Goal: Task Accomplishment & Management: Manage account settings

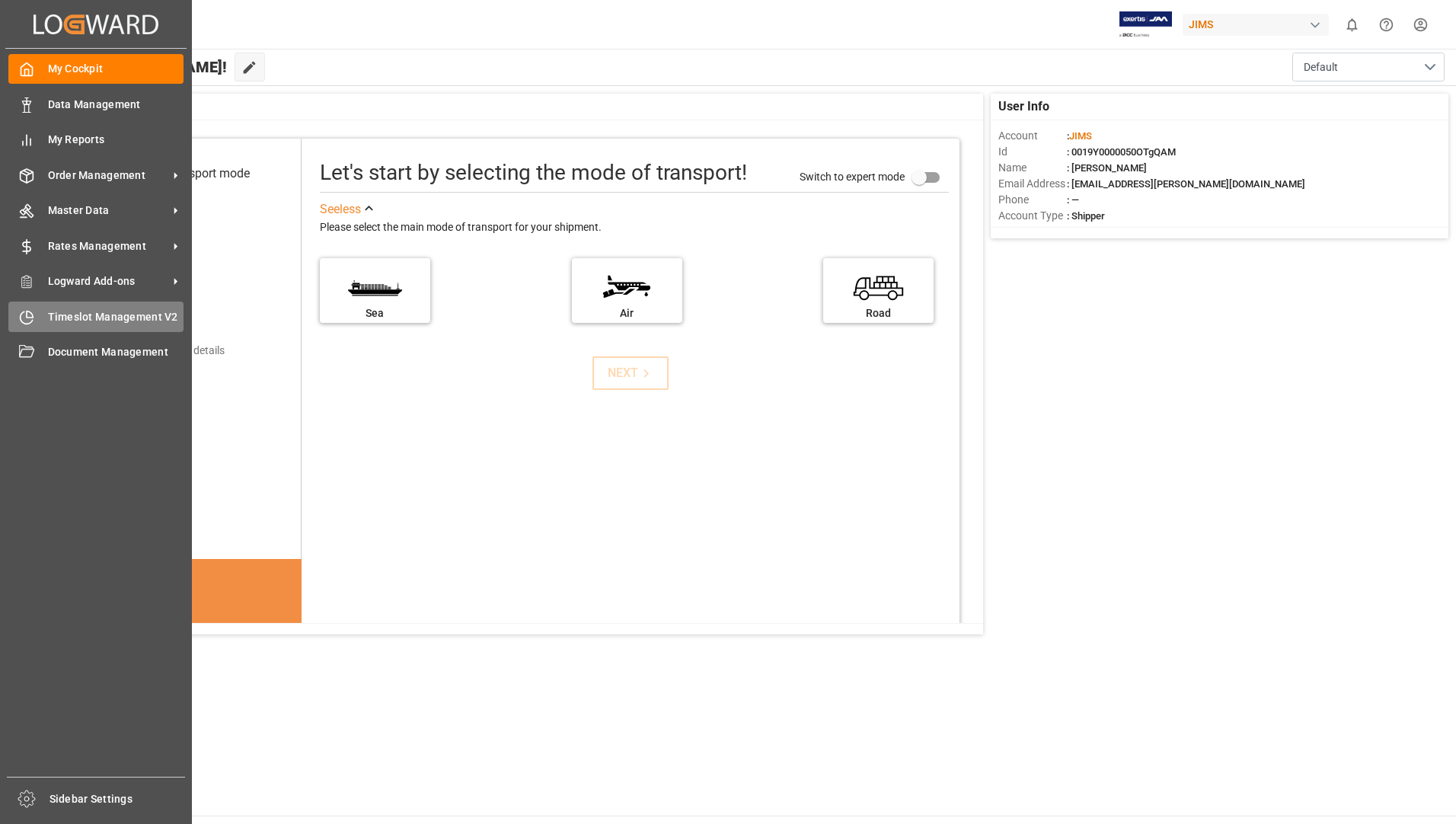
click at [50, 319] on span "Timeslot Management V2" at bounding box center [116, 318] width 136 height 16
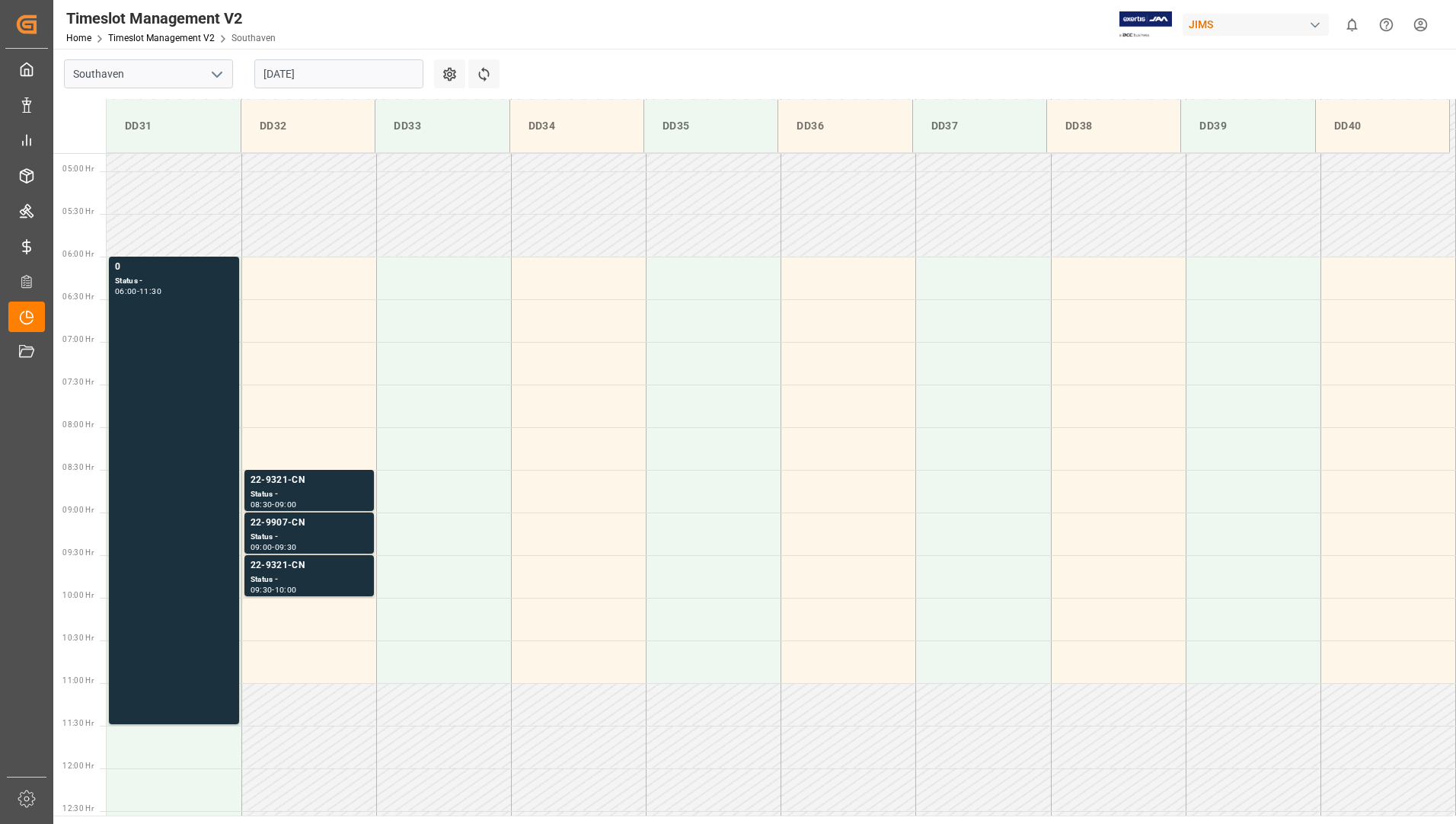
scroll to position [417, 0]
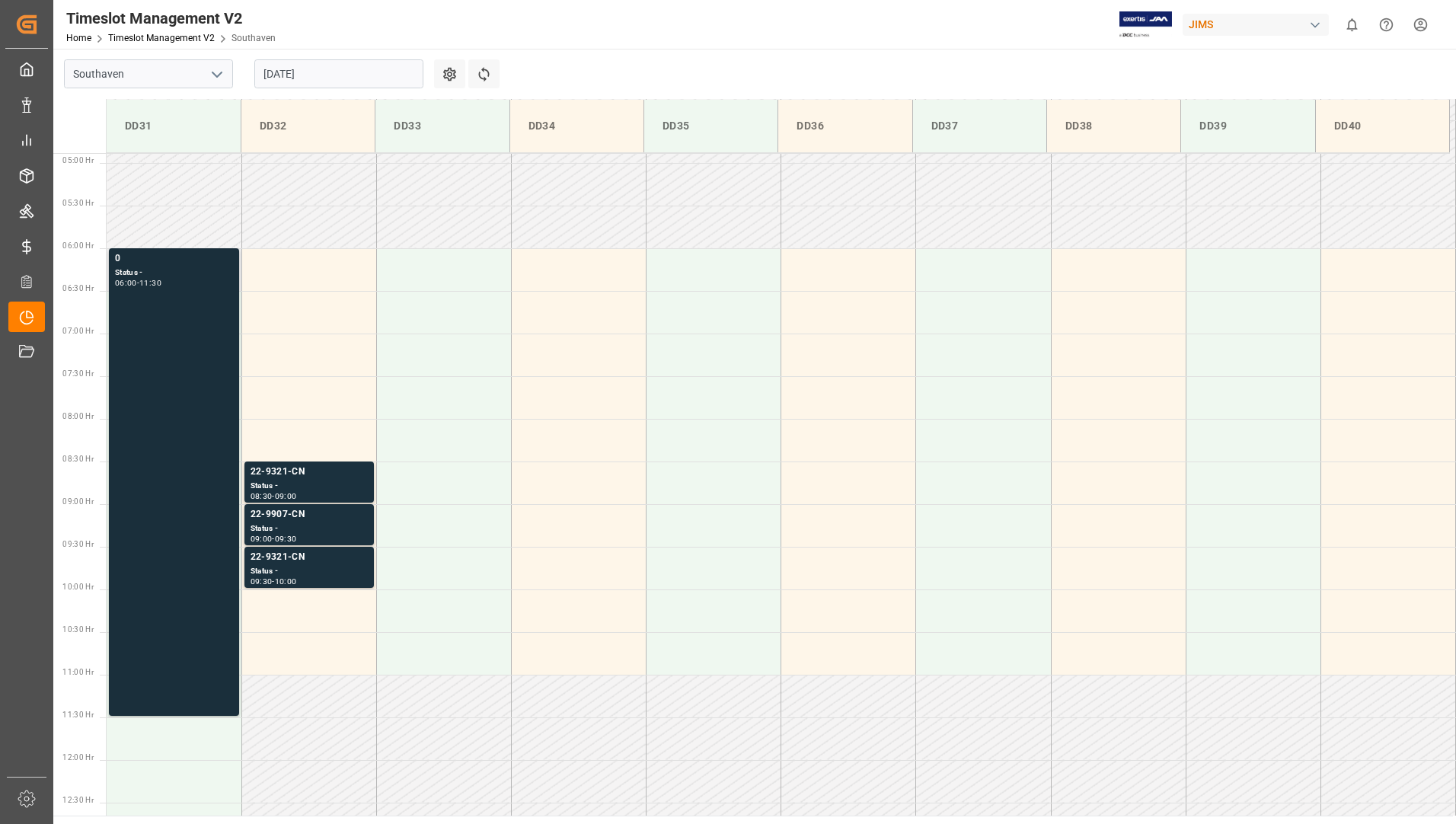
click at [197, 423] on div "0 Status - 06:00 - 11:30" at bounding box center [173, 482] width 118 height 462
click at [268, 475] on div "22-9321-CN" at bounding box center [309, 472] width 117 height 15
click at [283, 510] on div "22-9907-CN" at bounding box center [309, 515] width 117 height 15
click at [276, 471] on div "22-9321-CN" at bounding box center [309, 472] width 117 height 15
click at [276, 515] on div "22-9907-CN" at bounding box center [309, 515] width 117 height 15
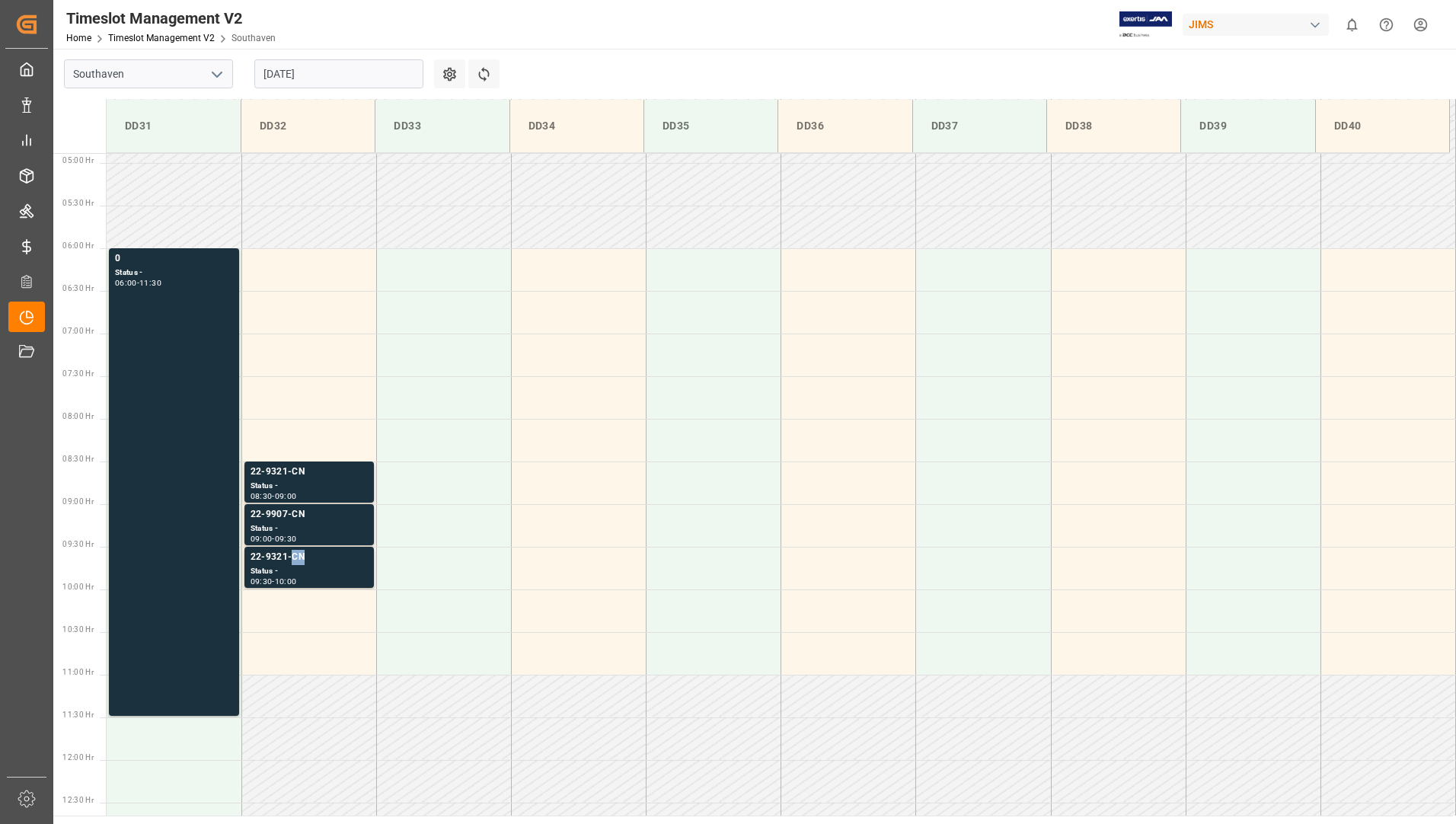
click at [289, 562] on div "22-9321-CN" at bounding box center [309, 557] width 117 height 15
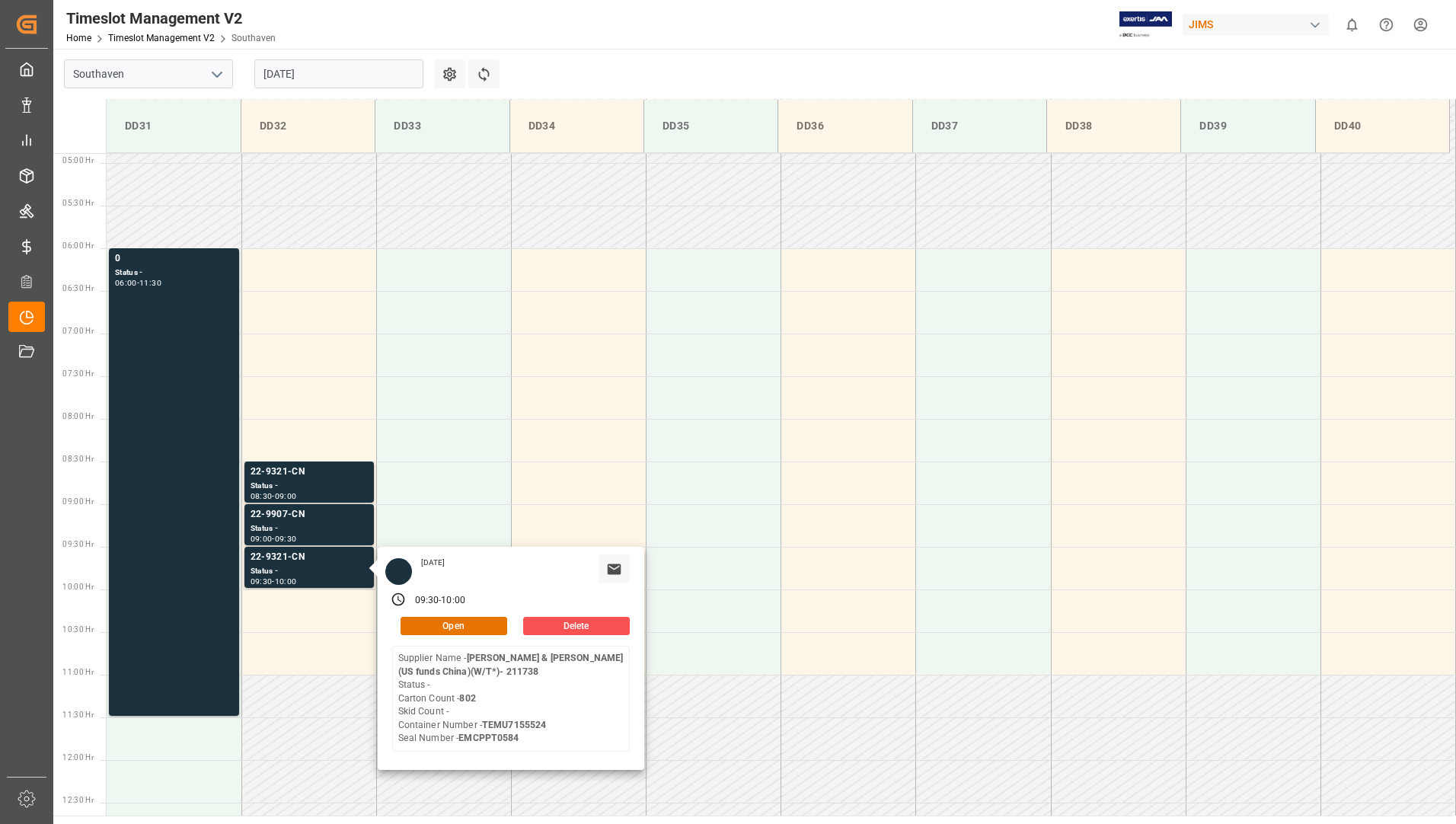
click at [326, 68] on input "[DATE]" at bounding box center [339, 74] width 169 height 29
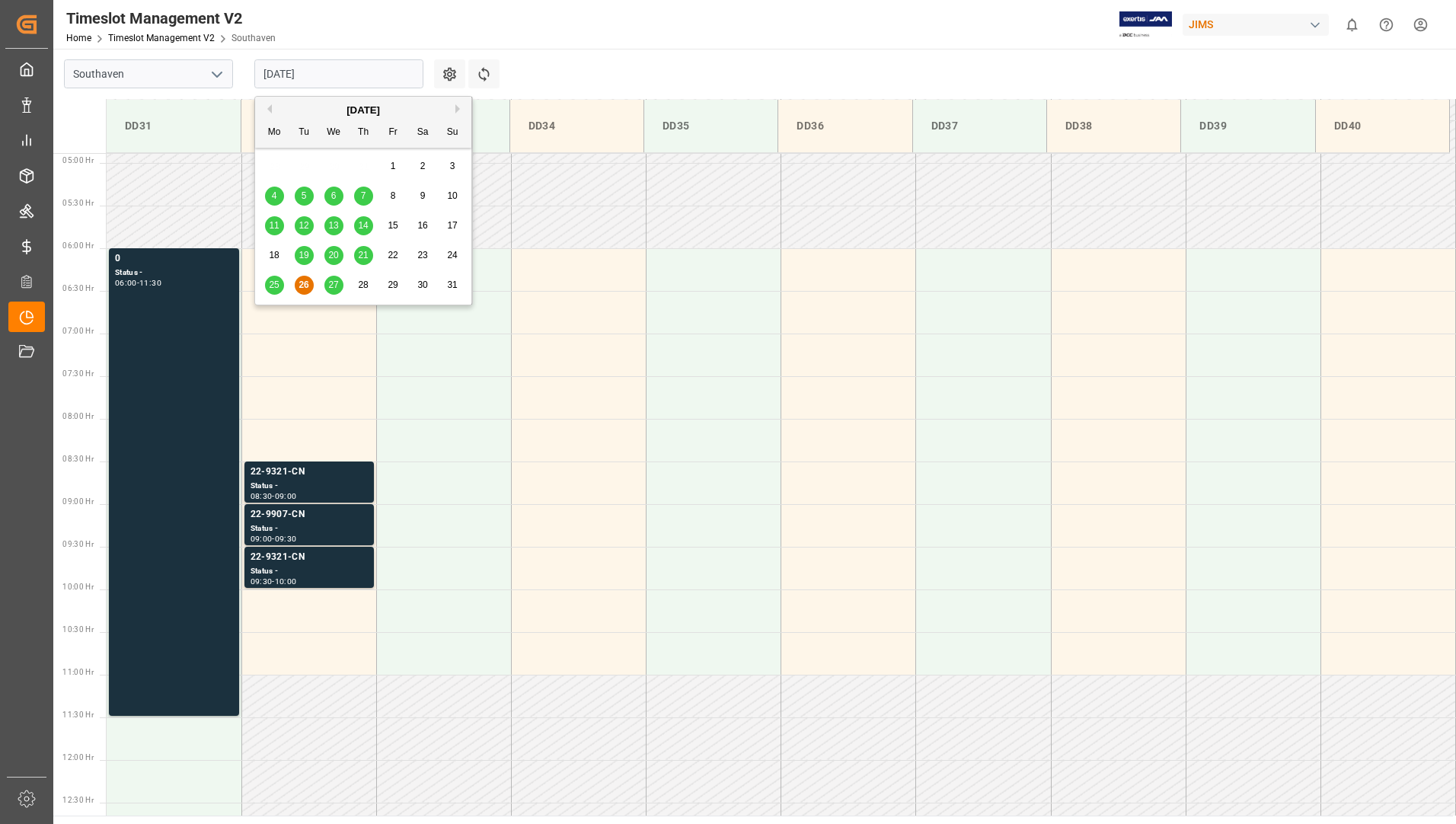
click at [332, 283] on span "27" at bounding box center [333, 284] width 10 height 11
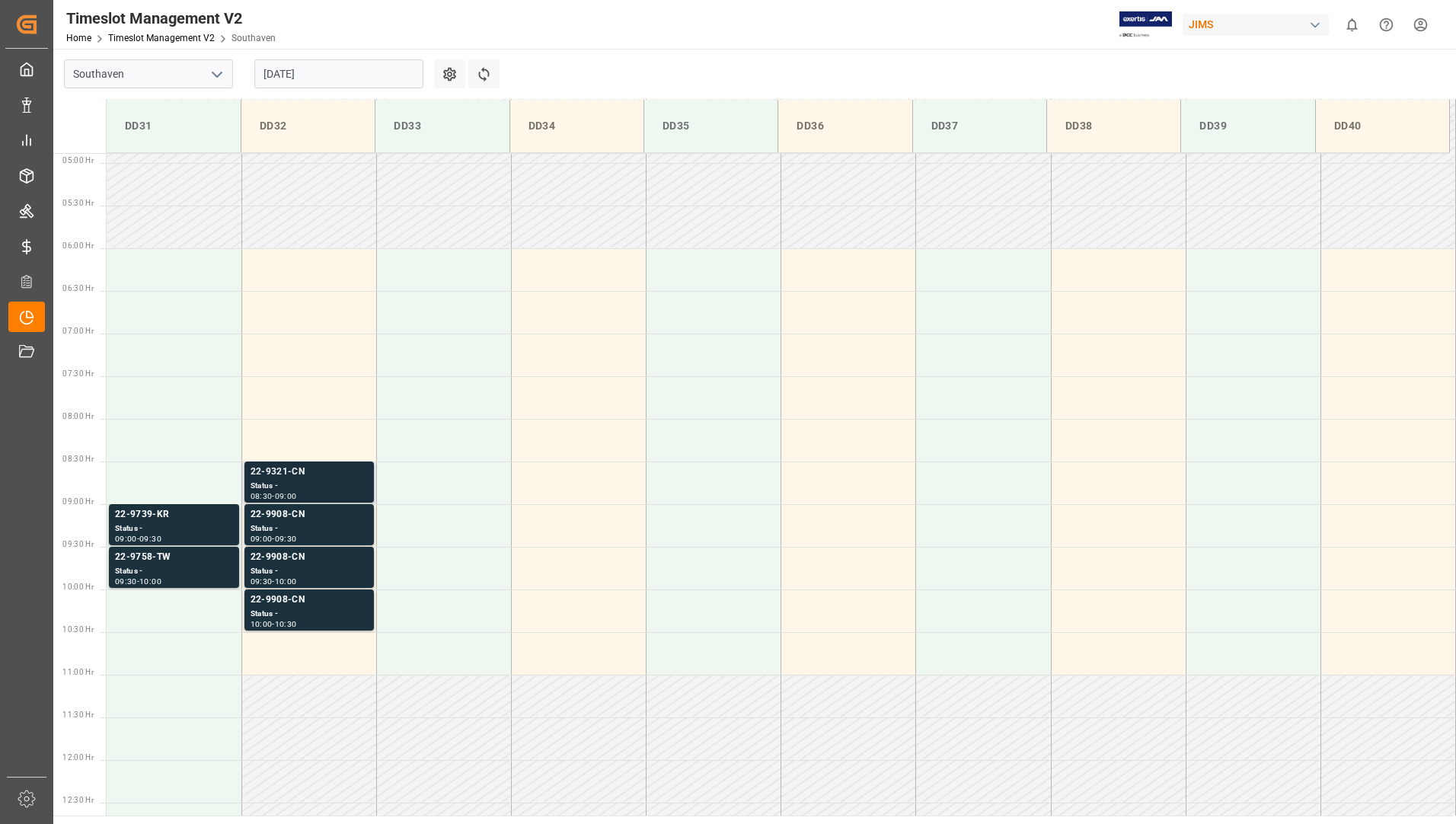
click at [305, 487] on div "Status -" at bounding box center [309, 486] width 117 height 13
click at [301, 516] on div "22-9908-CN" at bounding box center [309, 515] width 117 height 15
click at [304, 561] on div "22-9908-CN" at bounding box center [309, 557] width 117 height 15
click at [303, 596] on div "22-9908-CN" at bounding box center [309, 600] width 117 height 15
click at [155, 534] on div "Status -" at bounding box center [173, 529] width 118 height 13
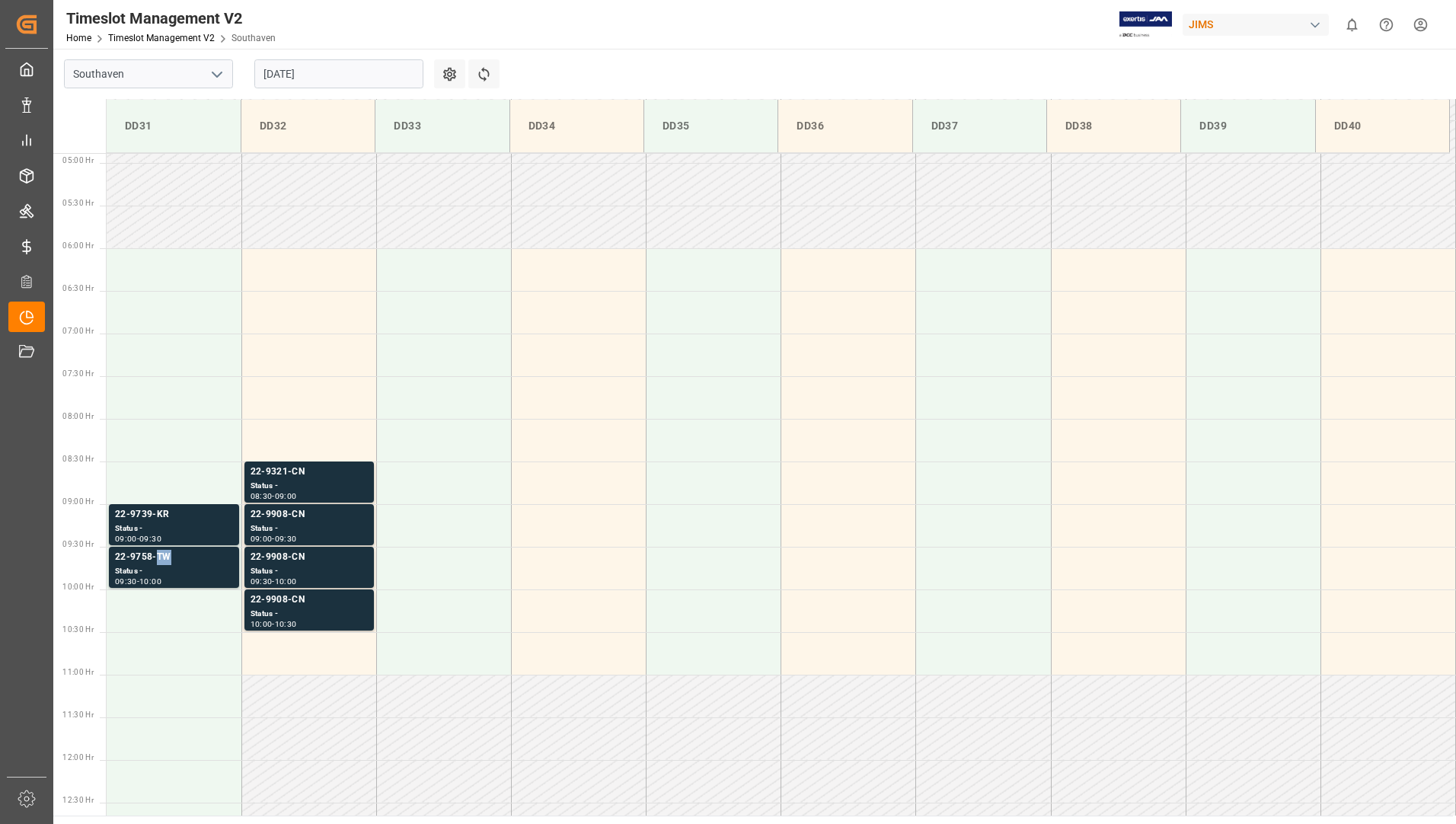
click at [160, 554] on div "22-9758-TW" at bounding box center [173, 557] width 118 height 15
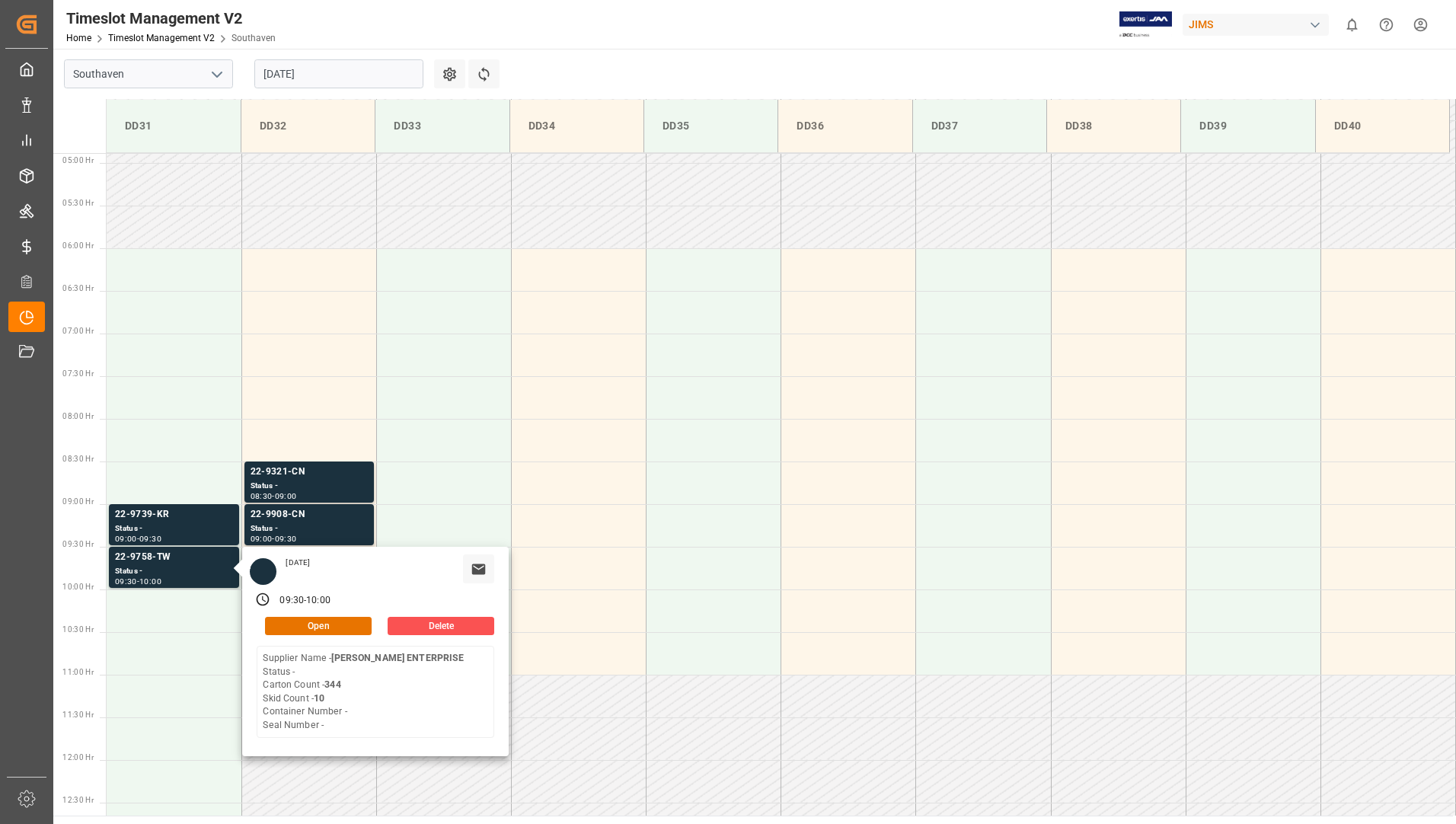
click at [383, 74] on input "[DATE]" at bounding box center [339, 74] width 169 height 29
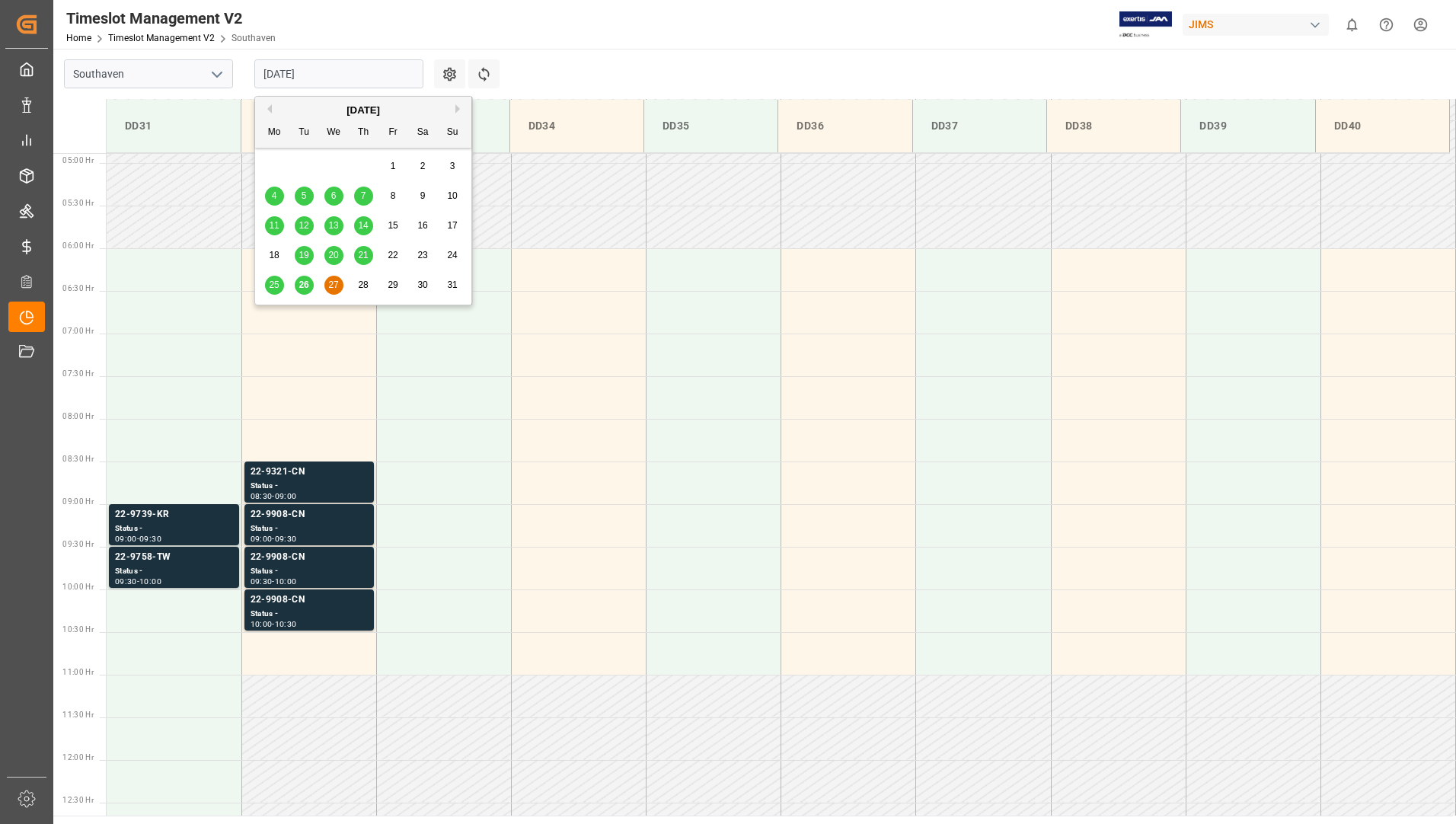
click at [369, 286] on div "28" at bounding box center [363, 286] width 19 height 18
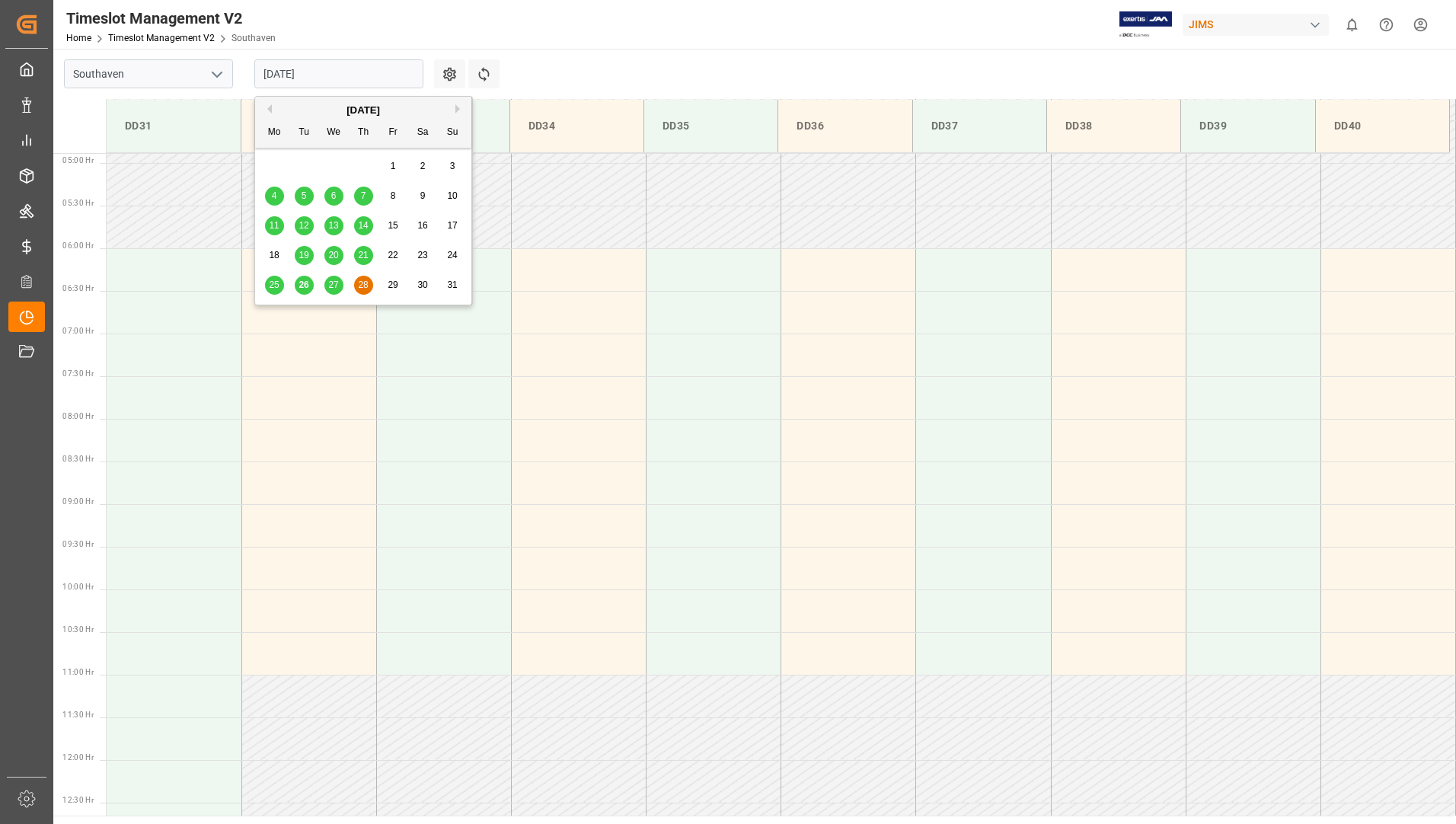
click at [348, 76] on input "[DATE]" at bounding box center [339, 74] width 169 height 29
click at [335, 283] on span "27" at bounding box center [333, 284] width 10 height 11
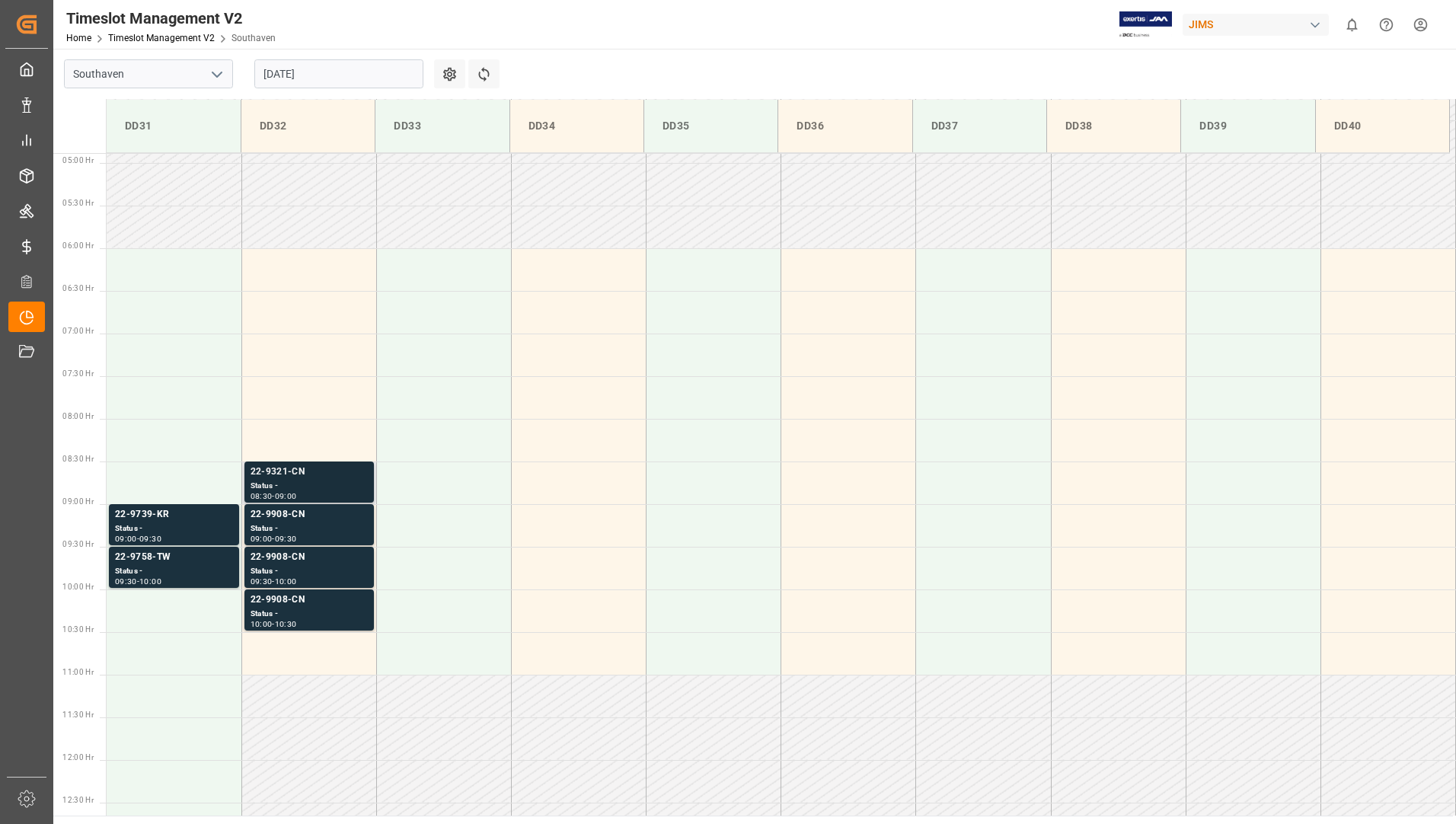
click at [314, 484] on div "Status -" at bounding box center [309, 486] width 117 height 13
click at [312, 523] on div "Status -" at bounding box center [309, 529] width 117 height 13
click at [329, 608] on div "Status -" at bounding box center [309, 615] width 117 height 13
click at [329, 578] on div "09:30 - 10:00" at bounding box center [309, 582] width 117 height 8
click at [324, 532] on div "Status -" at bounding box center [309, 529] width 117 height 13
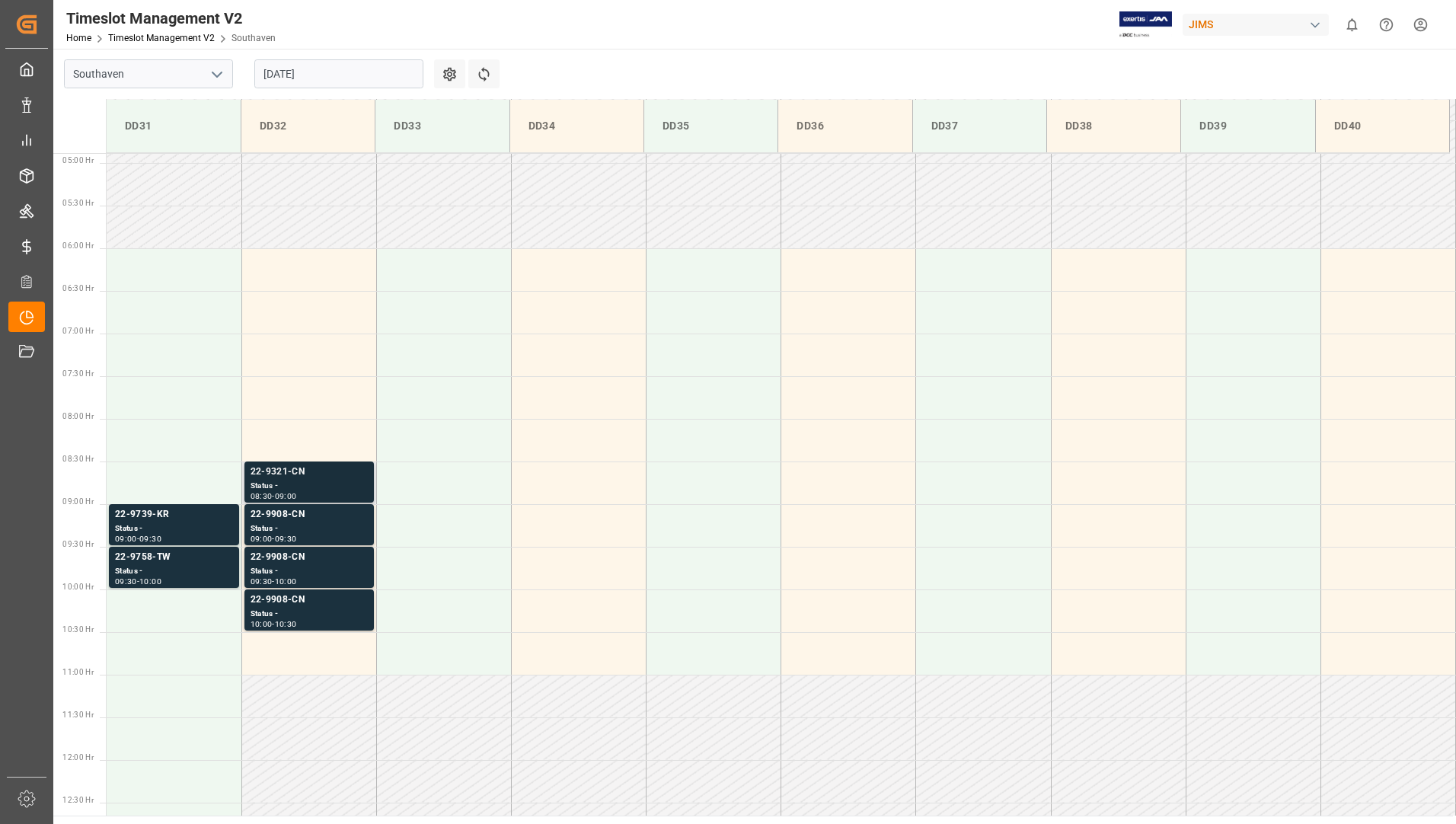
click at [336, 476] on div "22-9321-CN" at bounding box center [309, 472] width 117 height 15
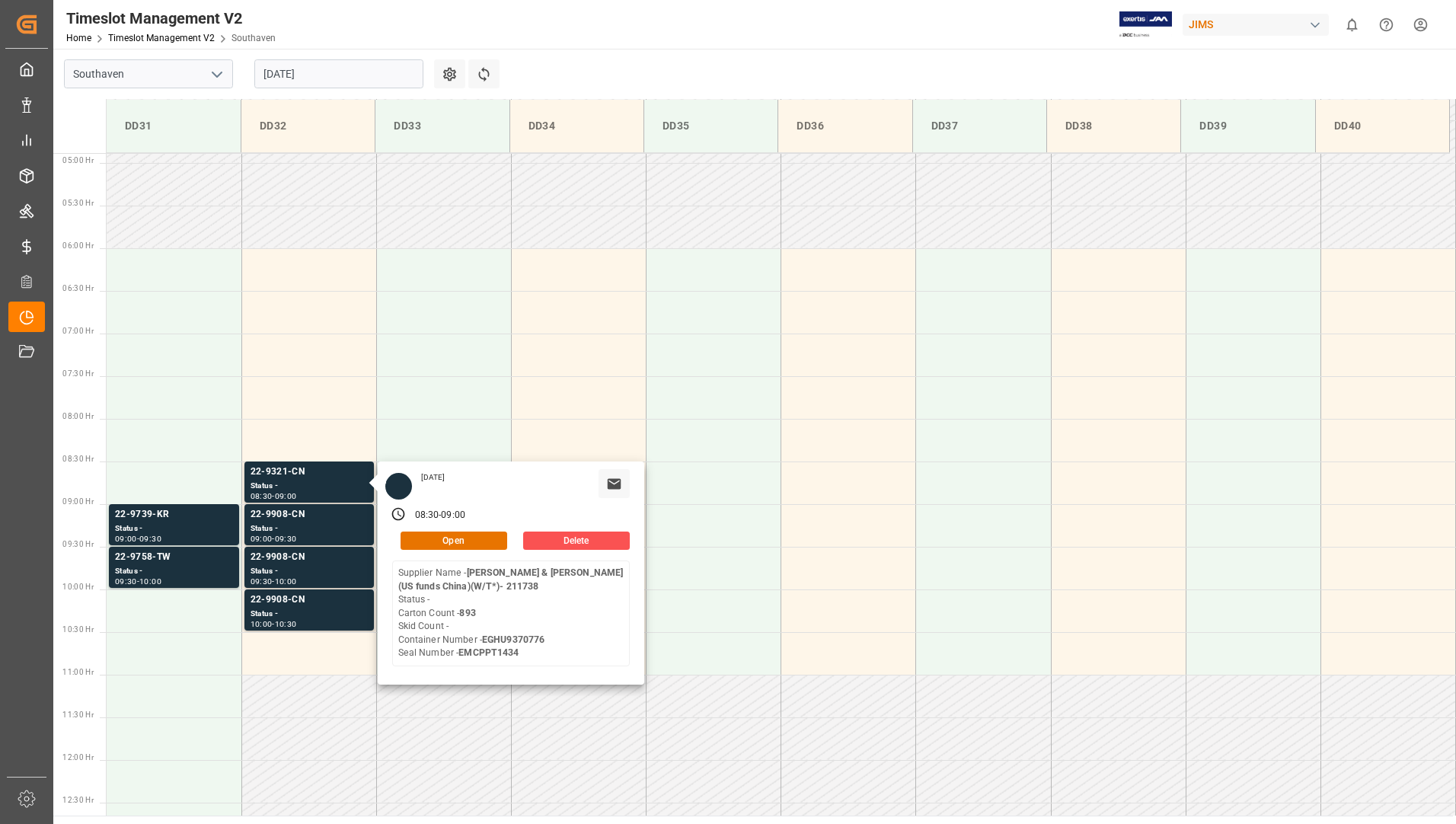
click at [323, 74] on input "[DATE]" at bounding box center [339, 74] width 169 height 29
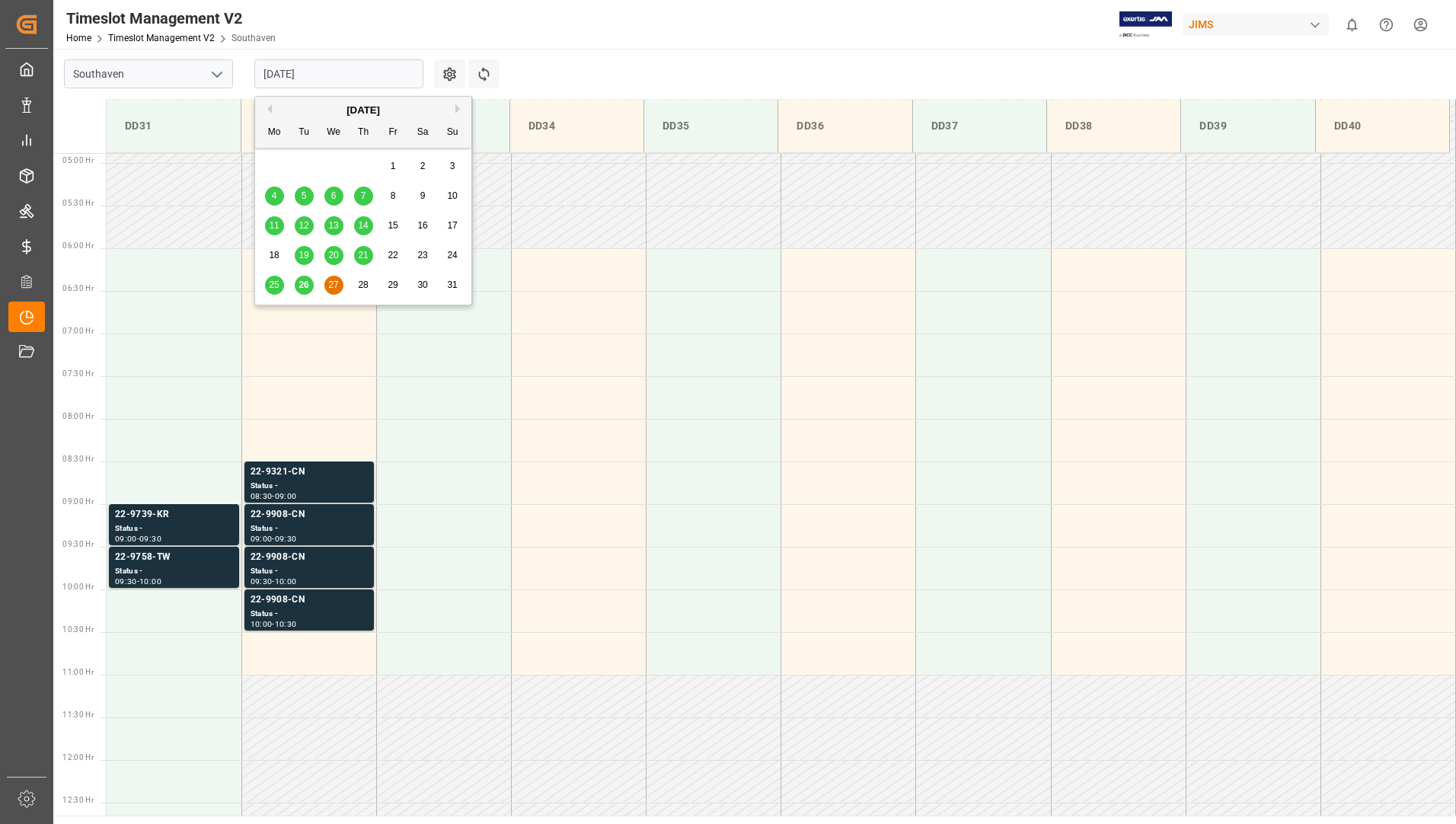
click at [334, 287] on span "27" at bounding box center [333, 284] width 10 height 11
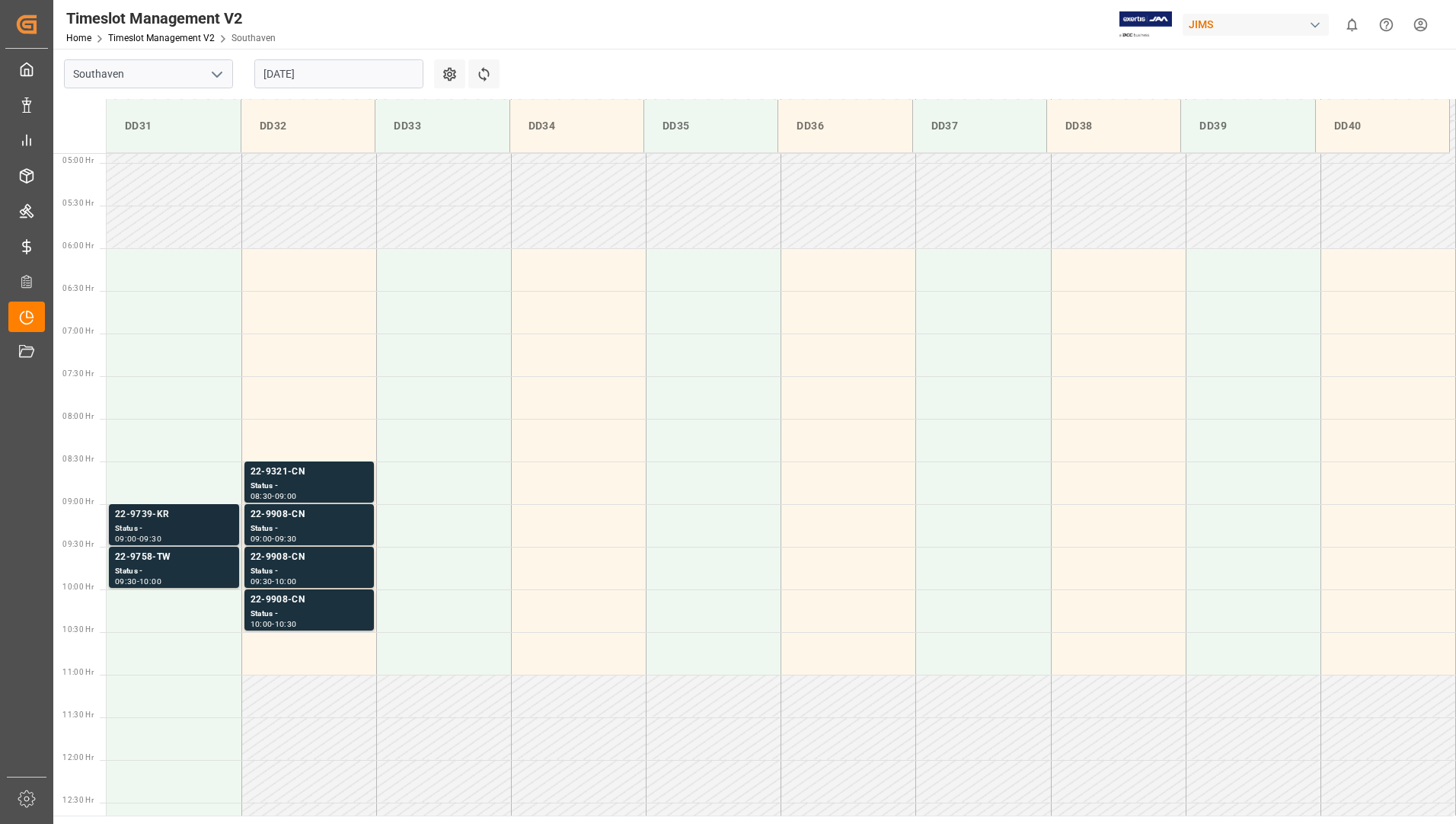
click at [190, 523] on div "Status -" at bounding box center [173, 529] width 118 height 13
click at [177, 560] on div "22-9758-TW" at bounding box center [173, 557] width 118 height 15
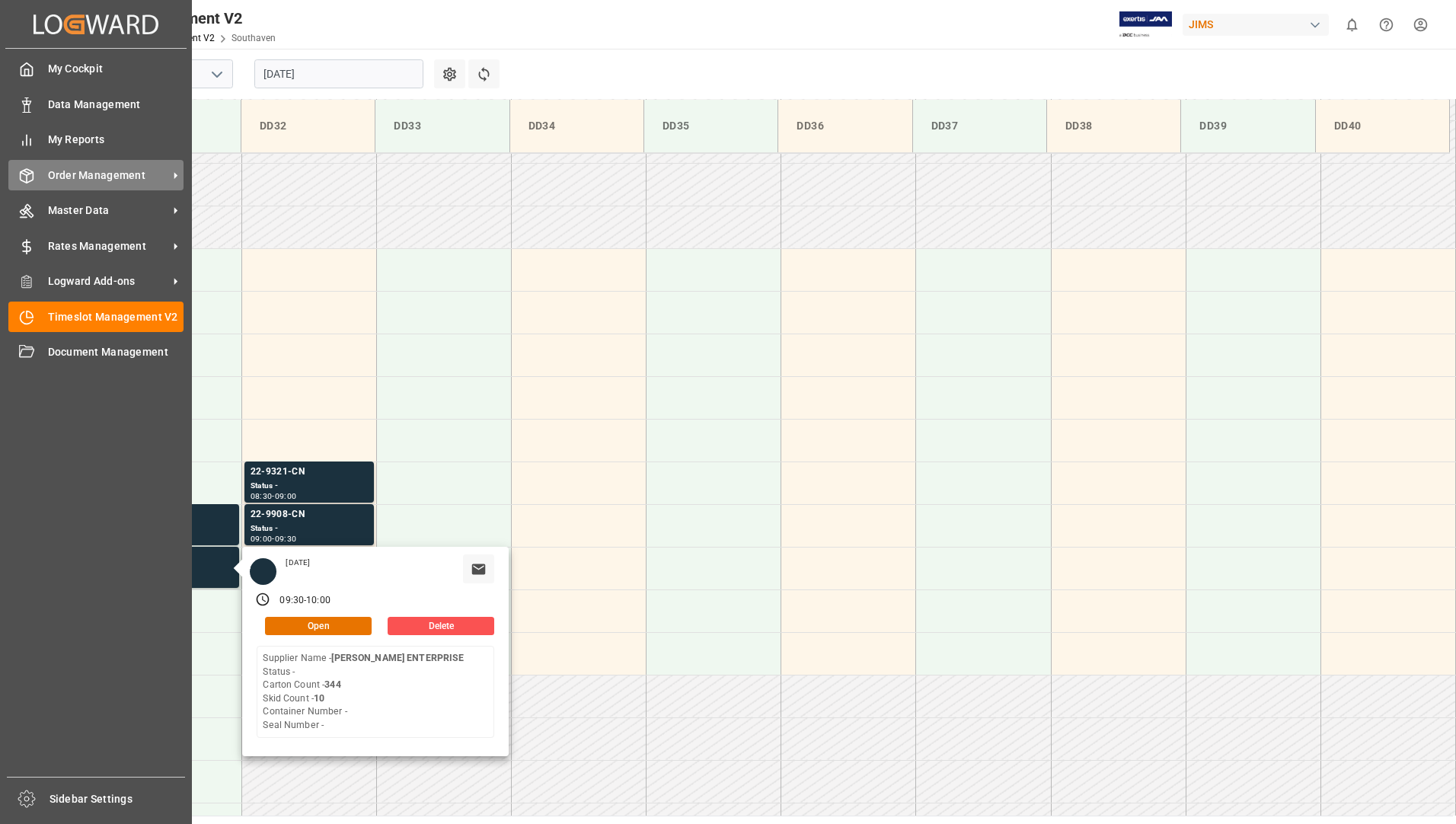
click at [94, 171] on span "Order Management" at bounding box center [108, 176] width 120 height 16
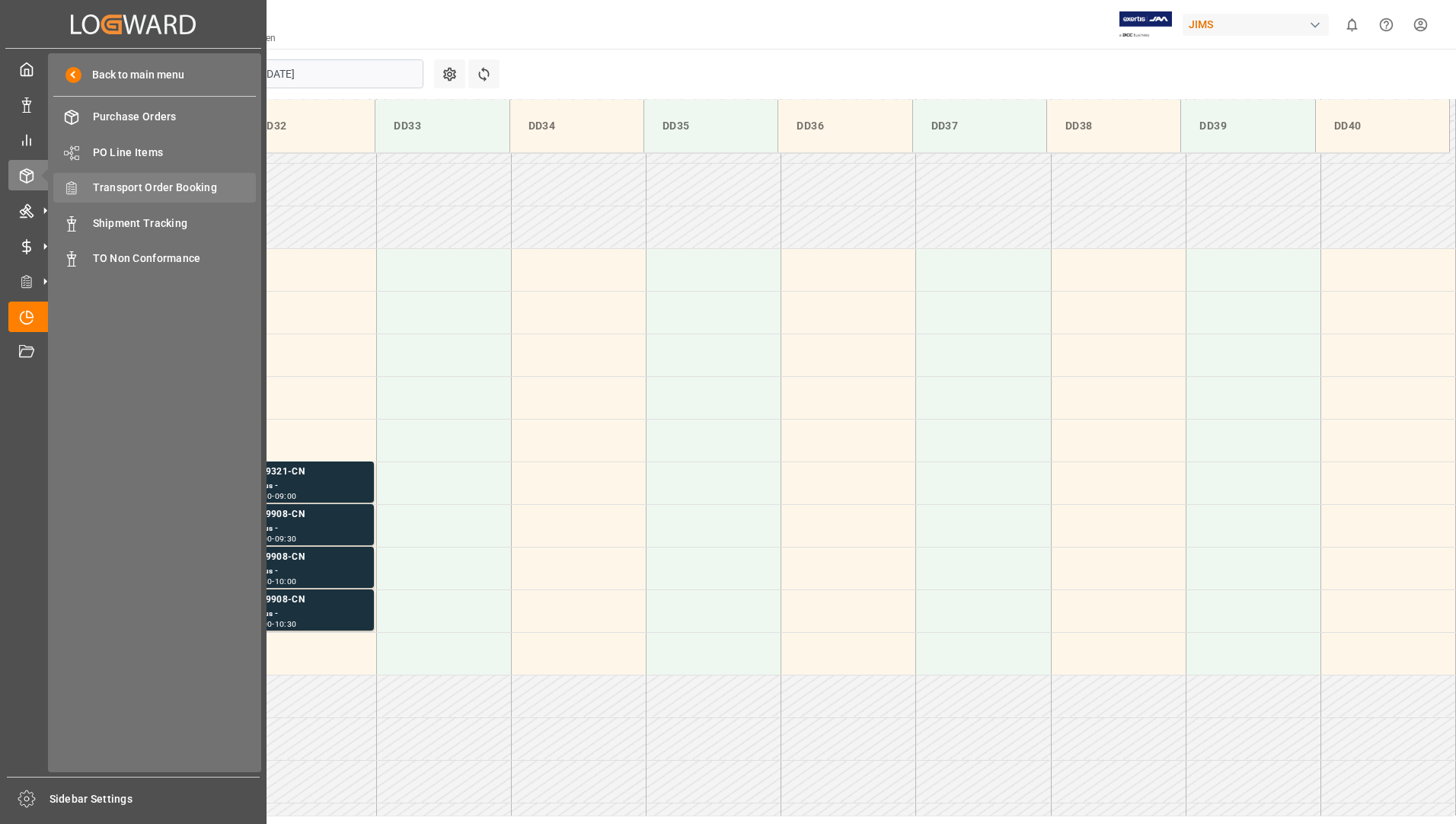
click at [222, 183] on span "Transport Order Booking" at bounding box center [174, 188] width 164 height 16
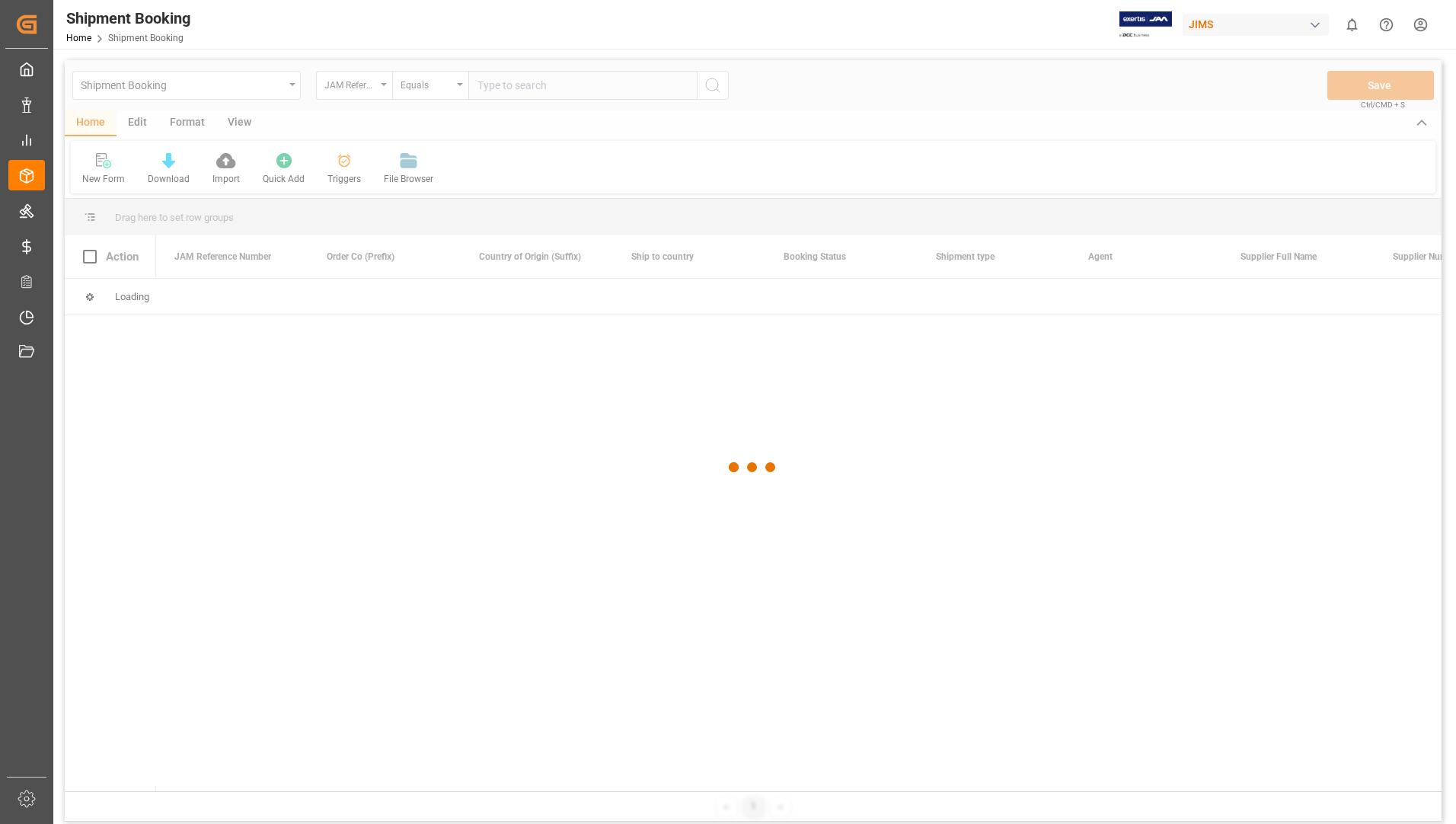
click at [620, 87] on div at bounding box center [753, 467] width 1376 height 815
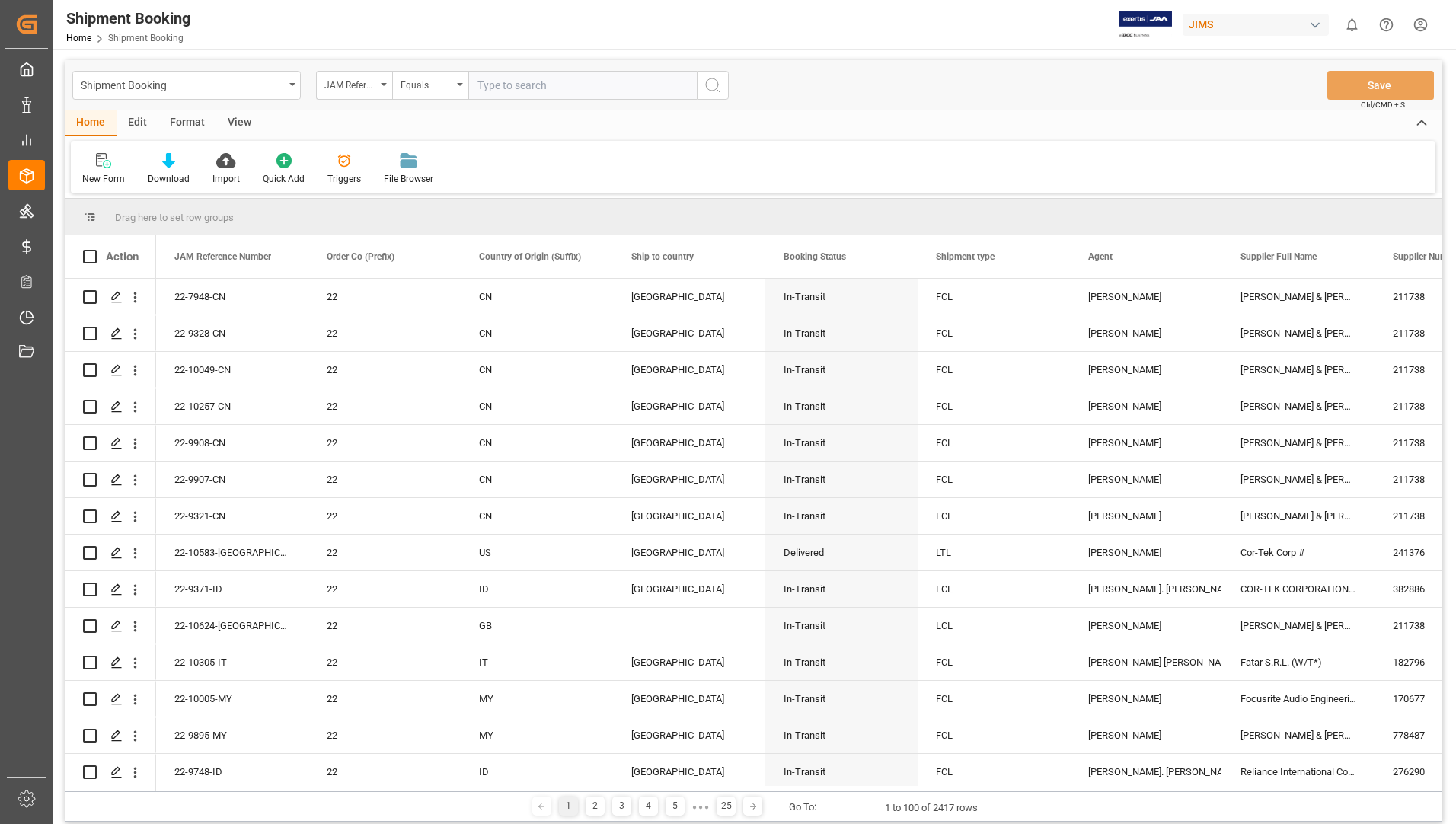
click at [575, 73] on input "text" at bounding box center [582, 85] width 229 height 29
paste input "22-10431-[GEOGRAPHIC_DATA]"
type input "22-10431-[GEOGRAPHIC_DATA]"
click at [701, 85] on icon "search button" at bounding box center [712, 85] width 18 height 18
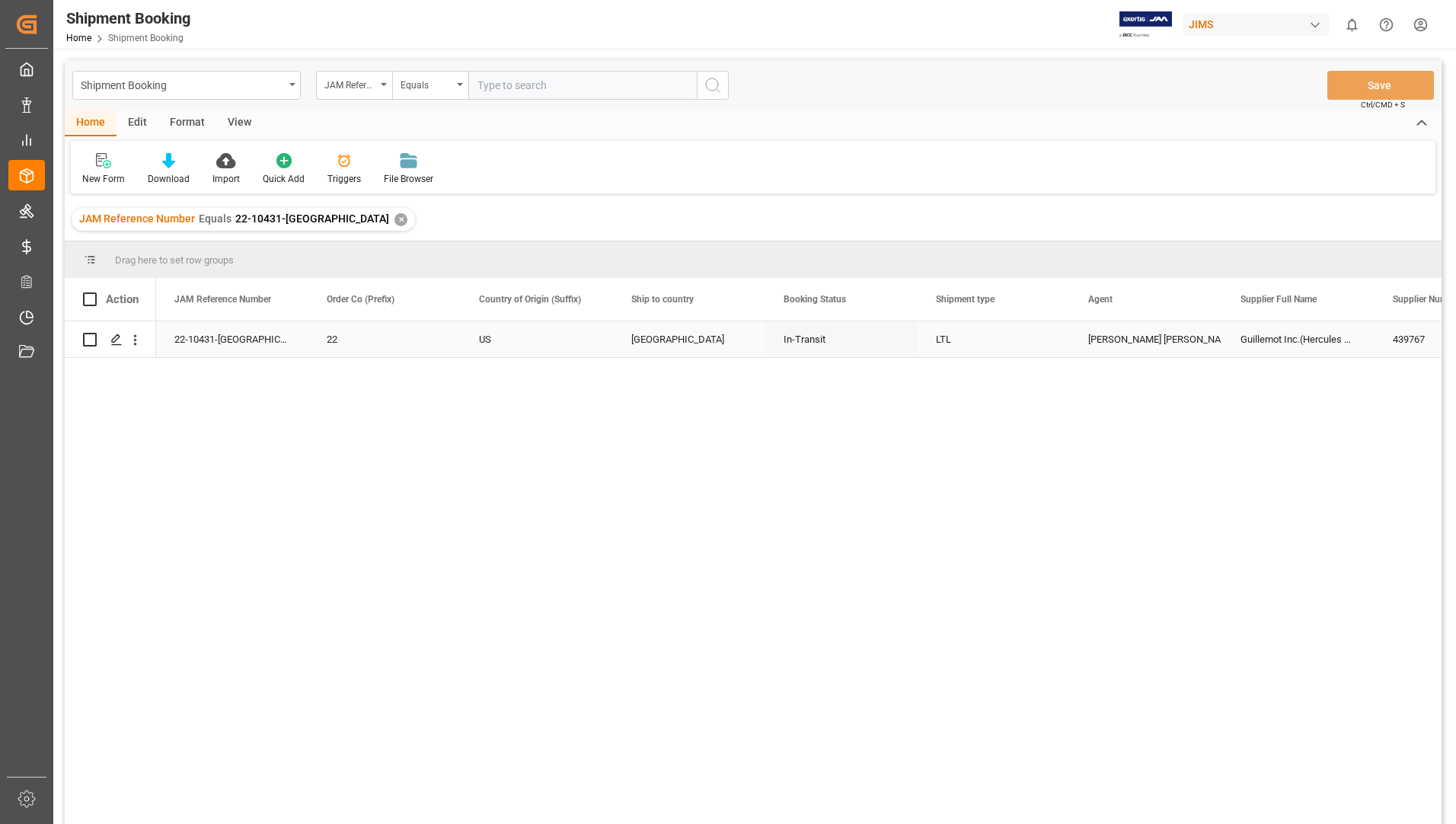
click at [89, 341] on input "Press Space to toggle row selection (unchecked)" at bounding box center [90, 340] width 14 height 14
checkbox input "true"
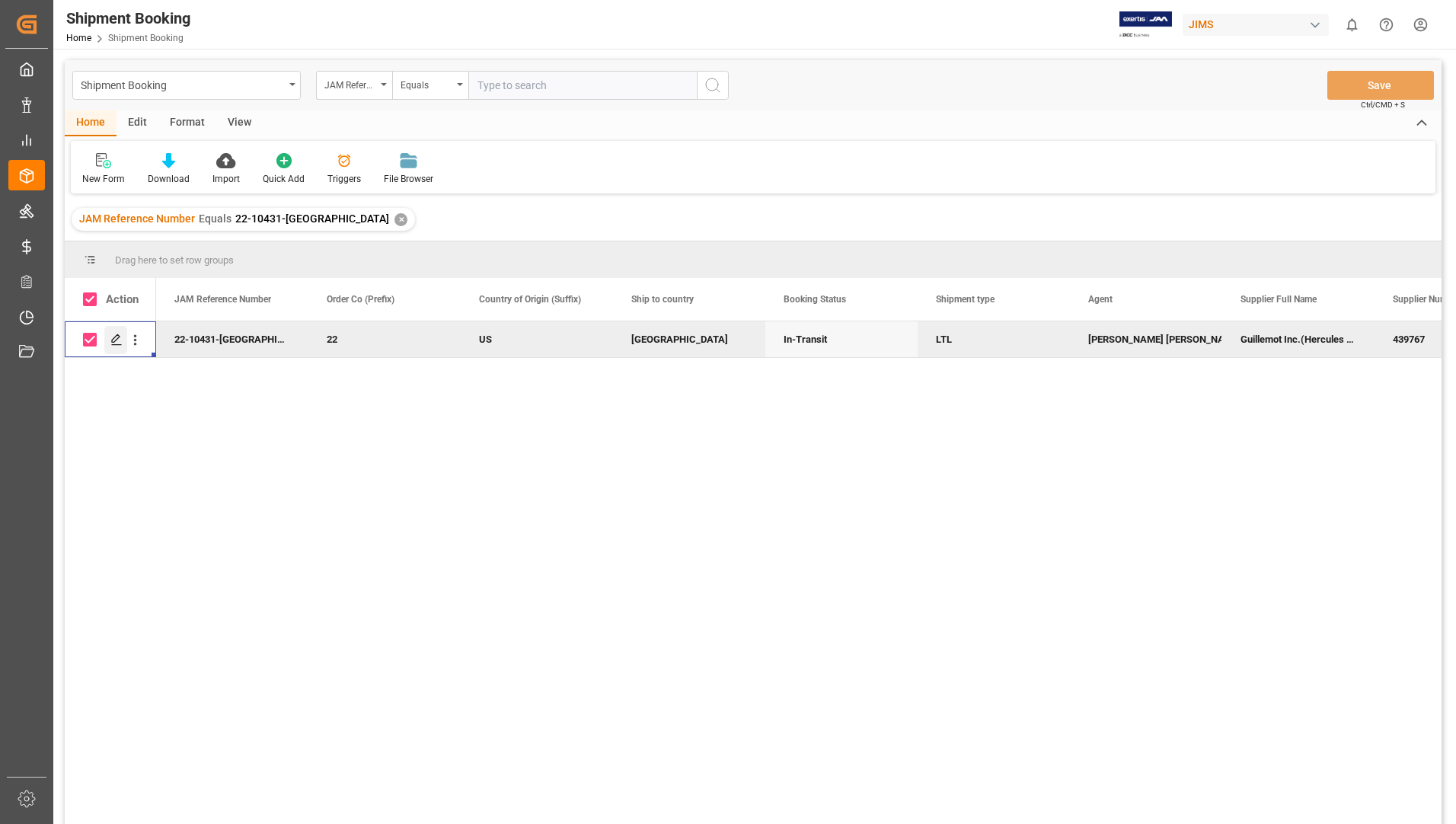
click at [116, 338] on icon "Press SPACE to deselect this row." at bounding box center [116, 340] width 12 height 12
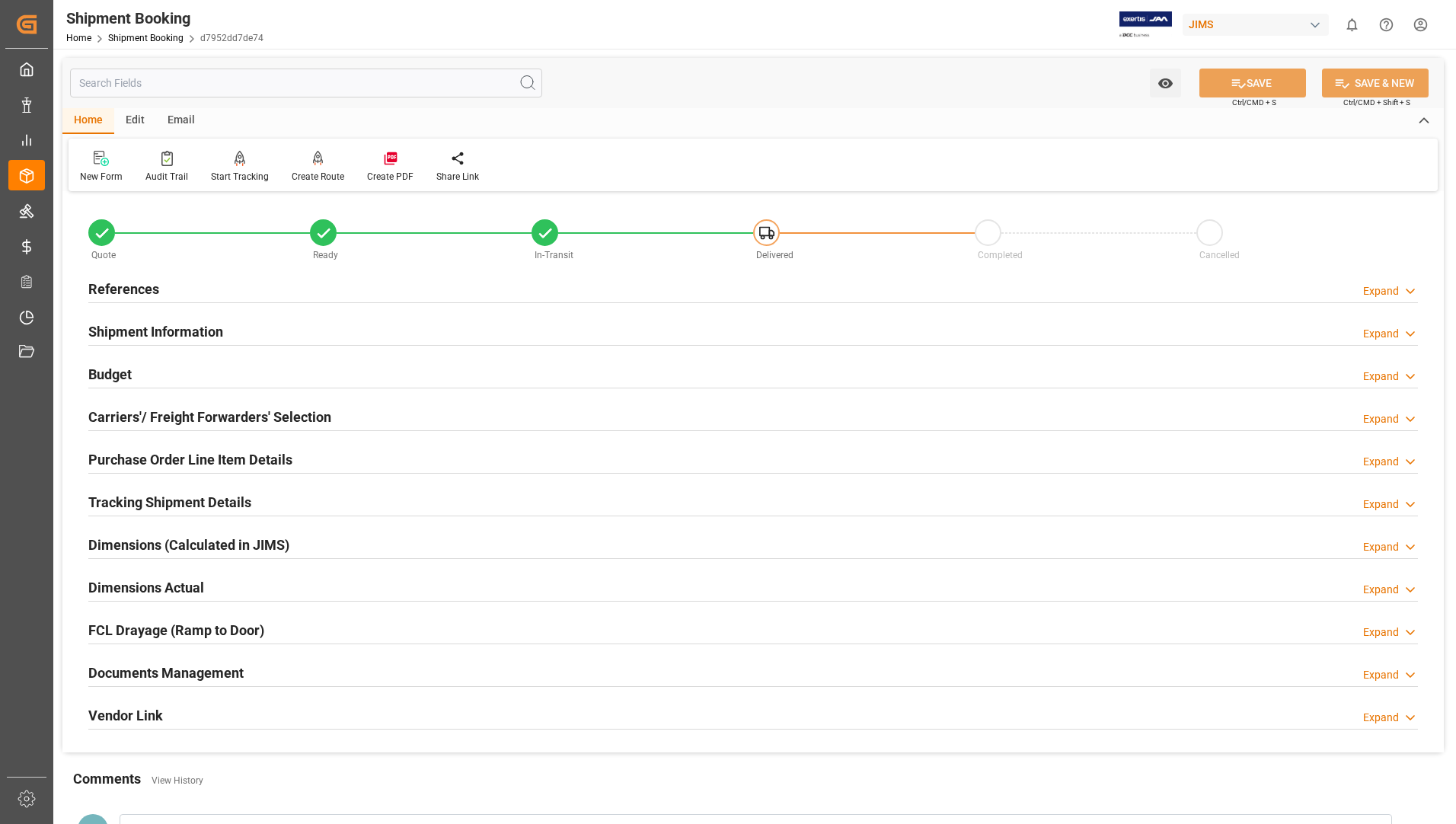
click at [139, 502] on h2 "Tracking Shipment Details" at bounding box center [170, 502] width 163 height 20
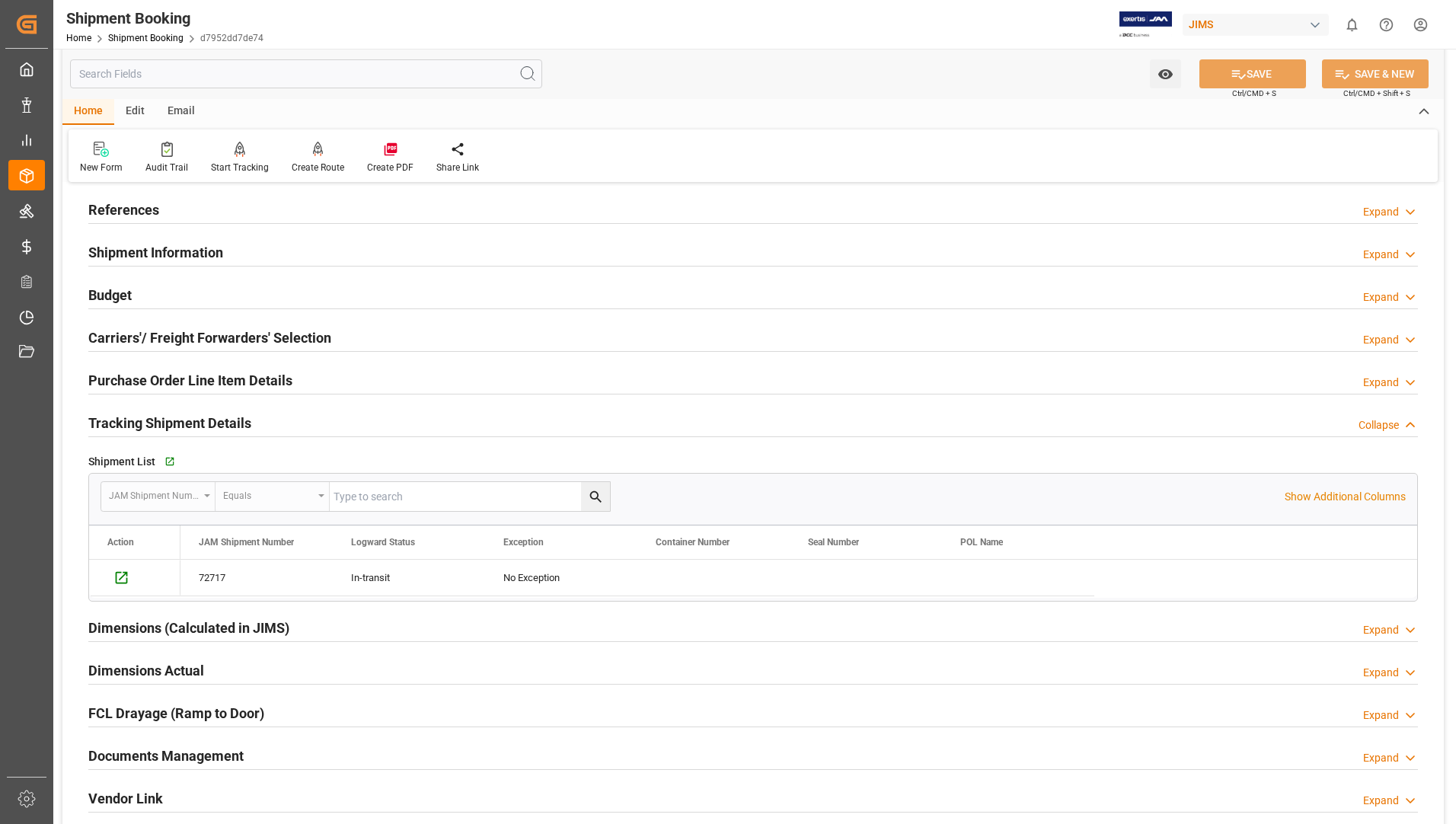
scroll to position [152, 0]
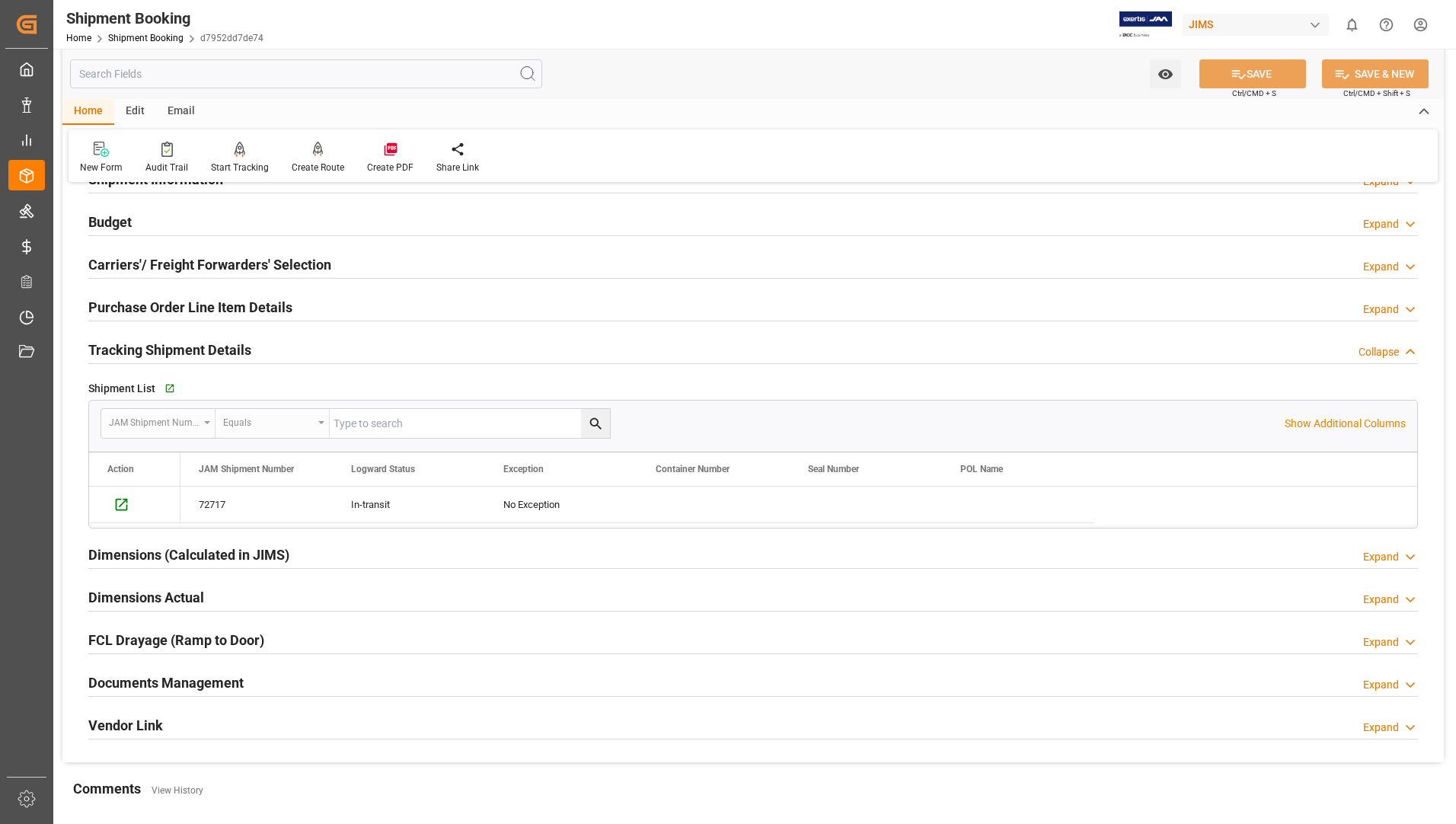
click at [170, 681] on h2 "Documents Management" at bounding box center [166, 682] width 155 height 20
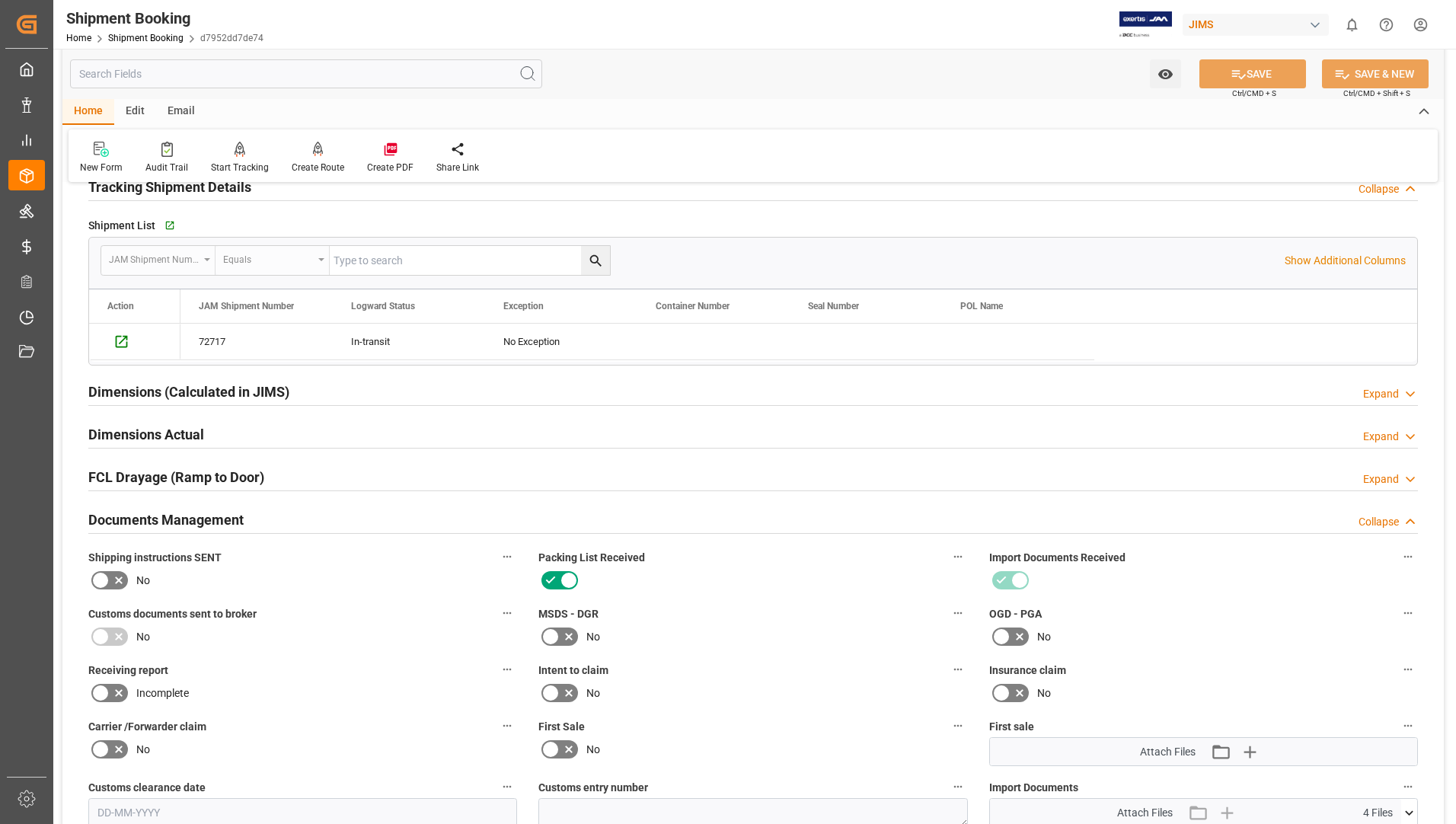
scroll to position [609, 0]
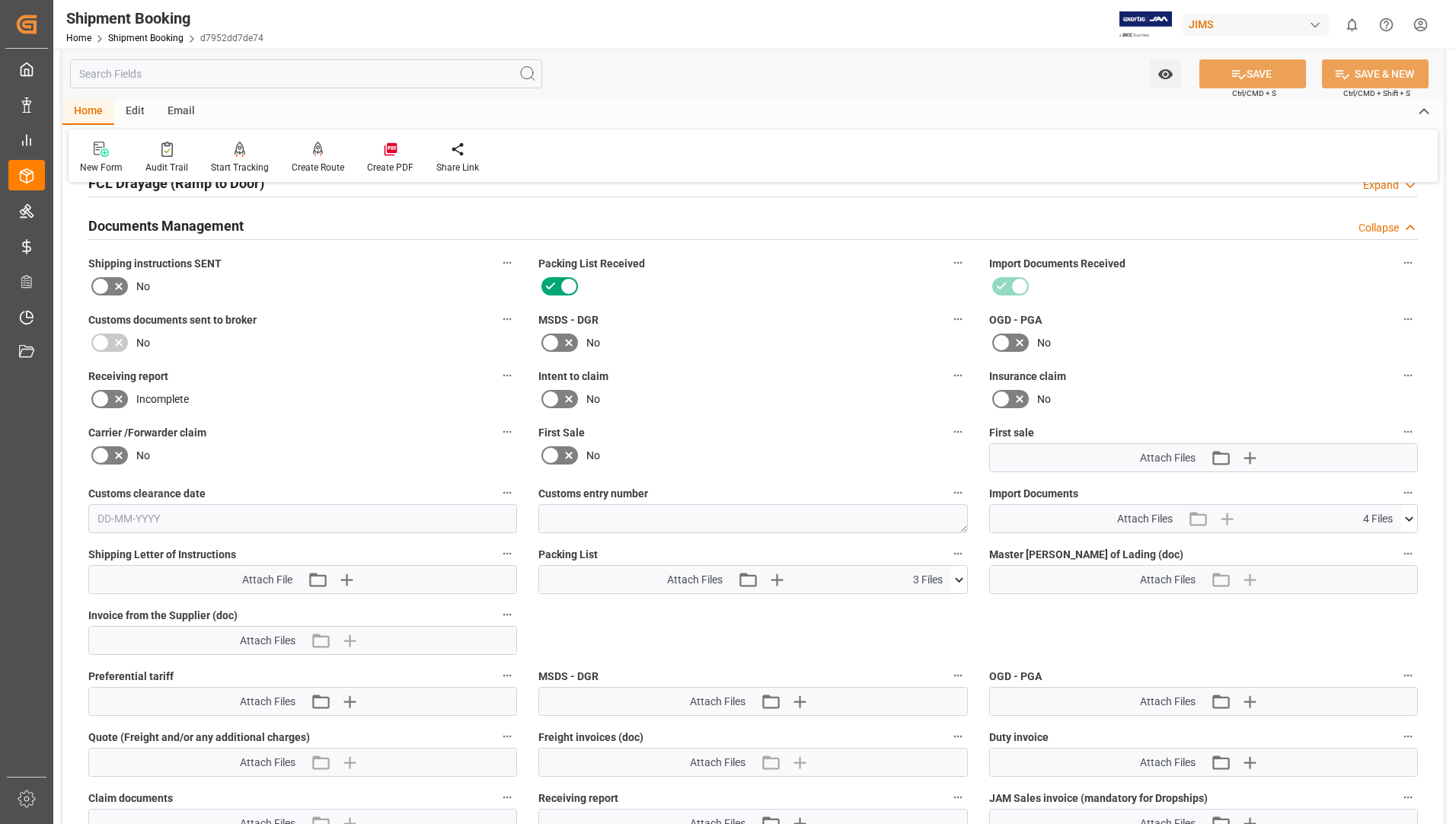
click at [701, 577] on icon at bounding box center [959, 581] width 16 height 16
click at [701, 607] on icon at bounding box center [951, 608] width 15 height 10
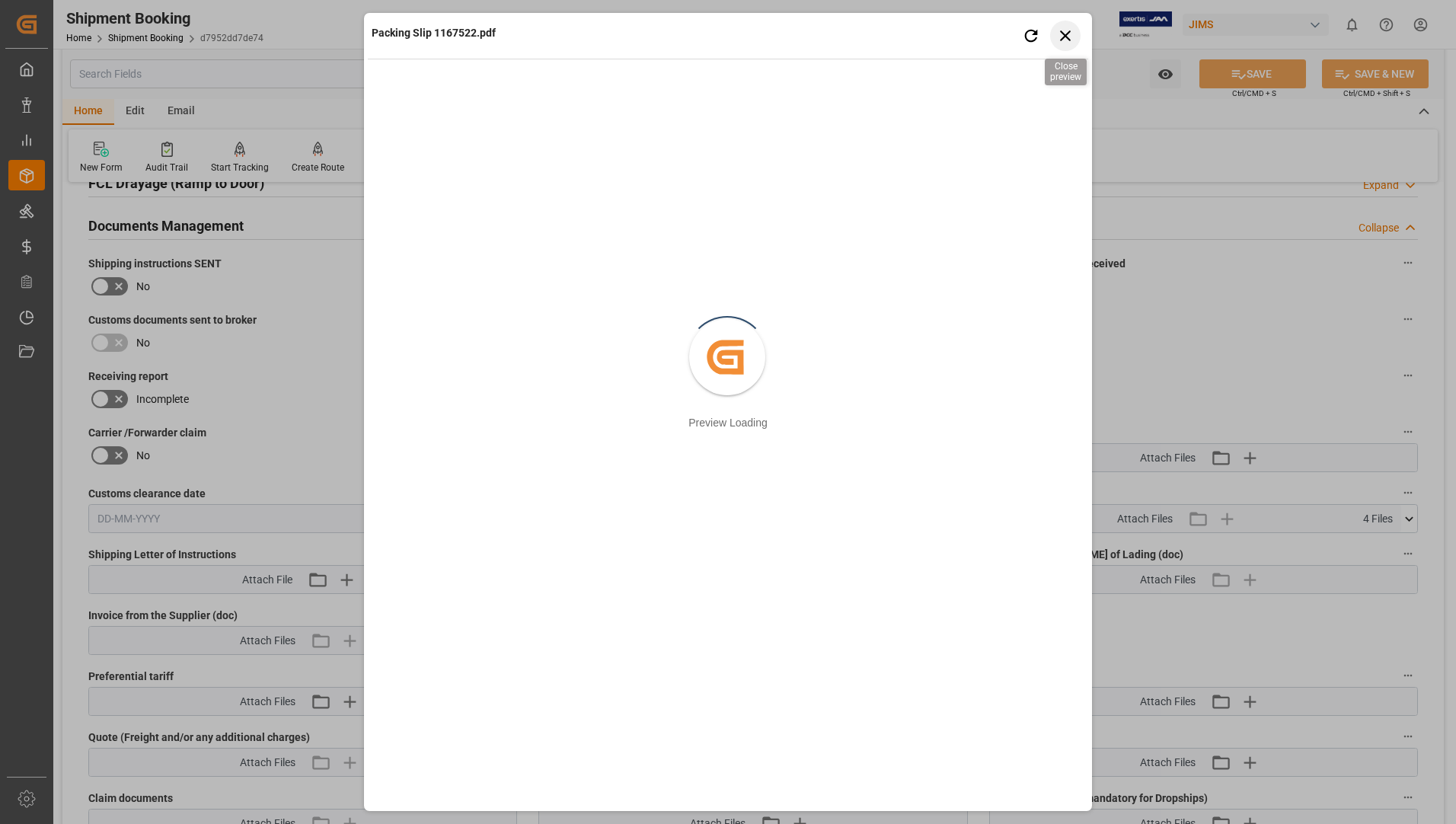
click at [701, 32] on icon "button" at bounding box center [1065, 35] width 11 height 11
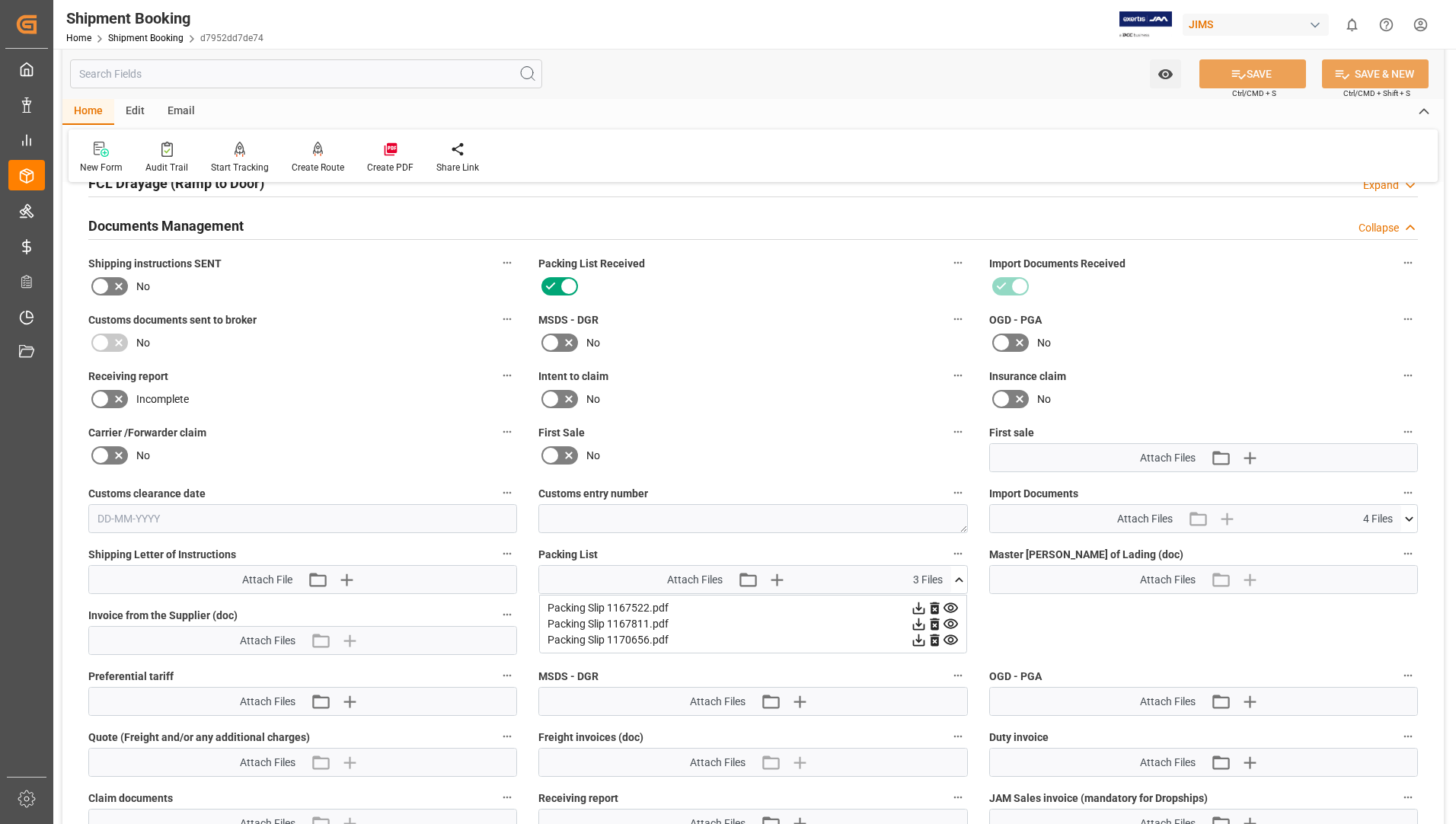
click at [701, 620] on icon at bounding box center [951, 625] width 15 height 10
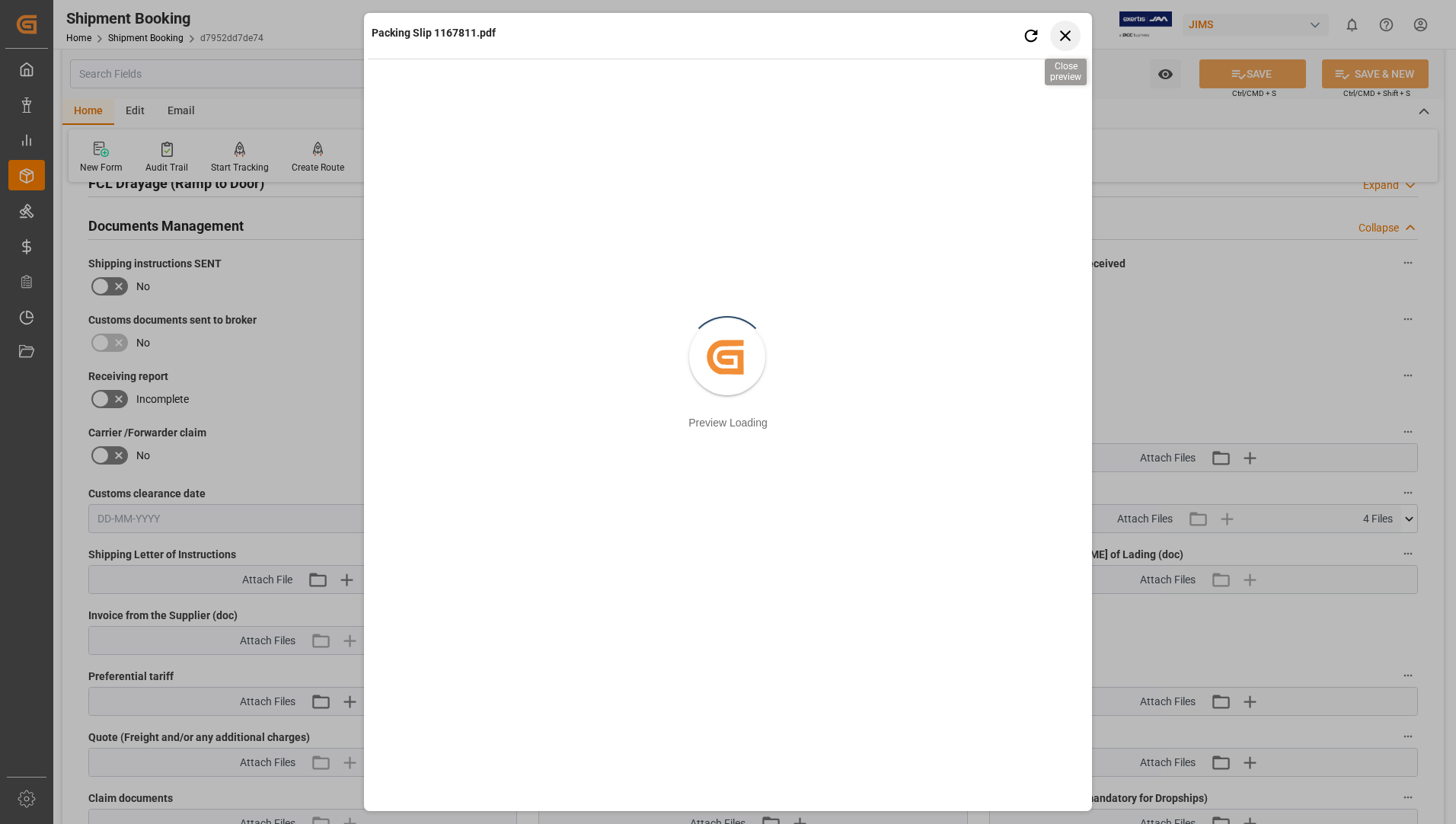
click at [701, 33] on icon "button" at bounding box center [1065, 35] width 11 height 11
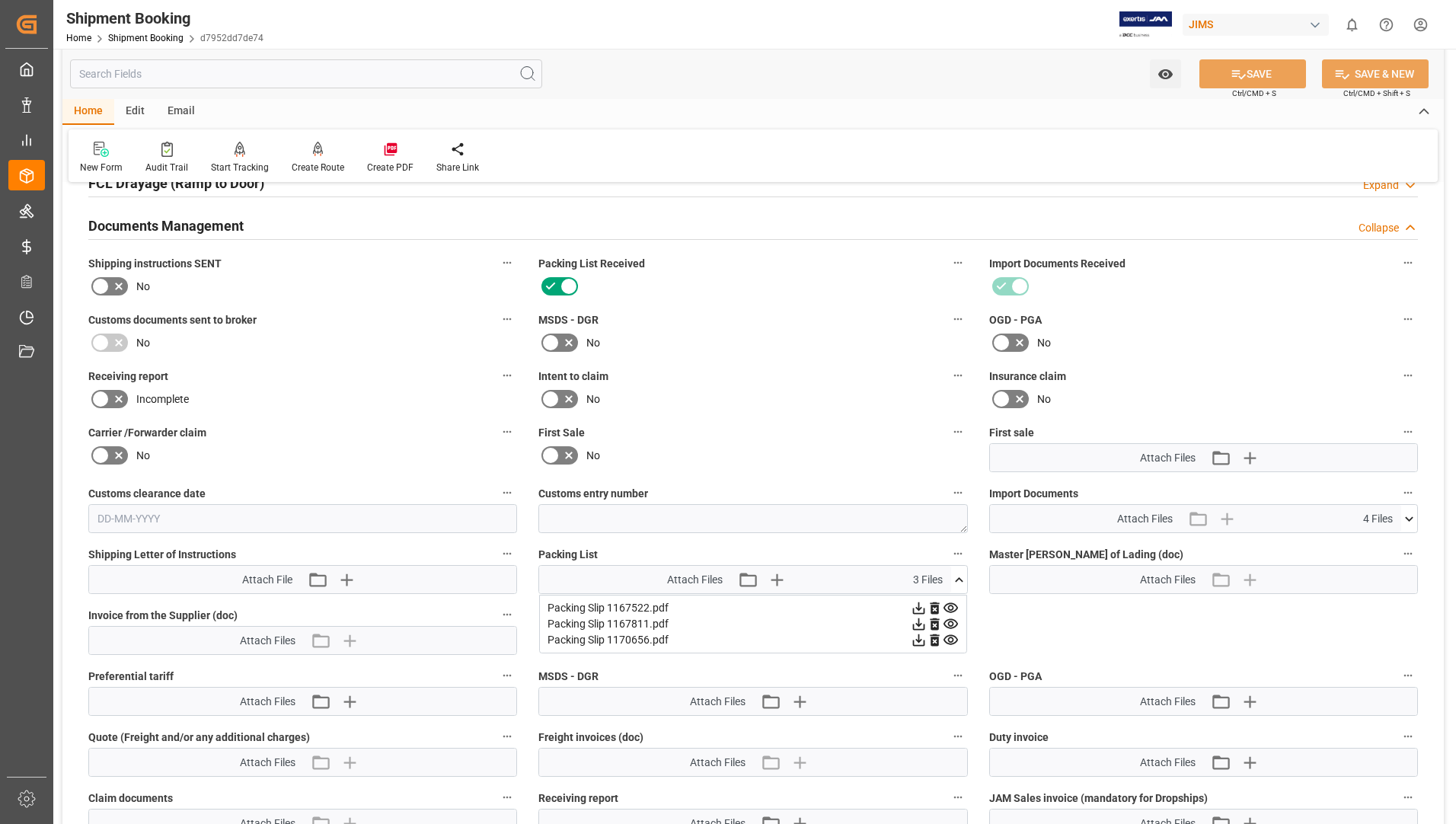
click at [701, 640] on icon at bounding box center [951, 640] width 15 height 10
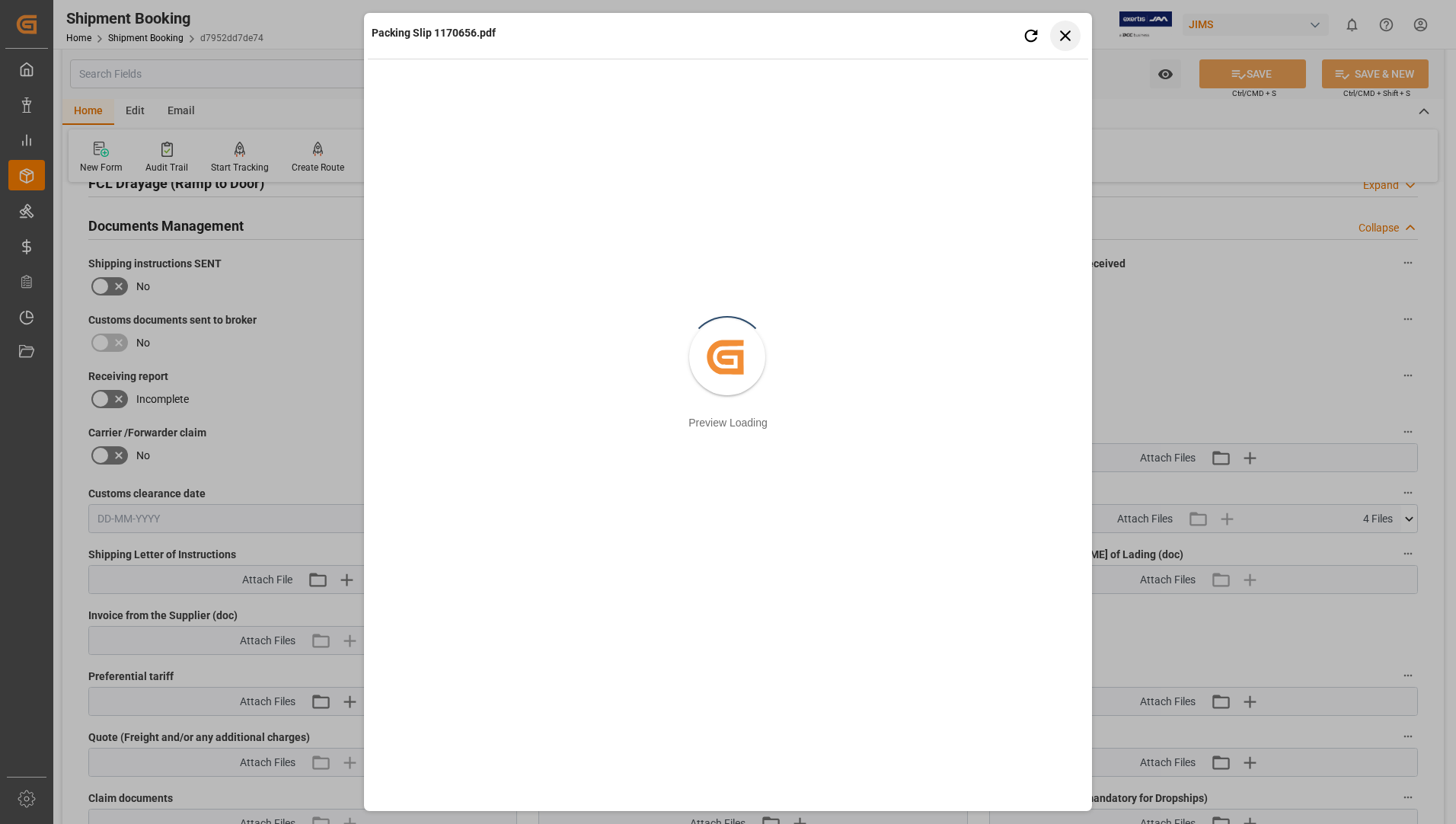
click at [701, 31] on icon "button" at bounding box center [1065, 35] width 19 height 19
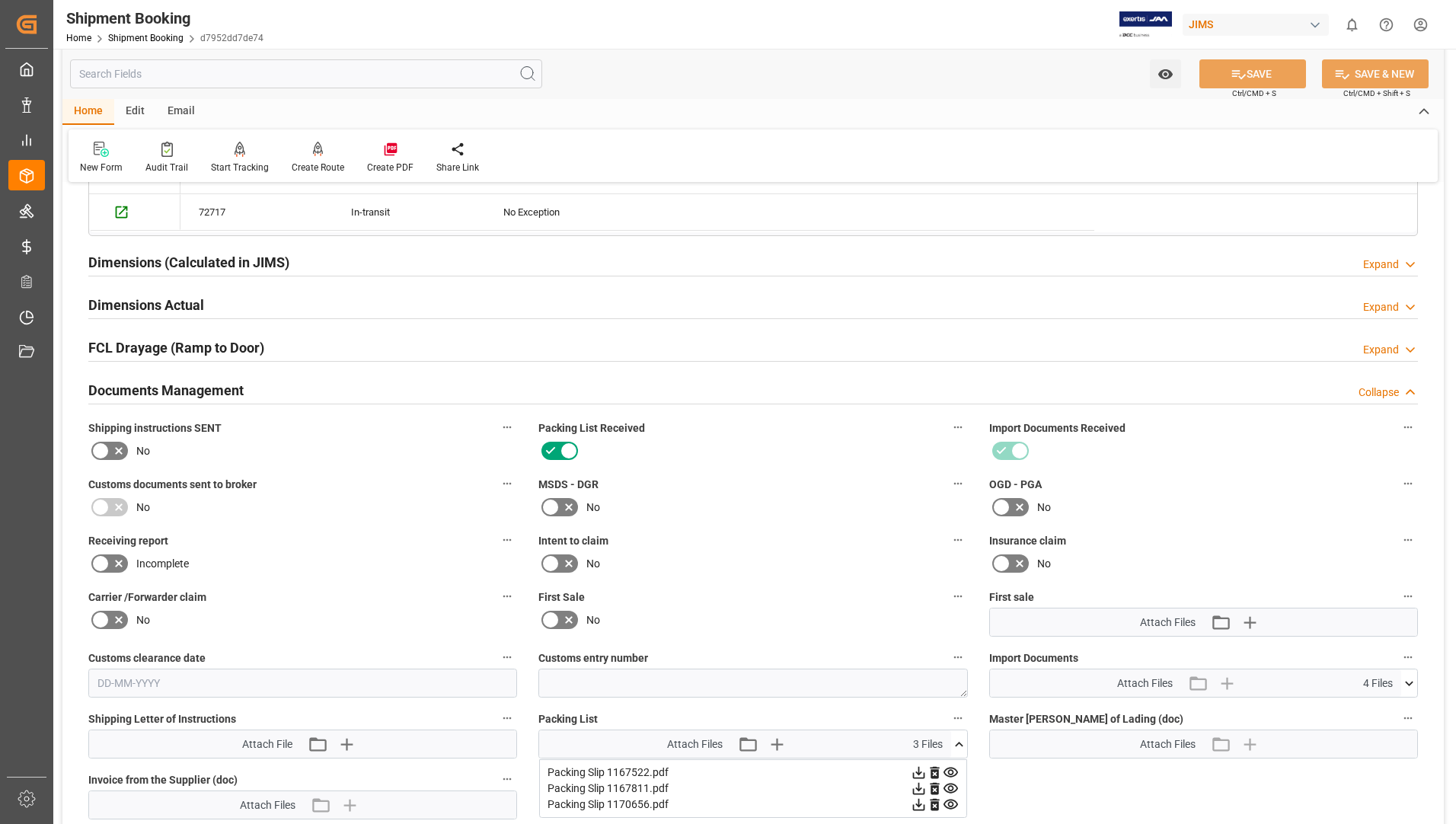
scroll to position [152, 0]
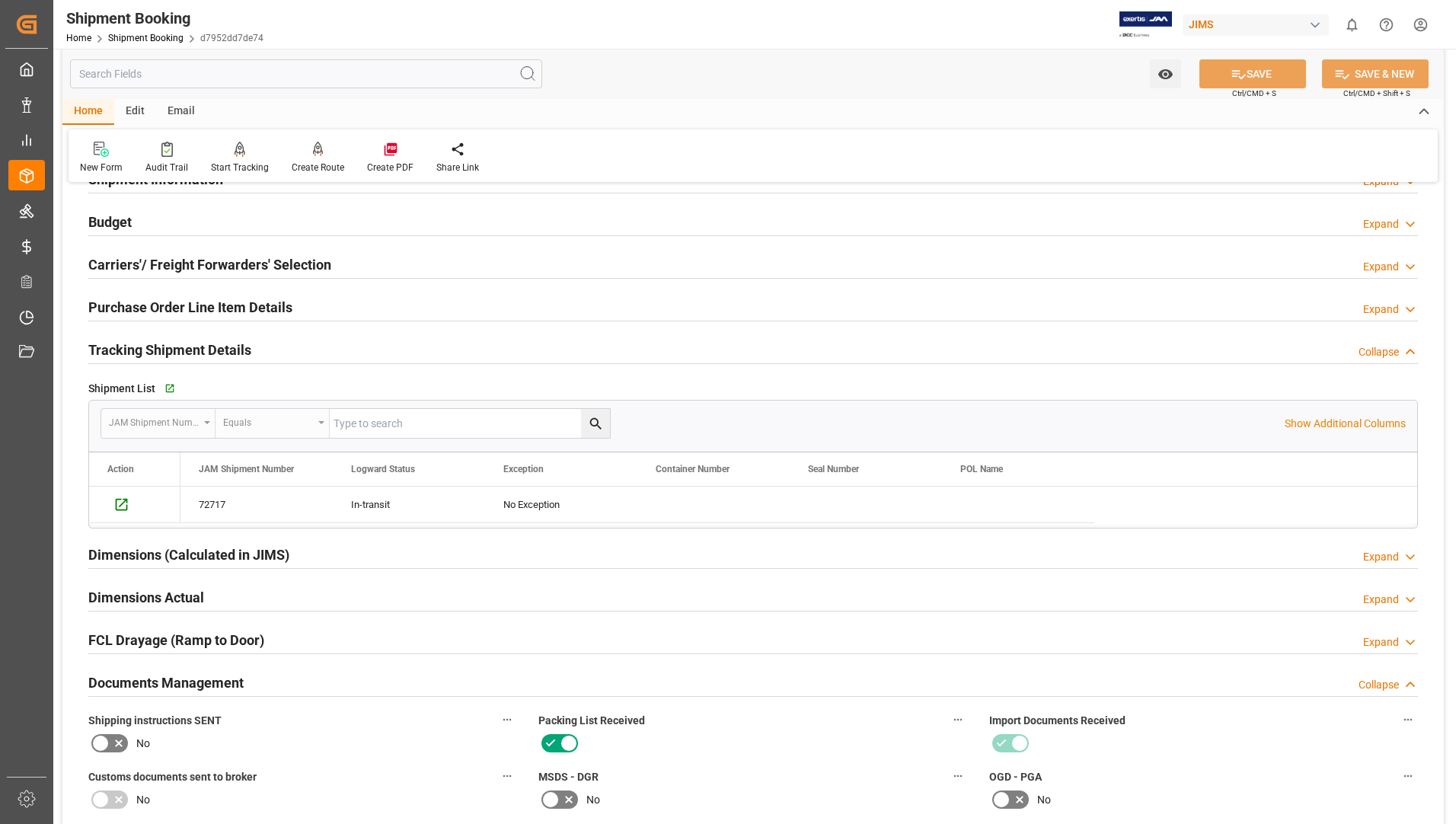
click at [256, 309] on h2 "Purchase Order Line Item Details" at bounding box center [190, 307] width 204 height 20
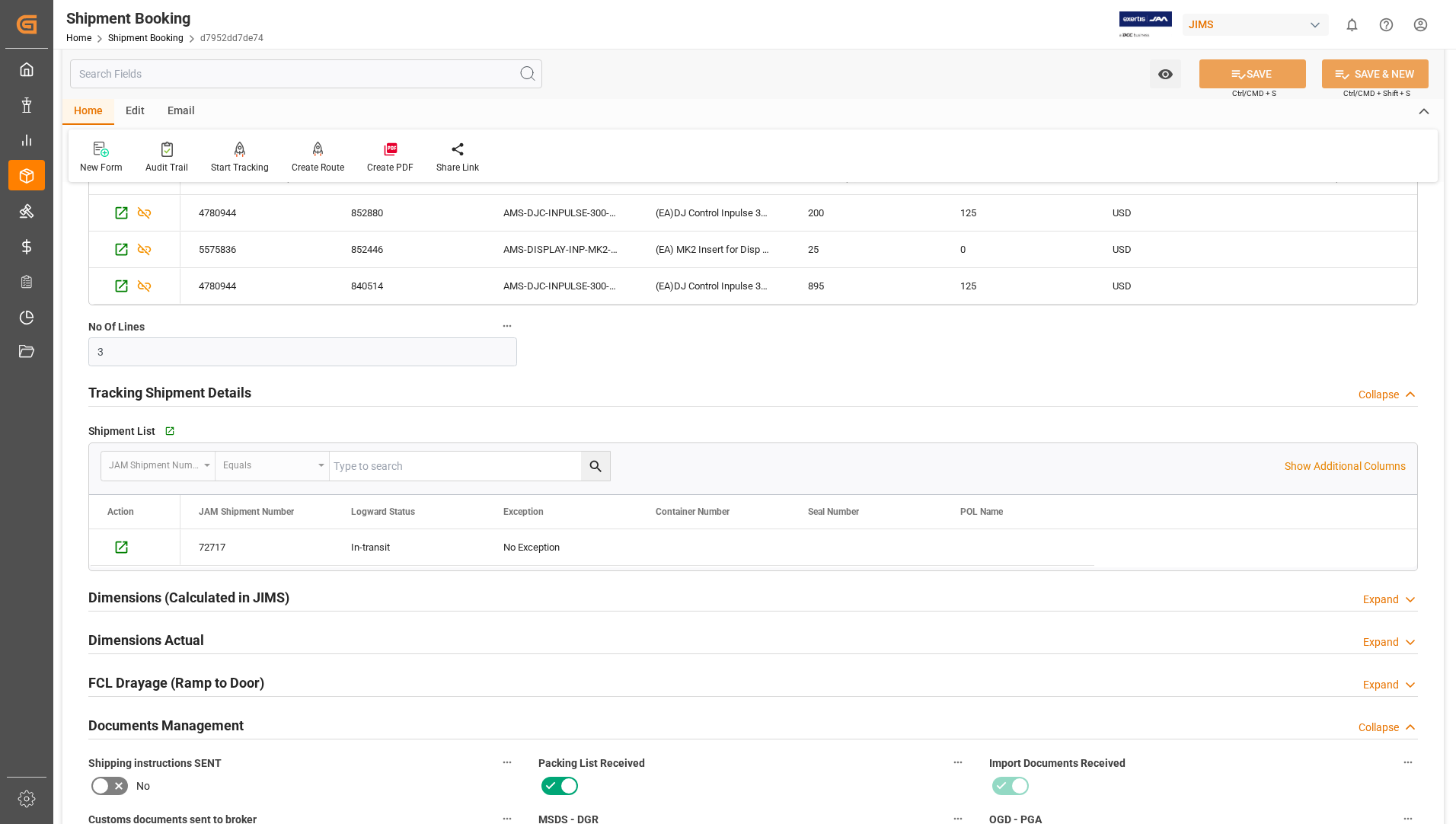
scroll to position [457, 0]
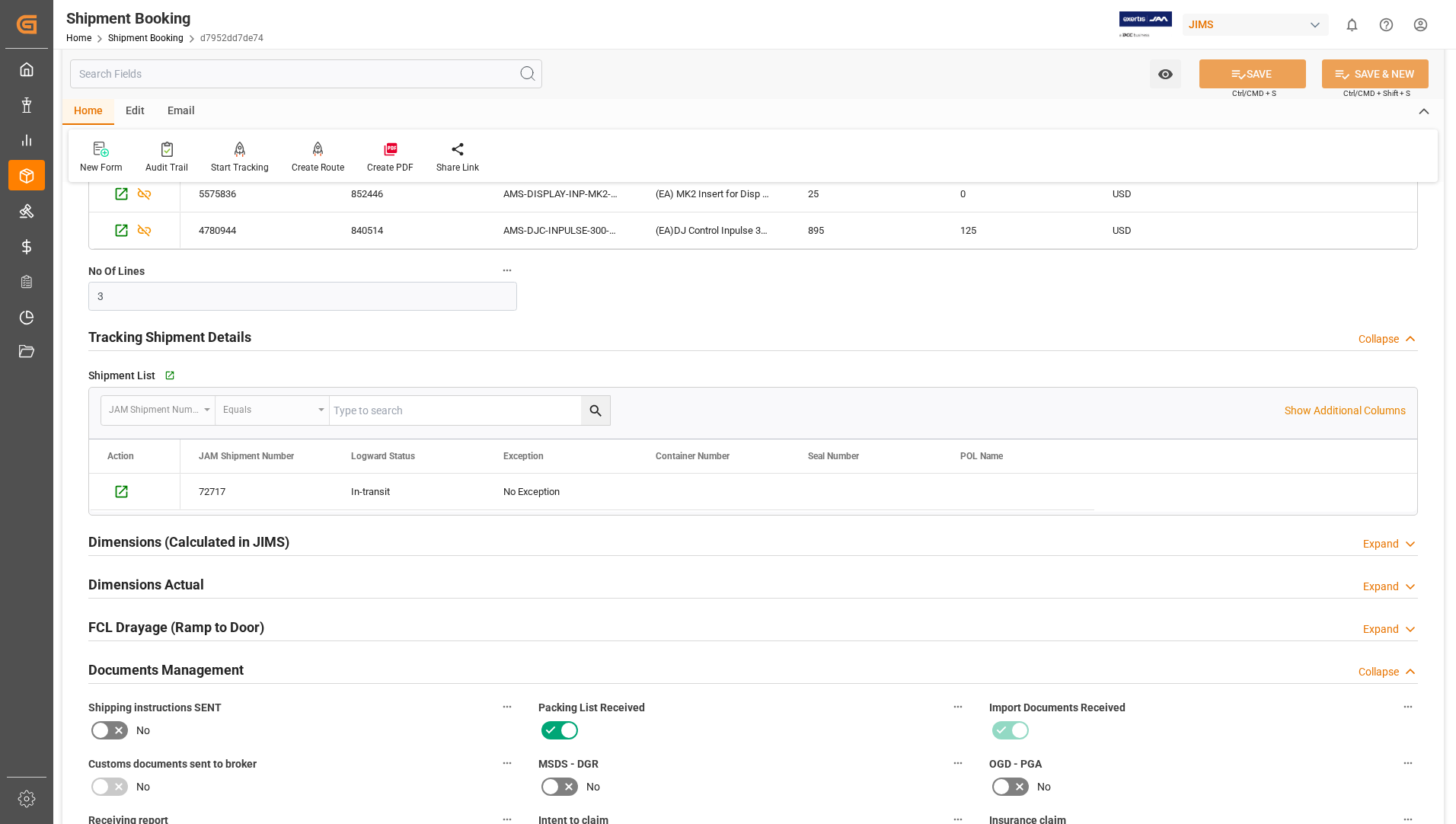
click at [142, 583] on h2 "Dimensions Actual" at bounding box center [146, 584] width 116 height 20
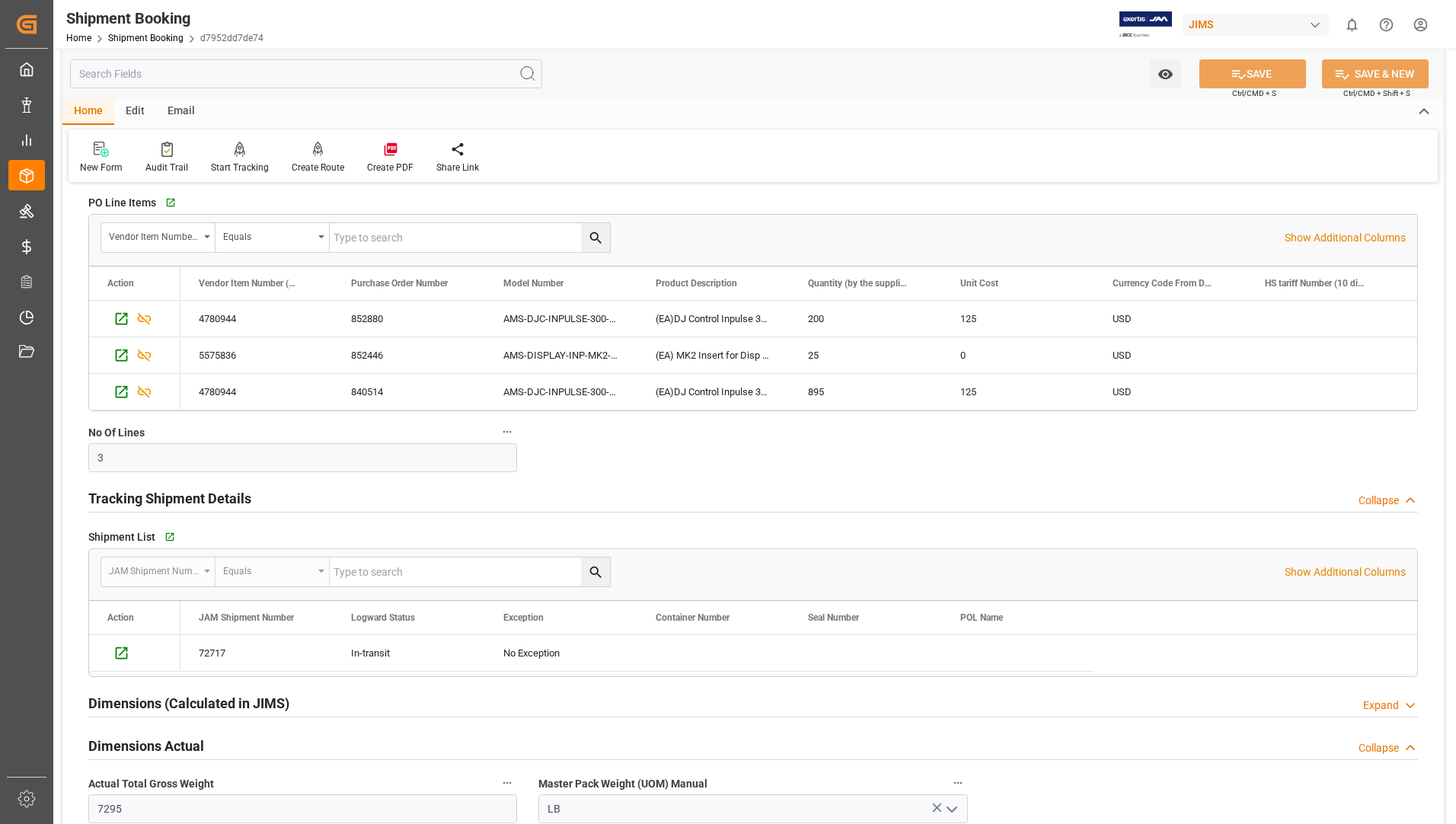
scroll to position [381, 0]
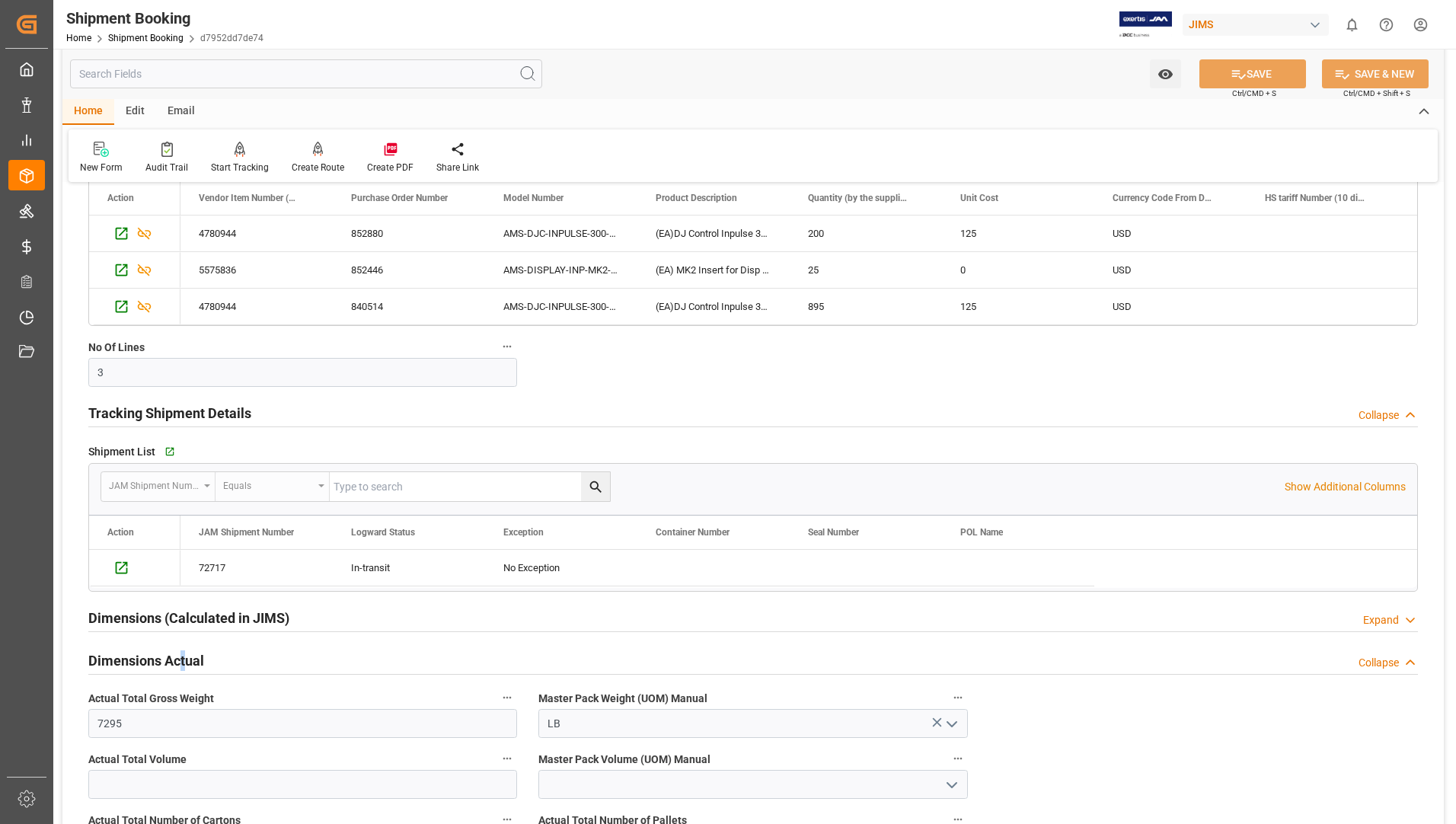
click at [183, 655] on h2 "Dimensions Actual" at bounding box center [146, 660] width 116 height 20
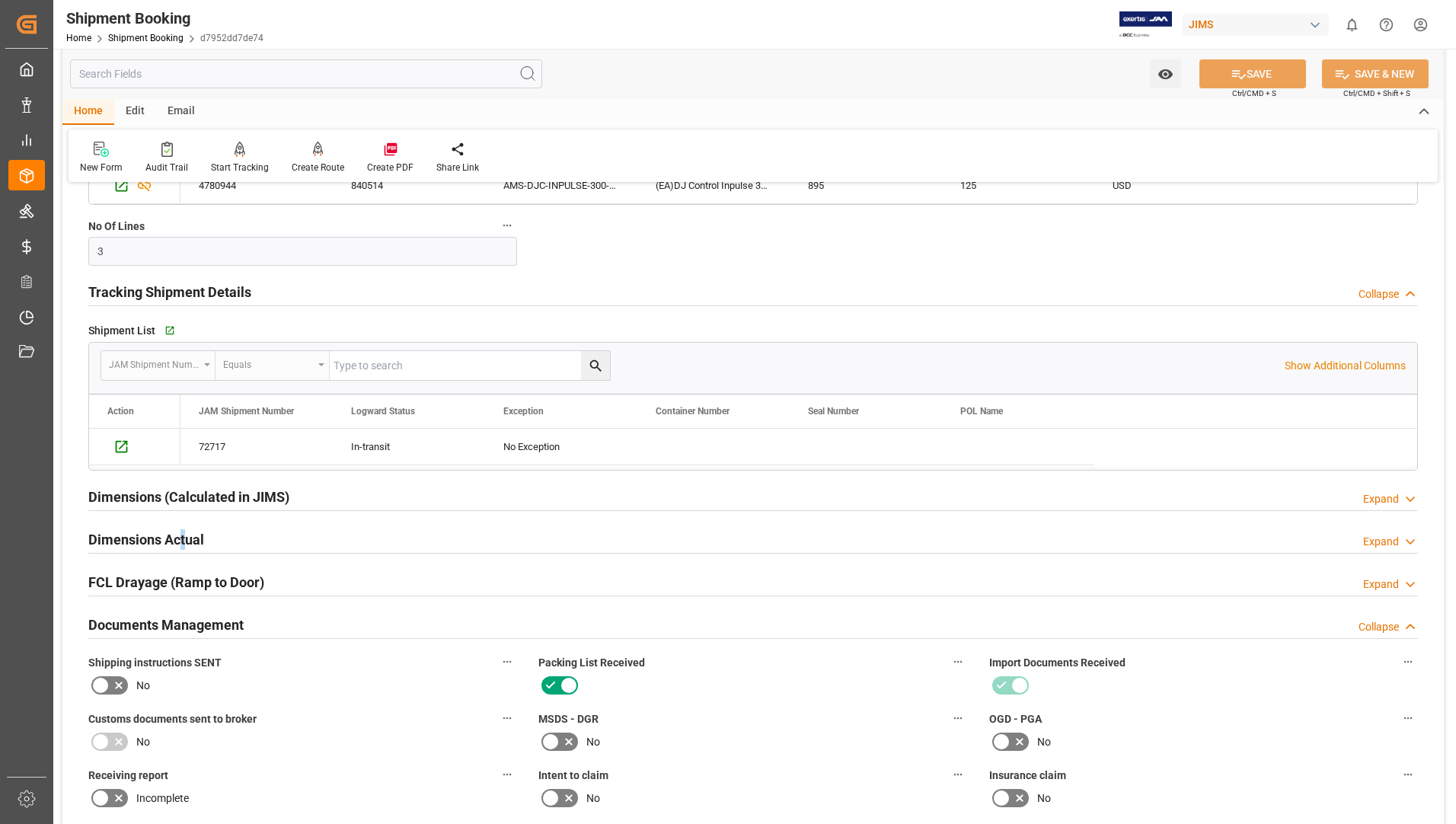
scroll to position [457, 0]
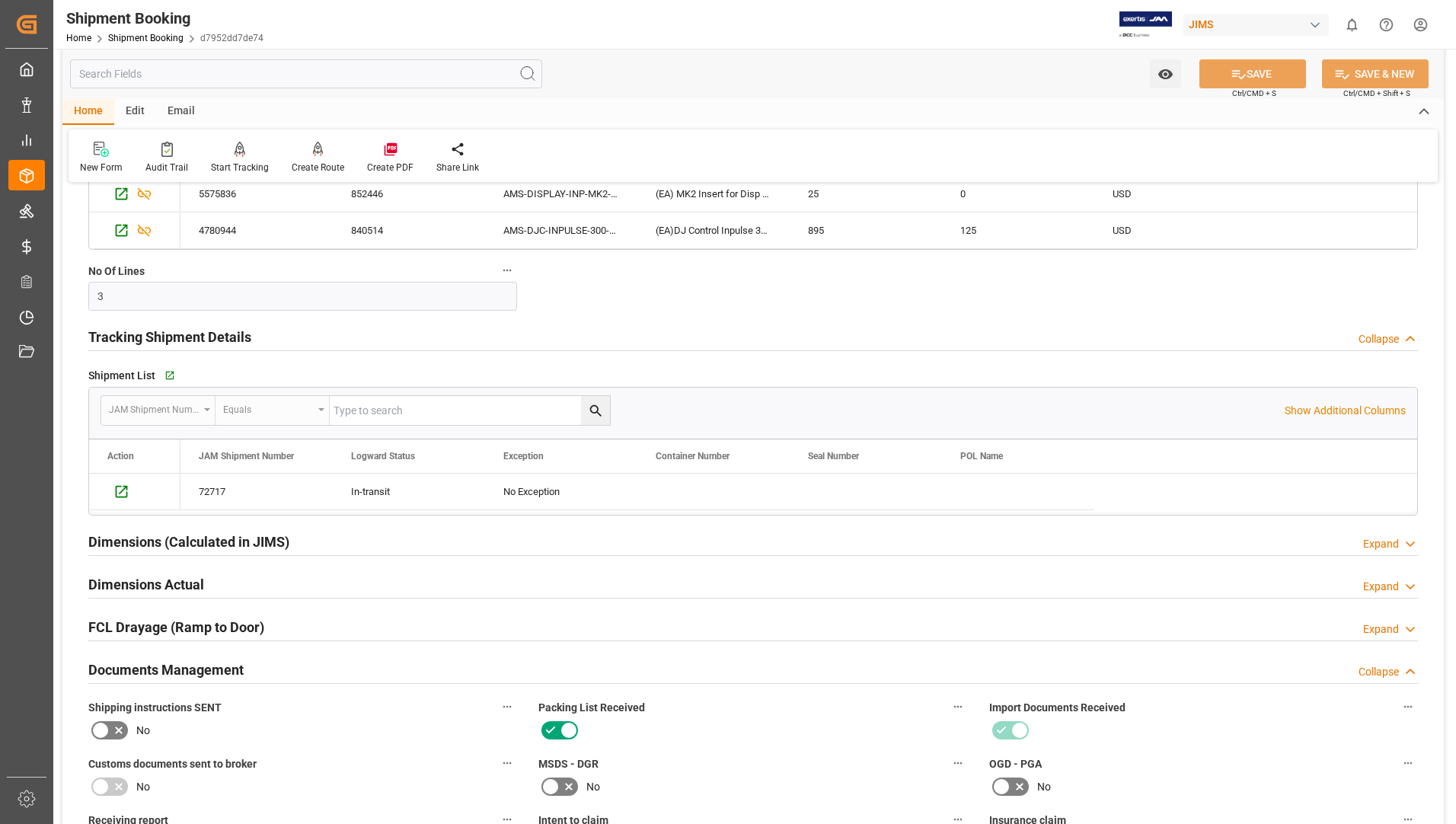
click at [180, 533] on h2 "Dimensions (Calculated in JIMS)" at bounding box center [189, 541] width 201 height 20
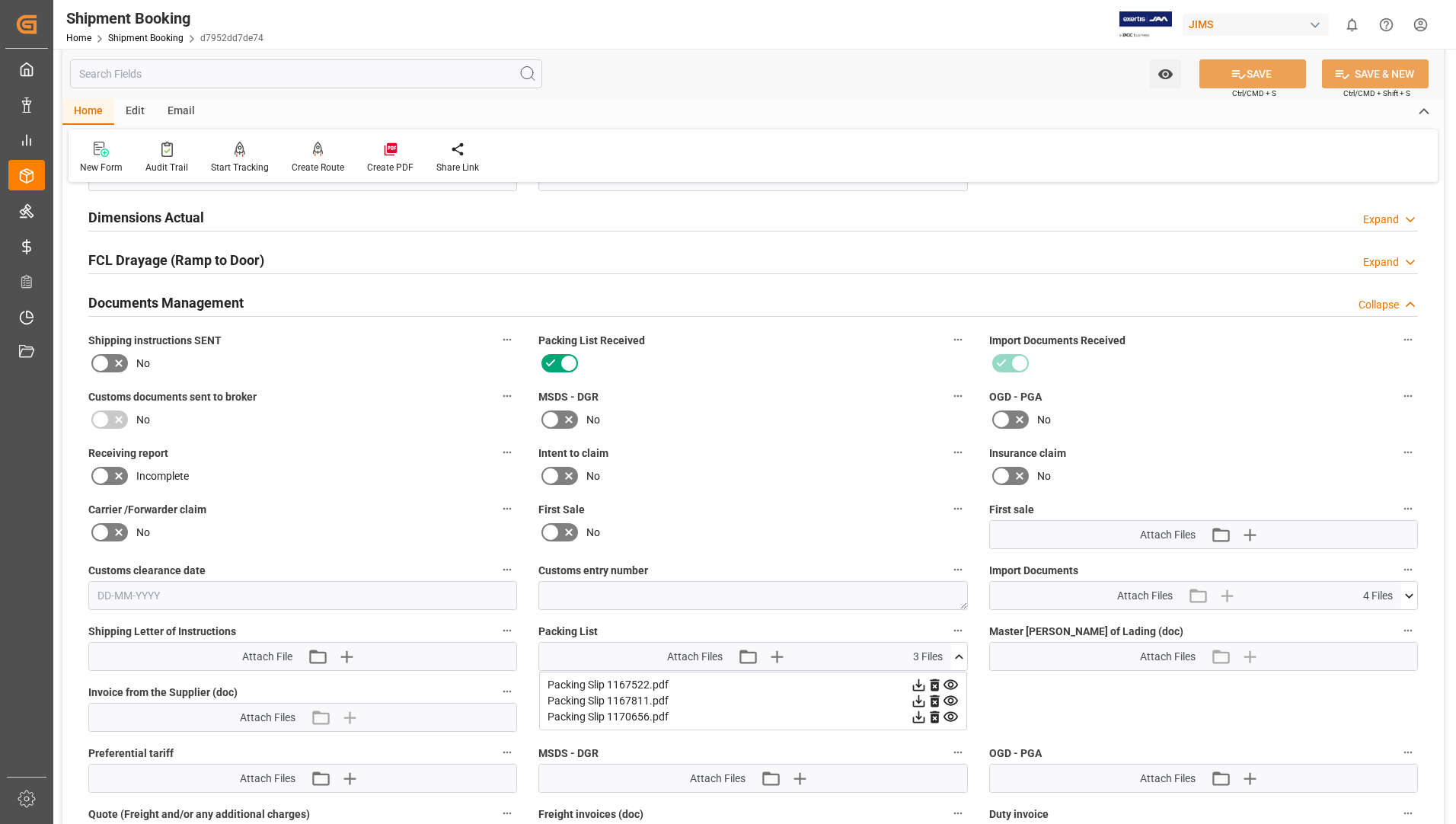
scroll to position [1142, 0]
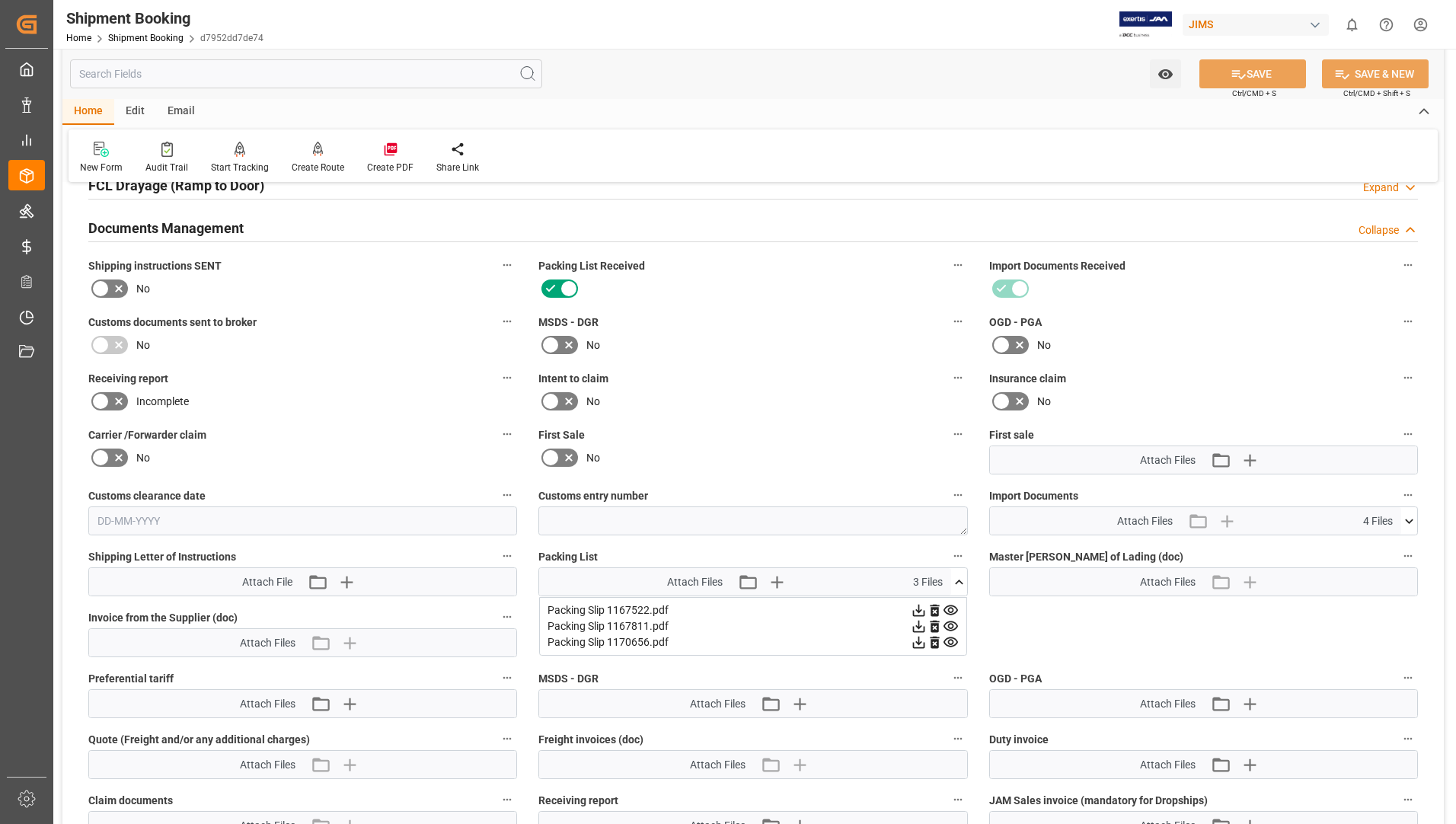
click at [701, 624] on icon at bounding box center [951, 626] width 15 height 10
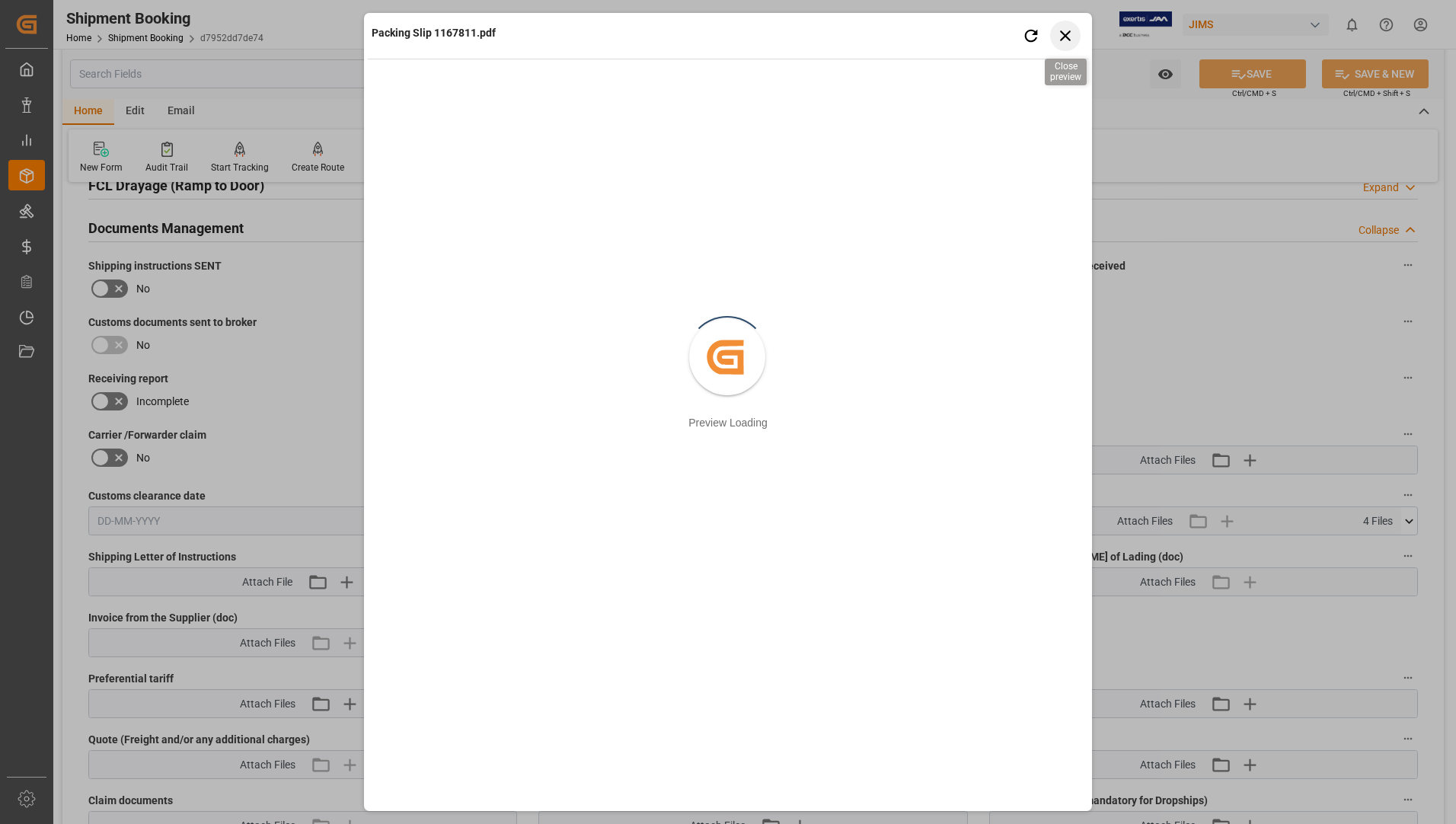
click at [701, 33] on icon "button" at bounding box center [1065, 35] width 19 height 19
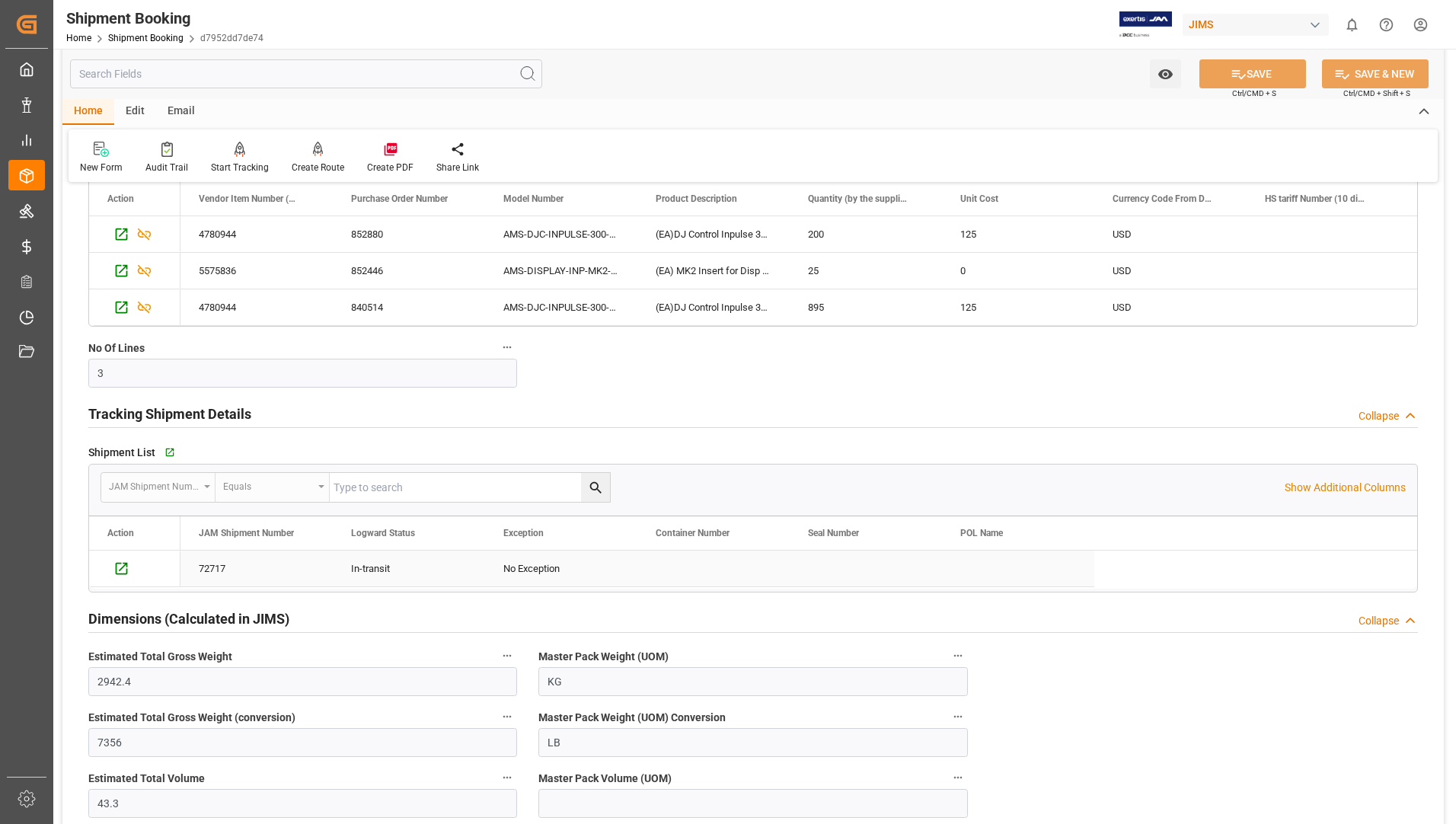
scroll to position [152, 0]
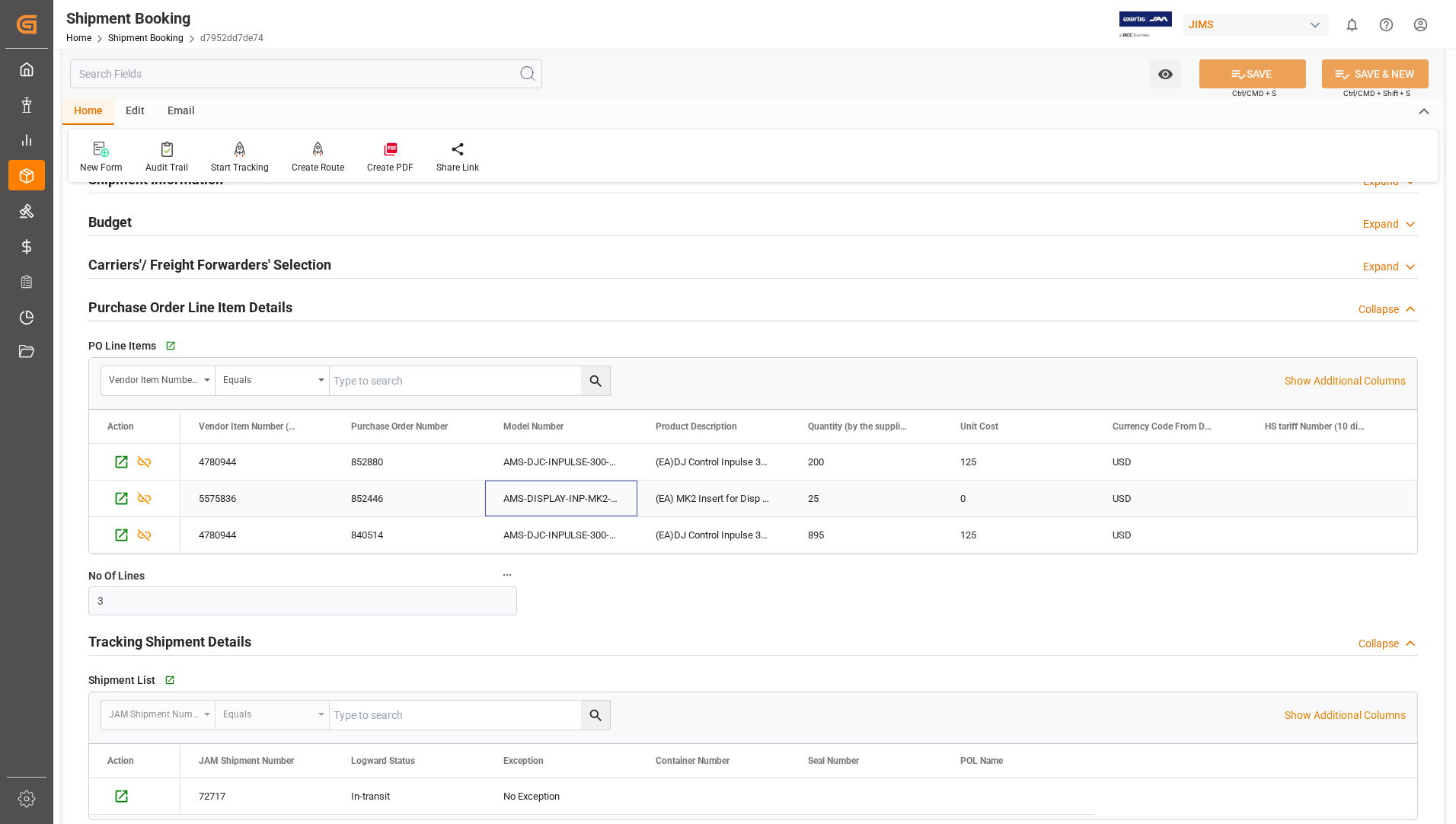
click at [592, 492] on div "AMS-DISPLAY-INP-MK2-INS" at bounding box center [561, 498] width 152 height 36
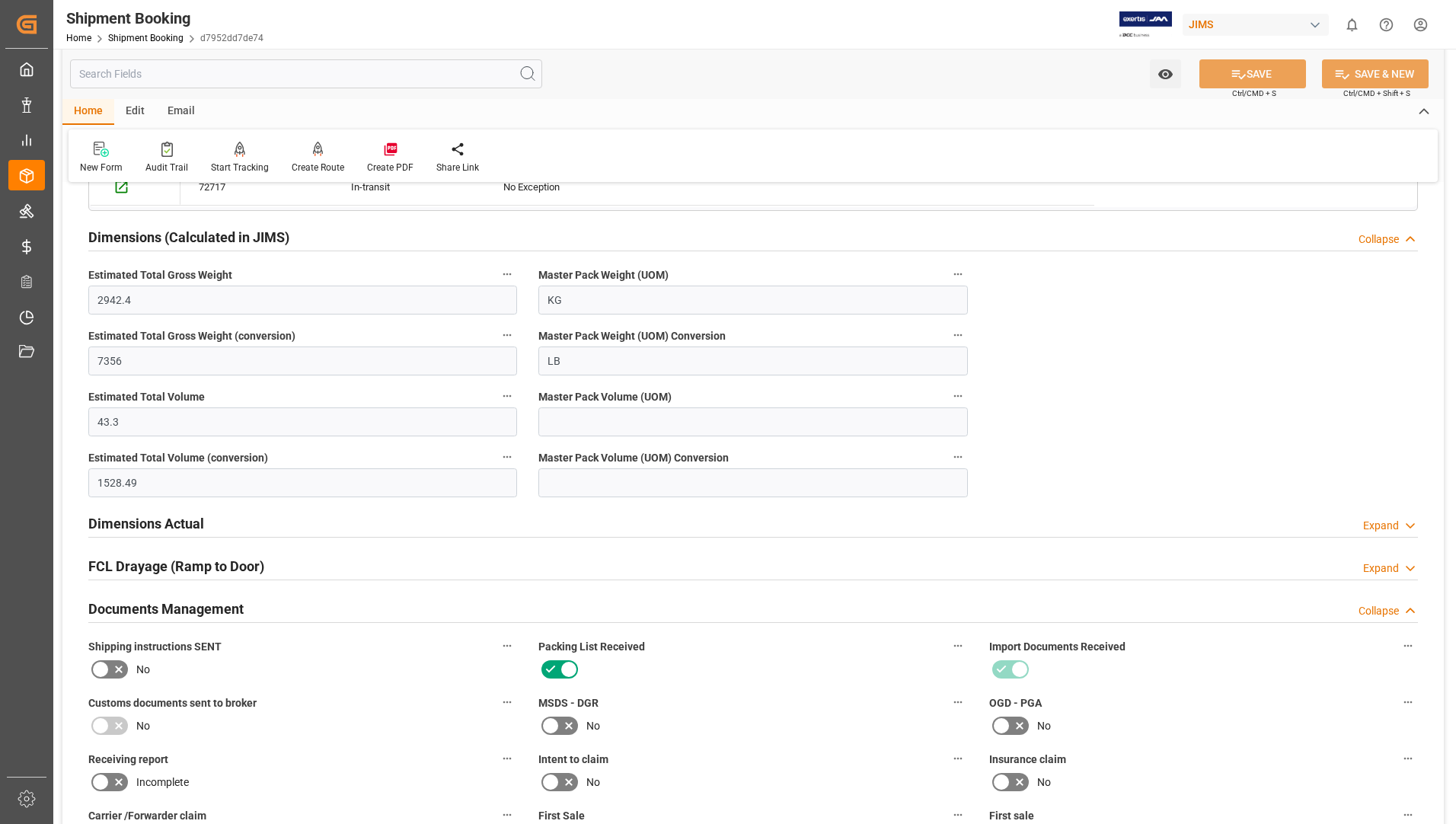
scroll to position [838, 0]
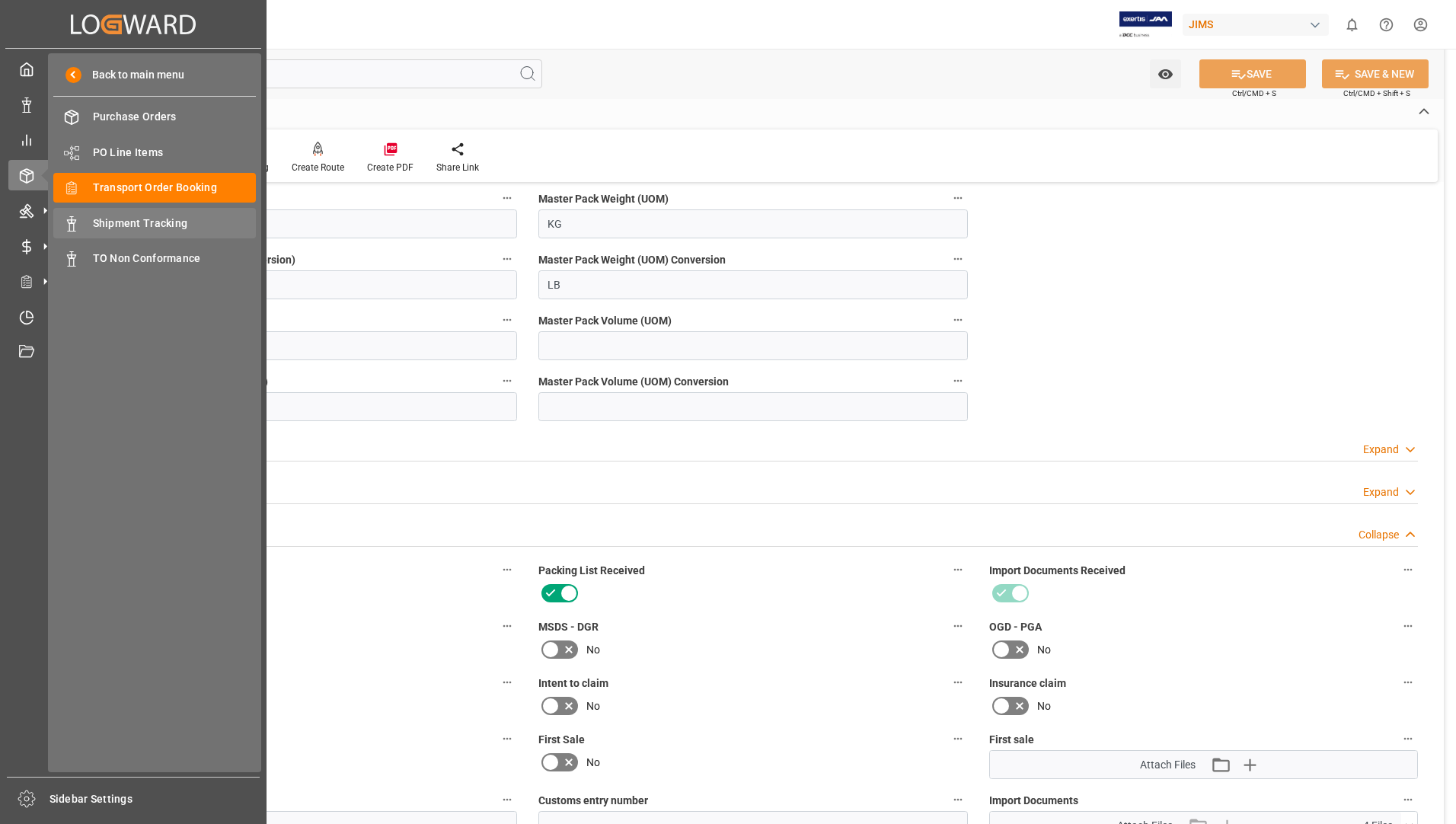
click at [112, 218] on div "Created by potrace 1.15, written by [PERSON_NAME] [DATE]-[DATE] Created by potr…" at bounding box center [133, 407] width 266 height 815
click at [108, 223] on span "Shipment Tracking" at bounding box center [174, 224] width 164 height 16
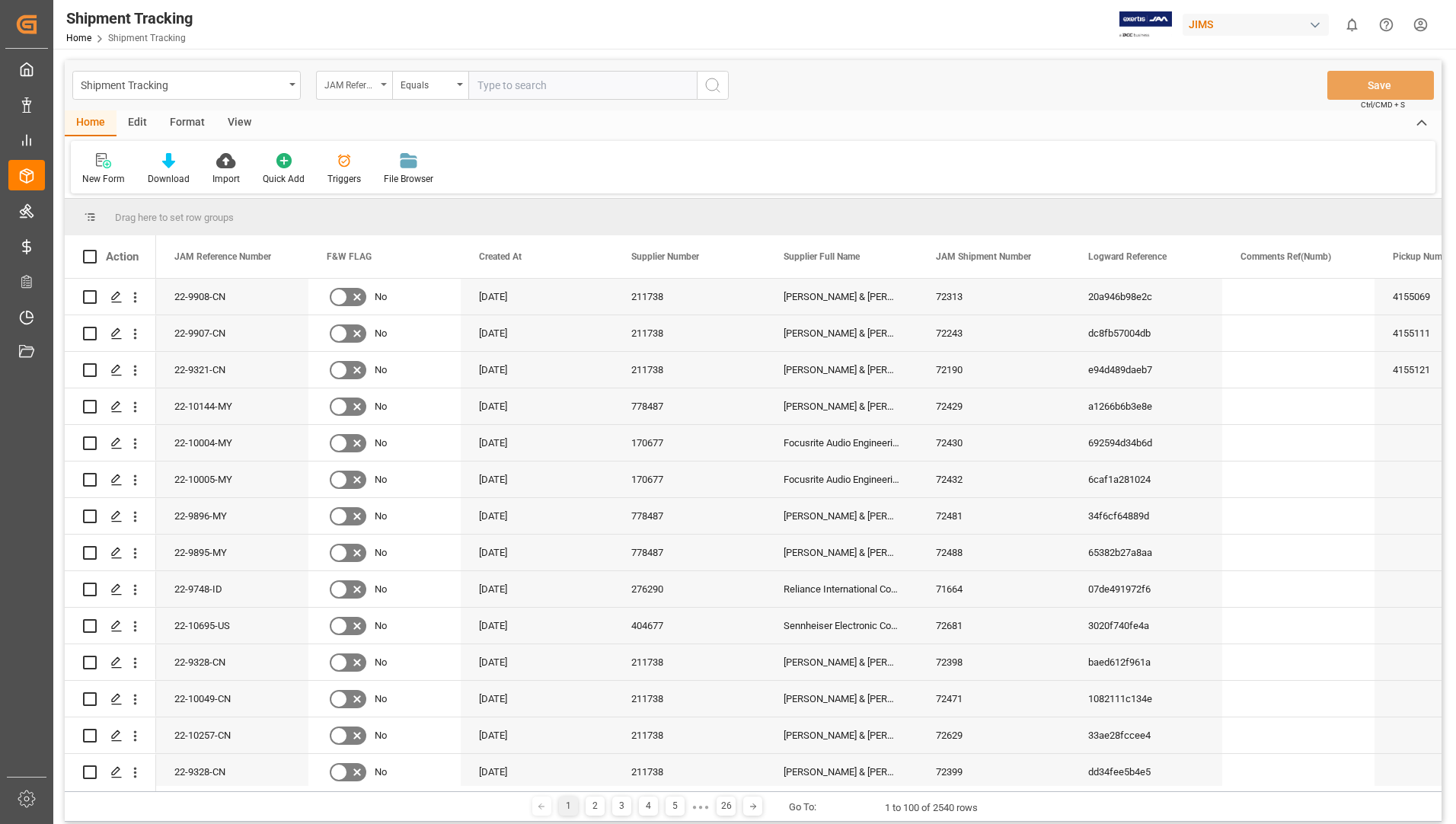
click at [383, 90] on div "JAM Reference Number" at bounding box center [354, 85] width 77 height 29
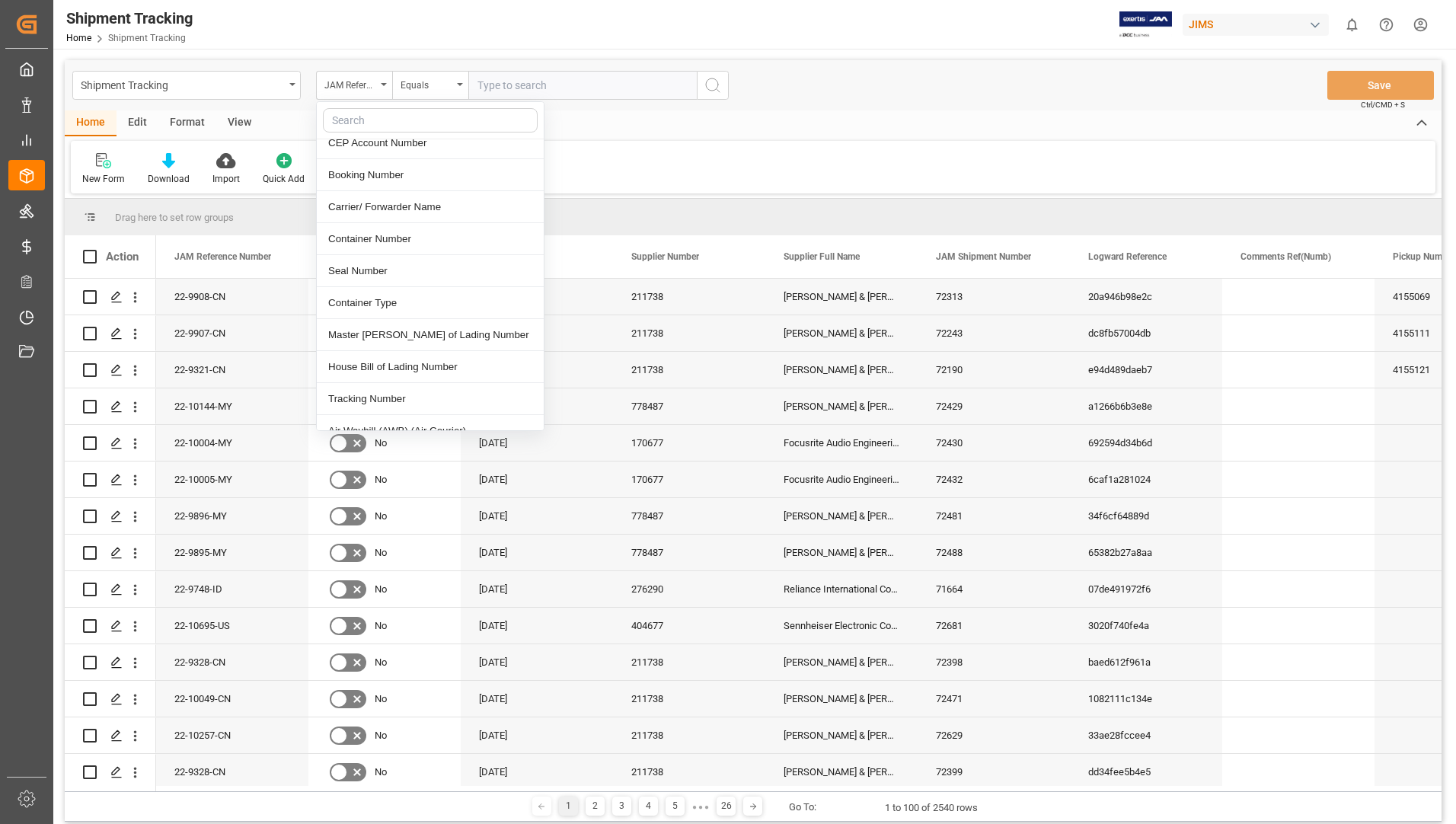
scroll to position [533, 0]
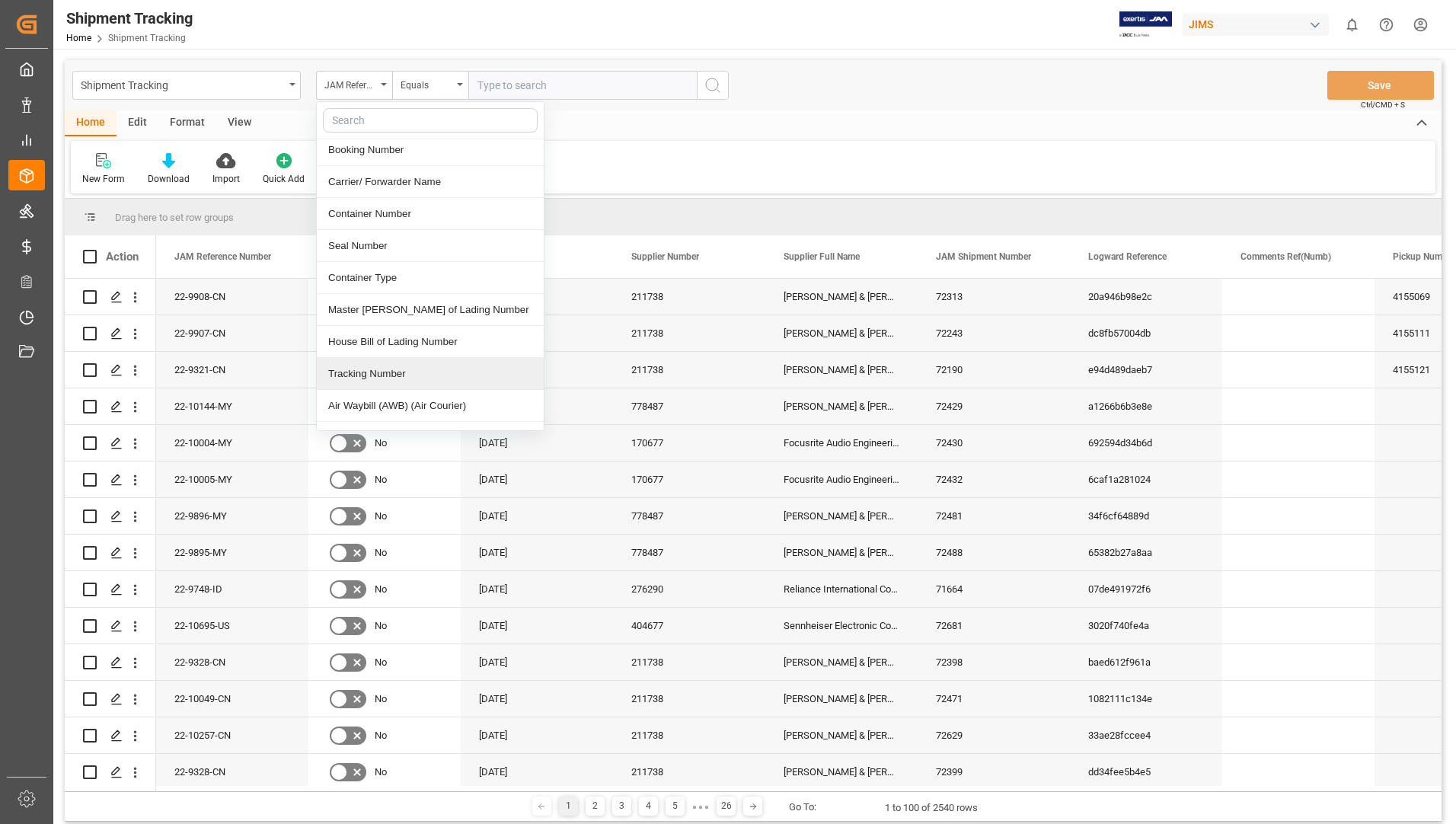
click at [386, 358] on div "Tracking Number" at bounding box center [430, 374] width 227 height 32
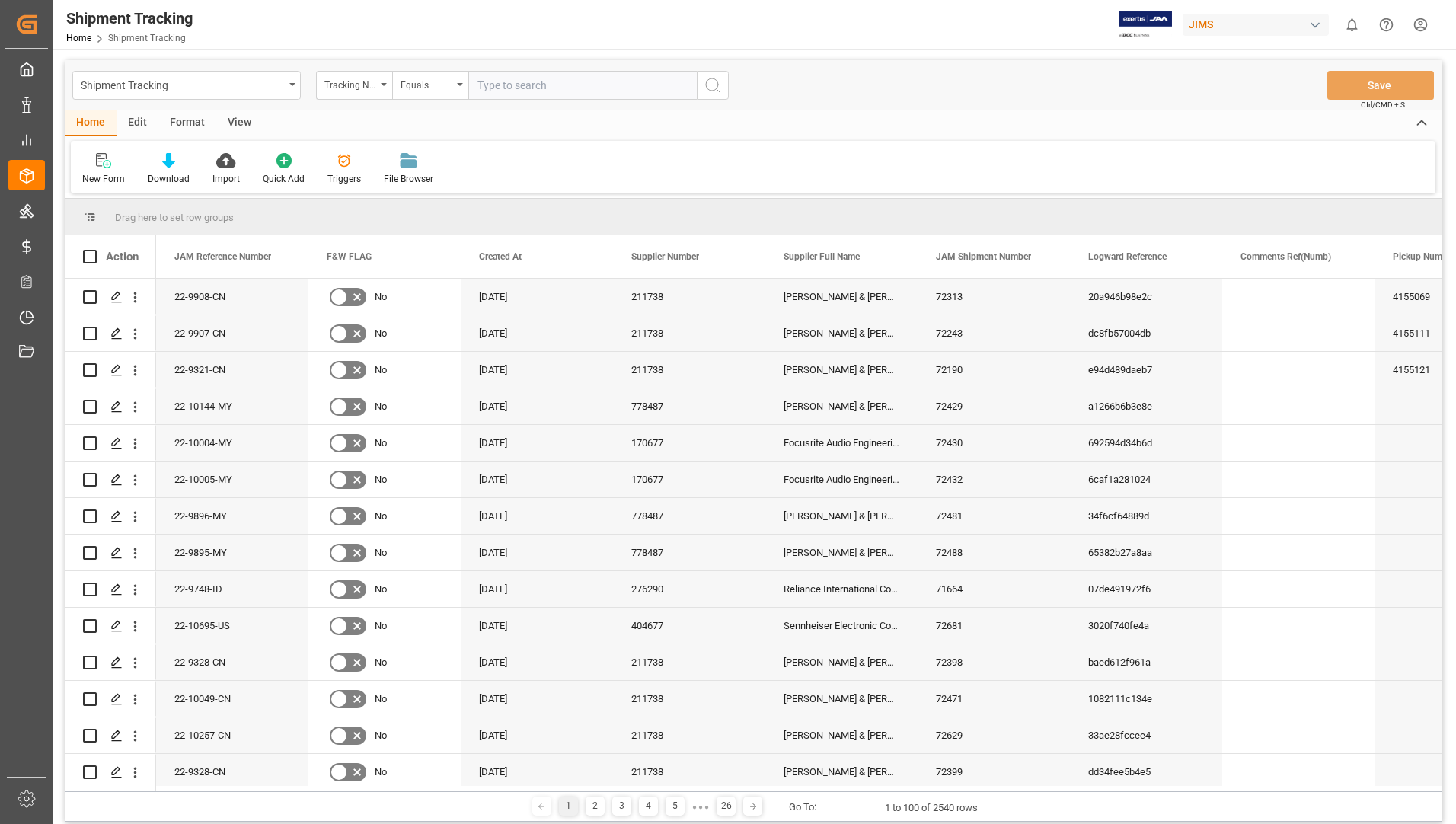
click at [549, 85] on input "text" at bounding box center [582, 85] width 229 height 29
type input "78067065975"
click at [701, 88] on icon "search button" at bounding box center [712, 85] width 18 height 18
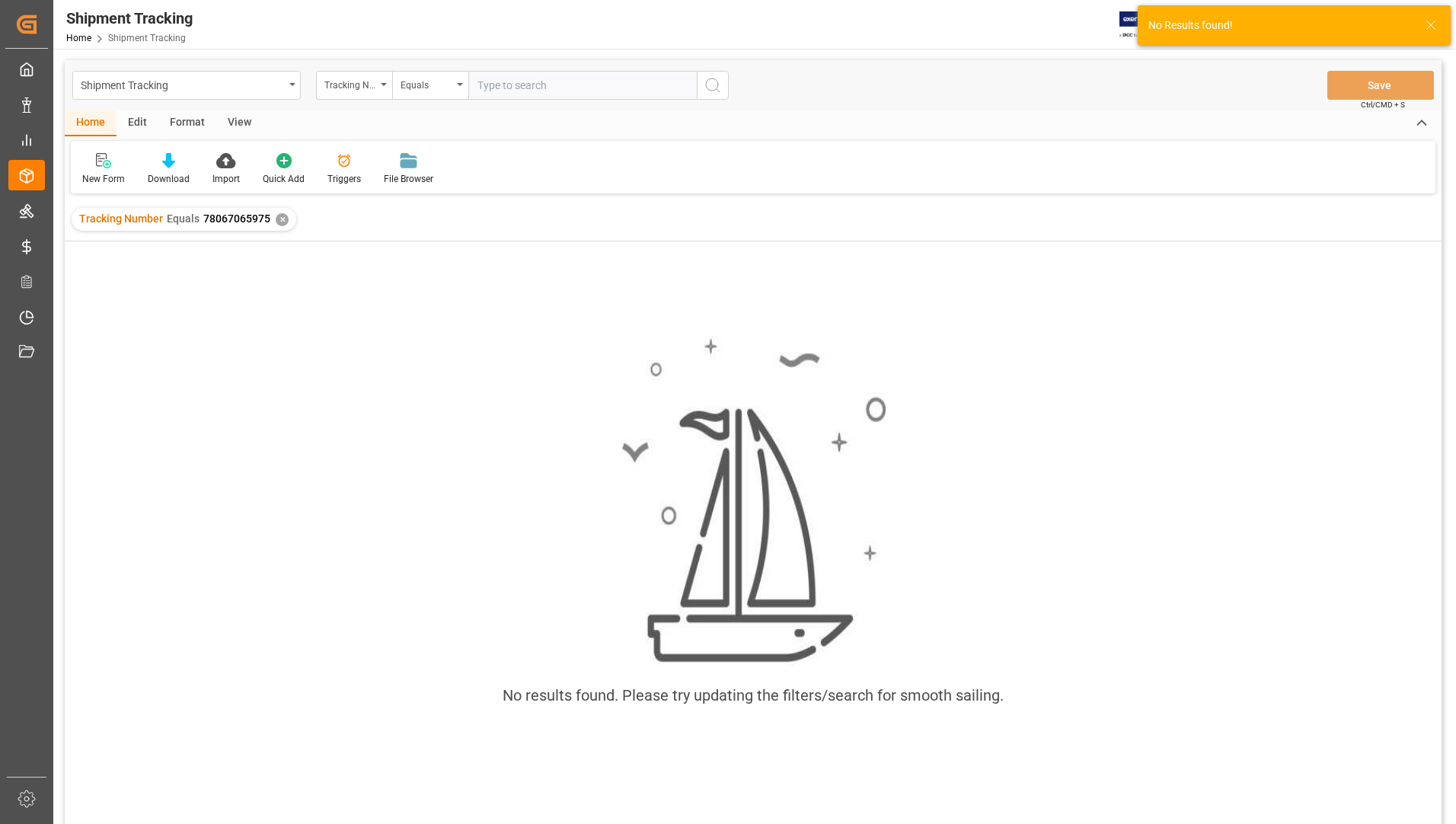
click at [278, 221] on div "✕" at bounding box center [282, 220] width 13 height 13
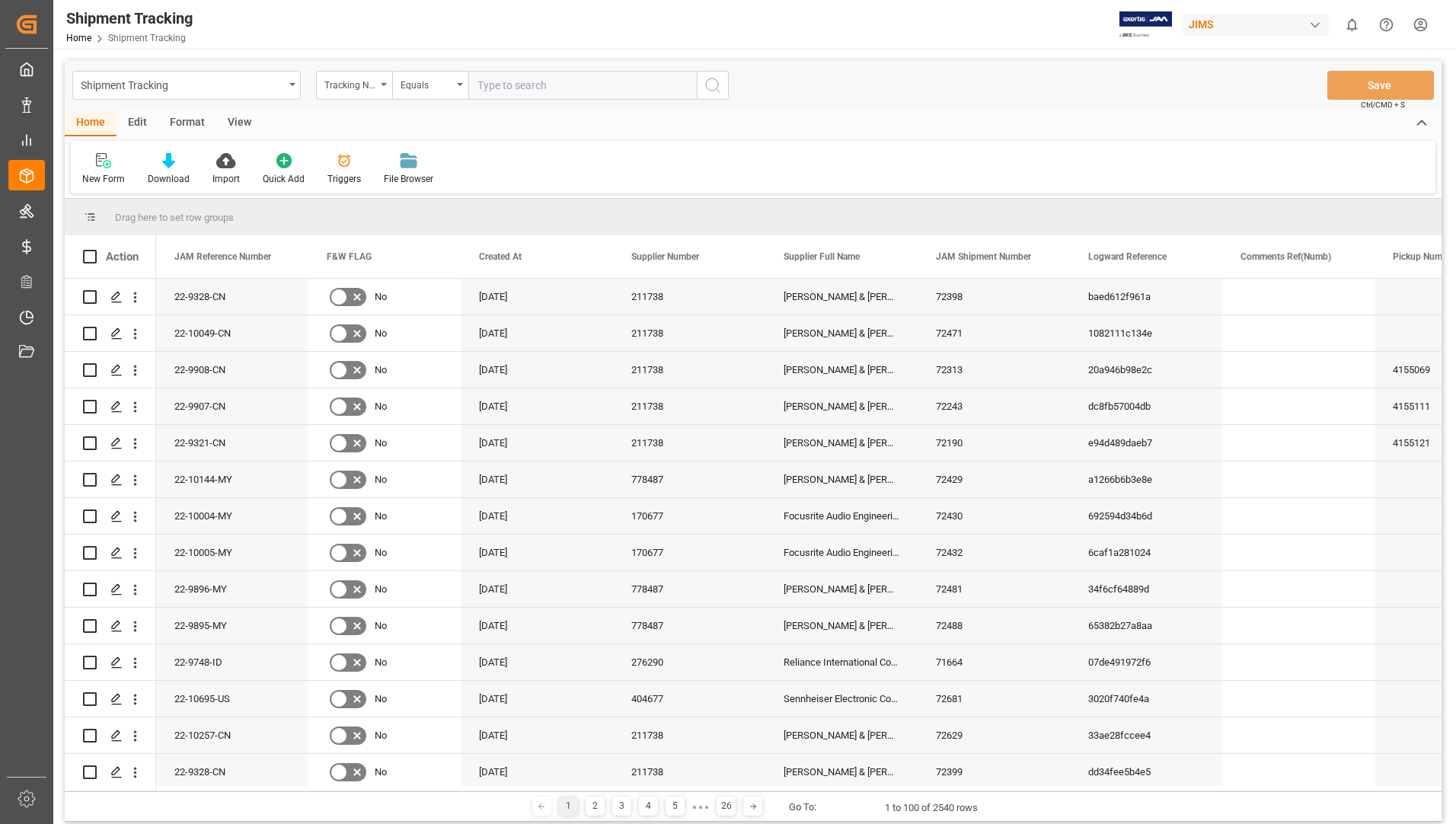
click at [498, 81] on input "text" at bounding box center [582, 85] width 229 height 29
type input "78067065975"
click at [701, 86] on circle "search button" at bounding box center [711, 84] width 12 height 12
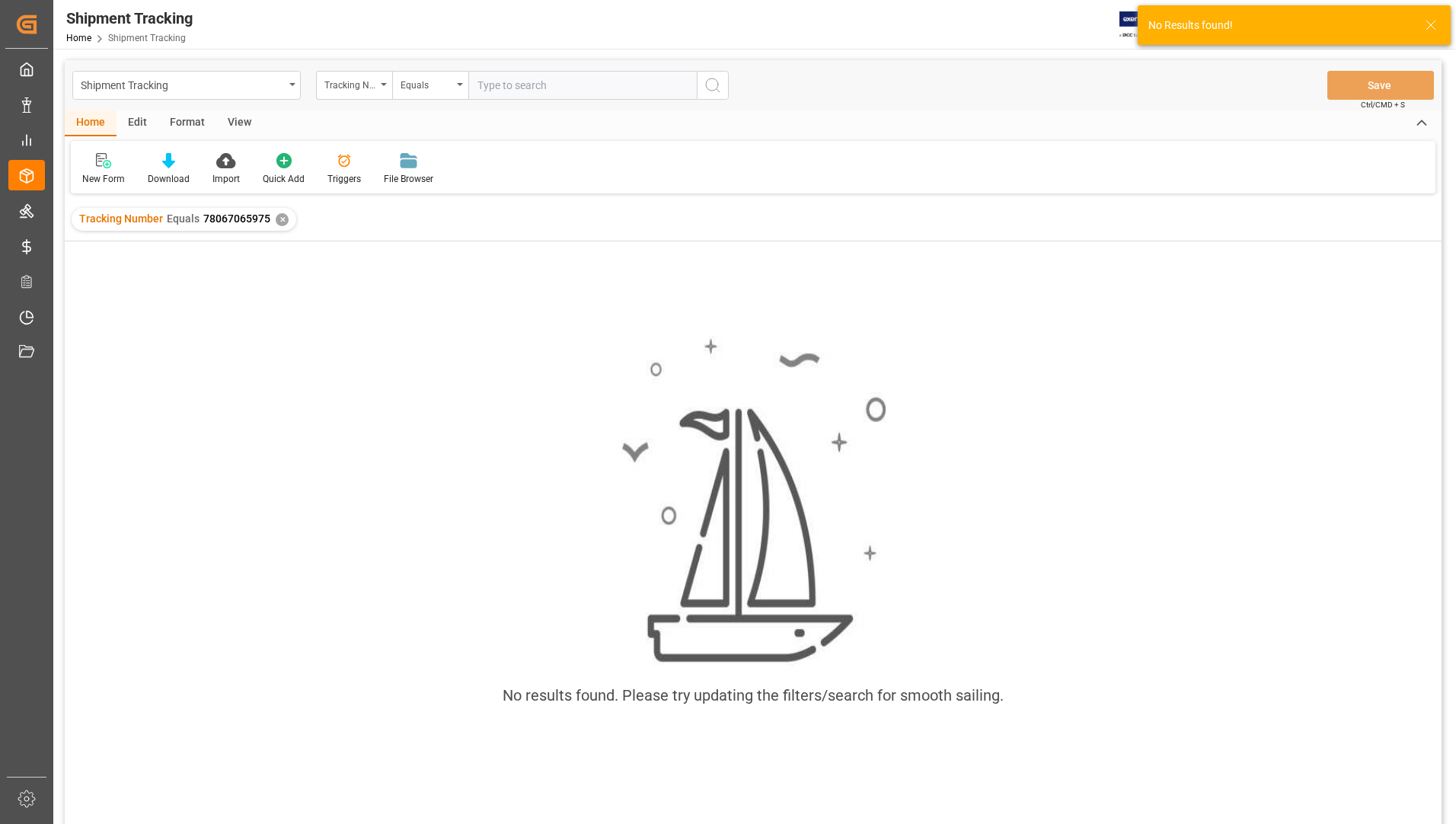
click at [281, 219] on div "✕" at bounding box center [282, 220] width 13 height 13
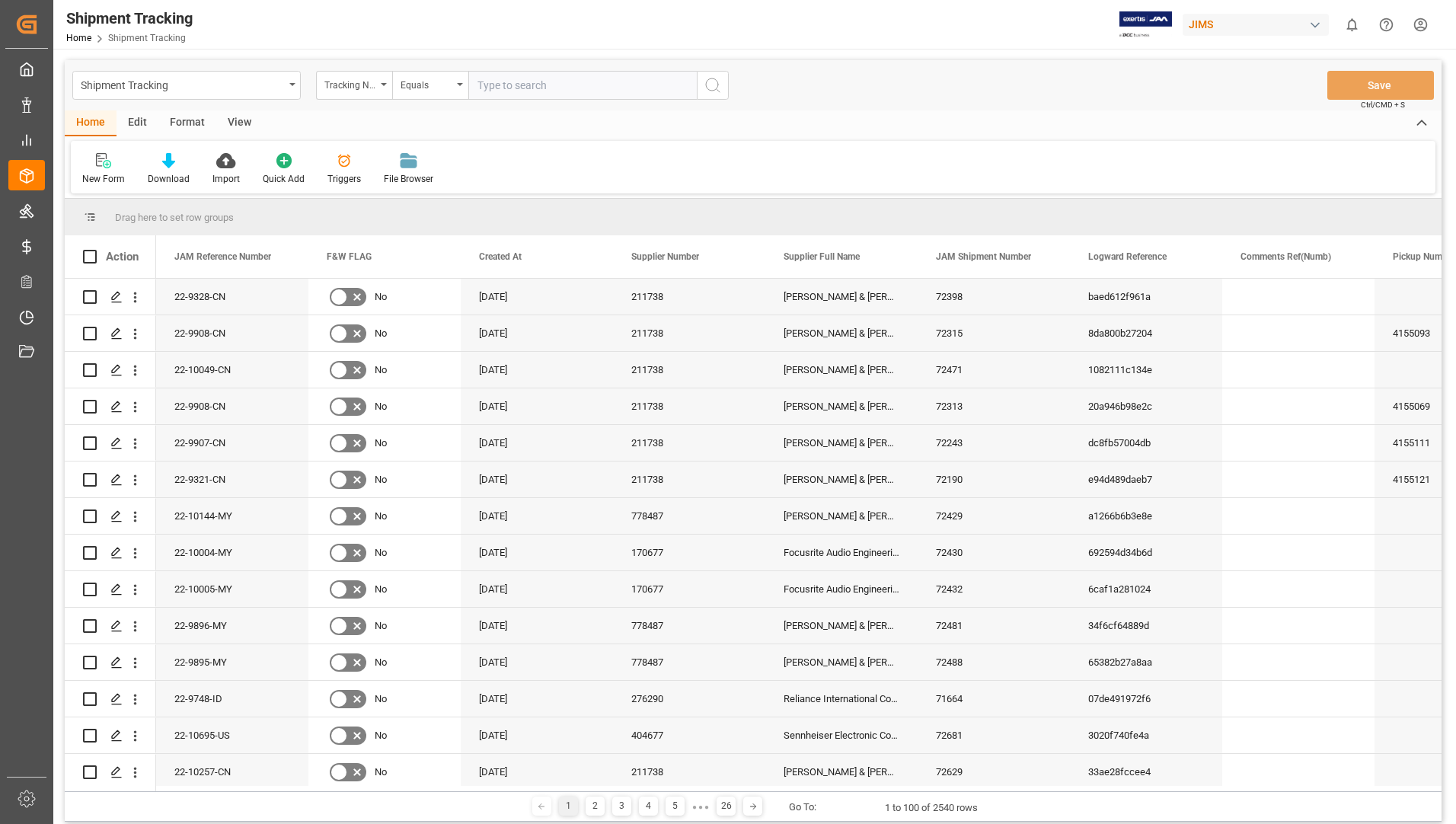
click at [582, 93] on input "text" at bounding box center [582, 85] width 229 height 29
type input "3567485913"
click at [701, 97] on button "search button" at bounding box center [712, 85] width 32 height 29
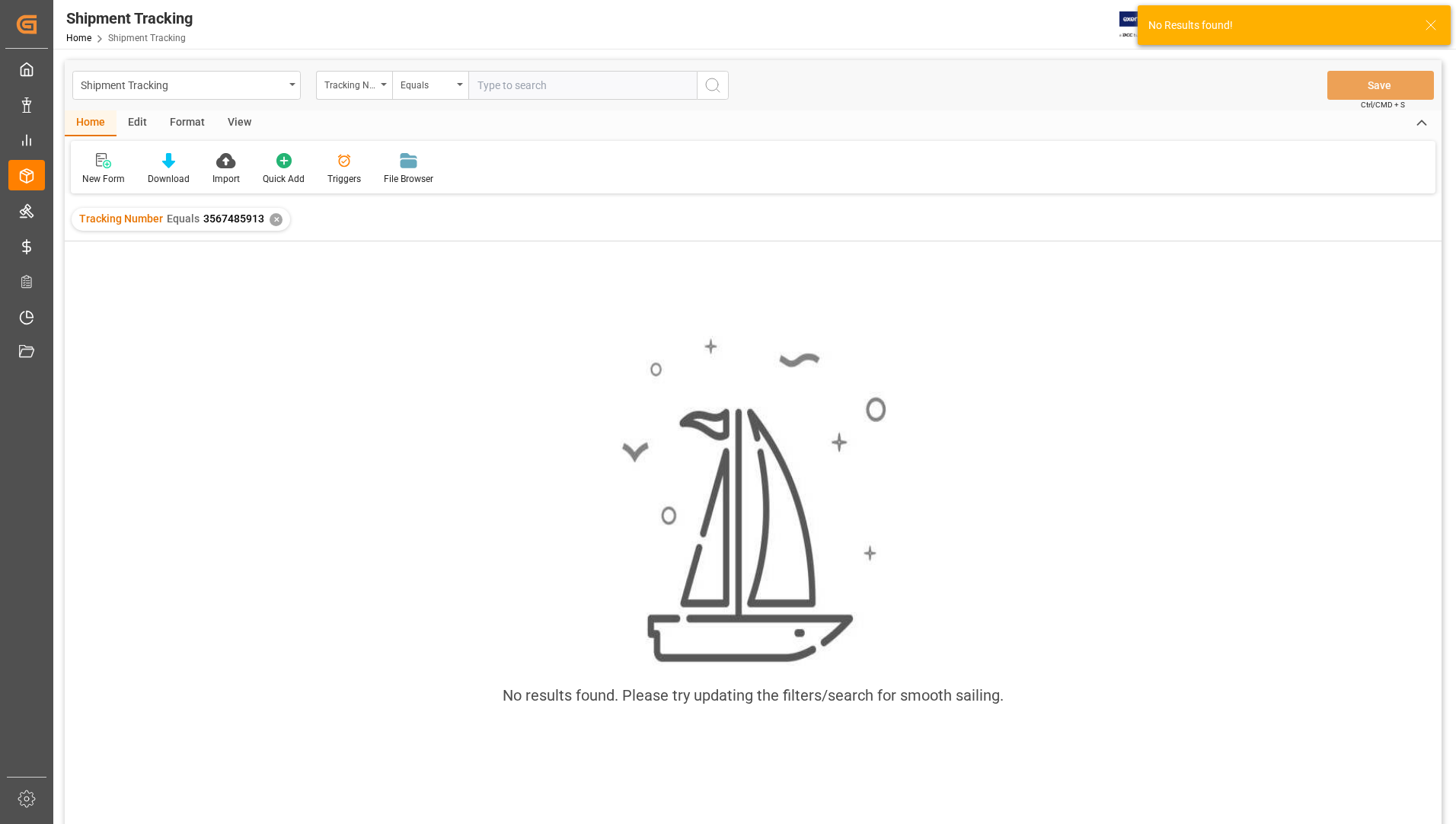
click at [273, 218] on div "✕" at bounding box center [276, 220] width 13 height 13
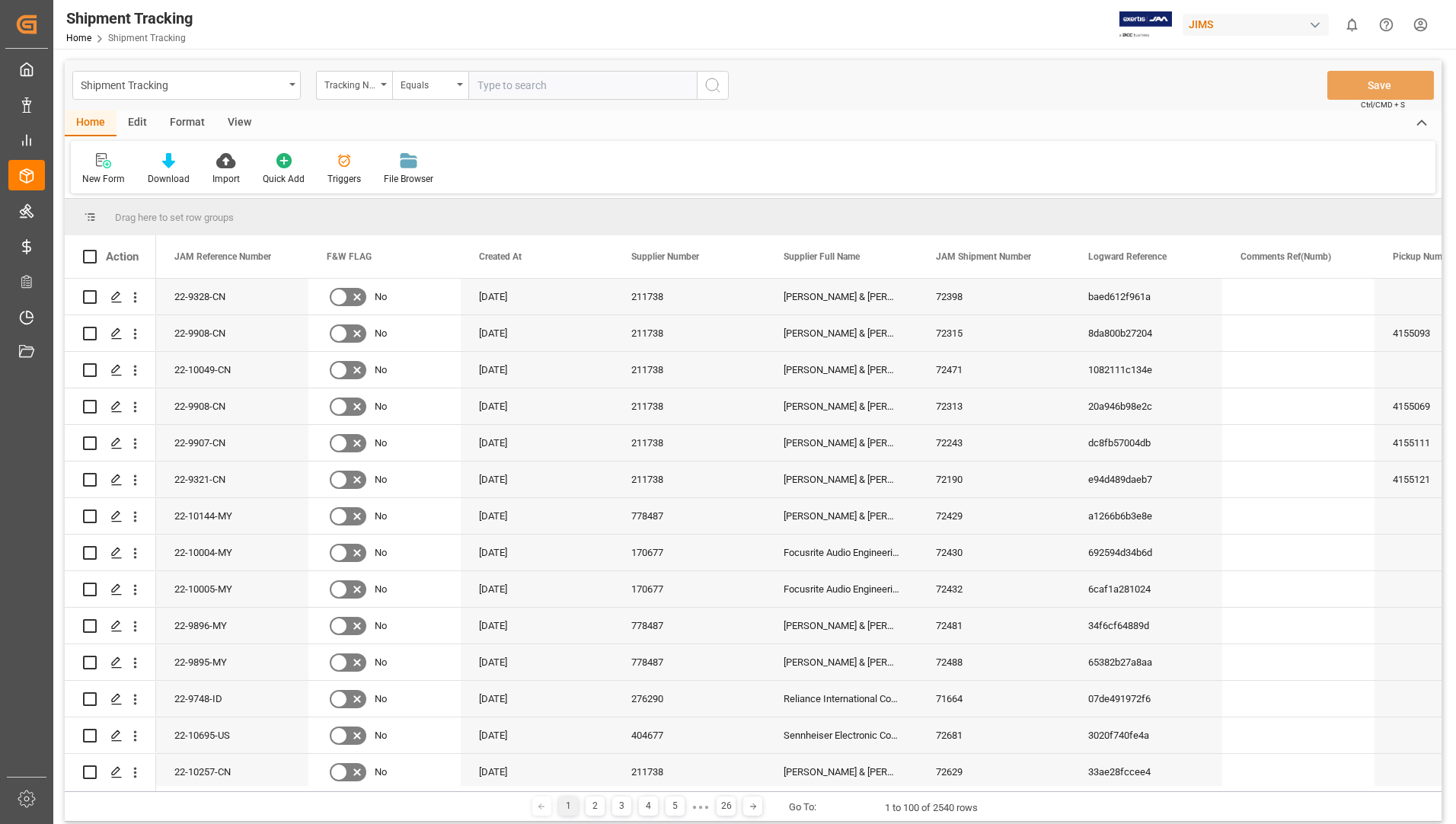
click at [648, 81] on input "text" at bounding box center [582, 85] width 229 height 29
type input "9563055401"
click at [701, 81] on icon "search button" at bounding box center [712, 85] width 18 height 18
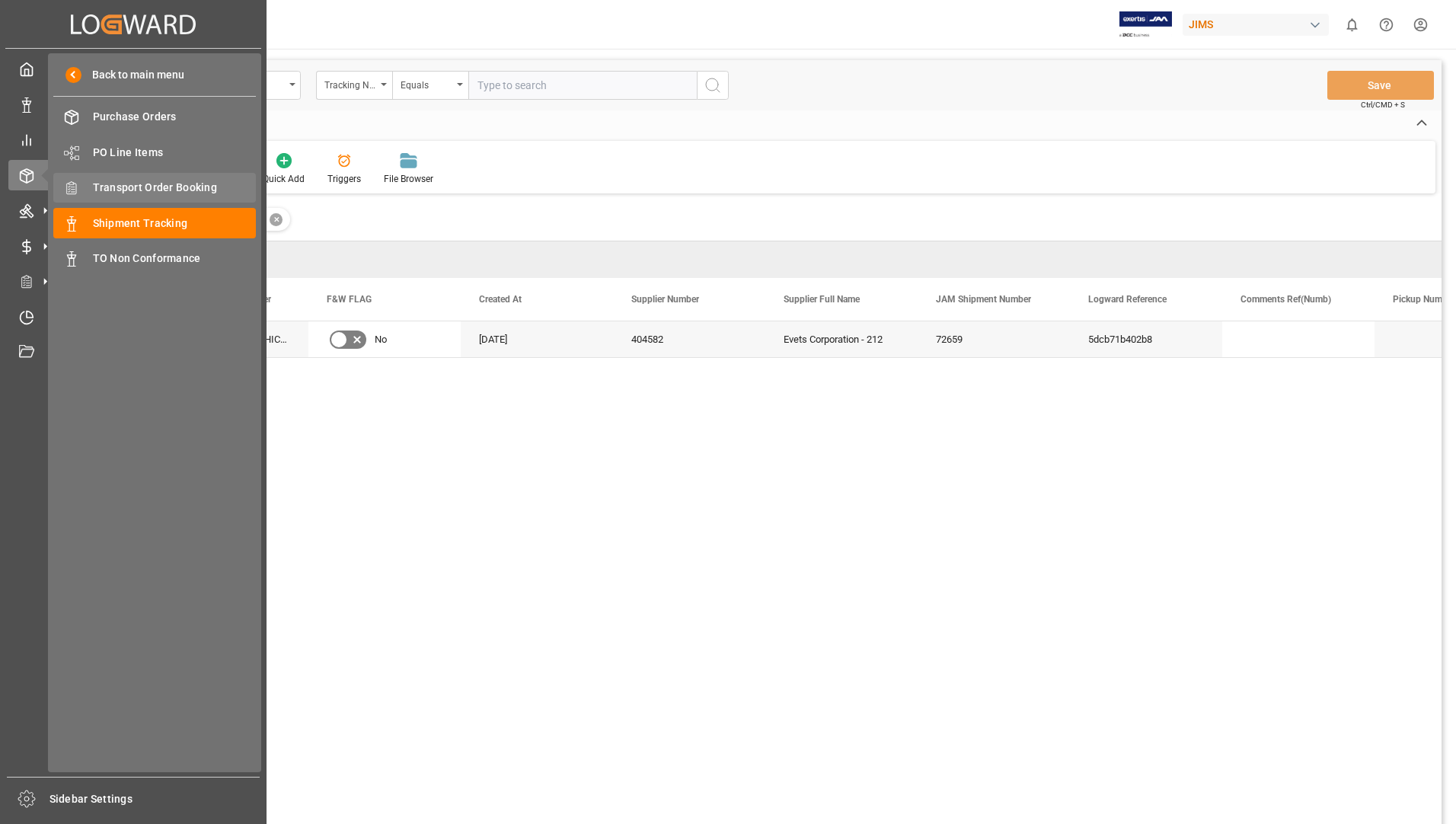
click at [166, 183] on span "Transport Order Booking" at bounding box center [174, 188] width 164 height 16
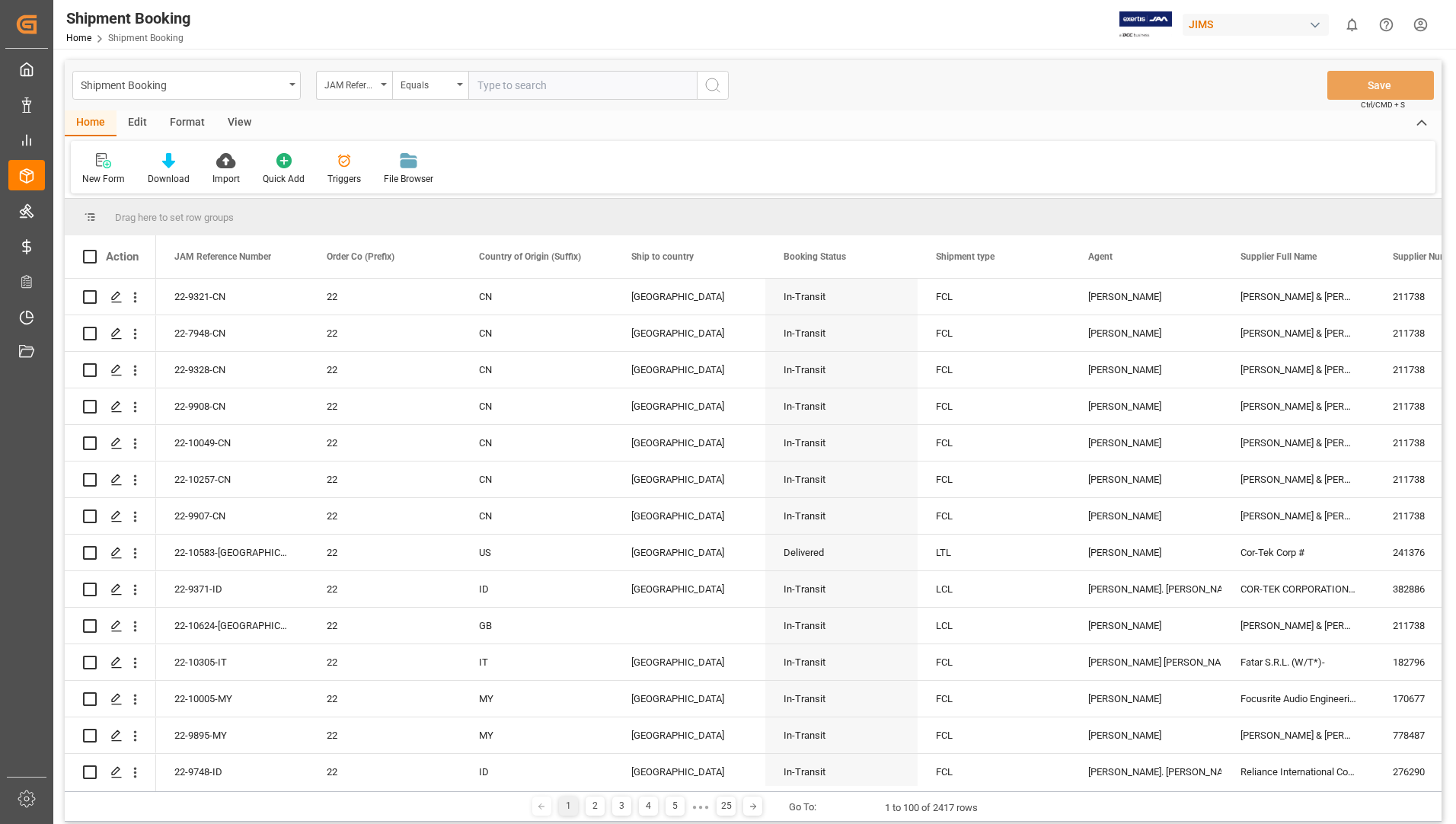
click at [530, 81] on input "text" at bounding box center [582, 85] width 229 height 29
type input "22-10530-us"
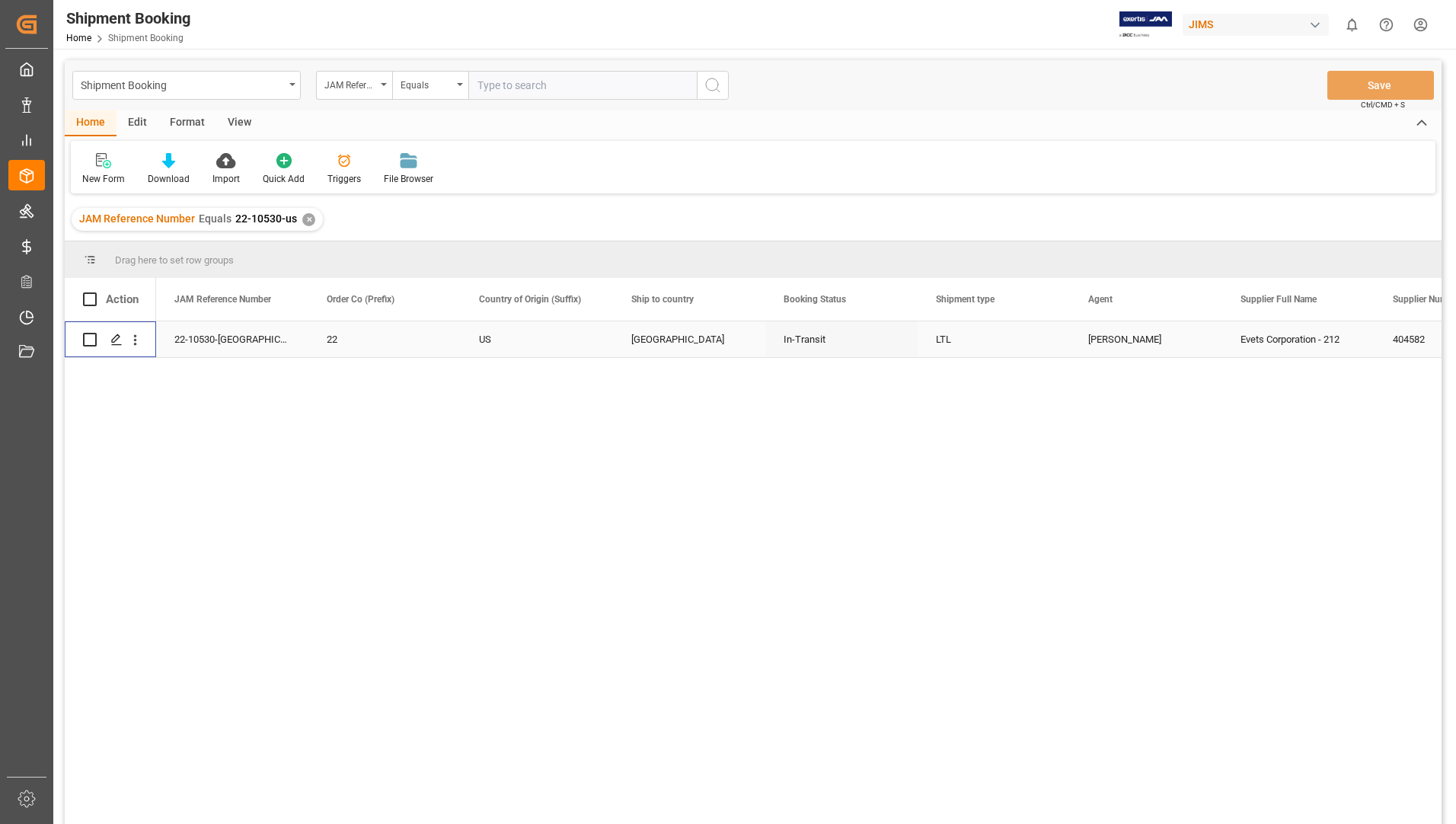
click at [84, 344] on input "Press Space to toggle row selection (unchecked)" at bounding box center [90, 340] width 14 height 14
checkbox input "true"
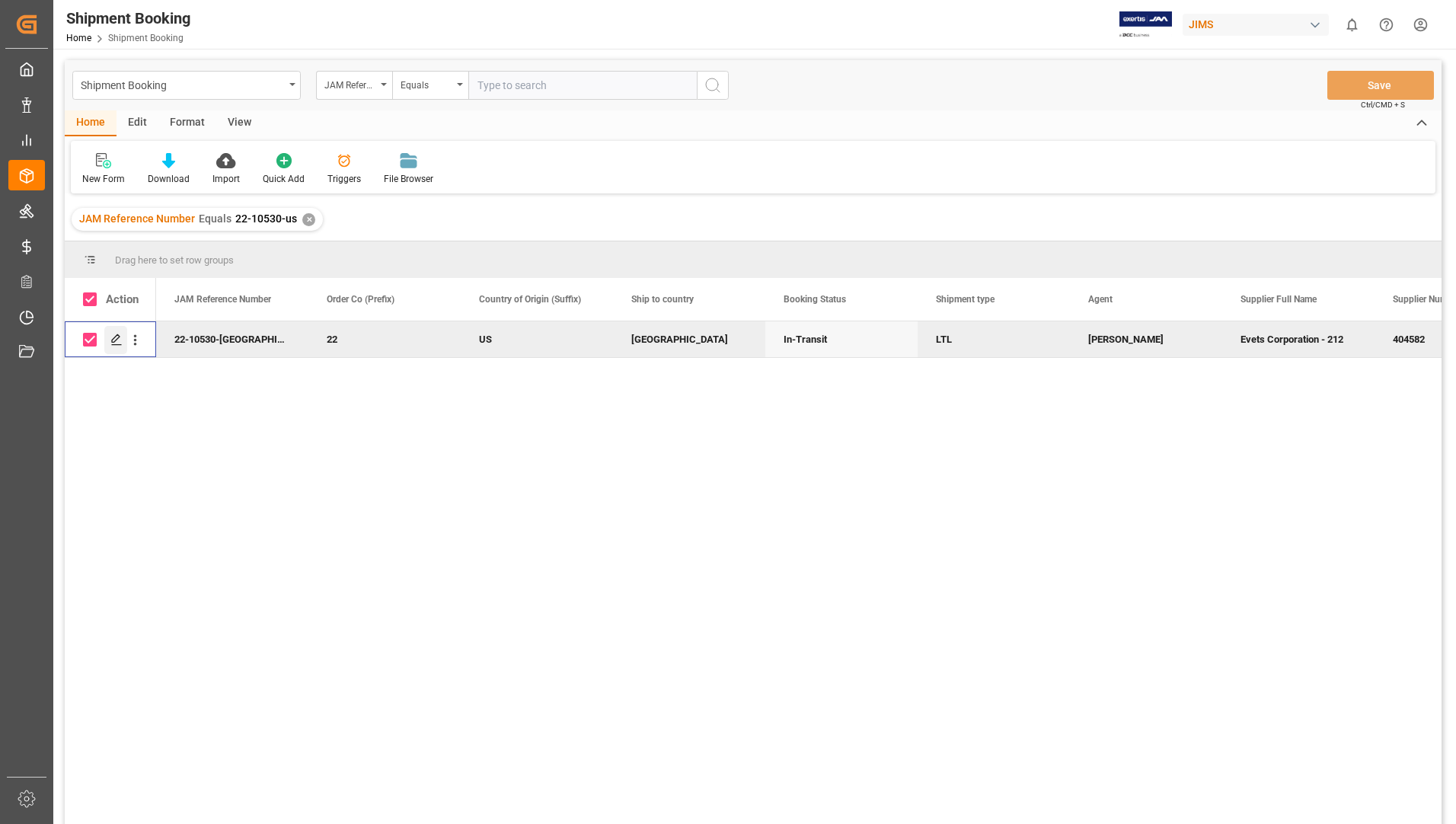
click at [119, 337] on polygon "Press SPACE to deselect this row." at bounding box center [116, 339] width 7 height 7
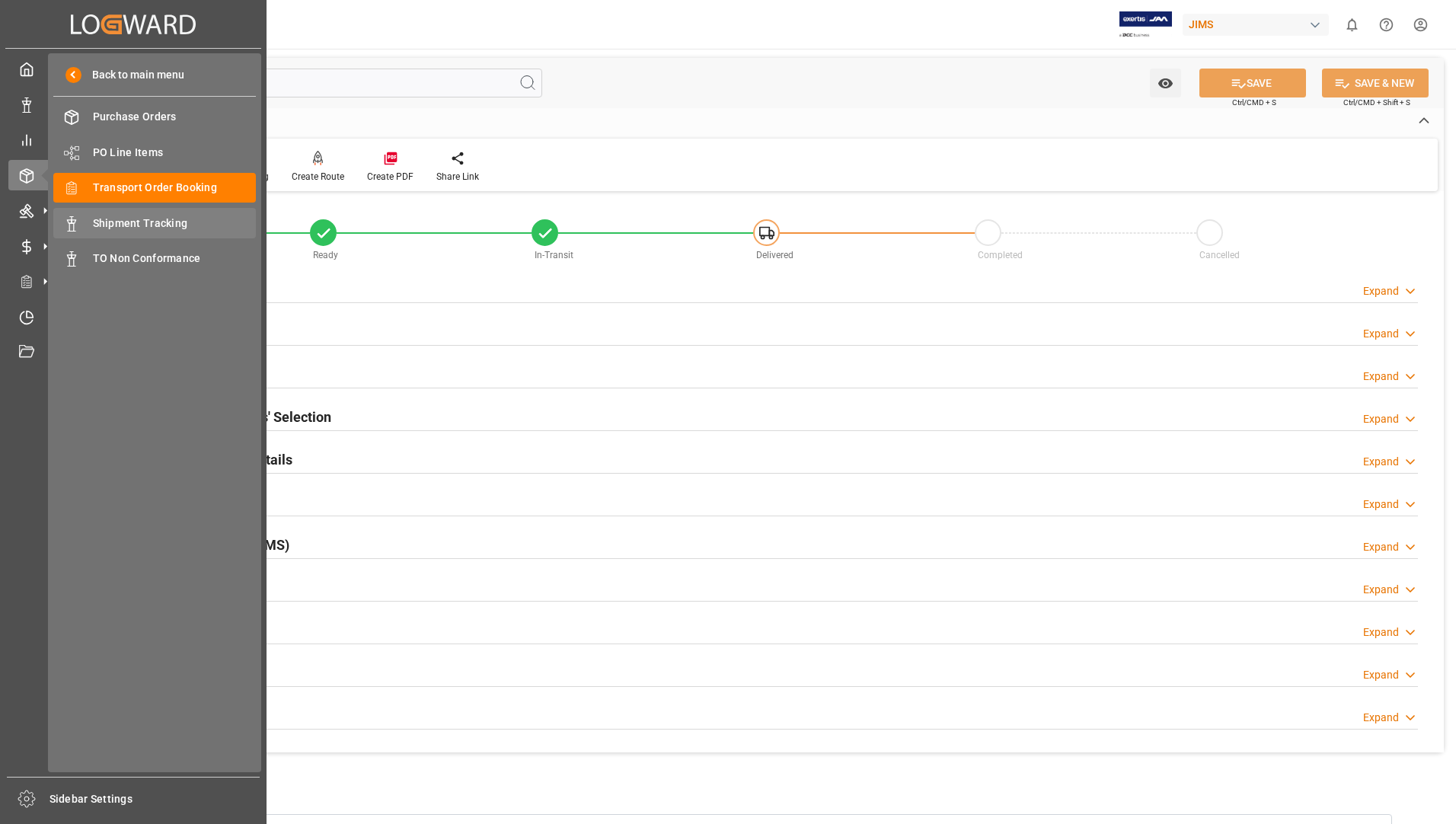
click at [121, 230] on span "Shipment Tracking" at bounding box center [174, 224] width 164 height 16
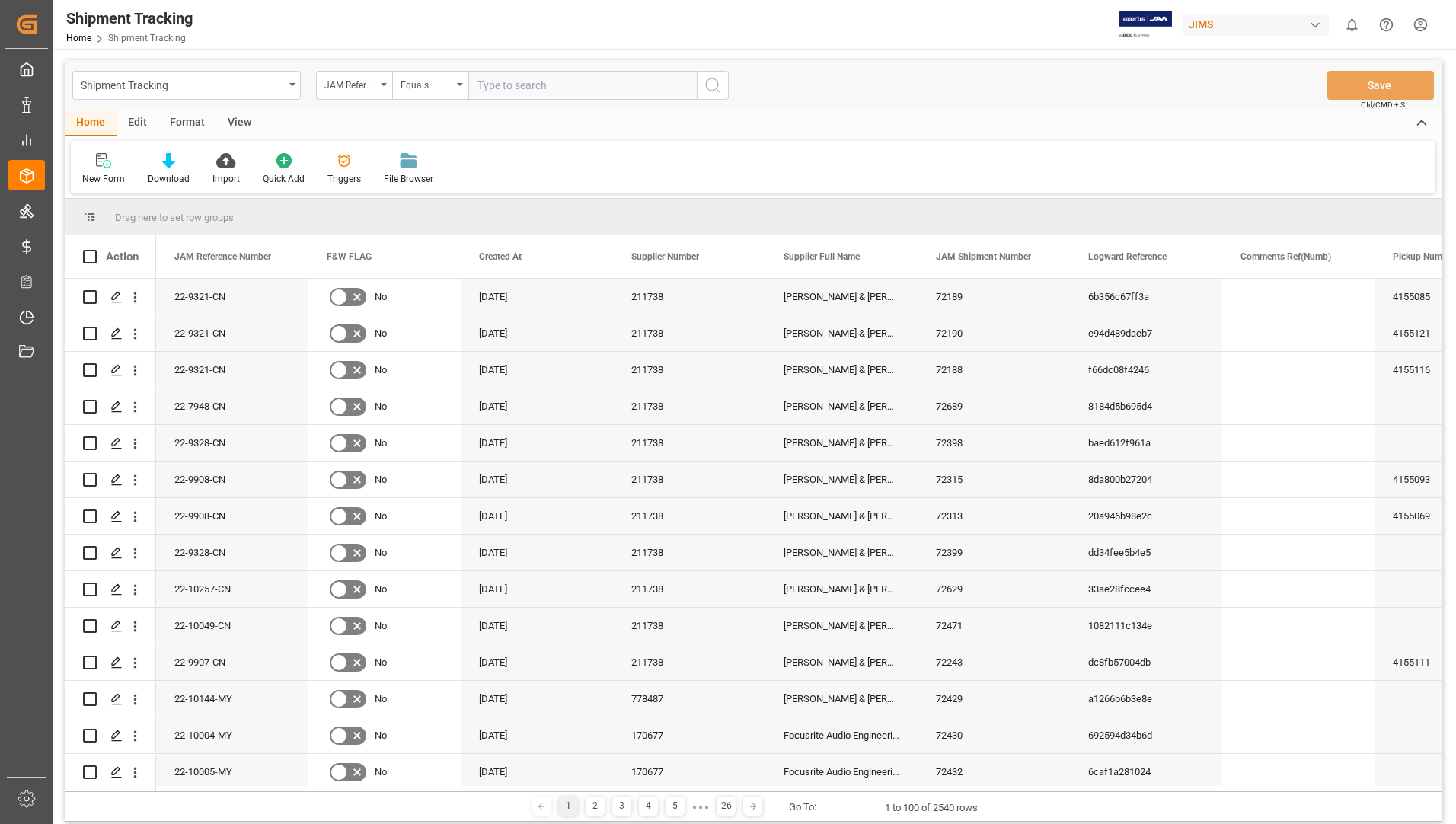
click at [496, 82] on input "text" at bounding box center [582, 85] width 229 height 29
type input "22-10530-us"
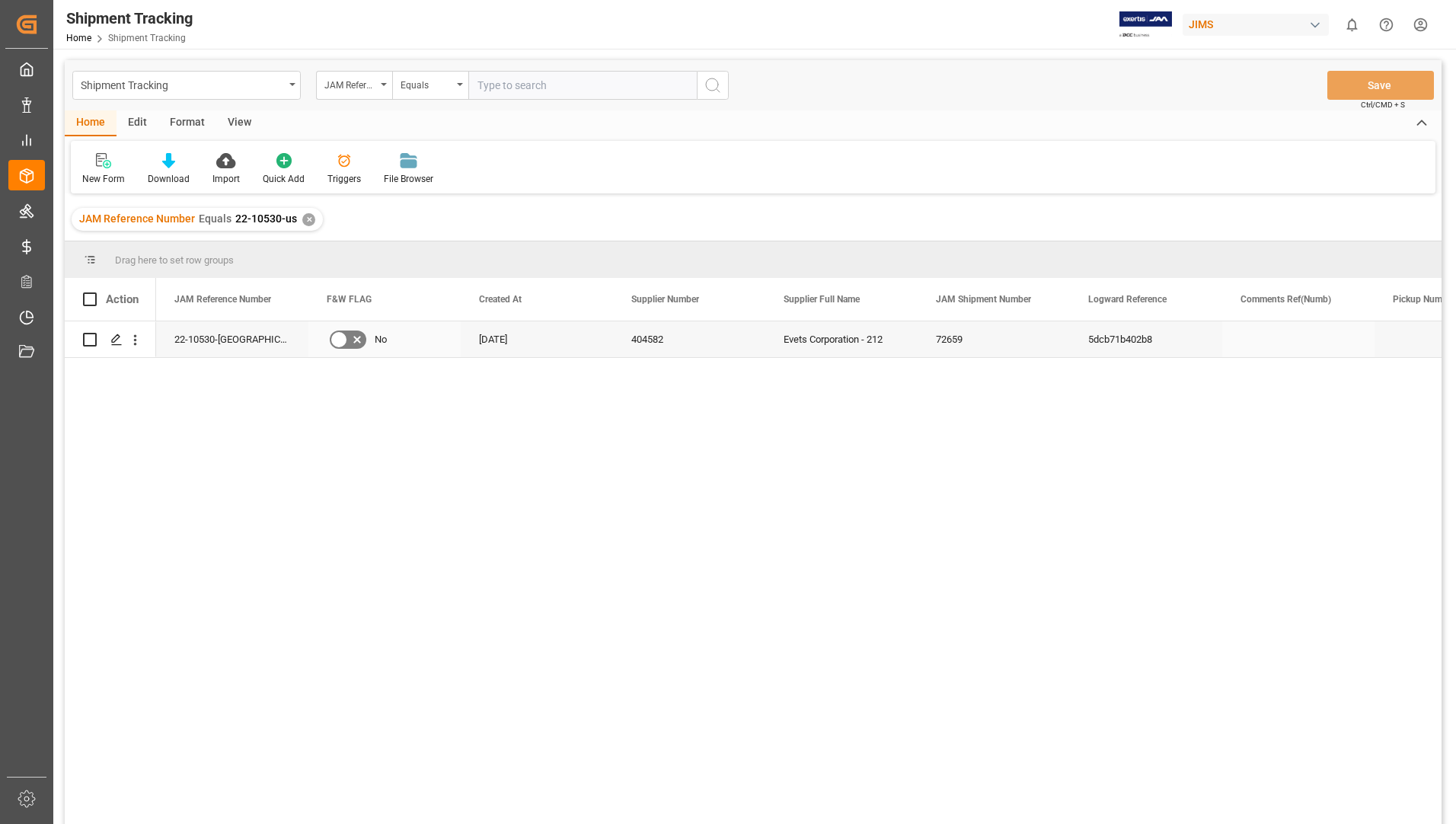
click at [92, 337] on input "Press Space to toggle row selection (unchecked)" at bounding box center [90, 340] width 14 height 14
checkbox input "true"
click at [112, 337] on icon "Press SPACE to deselect this row." at bounding box center [116, 340] width 12 height 12
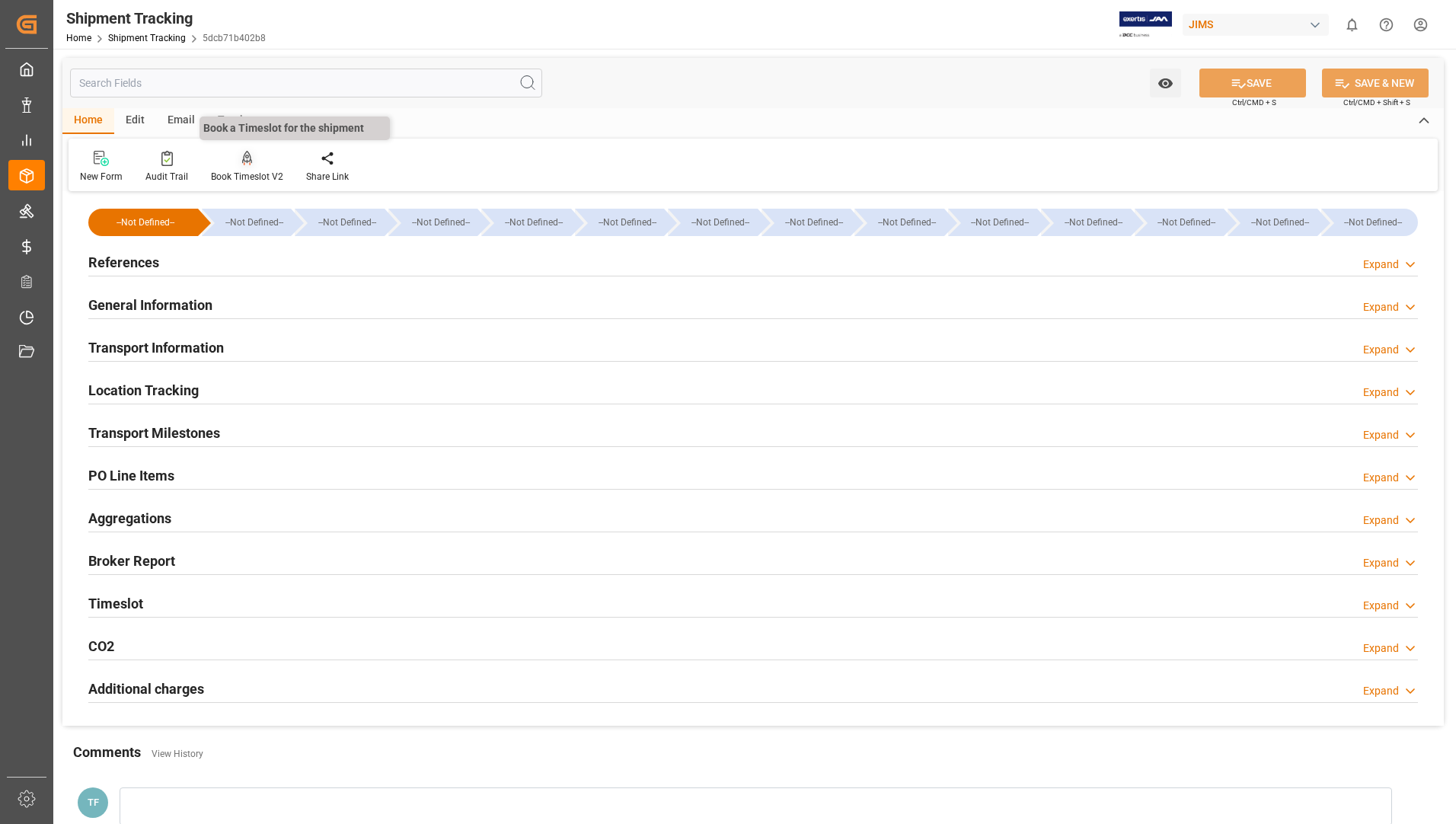
click at [229, 164] on div at bounding box center [247, 158] width 72 height 16
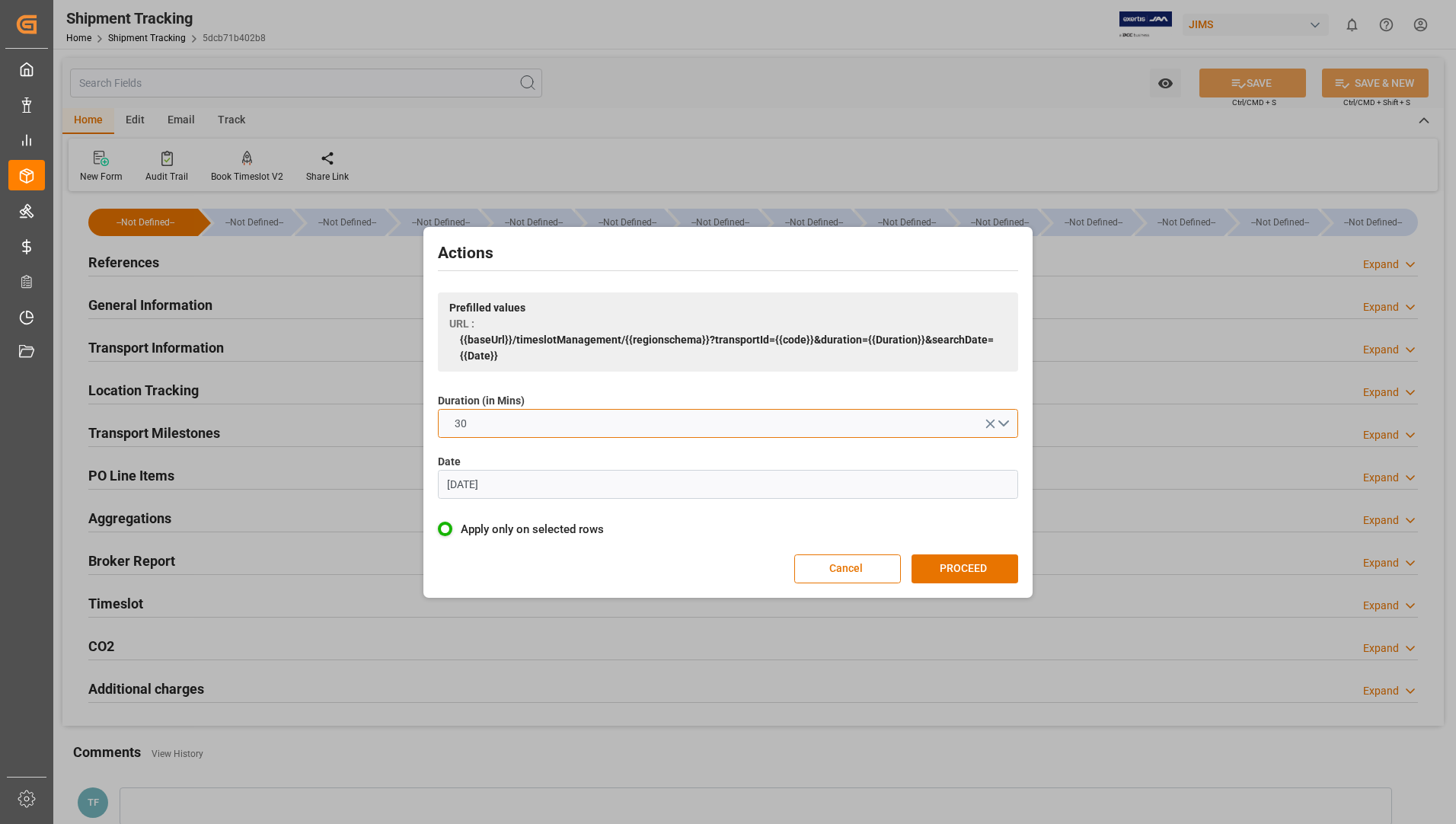
click at [701, 421] on button "30" at bounding box center [728, 423] width 580 height 29
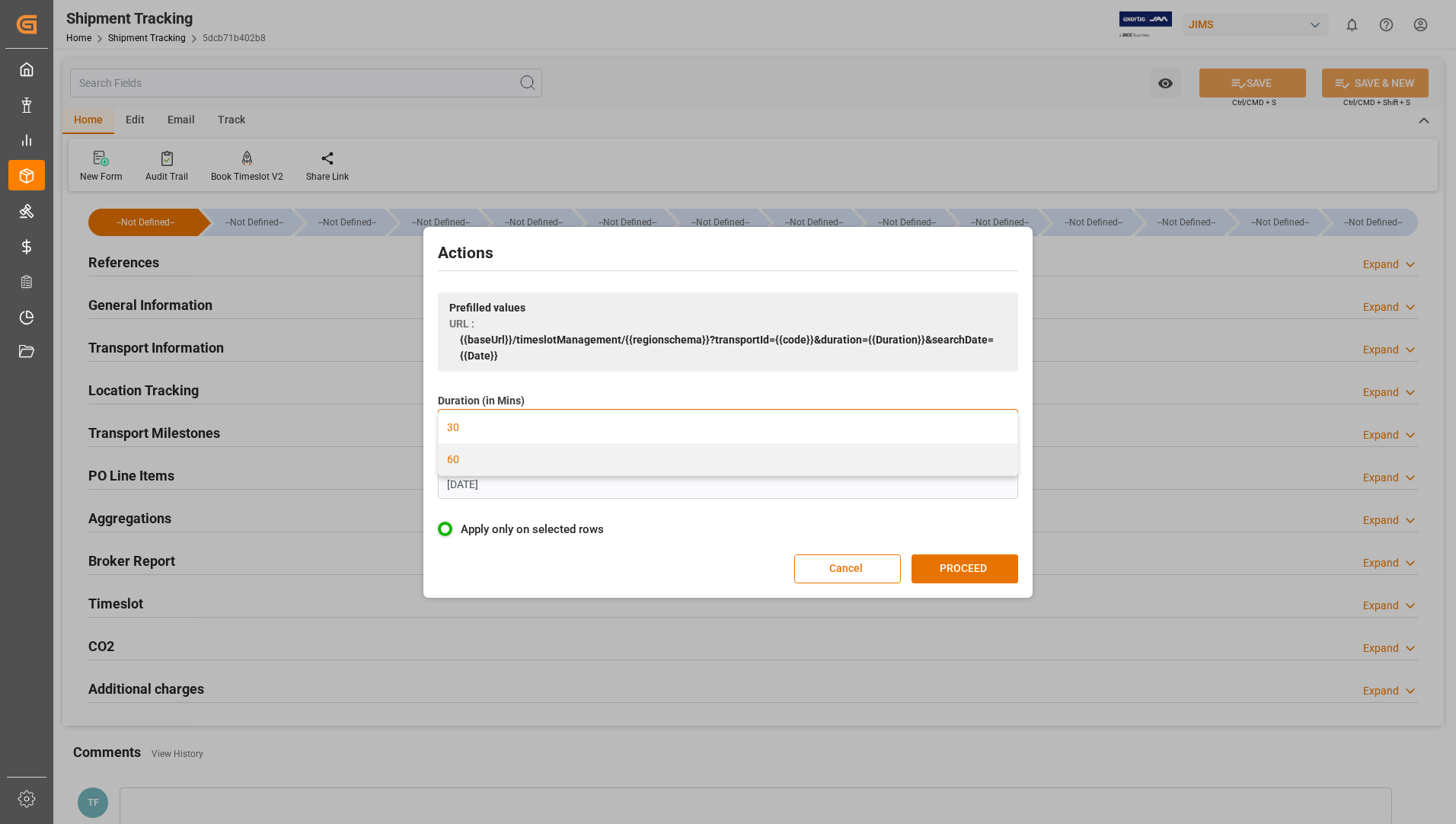
click at [701, 458] on div "60" at bounding box center [728, 458] width 579 height 32
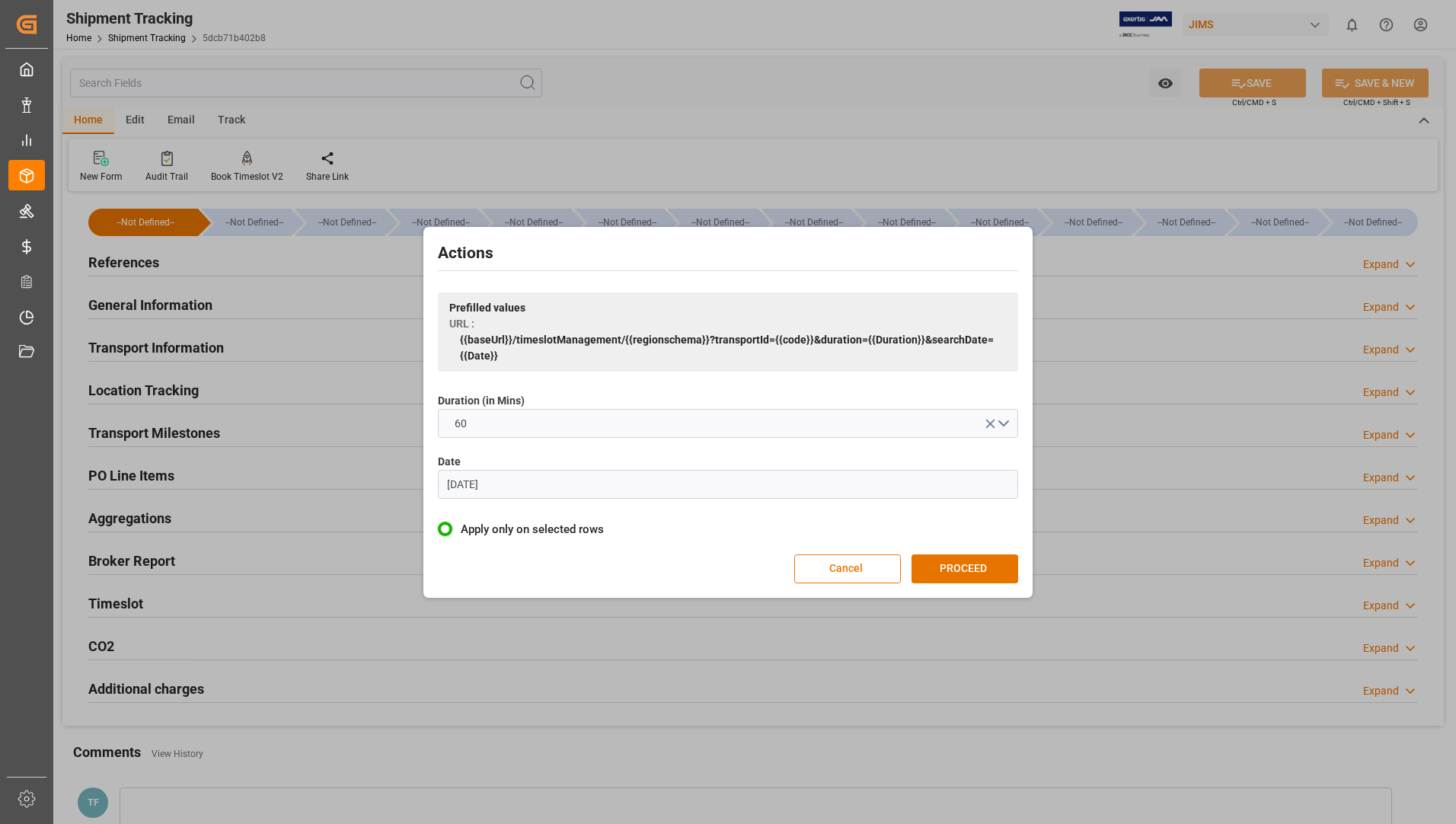
click at [701, 490] on input "[DATE]" at bounding box center [728, 484] width 580 height 29
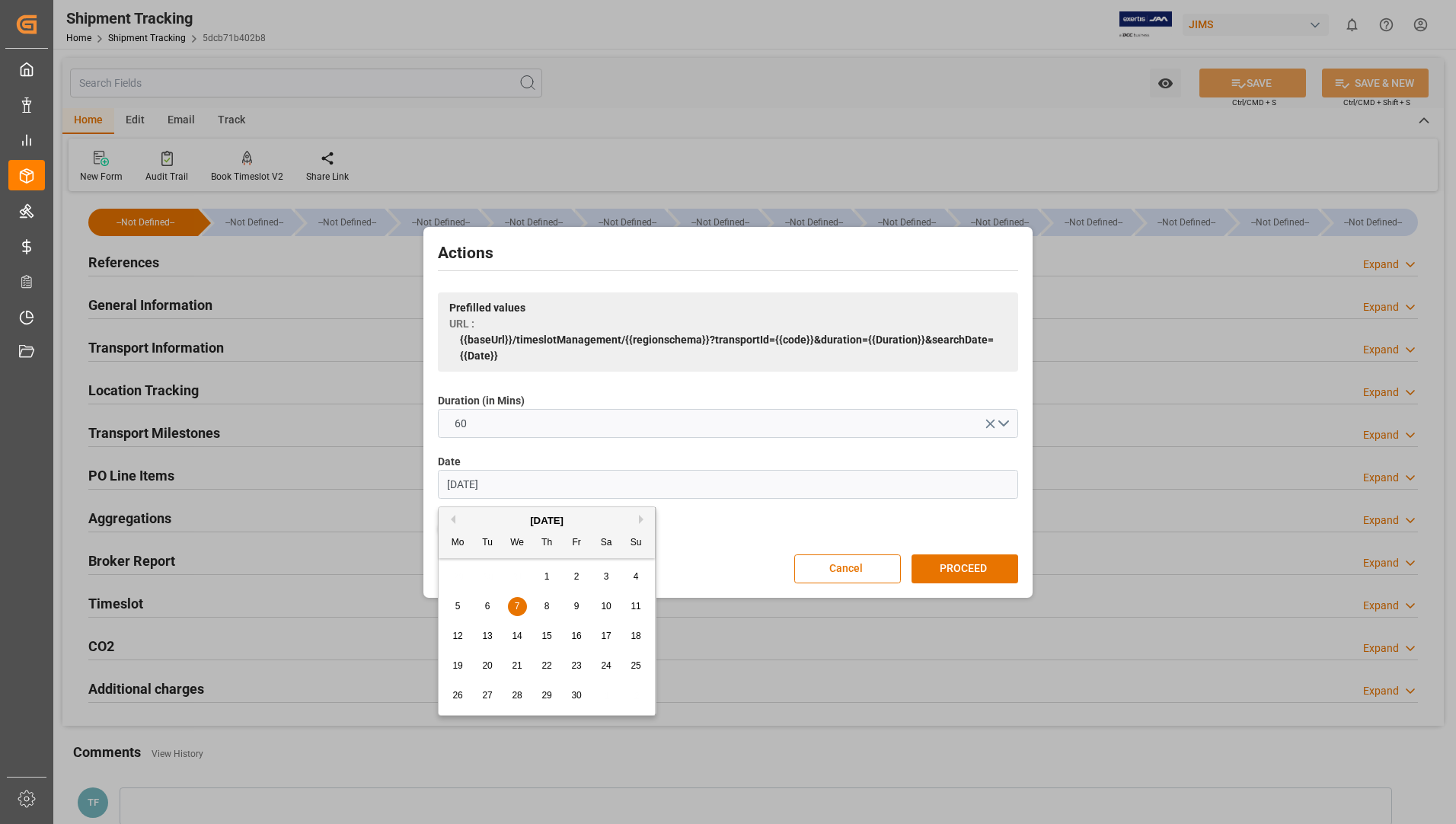
click at [637, 517] on div "[DATE]" at bounding box center [547, 521] width 216 height 15
click at [641, 517] on button "Next Month" at bounding box center [643, 519] width 9 height 9
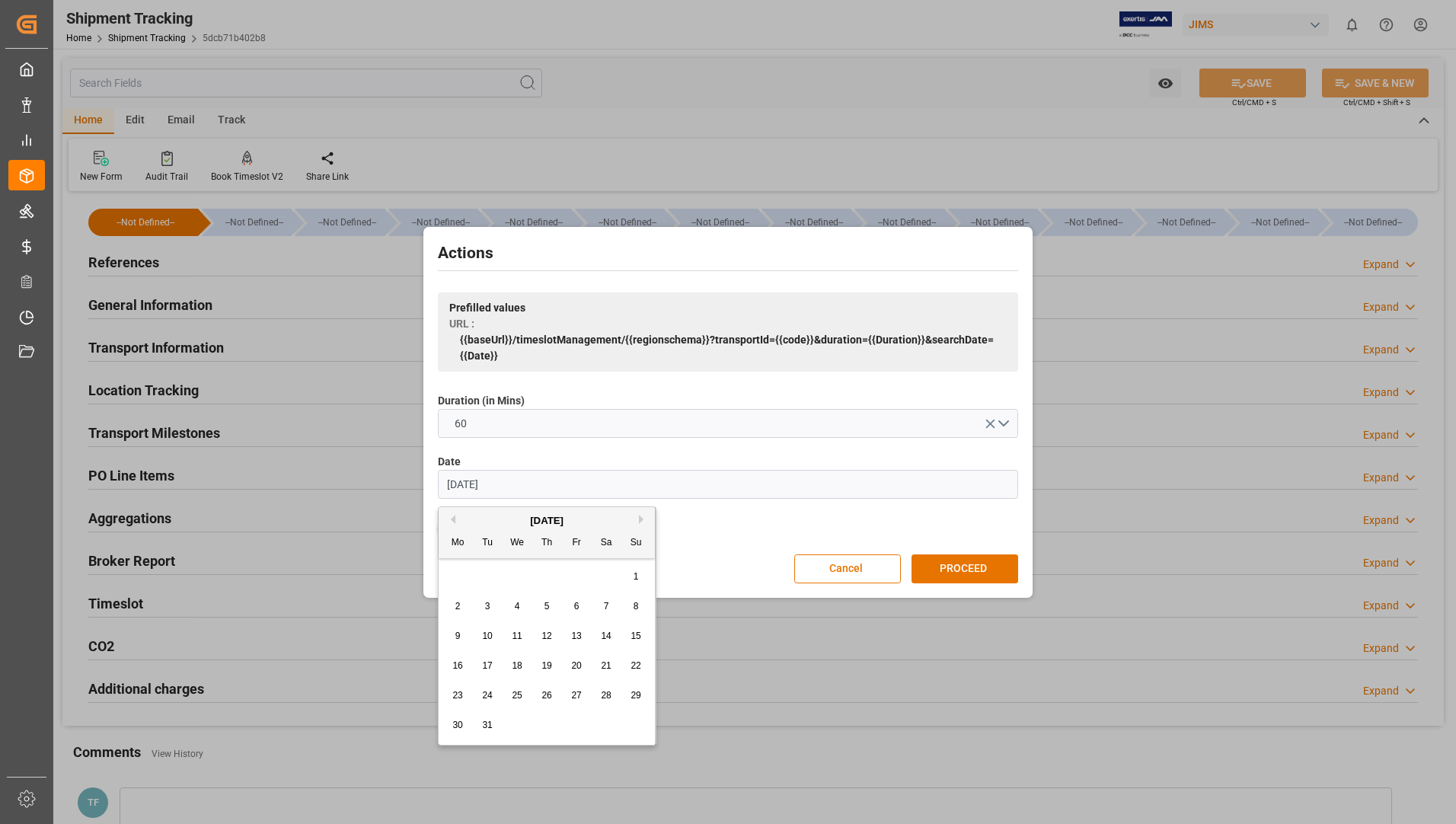
click at [641, 517] on button "Next Month" at bounding box center [643, 519] width 9 height 9
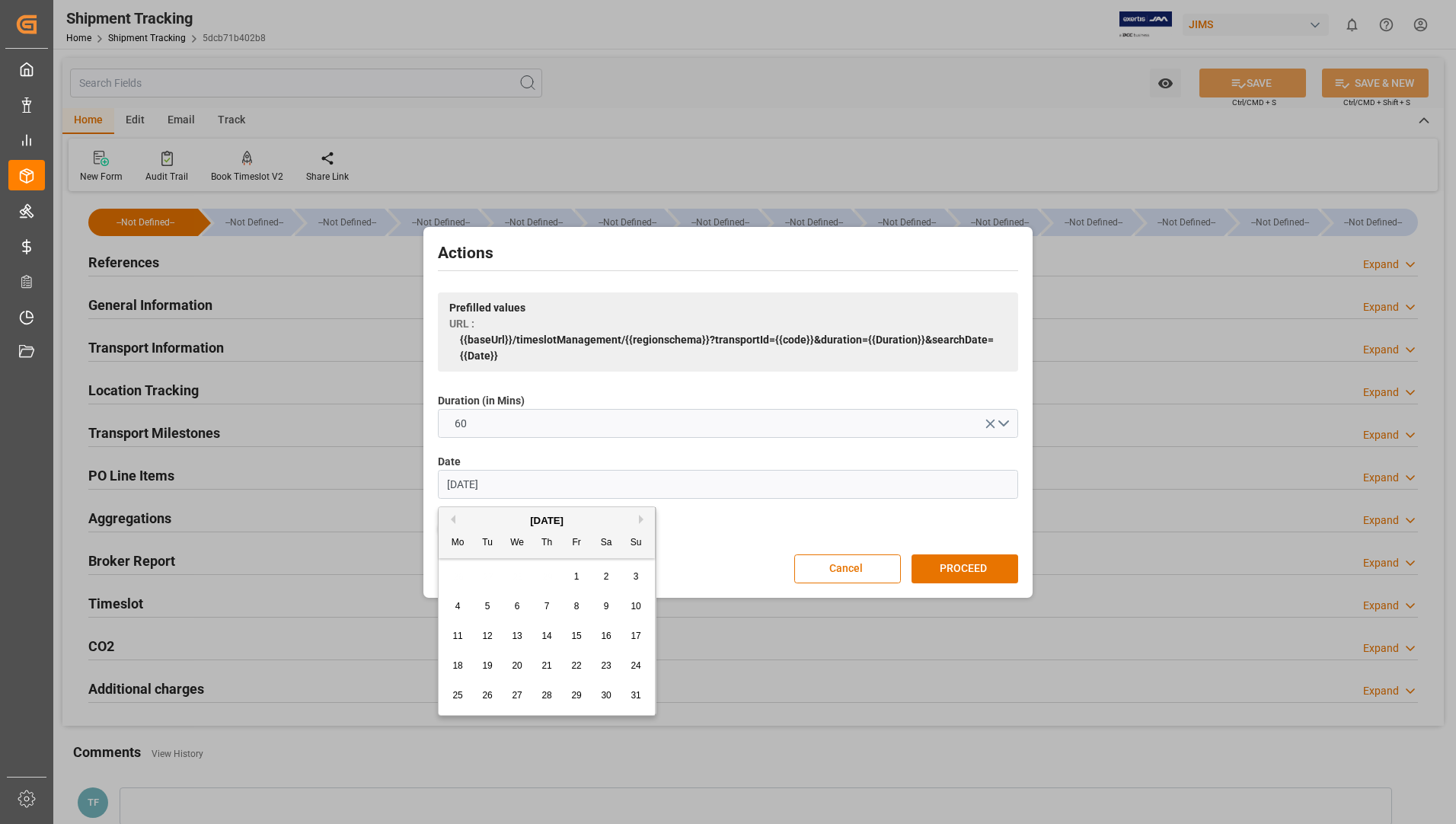
click at [641, 517] on button "Next Month" at bounding box center [643, 519] width 9 height 9
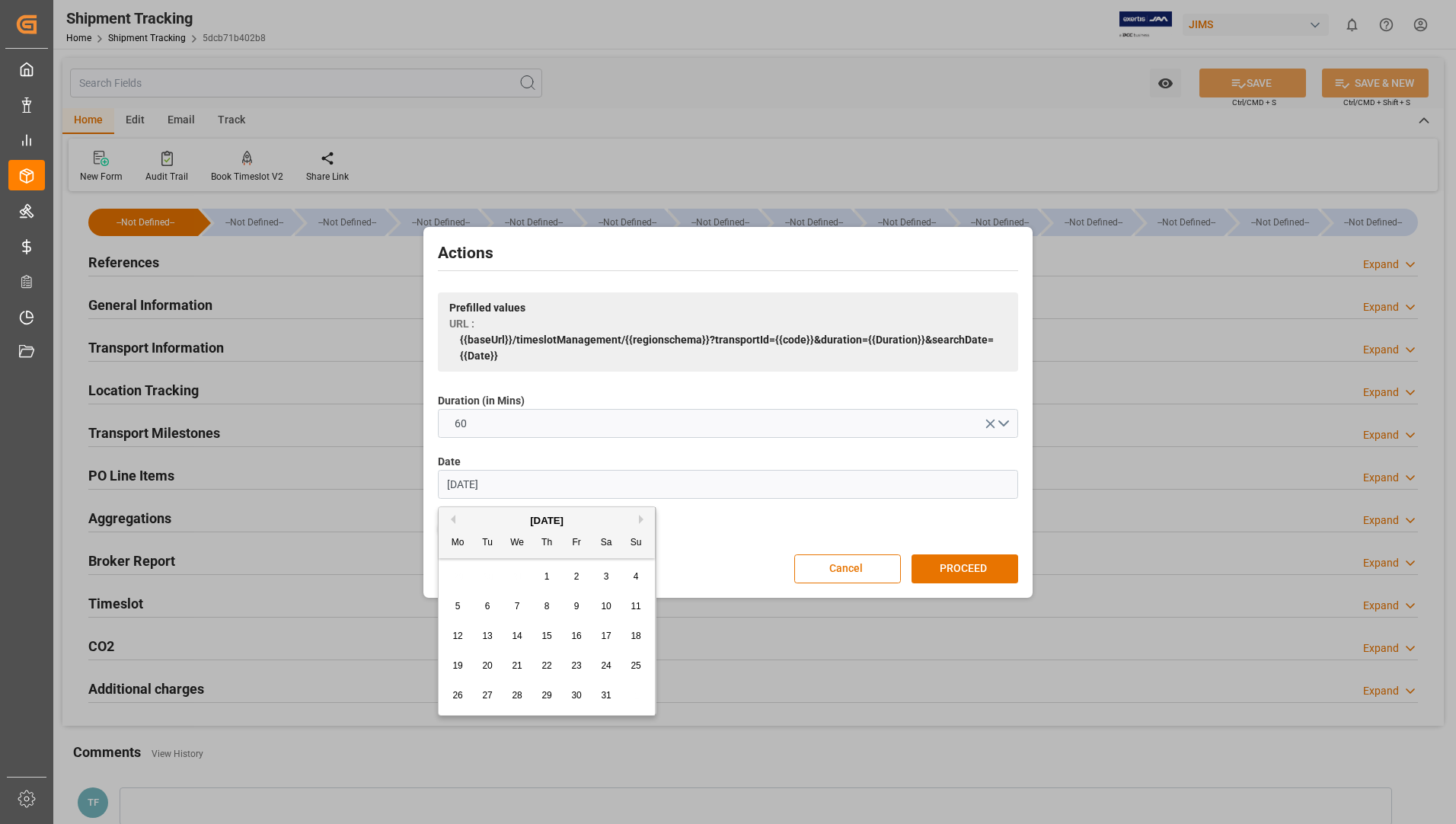
click at [641, 517] on button "Next Month" at bounding box center [643, 519] width 9 height 9
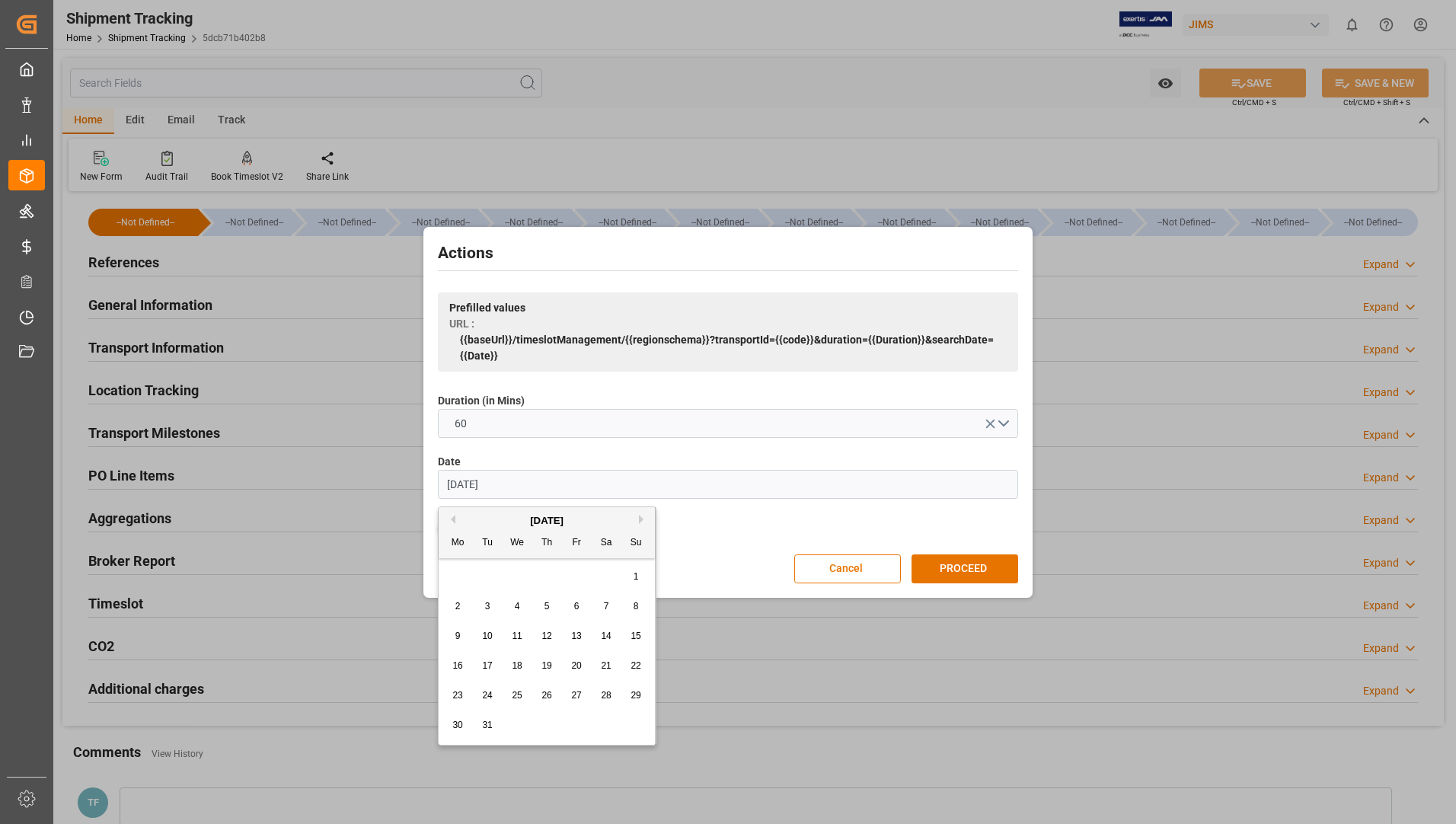
click at [641, 517] on button "Next Month" at bounding box center [643, 519] width 9 height 9
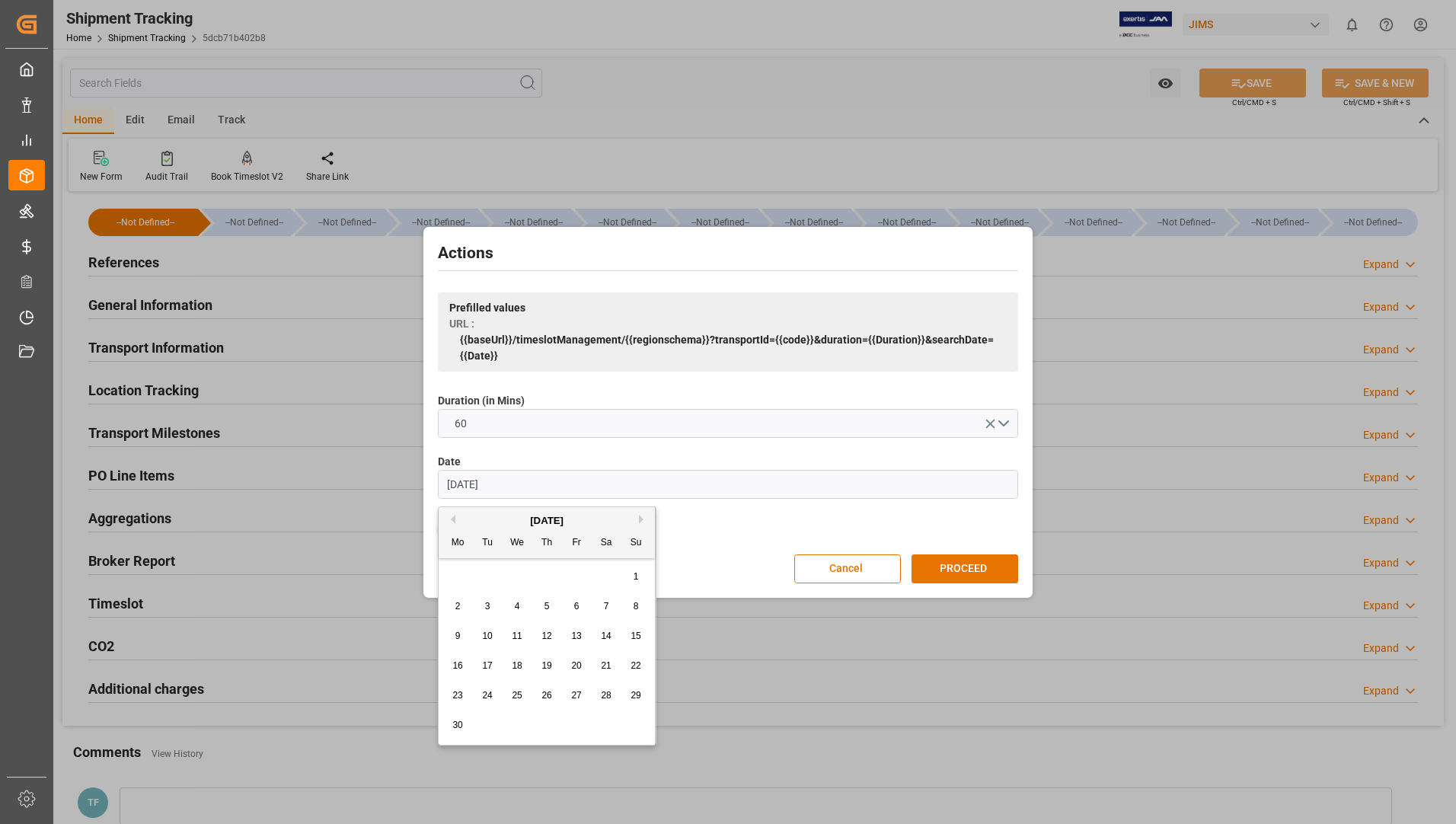
click at [641, 517] on button "Next Month" at bounding box center [643, 519] width 9 height 9
click at [449, 519] on button "Previous Month" at bounding box center [450, 519] width 9 height 9
click at [514, 696] on span "27" at bounding box center [517, 695] width 10 height 11
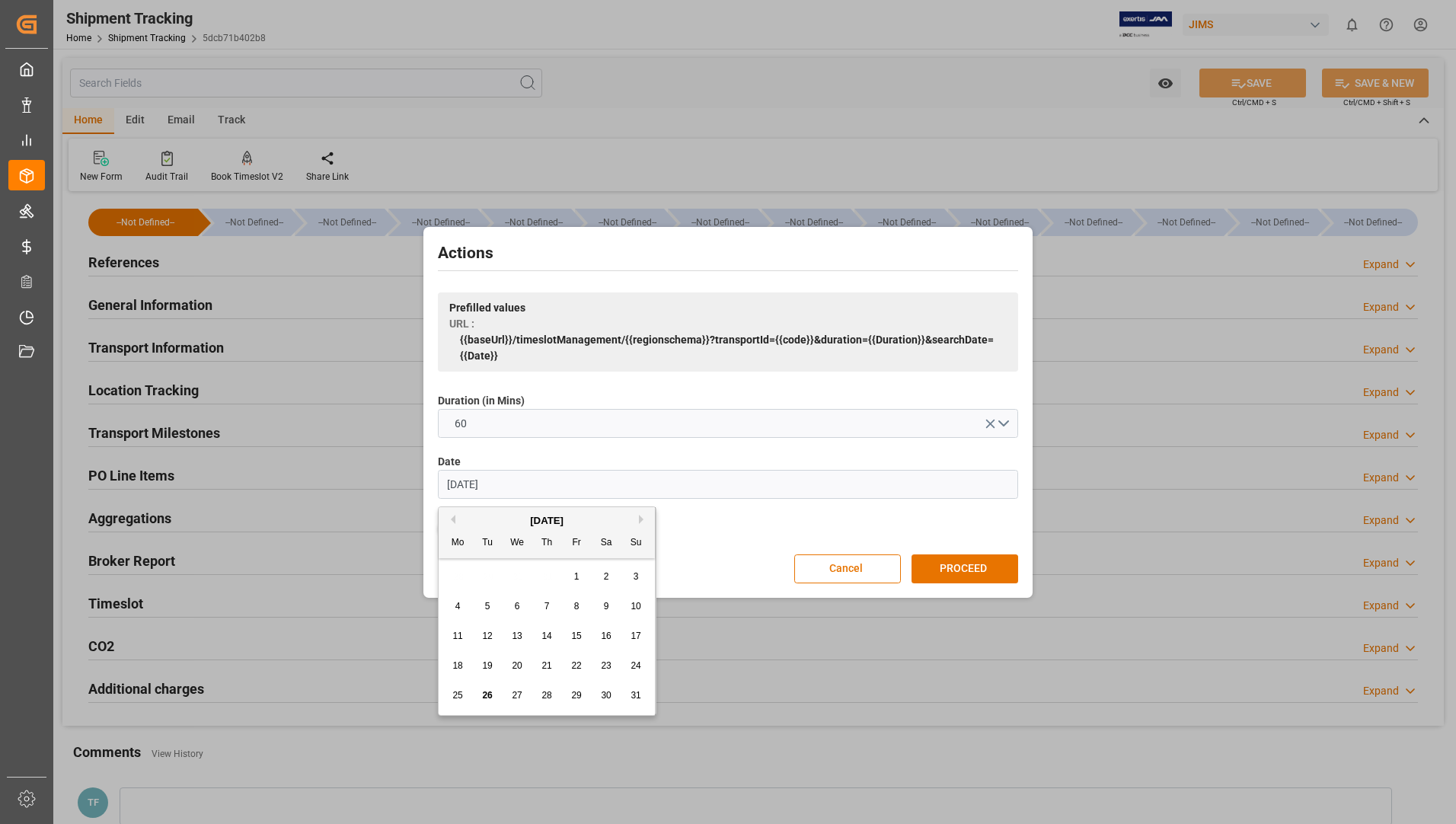
type input "[DATE]"
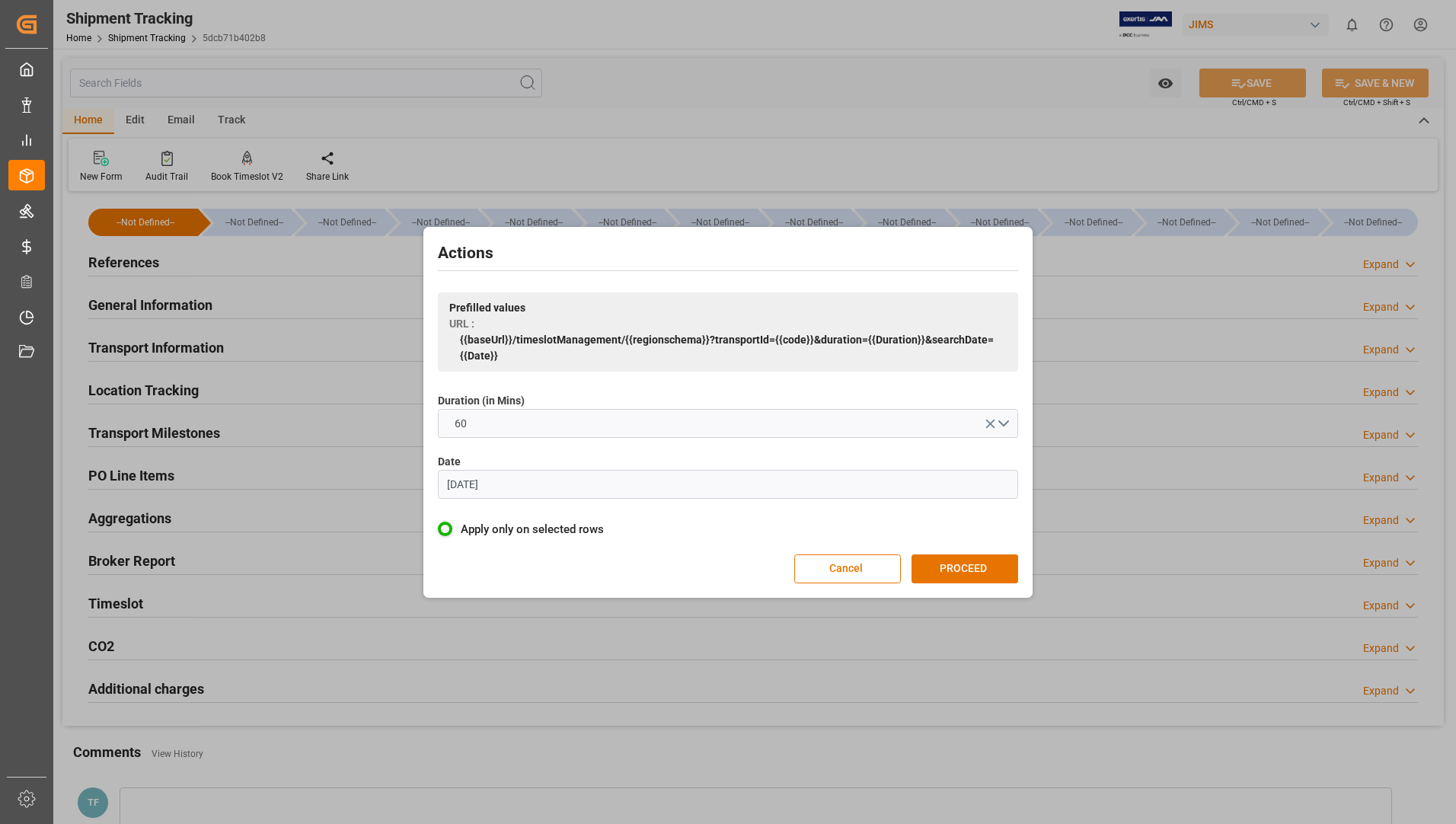
click at [701, 572] on button "PROCEED" at bounding box center [964, 569] width 107 height 29
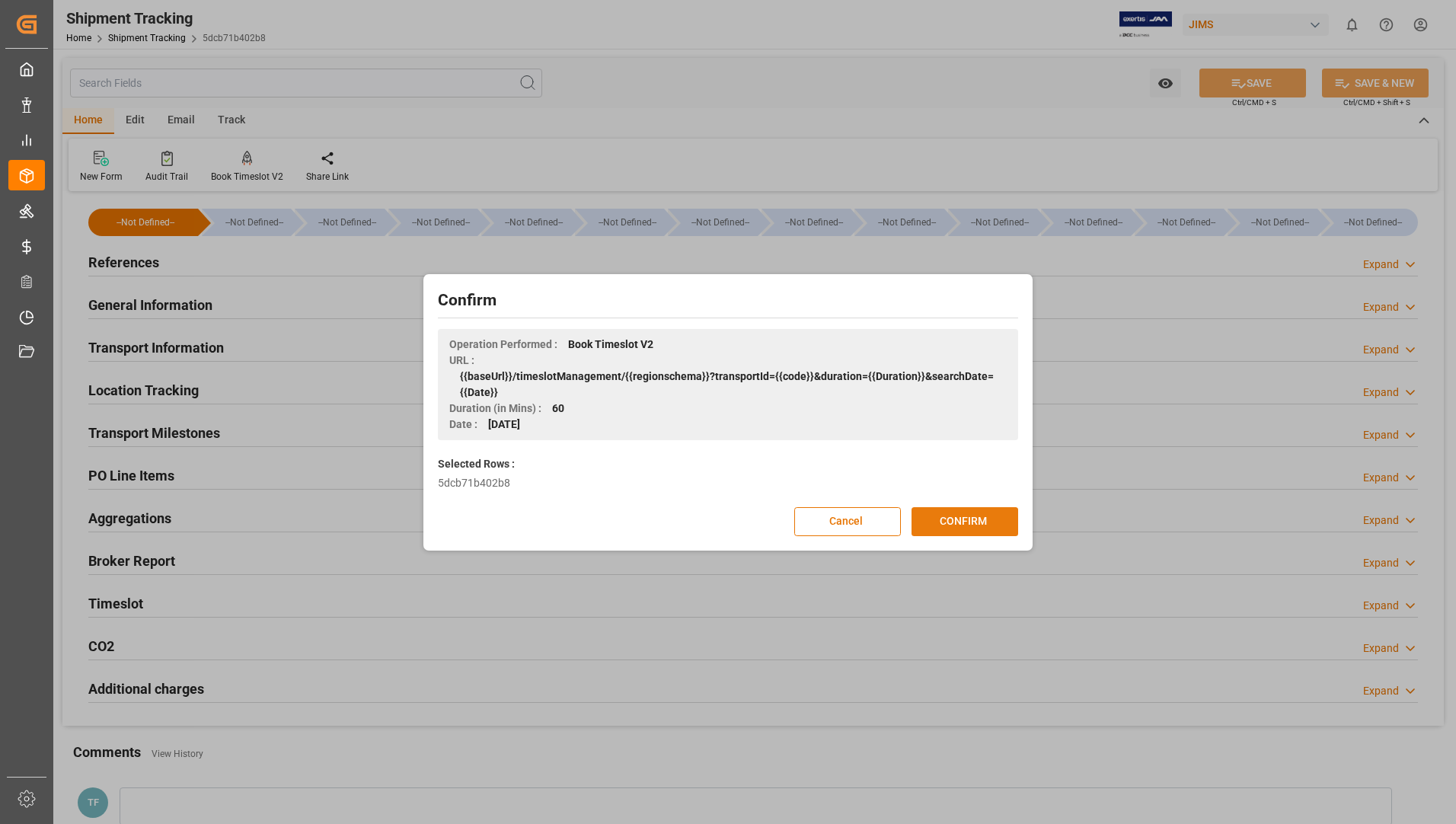
click at [701, 514] on button "CONFIRM" at bounding box center [964, 522] width 107 height 29
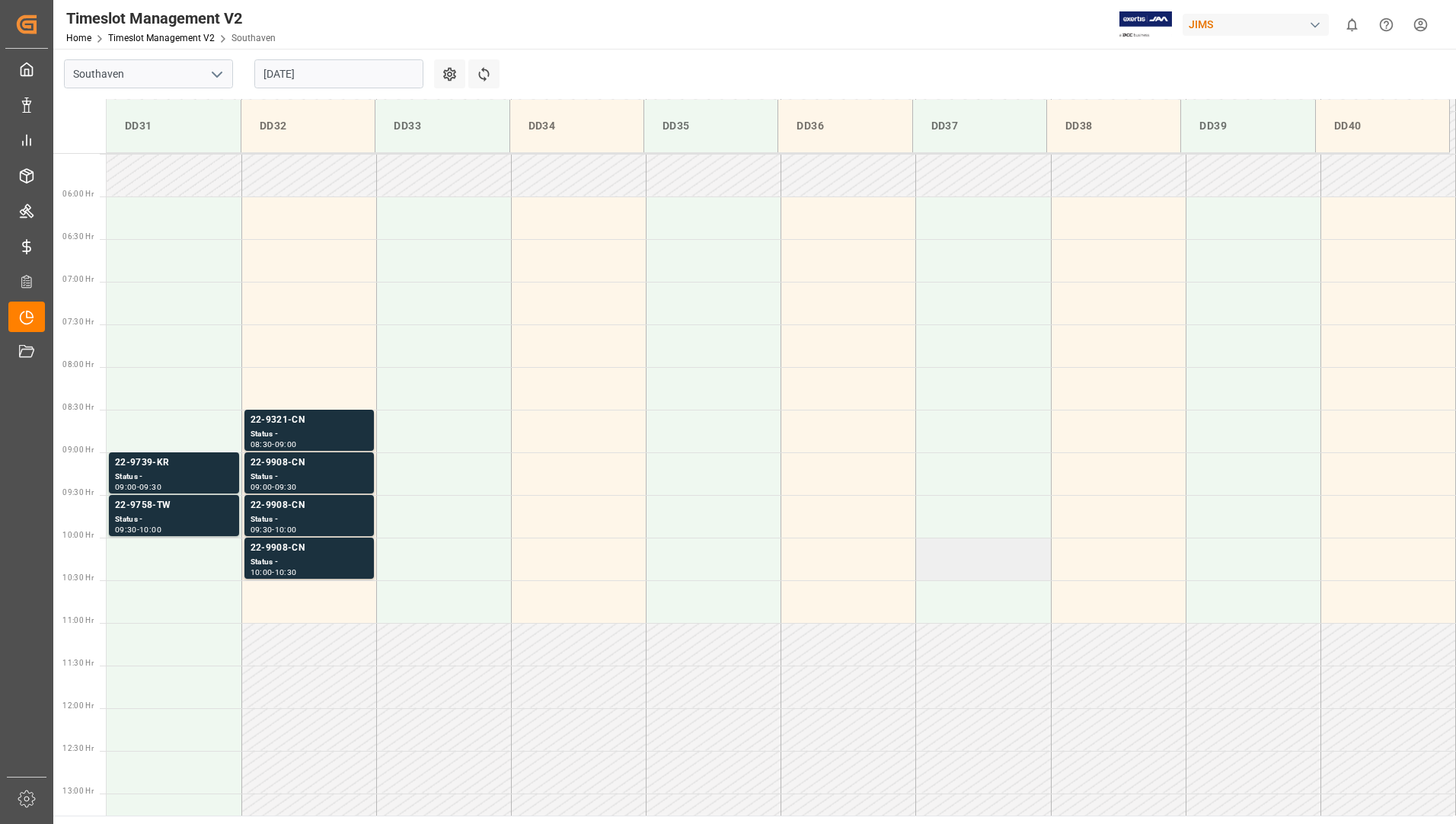
scroll to position [502, 0]
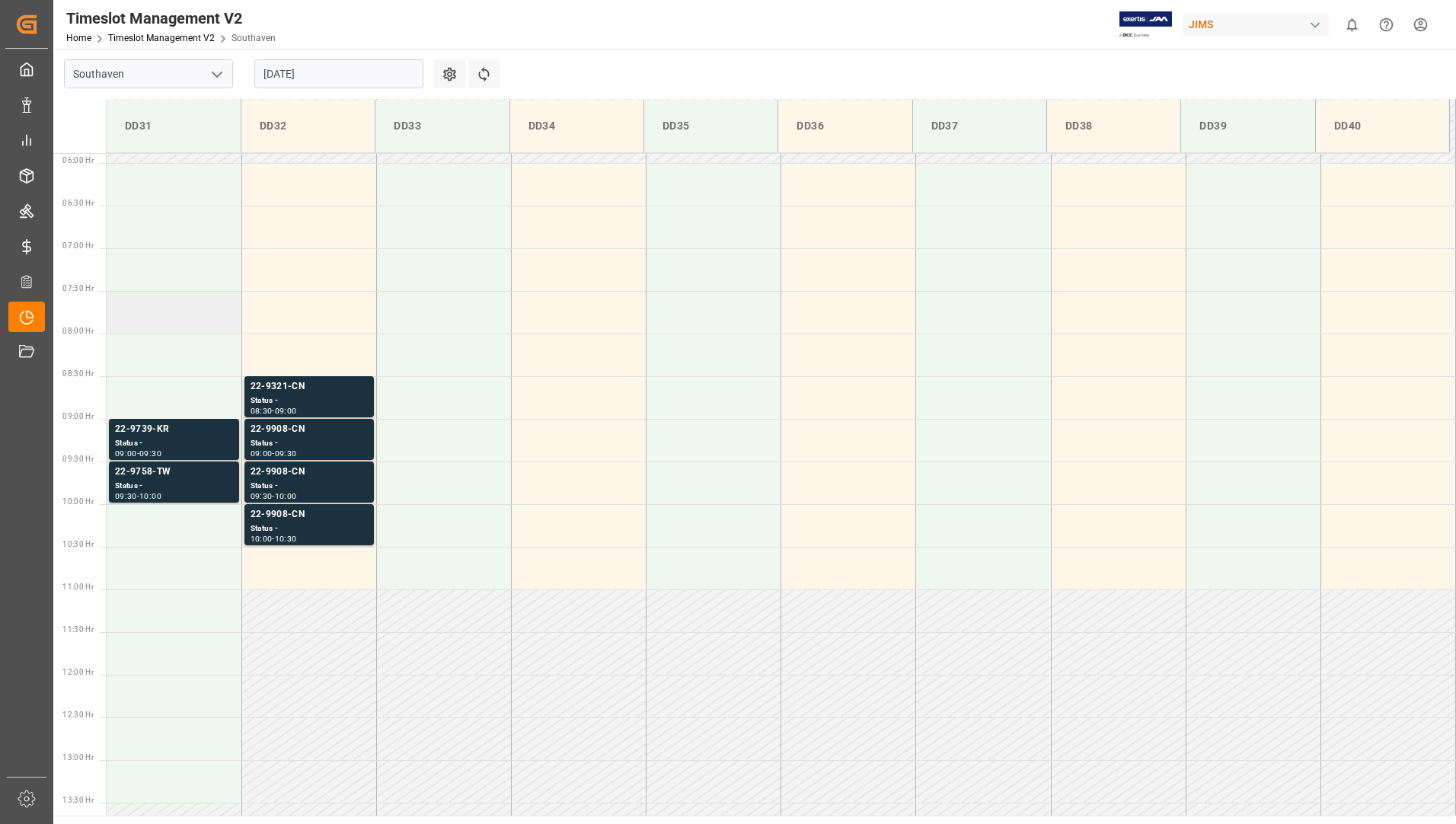
click at [160, 306] on td at bounding box center [174, 312] width 135 height 42
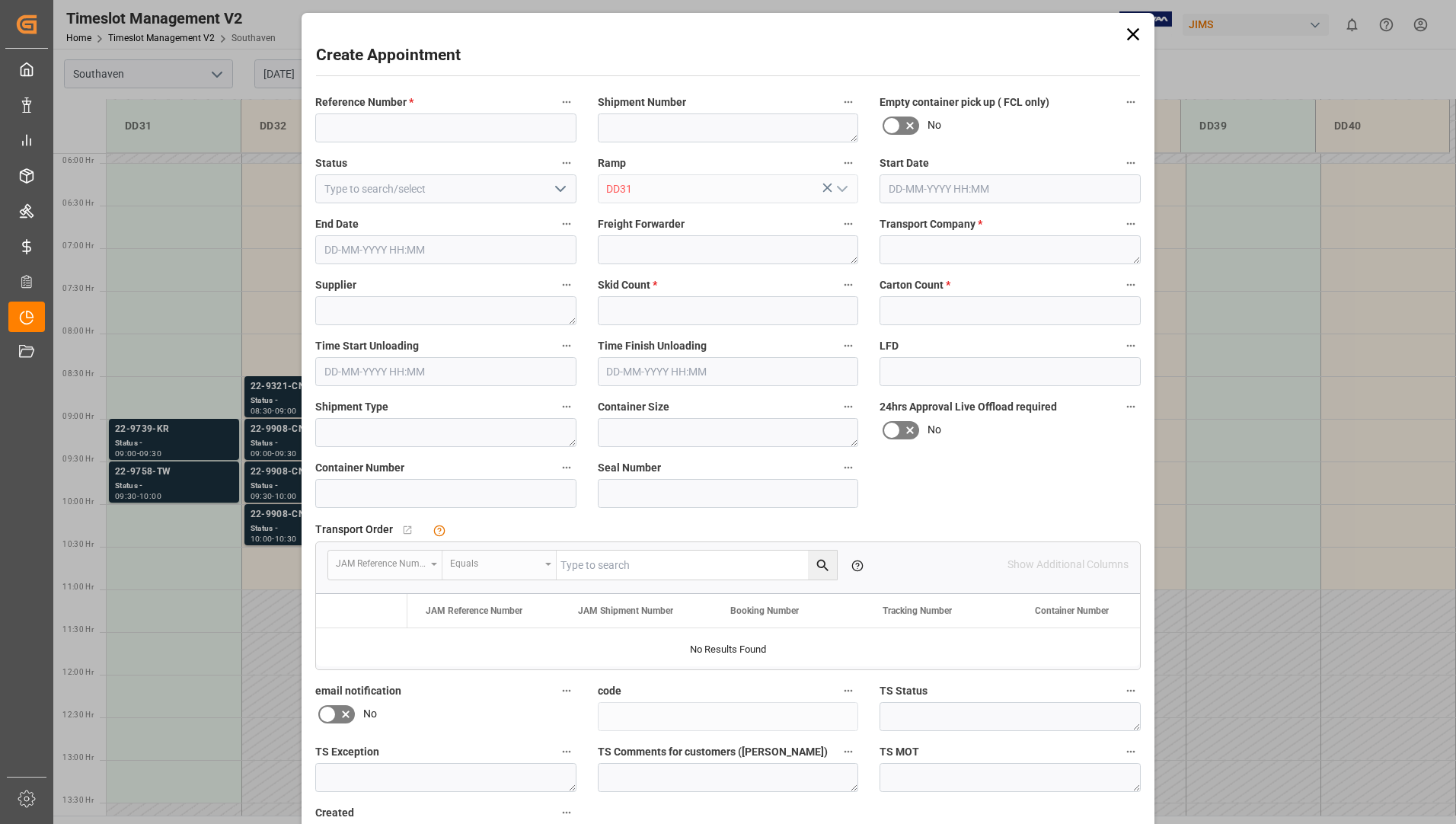
type input "27-08-2025 07:30"
type input "27-08-2025 08:00"
click at [388, 122] on input at bounding box center [445, 128] width 261 height 29
type input "22-10530-[GEOGRAPHIC_DATA]"
click at [431, 249] on input "27-08-2025 08:00" at bounding box center [445, 250] width 261 height 29
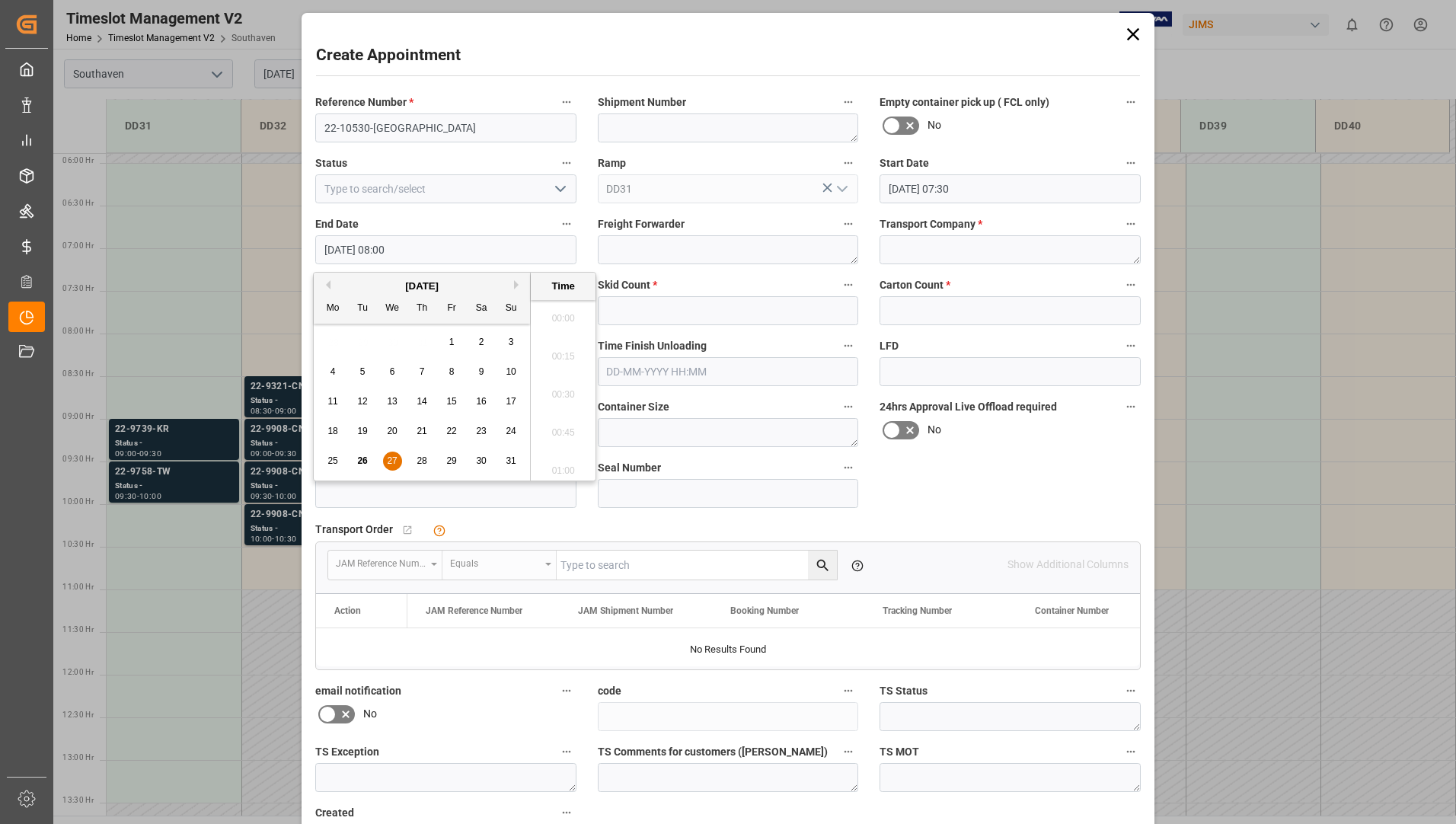
scroll to position [1148, 0]
click at [562, 443] on ul "00:00 00:15 00:30 00:45 01:00 01:15 01:30 01:45 02:00 02:15 02:30 02:45 03:00 0…" at bounding box center [563, 391] width 65 height 181
click at [391, 462] on span "27" at bounding box center [391, 460] width 10 height 11
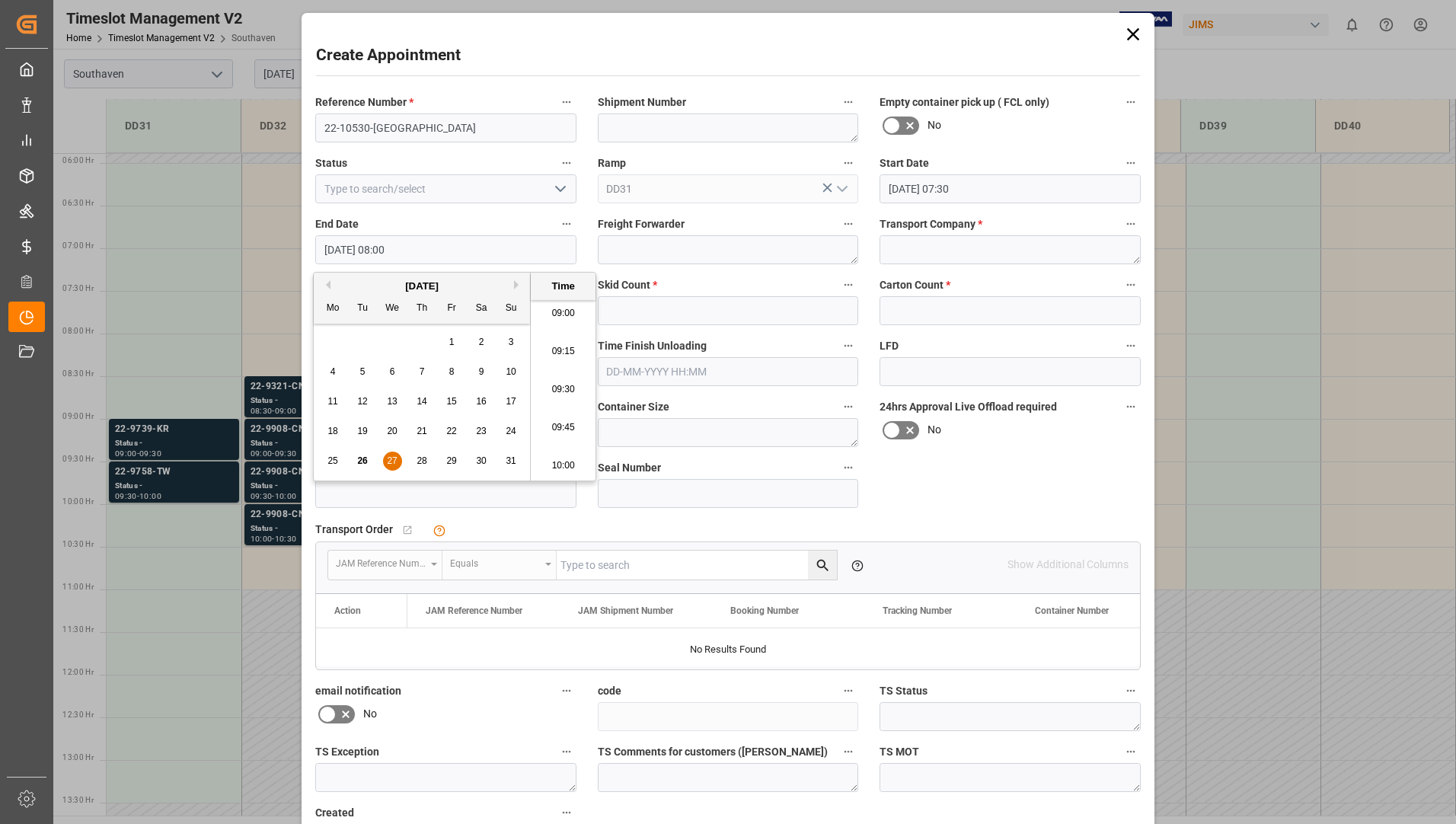
click at [564, 327] on li "09:00" at bounding box center [563, 313] width 65 height 38
type input "27-08-2025 09:00"
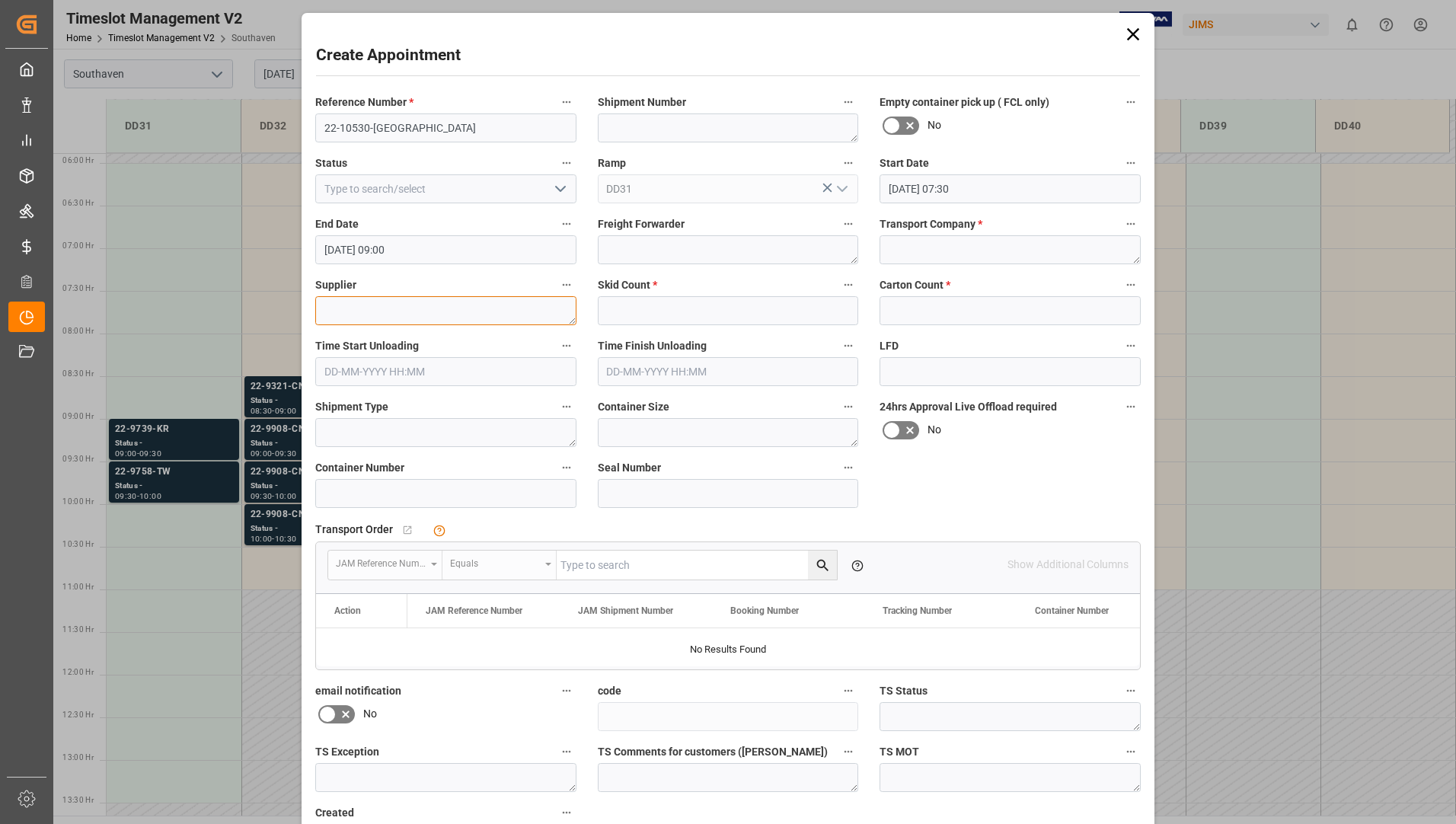
click at [531, 313] on textarea at bounding box center [445, 311] width 261 height 29
type textarea "Evets"
click at [639, 296] on input "text" at bounding box center [728, 311] width 261 height 29
type input "1"
click at [915, 296] on input "text" at bounding box center [1009, 311] width 261 height 29
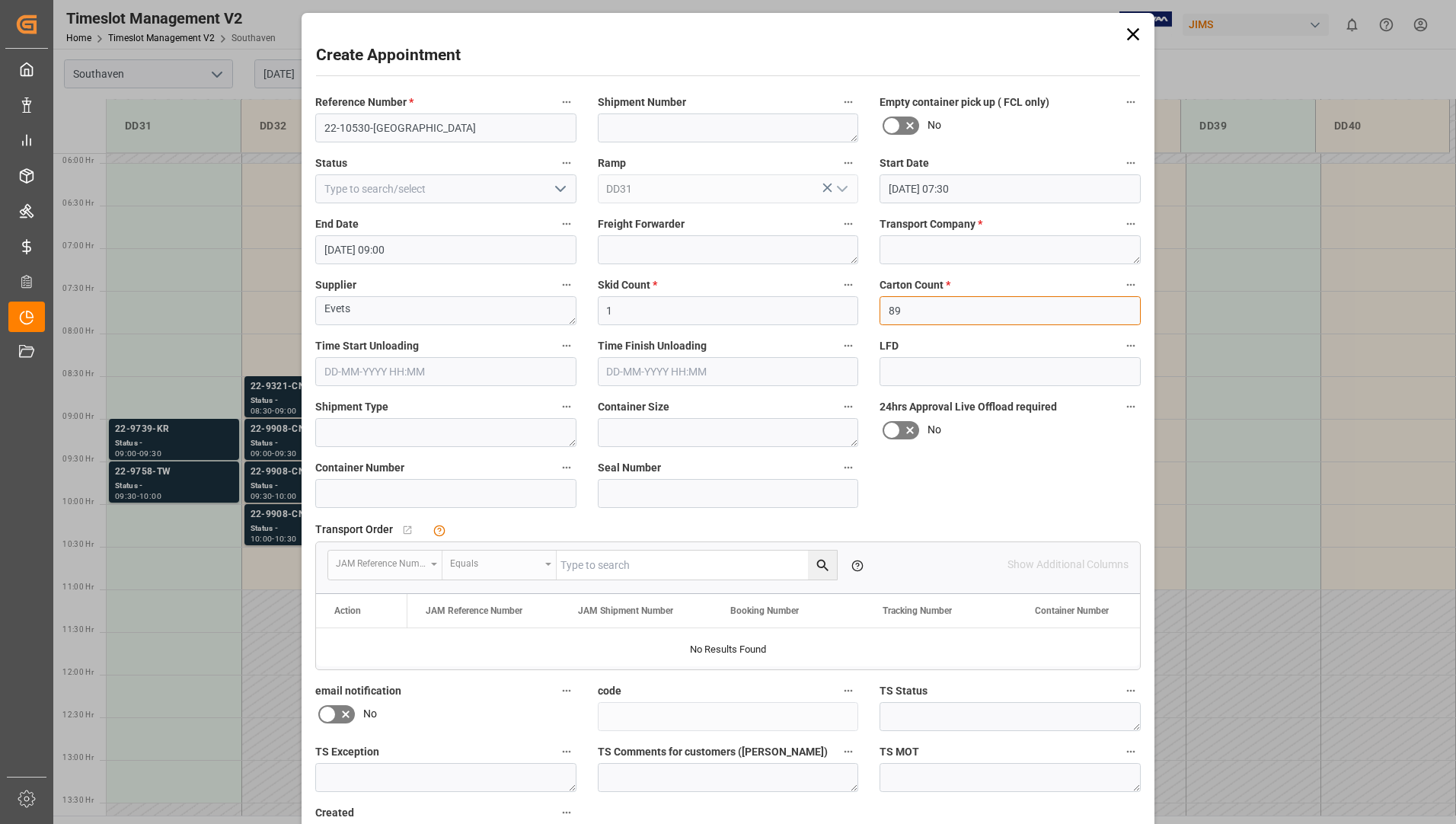
scroll to position [107, 0]
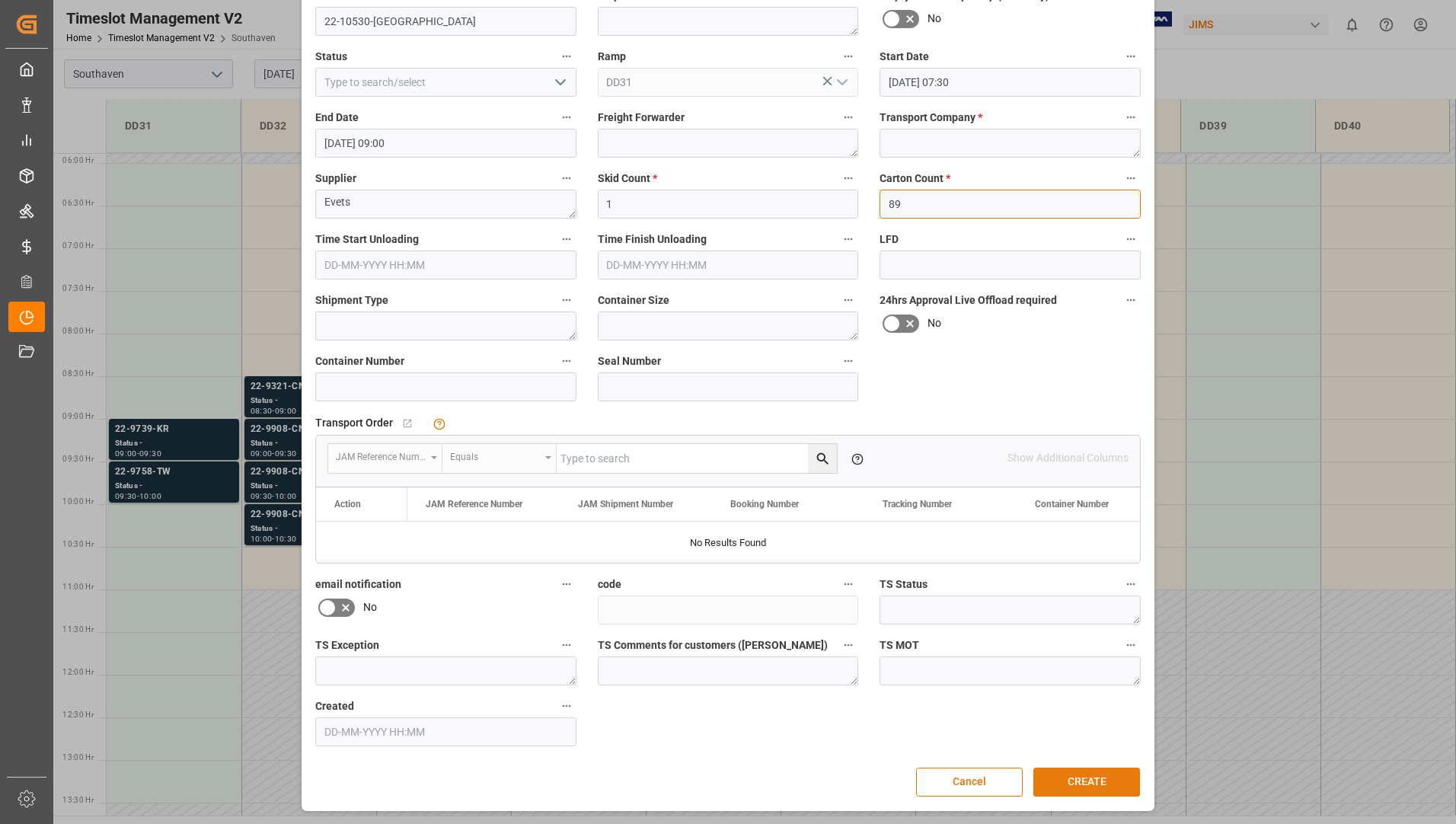
type input "89"
click at [1060, 780] on button "CREATE" at bounding box center [1086, 782] width 107 height 29
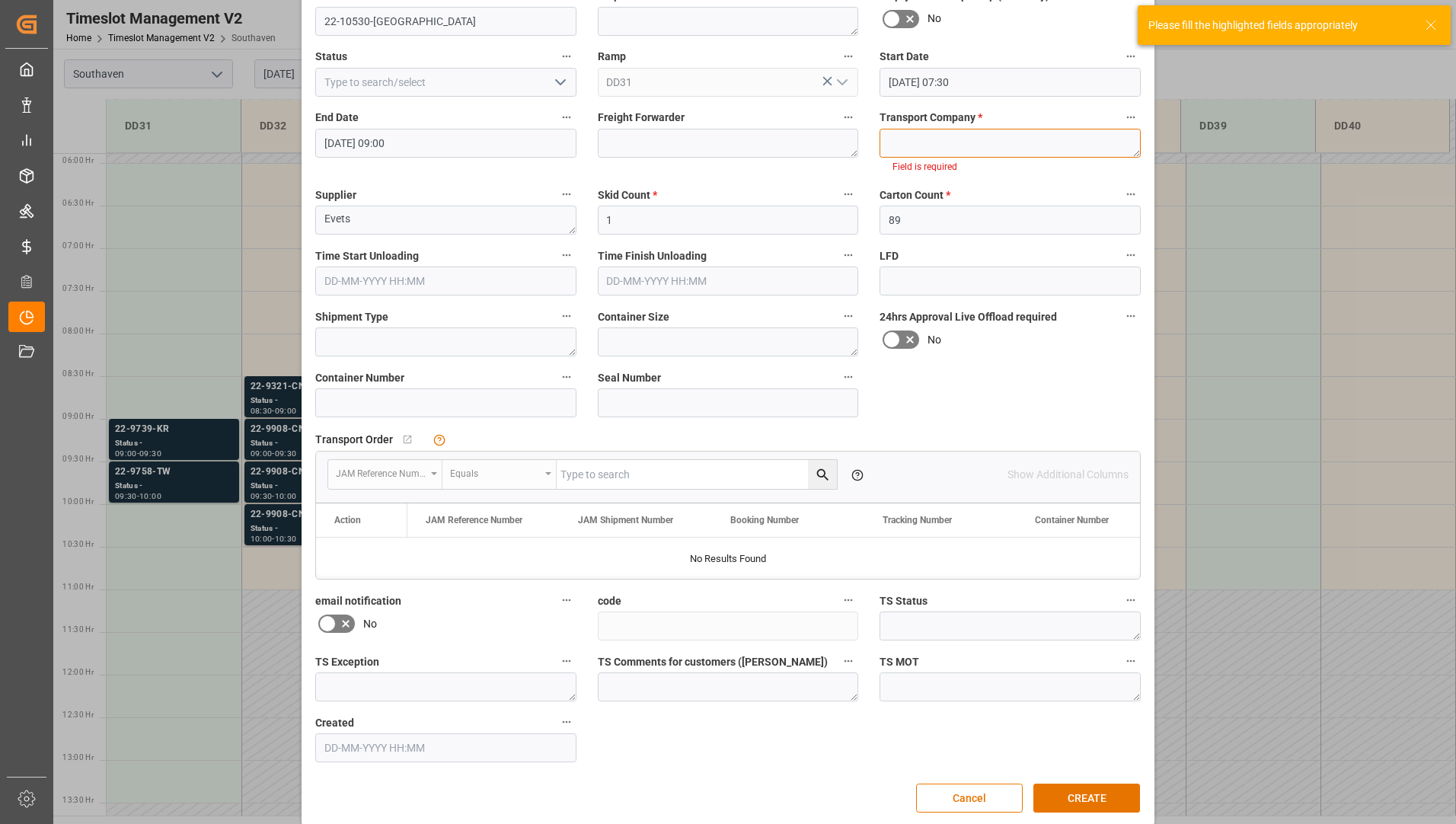
click at [989, 139] on textarea at bounding box center [1009, 143] width 261 height 29
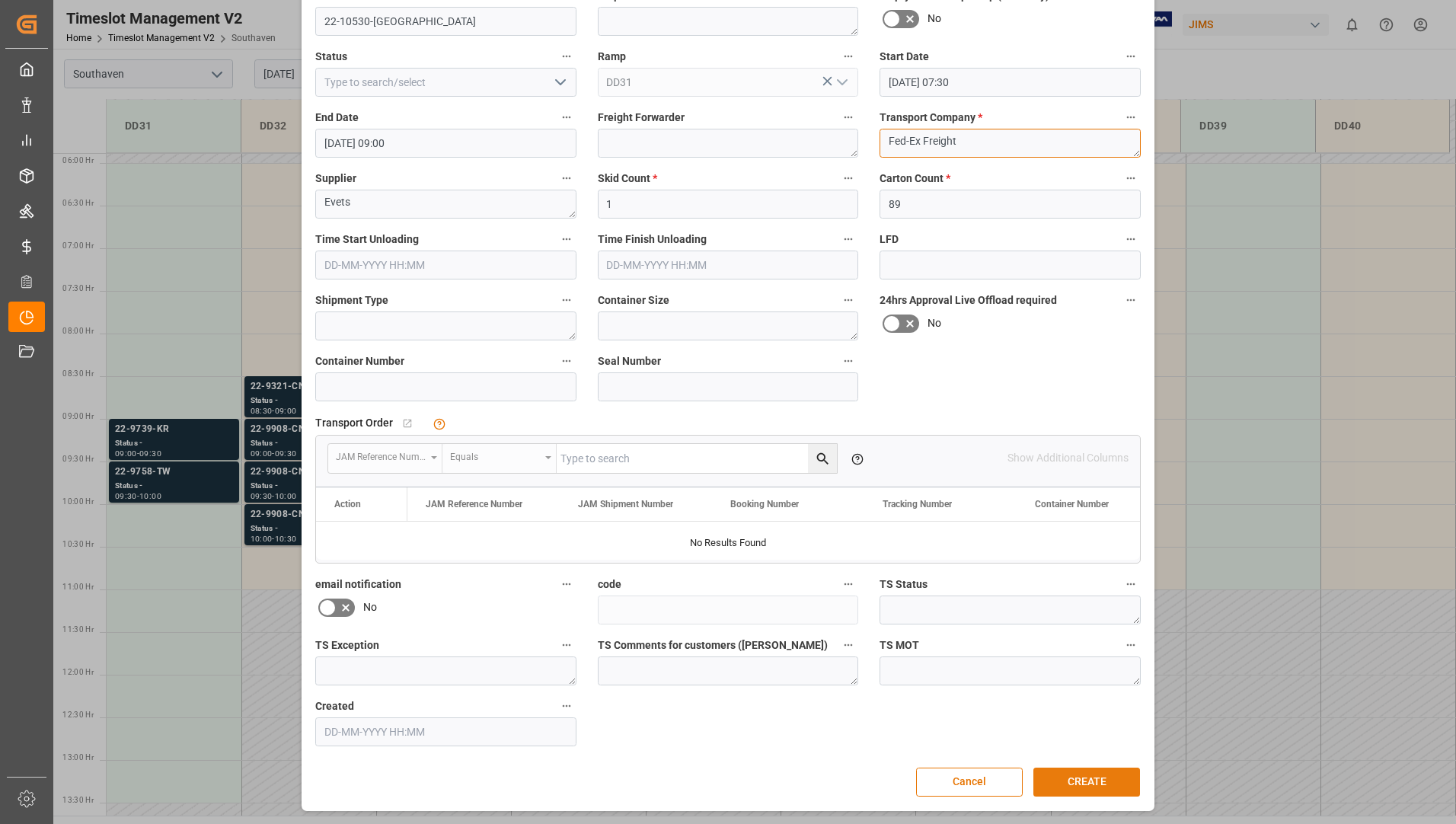
type textarea "Fed-Ex Freight"
click at [1060, 786] on button "CREATE" at bounding box center [1086, 782] width 107 height 29
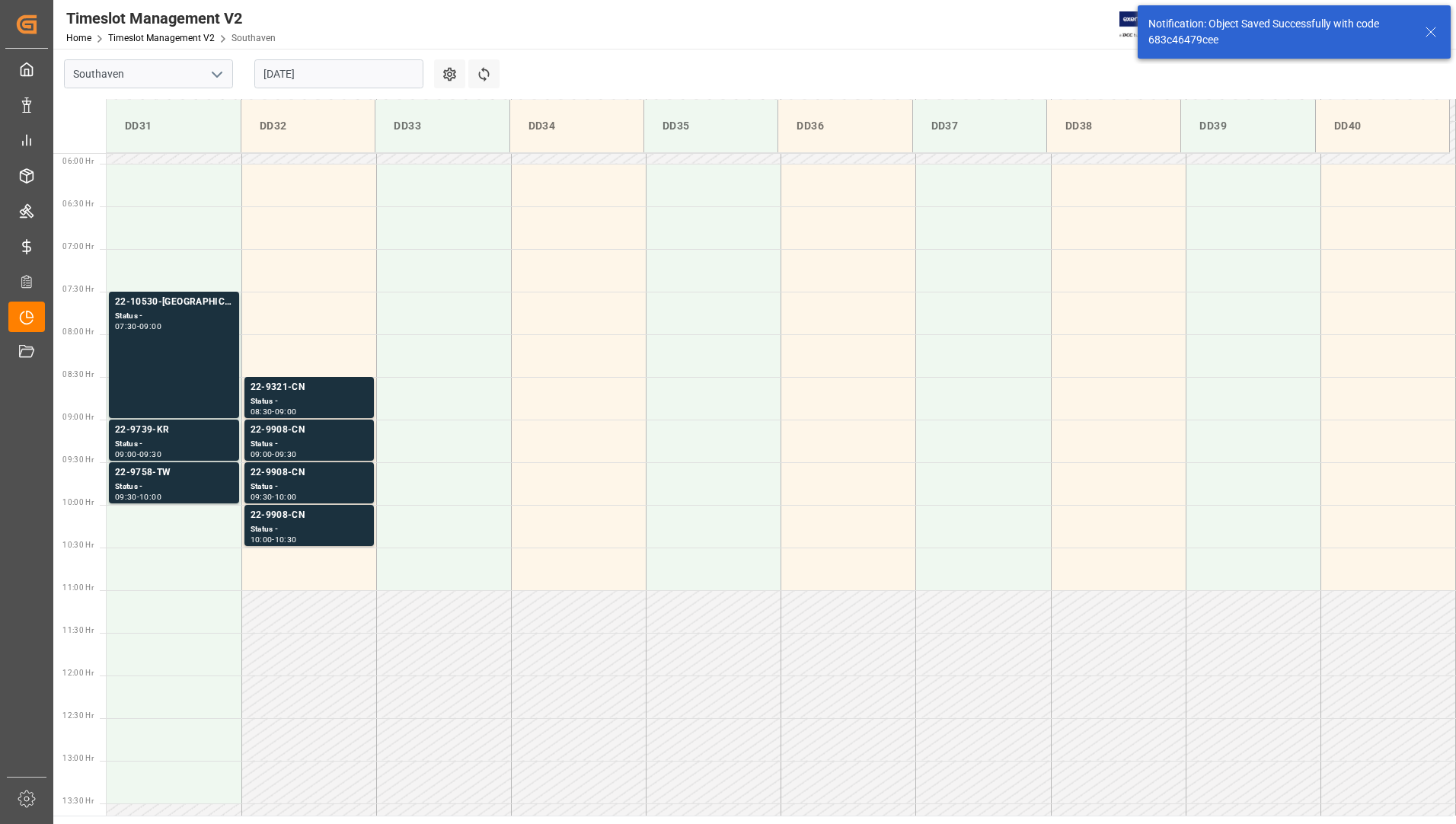
scroll to position [502, 0]
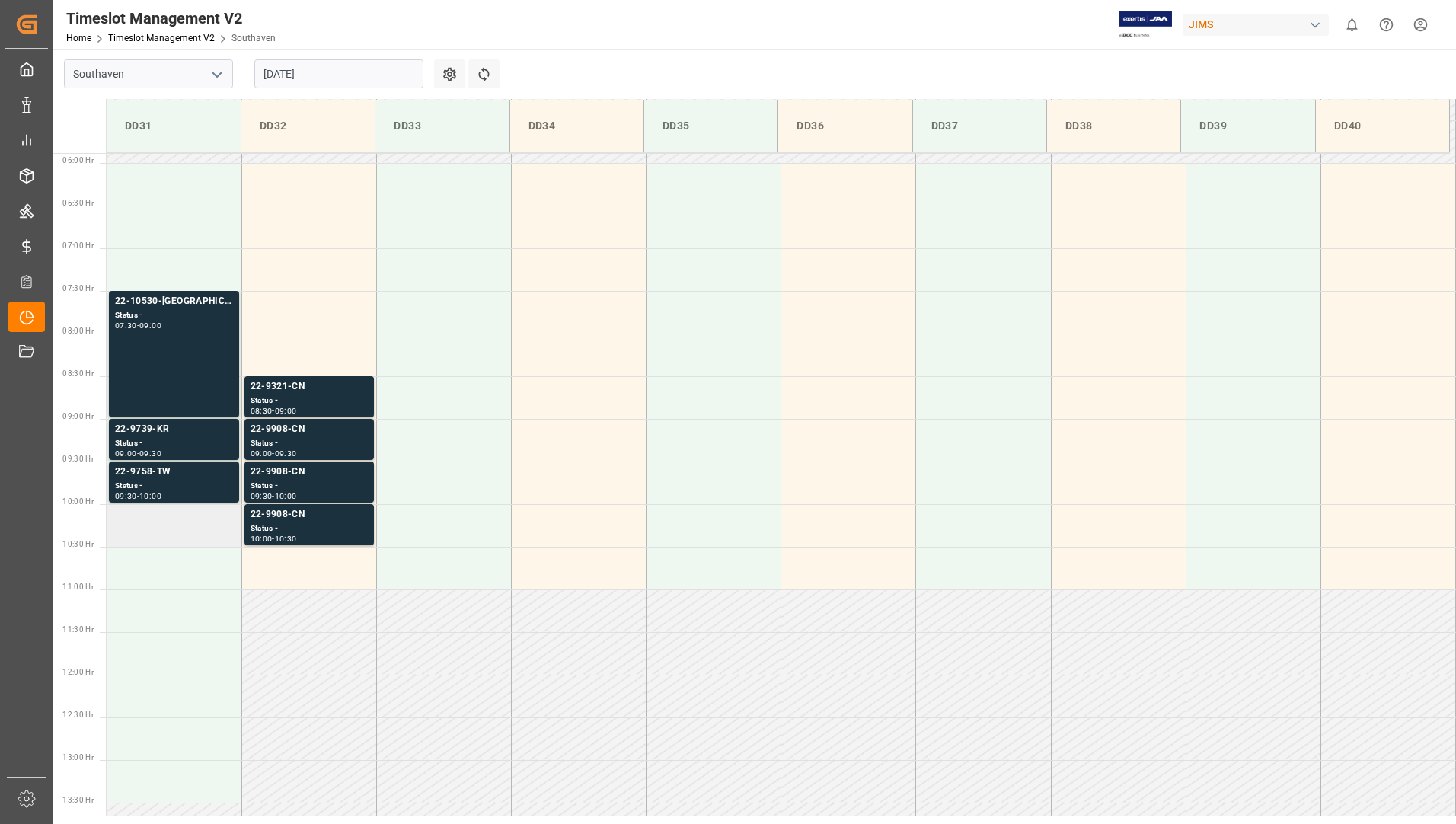
click at [189, 520] on td at bounding box center [174, 525] width 135 height 42
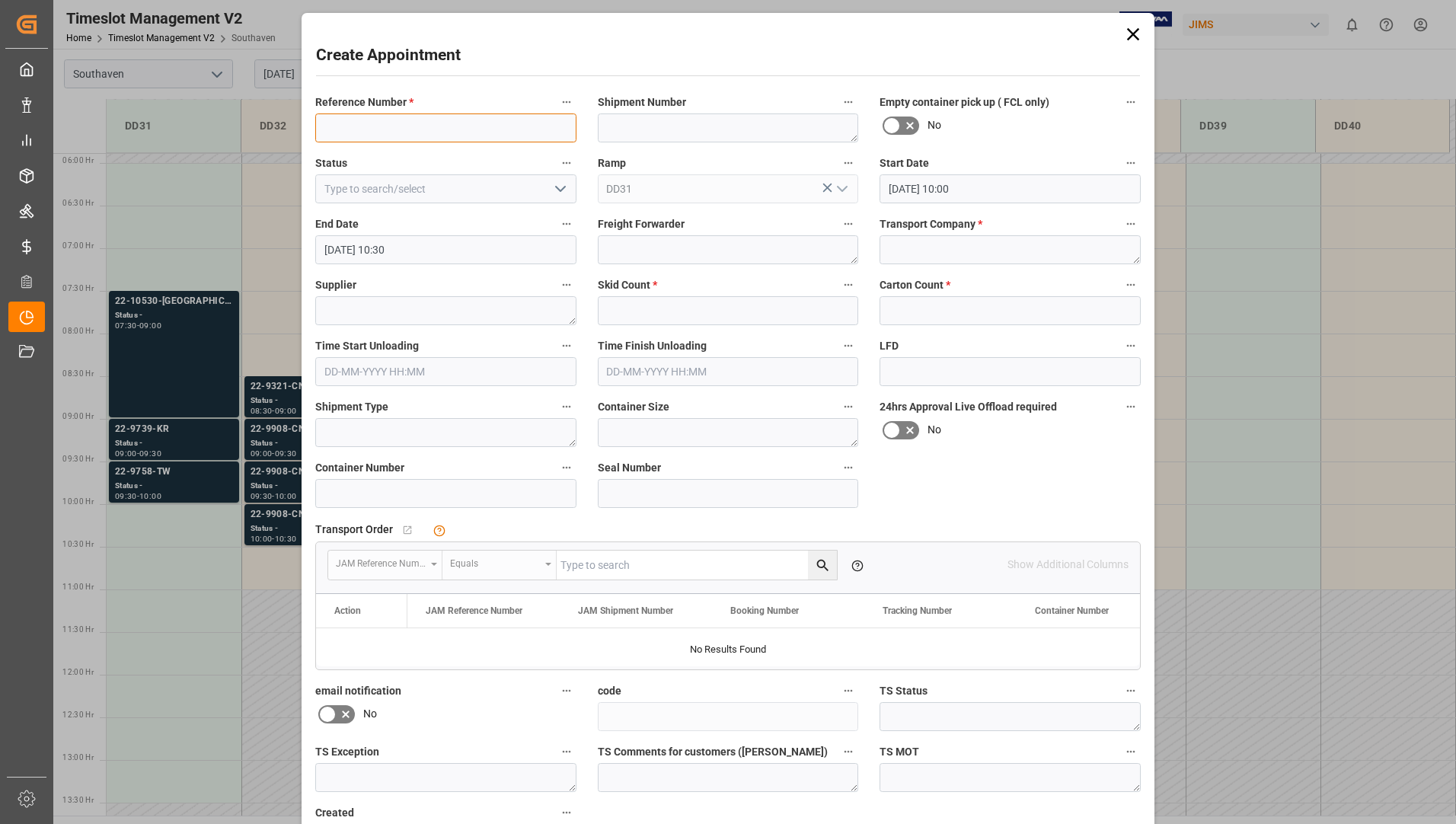
click at [384, 132] on input at bounding box center [445, 128] width 261 height 29
type input "0"
click at [627, 126] on textarea at bounding box center [728, 128] width 261 height 29
click at [479, 187] on input at bounding box center [445, 189] width 261 height 29
click at [562, 187] on icon "open menu" at bounding box center [560, 189] width 18 height 18
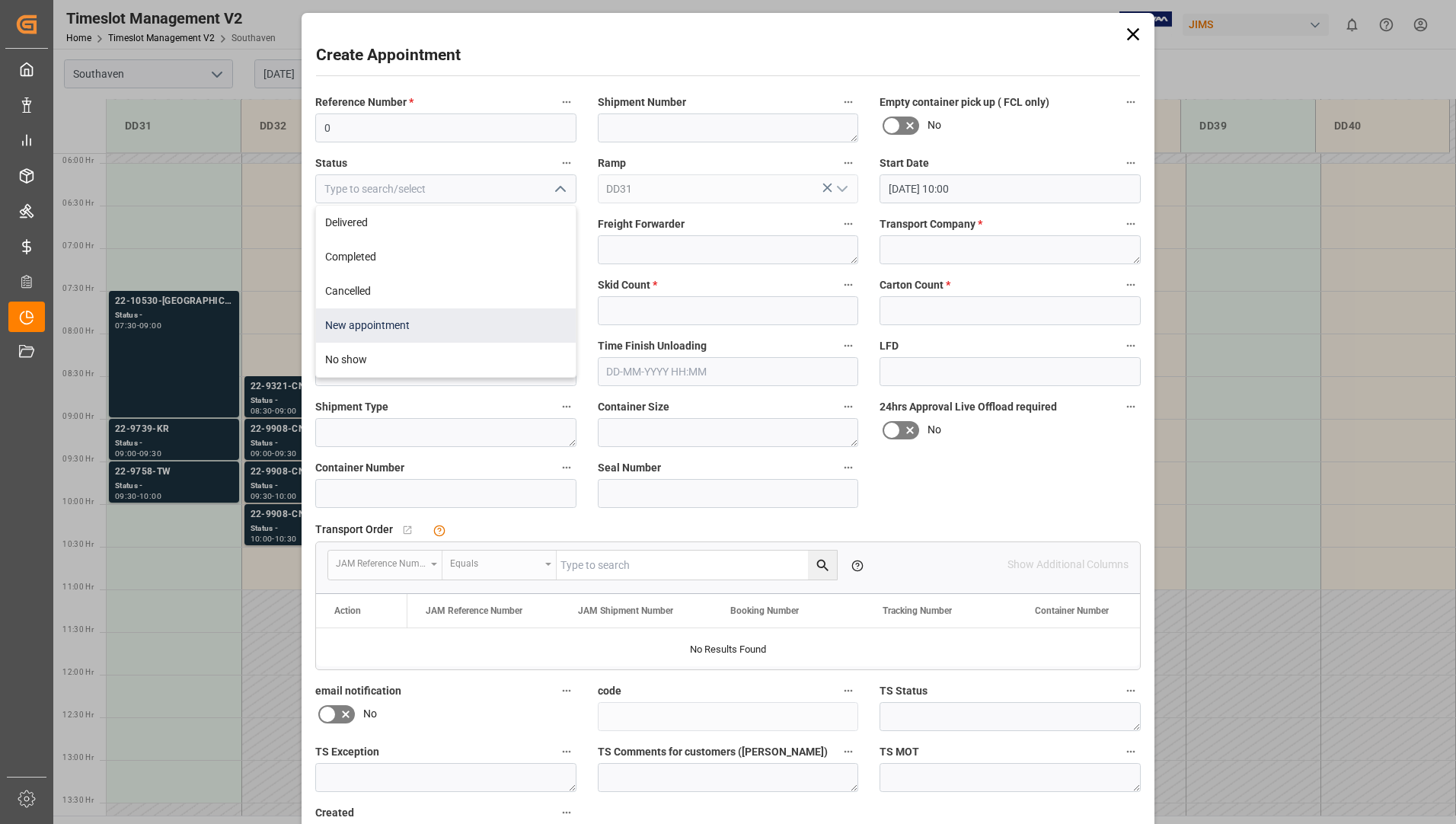
click at [420, 328] on div "New appointment" at bounding box center [445, 326] width 260 height 34
type input "New appointment"
click at [622, 235] on textarea at bounding box center [728, 250] width 261 height 29
click at [903, 243] on textarea at bounding box center [1009, 250] width 261 height 29
type textarea "Fed-Ex Freight"
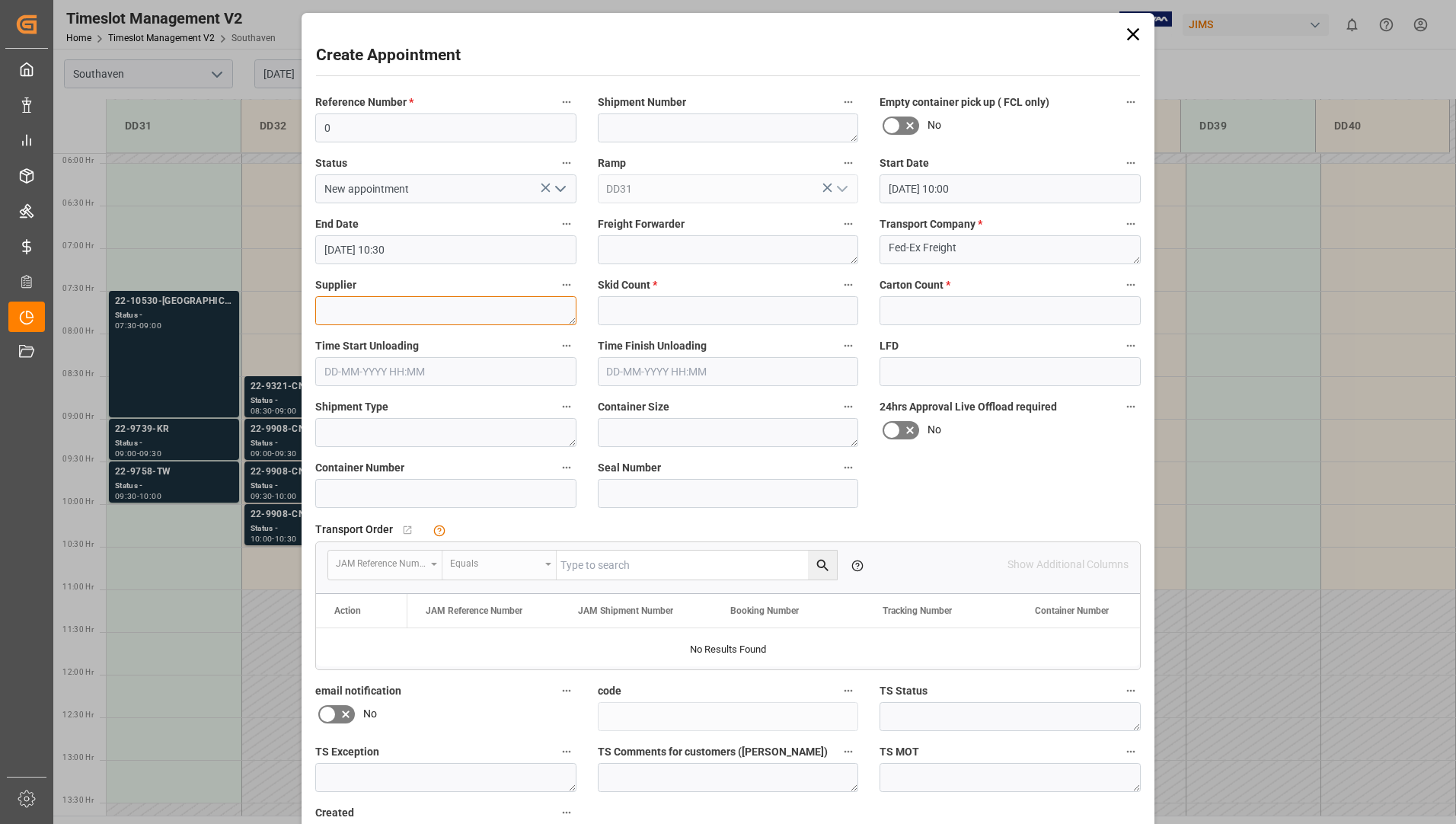
click at [449, 311] on textarea at bounding box center [445, 311] width 261 height 29
type textarea "JB&A"
click at [782, 313] on input "text" at bounding box center [728, 311] width 261 height 29
type input "3"
click at [999, 309] on input "text" at bounding box center [1009, 311] width 261 height 29
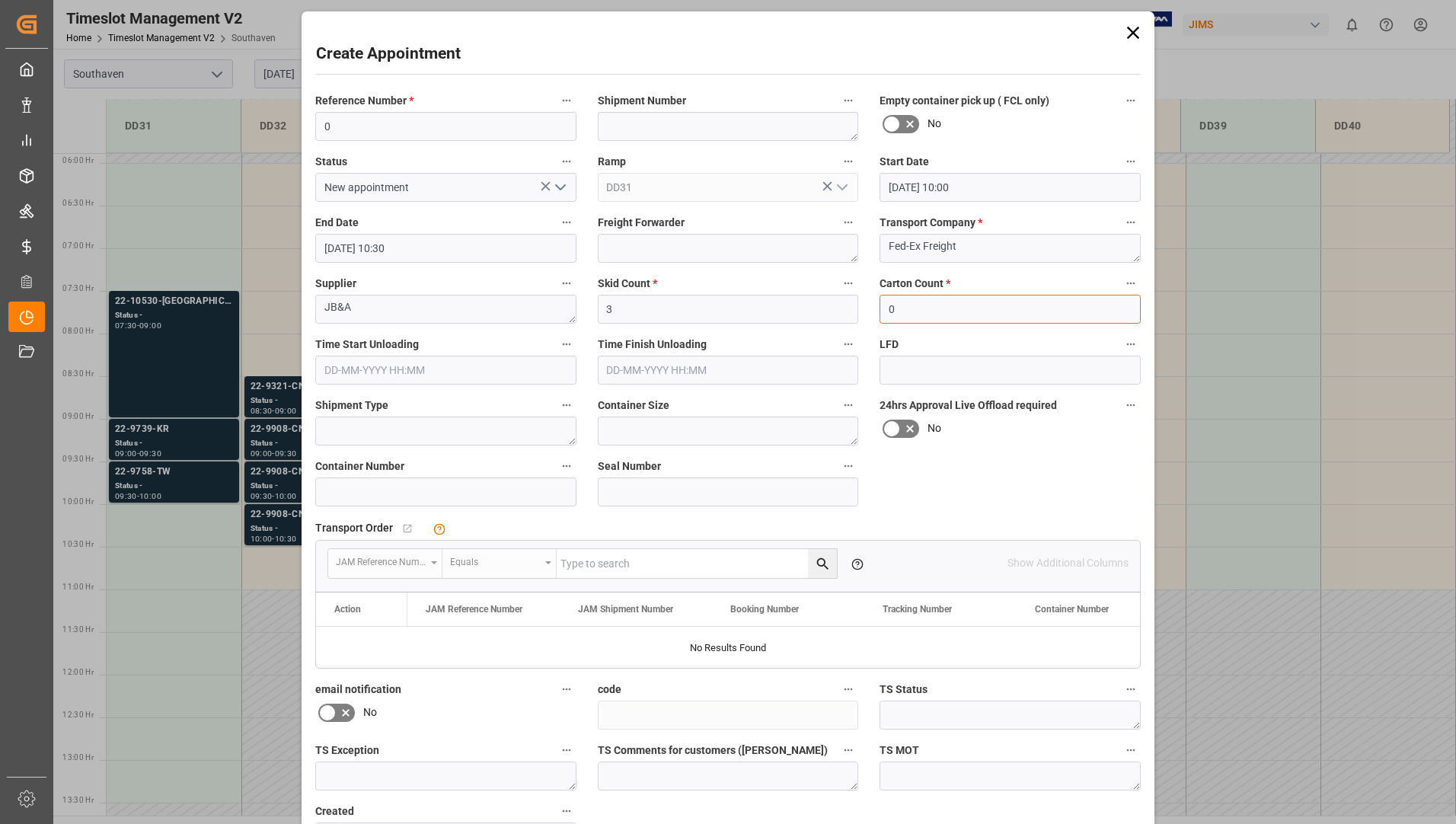
scroll to position [0, 0]
type input "0"
click at [1119, 189] on input "27-08-2025 10:00" at bounding box center [1009, 189] width 261 height 29
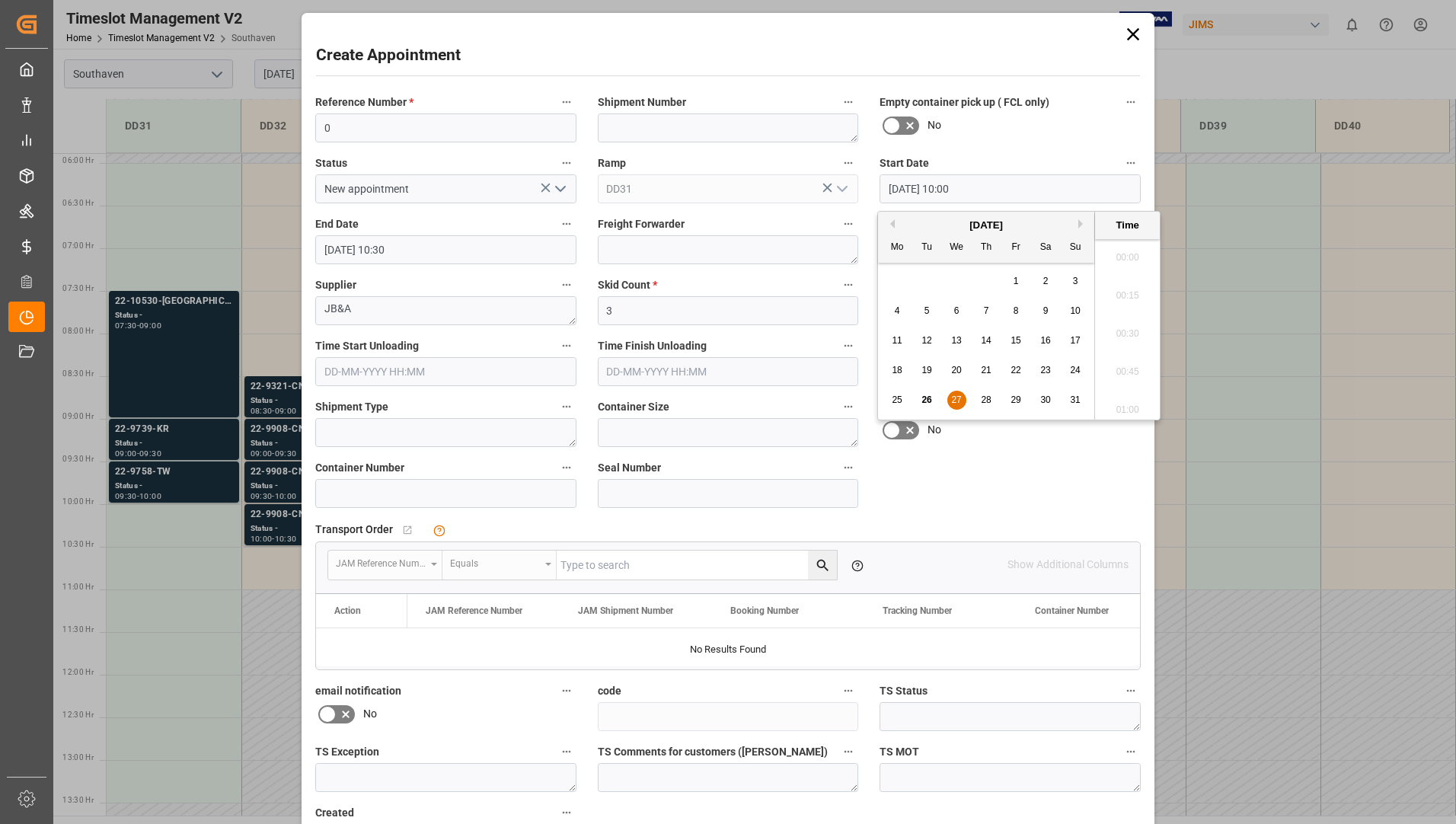
scroll to position [1453, 0]
click at [960, 400] on span "27" at bounding box center [955, 400] width 10 height 11
click at [1130, 395] on li "11:30" at bounding box center [1127, 405] width 65 height 38
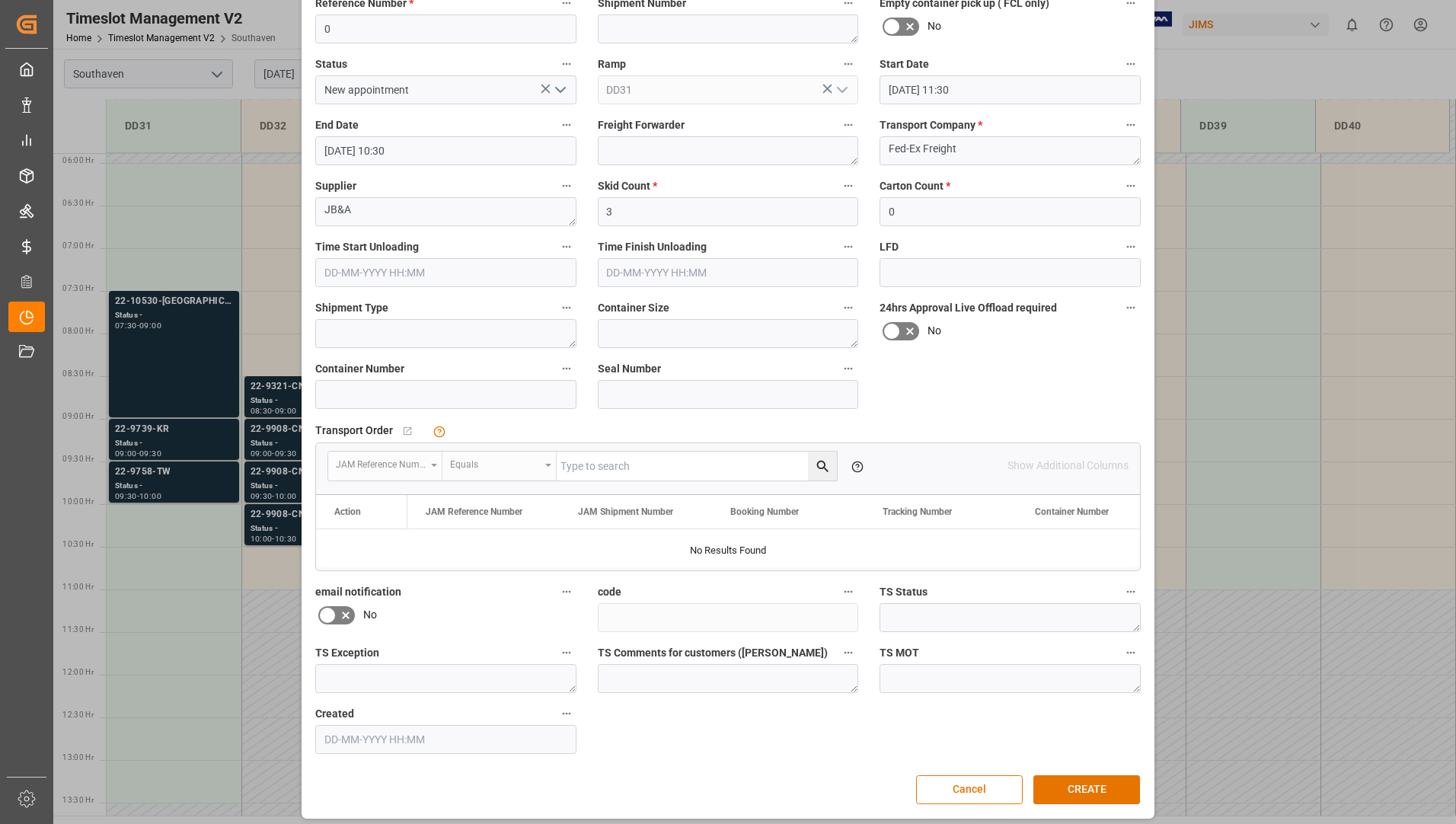
scroll to position [107, 0]
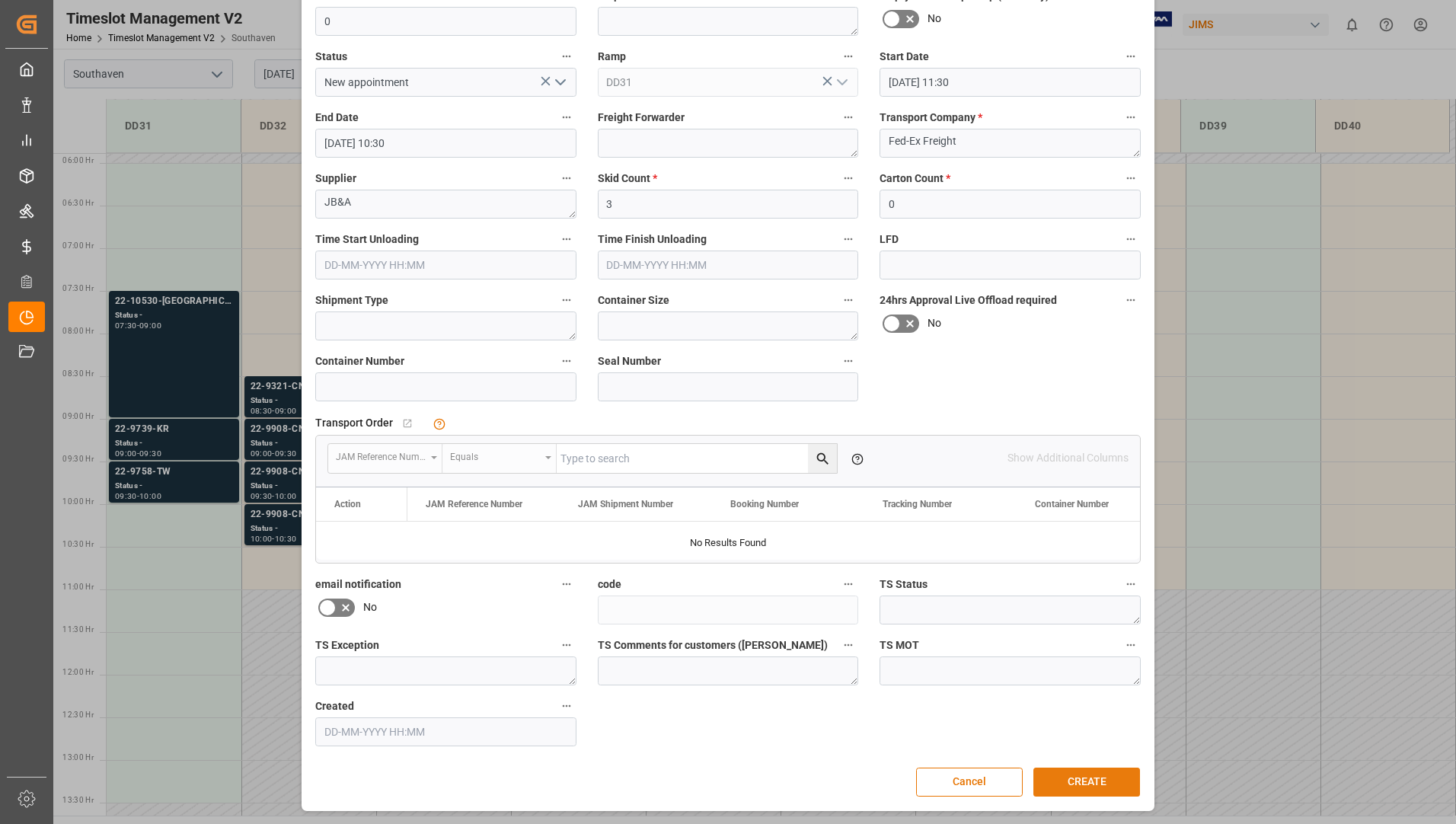
click at [1068, 781] on button "CREATE" at bounding box center [1086, 782] width 107 height 29
click at [424, 142] on input "27-08-2025 10:30" at bounding box center [445, 143] width 261 height 29
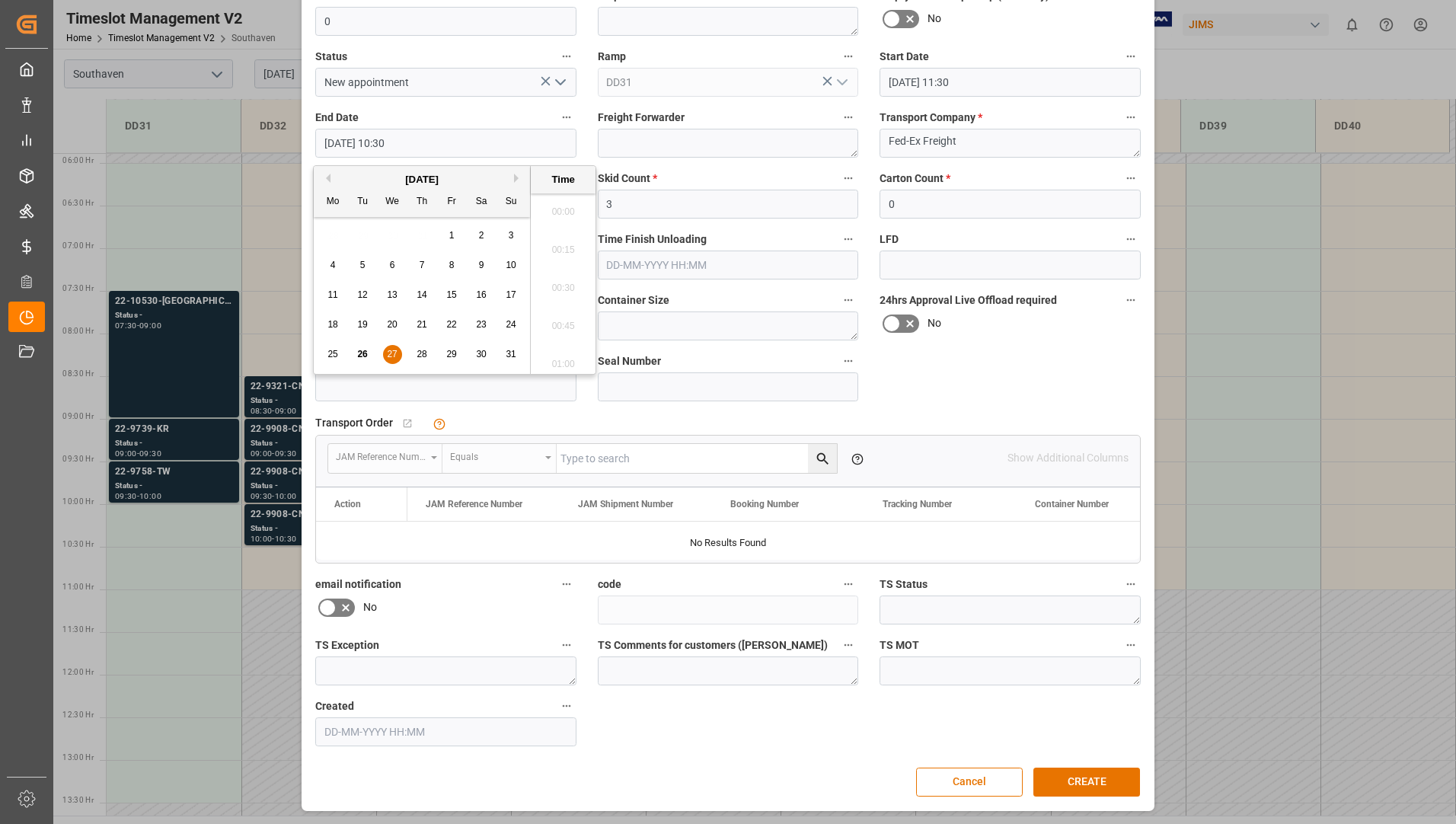
scroll to position [1528, 0]
click at [388, 361] on div "27" at bounding box center [392, 355] width 19 height 18
click at [584, 278] on li "10:30" at bounding box center [563, 283] width 65 height 38
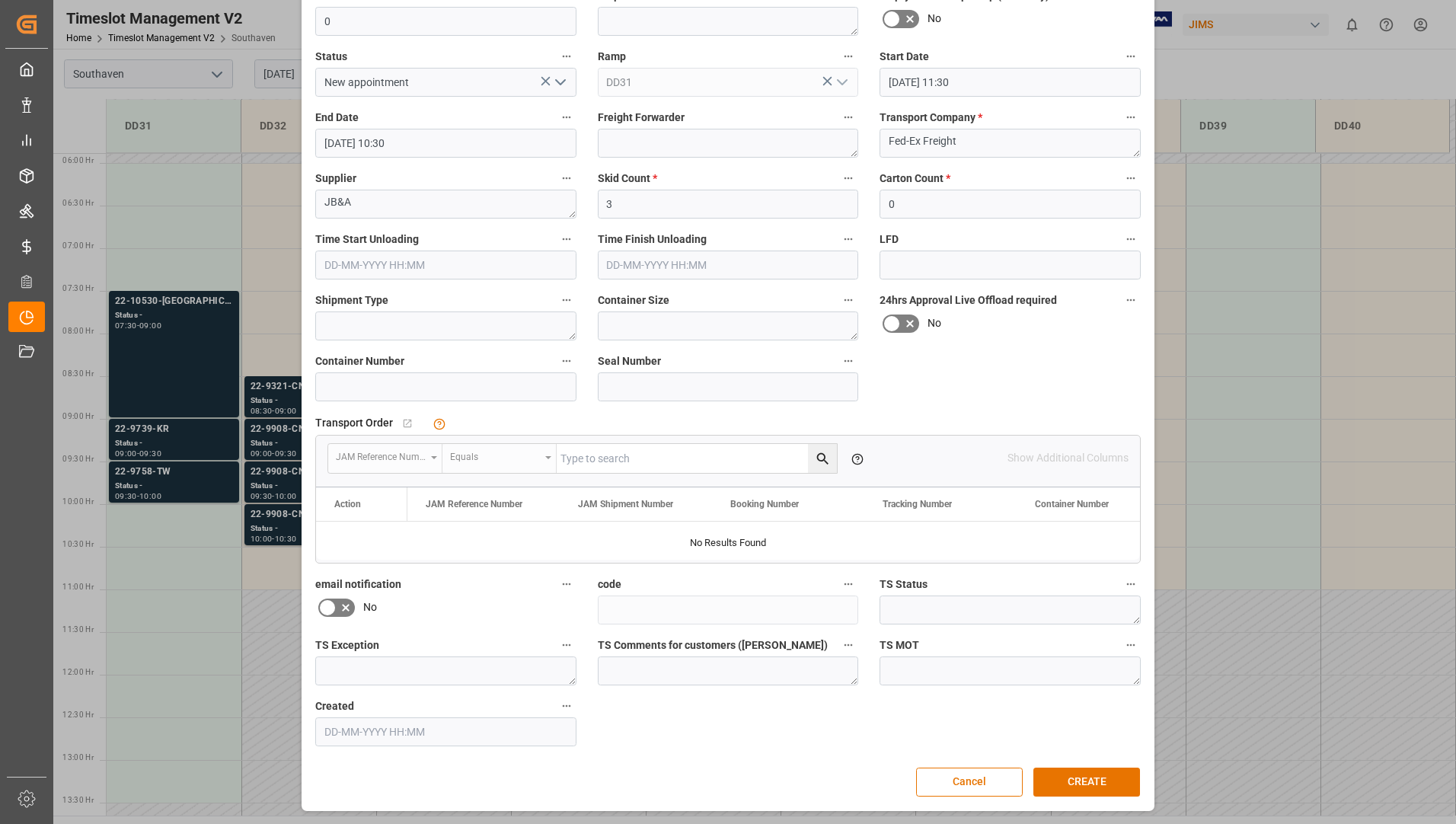
click at [1098, 77] on input "27-08-2025 11:30" at bounding box center [1009, 82] width 261 height 29
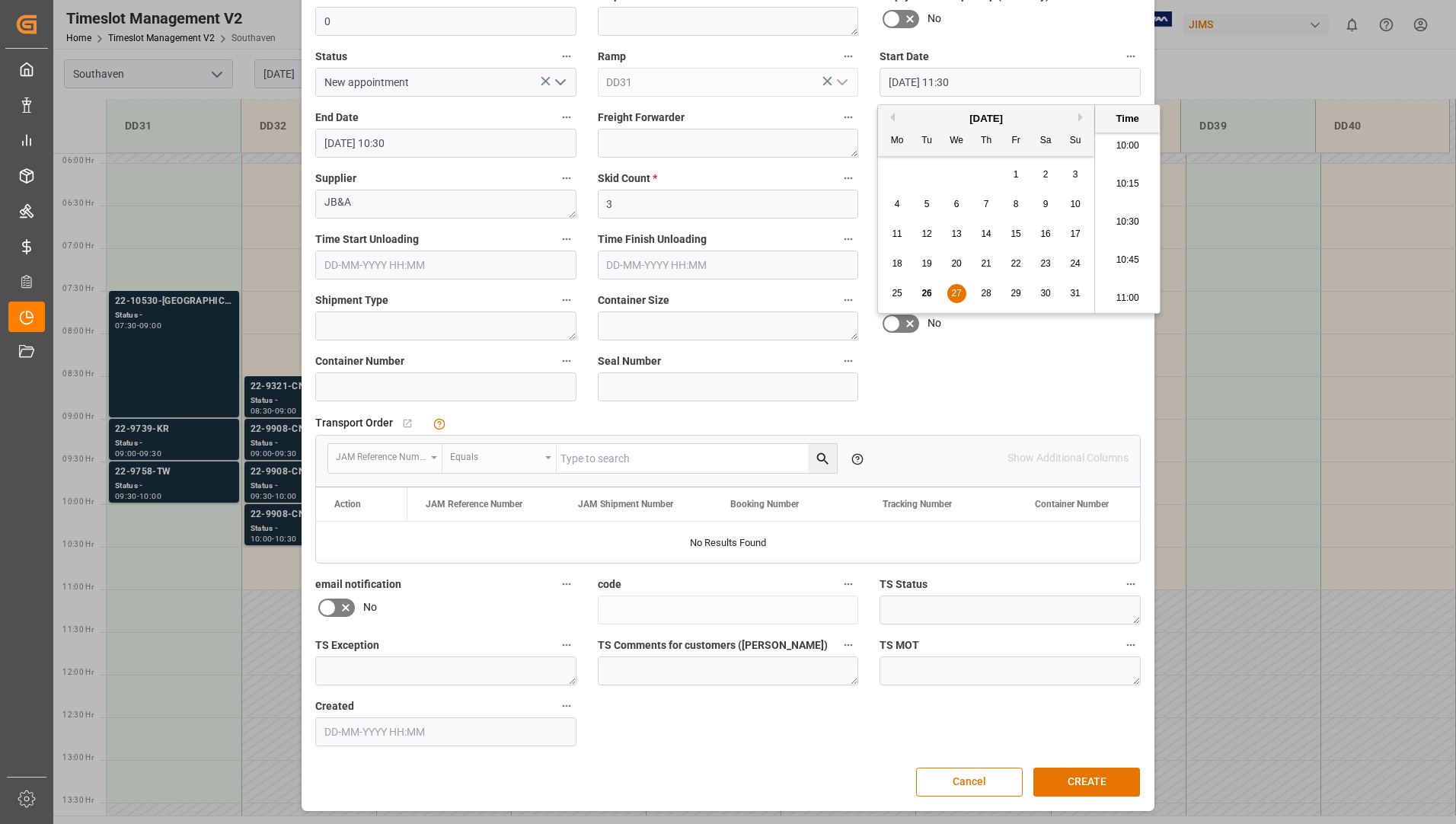
click at [1130, 229] on li "10:30" at bounding box center [1127, 222] width 65 height 38
type input "27-08-2025 10:30"
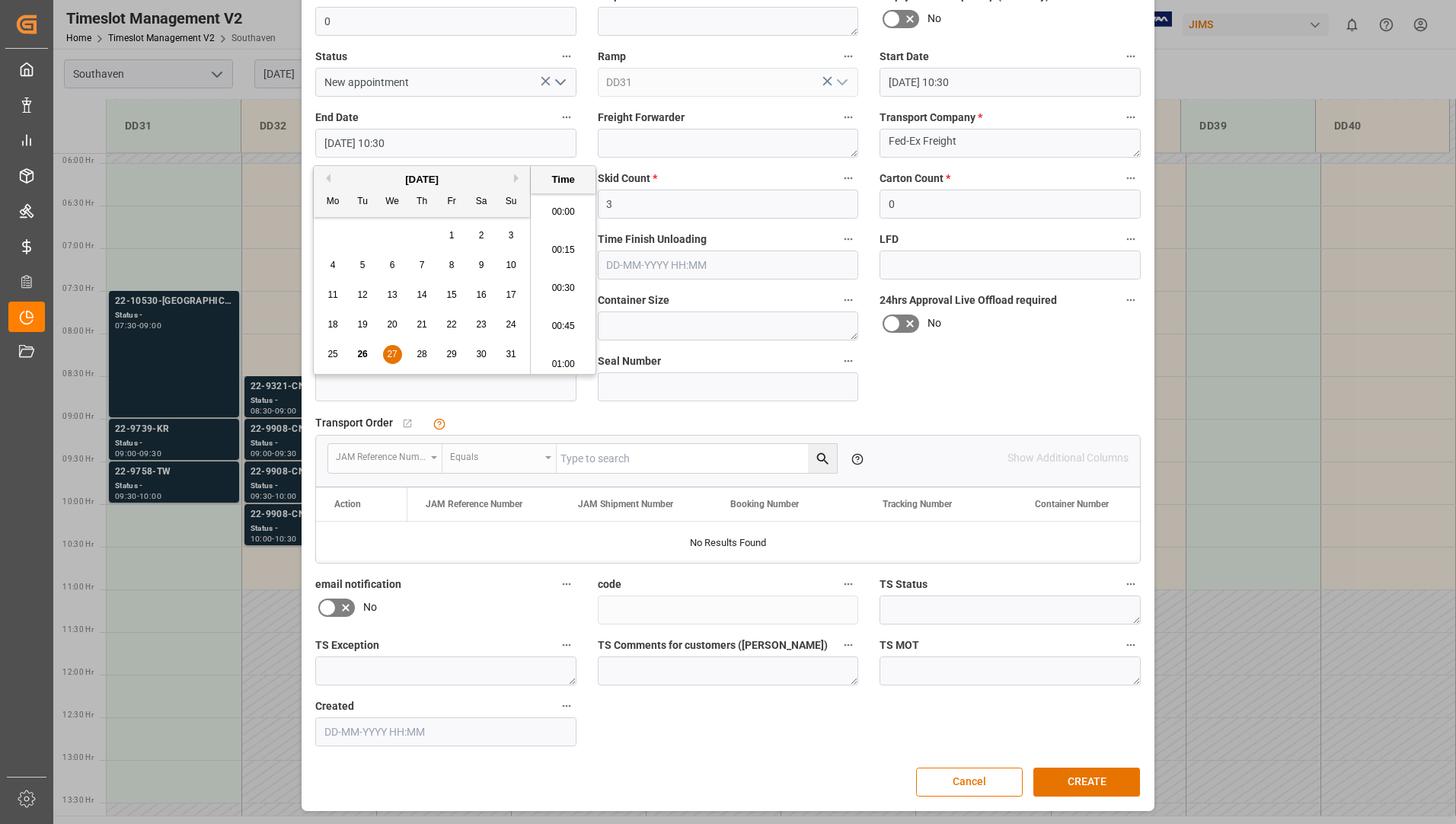
click at [450, 138] on input "27-08-2025 10:30" at bounding box center [445, 143] width 261 height 29
click at [554, 284] on li "11:30" at bounding box center [563, 283] width 65 height 38
type input "27-08-2025 11:30"
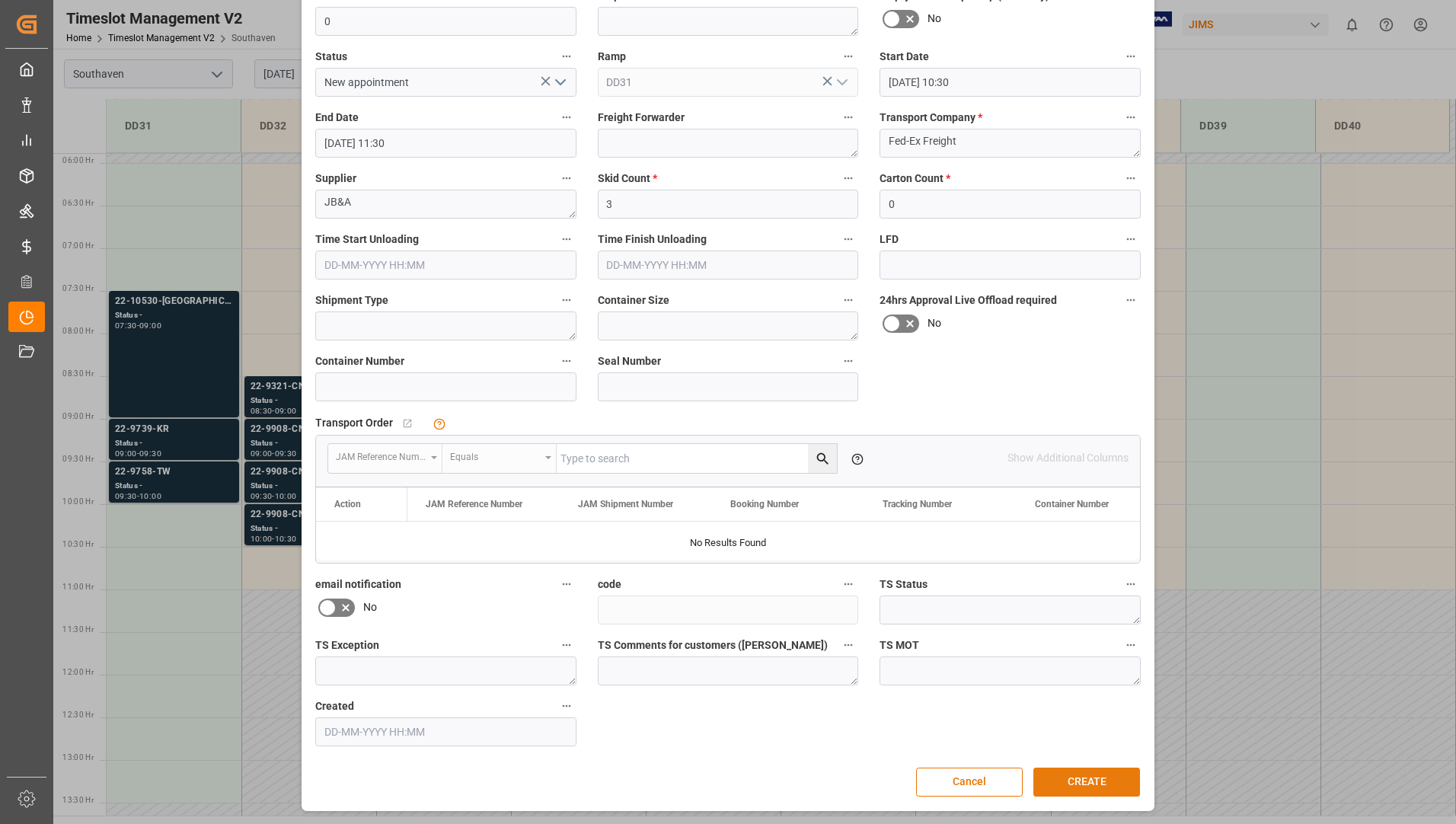
click at [1074, 788] on button "CREATE" at bounding box center [1086, 782] width 107 height 29
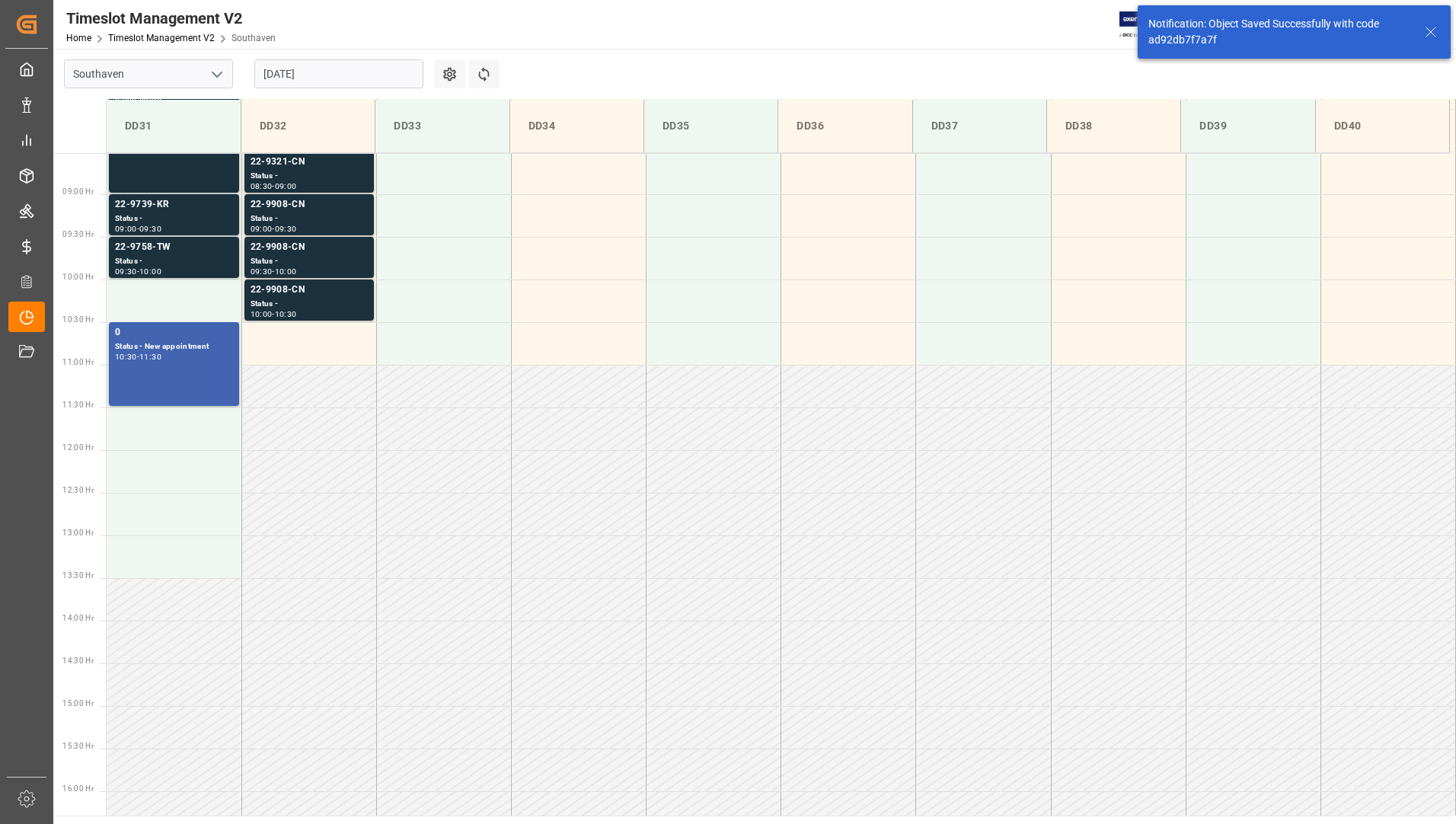
scroll to position [758, 0]
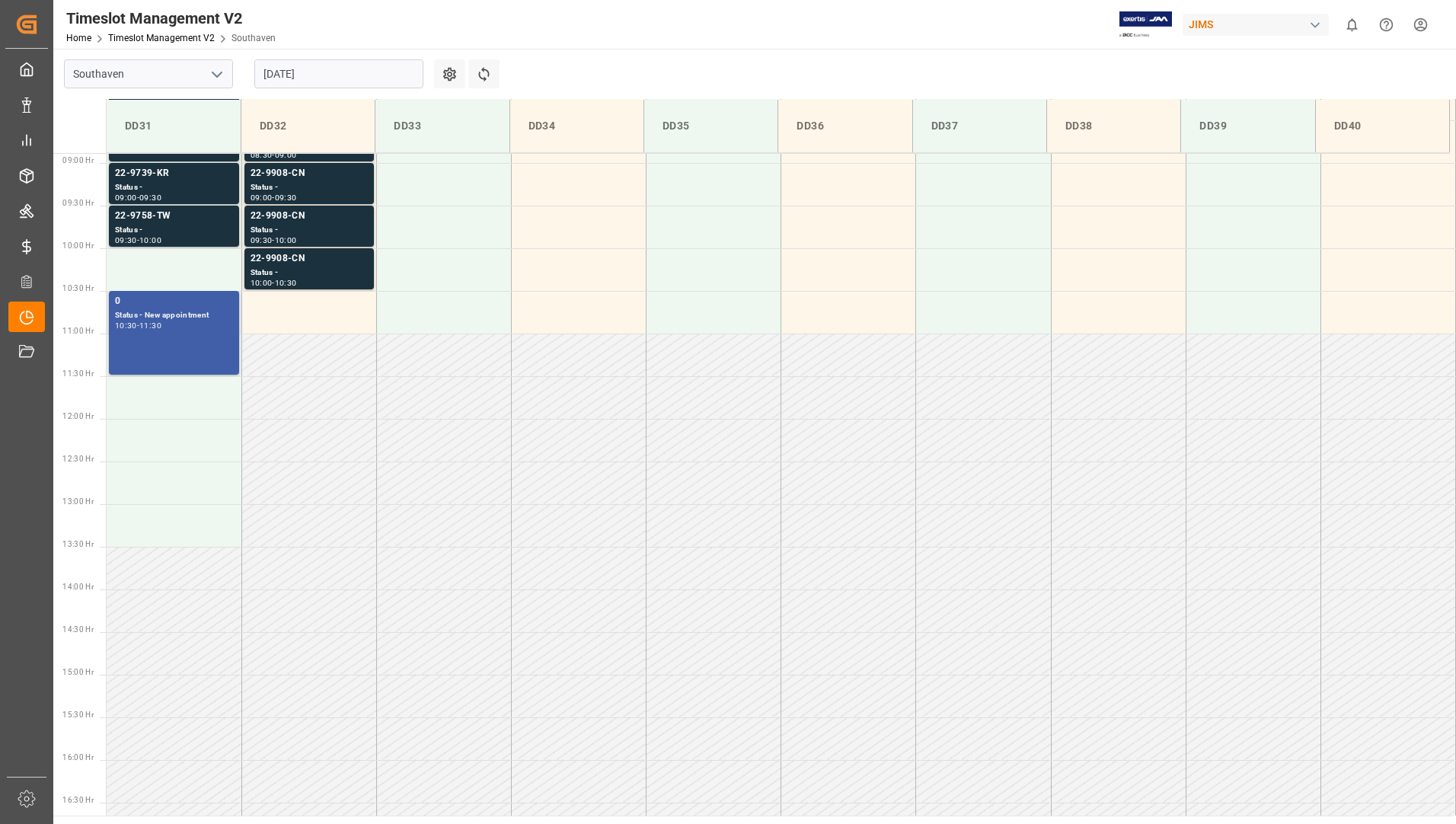
click at [180, 323] on div "10:30 - 11:30" at bounding box center [173, 327] width 118 height 8
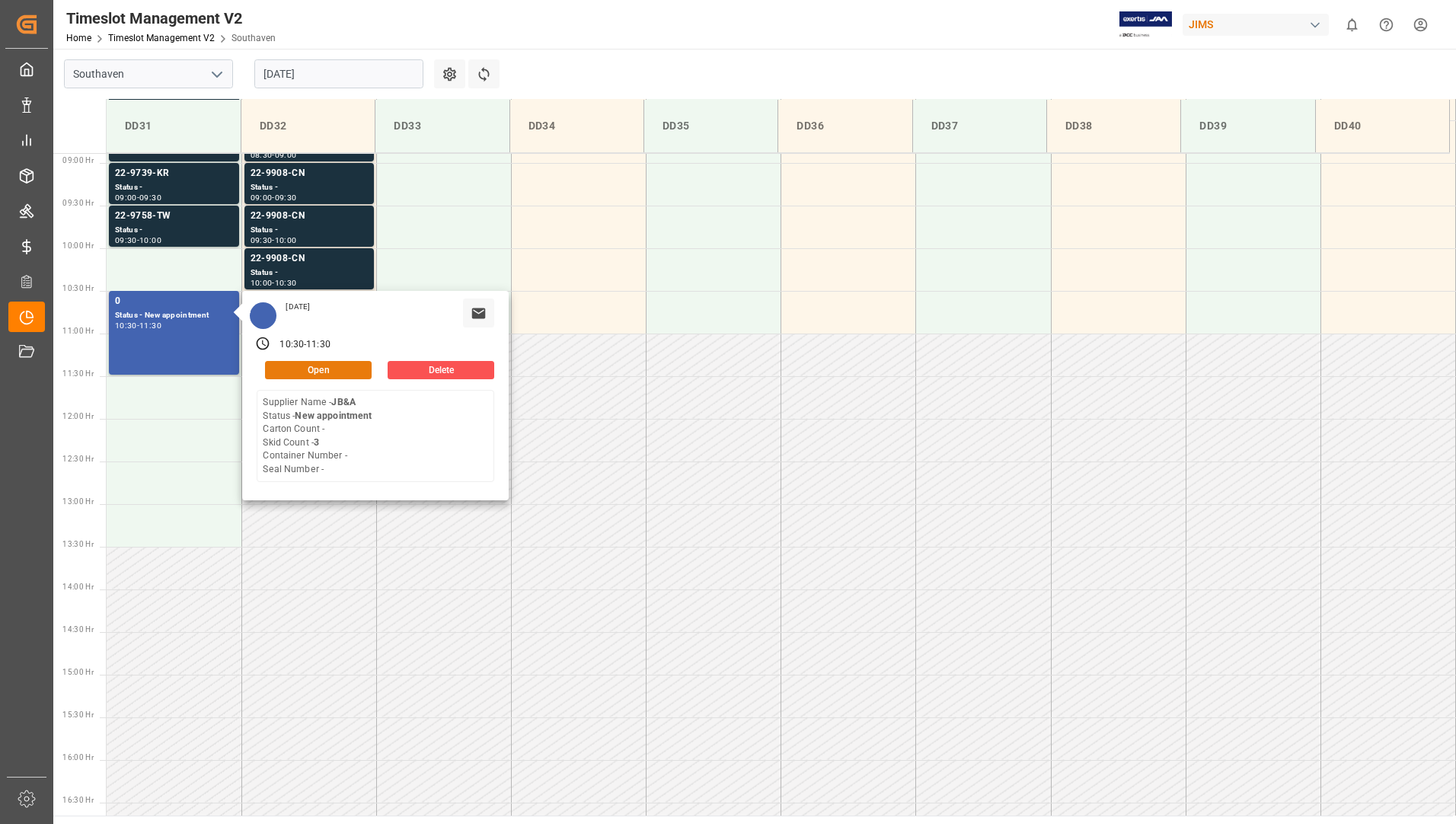
click at [290, 370] on button "Open" at bounding box center [318, 370] width 107 height 18
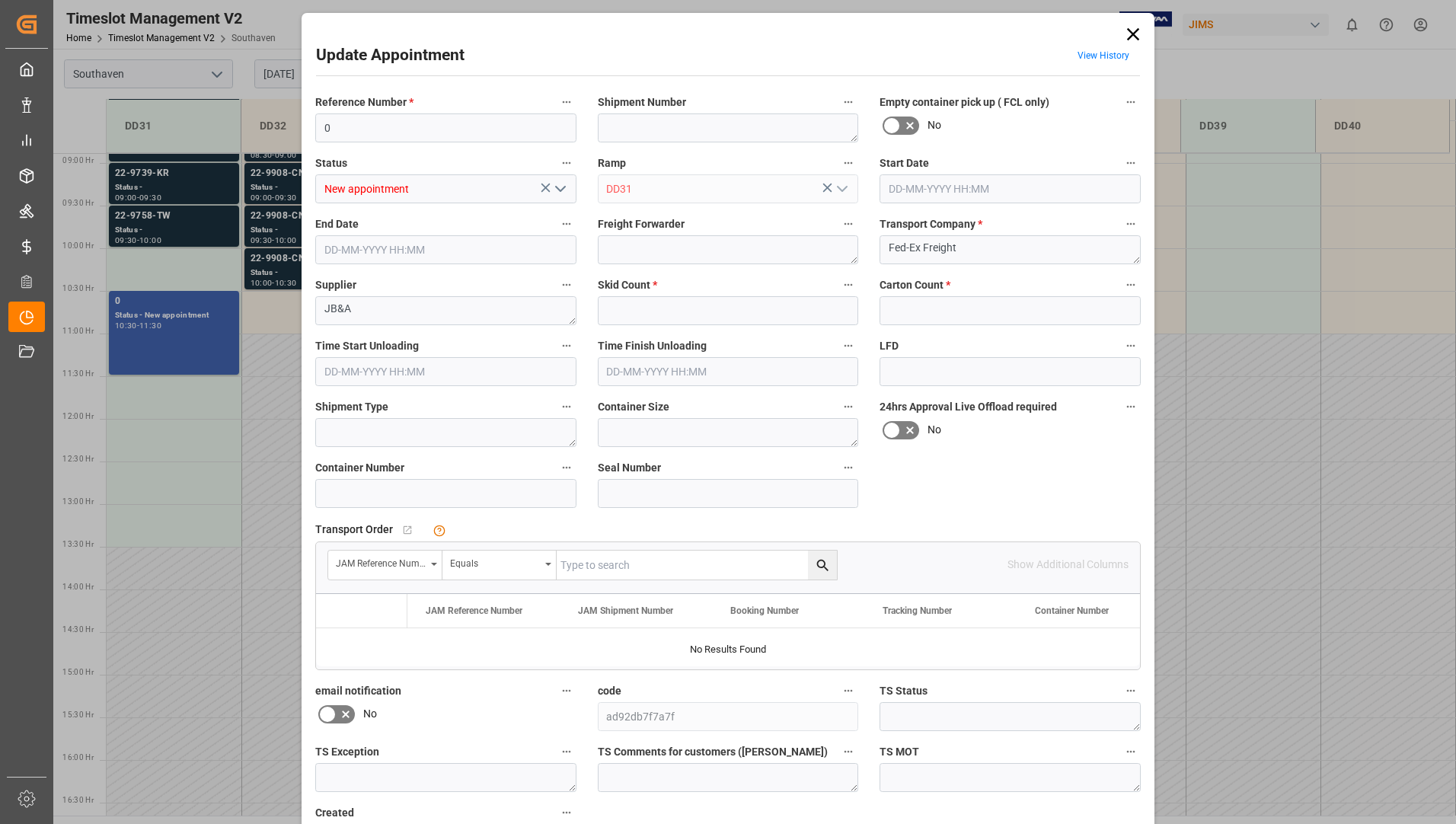
type input "3"
type input "0"
type input "27-08-2025 10:30"
type input "27-08-2025 11:30"
type input "26-08-2025 11:51"
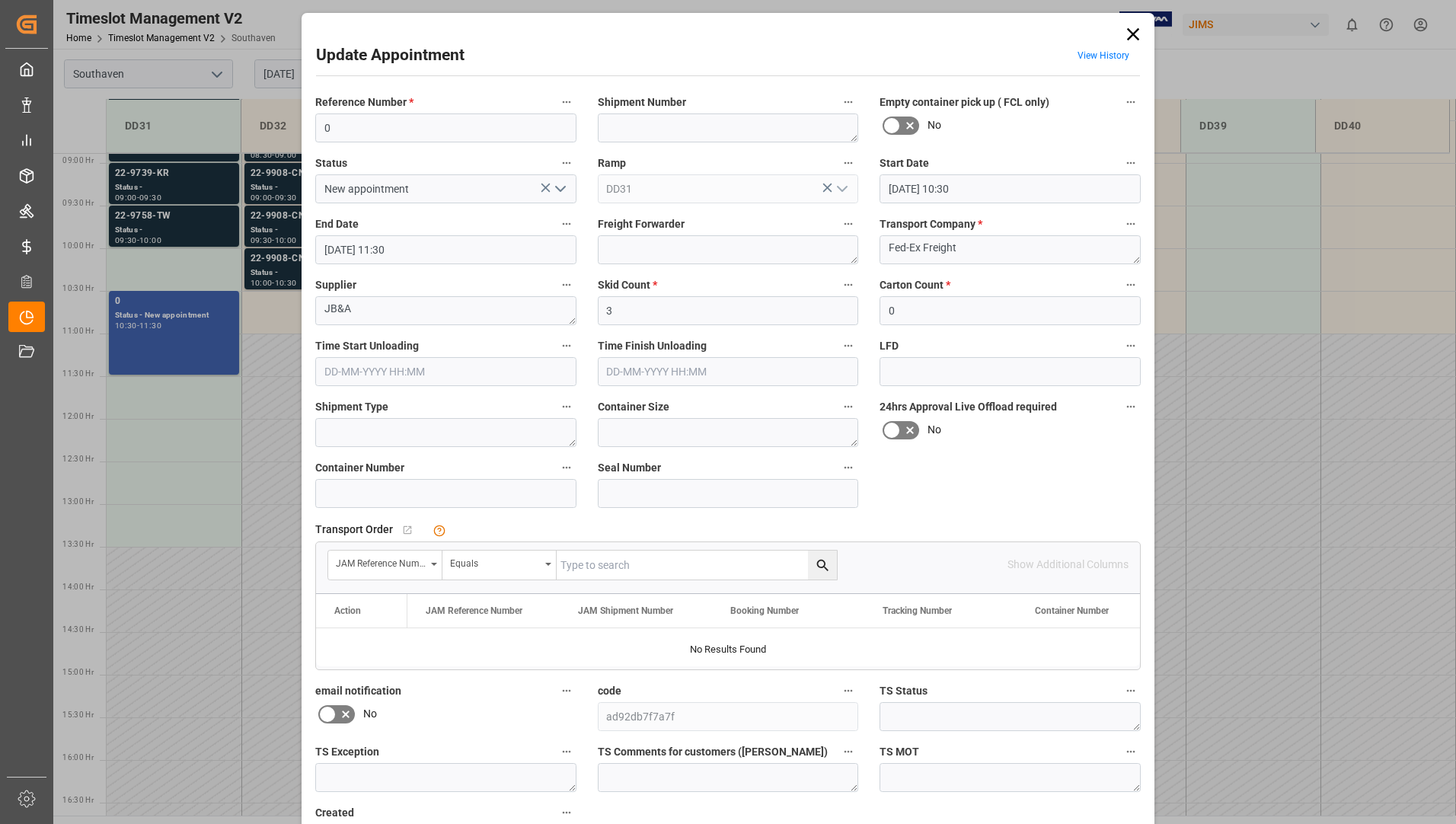
click at [1091, 183] on input "27-08-2025 10:30" at bounding box center [1009, 189] width 261 height 29
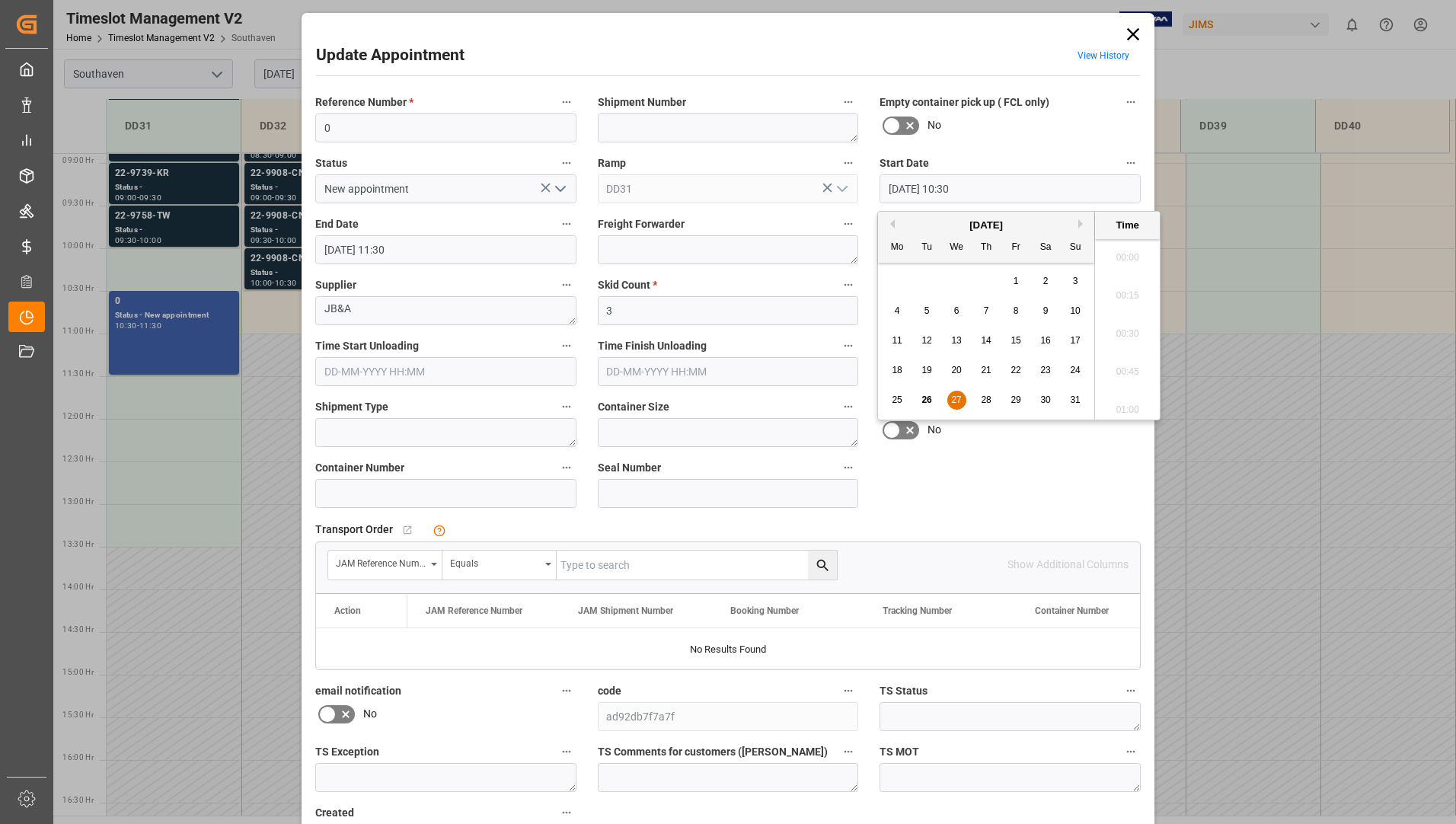
scroll to position [1528, 0]
click at [951, 395] on span "27" at bounding box center [955, 400] width 10 height 11
click at [1129, 254] on li "10:00" at bounding box center [1127, 252] width 65 height 38
type input "27-08-2025 10:00"
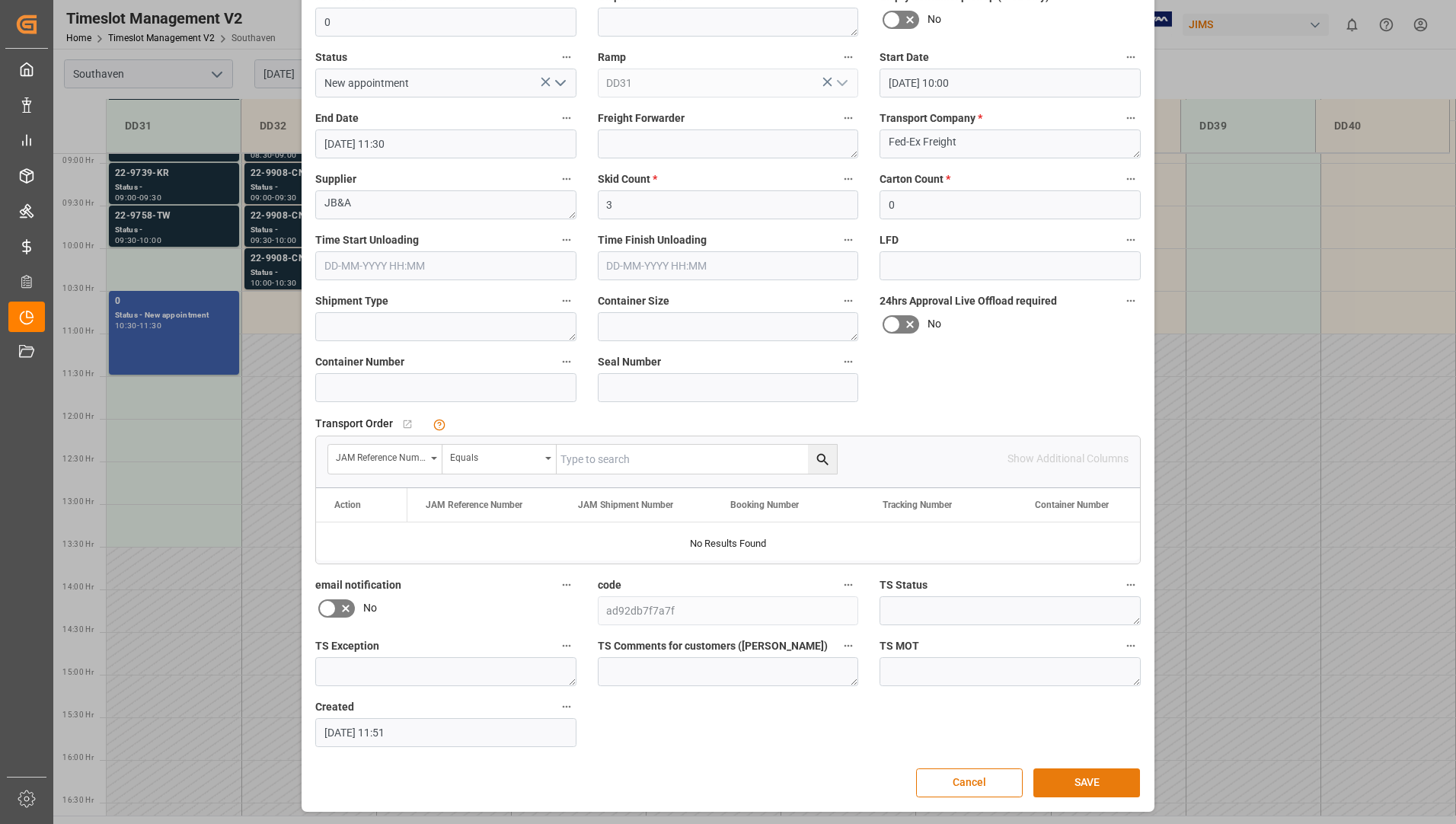
scroll to position [107, 0]
click at [1058, 778] on button "SAVE" at bounding box center [1086, 782] width 107 height 29
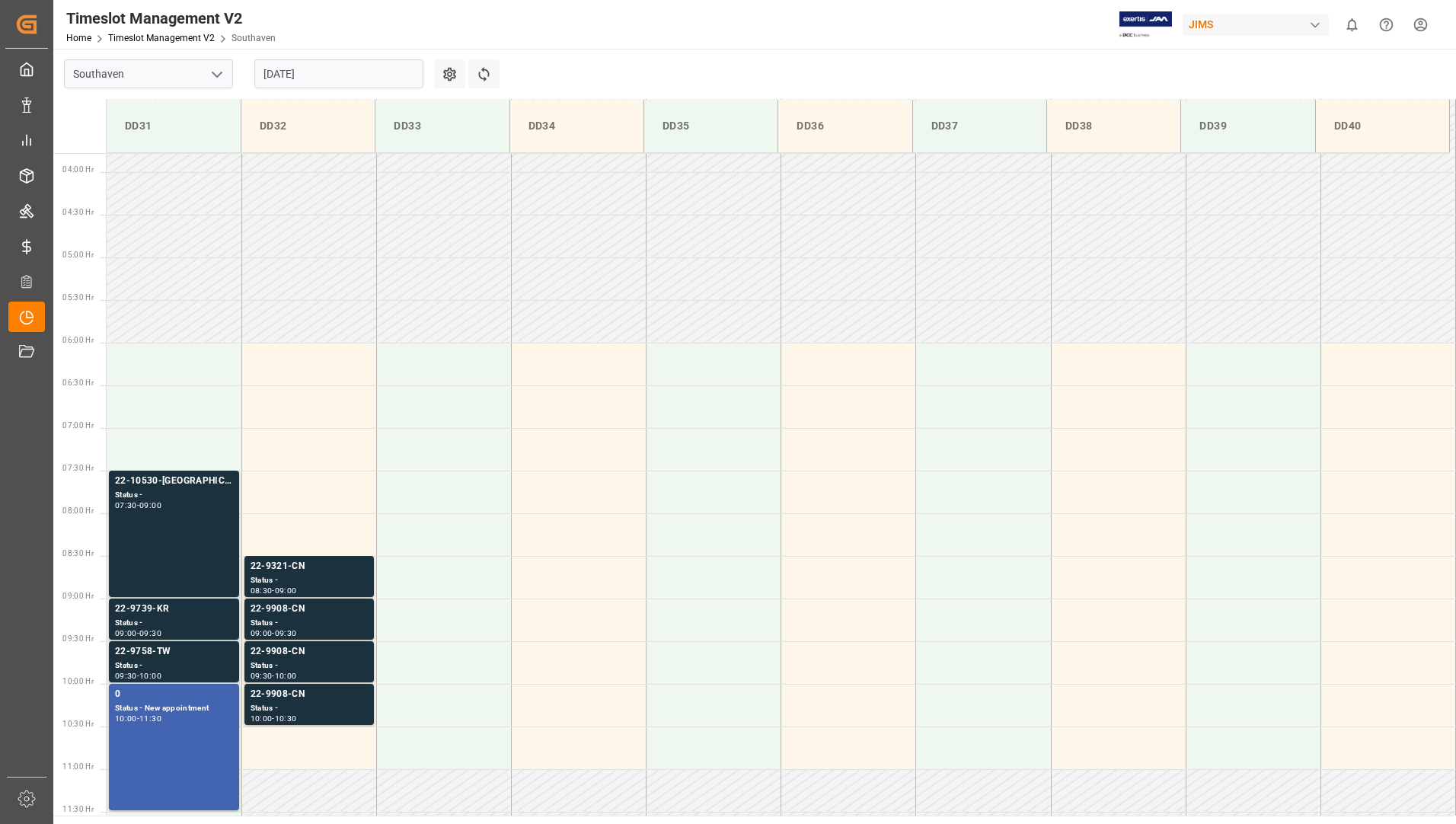
scroll to position [301, 0]
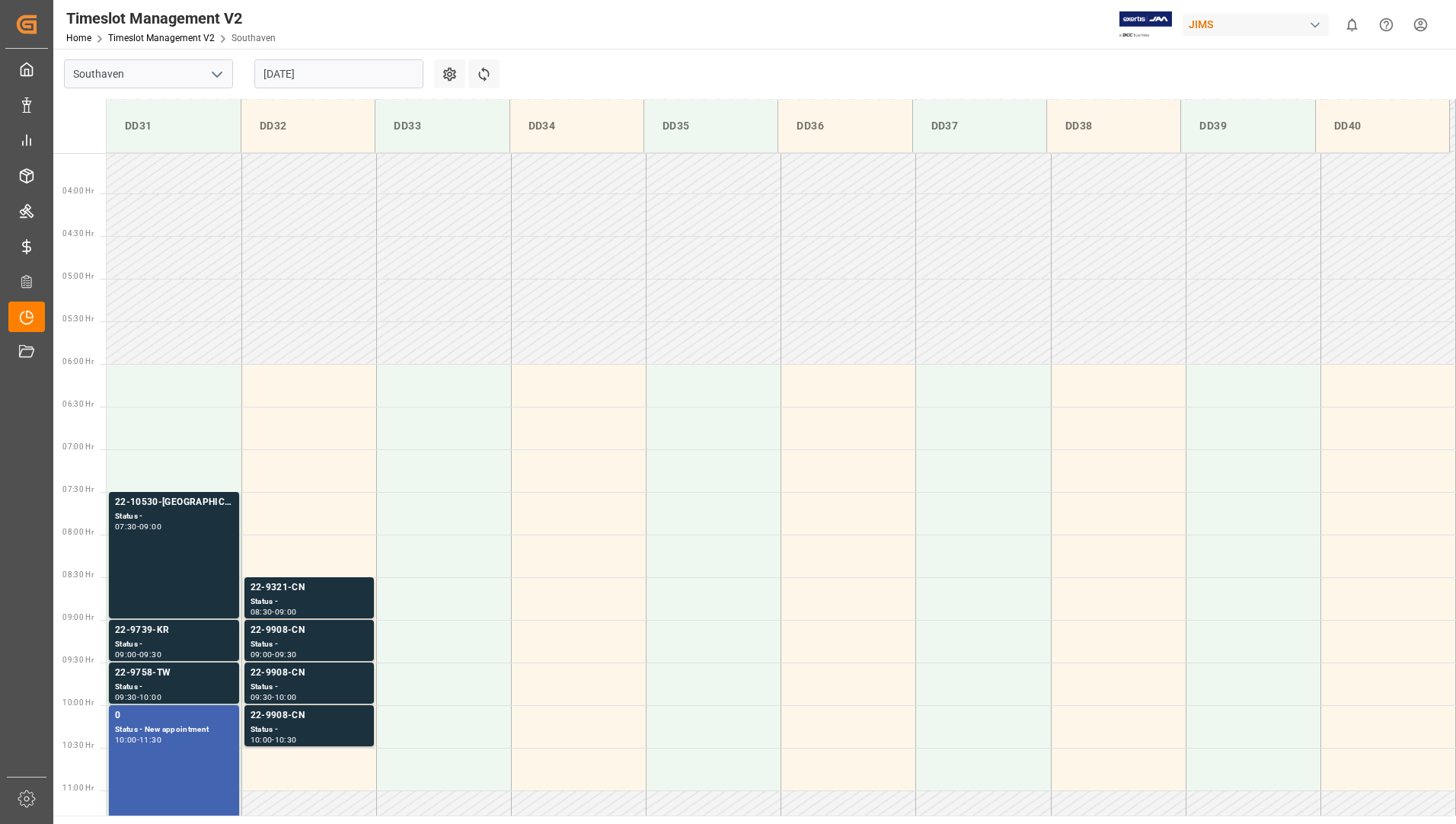
click at [344, 73] on input "[DATE]" at bounding box center [339, 74] width 169 height 29
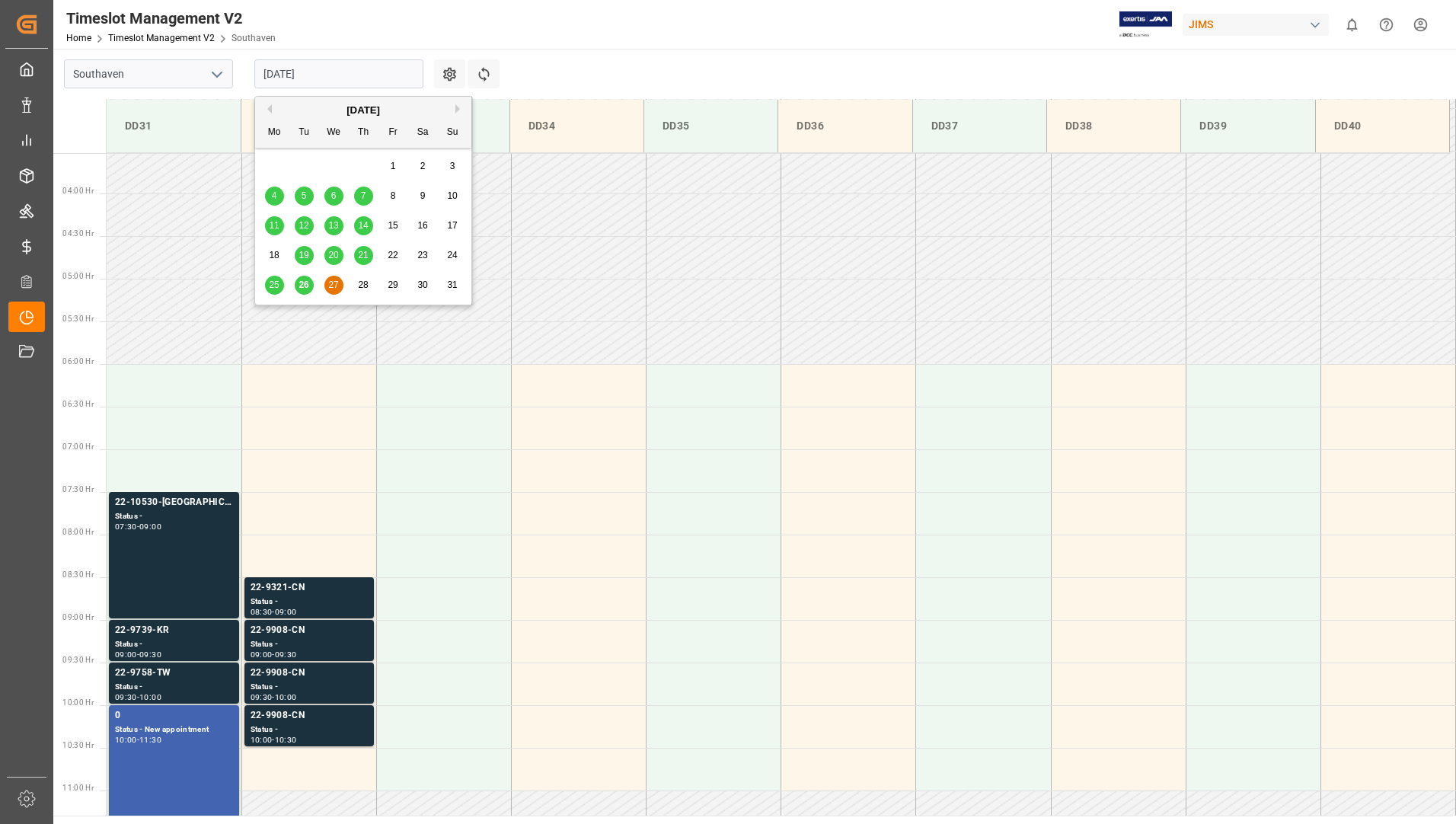
click at [308, 289] on span "26" at bounding box center [304, 284] width 10 height 11
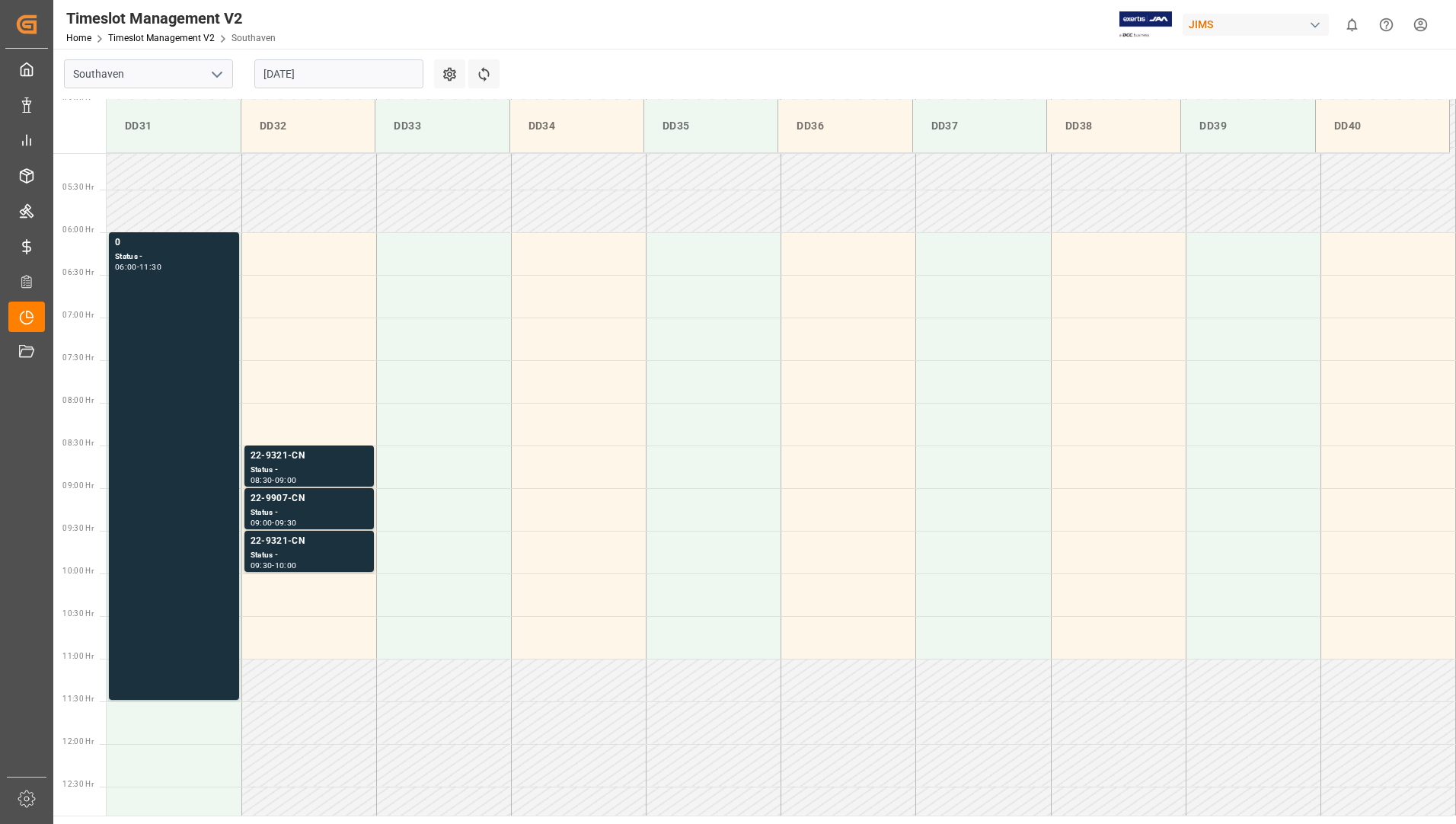
scroll to position [502, 0]
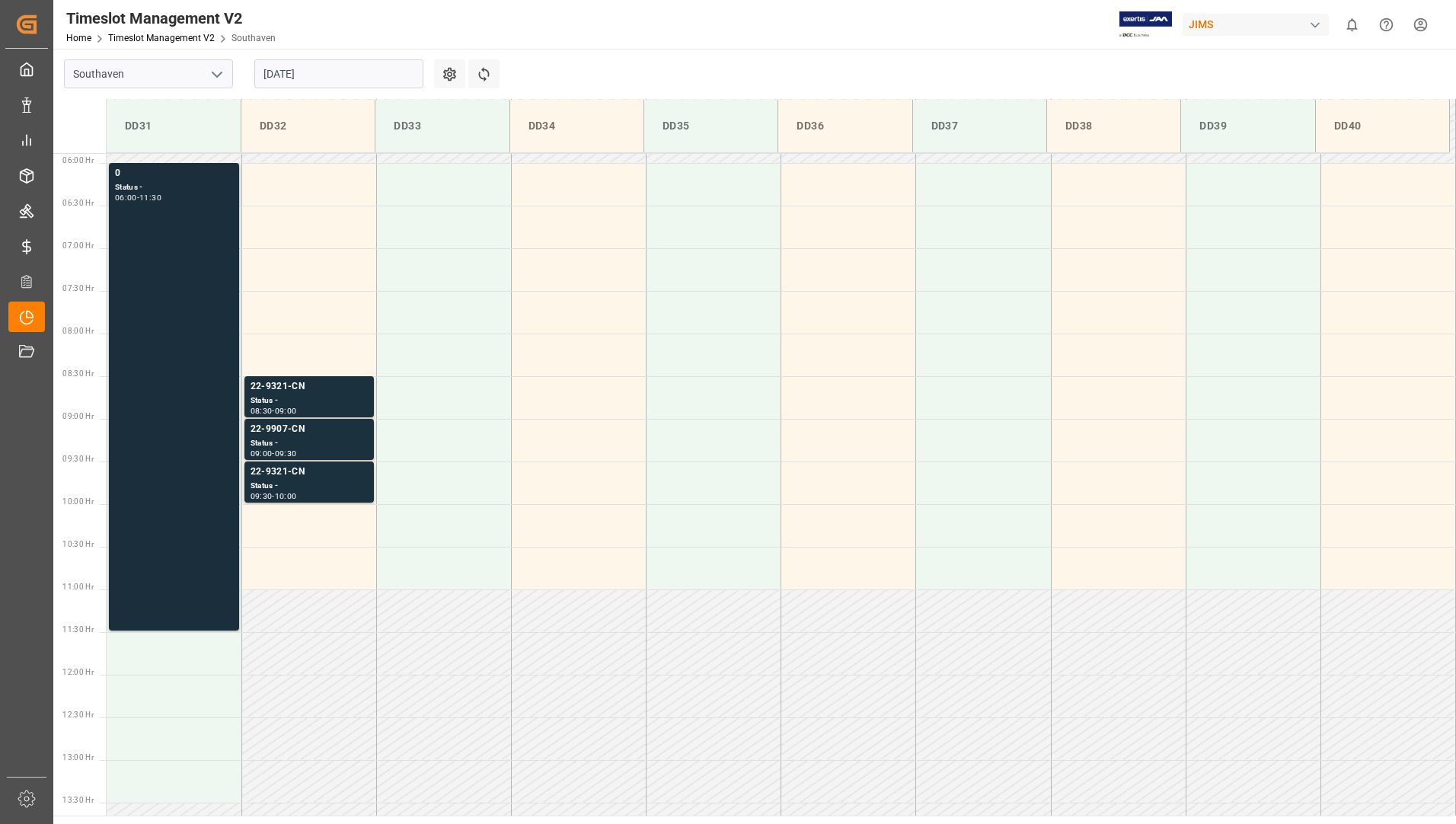
click at [177, 267] on div "0 Status - 06:00 - 11:30" at bounding box center [173, 397] width 118 height 462
click at [335, 388] on div "22-9321-CN" at bounding box center [309, 387] width 117 height 15
click at [334, 442] on div "Status -" at bounding box center [309, 444] width 117 height 13
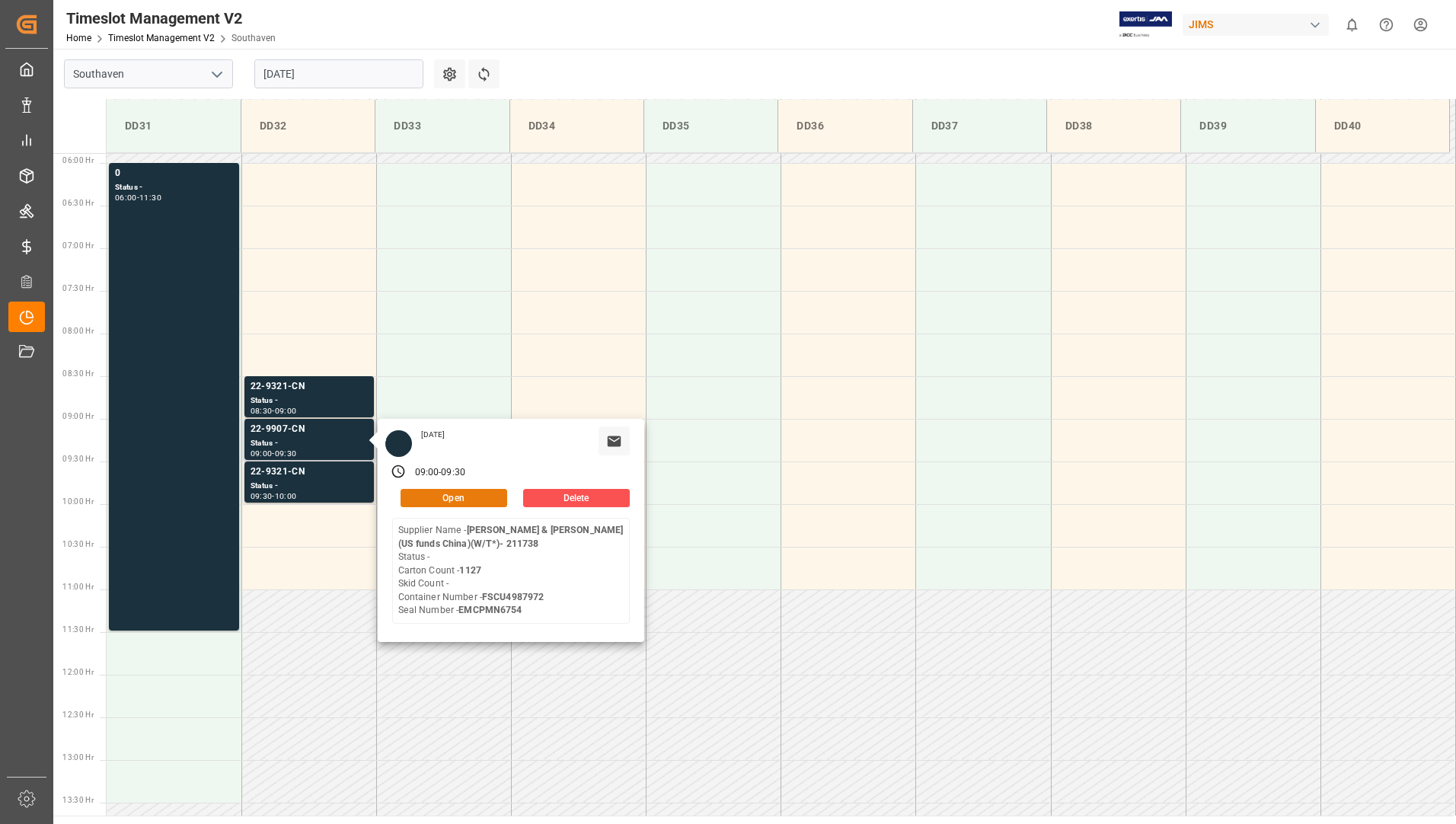
click at [479, 496] on button "Open" at bounding box center [453, 498] width 107 height 18
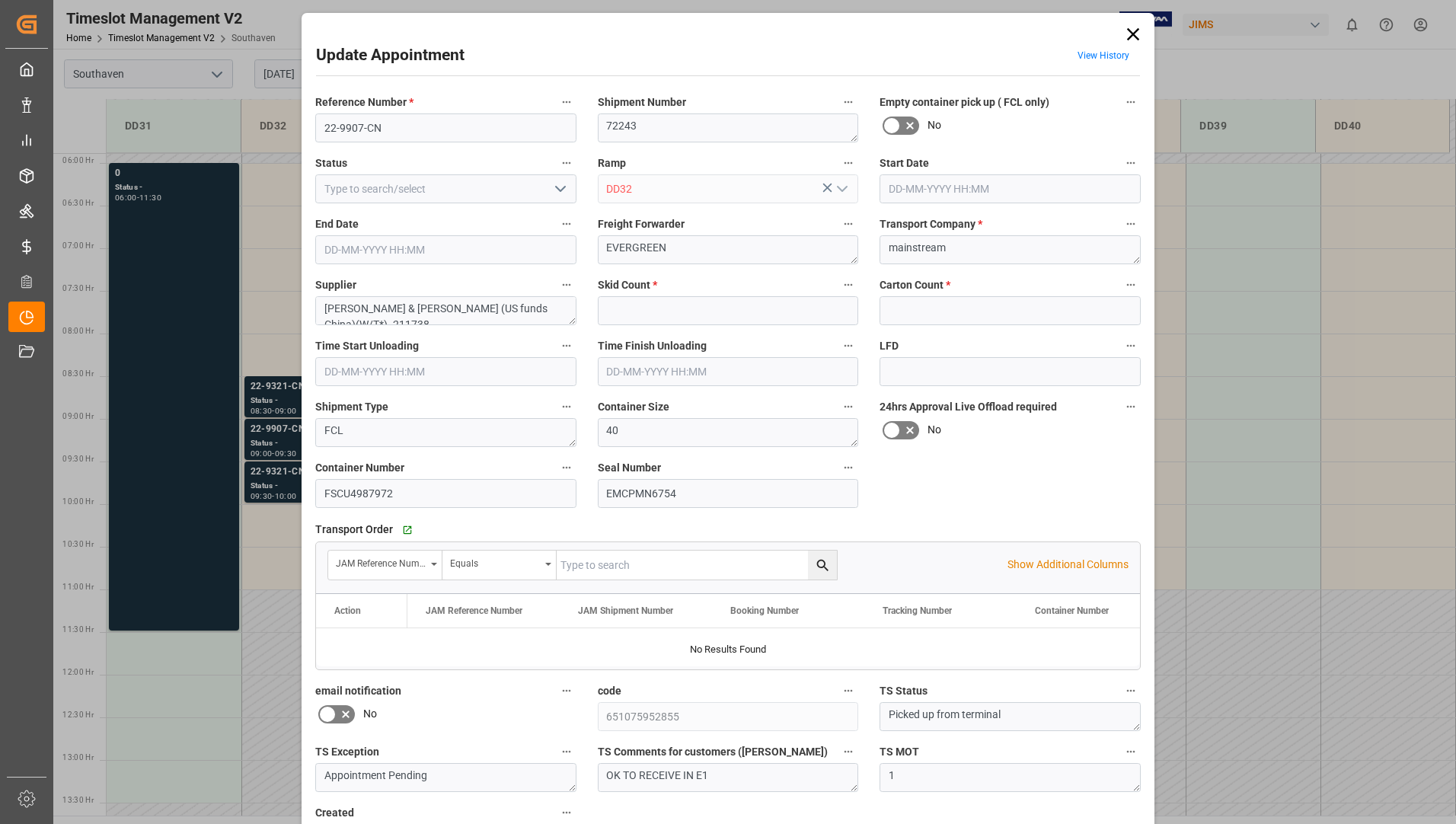
type input "0"
type input "1127"
type input "26-08-2025 09:00"
type input "26-08-2025 09:30"
type input "25-08-2025 13:43"
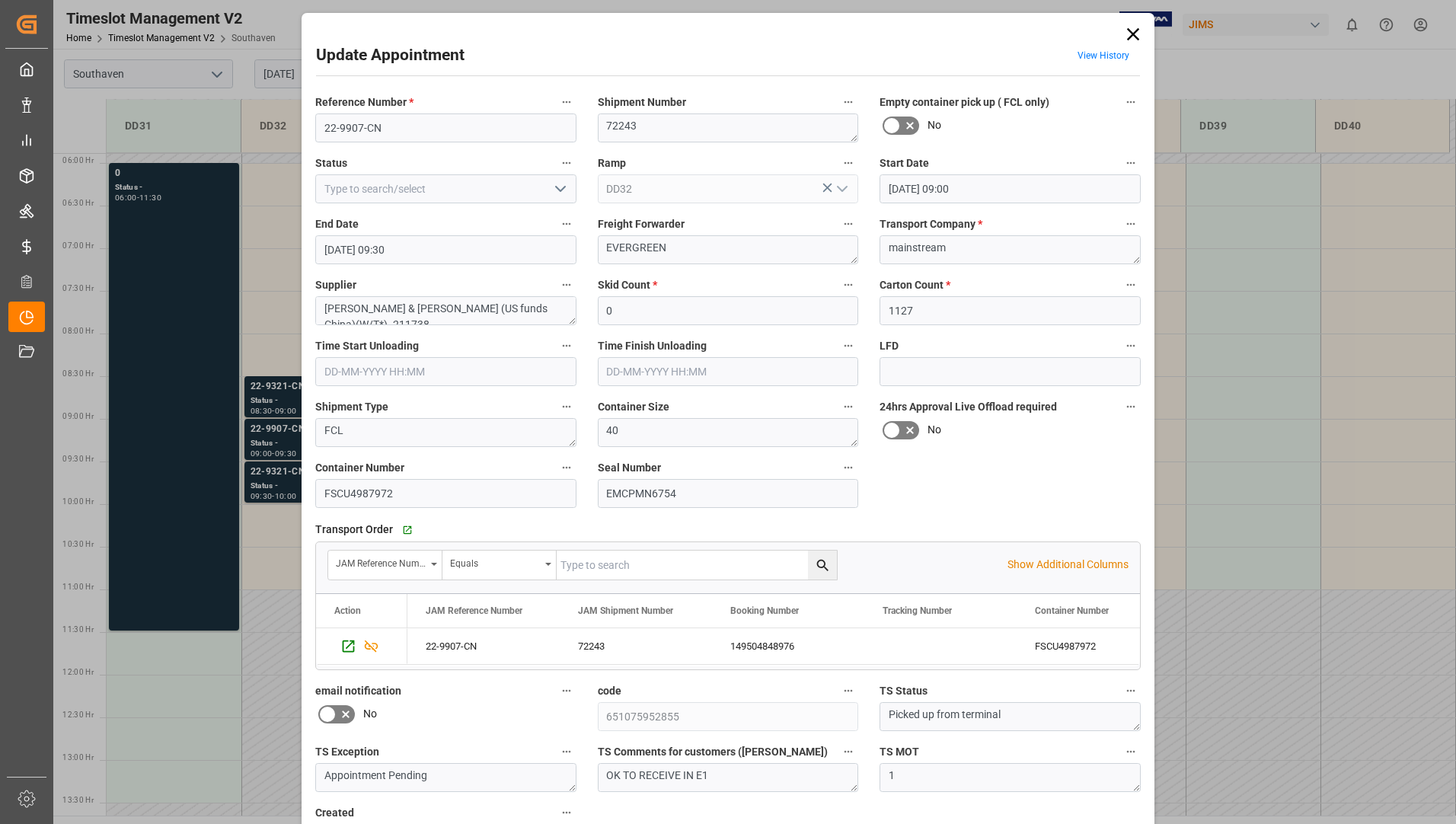
click at [559, 190] on polyline "open menu" at bounding box center [560, 189] width 9 height 5
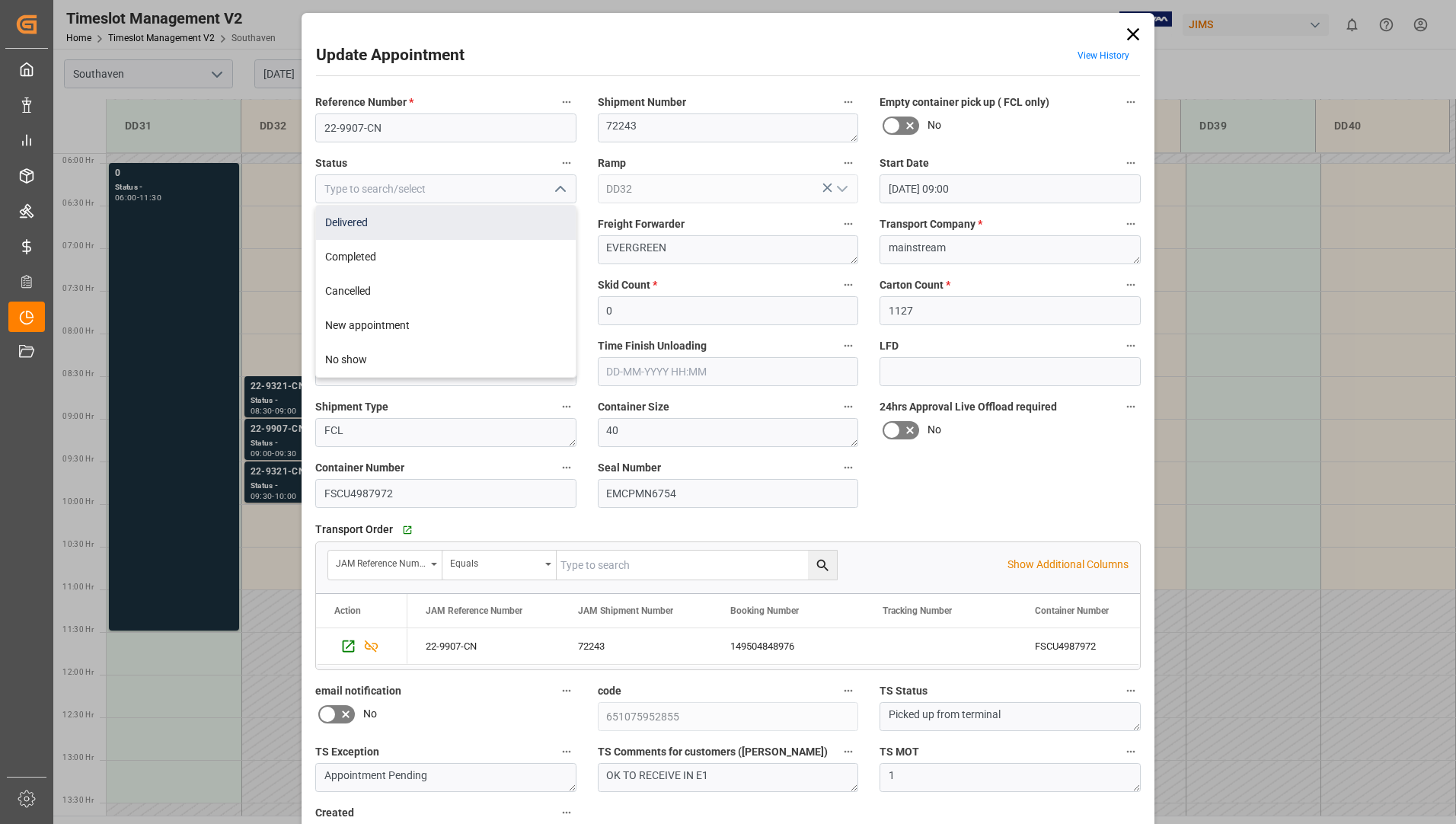
click at [514, 226] on div "Delivered" at bounding box center [445, 223] width 260 height 34
type input "Delivered"
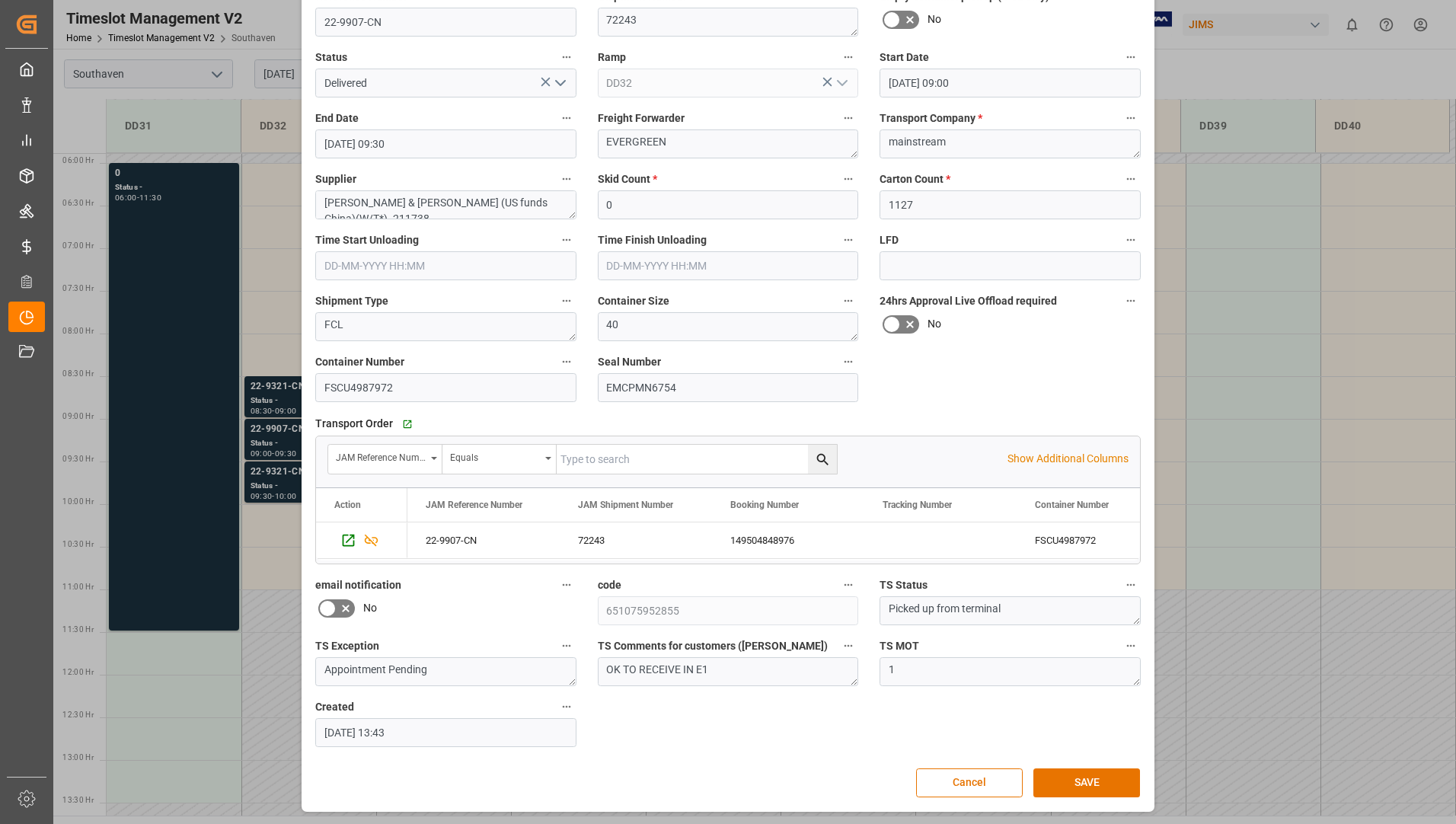
scroll to position [107, 0]
click at [1070, 791] on button "SAVE" at bounding box center [1086, 782] width 107 height 29
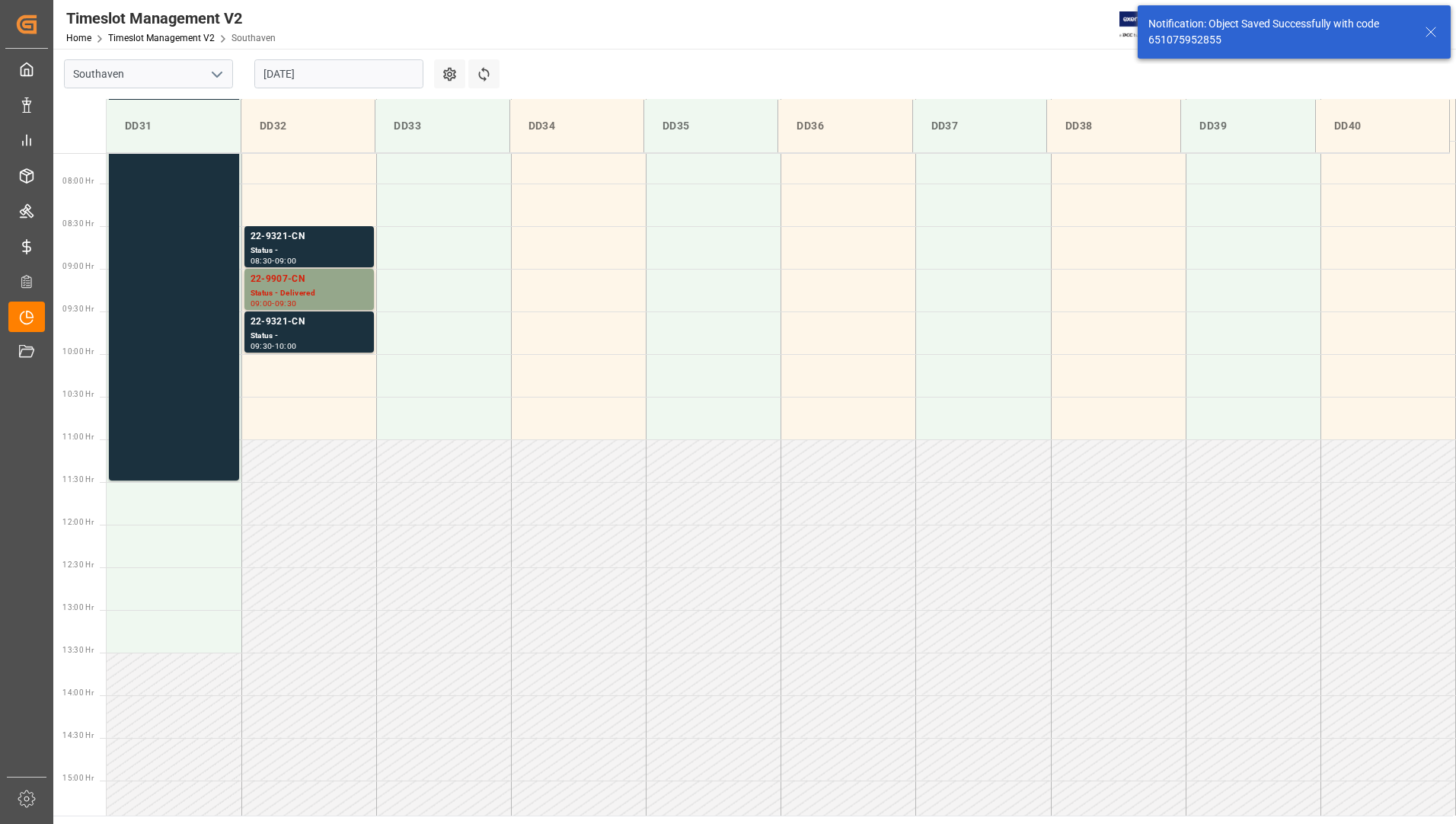
scroll to position [673, 0]
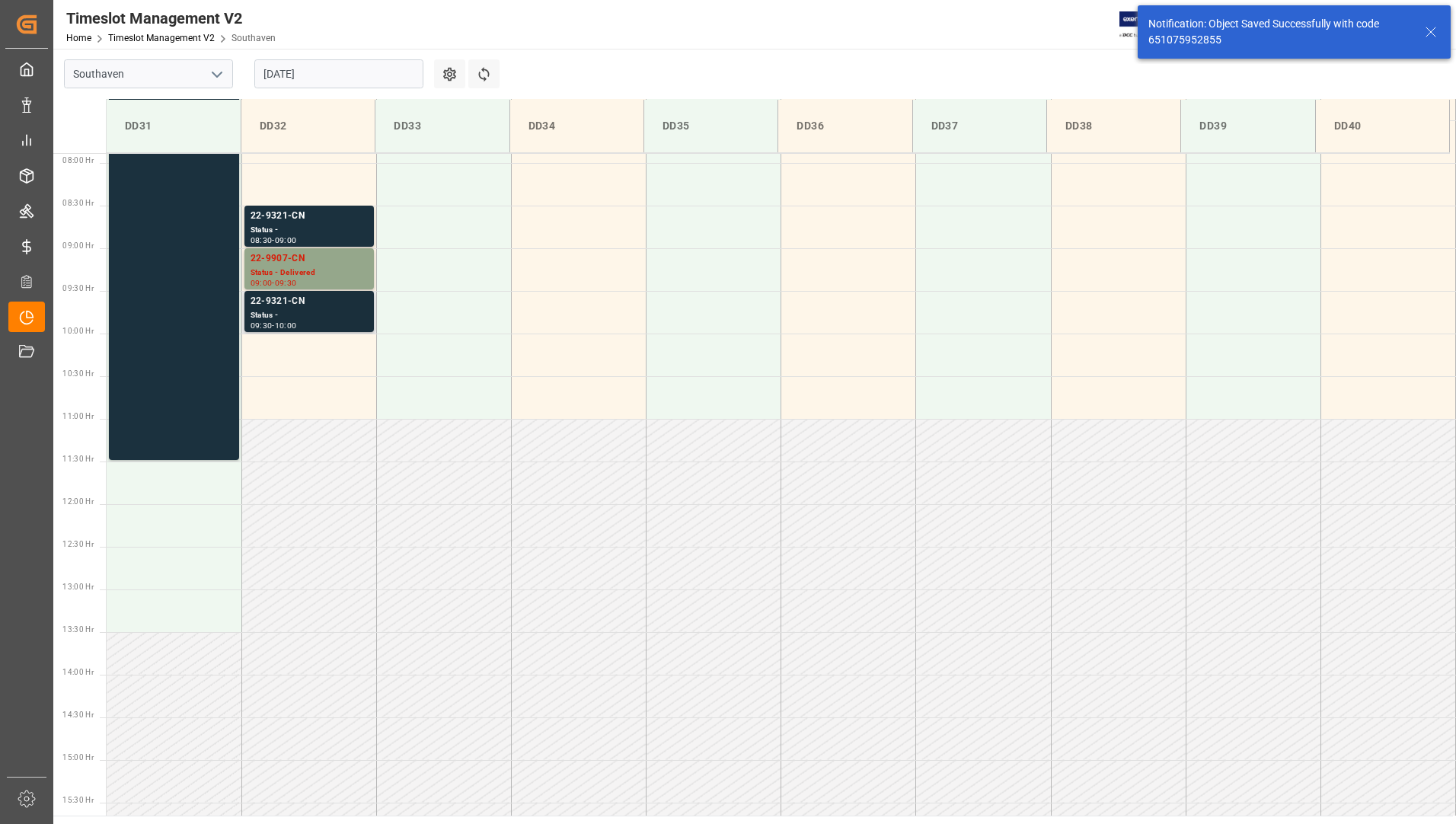
click at [327, 322] on div "09:30 - 10:00" at bounding box center [309, 327] width 117 height 8
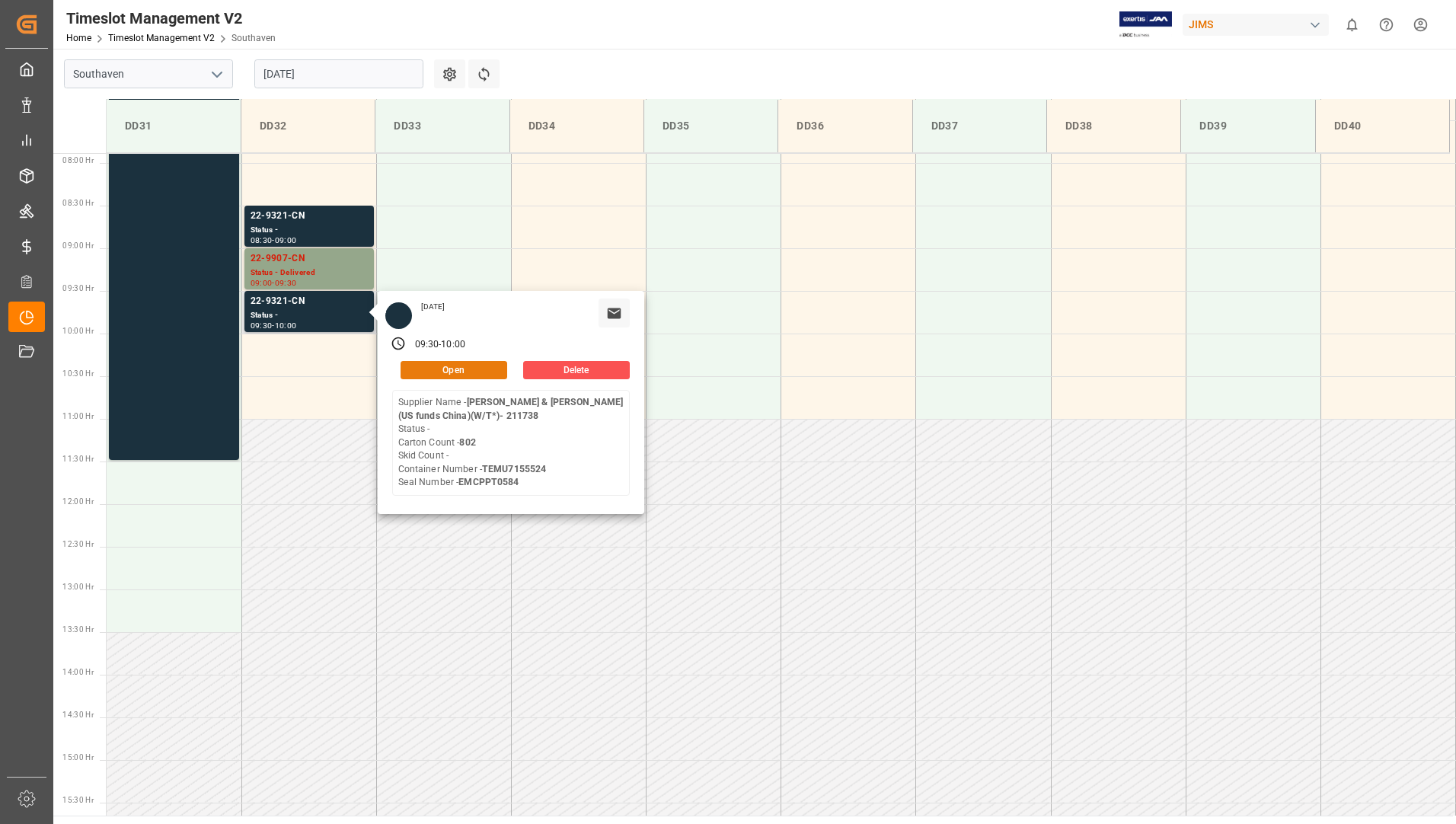
click at [440, 378] on button "Open" at bounding box center [453, 370] width 107 height 18
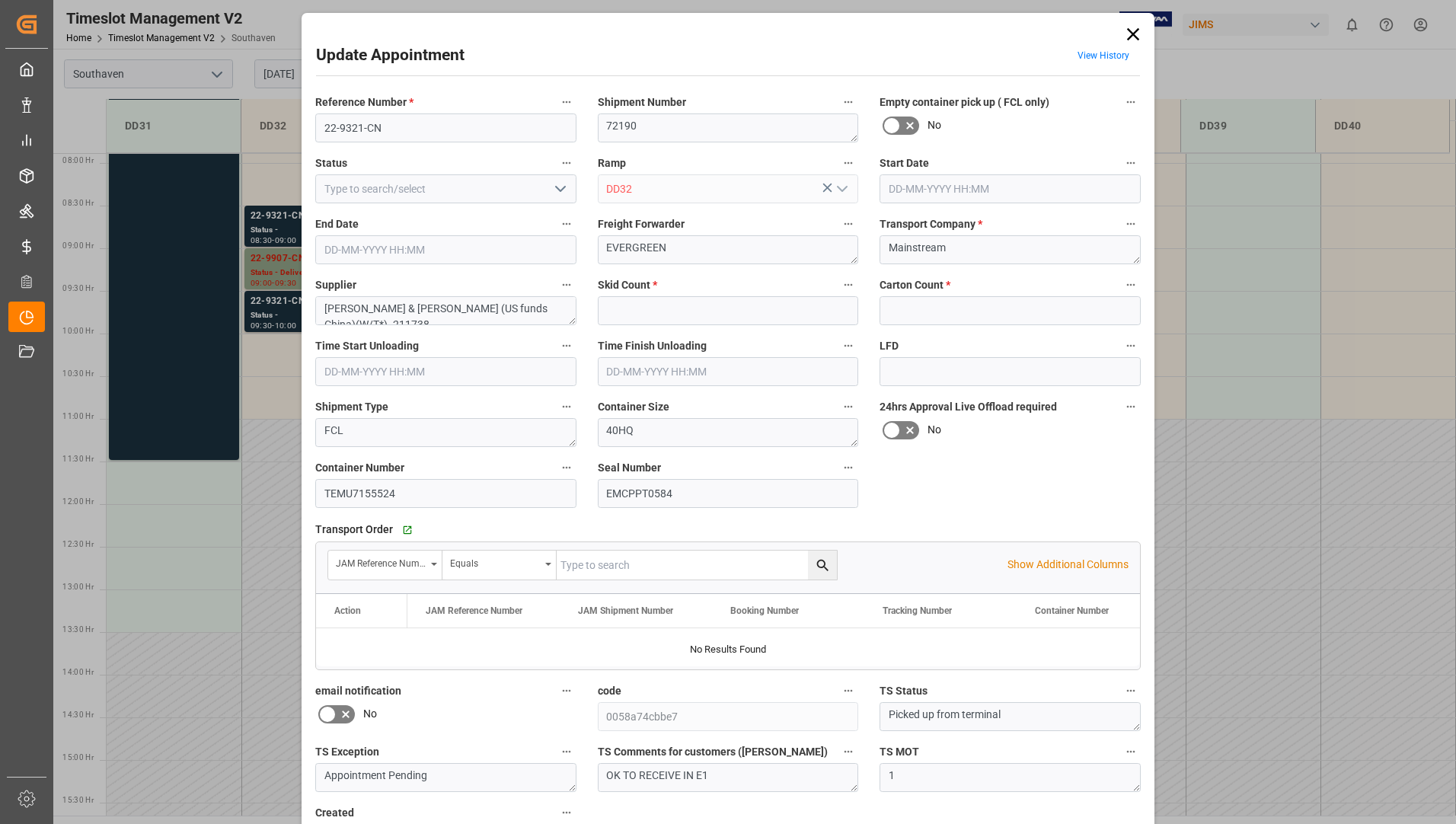
type input "0"
type input "802"
type input "26-08-2025 09:30"
type input "26-08-2025 10:00"
type input "25-08-2025 12:42"
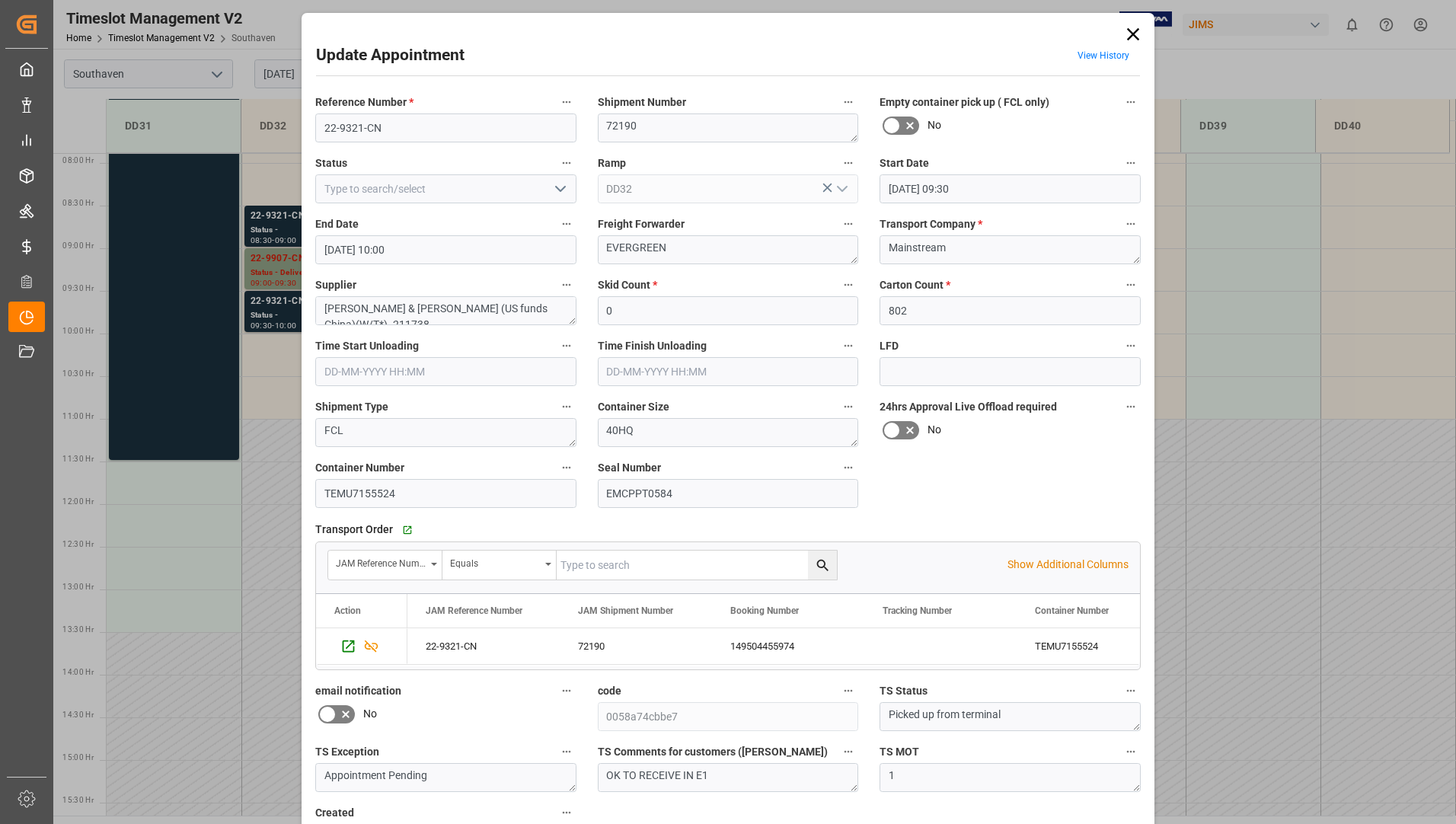
click at [548, 186] on button "open menu" at bounding box center [559, 189] width 23 height 24
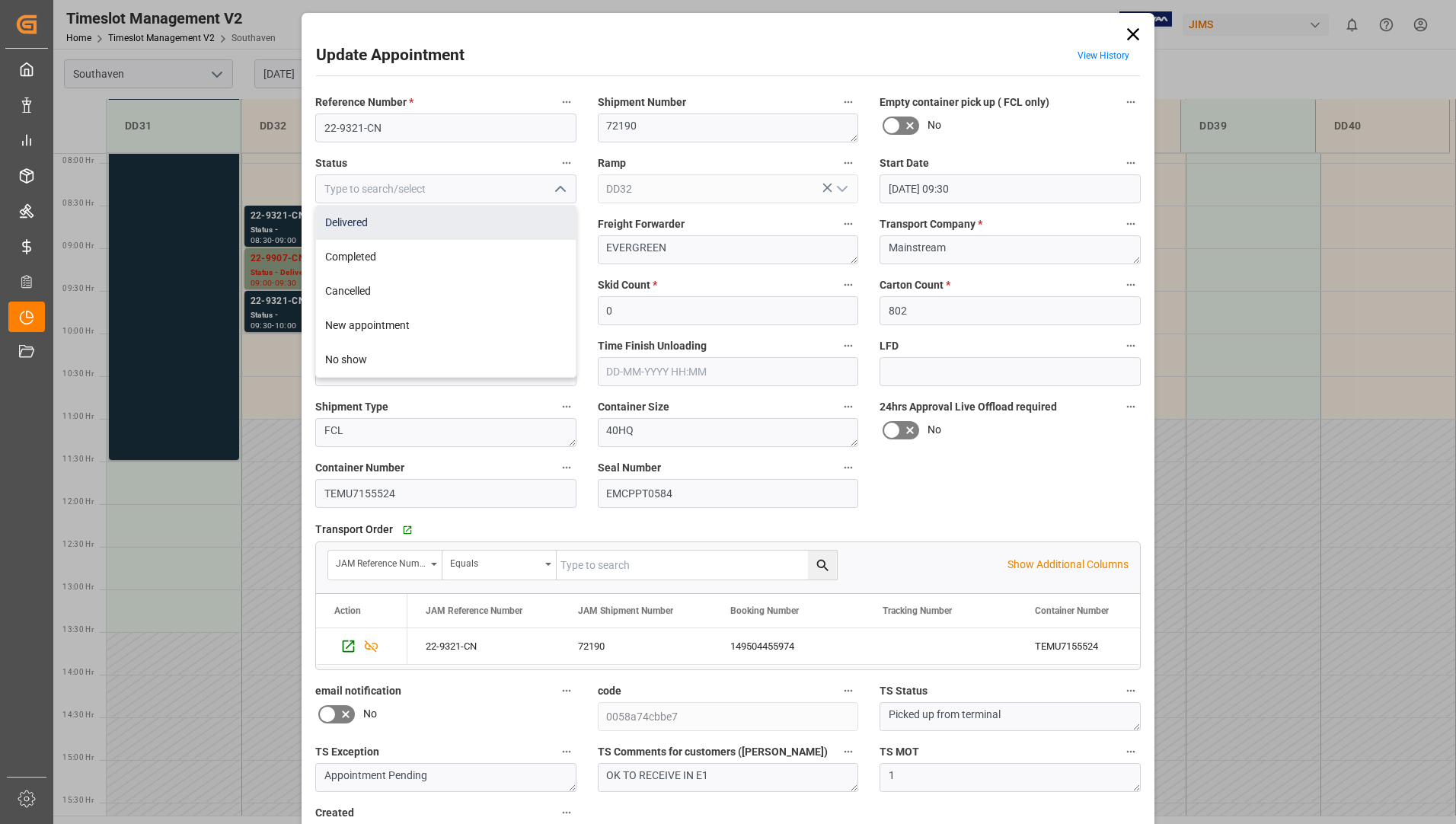
click at [518, 226] on div "Delivered" at bounding box center [445, 223] width 260 height 34
type input "Delivered"
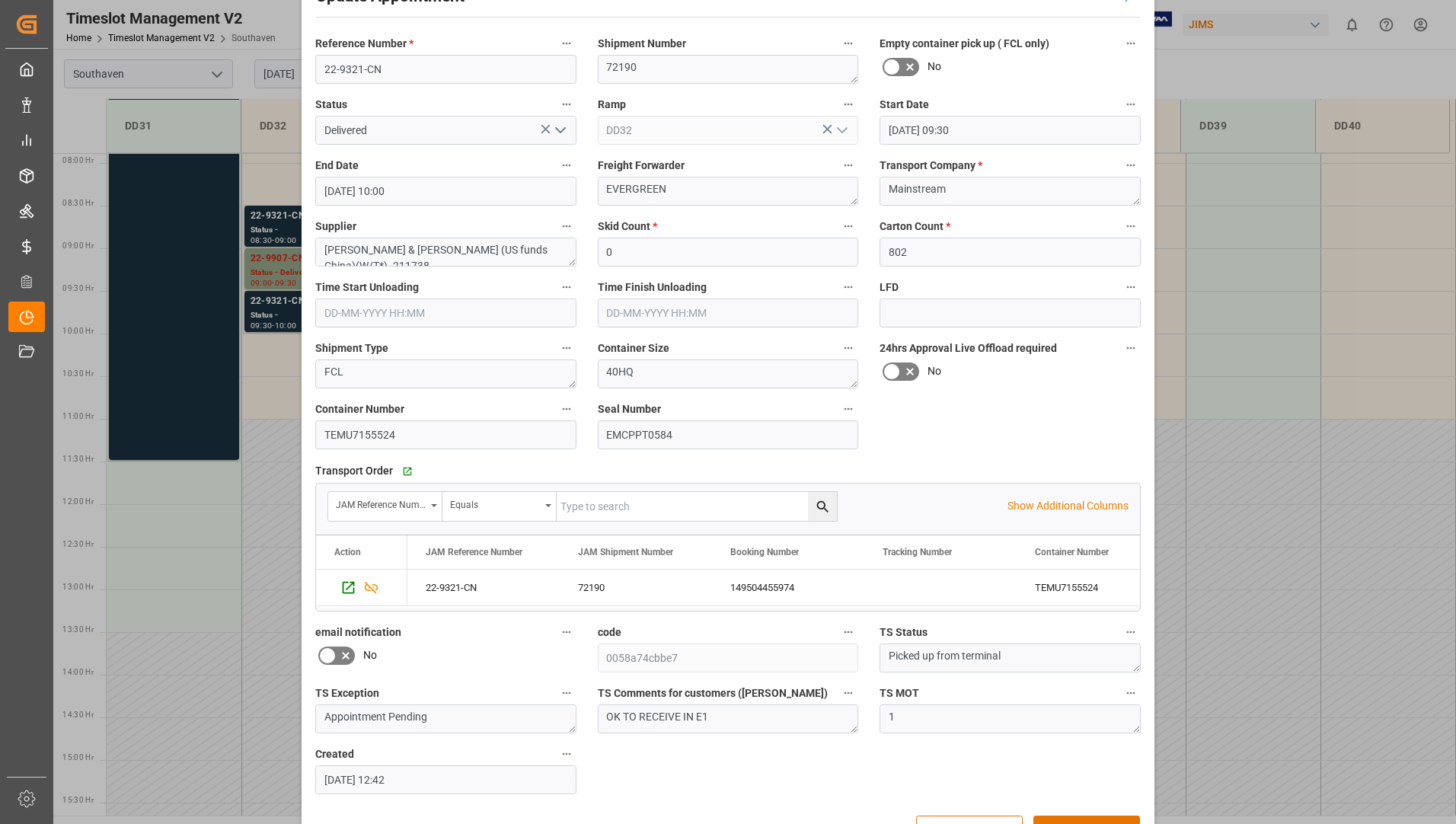
scroll to position [107, 0]
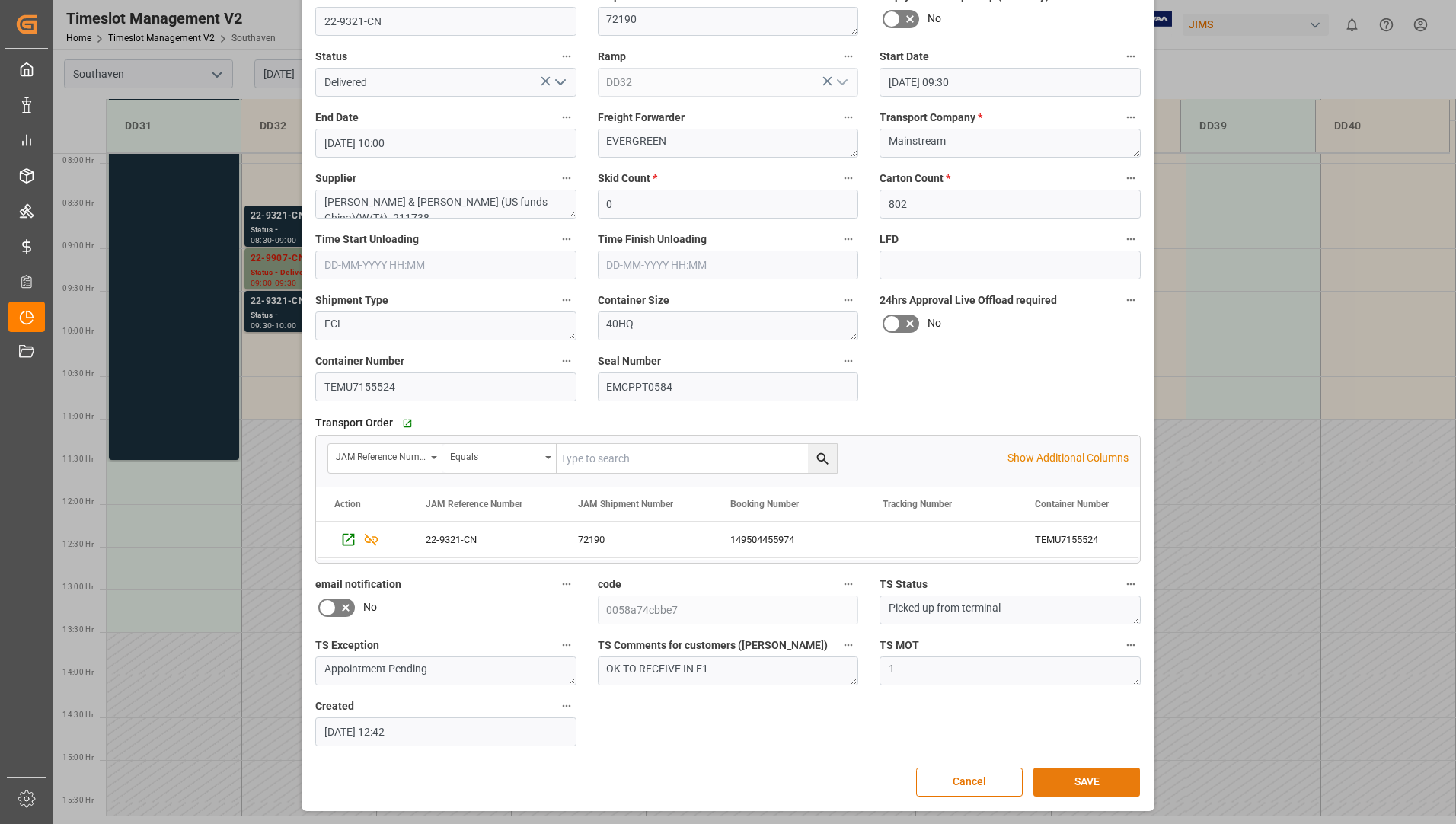
click at [1047, 778] on button "SAVE" at bounding box center [1086, 782] width 107 height 29
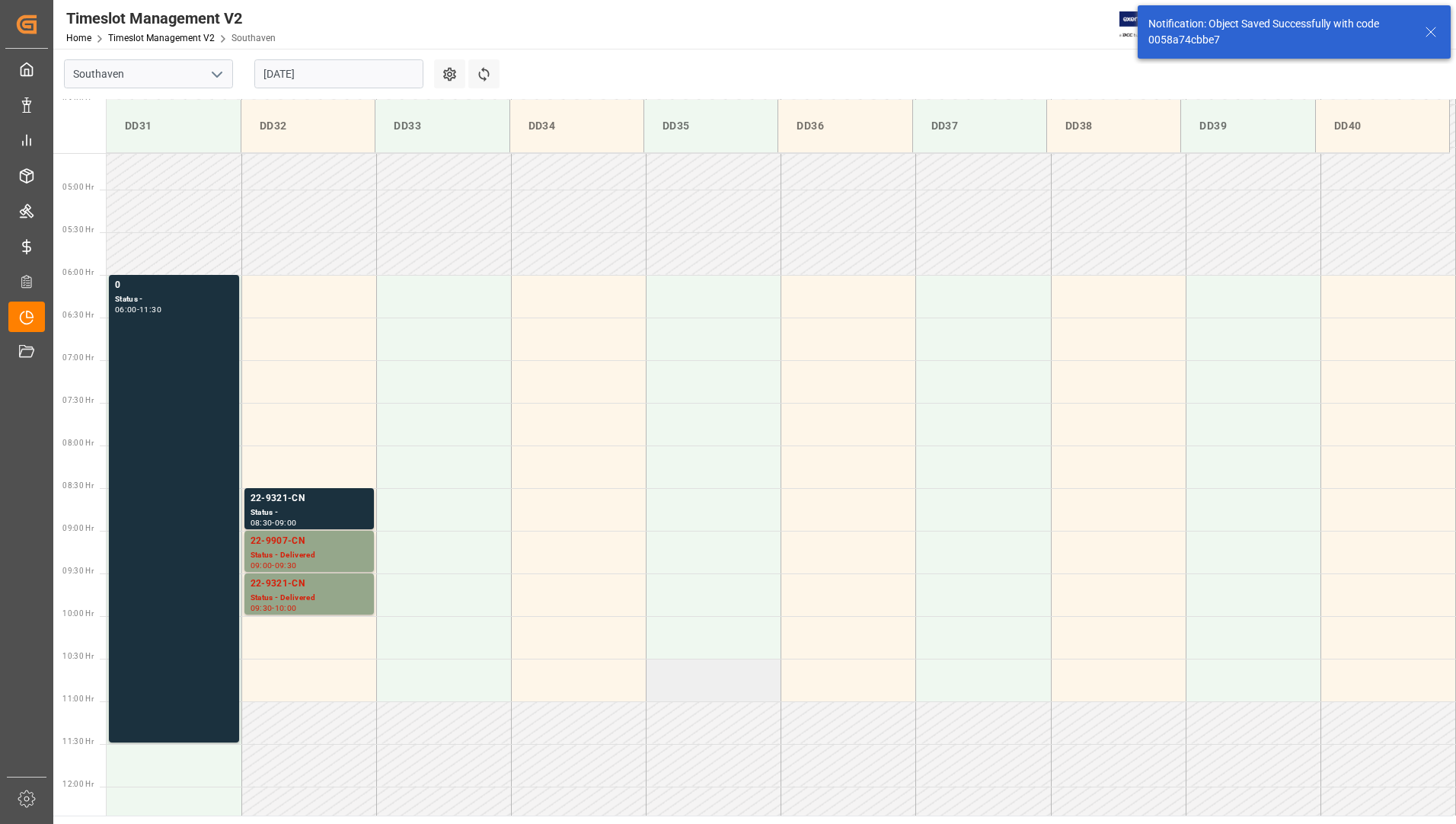
scroll to position [368, 0]
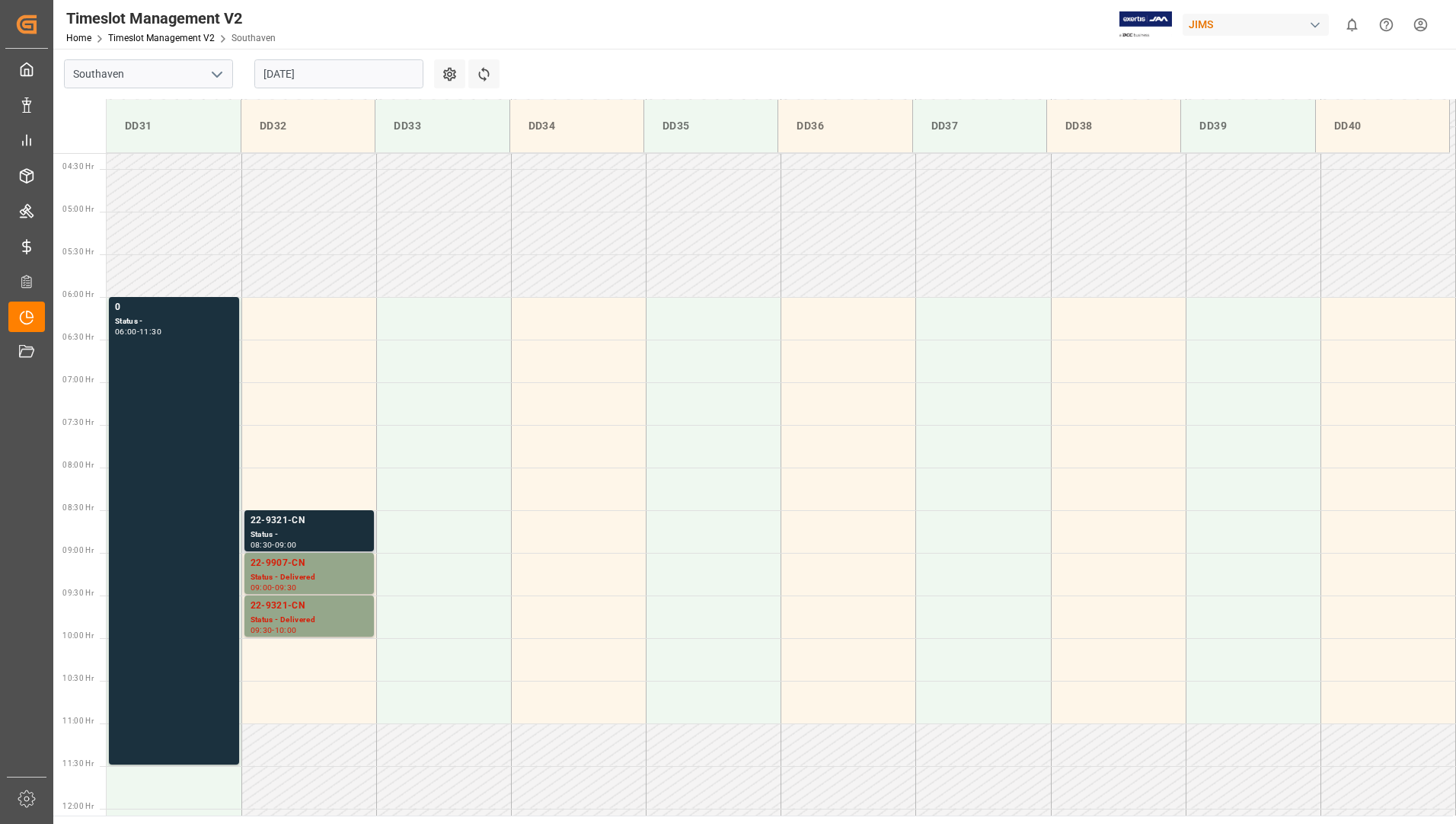
click at [345, 517] on div "22-9321-CN" at bounding box center [309, 521] width 117 height 15
click at [317, 623] on div "Status - Delivered" at bounding box center [309, 620] width 117 height 13
click at [331, 580] on div "Status - Delivered" at bounding box center [309, 578] width 117 height 13
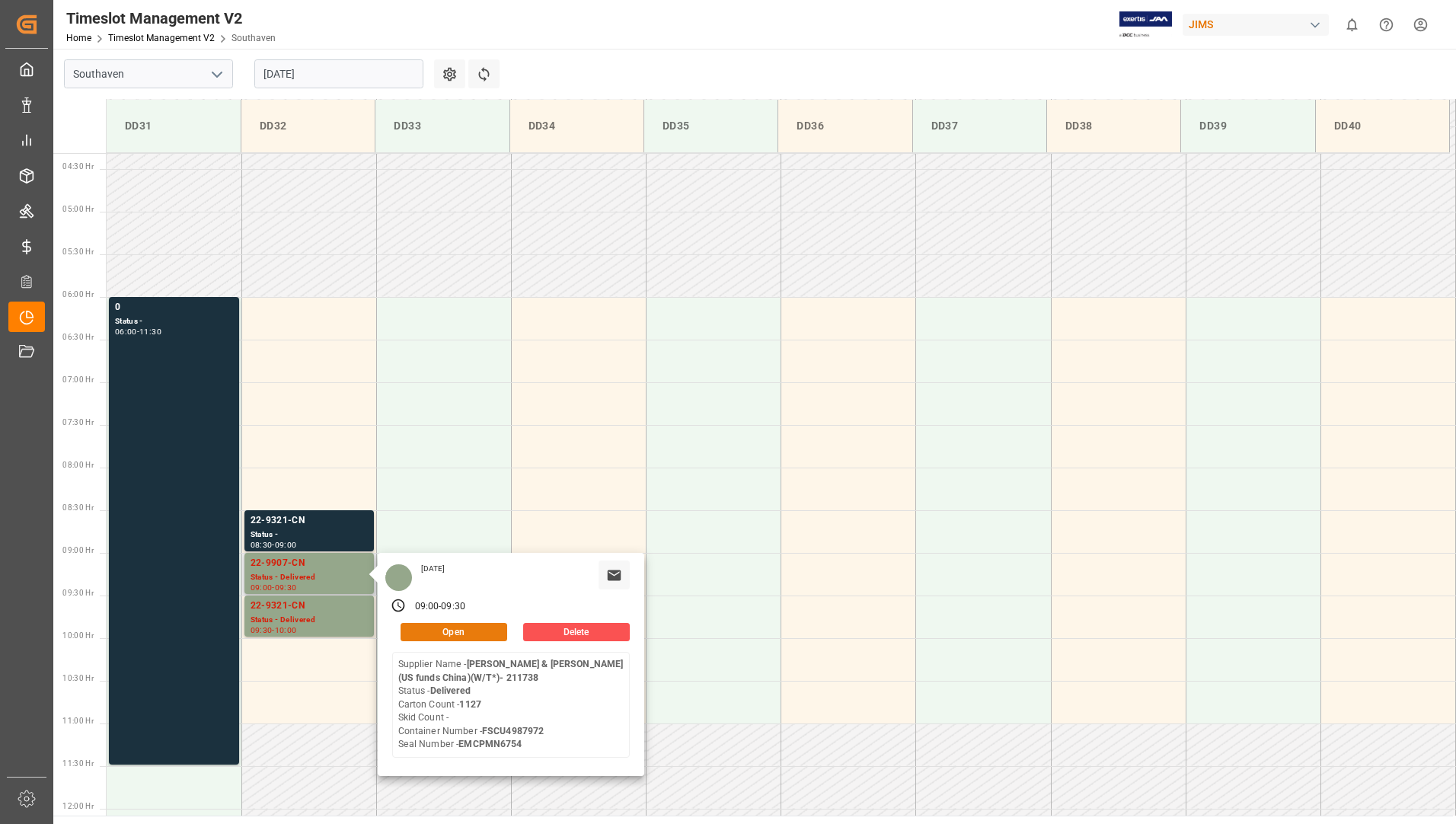
click at [443, 628] on button "Open" at bounding box center [453, 632] width 107 height 18
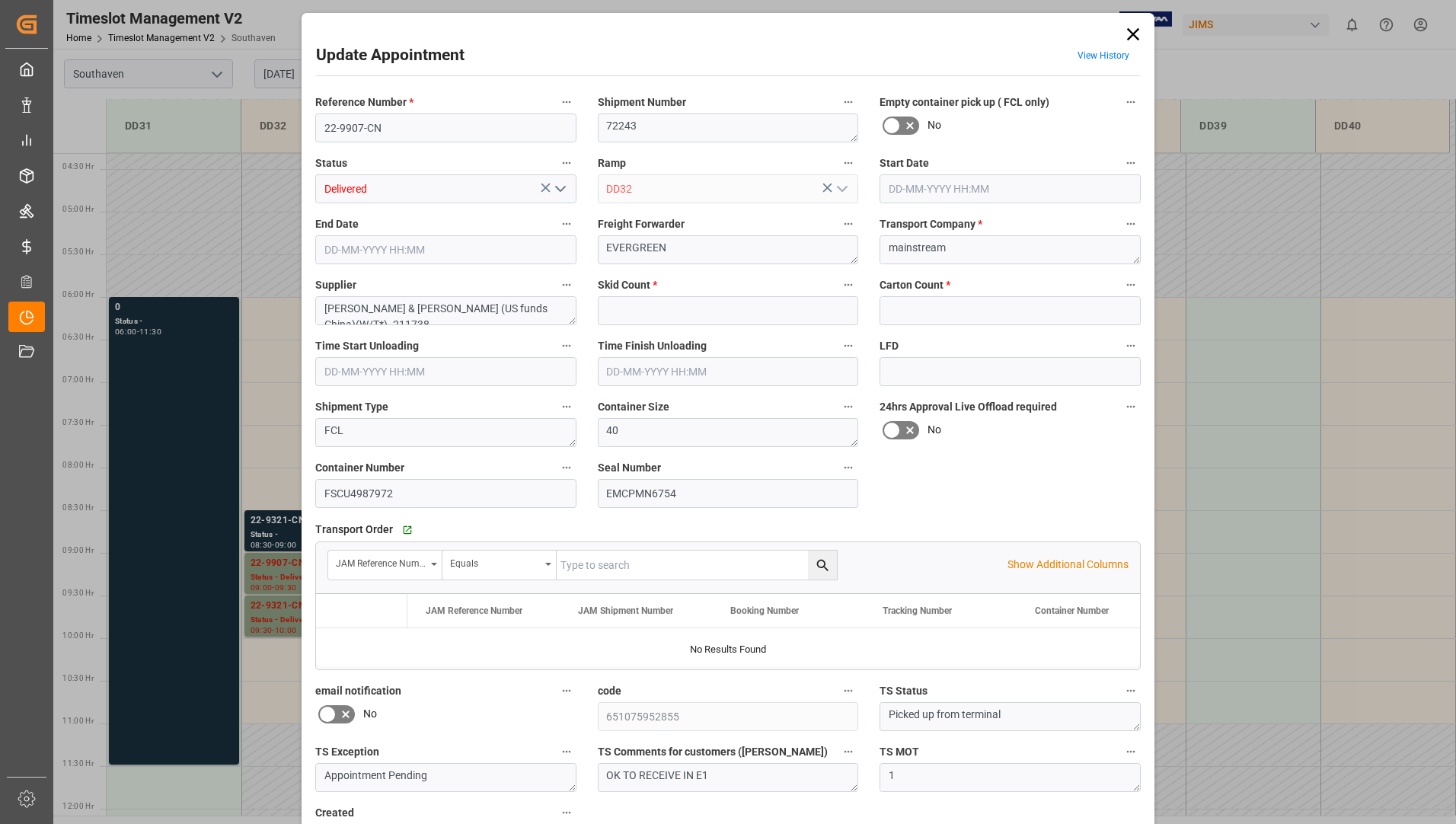
type input "0"
type input "1127"
type input "26-08-2025 09:00"
type input "26-08-2025 09:30"
type input "25-08-2025 13:43"
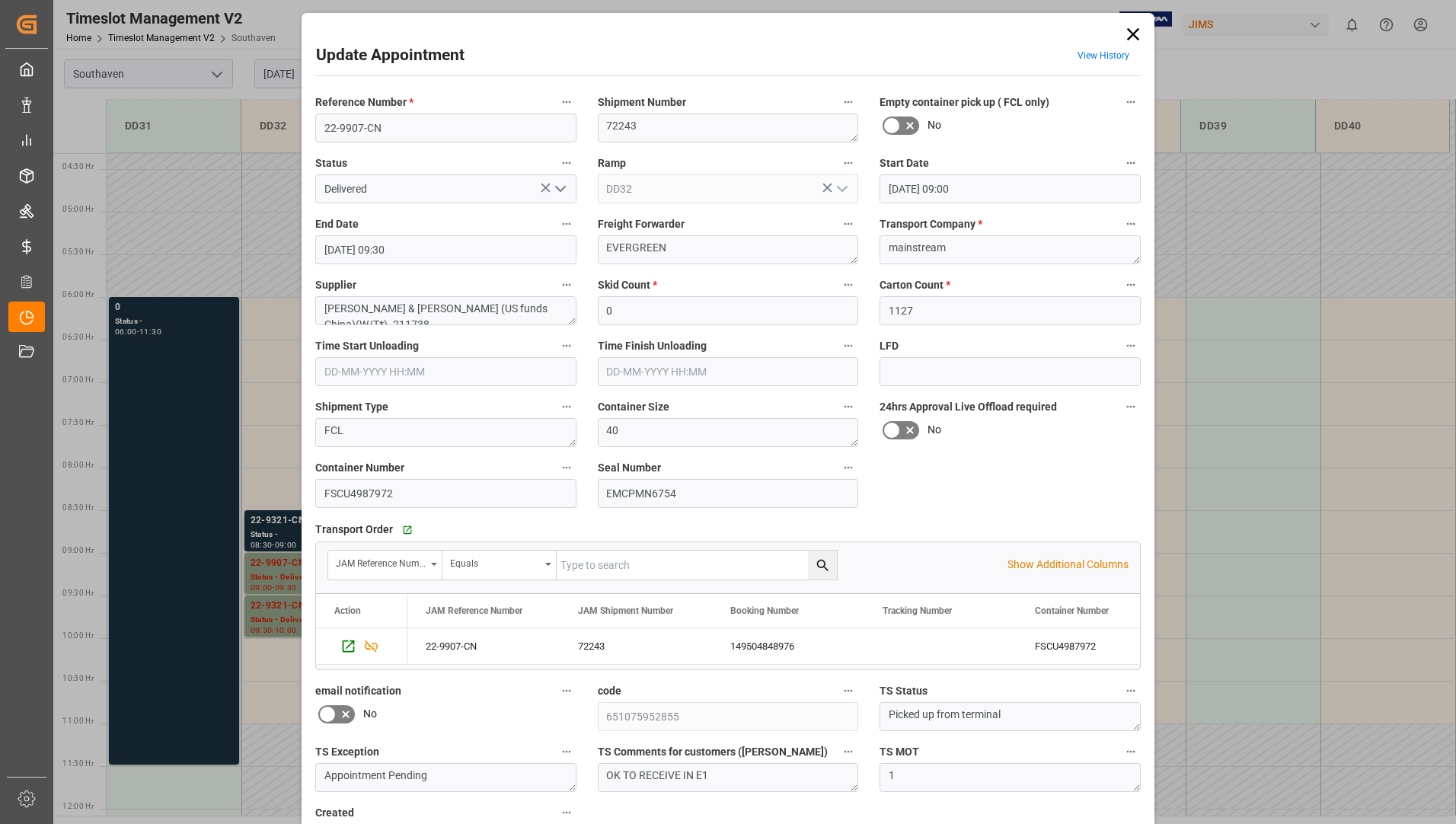
click at [1127, 29] on icon at bounding box center [1133, 34] width 21 height 21
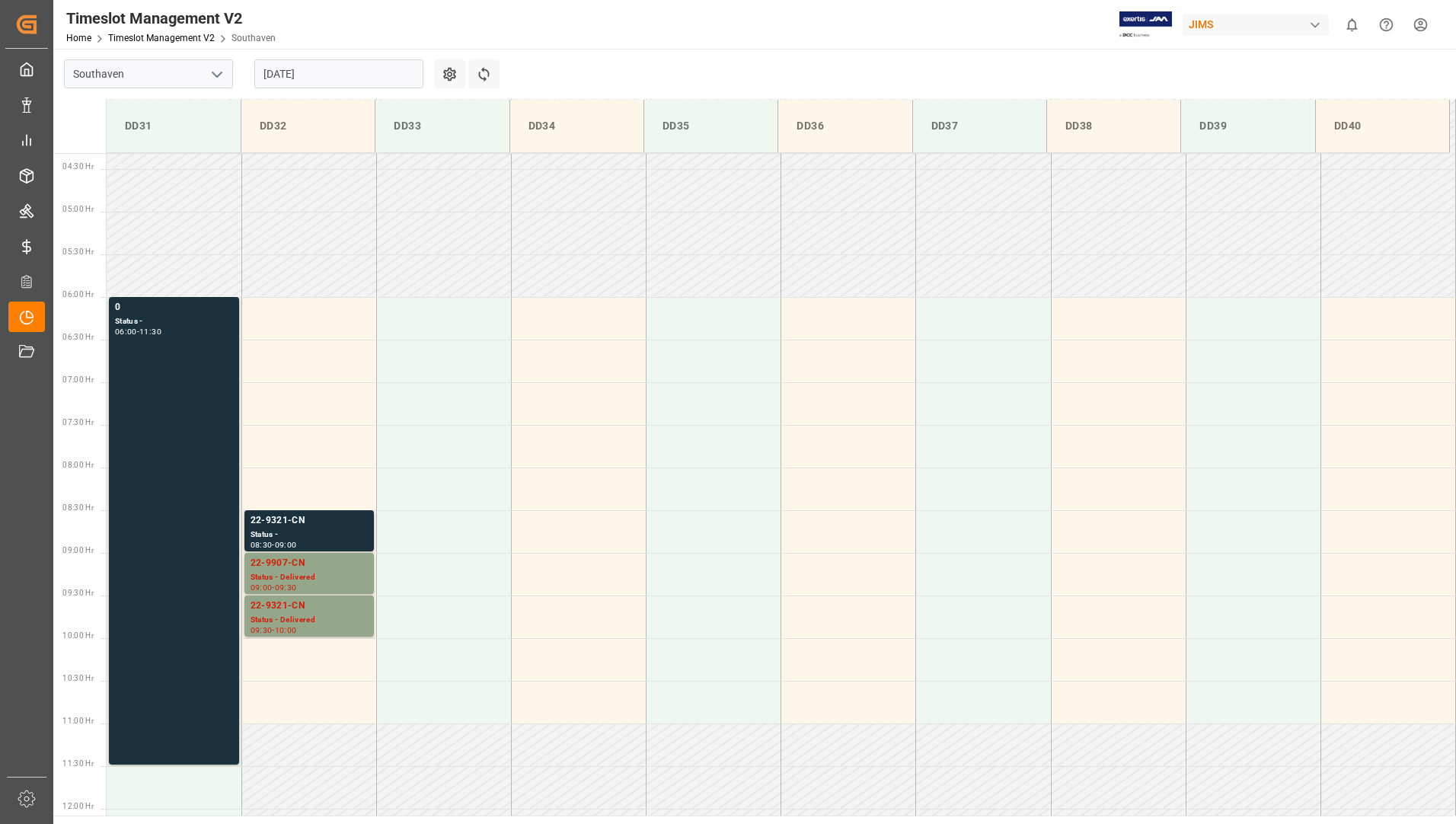
click at [1153, 98] on main "Southaven 26-08-2025 Settings Refresh Time Slots DD31 DD32 DD33 DD34 DD35 DD36 …" at bounding box center [752, 432] width 1399 height 767
click at [313, 519] on div "22-9321-CN" at bounding box center [309, 521] width 117 height 15
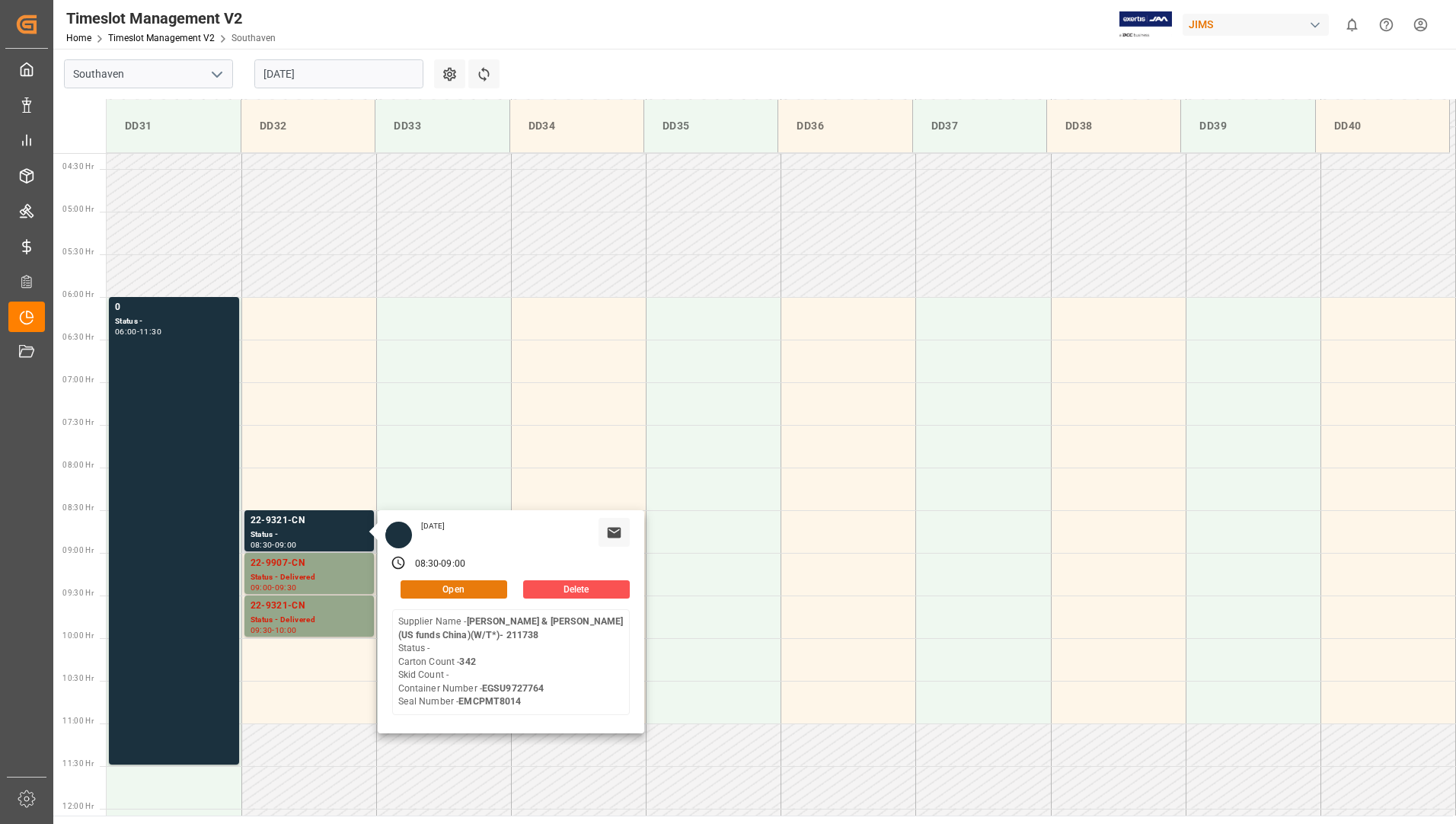
click at [474, 586] on button "Open" at bounding box center [453, 590] width 107 height 18
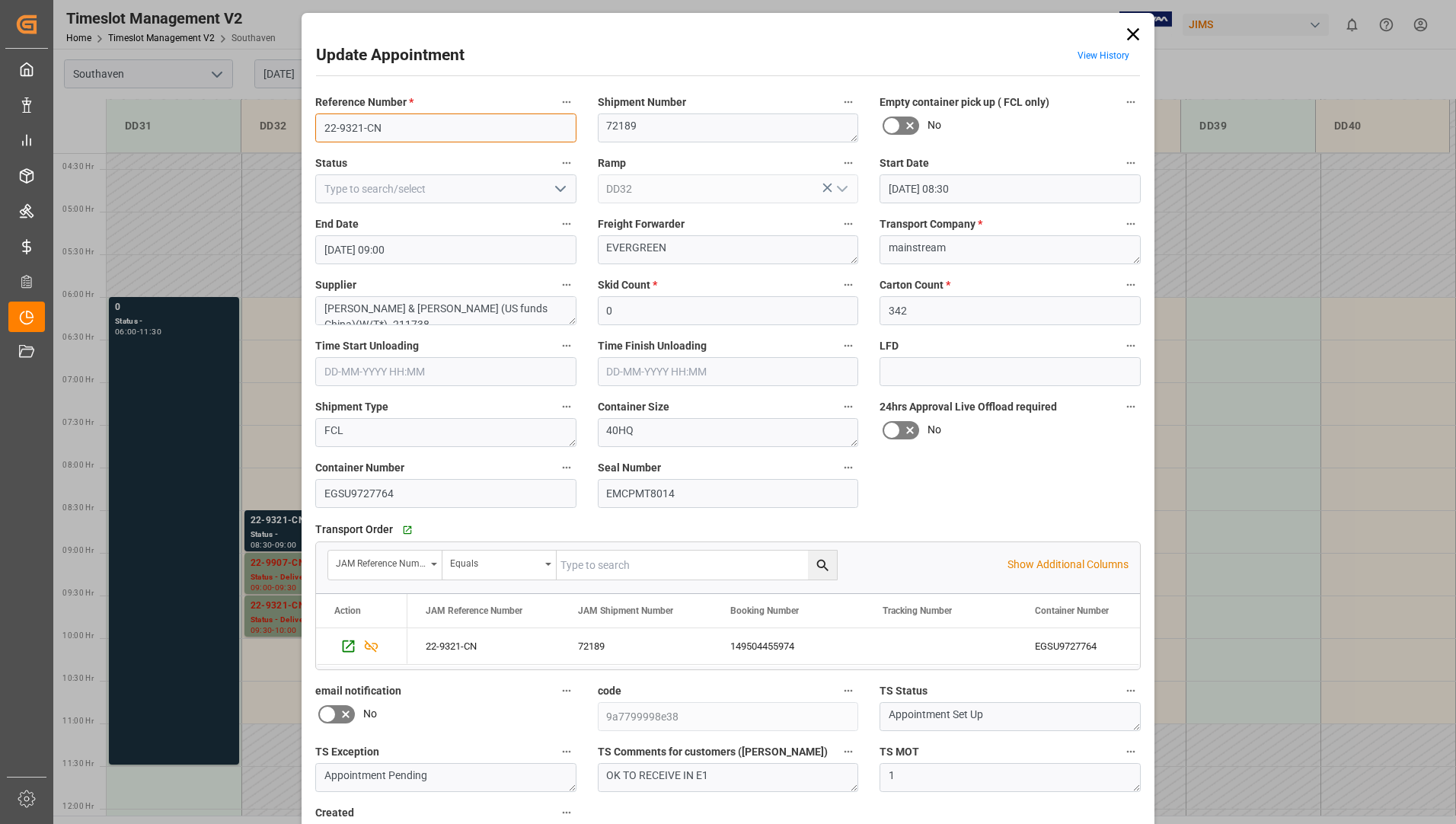
drag, startPoint x: 320, startPoint y: 124, endPoint x: 388, endPoint y: 129, distance: 68.2
click at [388, 129] on input "22-9321-CN" at bounding box center [445, 128] width 261 height 29
click at [1128, 33] on icon at bounding box center [1133, 34] width 21 height 21
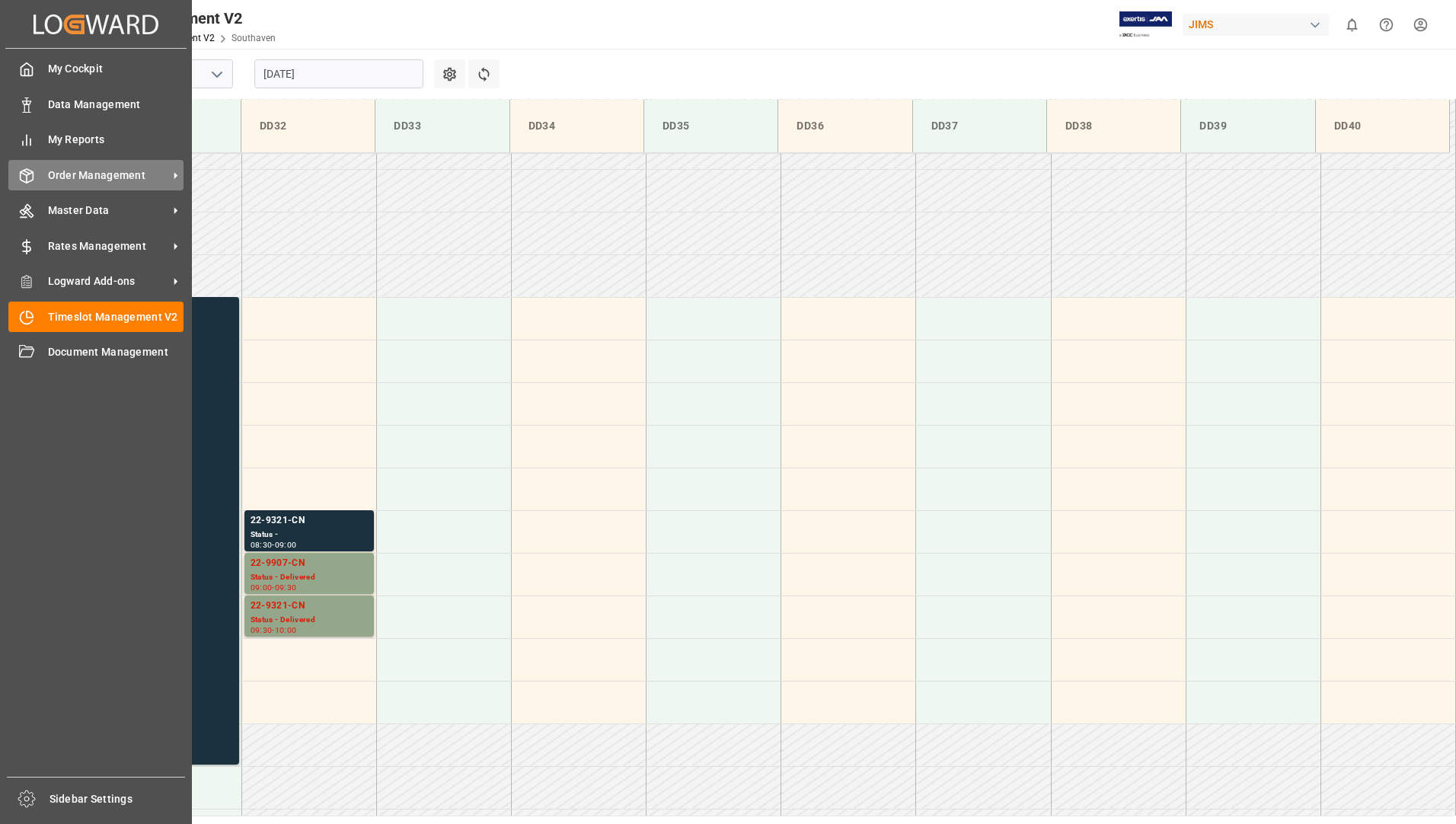
click at [56, 183] on div "Order Management Order Management" at bounding box center [95, 174] width 175 height 29
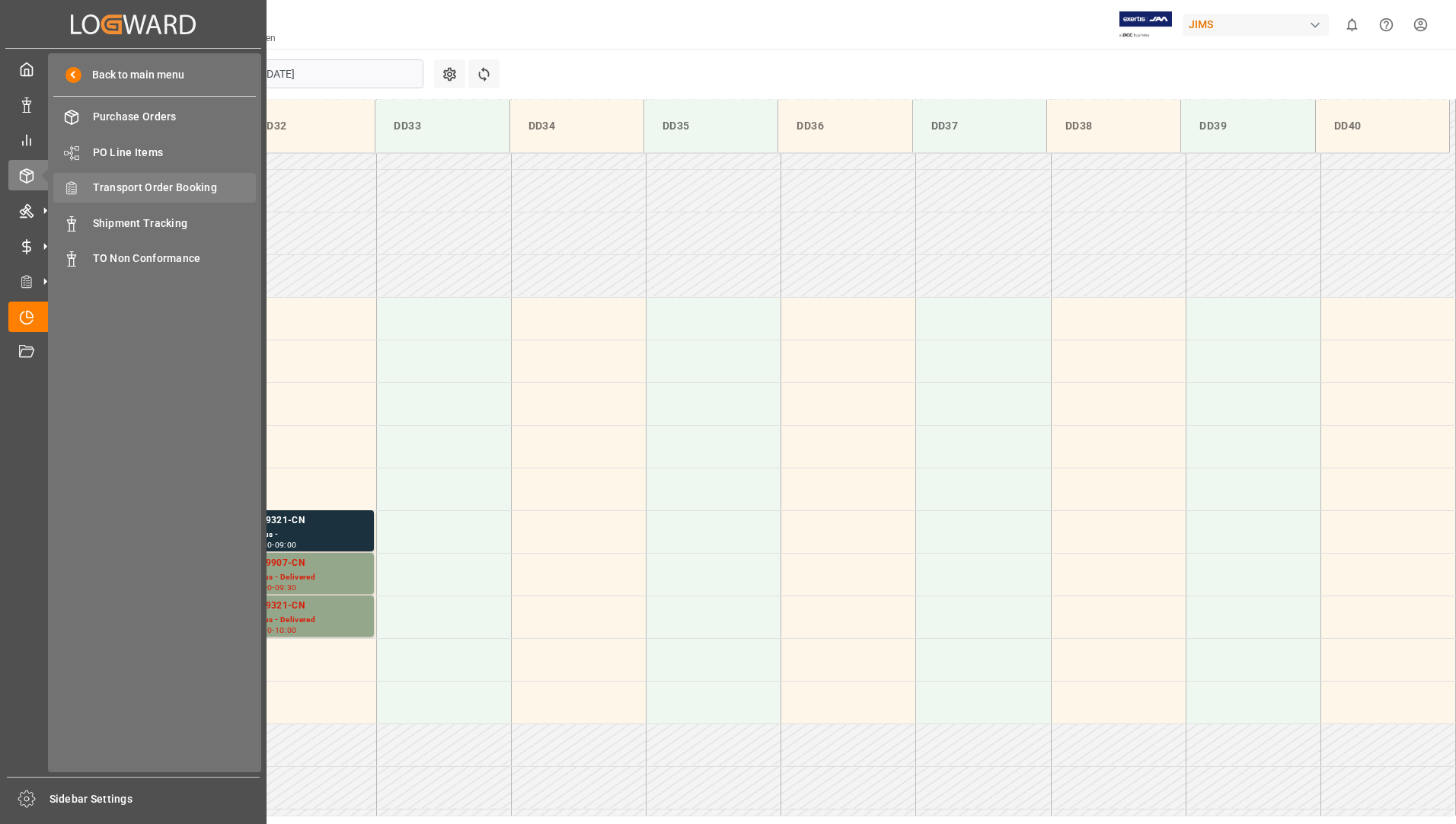
click at [146, 194] on span "Transport Order Booking" at bounding box center [174, 188] width 164 height 16
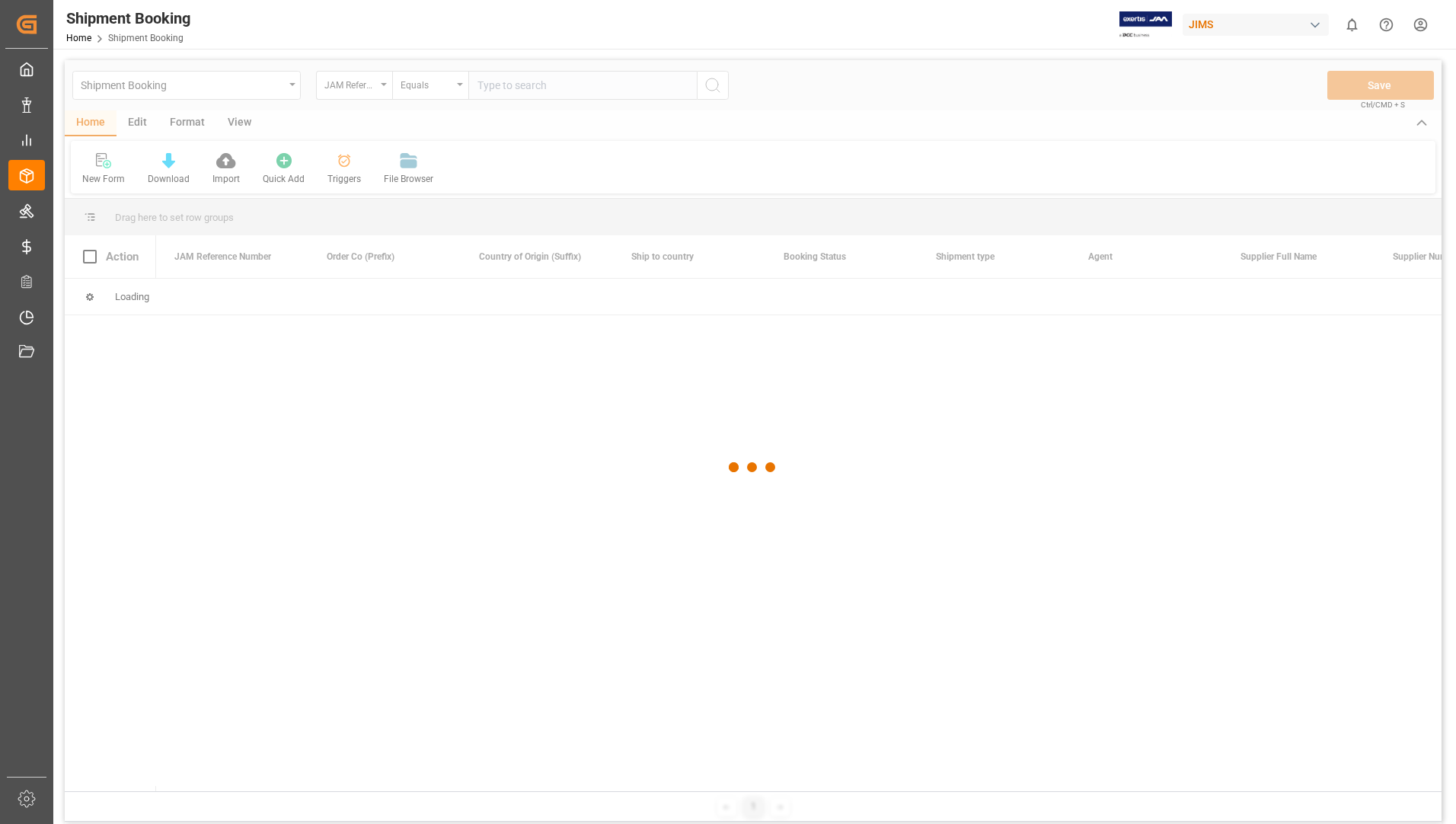
click at [509, 84] on div at bounding box center [753, 467] width 1376 height 815
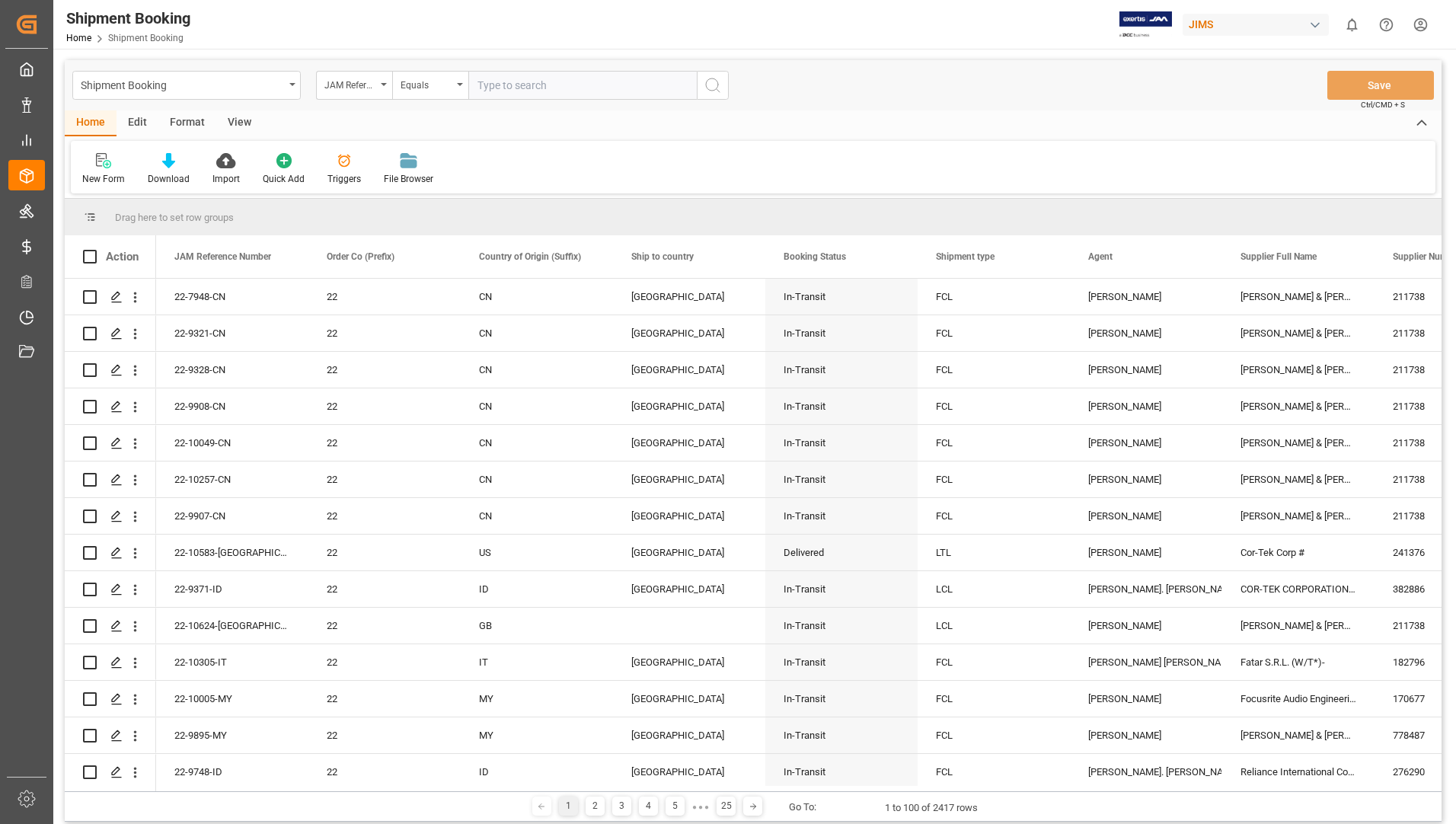
click at [509, 84] on input "text" at bounding box center [582, 85] width 229 height 29
type input "22-9907-CN"
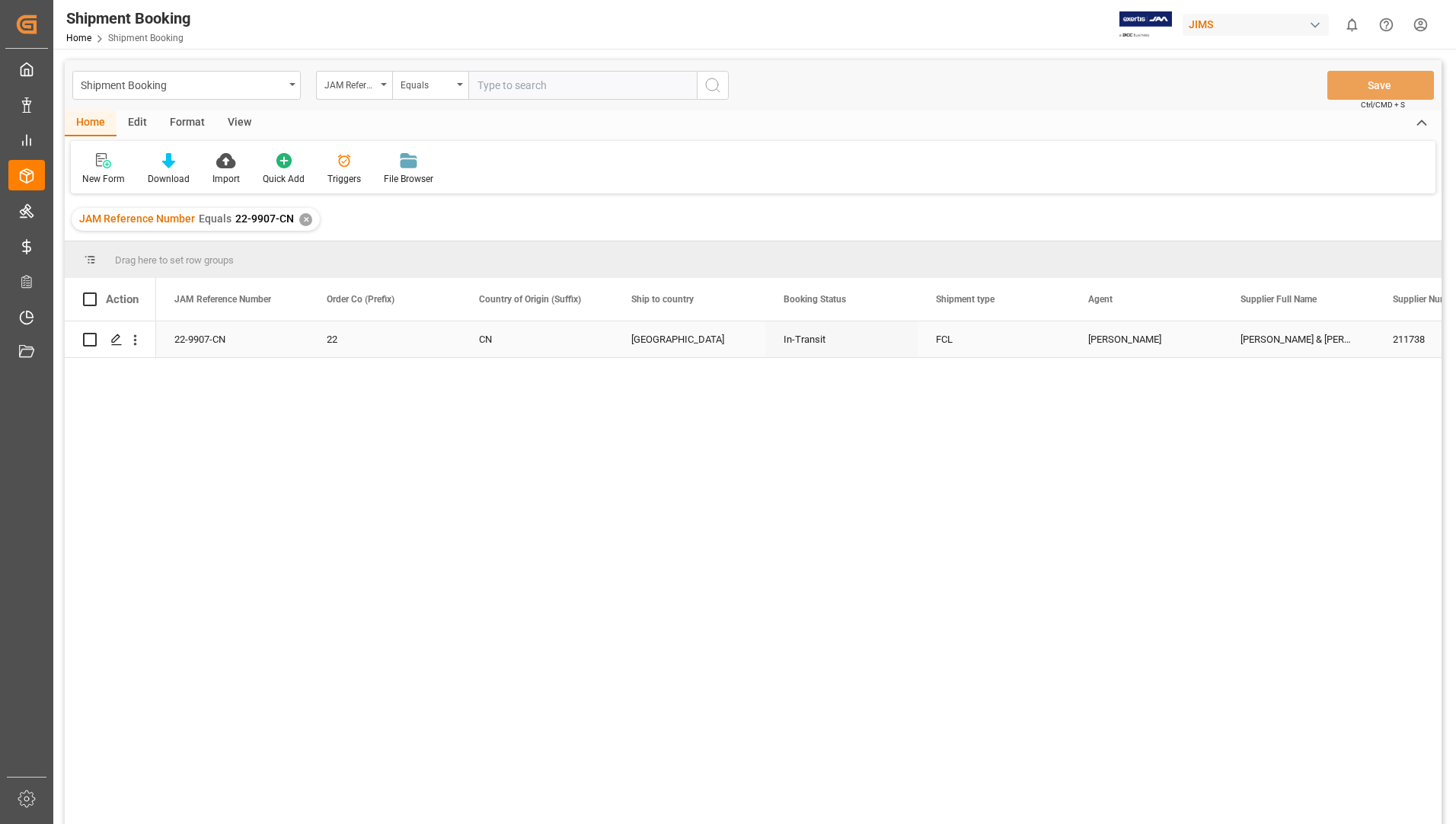
drag, startPoint x: 92, startPoint y: 345, endPoint x: 103, endPoint y: 339, distance: 12.5
click at [91, 345] on input "Press Space to toggle row selection (unchecked)" at bounding box center [90, 340] width 14 height 14
checkbox input "true"
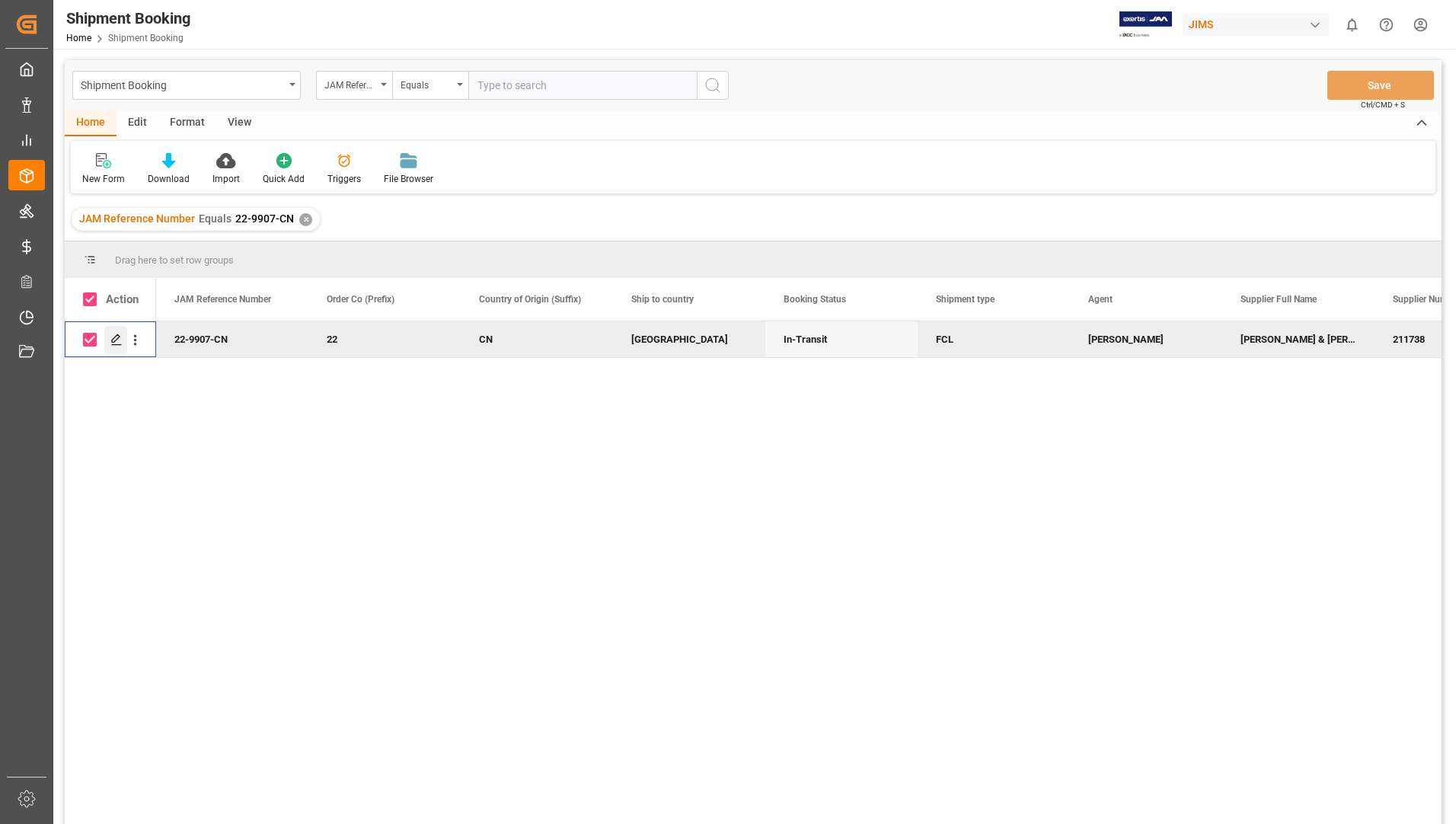
click at [107, 338] on div "Press SPACE to deselect this row." at bounding box center [116, 340] width 23 height 28
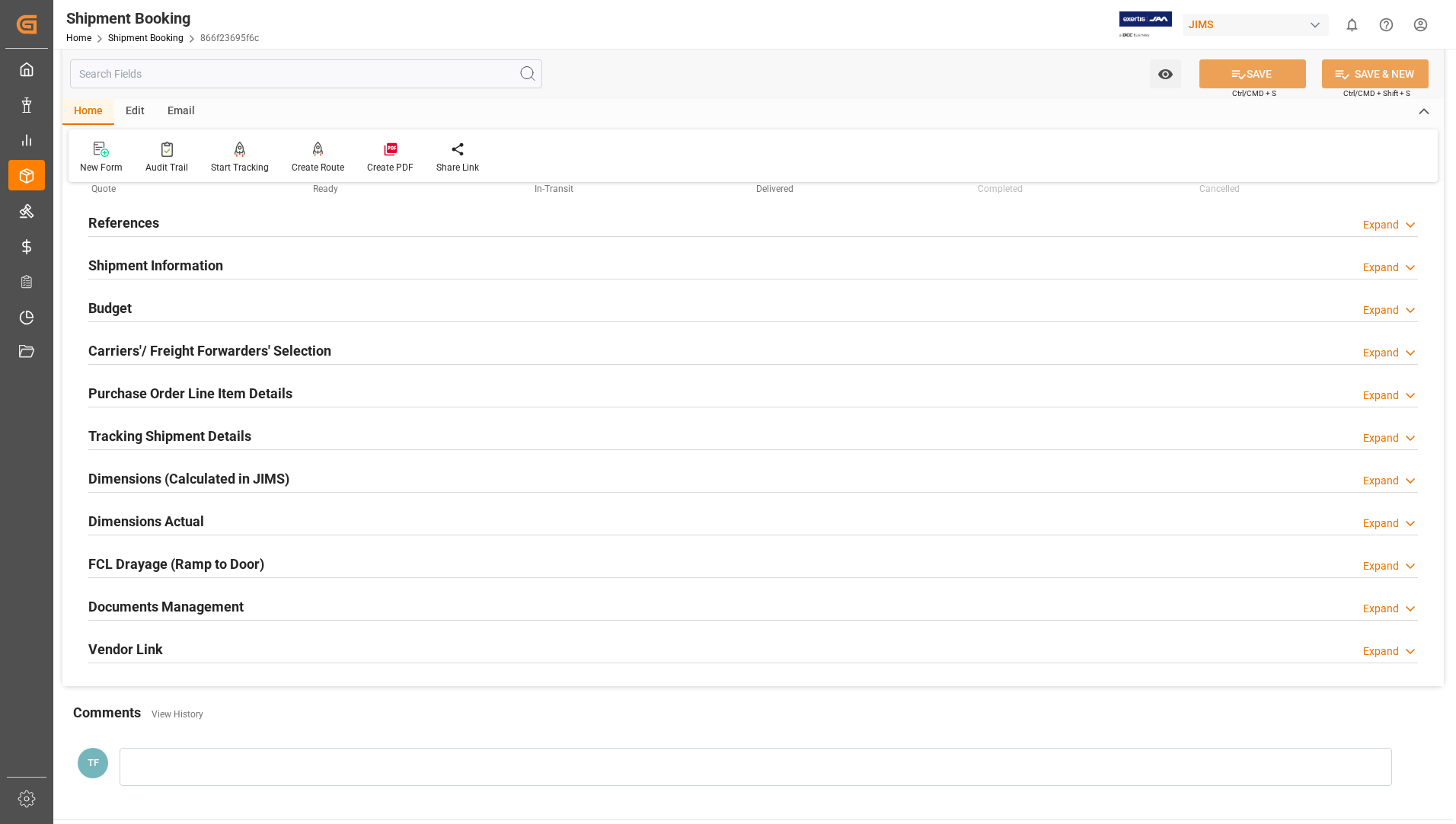
scroll to position [152, 0]
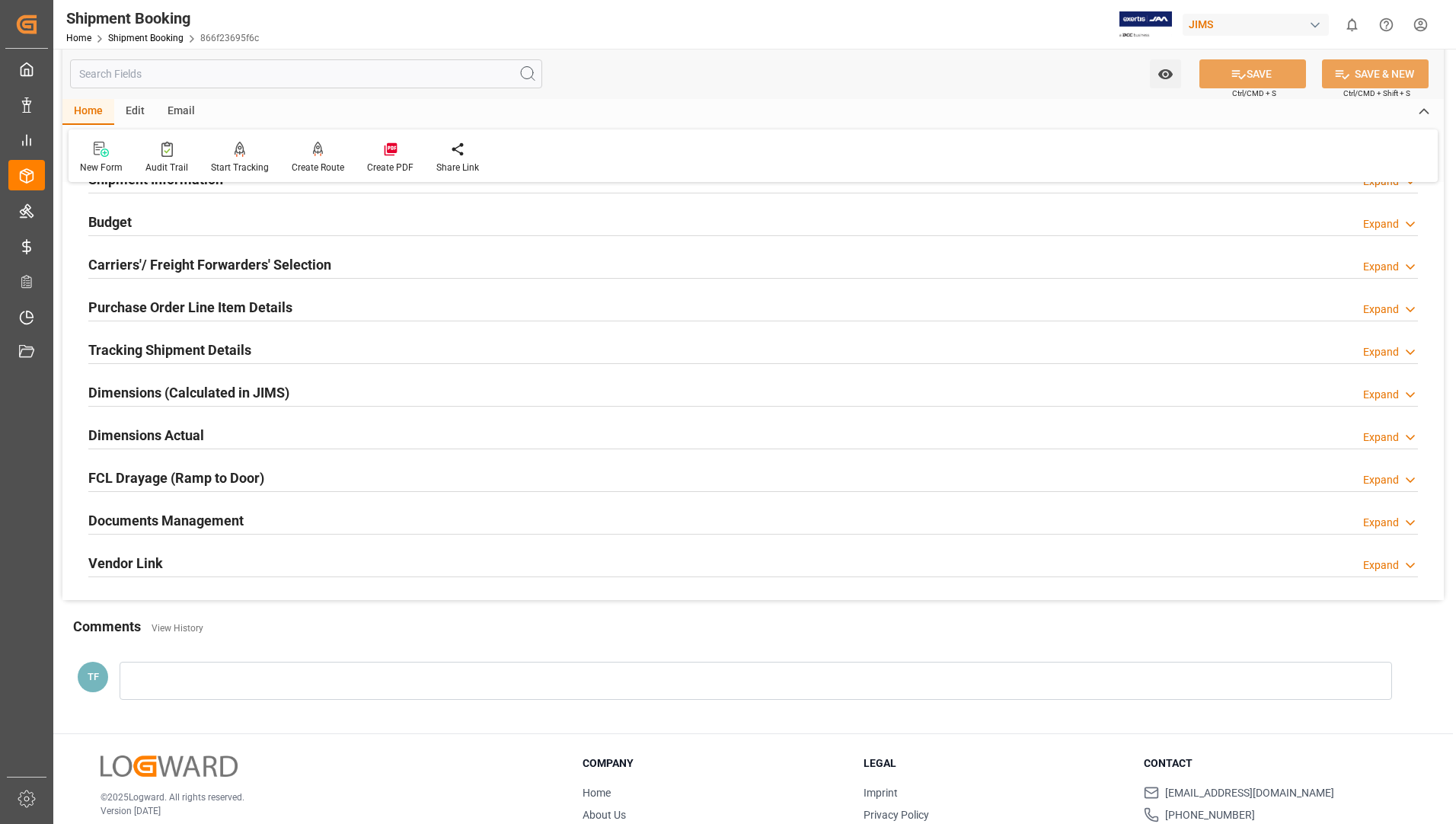
click at [223, 517] on h2 "Documents Management" at bounding box center [166, 520] width 155 height 20
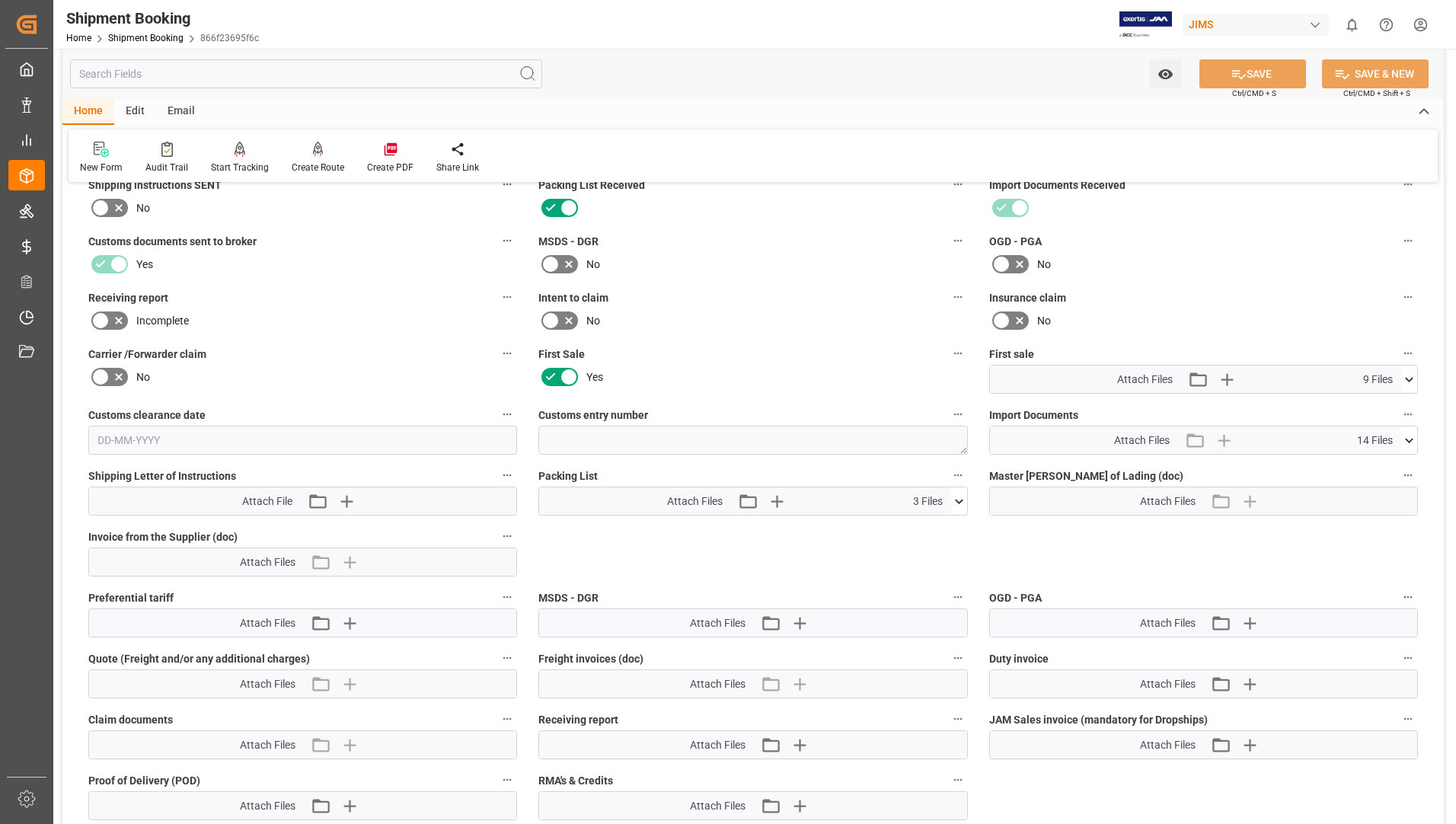
scroll to position [533, 0]
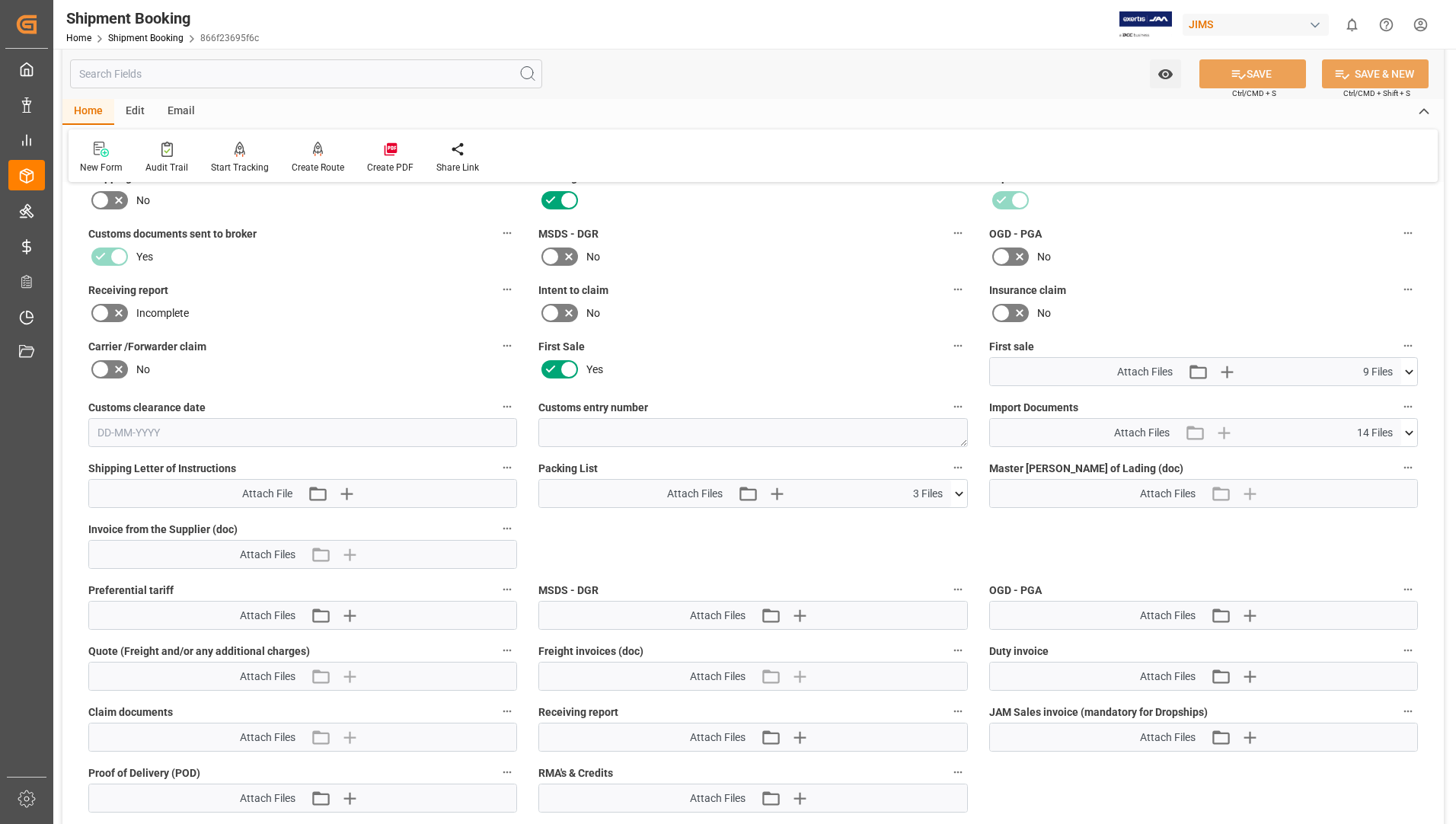
click at [955, 491] on icon at bounding box center [959, 493] width 8 height 5
click at [916, 520] on icon at bounding box center [919, 522] width 16 height 16
click at [950, 535] on icon at bounding box center [951, 538] width 15 height 10
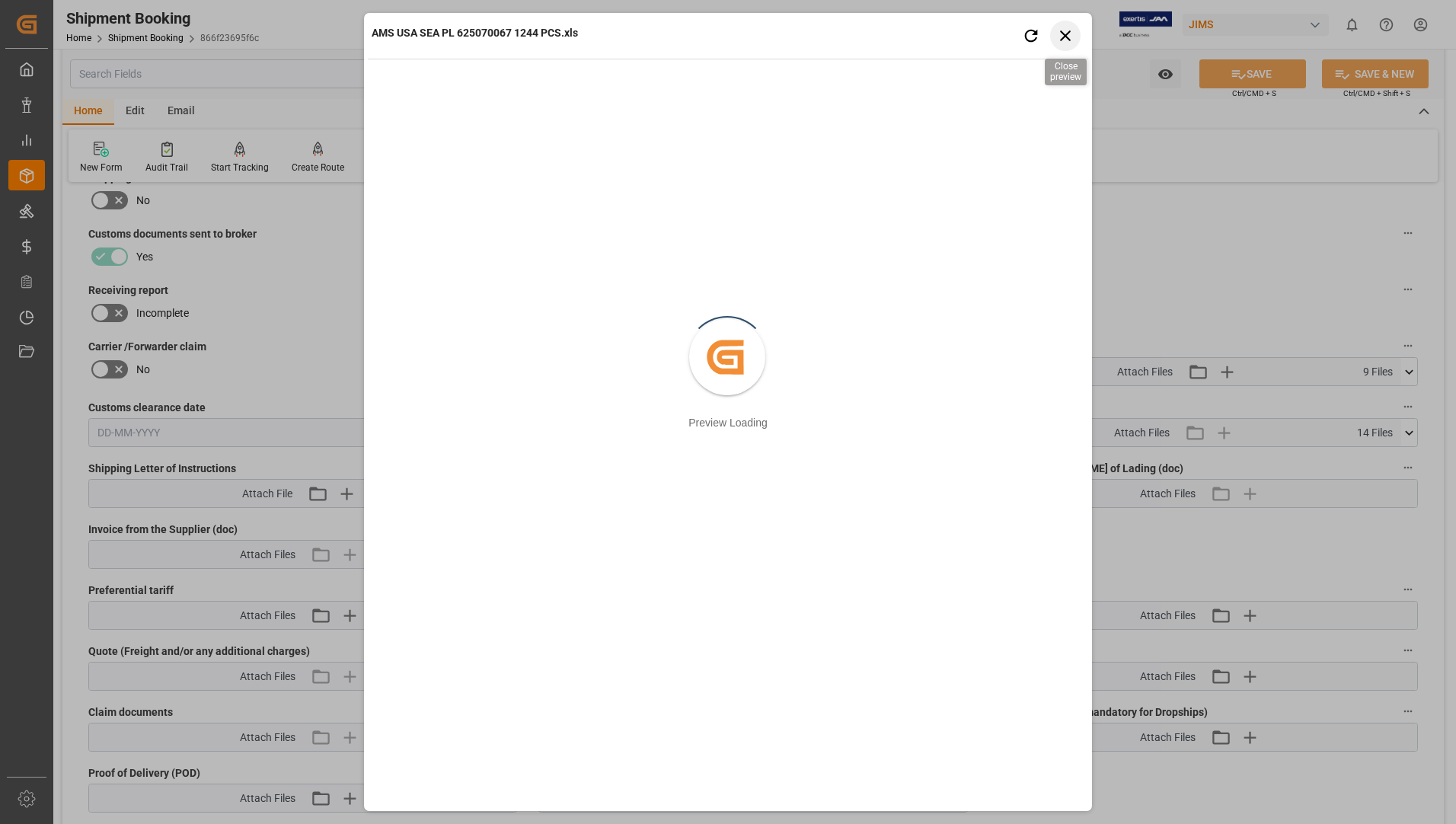
click at [1064, 31] on icon "button" at bounding box center [1065, 35] width 19 height 19
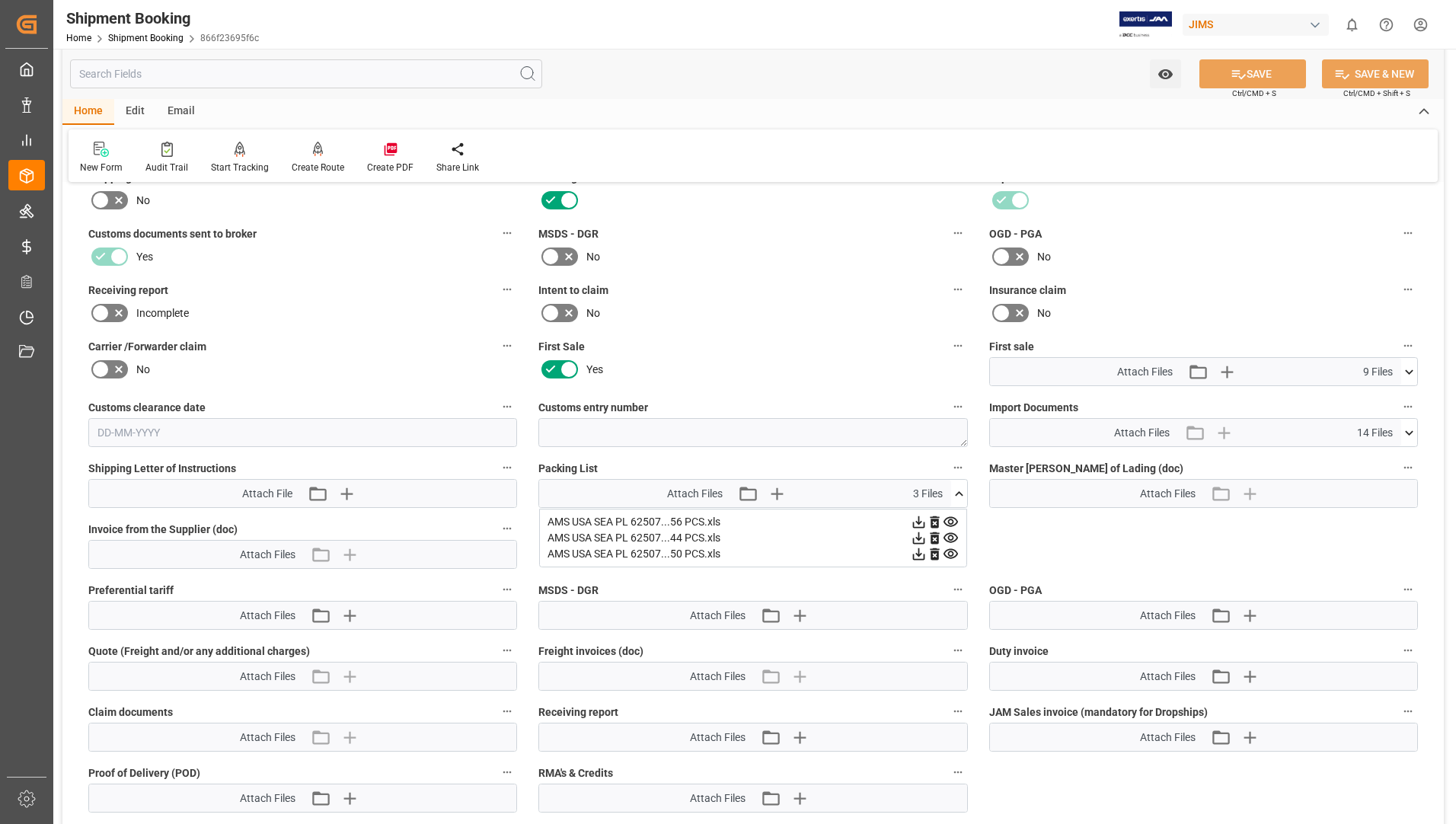
click at [918, 537] on icon at bounding box center [918, 538] width 12 height 12
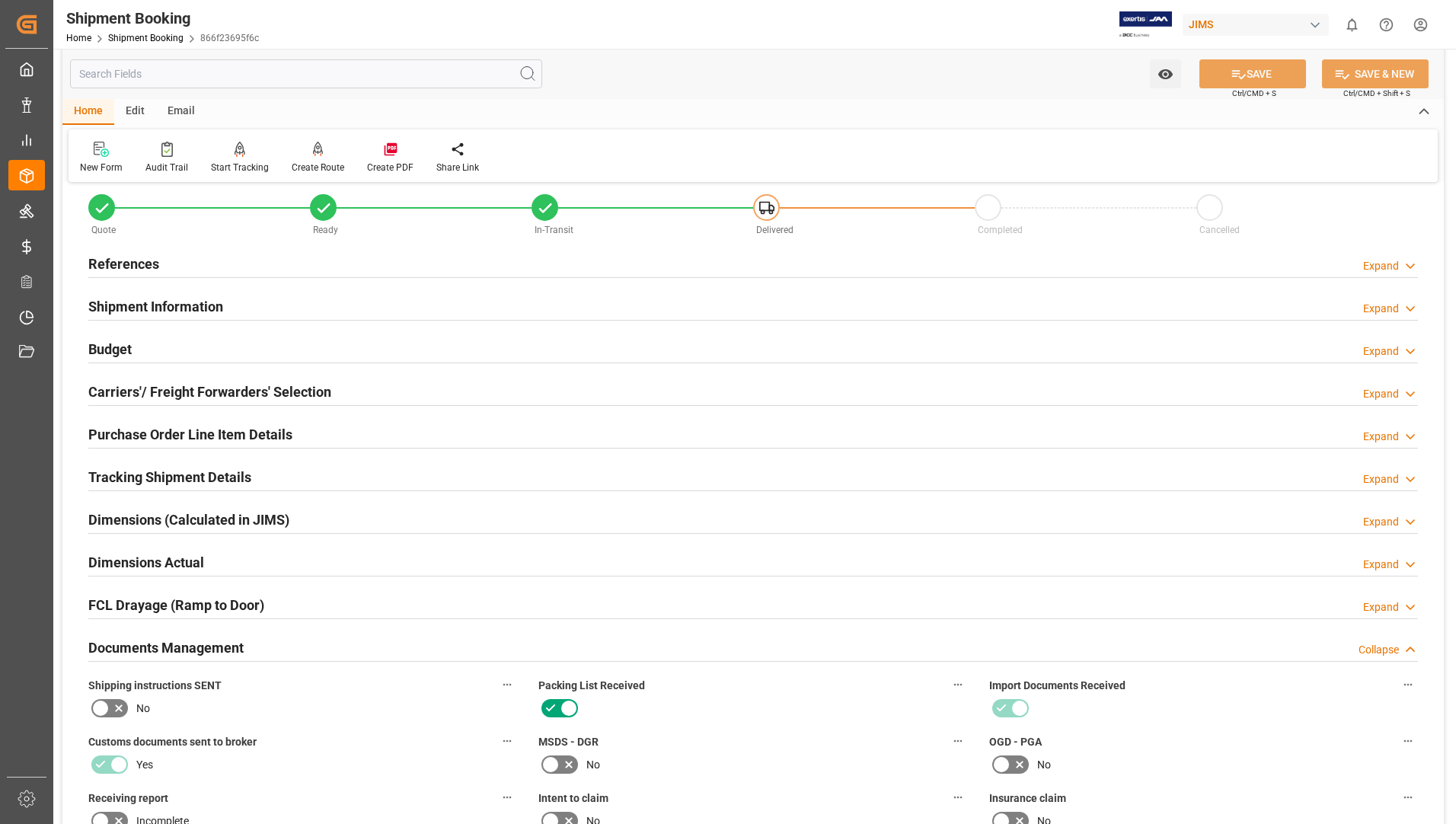
scroll to position [0, 0]
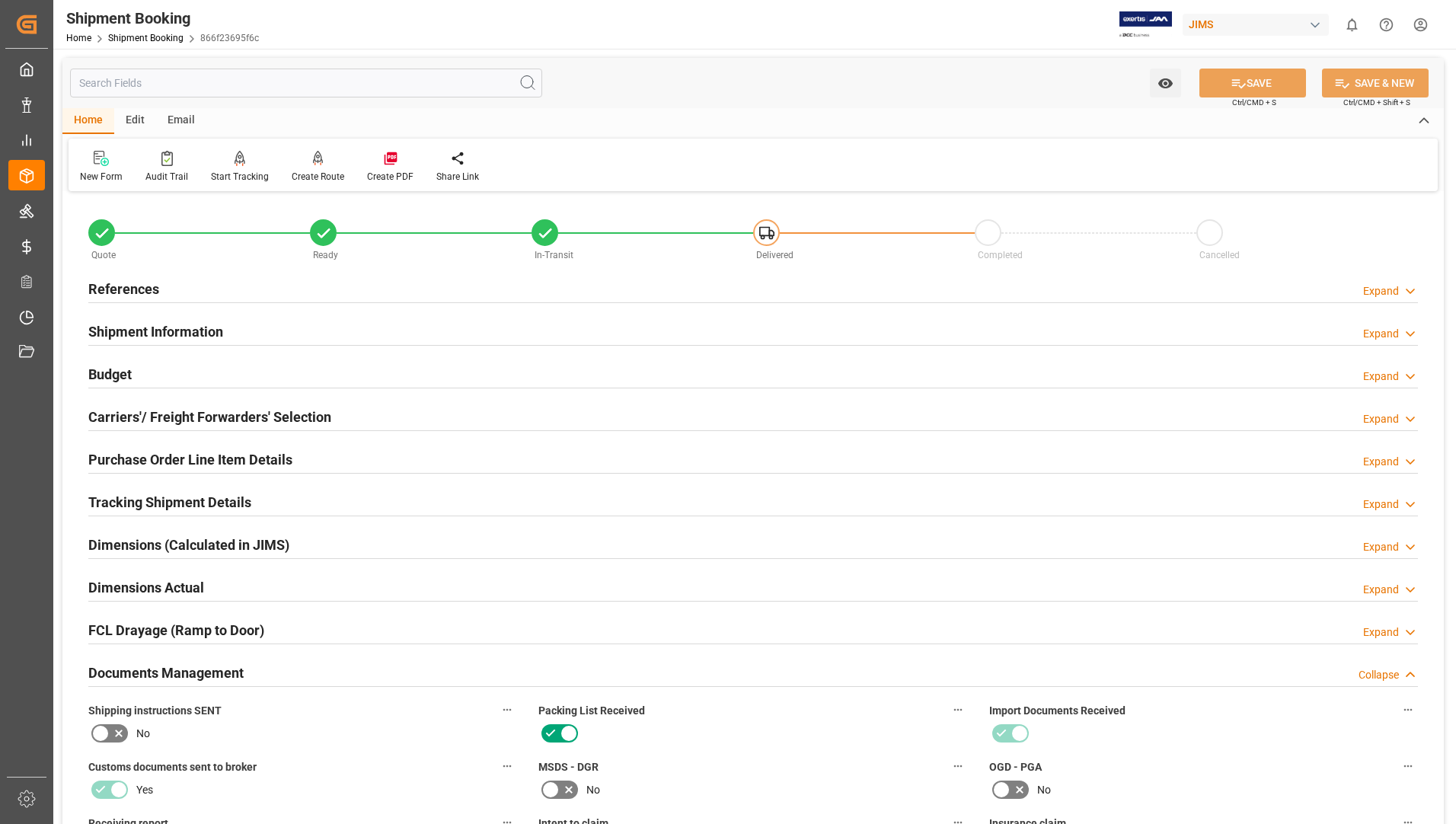
click at [124, 291] on h2 "References" at bounding box center [124, 288] width 71 height 20
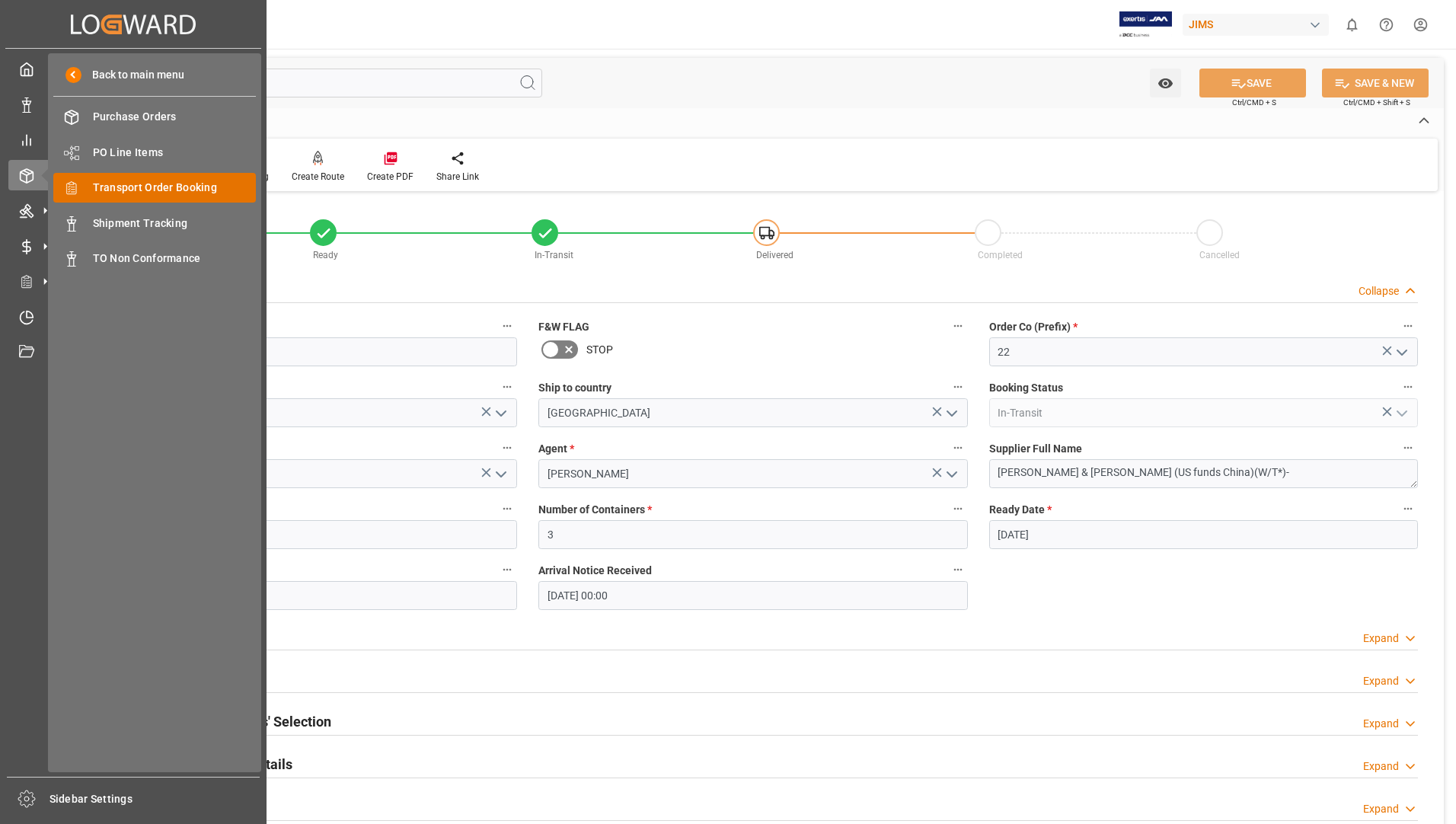
click at [119, 178] on div "Transport Order Booking Transport Order Booking" at bounding box center [154, 187] width 203 height 29
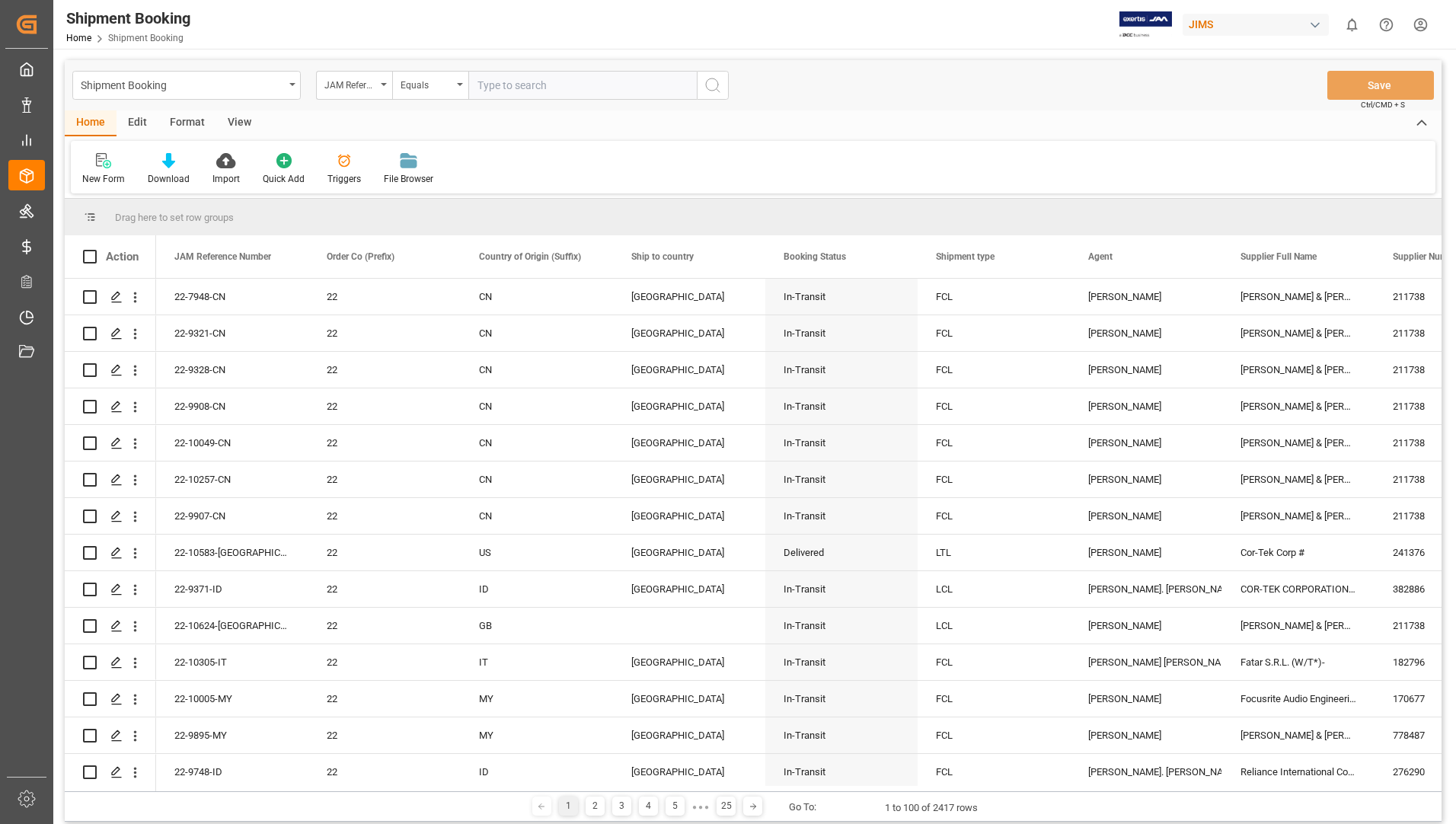
click at [516, 81] on input "text" at bounding box center [582, 85] width 229 height 29
type input "22-9321-CN"
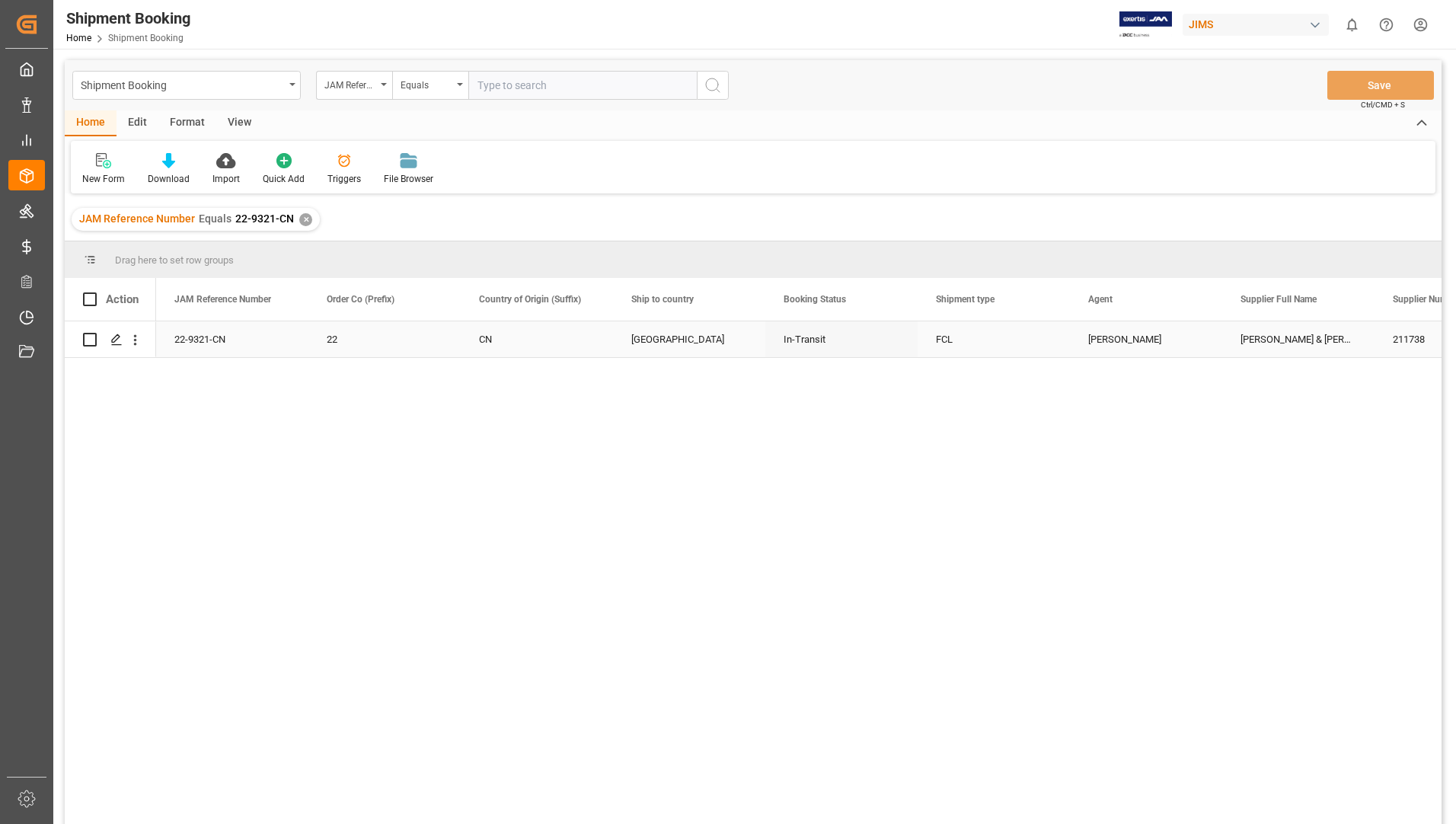
click at [89, 341] on input "Press Space to toggle row selection (unchecked)" at bounding box center [90, 340] width 14 height 14
checkbox input "true"
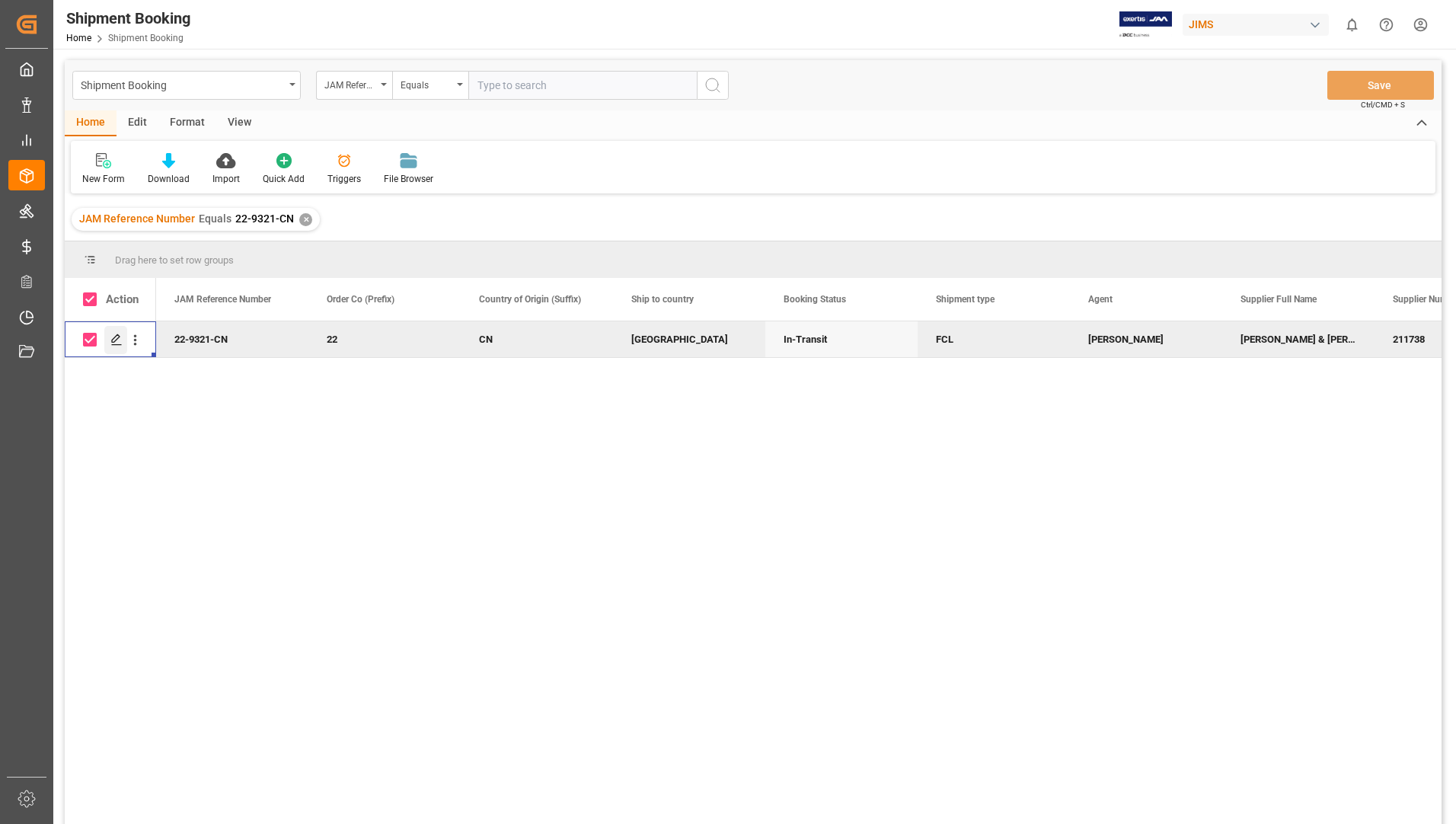
click at [112, 334] on icon "Press SPACE to deselect this row." at bounding box center [116, 340] width 12 height 12
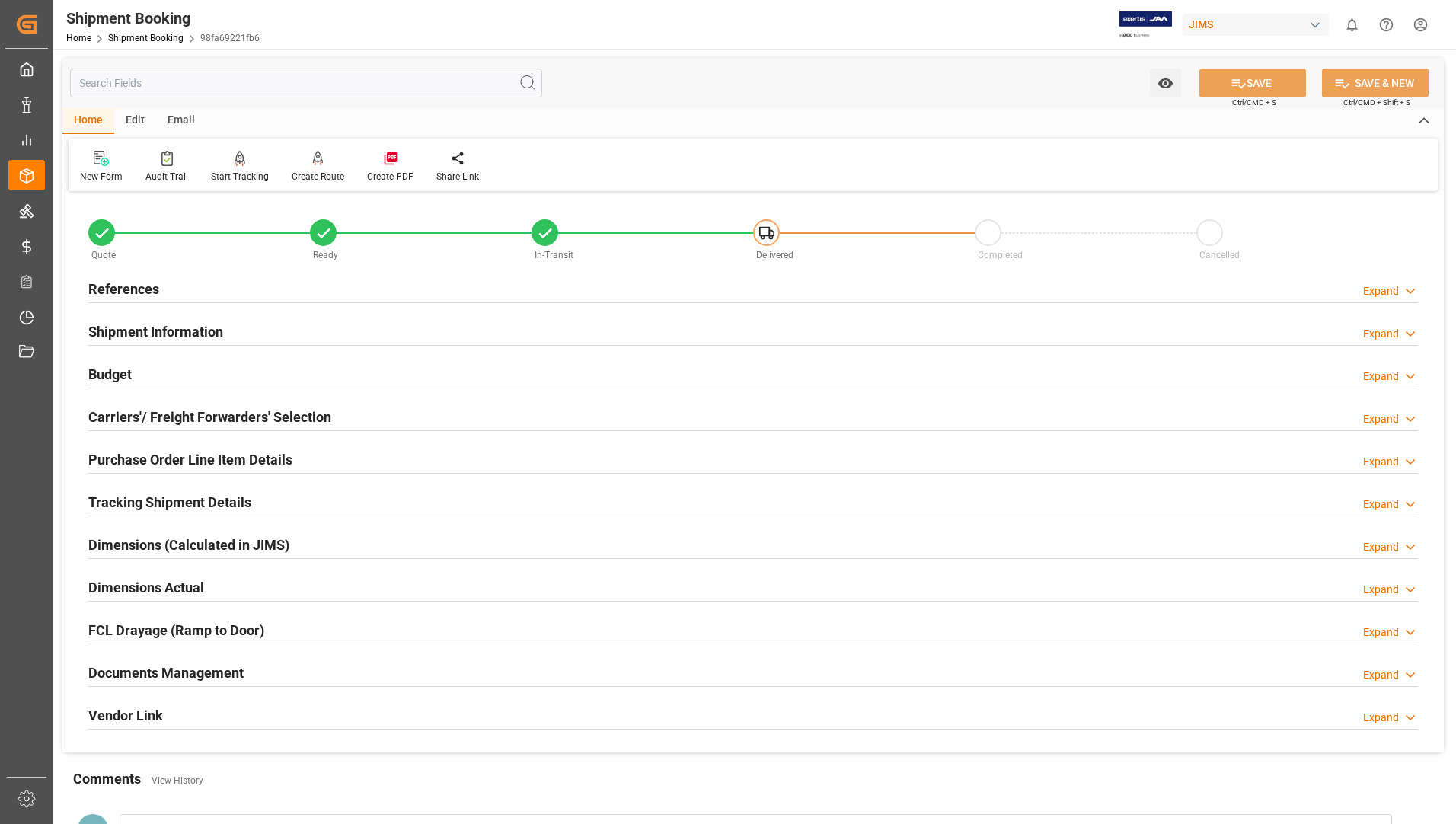
click at [153, 672] on h2 "Documents Management" at bounding box center [166, 673] width 155 height 20
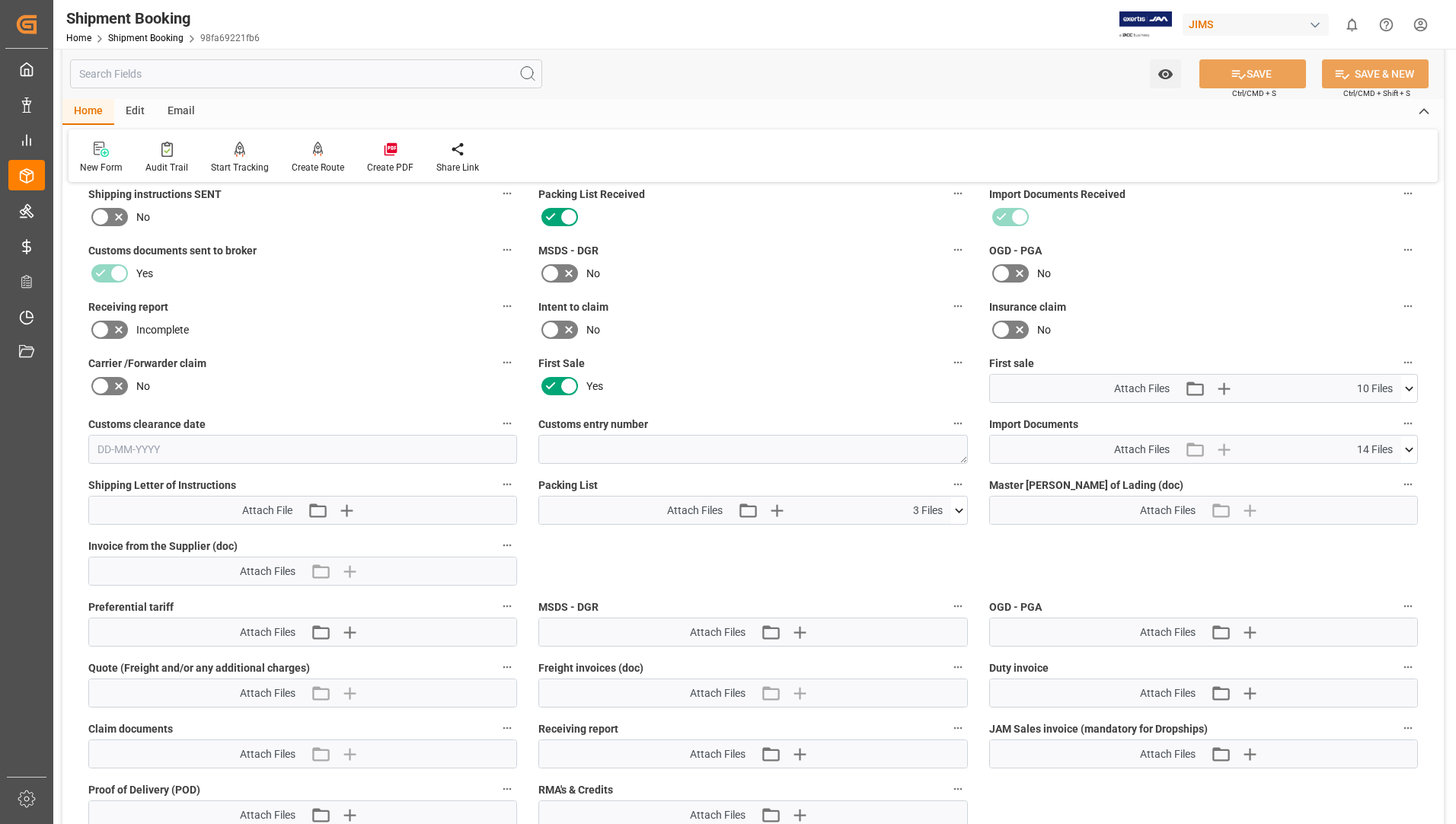
scroll to position [533, 0]
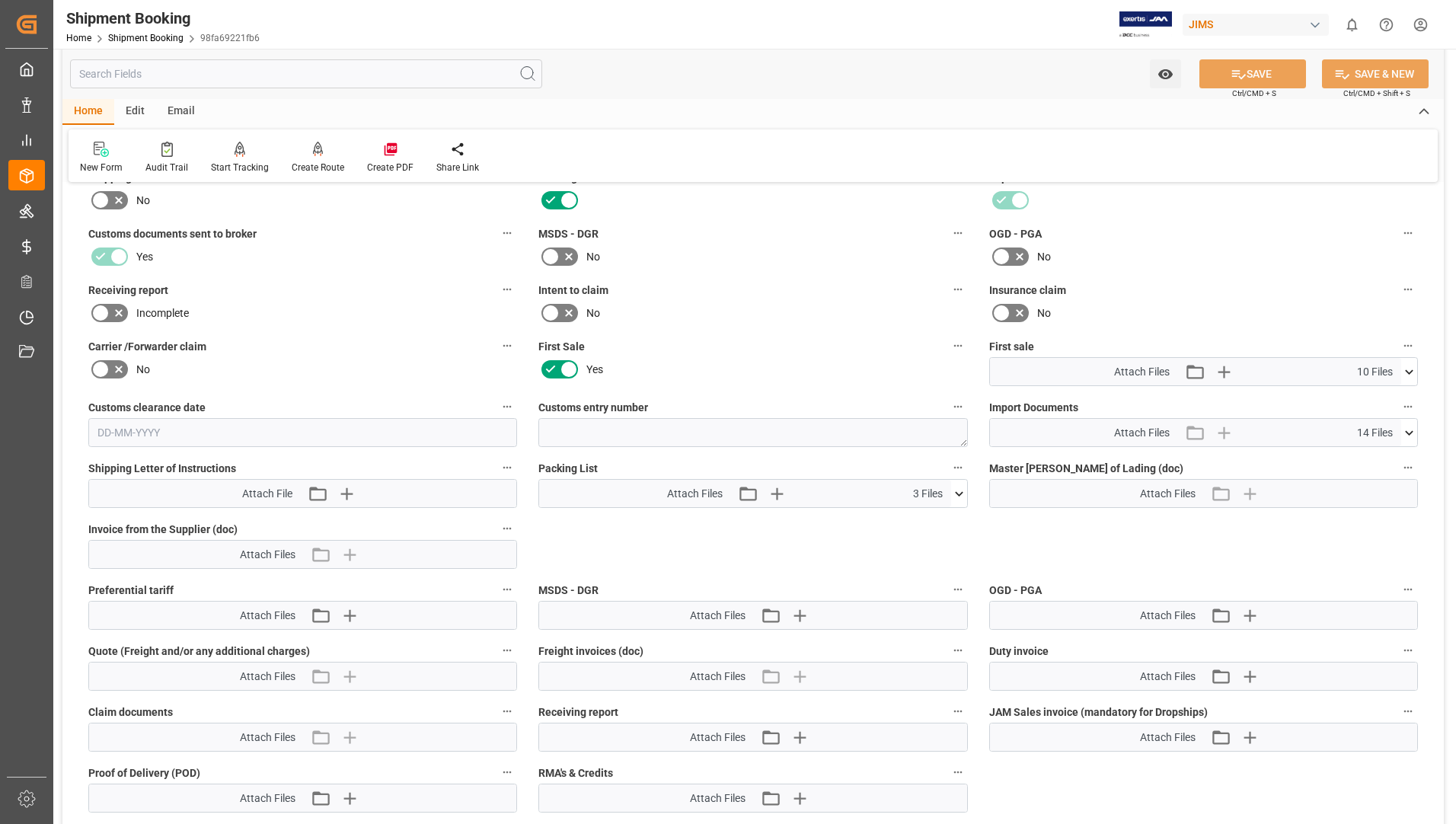
click at [962, 490] on icon at bounding box center [959, 494] width 16 height 16
click at [920, 537] on icon at bounding box center [919, 538] width 16 height 16
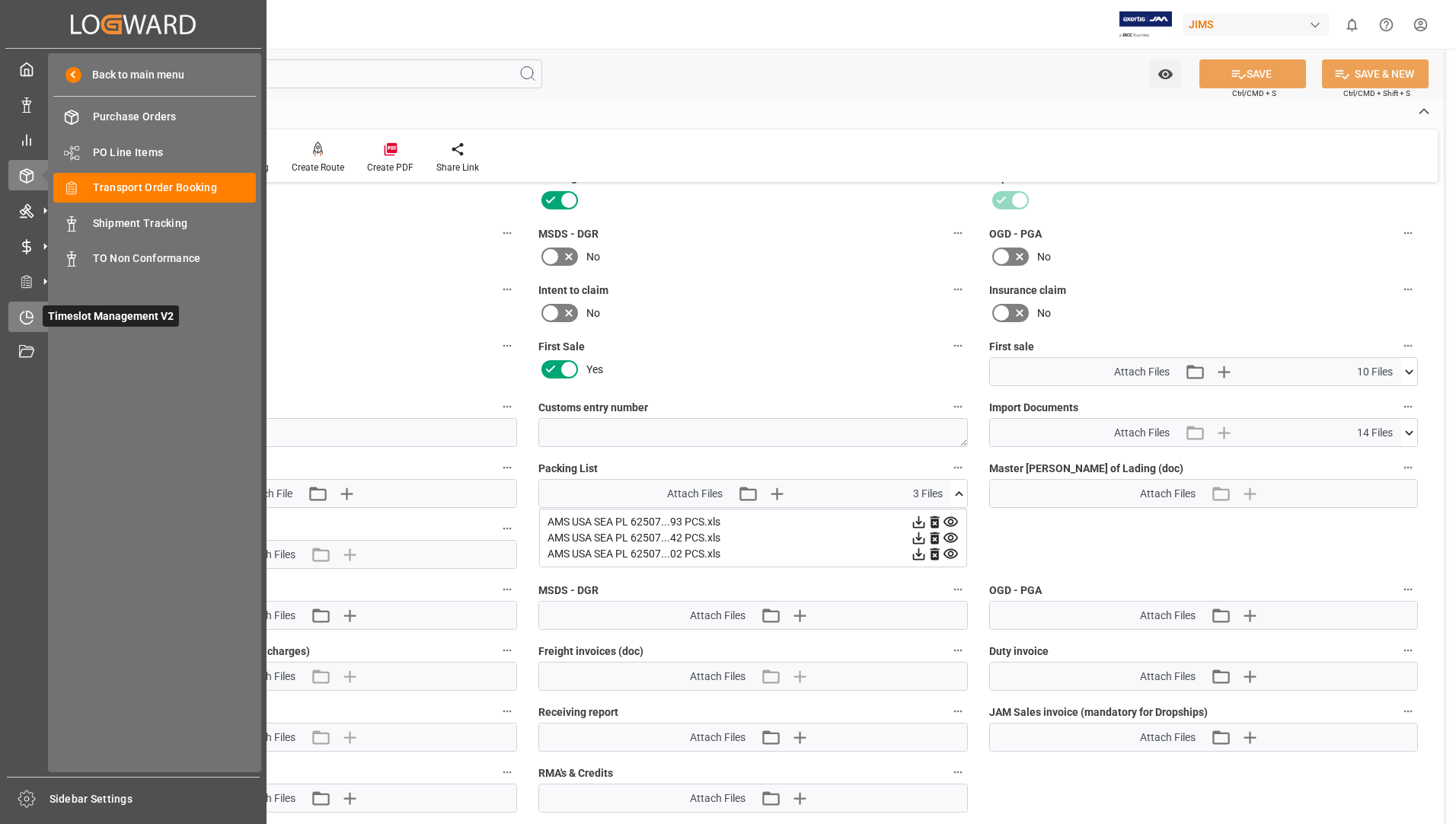
click at [77, 314] on span "Timeslot Management V2" at bounding box center [110, 316] width 136 height 21
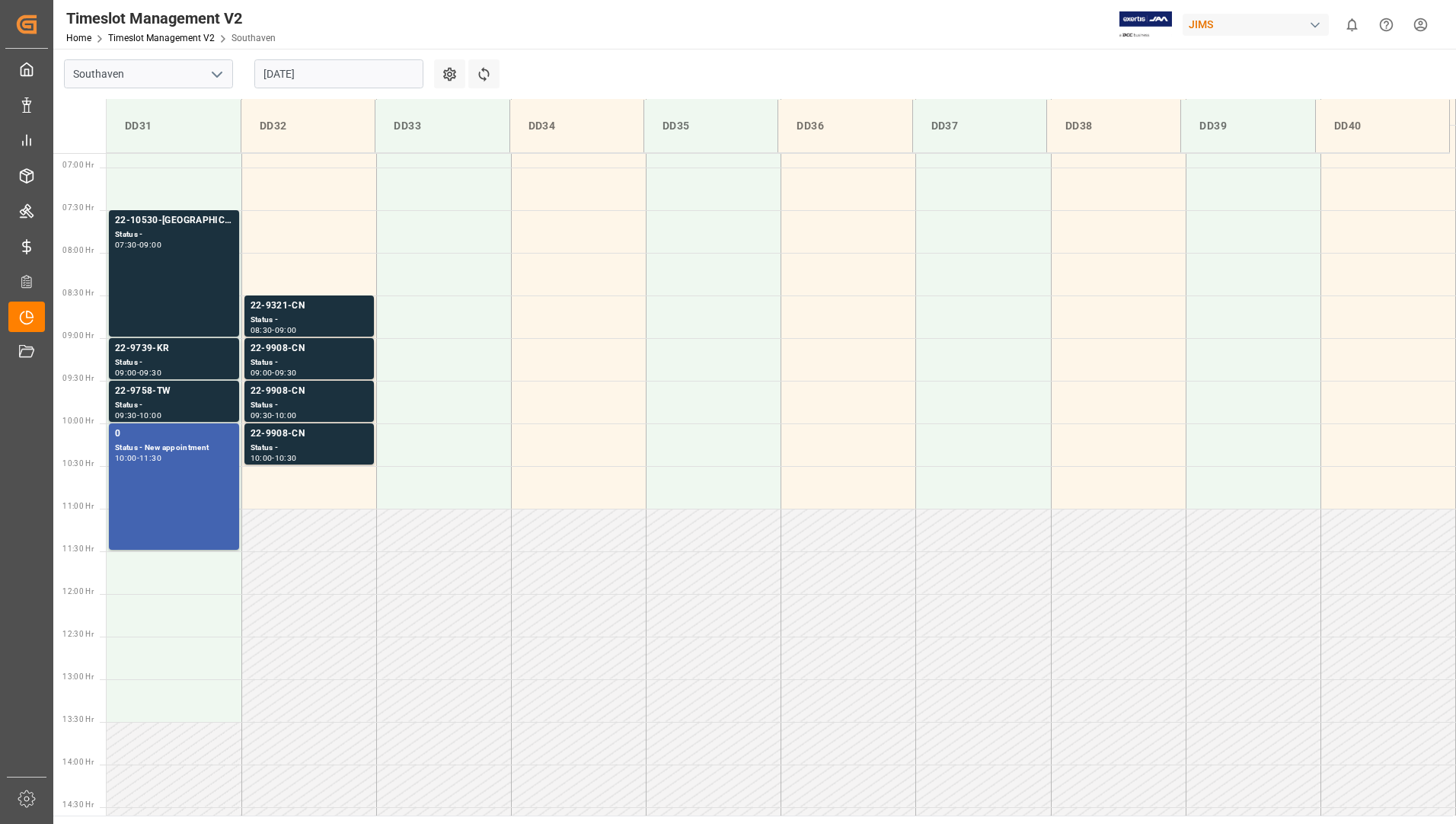
scroll to position [587, 0]
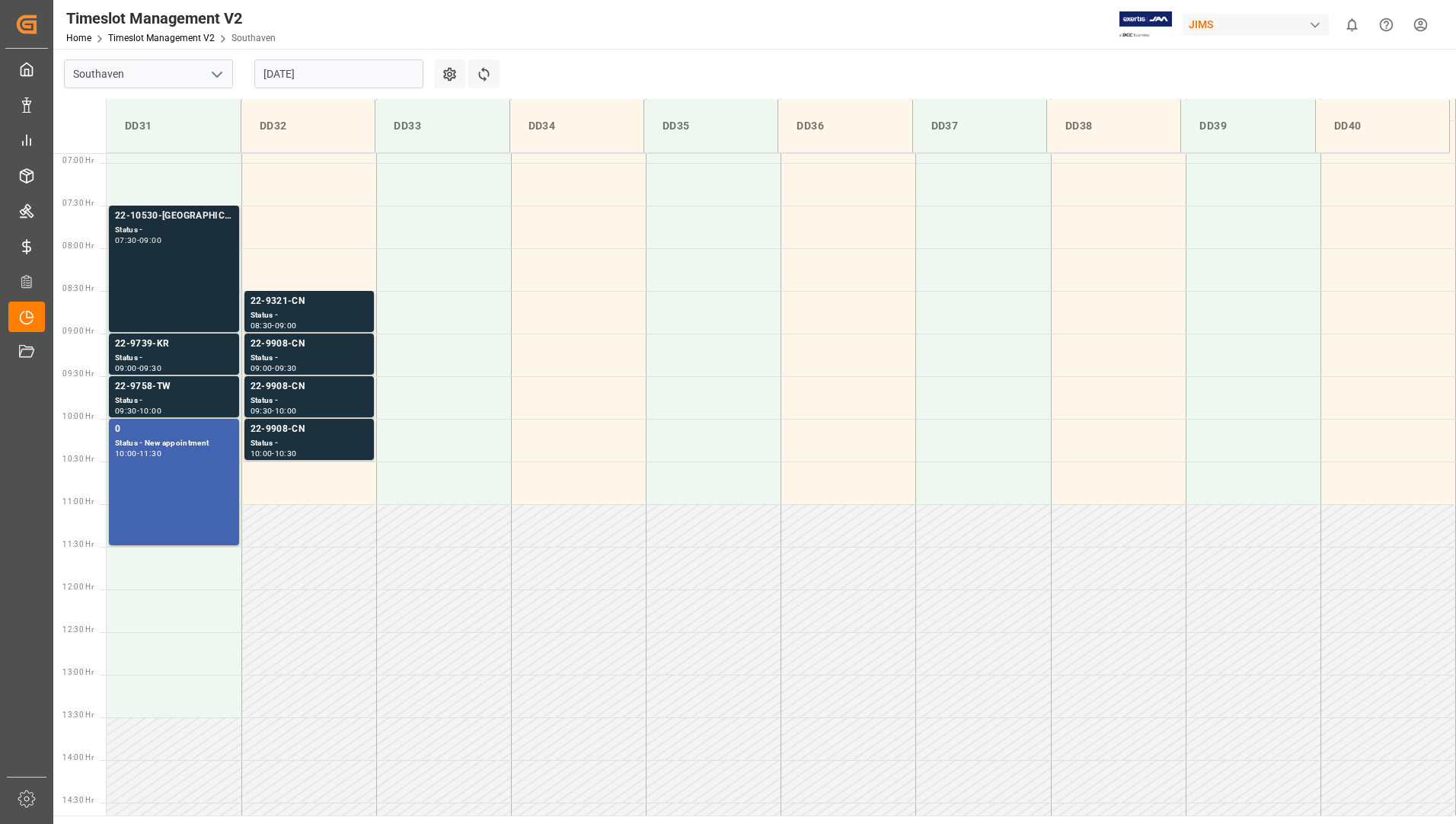
click at [191, 291] on div "22-10530-US Status - 07:30 - 09:00" at bounding box center [173, 269] width 118 height 121
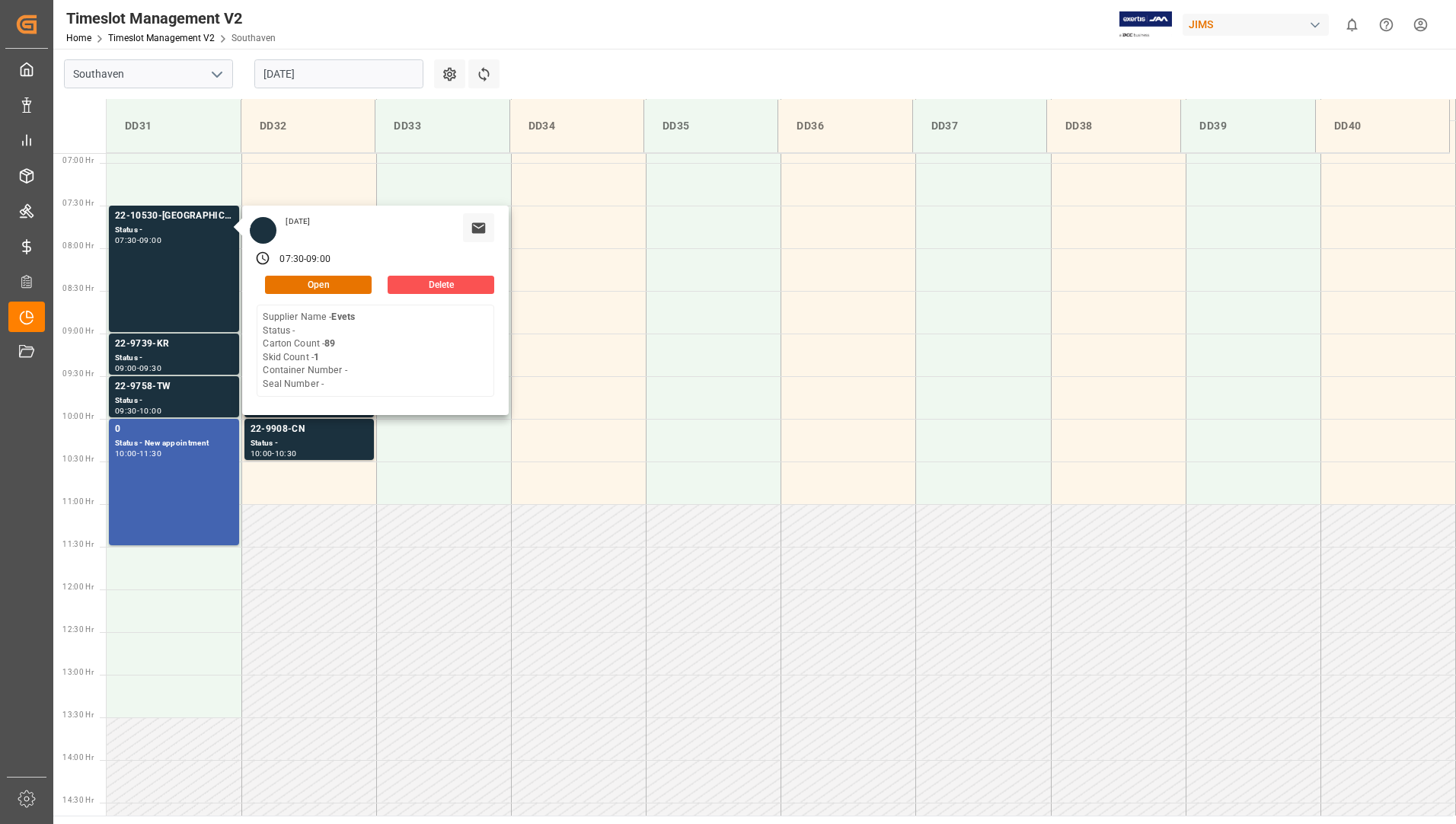
click at [581, 72] on main "Southaven 27-08-2025 Settings Refresh Time Slots DD31 DD32 DD33 DD34 DD35 DD36 …" at bounding box center [752, 432] width 1399 height 767
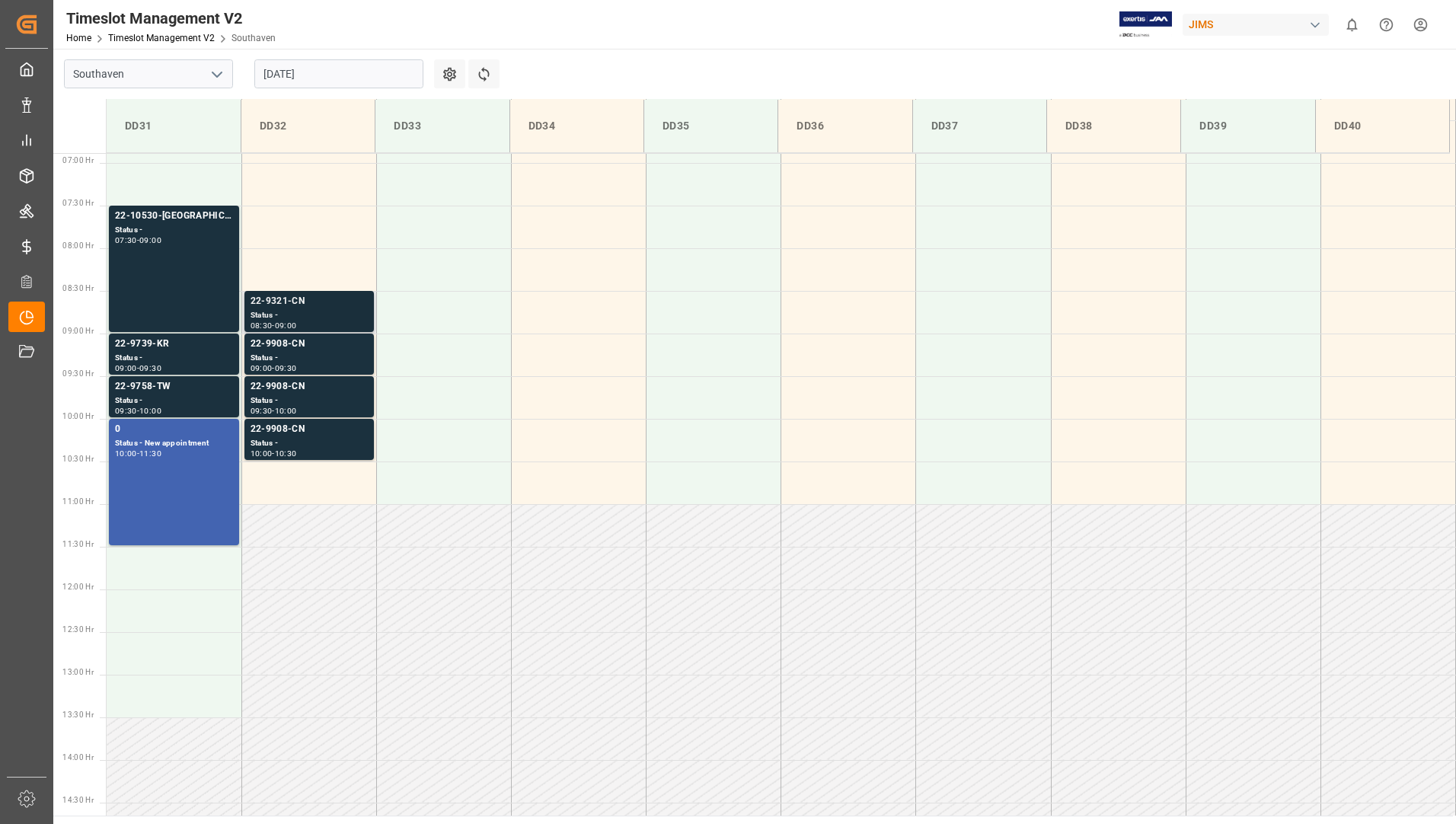
click at [328, 315] on div "Status -" at bounding box center [309, 316] width 117 height 13
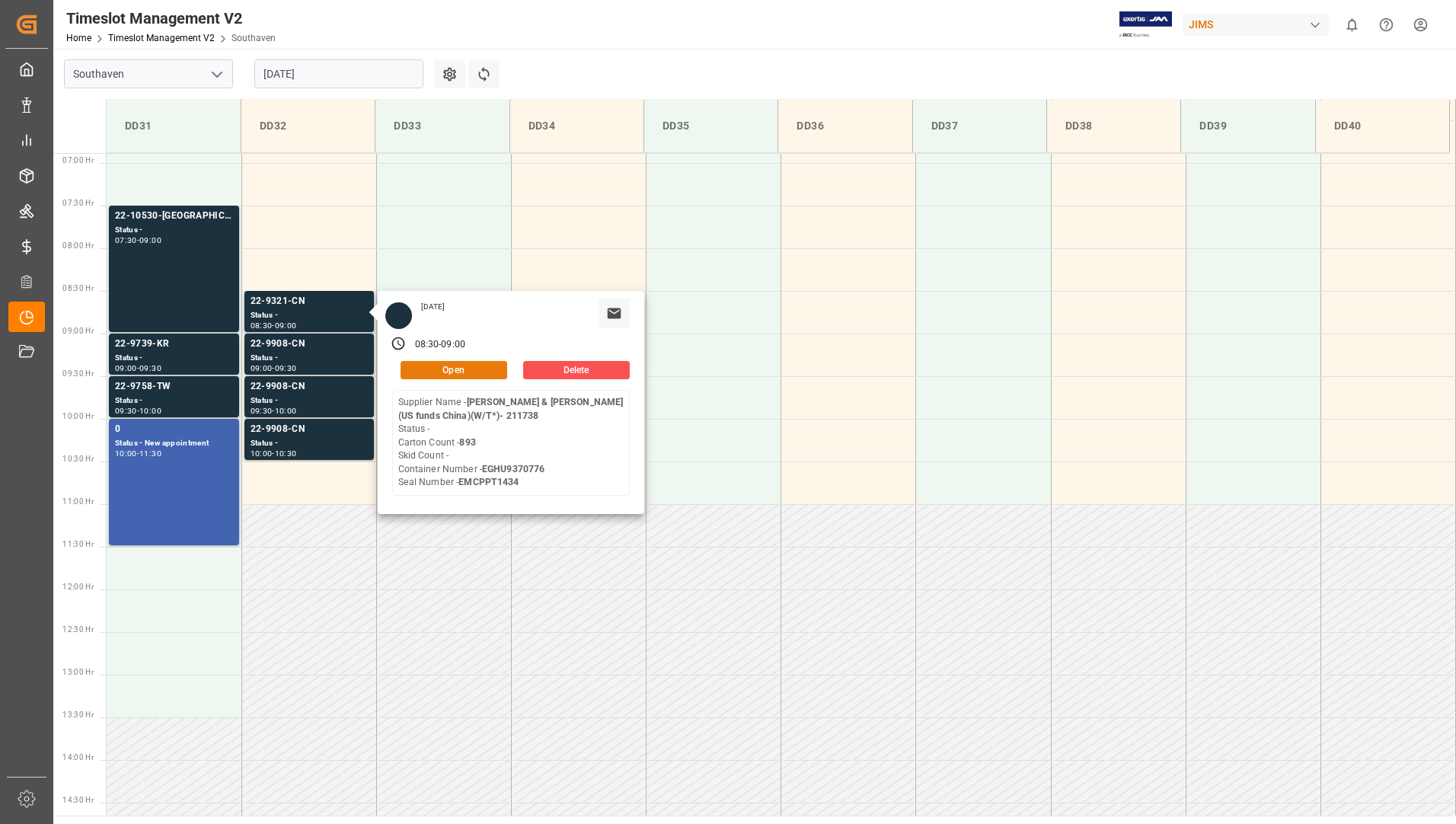
click at [422, 372] on button "Open" at bounding box center [453, 370] width 107 height 18
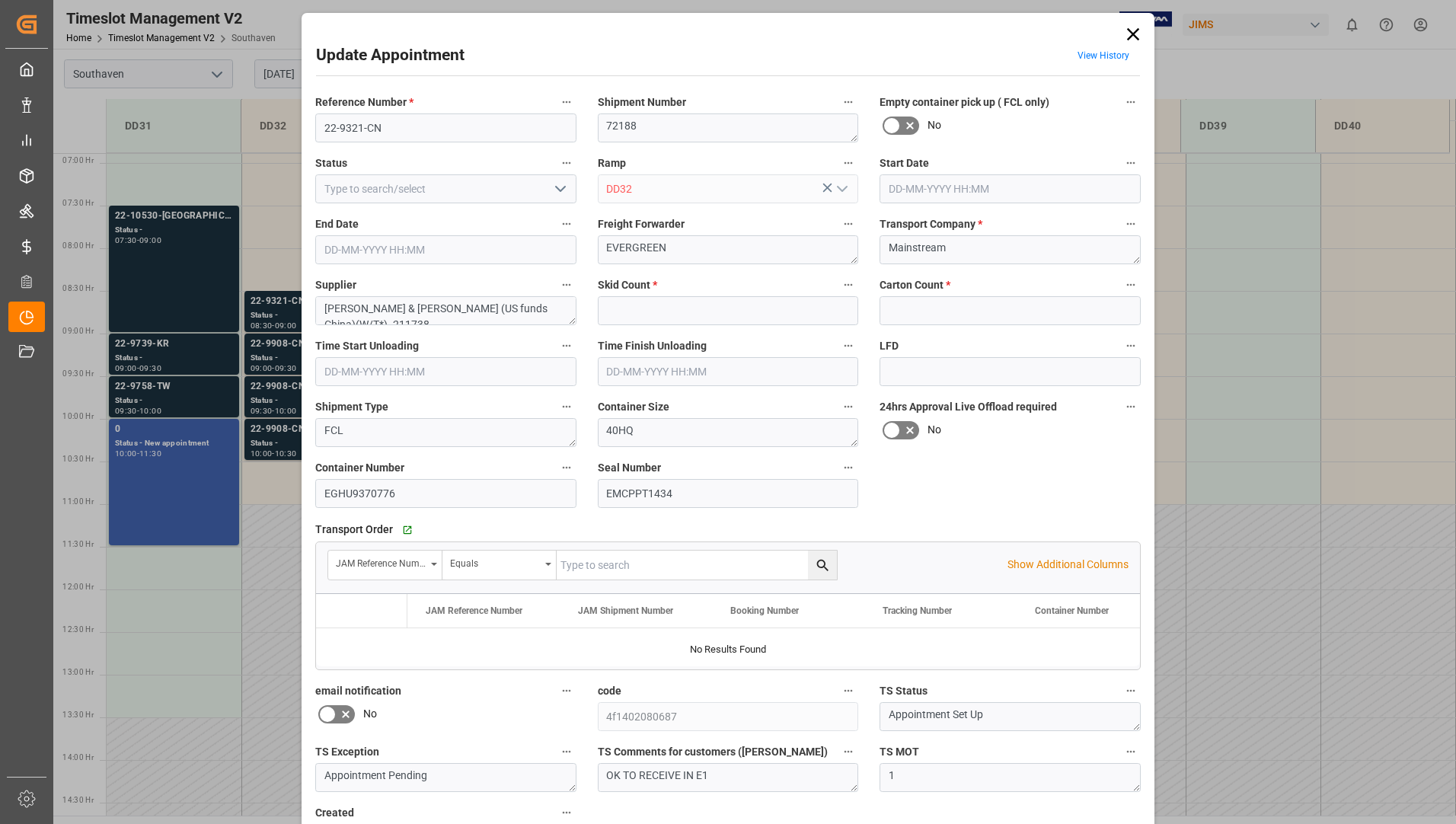
type input "0"
type input "893"
type input "27-08-2025 08:30"
type input "27-08-2025 09:00"
type input "25-08-2025 19:37"
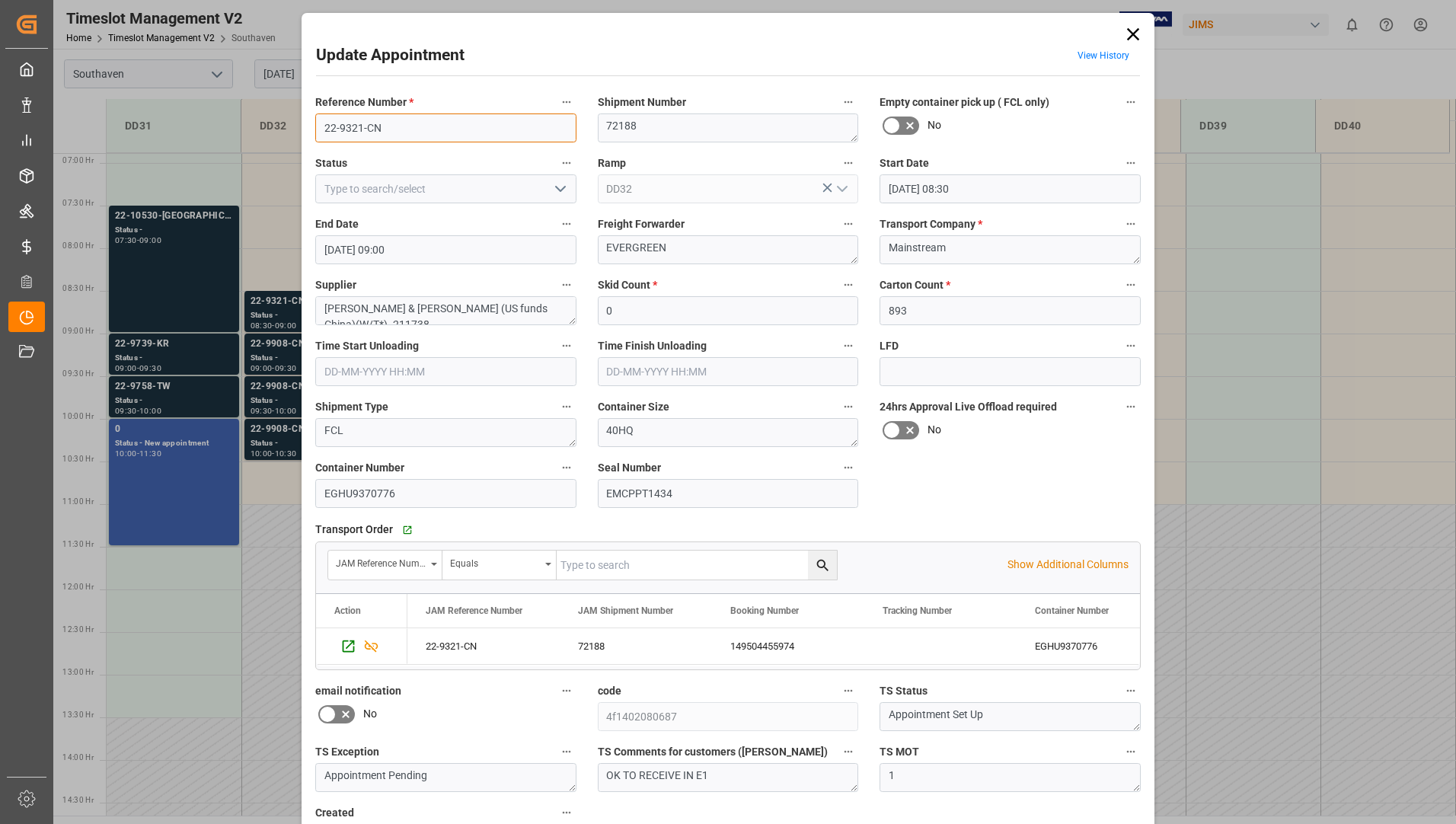
drag, startPoint x: 320, startPoint y: 125, endPoint x: 385, endPoint y: 124, distance: 65.0
click at [385, 124] on input "22-9321-CN" at bounding box center [445, 128] width 261 height 29
click at [318, 494] on input "EGHU9370776" at bounding box center [445, 493] width 261 height 29
drag, startPoint x: 323, startPoint y: 493, endPoint x: 395, endPoint y: 494, distance: 72.0
click at [395, 494] on input "EGHU9370776" at bounding box center [445, 493] width 261 height 29
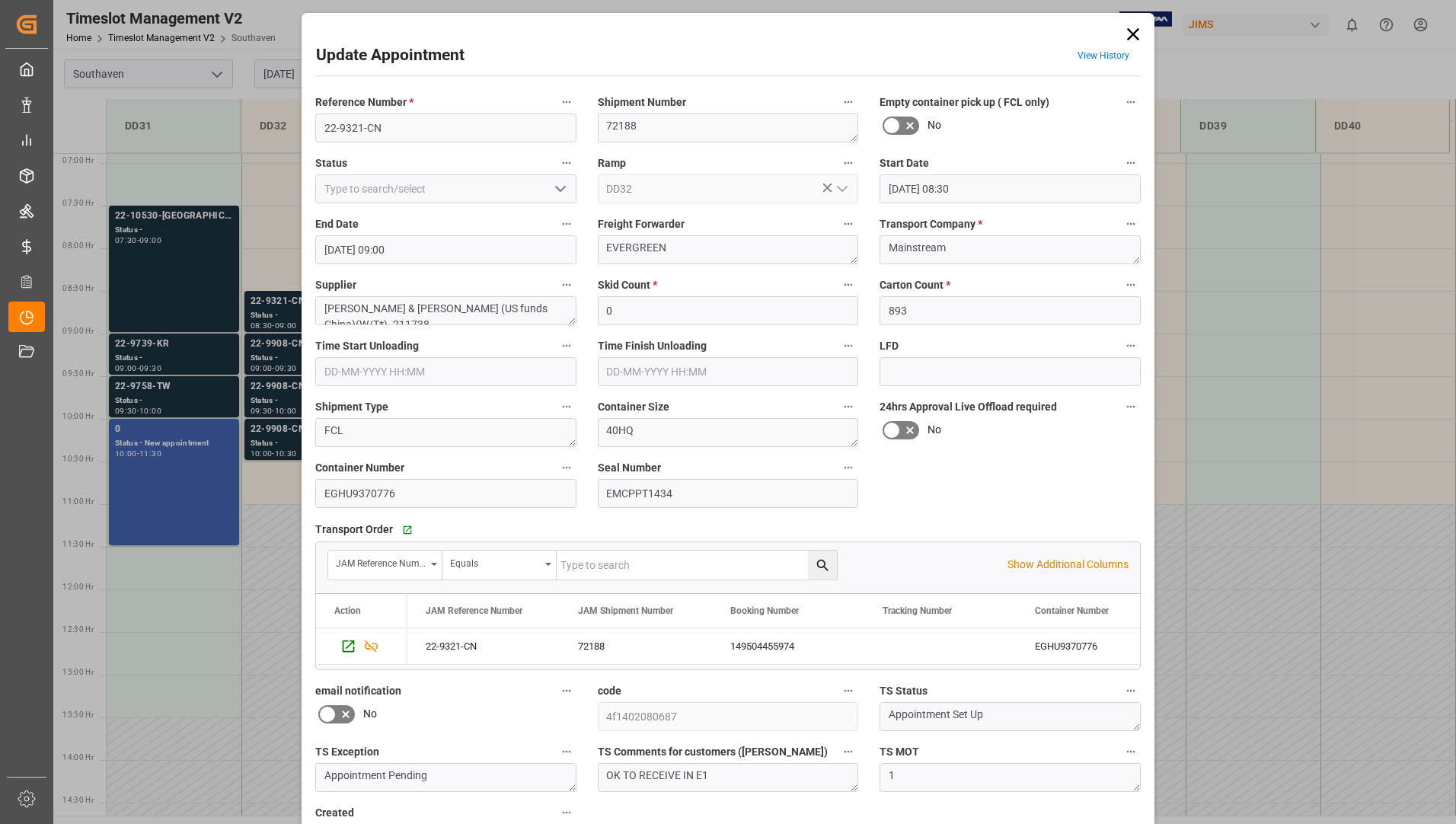
click at [1129, 38] on icon at bounding box center [1133, 34] width 21 height 21
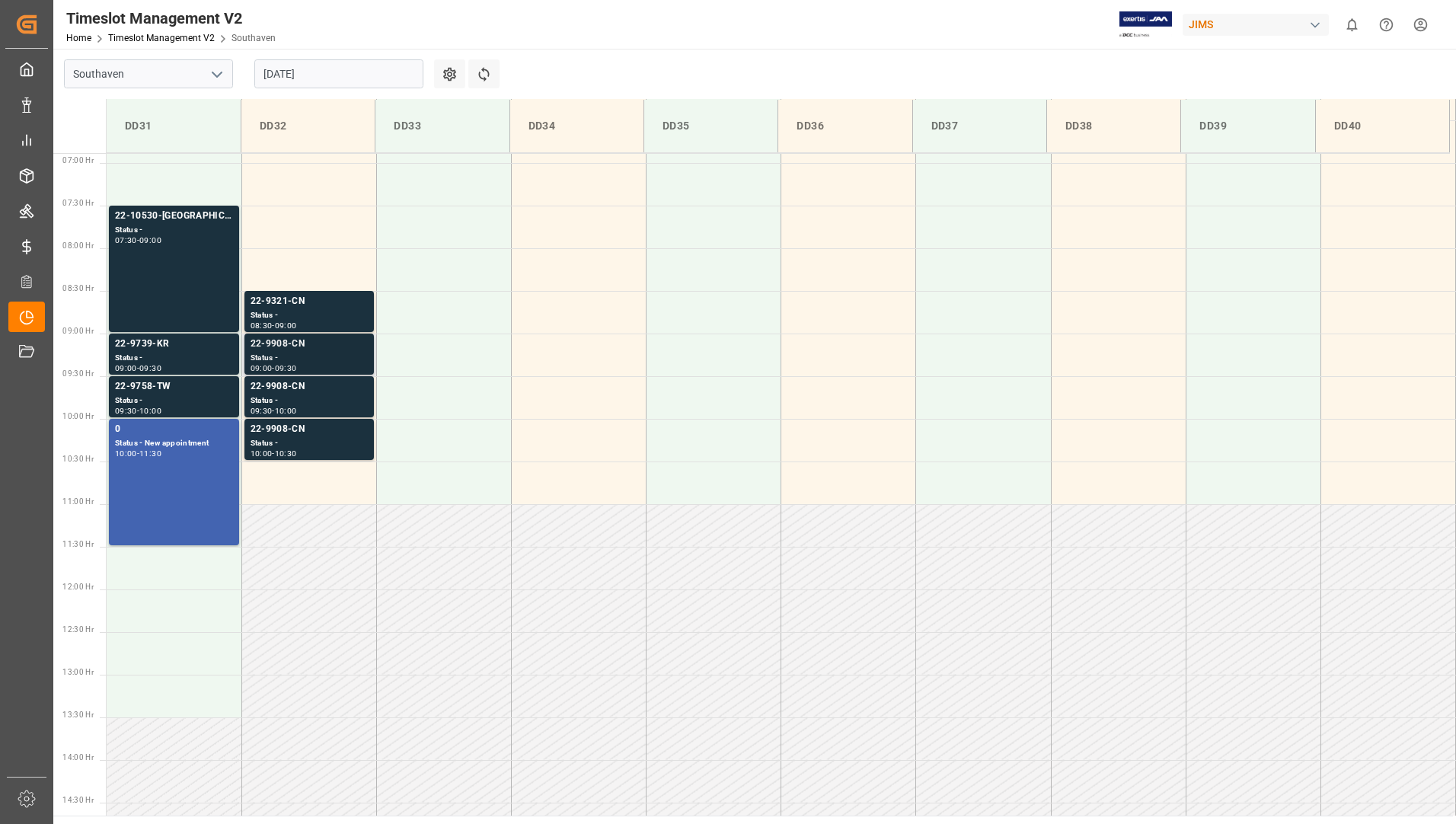
click at [289, 365] on div "09:30" at bounding box center [286, 368] width 22 height 7
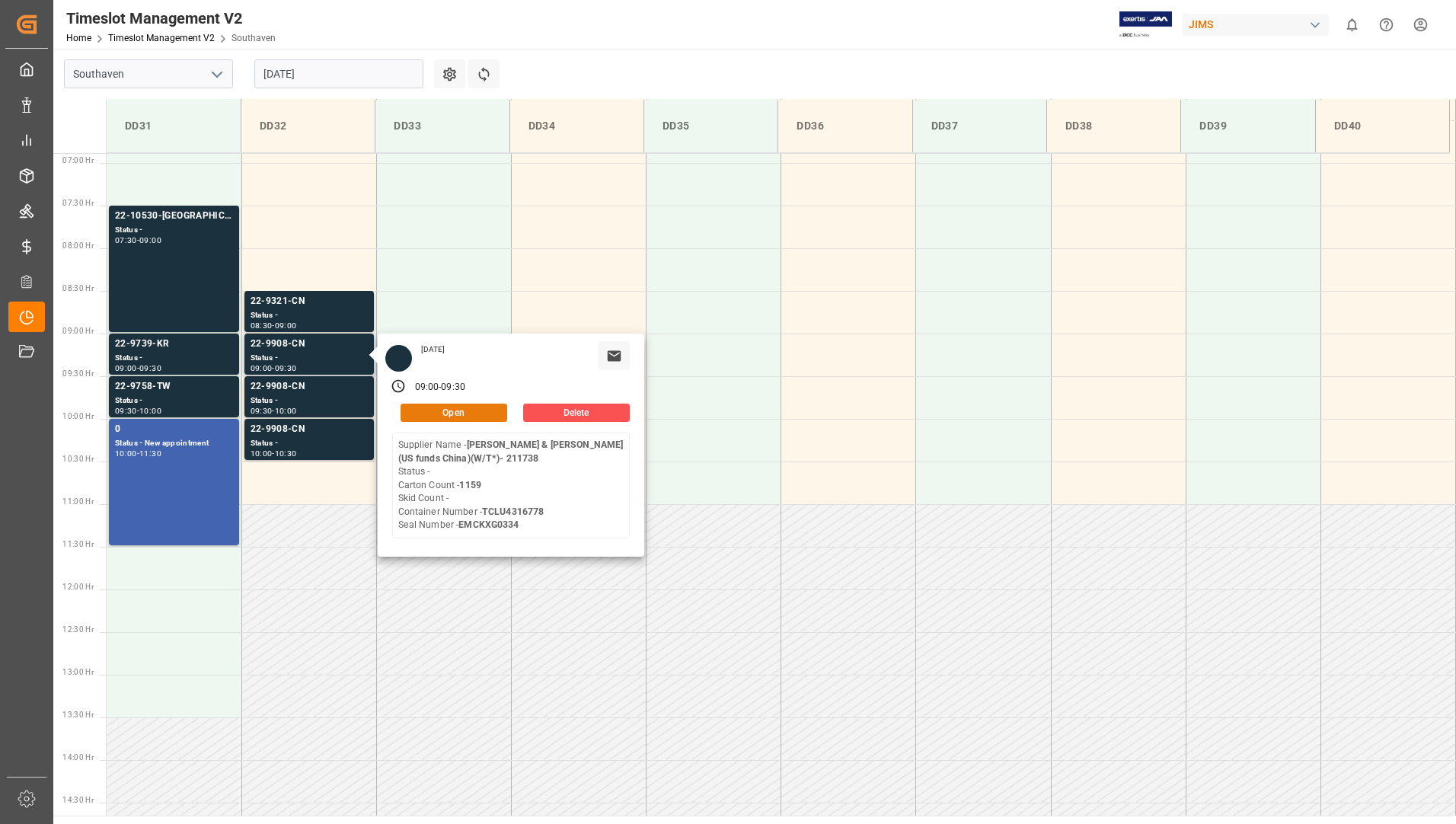
click at [457, 409] on button "Open" at bounding box center [453, 413] width 107 height 18
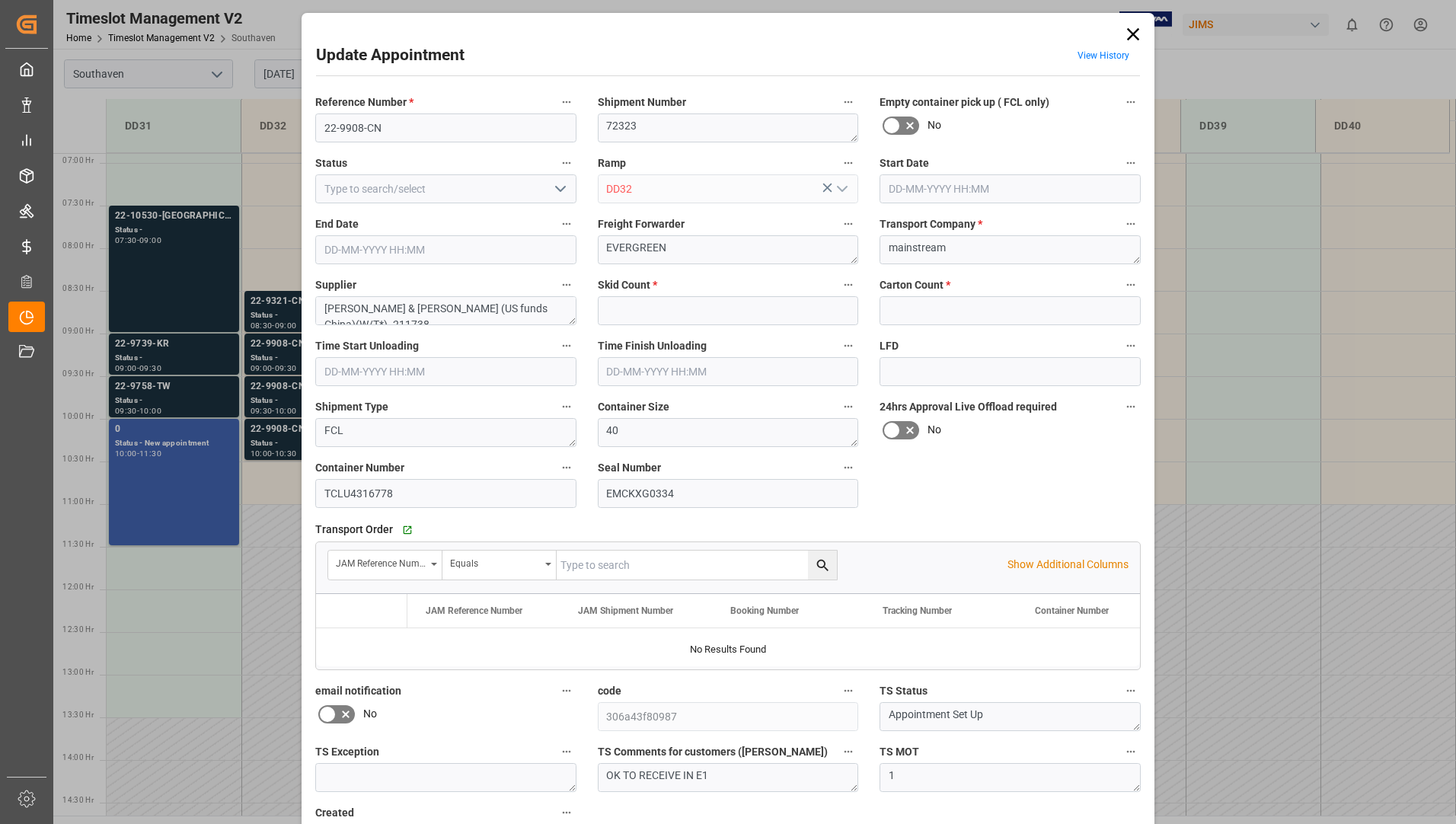
type input "0"
type input "1159"
type input "27-08-2025 09:00"
type input "27-08-2025 09:30"
type input "25-08-2025 19:18"
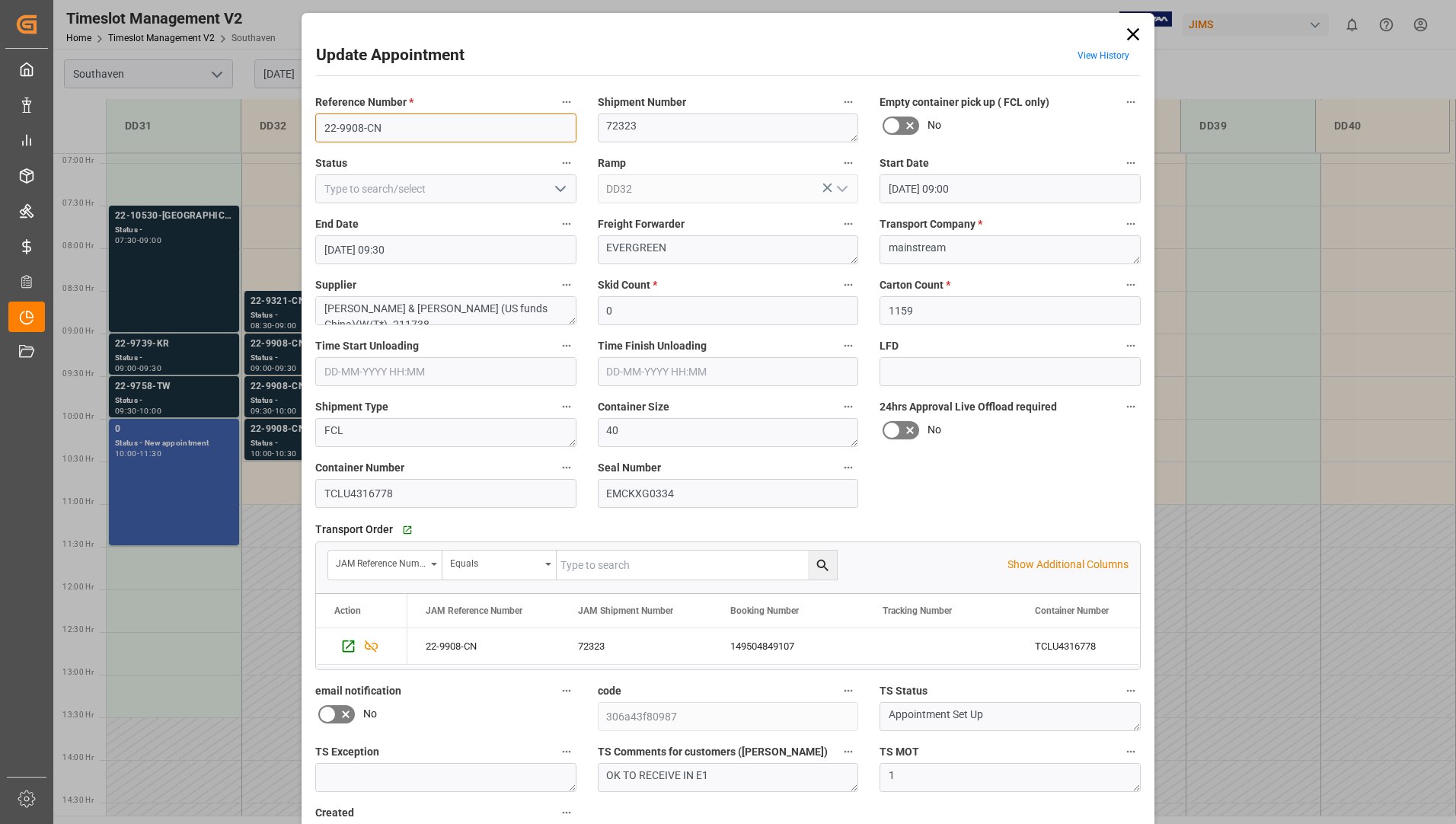
drag, startPoint x: 317, startPoint y: 125, endPoint x: 378, endPoint y: 125, distance: 61.0
click at [378, 125] on input "22-9908-CN" at bounding box center [445, 128] width 261 height 29
drag, startPoint x: 322, startPoint y: 489, endPoint x: 392, endPoint y: 496, distance: 70.3
click at [392, 496] on input "TCLU4316778" at bounding box center [445, 493] width 261 height 29
click at [1139, 29] on icon at bounding box center [1133, 34] width 21 height 21
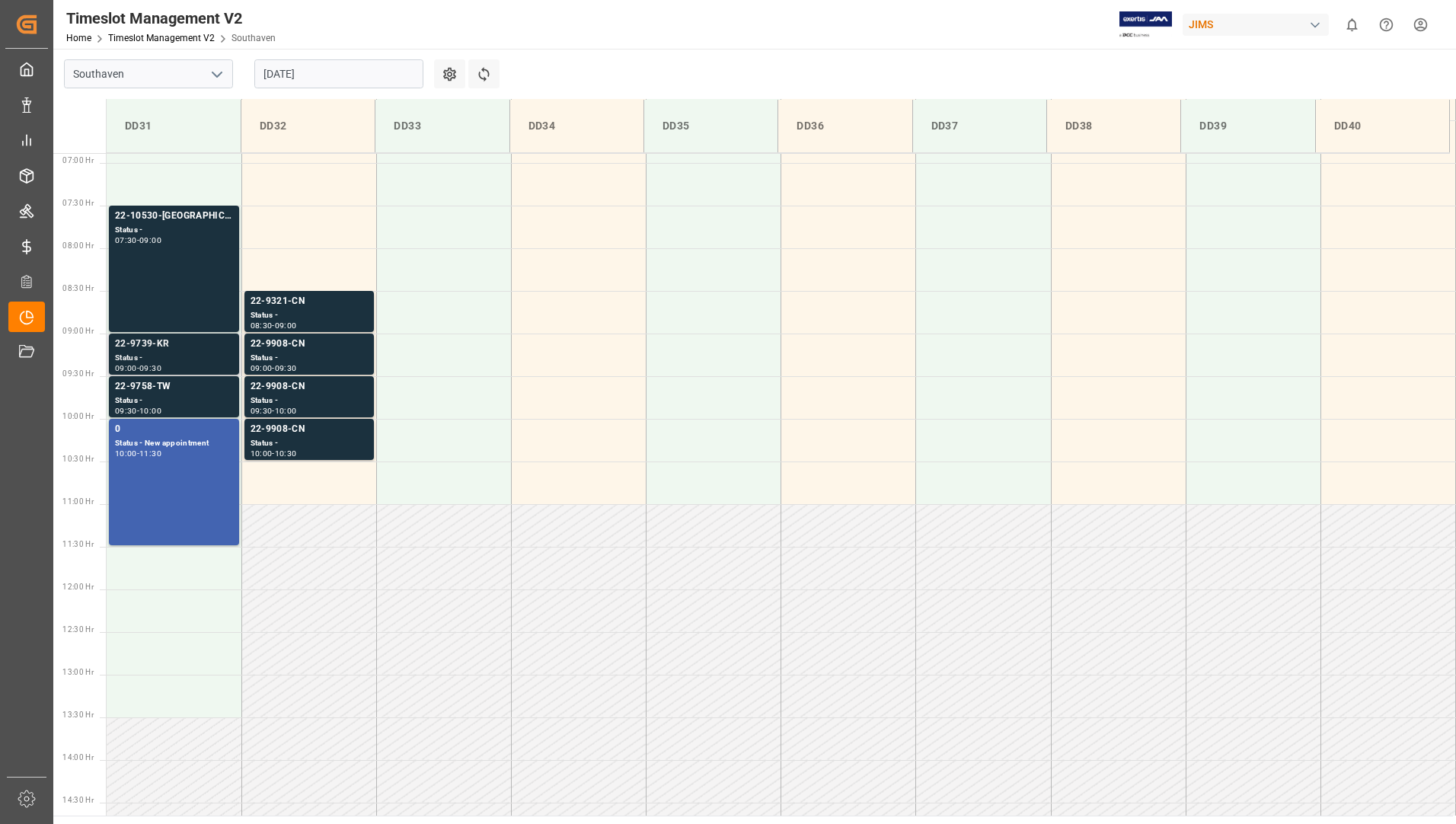
click at [145, 345] on div "22-9739-KR" at bounding box center [173, 344] width 118 height 15
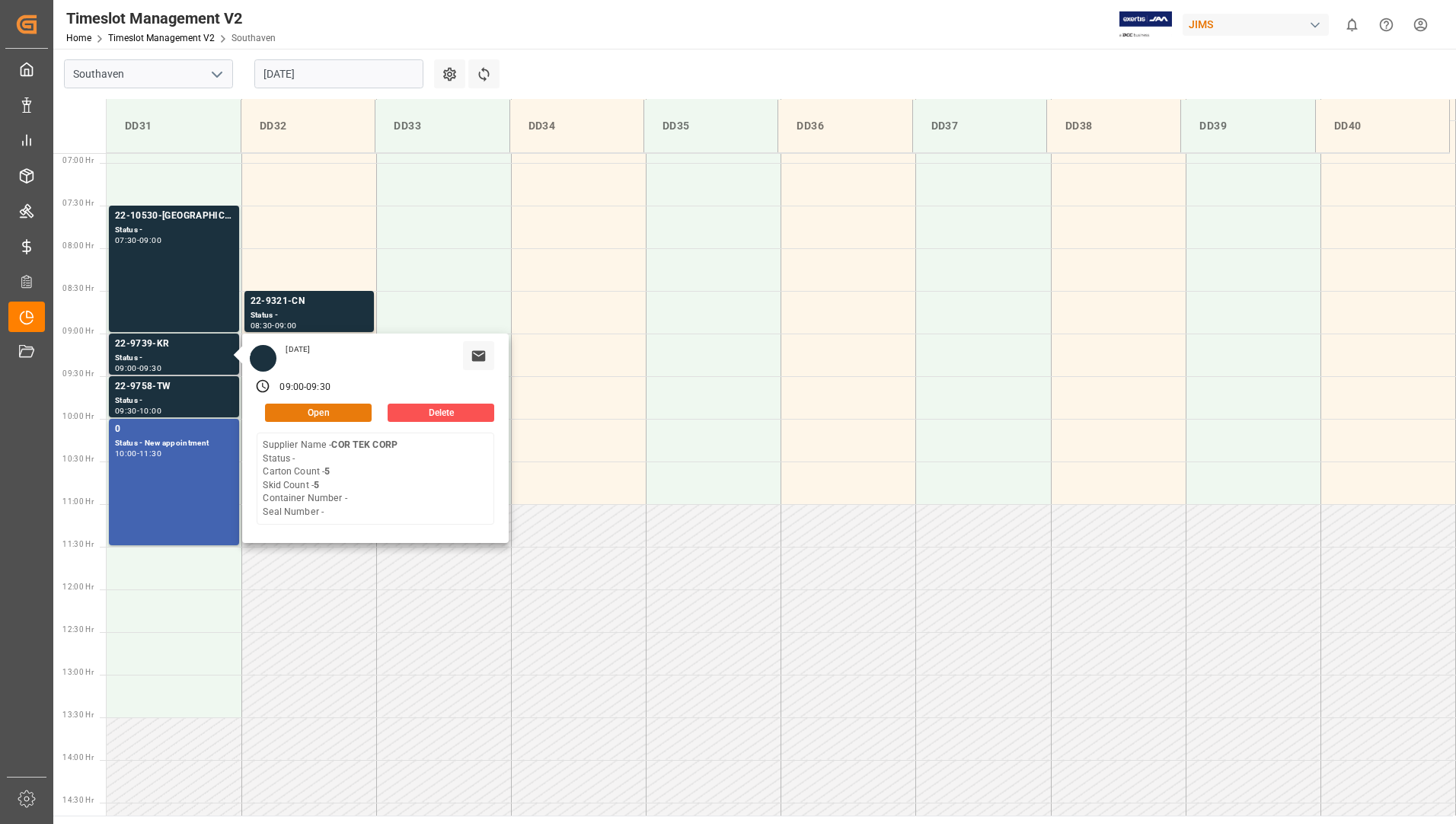
click at [289, 413] on button "Open" at bounding box center [318, 413] width 107 height 18
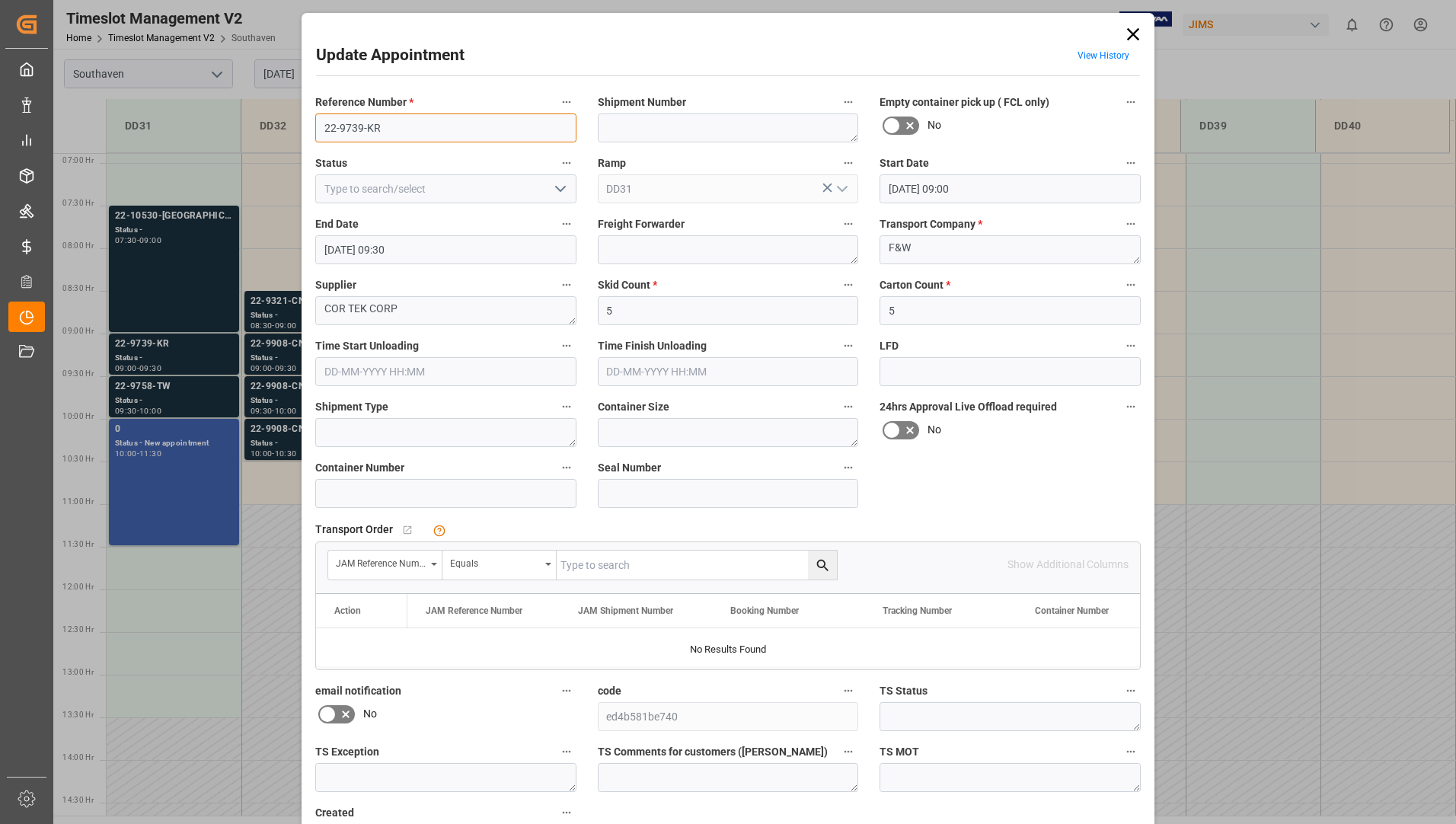
drag, startPoint x: 313, startPoint y: 128, endPoint x: 387, endPoint y: 130, distance: 74.0
click at [387, 130] on input "22-9739-KR" at bounding box center [445, 128] width 261 height 29
click at [1131, 37] on icon at bounding box center [1133, 34] width 21 height 21
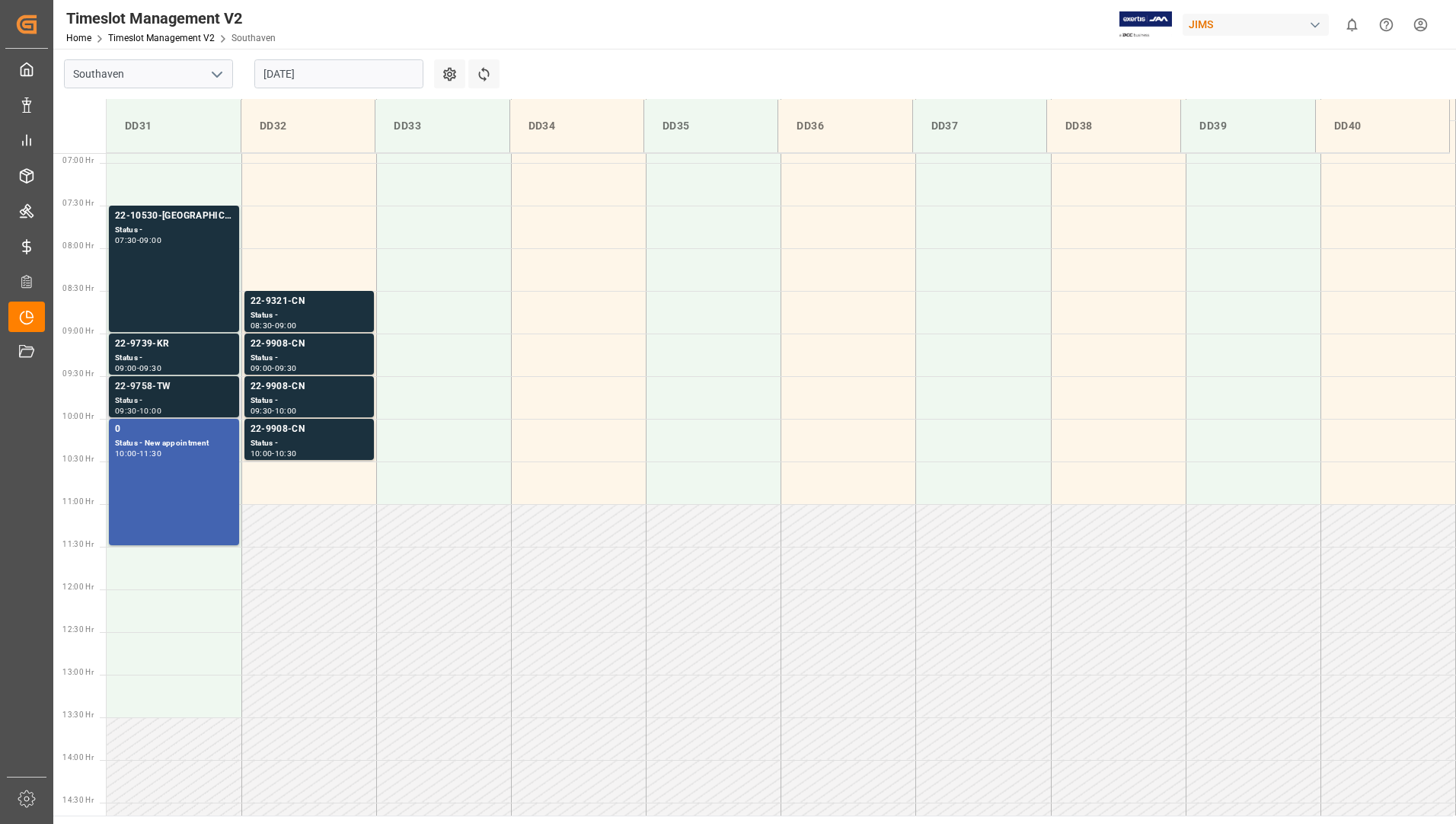
click at [179, 396] on div "Status -" at bounding box center [173, 401] width 118 height 13
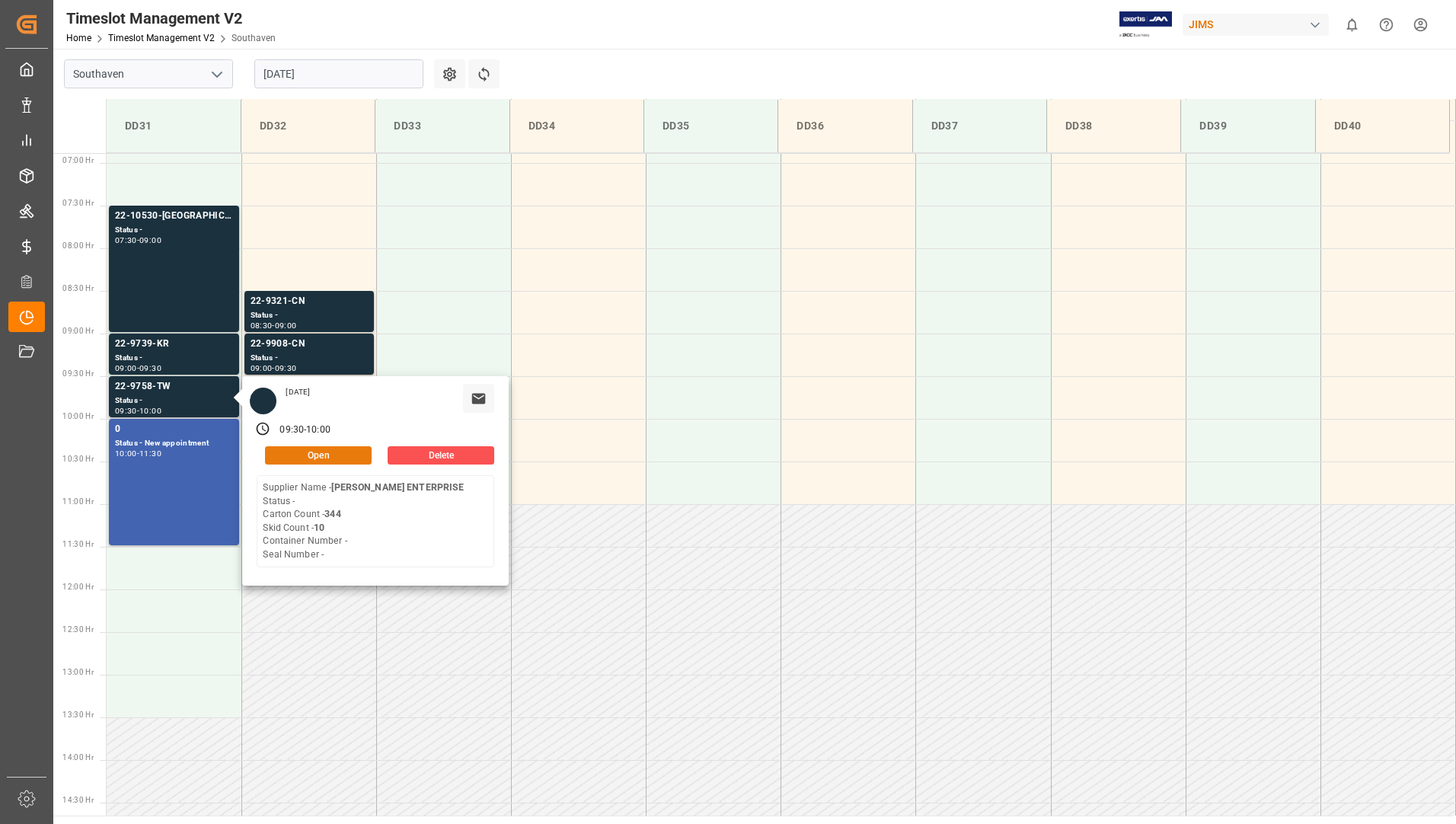
click at [303, 461] on button "Open" at bounding box center [318, 455] width 107 height 18
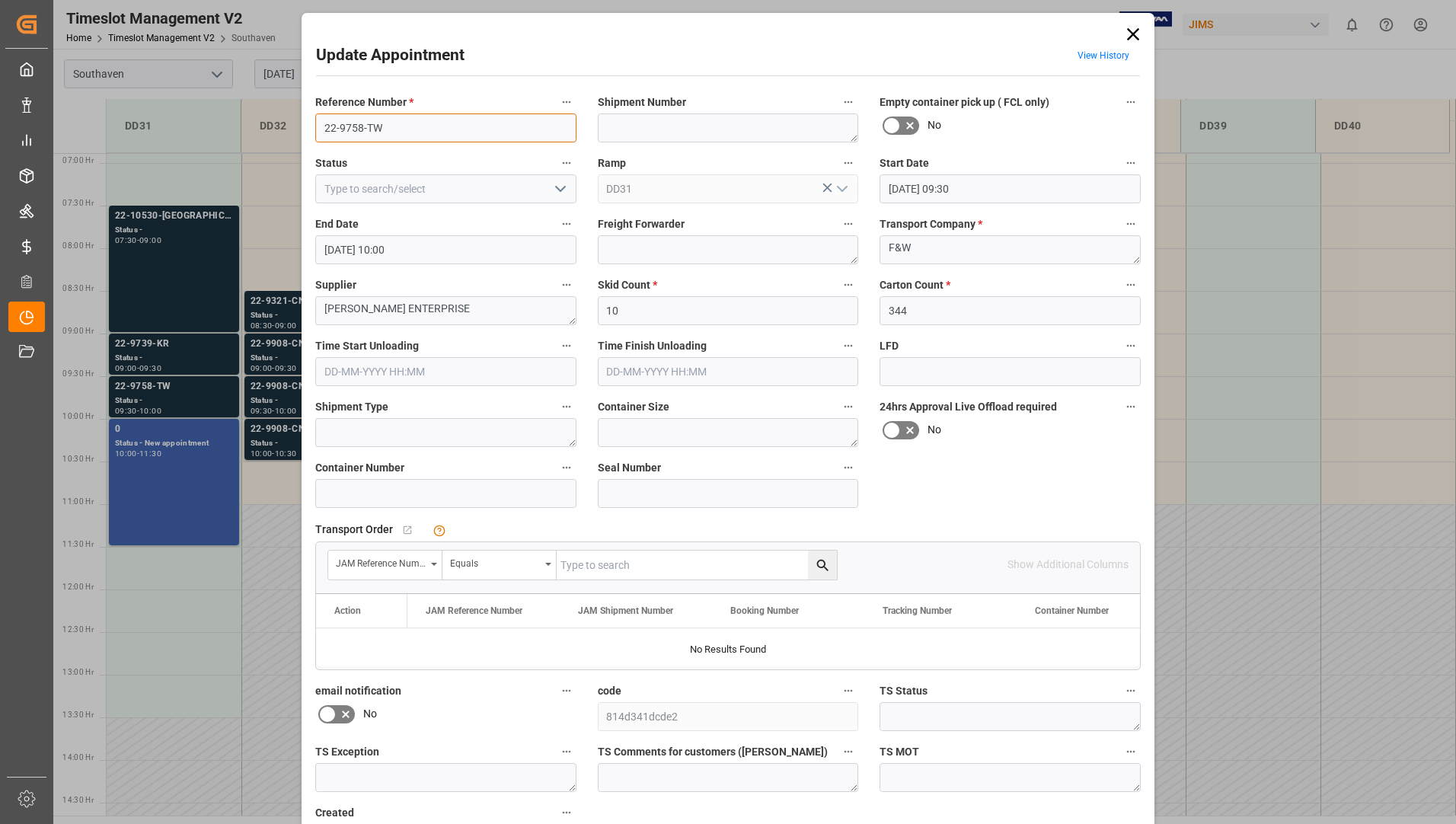
drag, startPoint x: 314, startPoint y: 125, endPoint x: 405, endPoint y: 125, distance: 91.0
click at [405, 125] on input "22-9758-TW" at bounding box center [445, 128] width 261 height 29
click at [452, 310] on textarea "[PERSON_NAME] ENTERPRISE" at bounding box center [445, 311] width 261 height 29
type textarea "T"
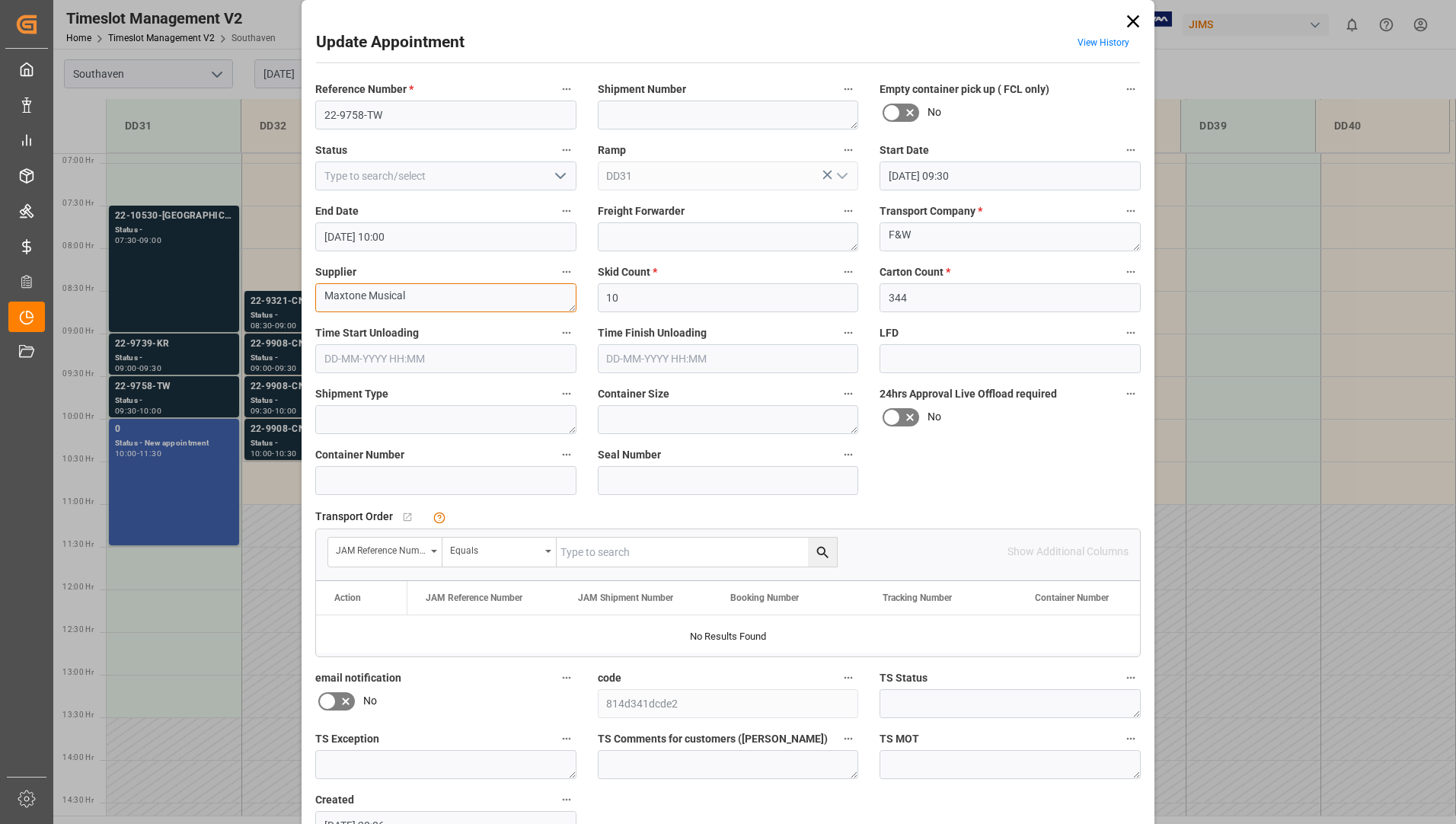
scroll to position [0, 0]
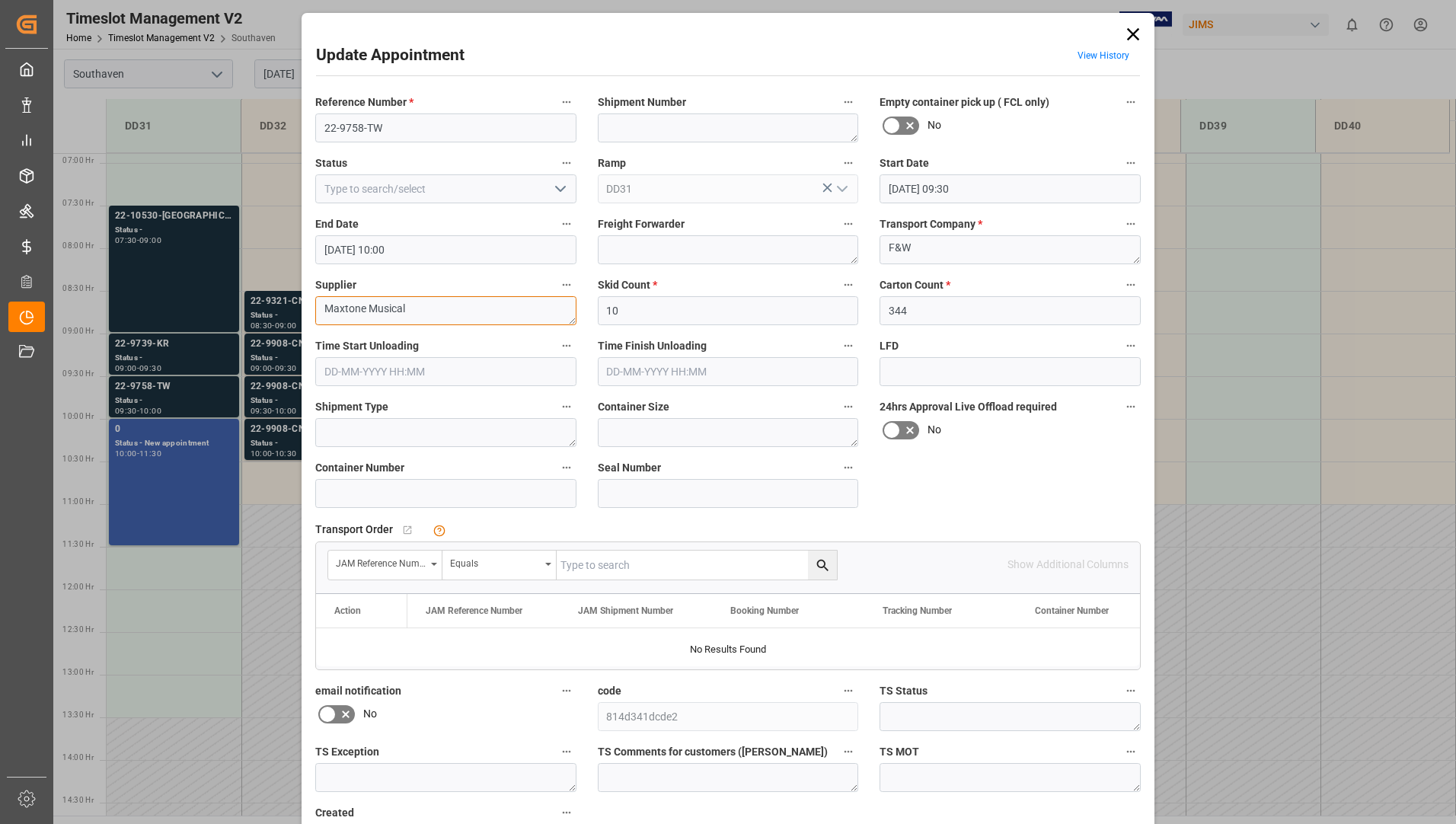
type textarea "Maxtone Musical"
click at [678, 562] on input "text" at bounding box center [697, 565] width 280 height 29
type input "22-9758-TW"
click at [820, 566] on icon "search button" at bounding box center [822, 565] width 11 height 11
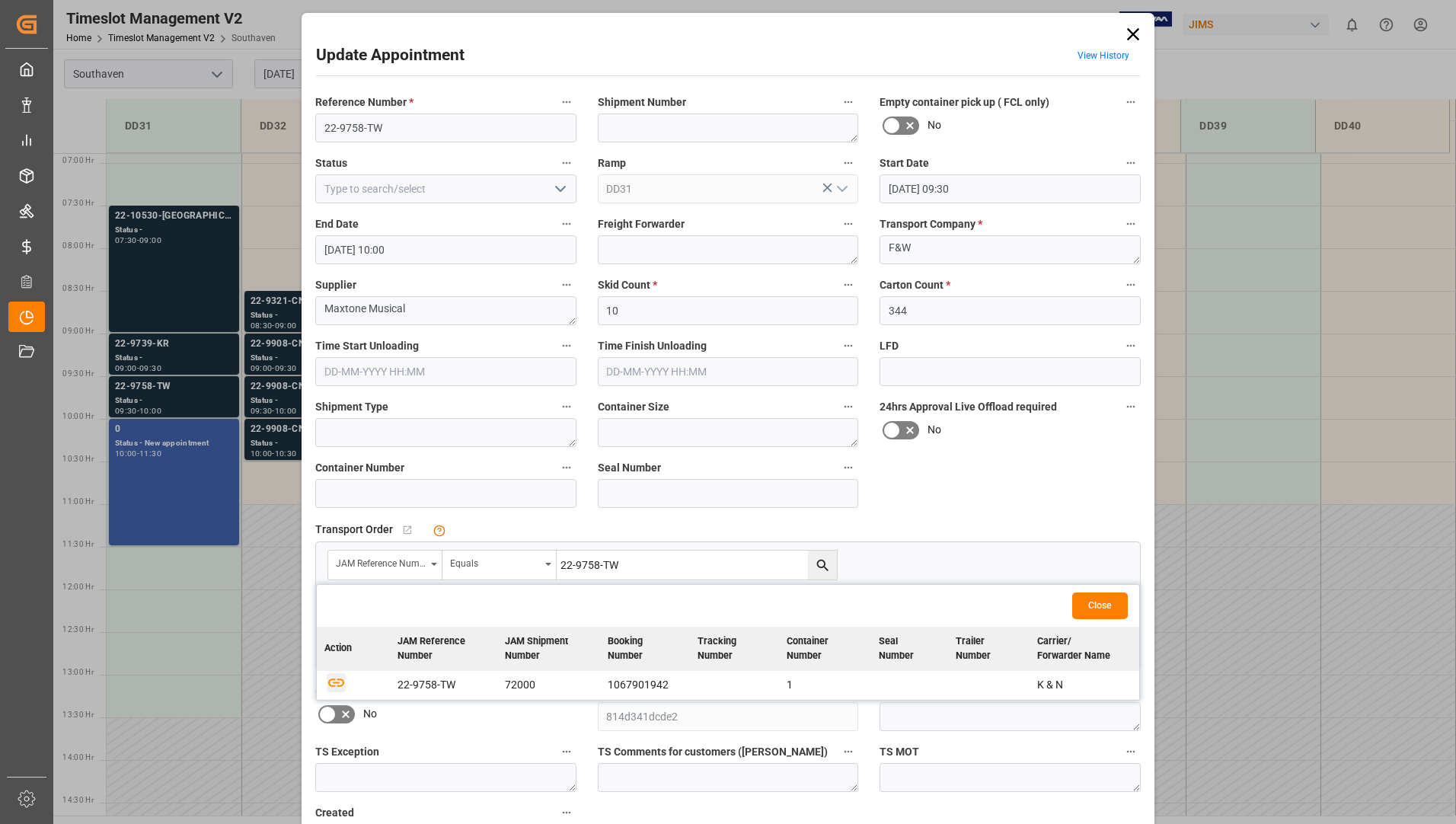
click at [328, 679] on icon "button" at bounding box center [335, 682] width 19 height 19
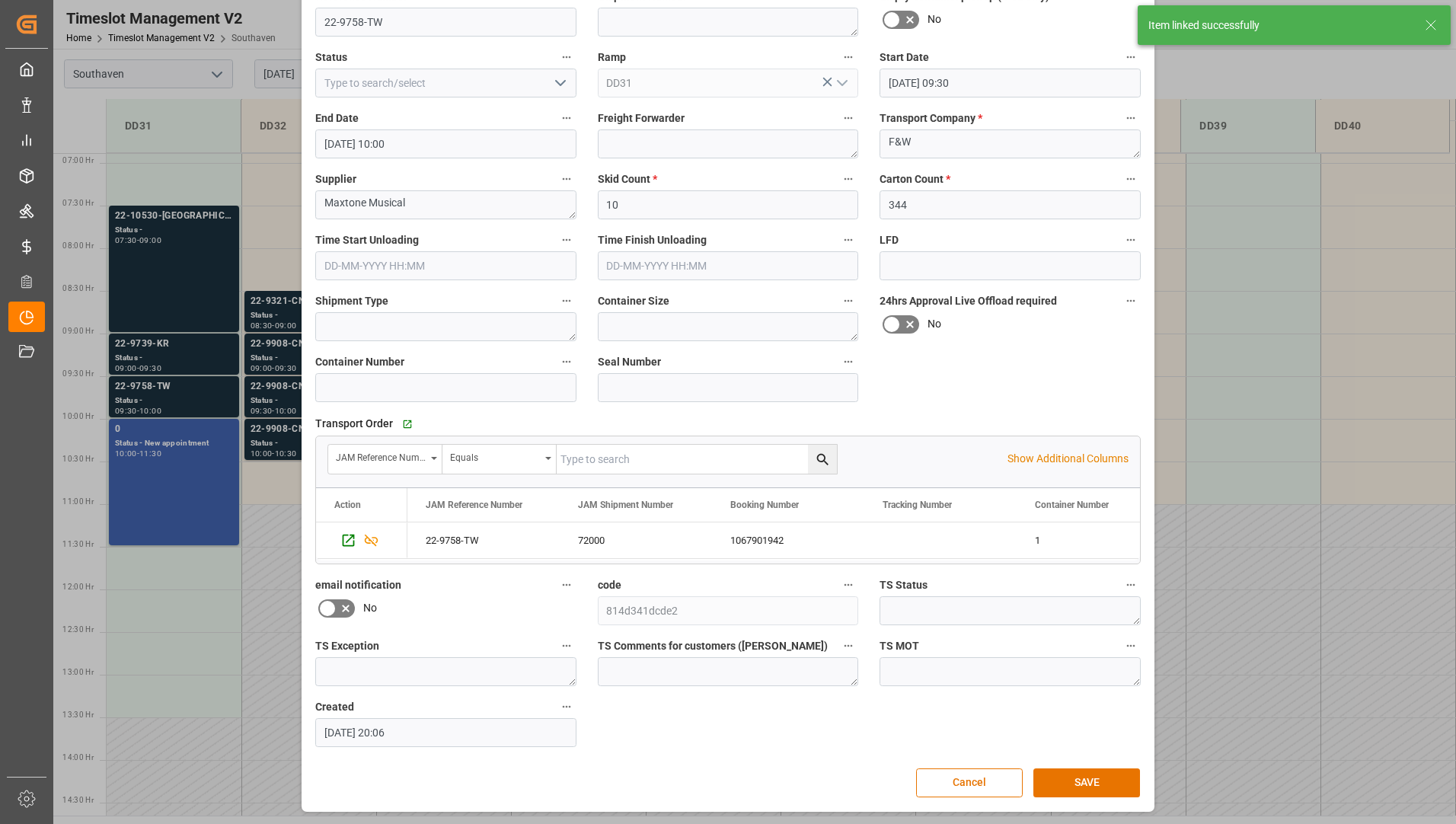
scroll to position [107, 0]
click at [1062, 791] on button "SAVE" at bounding box center [1086, 782] width 107 height 29
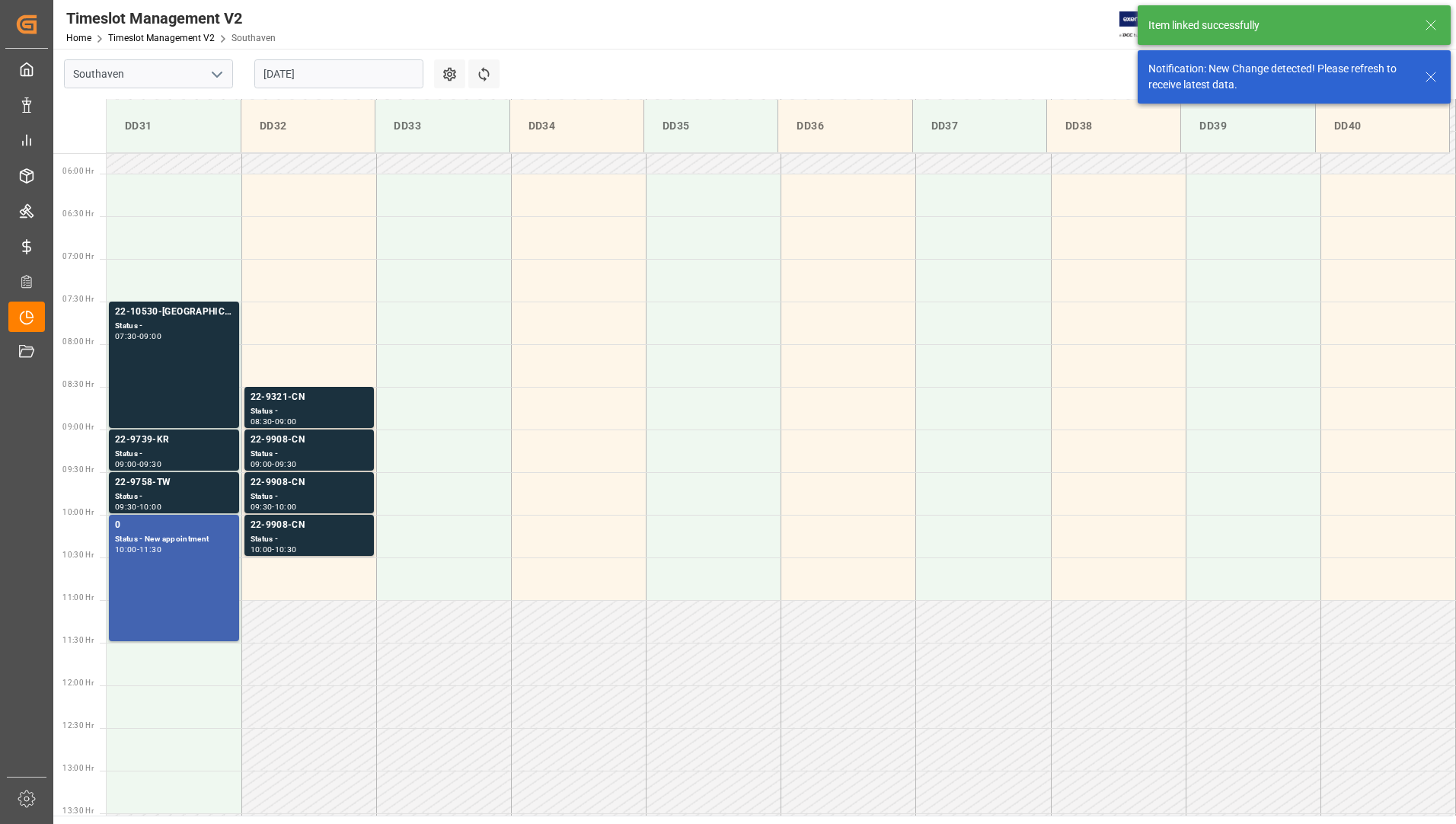
scroll to position [673, 0]
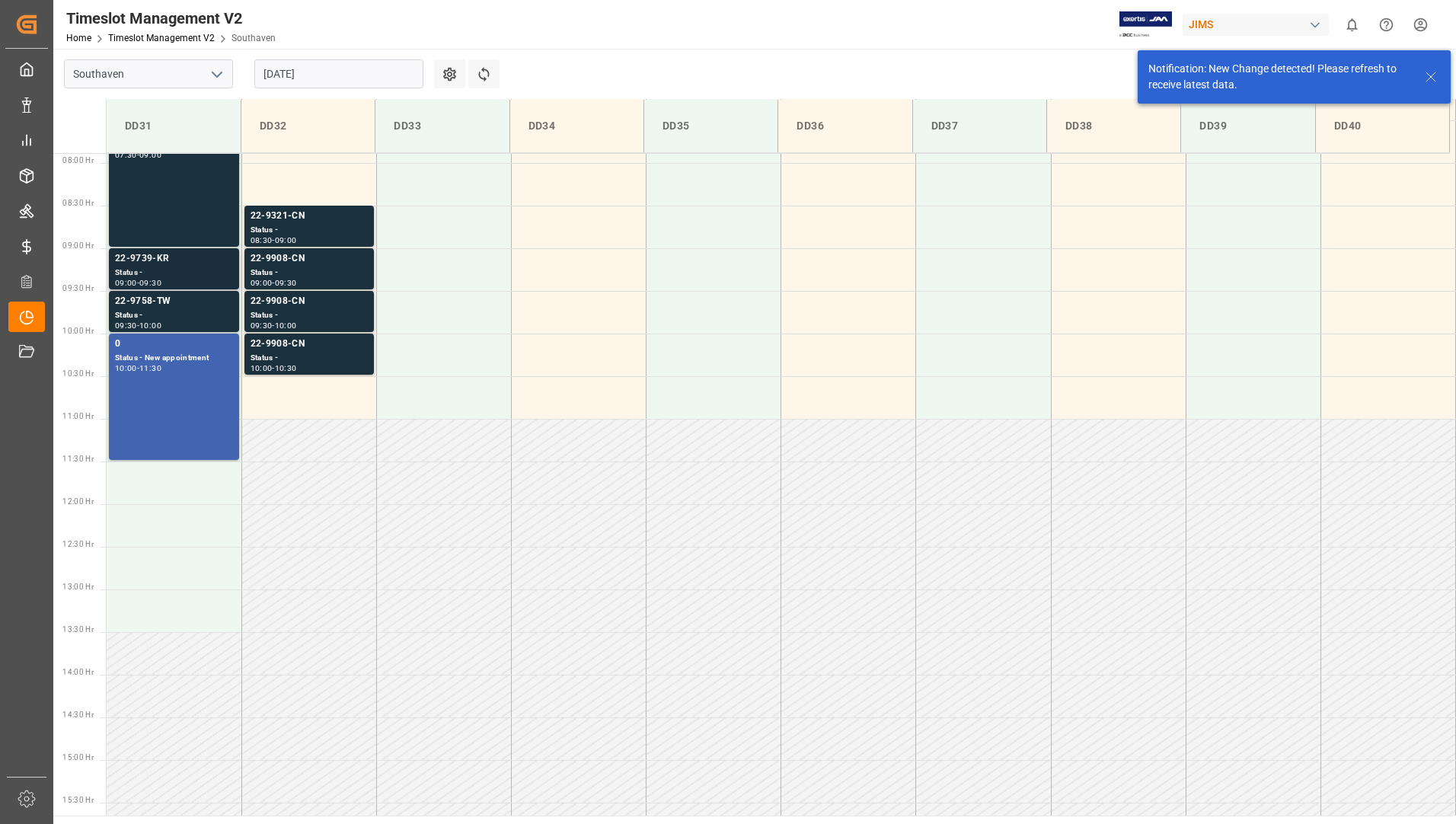
click at [170, 263] on div "22-9739-KR" at bounding box center [173, 259] width 118 height 15
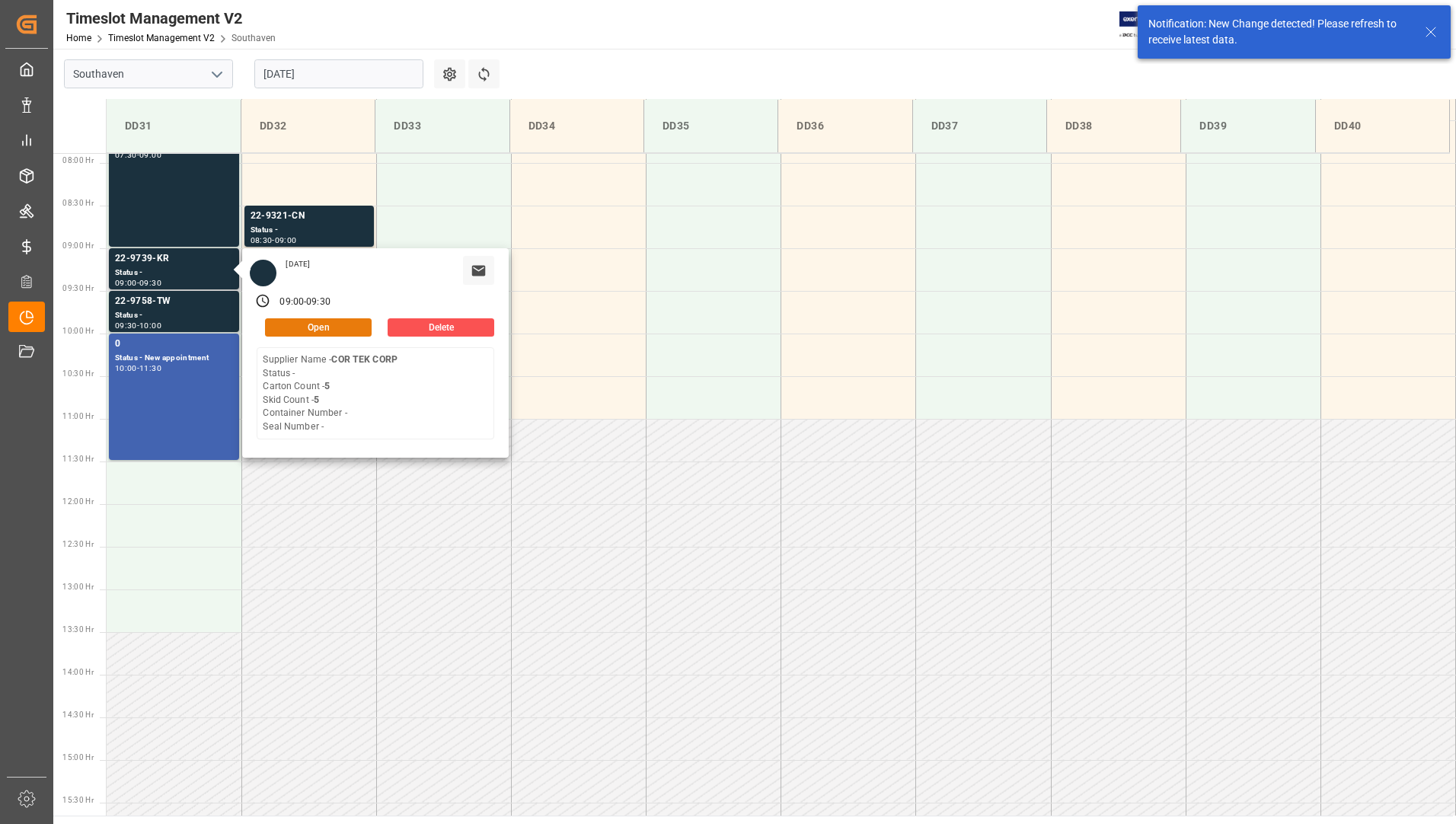
click at [277, 327] on button "Open" at bounding box center [318, 327] width 107 height 18
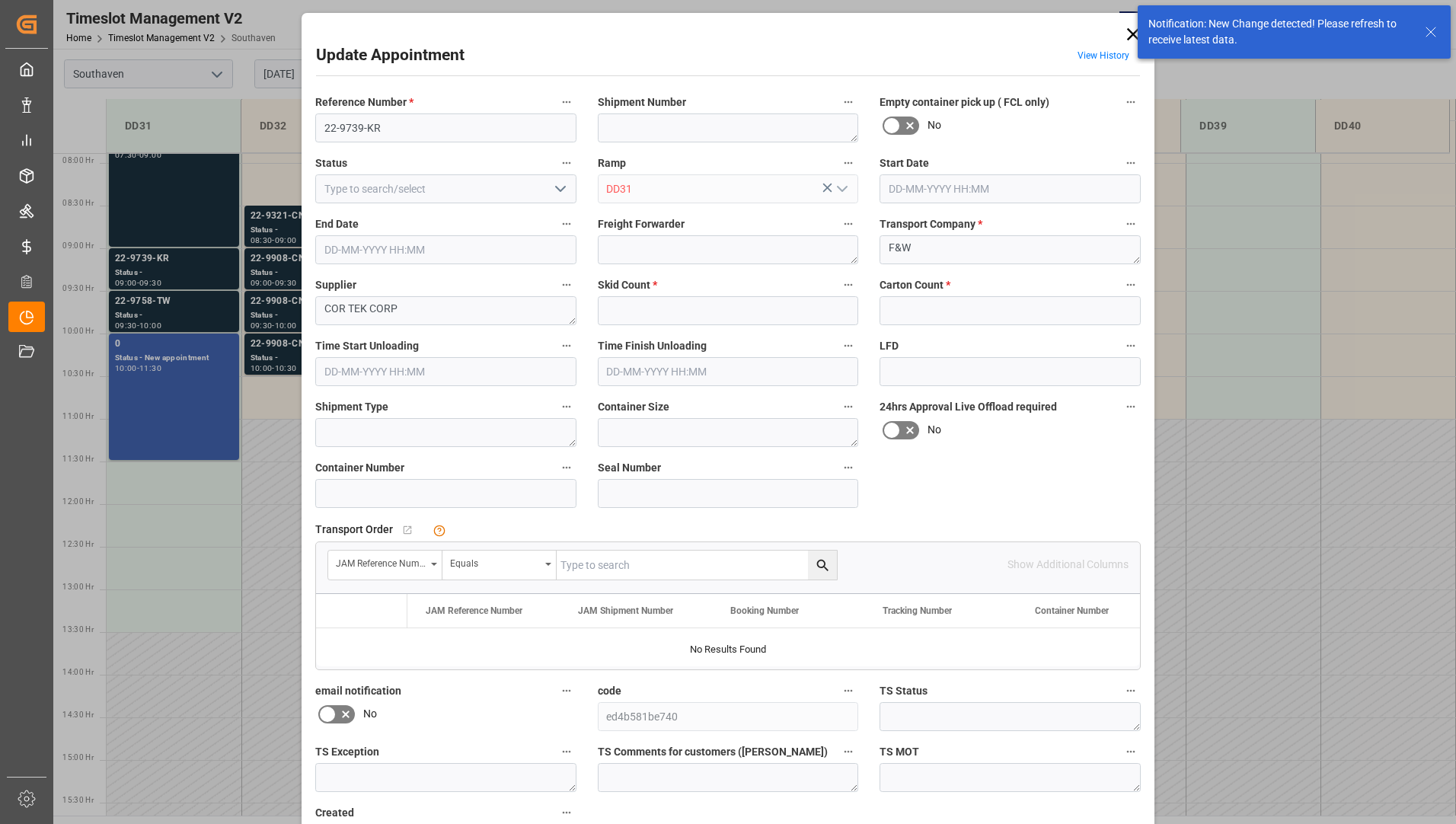
type input "5"
type input "27-08-2025 09:00"
type input "27-08-2025 09:30"
type input "25-08-2025 20:05"
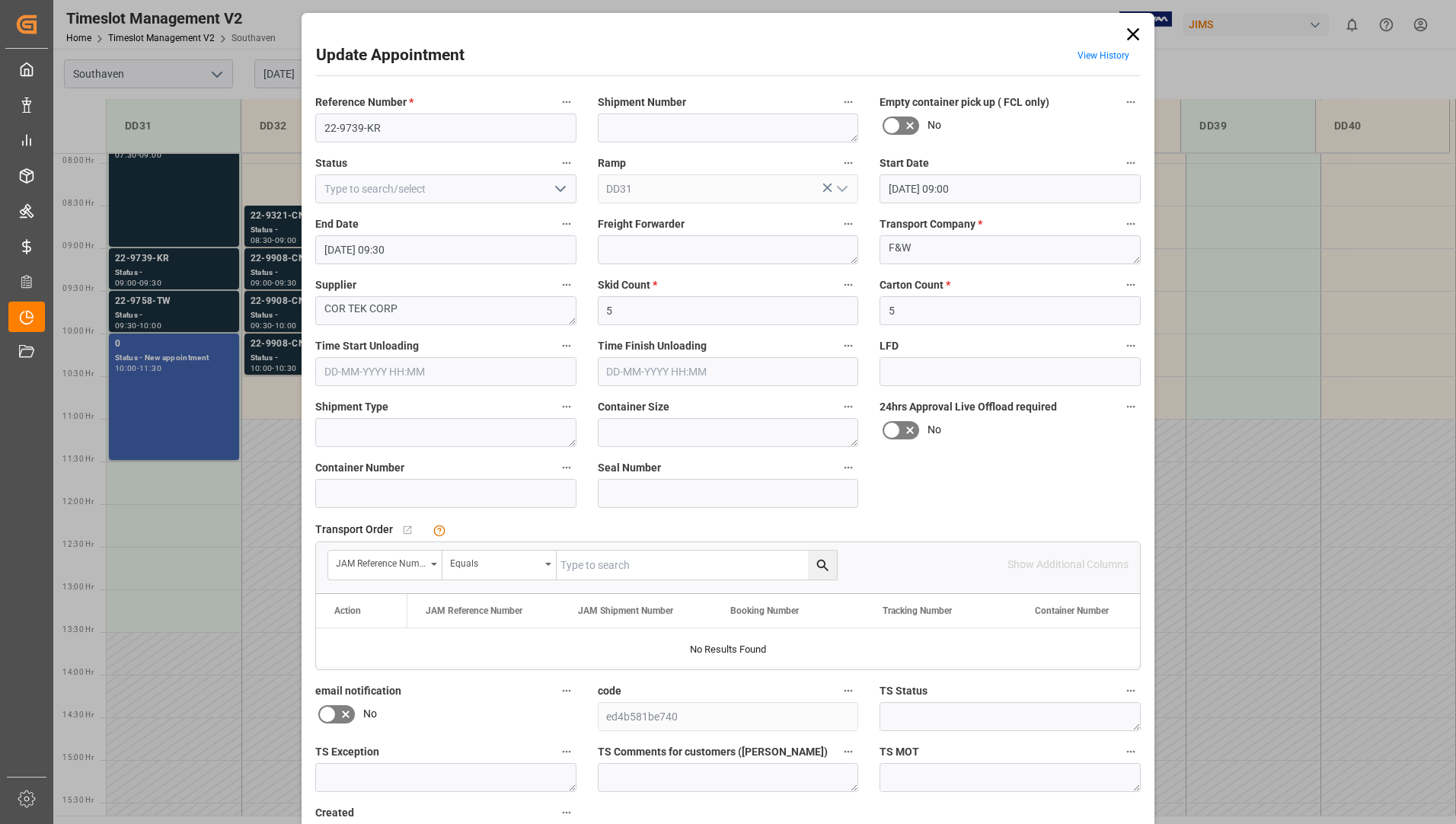
click at [657, 563] on input "text" at bounding box center [697, 565] width 280 height 29
type input "22-9739-KR"
click at [822, 556] on button "search button" at bounding box center [823, 565] width 29 height 29
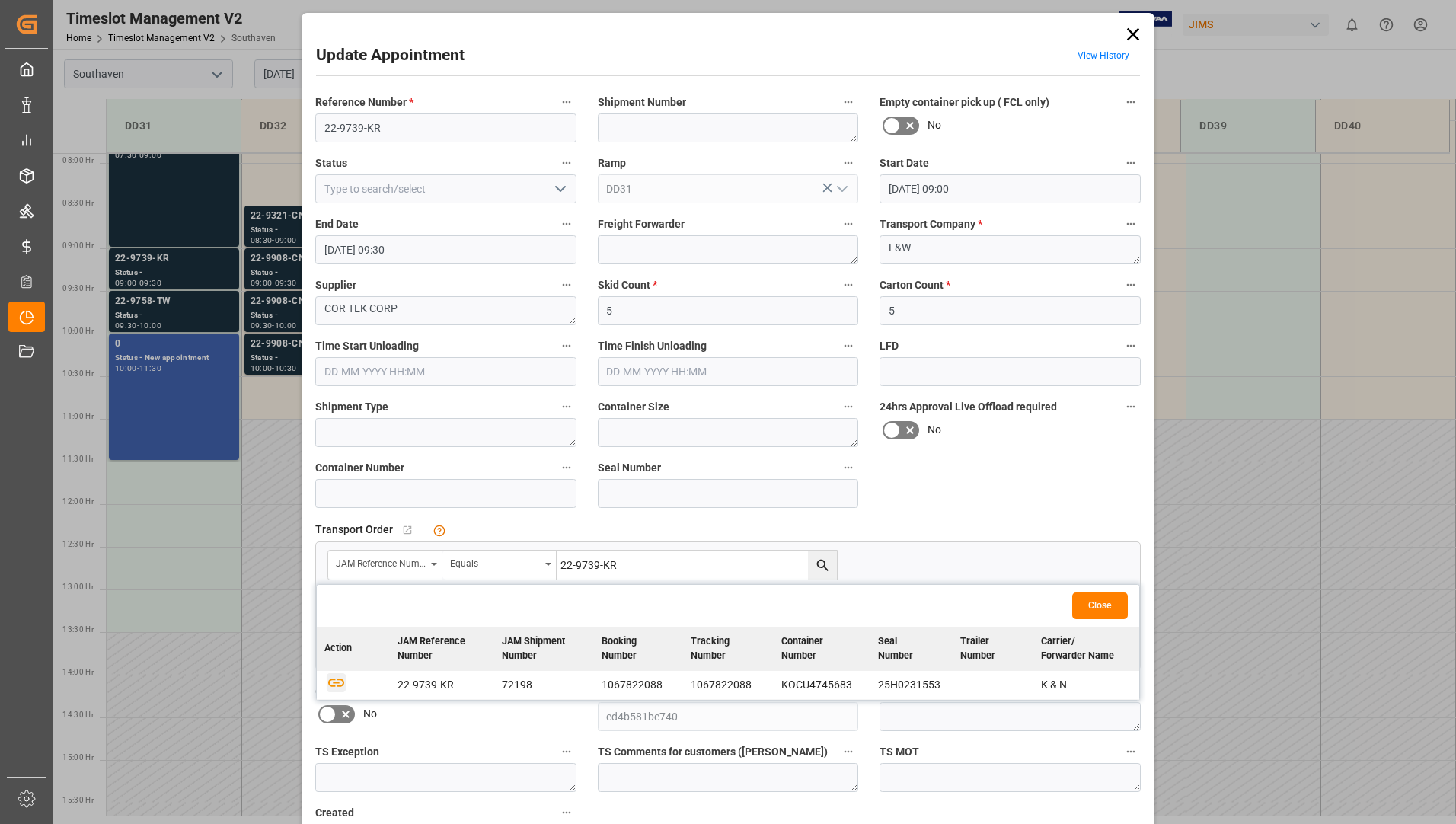
click at [329, 683] on icon "button" at bounding box center [335, 682] width 19 height 19
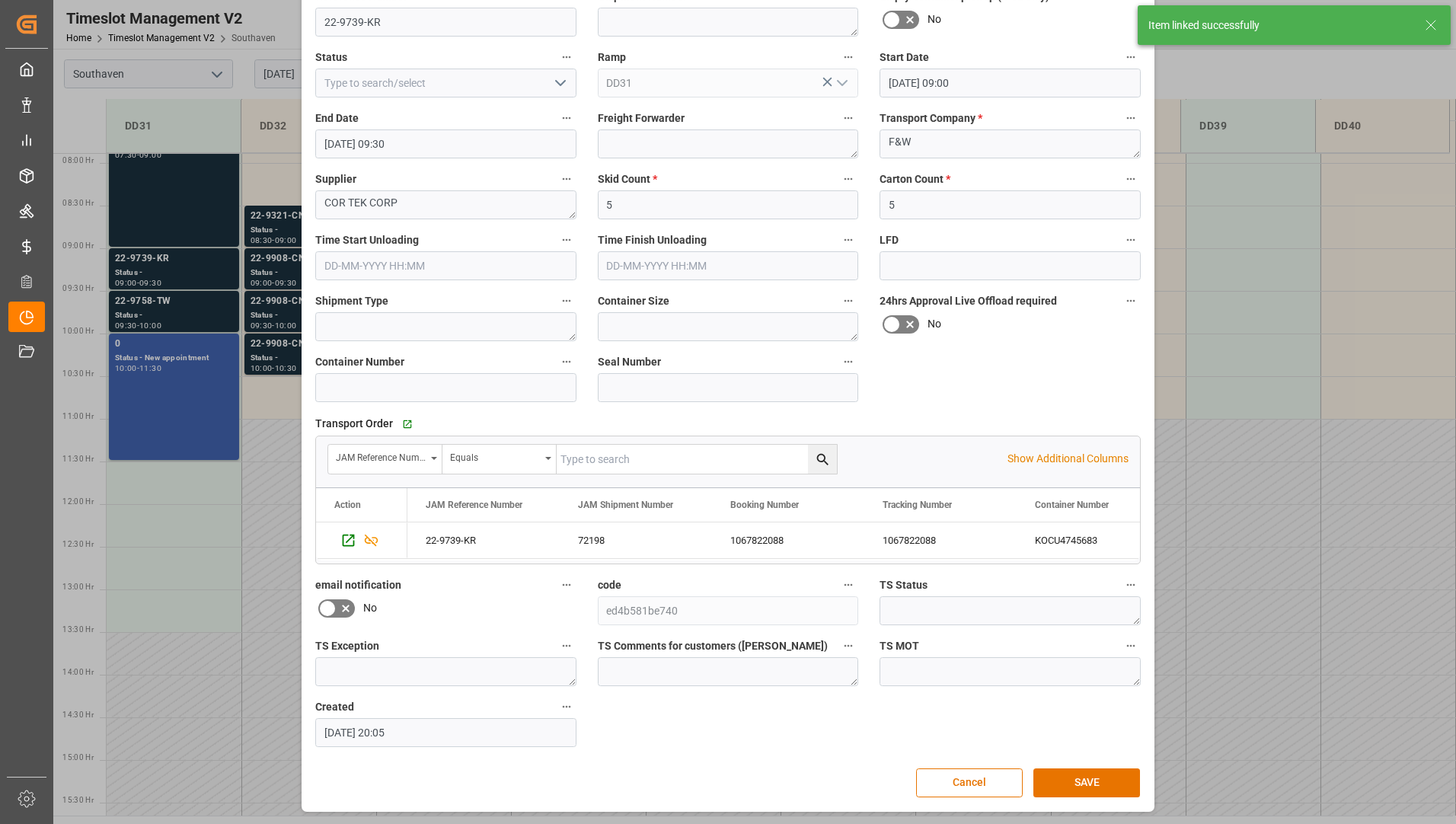
scroll to position [107, 0]
click at [1065, 778] on button "SAVE" at bounding box center [1086, 782] width 107 height 29
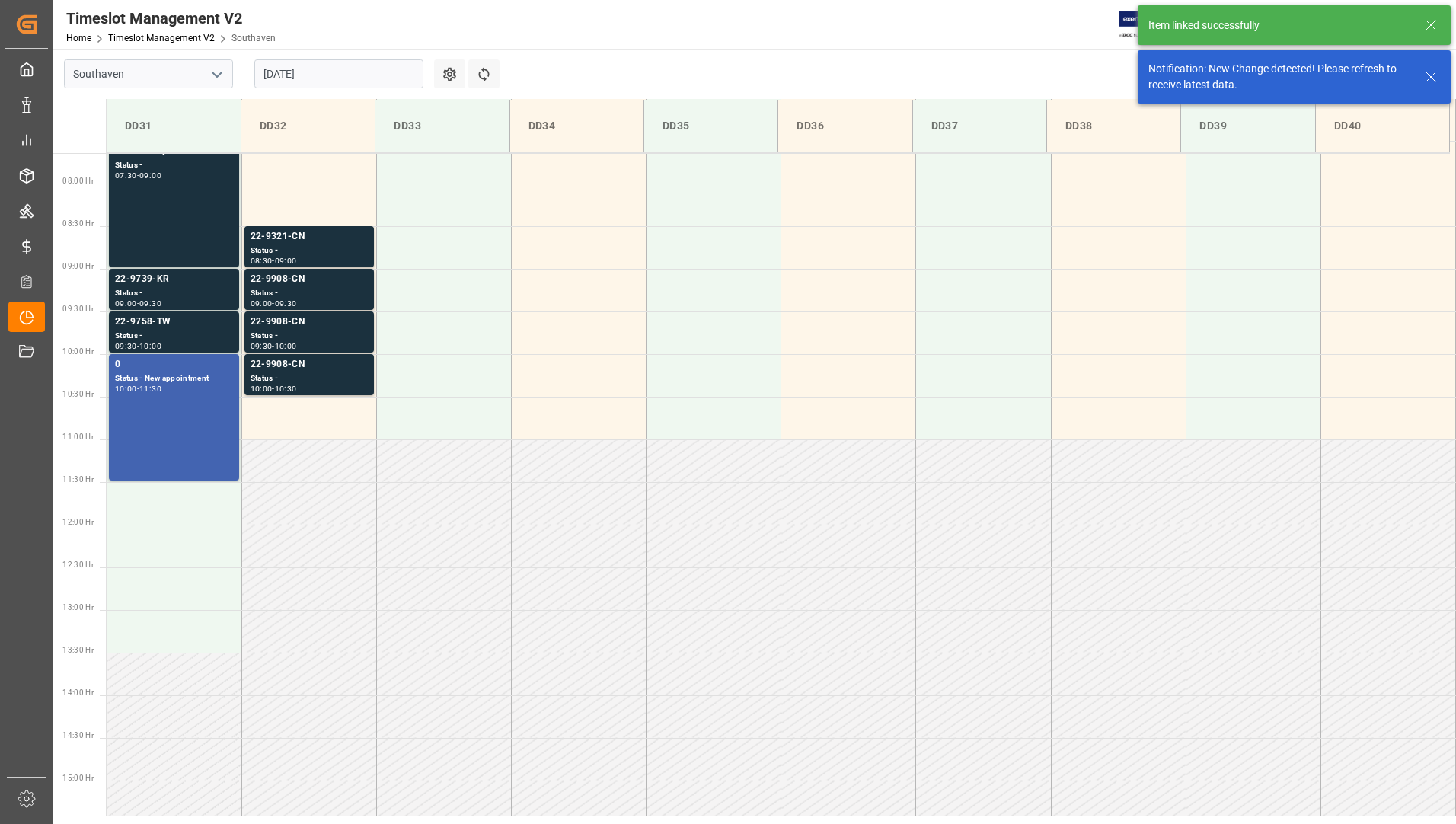
scroll to position [673, 0]
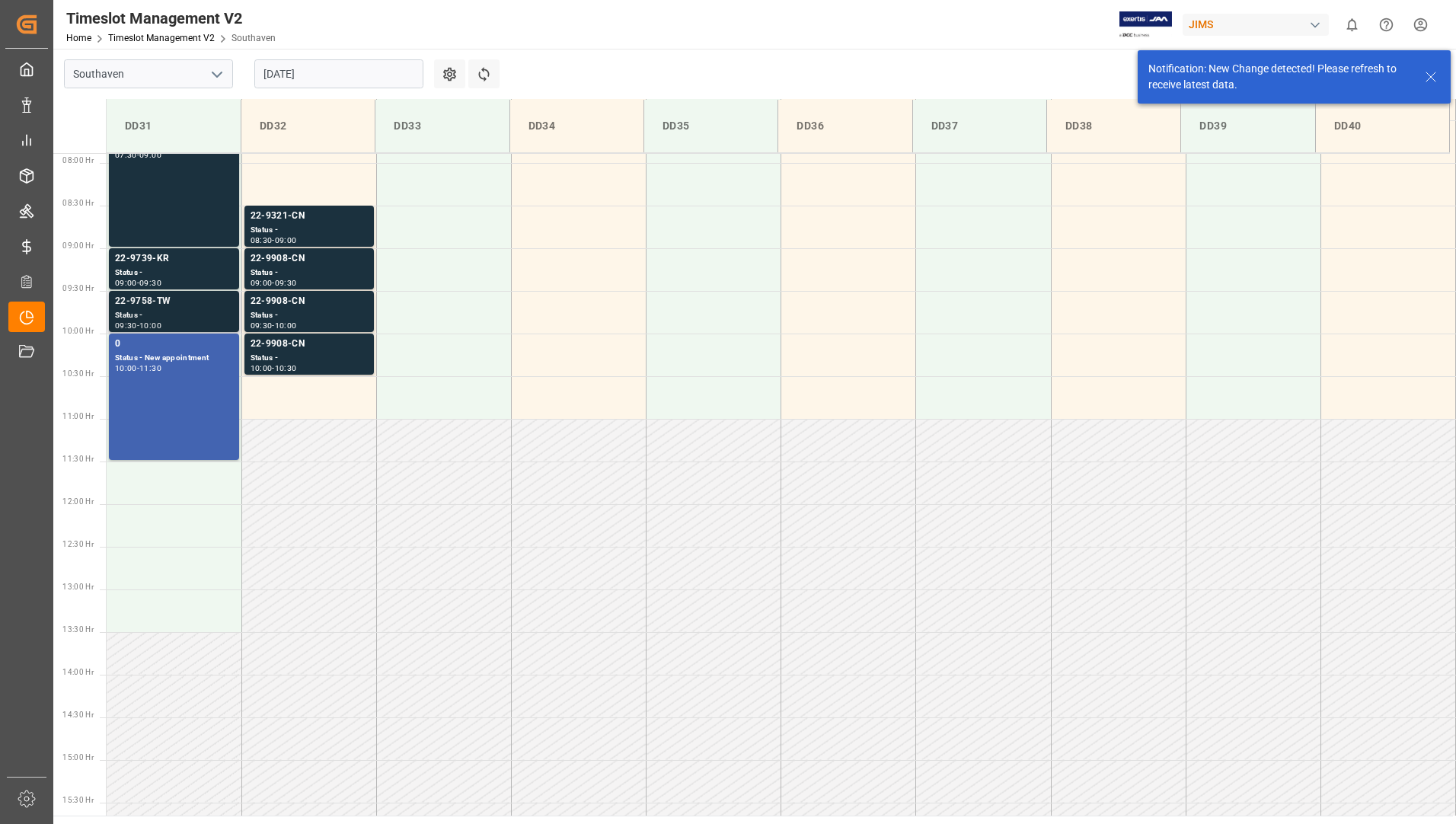
click at [168, 301] on div "22-9758-TW" at bounding box center [173, 301] width 118 height 15
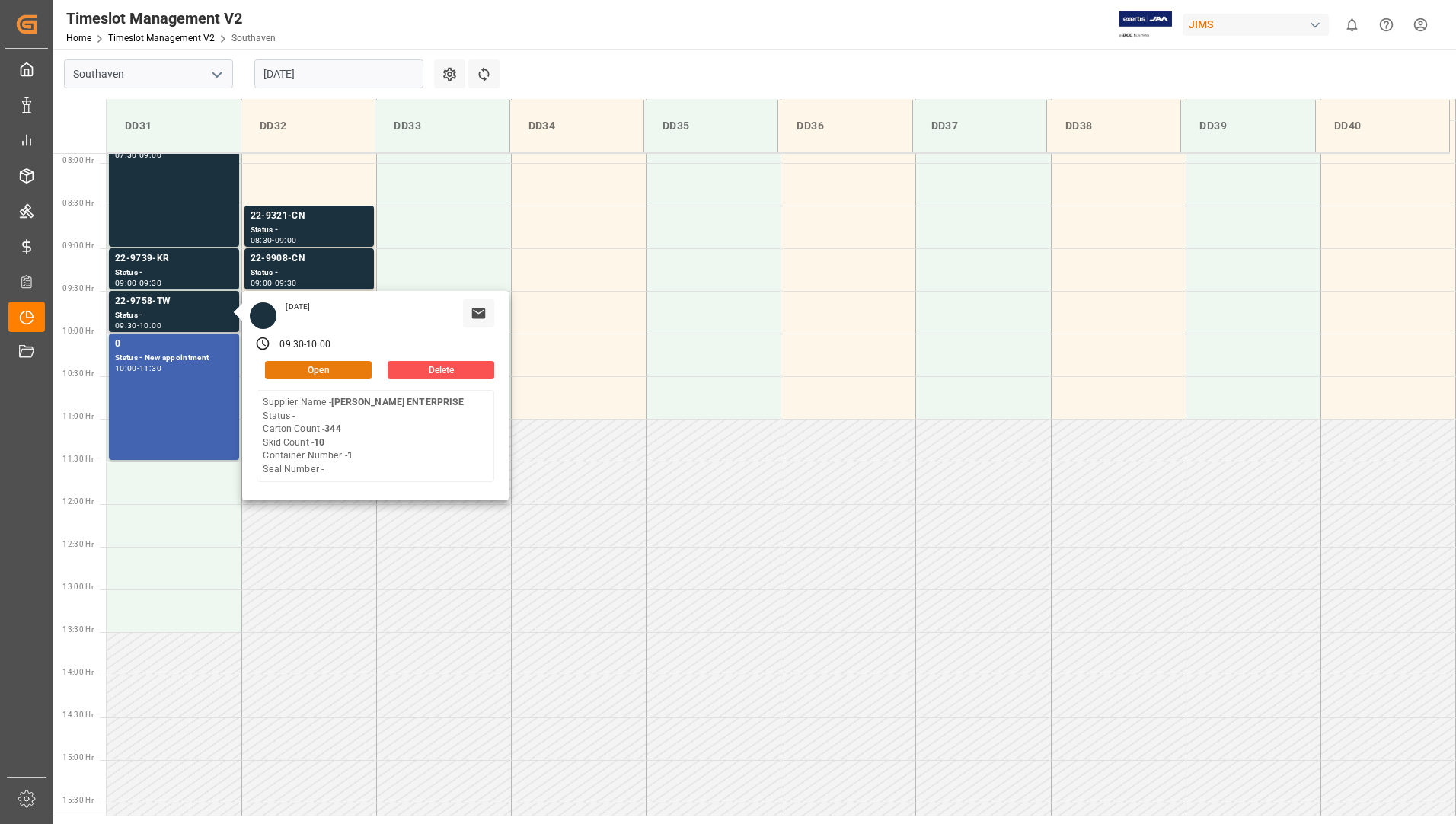
click at [289, 371] on button "Open" at bounding box center [318, 370] width 107 height 18
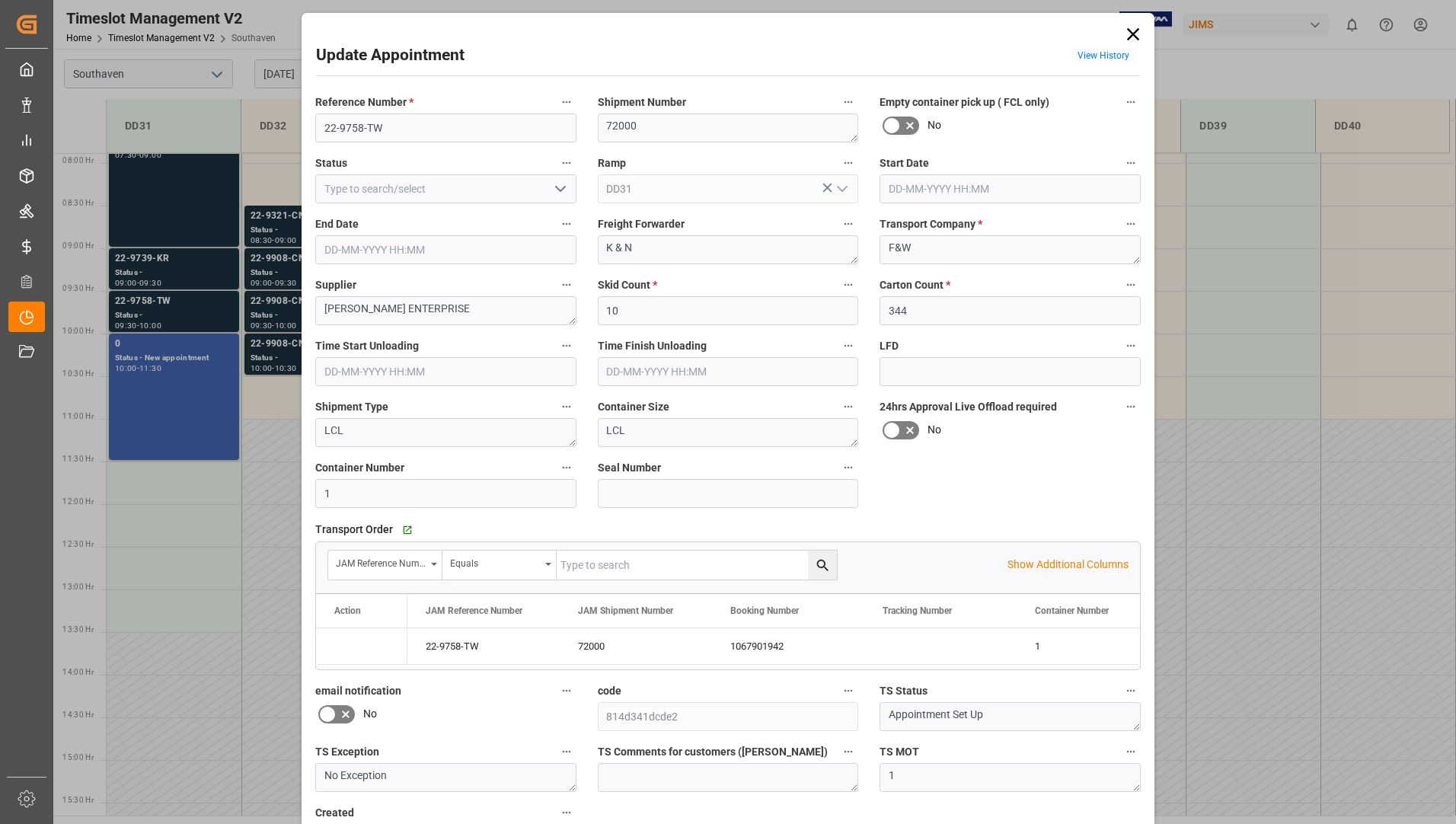
type input "27-08-2025 09:30"
type input "27-08-2025 10:00"
type input "25-08-2025 20:06"
click at [441, 317] on textarea "[PERSON_NAME] ENTERPRISE" at bounding box center [445, 311] width 261 height 29
type textarea "T"
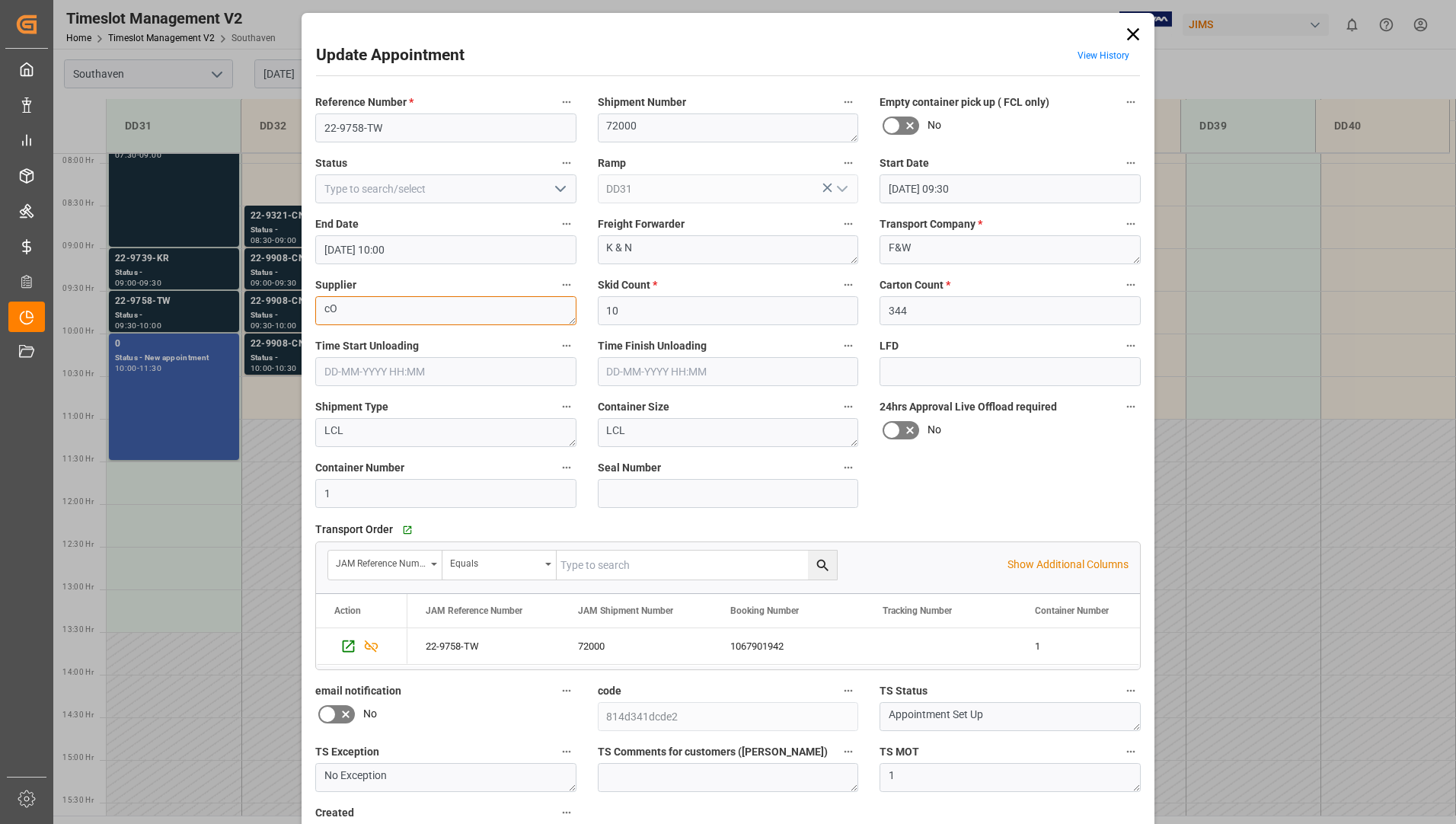
type textarea "c"
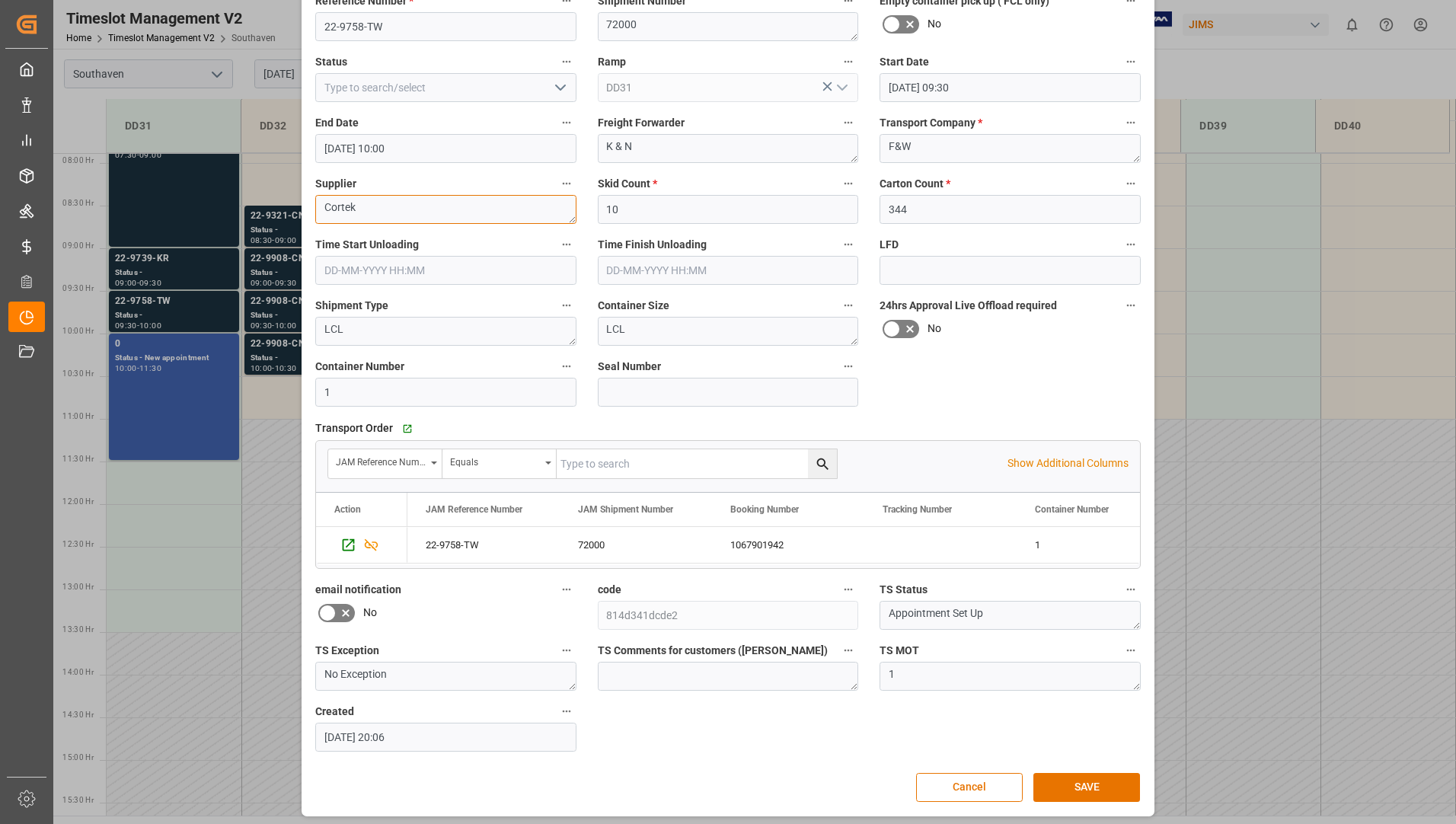
scroll to position [107, 0]
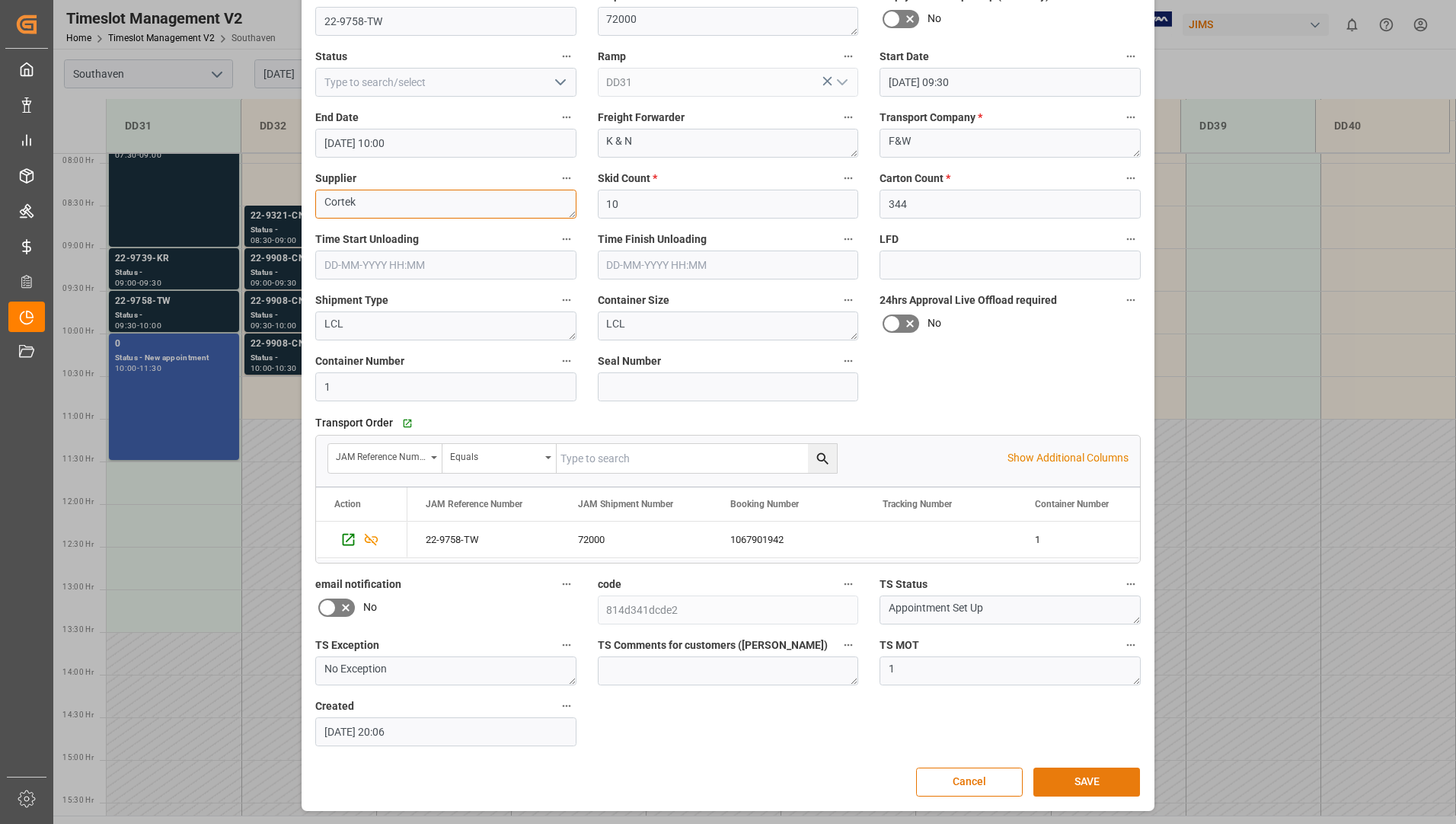
type textarea "Cortek"
click at [1100, 778] on button "SAVE" at bounding box center [1086, 782] width 107 height 29
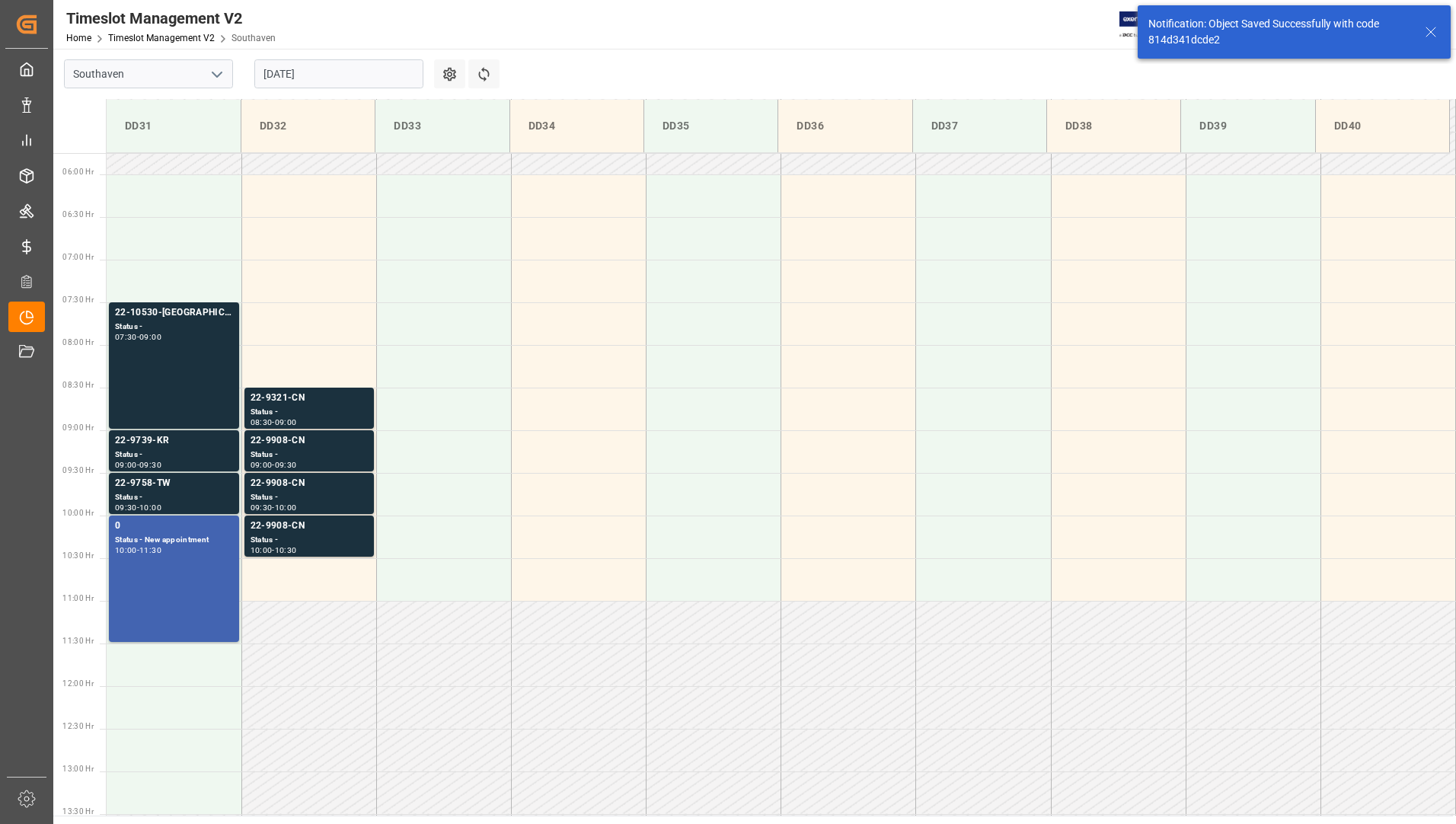
scroll to position [673, 0]
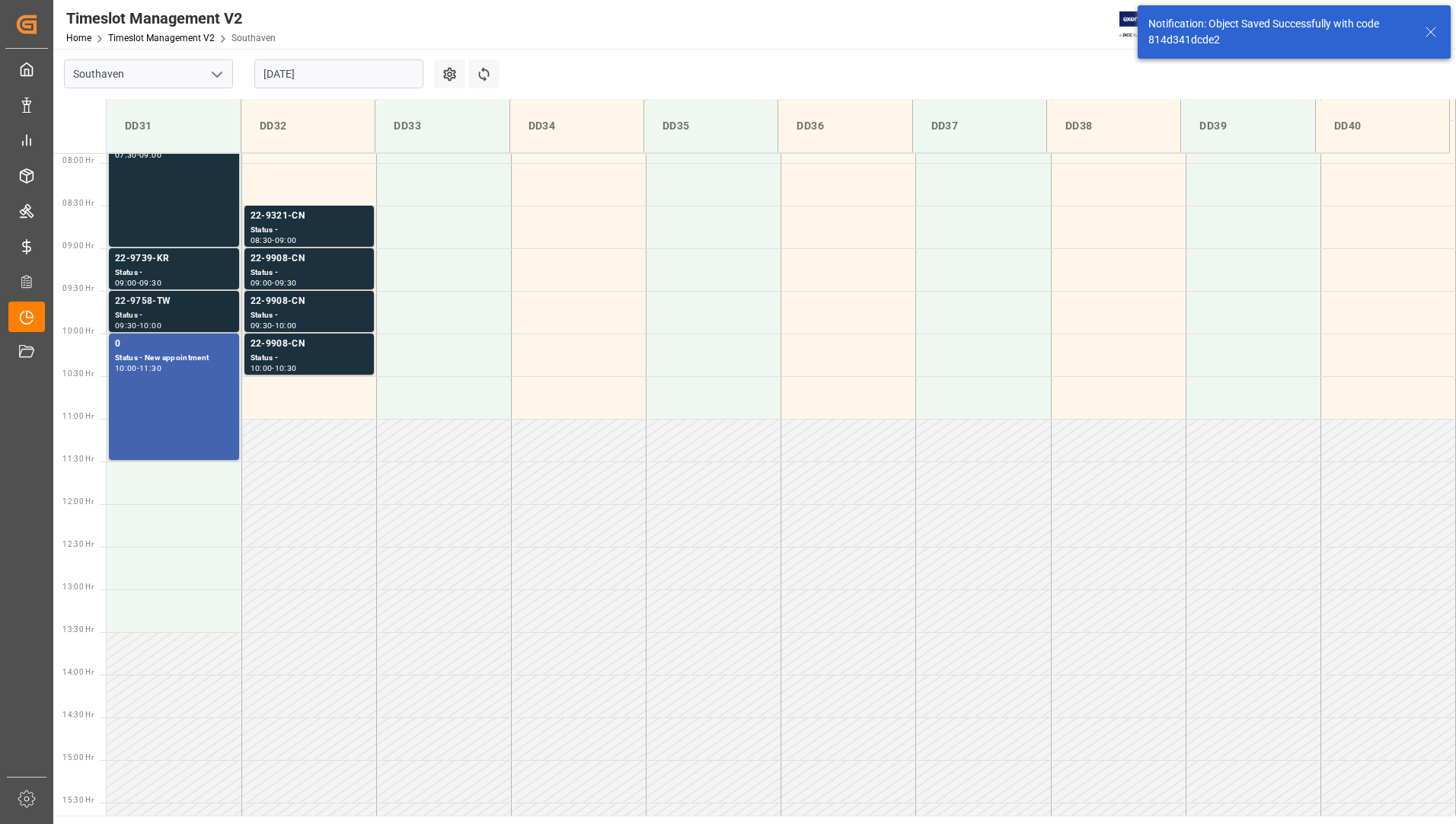
click at [173, 305] on div "22-9758-TW" at bounding box center [173, 301] width 118 height 15
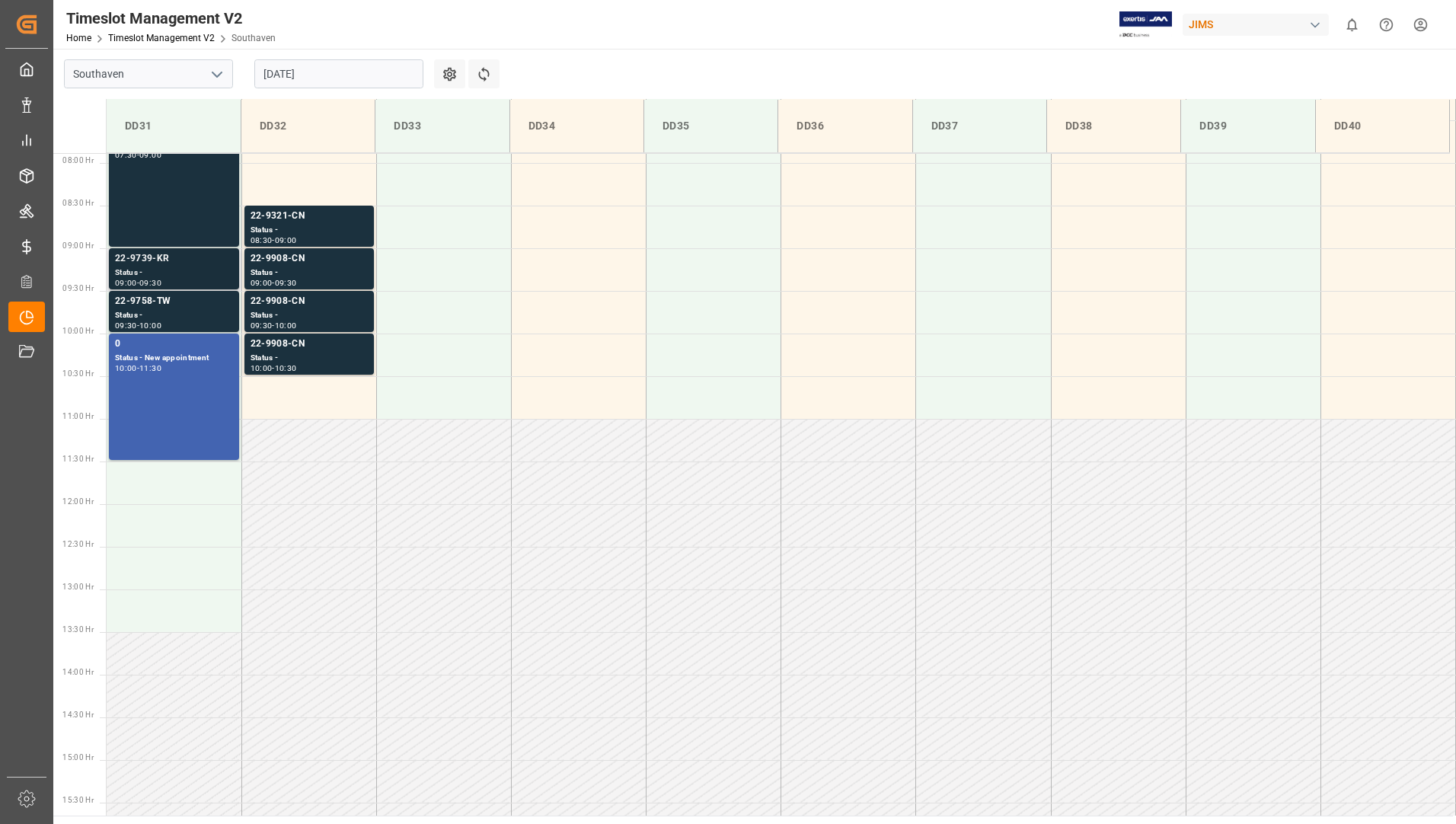
click at [175, 275] on div "Status -" at bounding box center [173, 273] width 118 height 13
click at [179, 305] on div "22-9758-TW" at bounding box center [173, 301] width 118 height 15
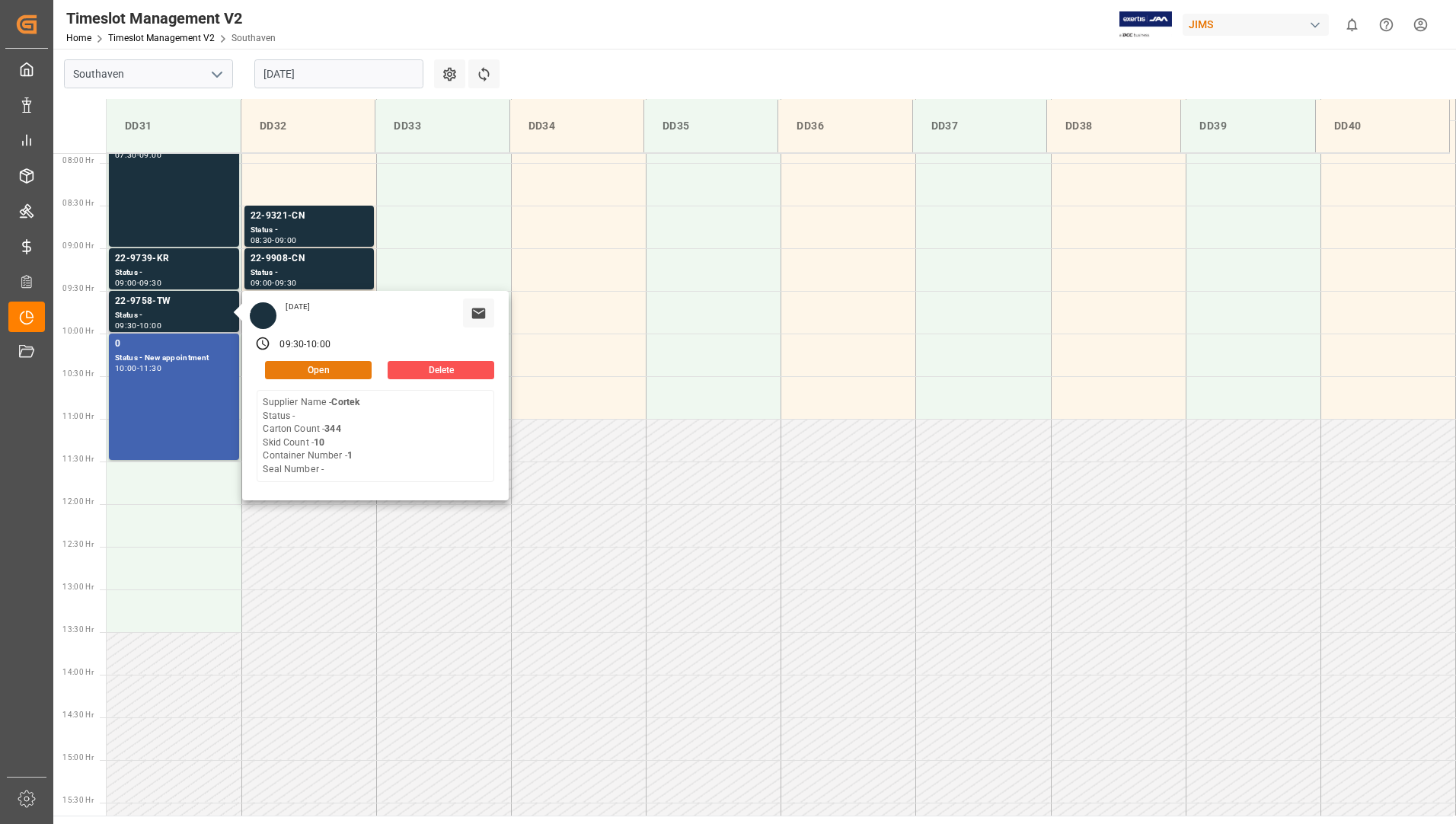
click at [296, 370] on button "Open" at bounding box center [318, 370] width 107 height 18
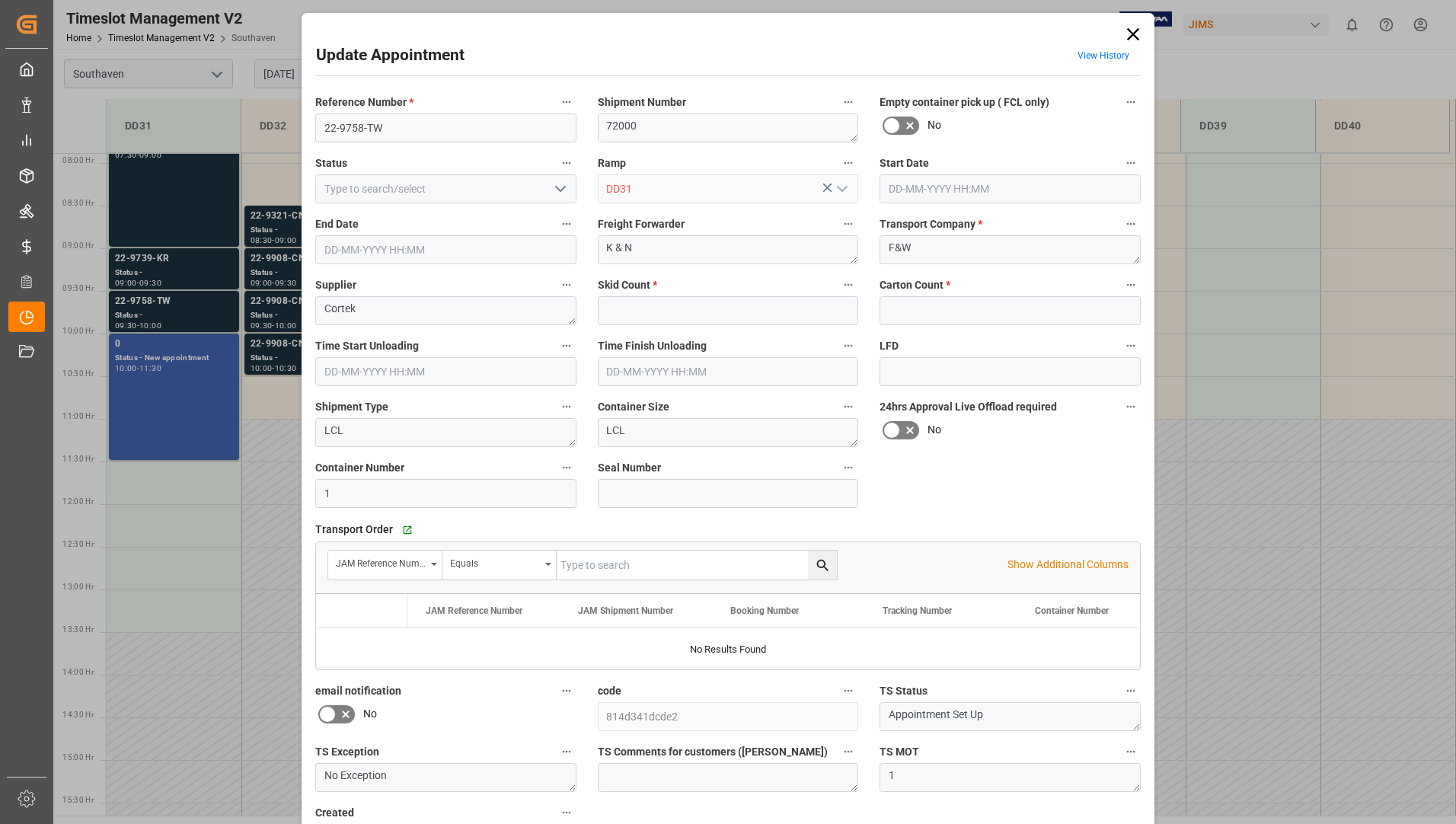
type input "10"
type input "344"
type input "27-08-2025 09:30"
type input "27-08-2025 10:00"
type input "25-08-2025 20:06"
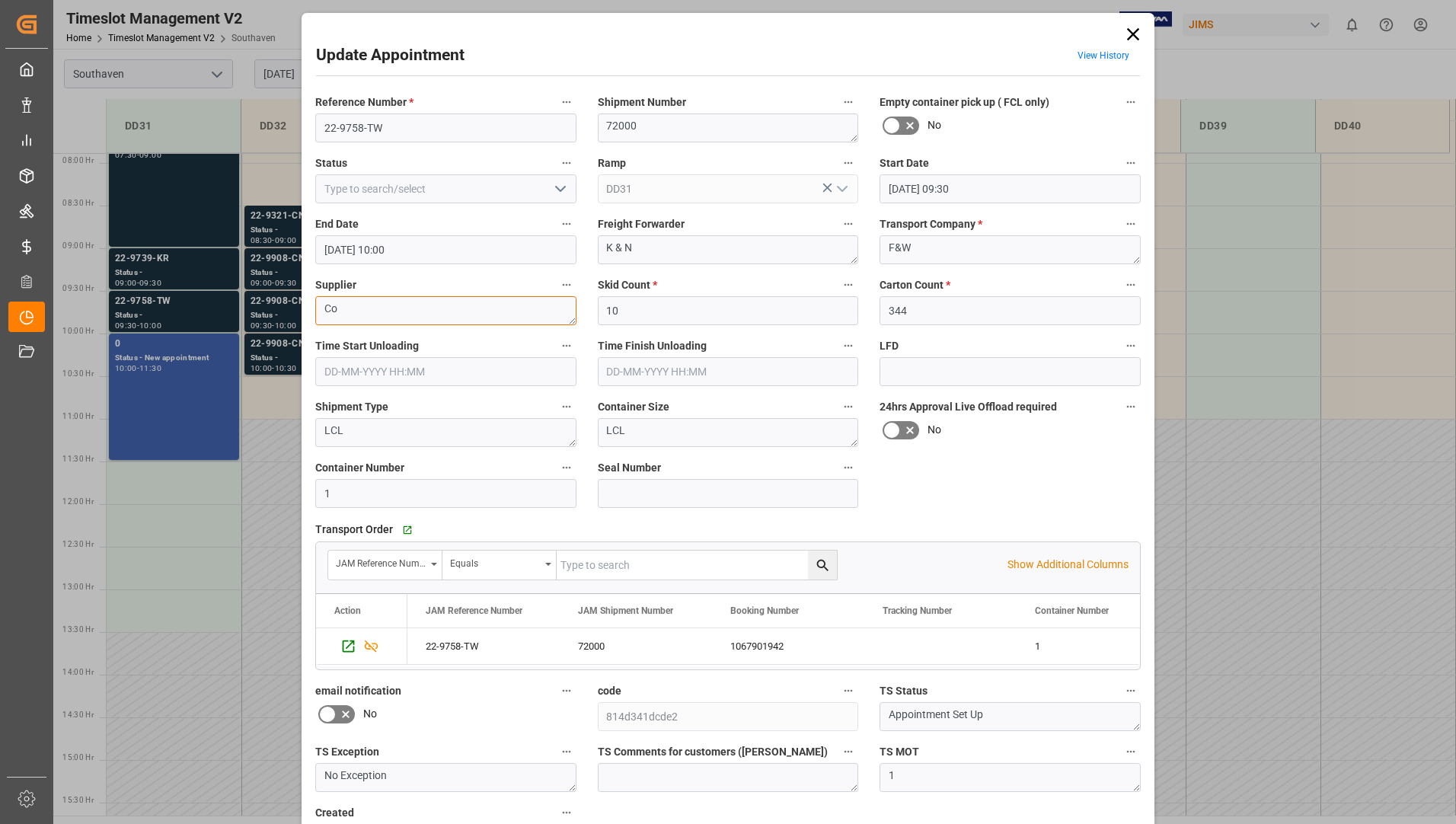
type textarea "C"
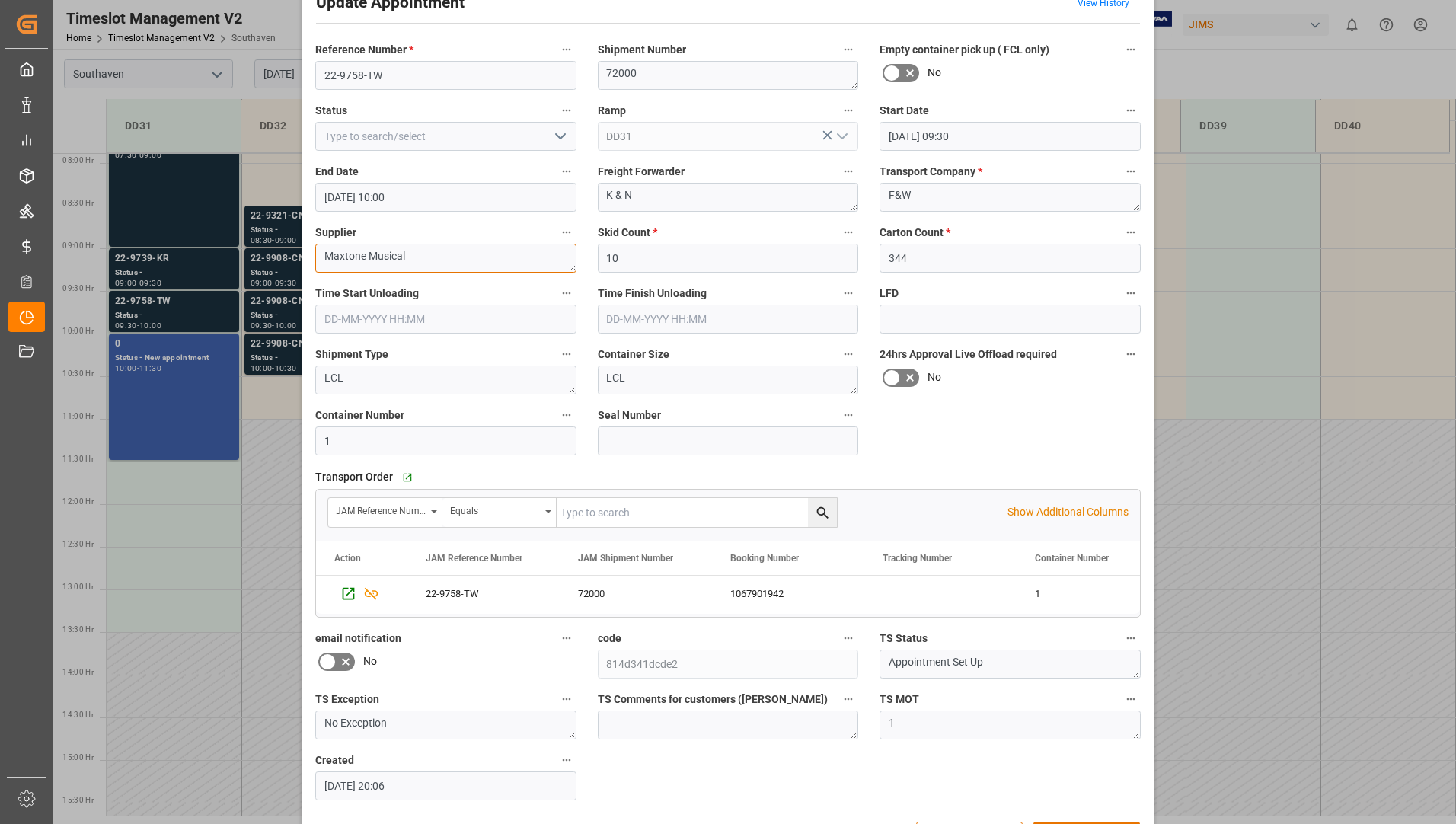
scroll to position [107, 0]
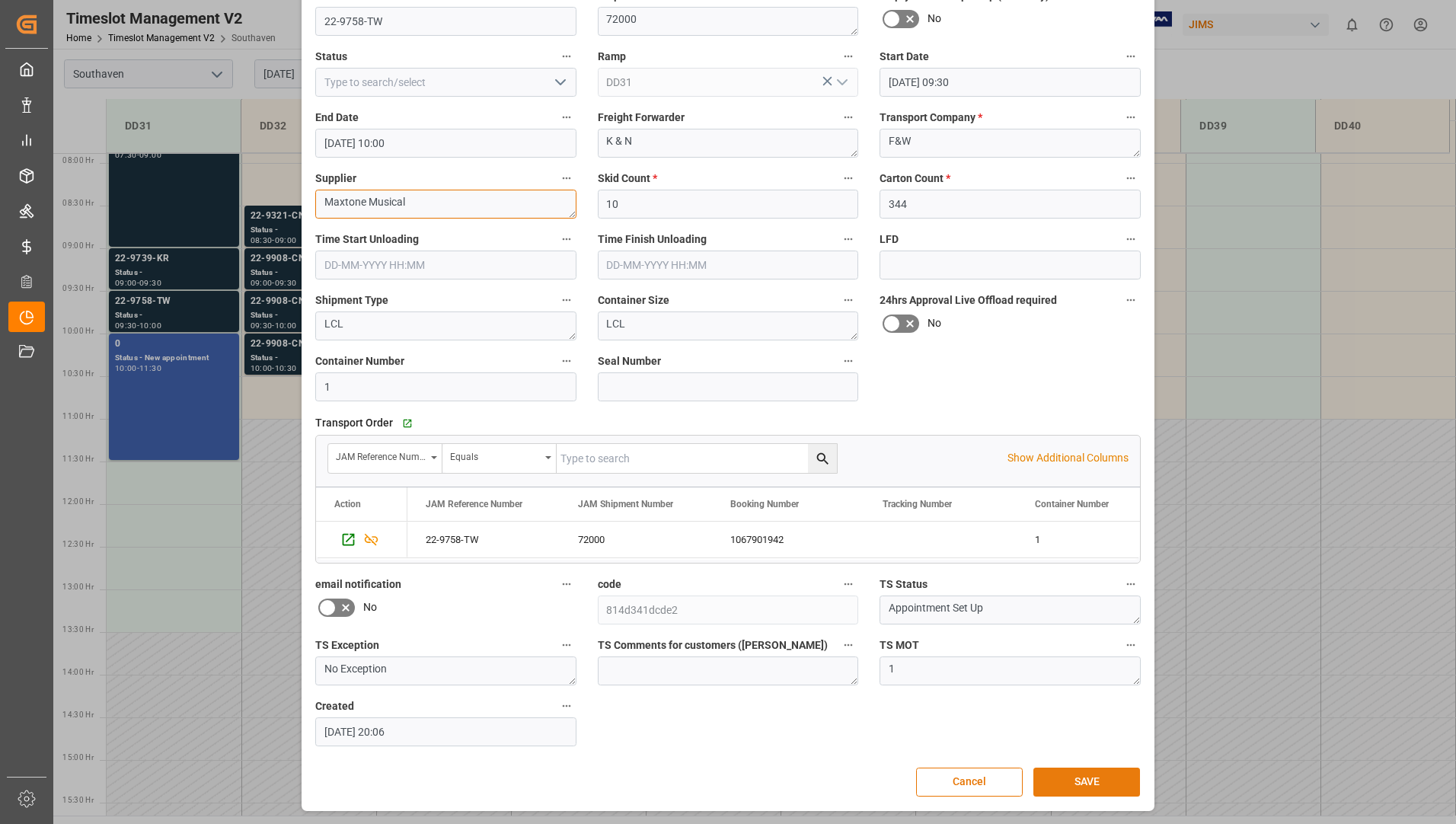
type textarea "Maxtone Musical"
click at [1048, 783] on button "SAVE" at bounding box center [1086, 782] width 107 height 29
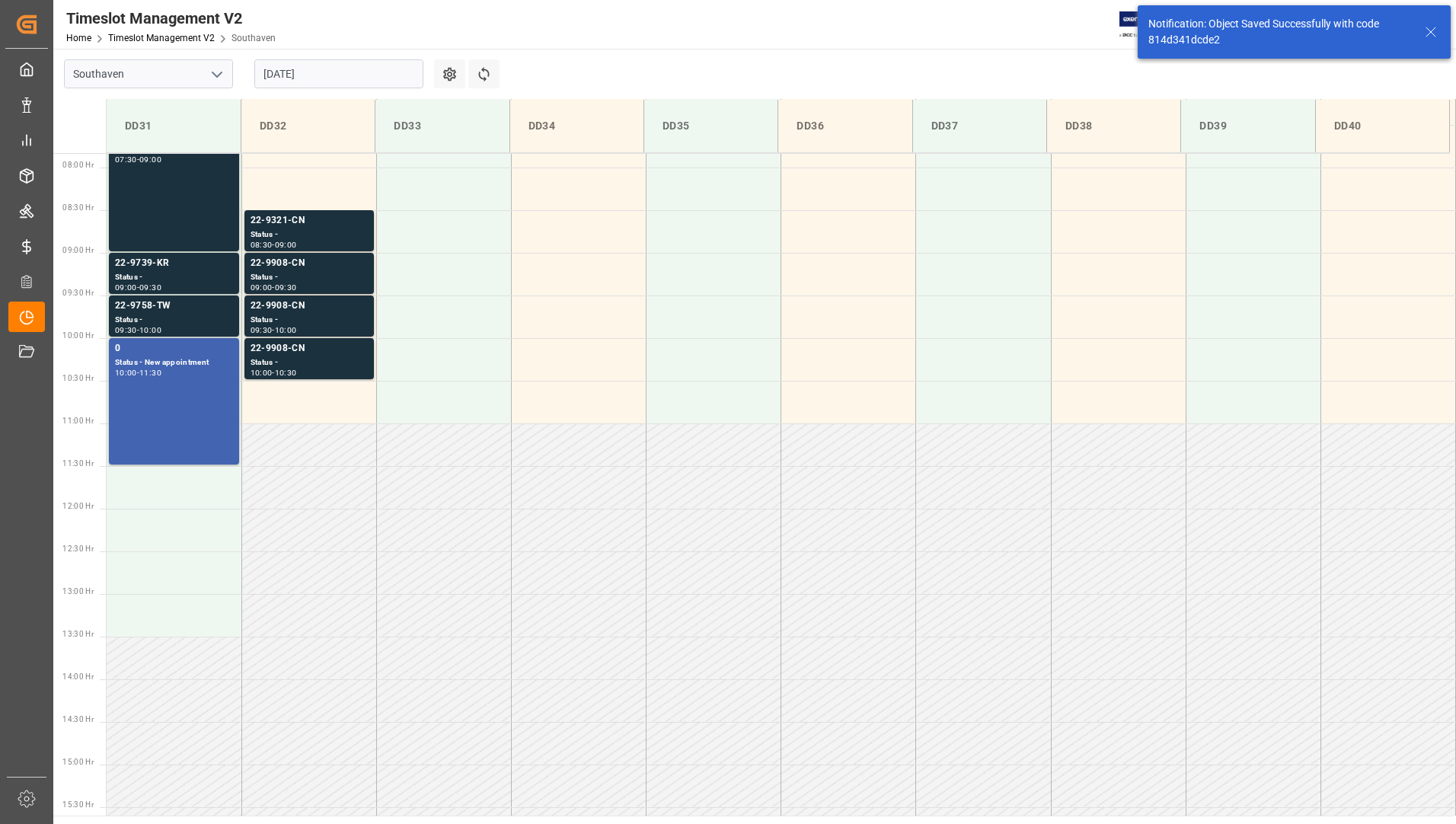
scroll to position [673, 0]
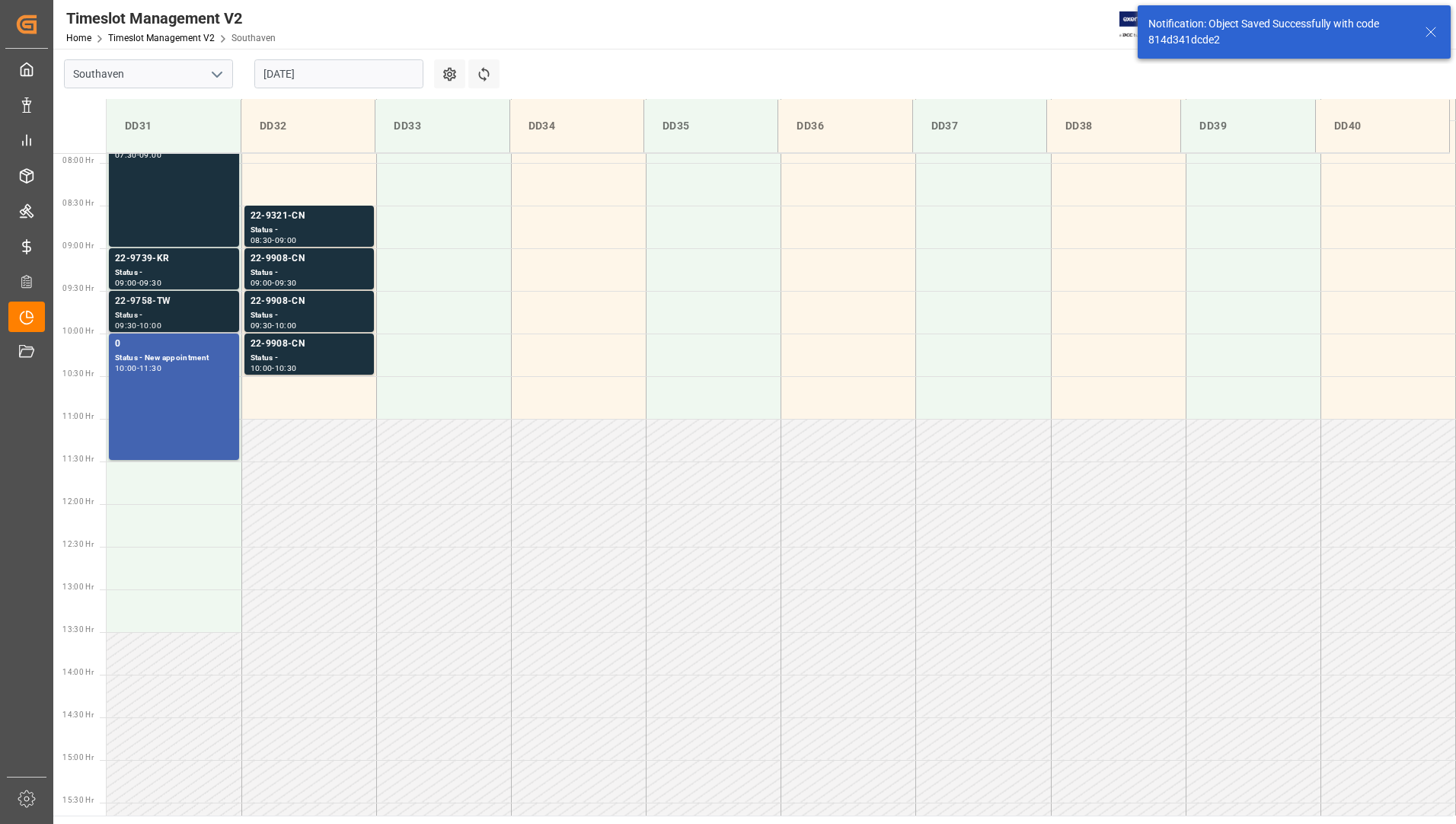
click at [168, 296] on div "22-9758-TW" at bounding box center [173, 301] width 118 height 15
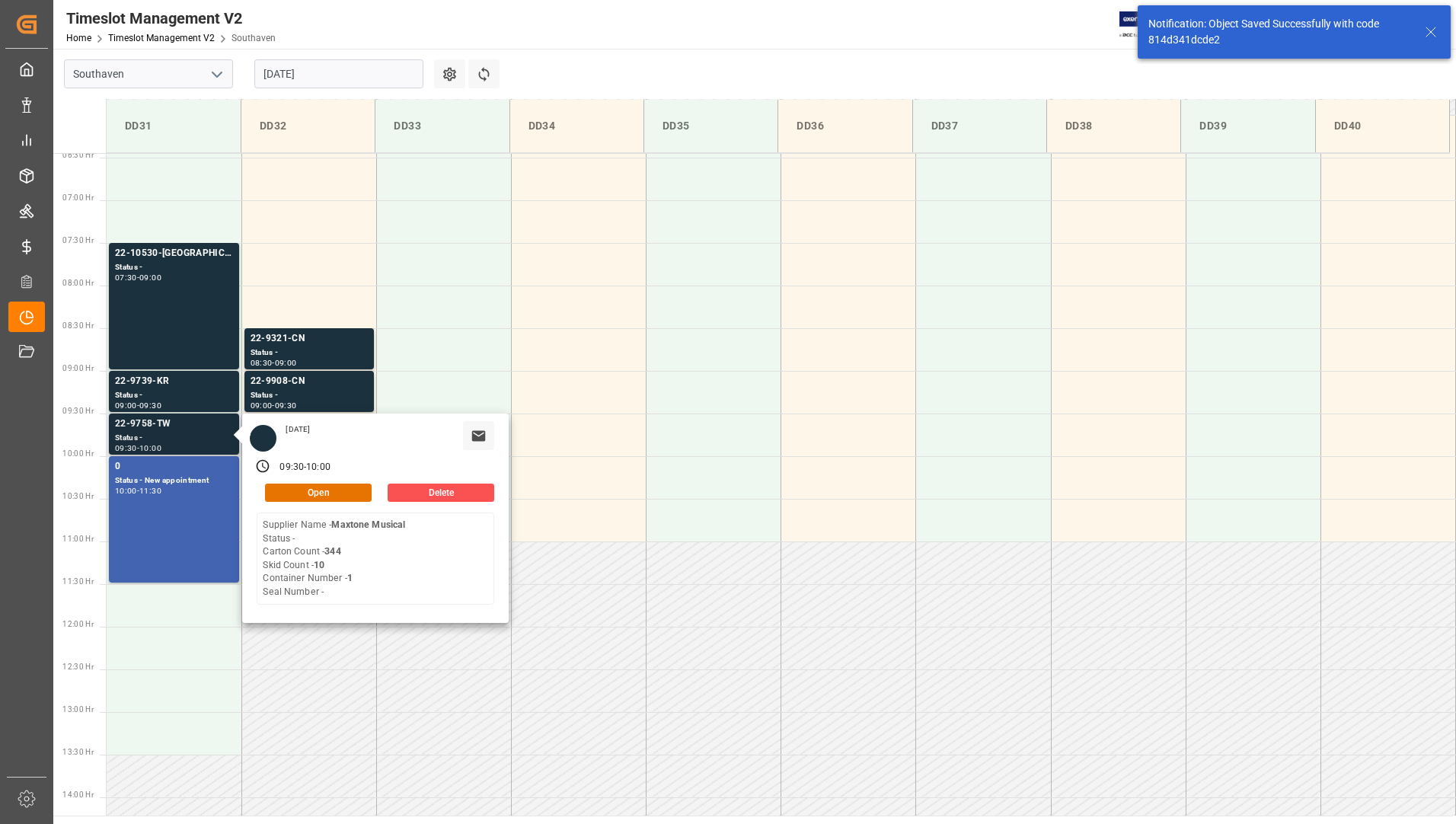
scroll to position [368, 0]
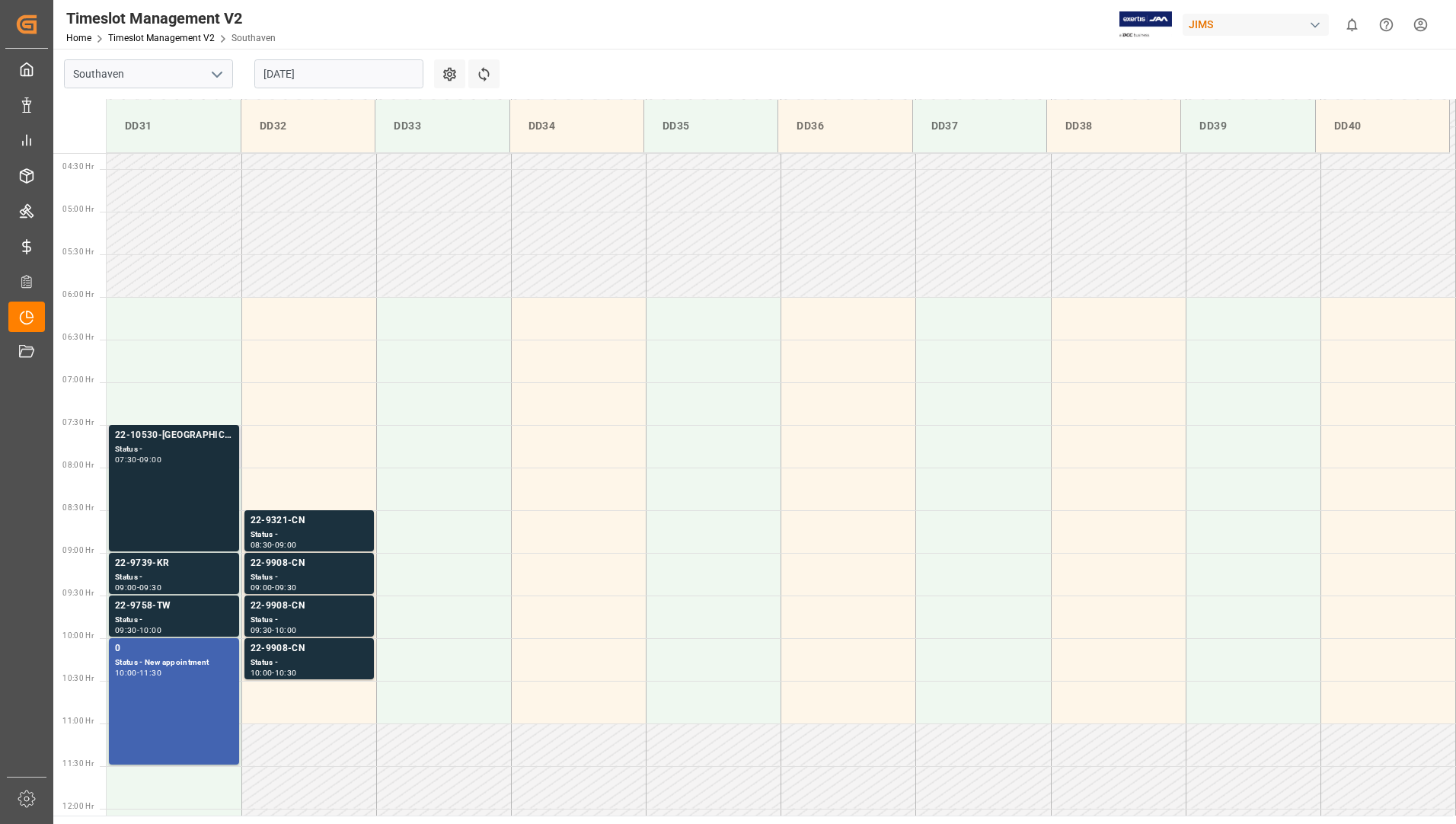
click at [172, 478] on div "22-10530-US Status - 07:30 - 09:00" at bounding box center [173, 489] width 118 height 121
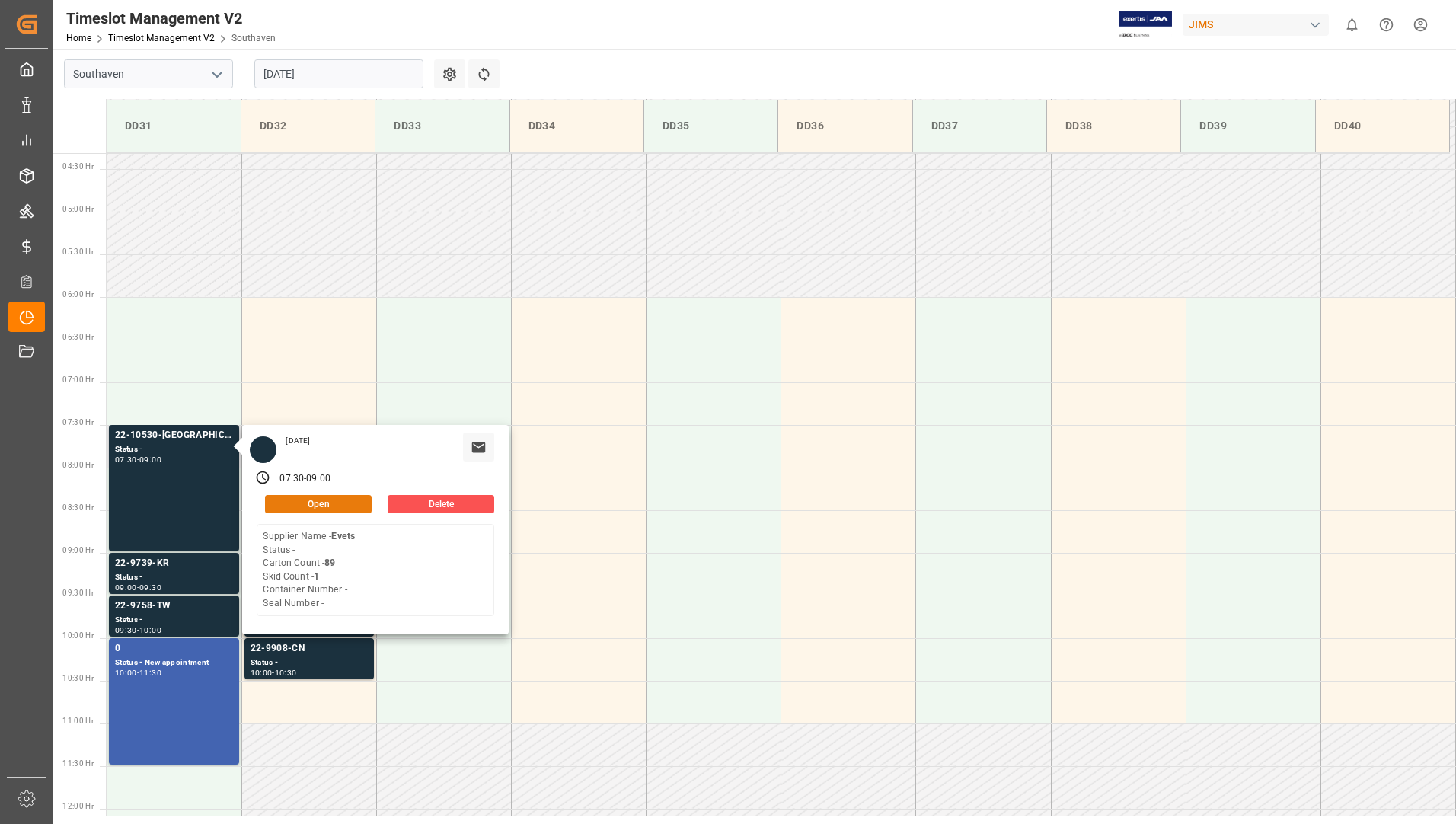
click at [267, 502] on button "Open" at bounding box center [318, 504] width 107 height 18
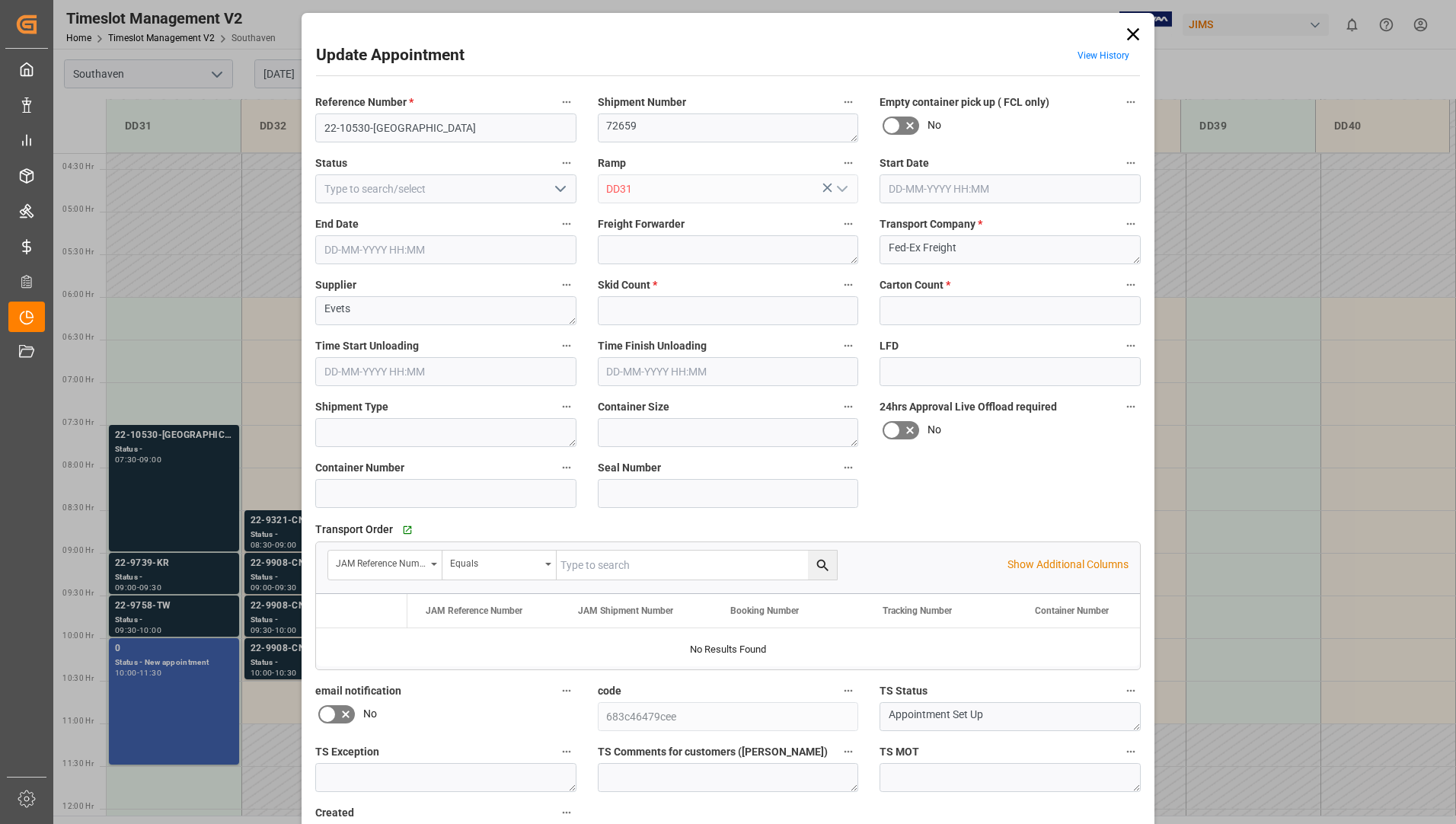
type input "1"
type input "89"
type input "27-08-2025 07:30"
type input "27-08-2025 09:00"
type input "26-08-2025 11:50"
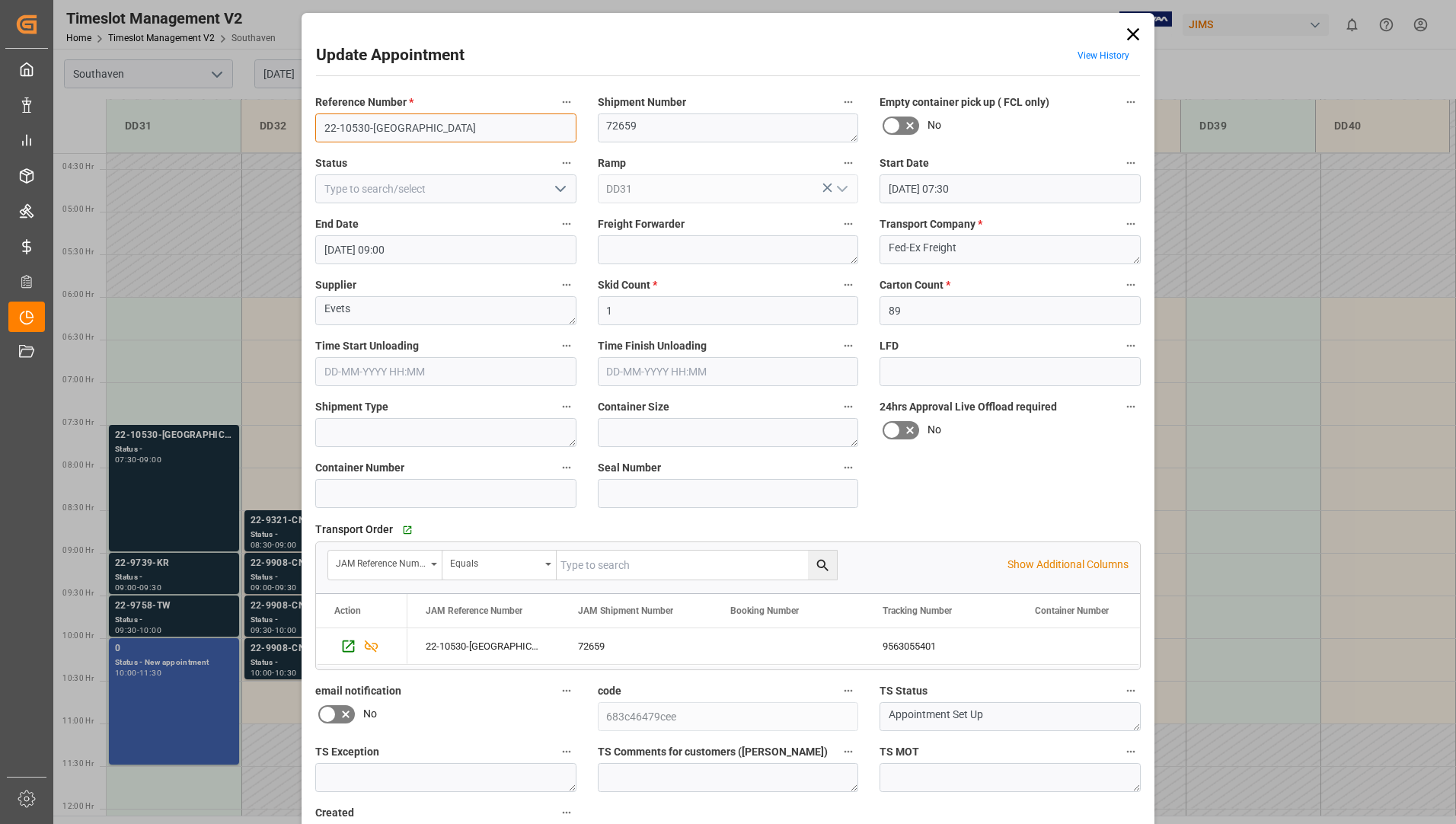
drag, startPoint x: 317, startPoint y: 129, endPoint x: 391, endPoint y: 124, distance: 74.2
click at [391, 124] on input "22-10530-[GEOGRAPHIC_DATA]" at bounding box center [445, 128] width 261 height 29
click at [1138, 35] on icon at bounding box center [1133, 34] width 21 height 21
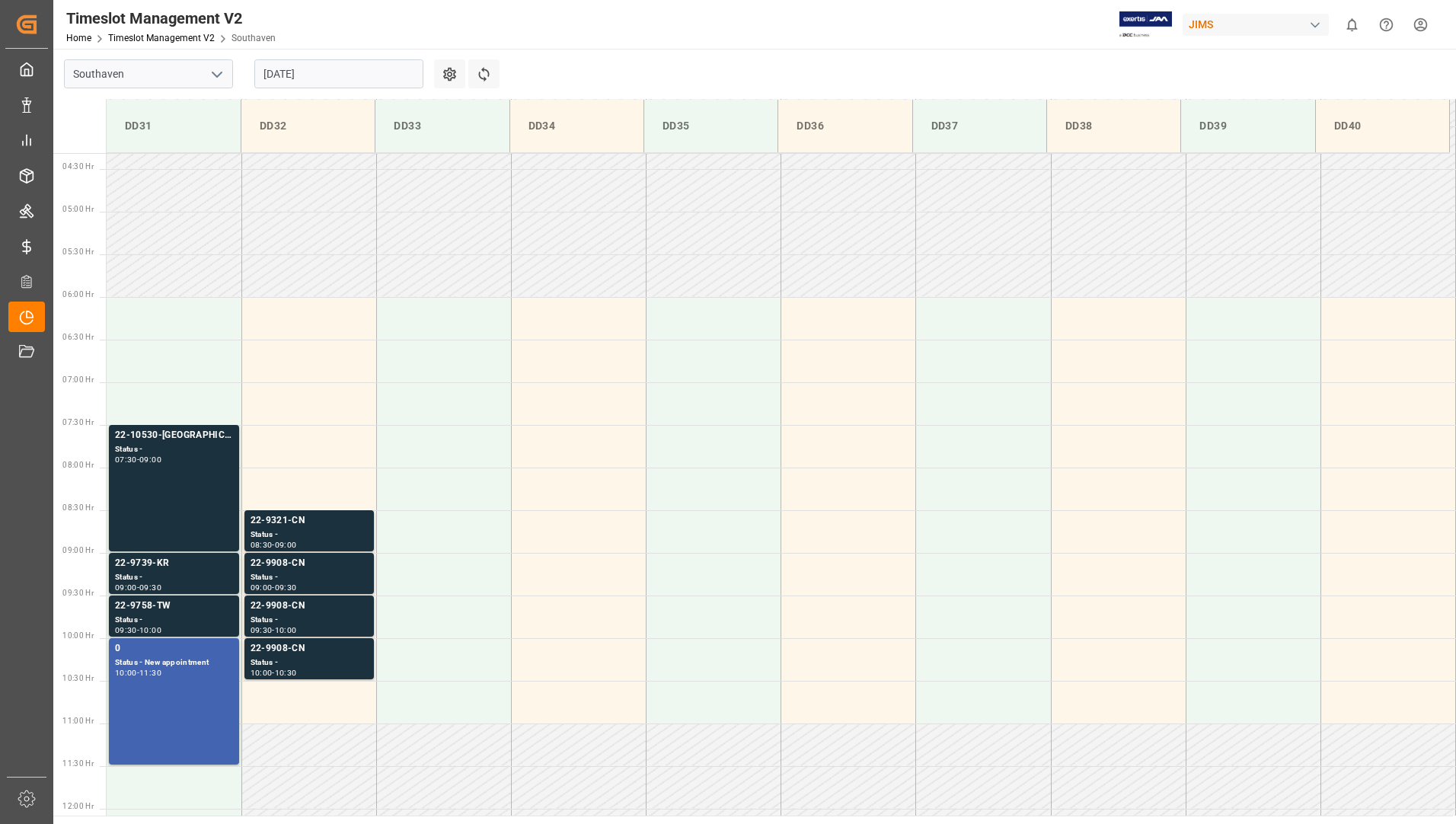
click at [297, 71] on input "[DATE]" at bounding box center [339, 74] width 169 height 29
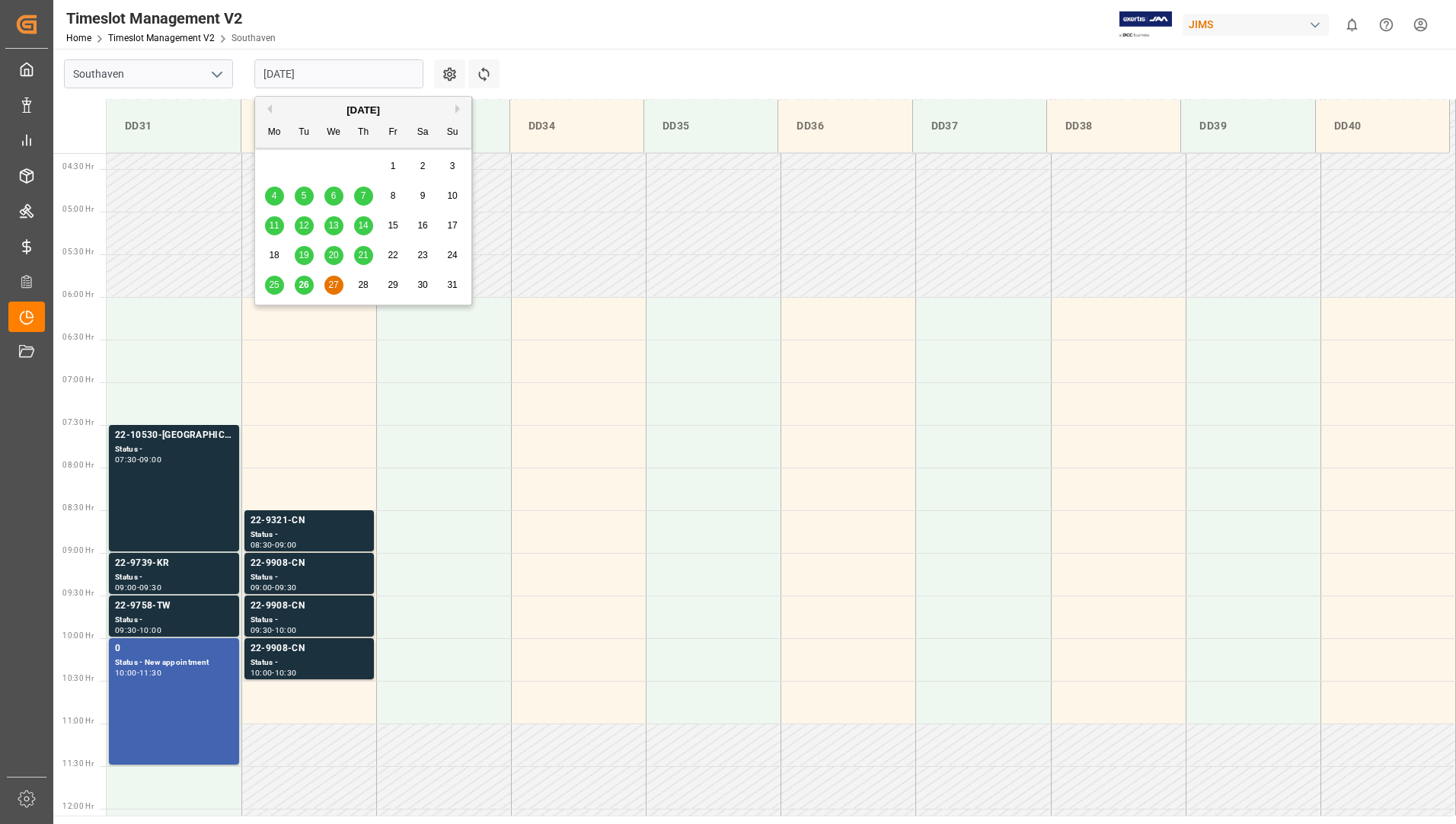
click at [362, 287] on span "28" at bounding box center [363, 284] width 10 height 11
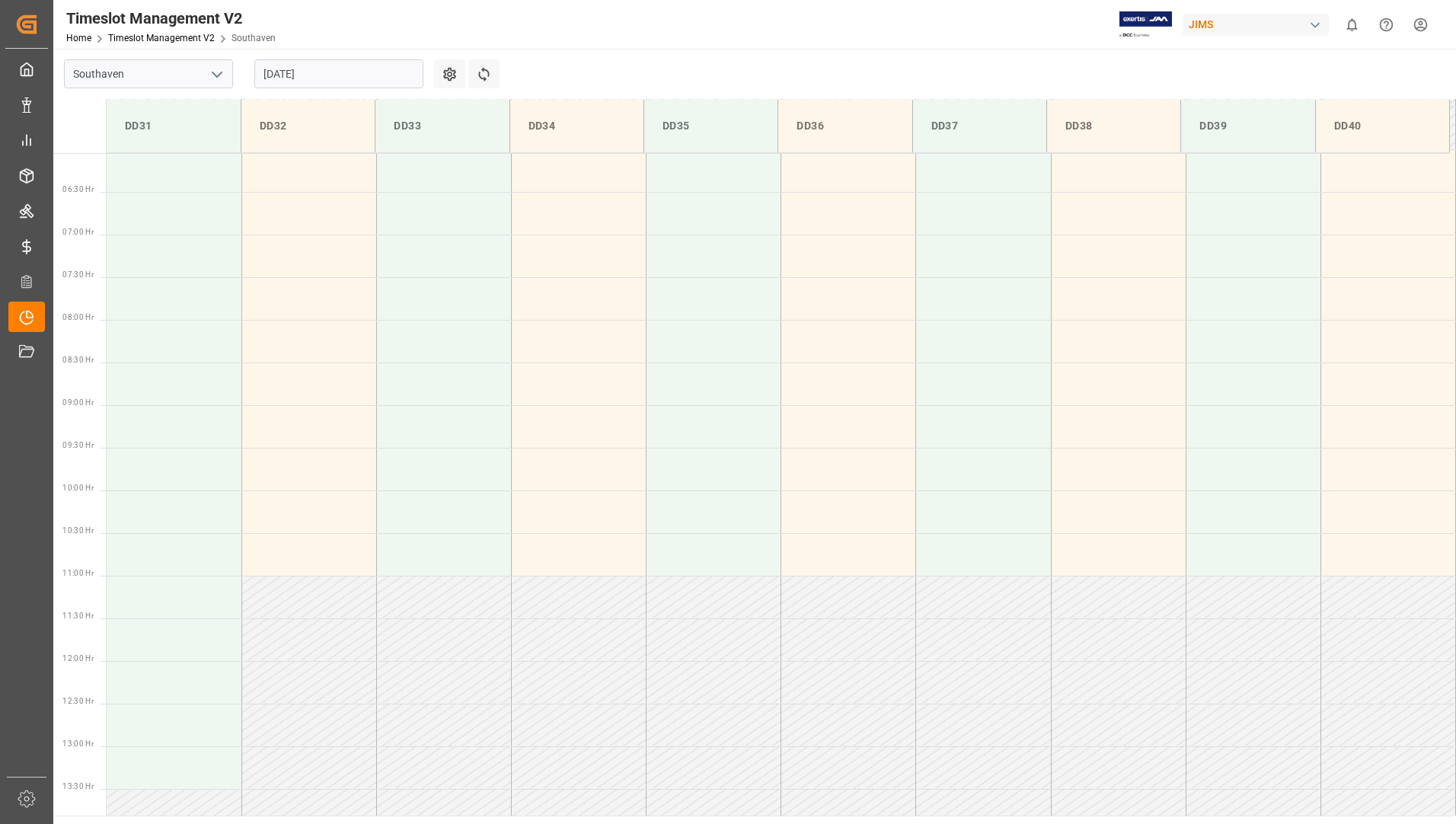
scroll to position [587, 0]
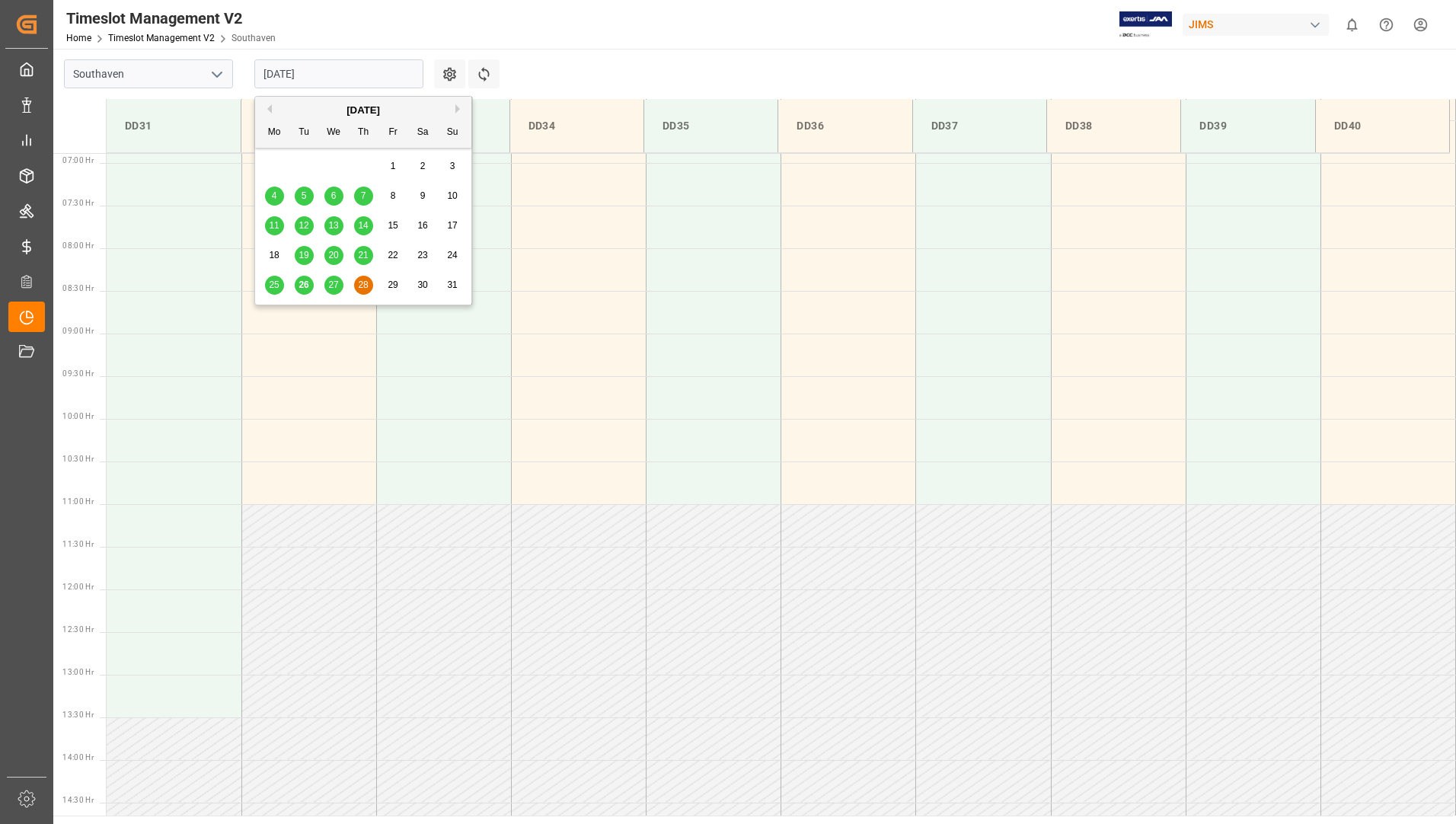
click at [333, 79] on input "[DATE]" at bounding box center [339, 74] width 169 height 29
click at [336, 283] on span "27" at bounding box center [333, 284] width 10 height 11
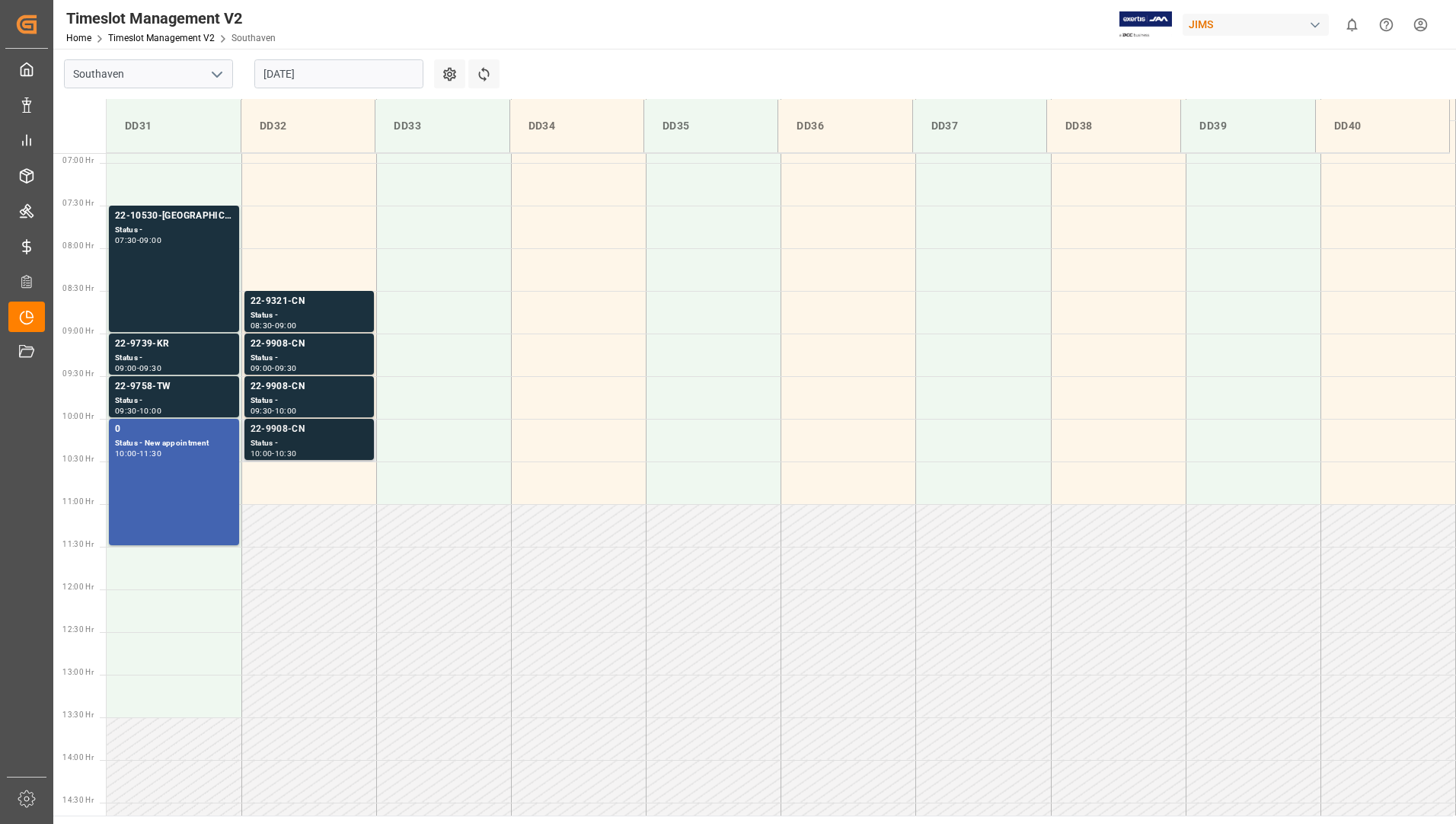
click at [328, 446] on div "Status -" at bounding box center [309, 444] width 117 height 13
click at [319, 404] on div "Status -" at bounding box center [309, 401] width 117 height 13
click at [318, 361] on div "Status -" at bounding box center [309, 358] width 117 height 13
click at [307, 300] on div "22-9321-CN" at bounding box center [309, 301] width 117 height 15
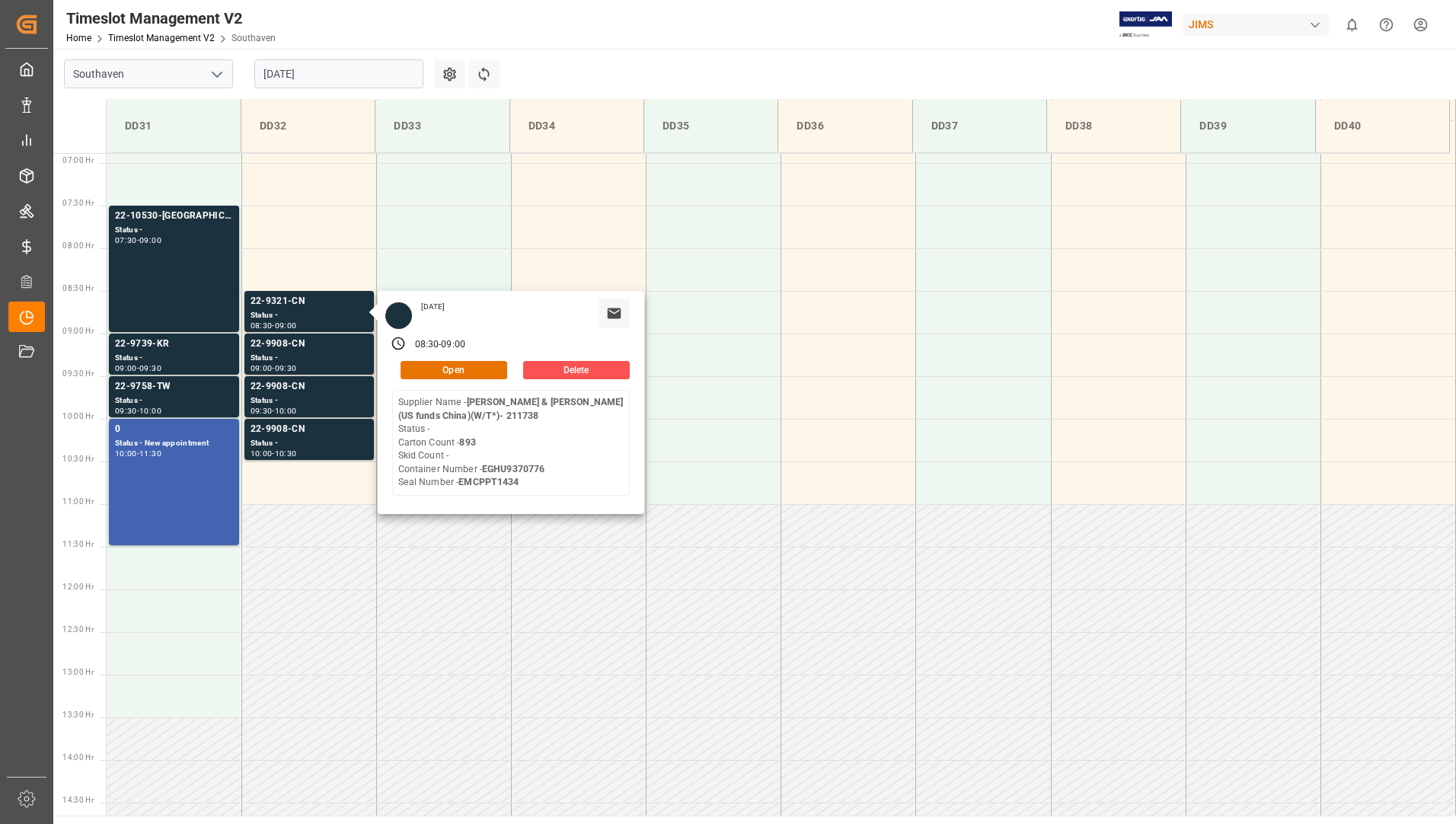
click at [326, 71] on input "[DATE]" at bounding box center [339, 74] width 169 height 29
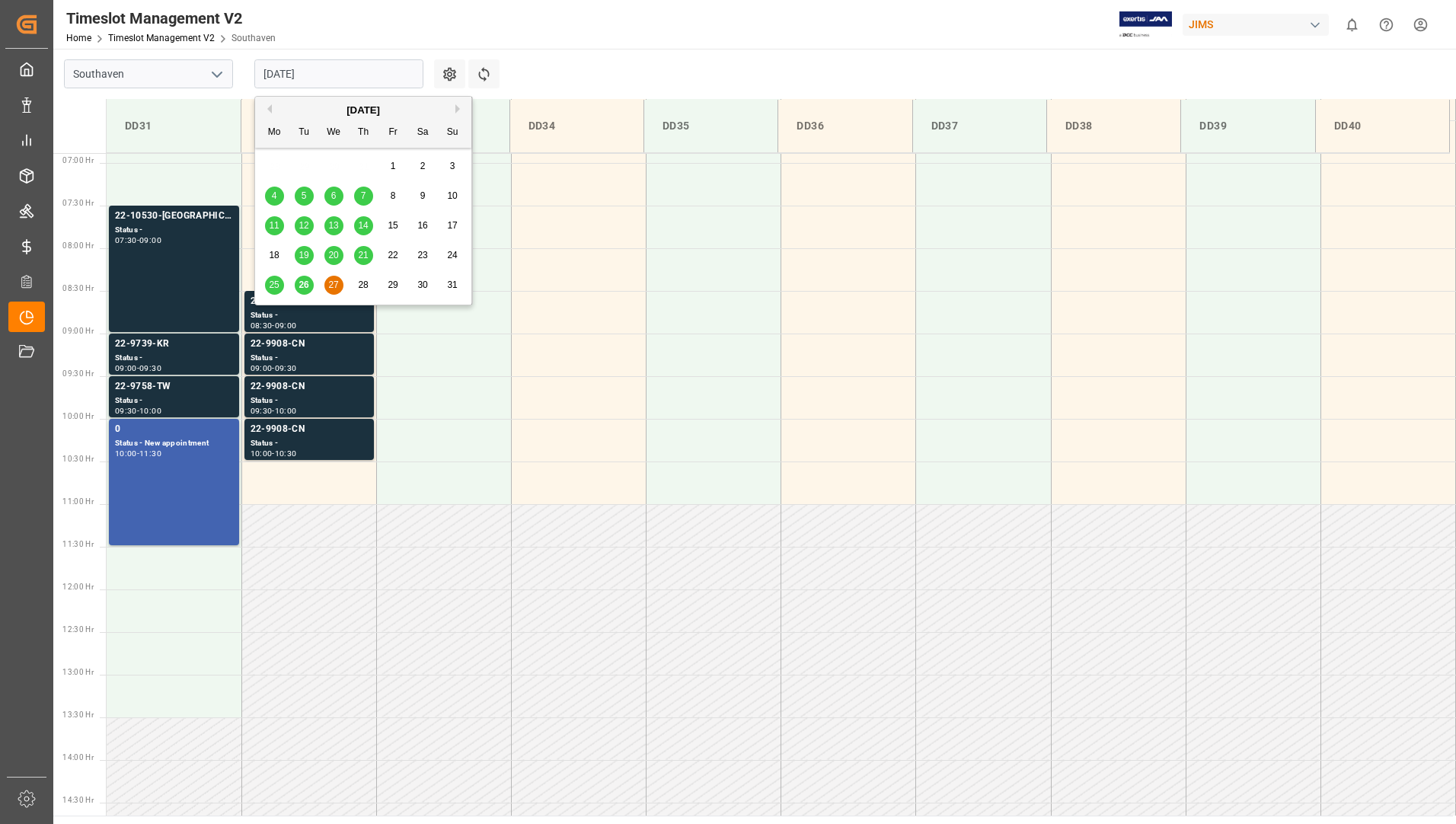
click at [457, 593] on td at bounding box center [444, 611] width 135 height 42
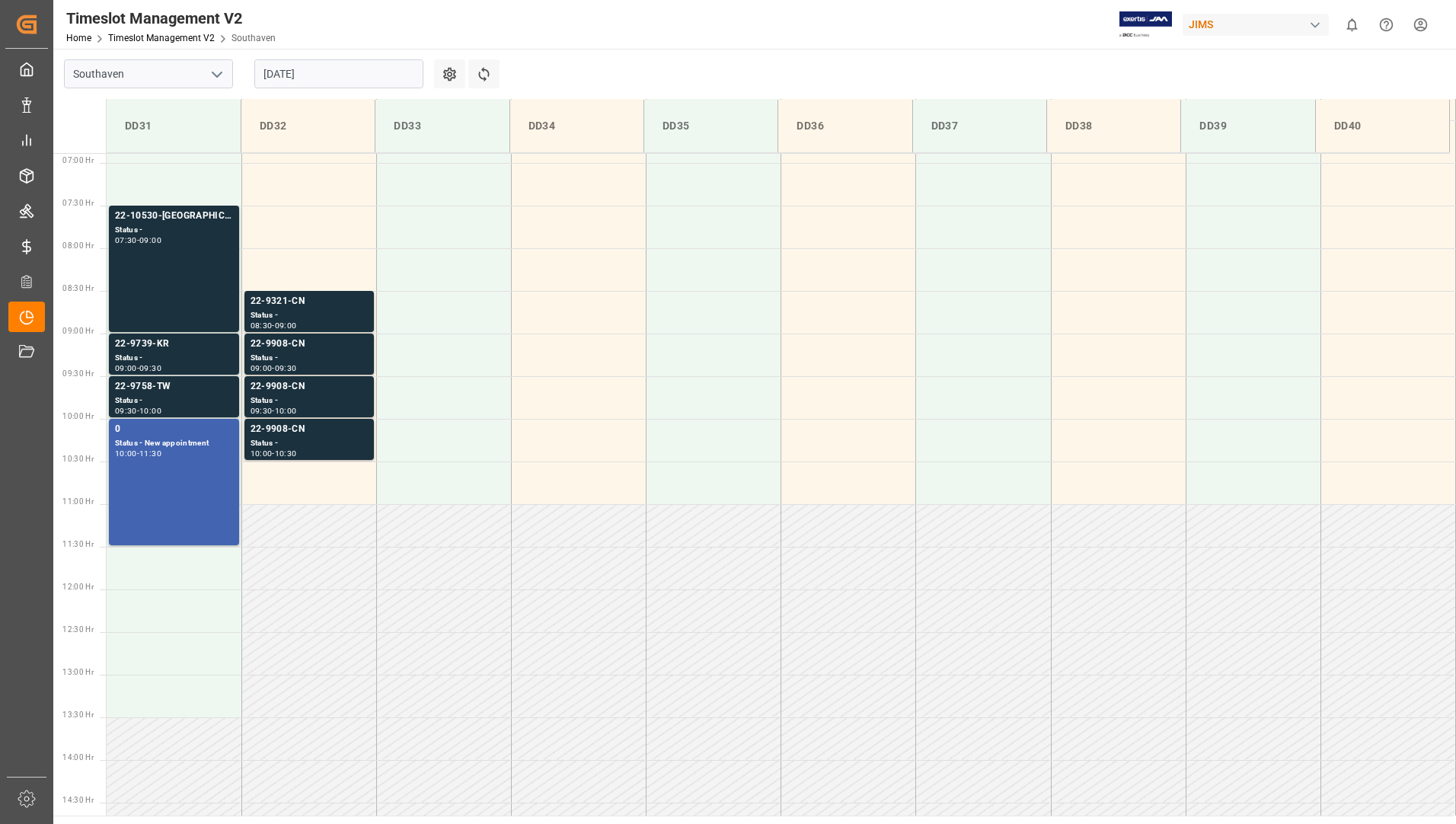
click at [326, 80] on input "[DATE]" at bounding box center [339, 74] width 169 height 29
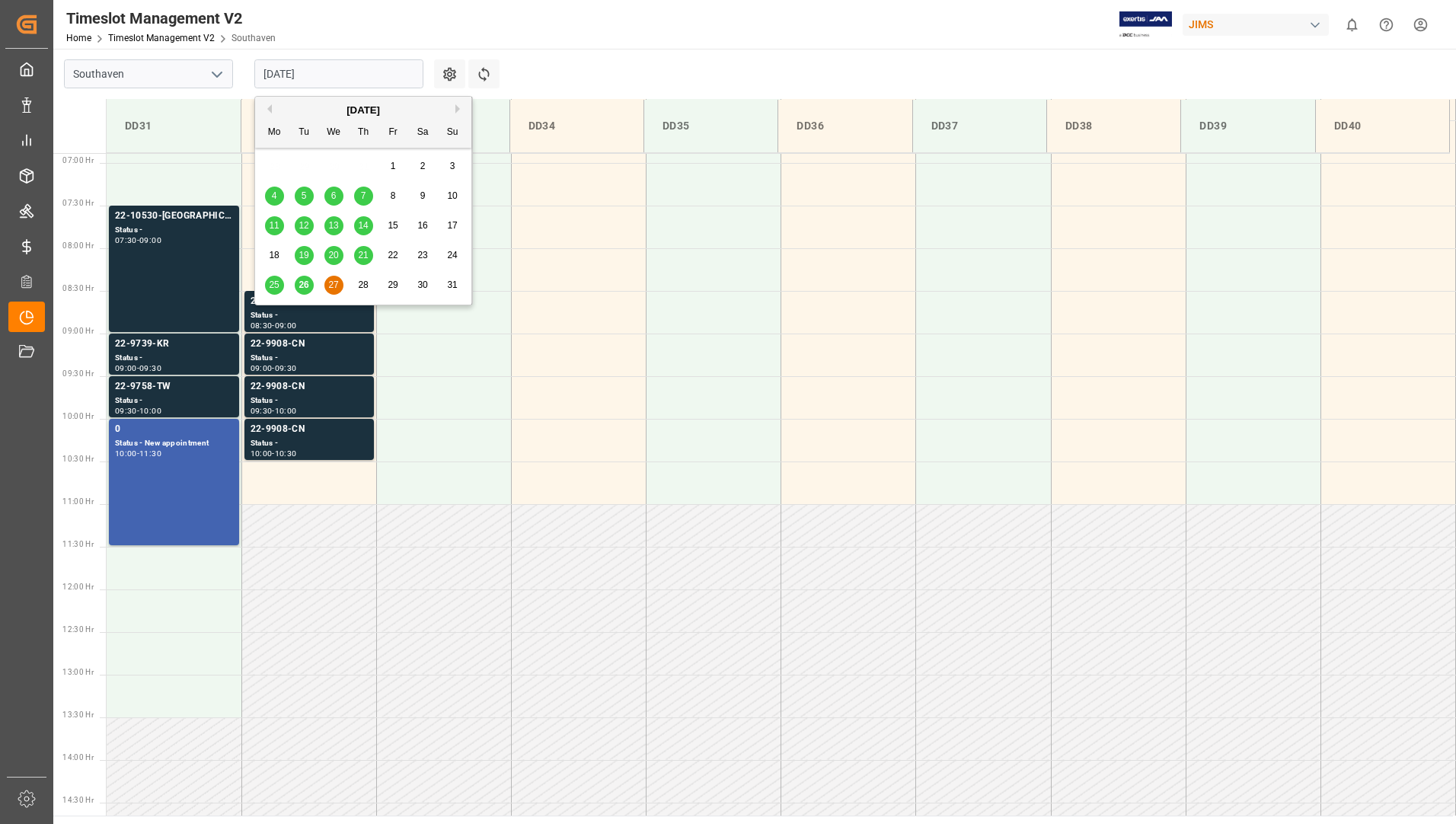
click at [304, 288] on span "26" at bounding box center [304, 284] width 10 height 11
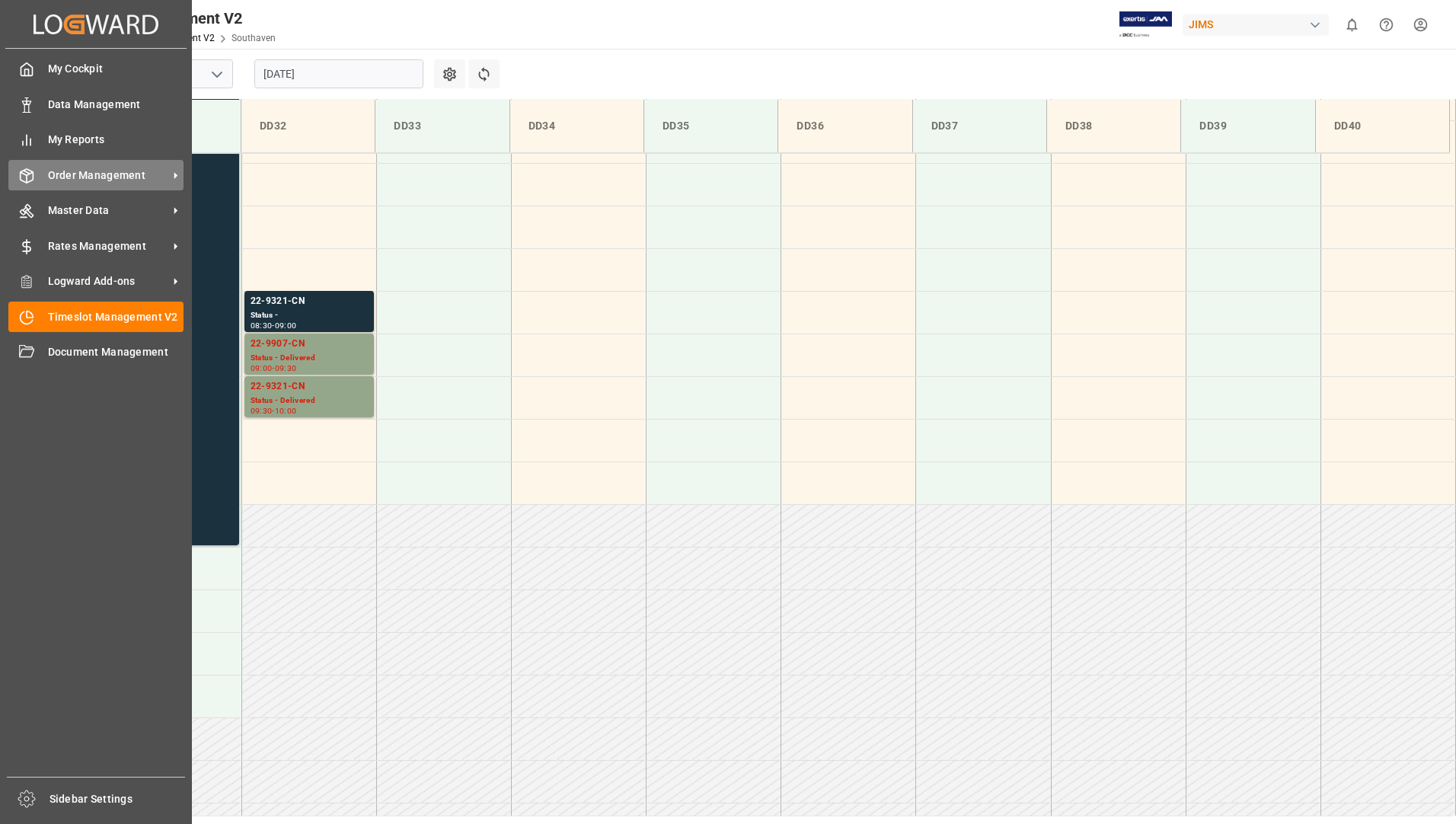
click at [83, 173] on span "Order Management" at bounding box center [108, 176] width 120 height 16
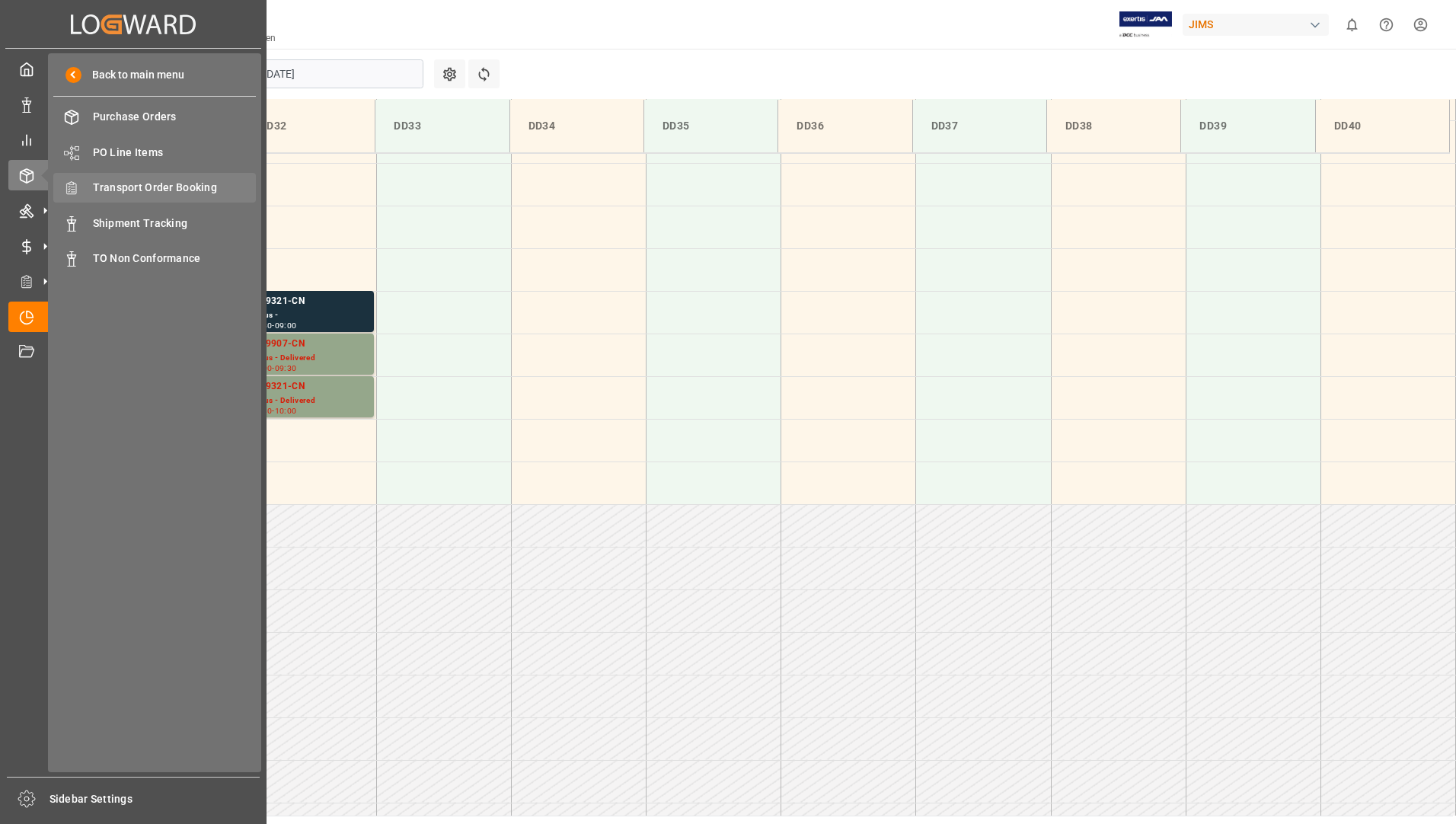
click at [146, 185] on div "Created by potrace 1.15, written by [PERSON_NAME] [DATE]-[DATE] Created by potr…" at bounding box center [133, 407] width 266 height 815
drag, startPoint x: 146, startPoint y: 185, endPoint x: 194, endPoint y: 188, distance: 48.1
click at [194, 188] on span "Transport Order Booking" at bounding box center [174, 188] width 164 height 16
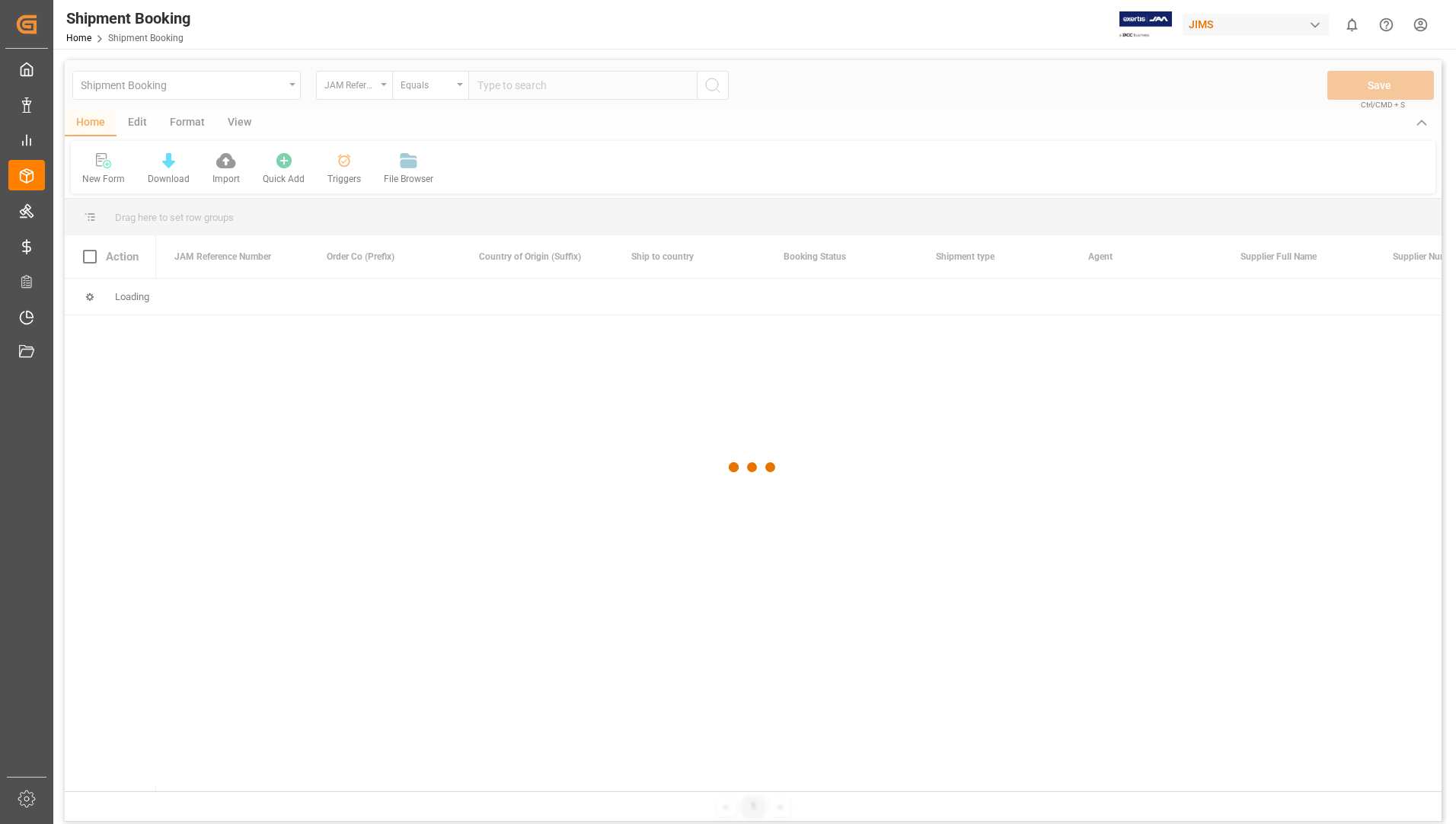
click at [504, 86] on div at bounding box center [753, 467] width 1376 height 815
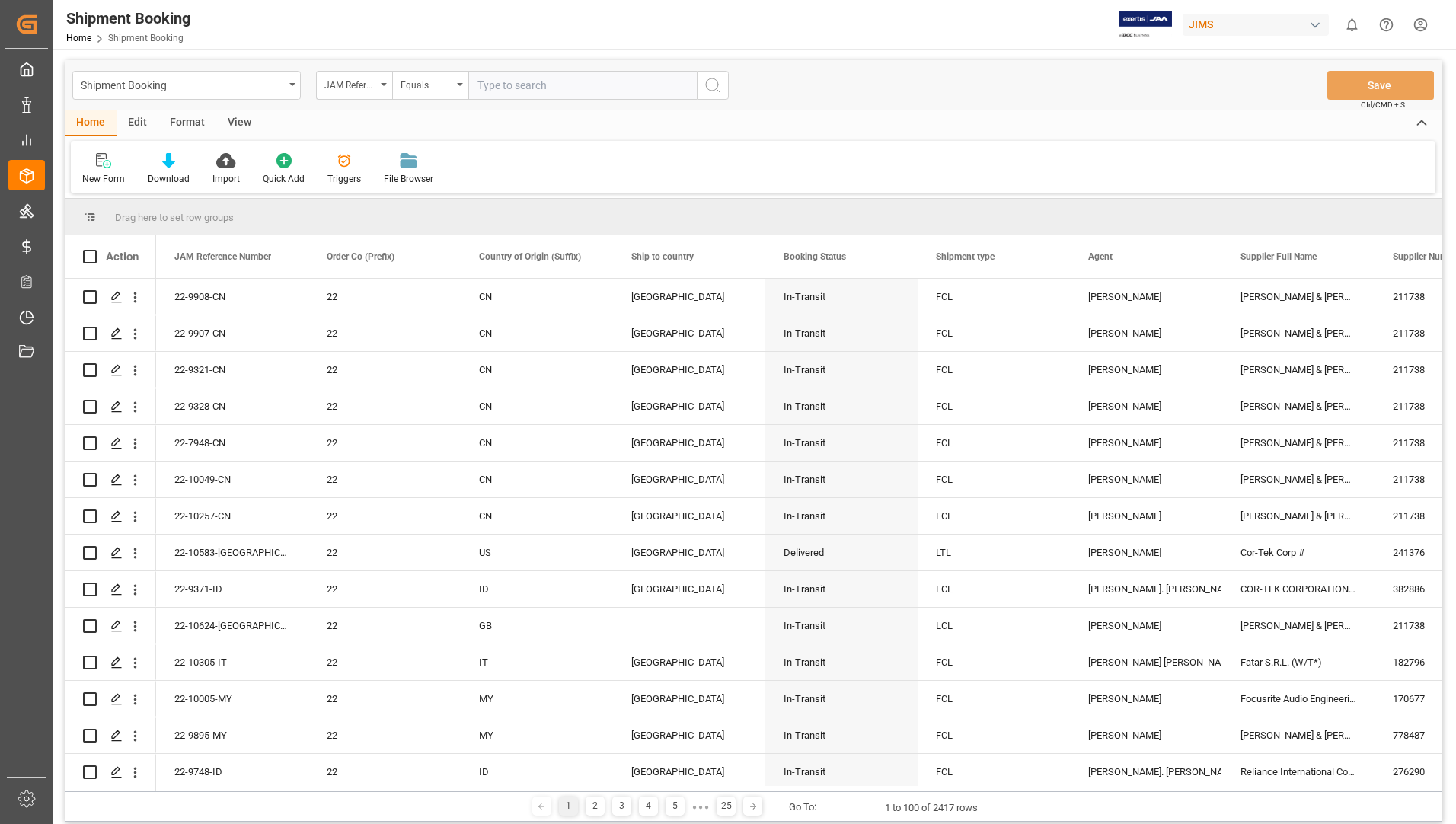
click at [508, 82] on input "text" at bounding box center [582, 85] width 229 height 29
type input "22-10583-[GEOGRAPHIC_DATA]"
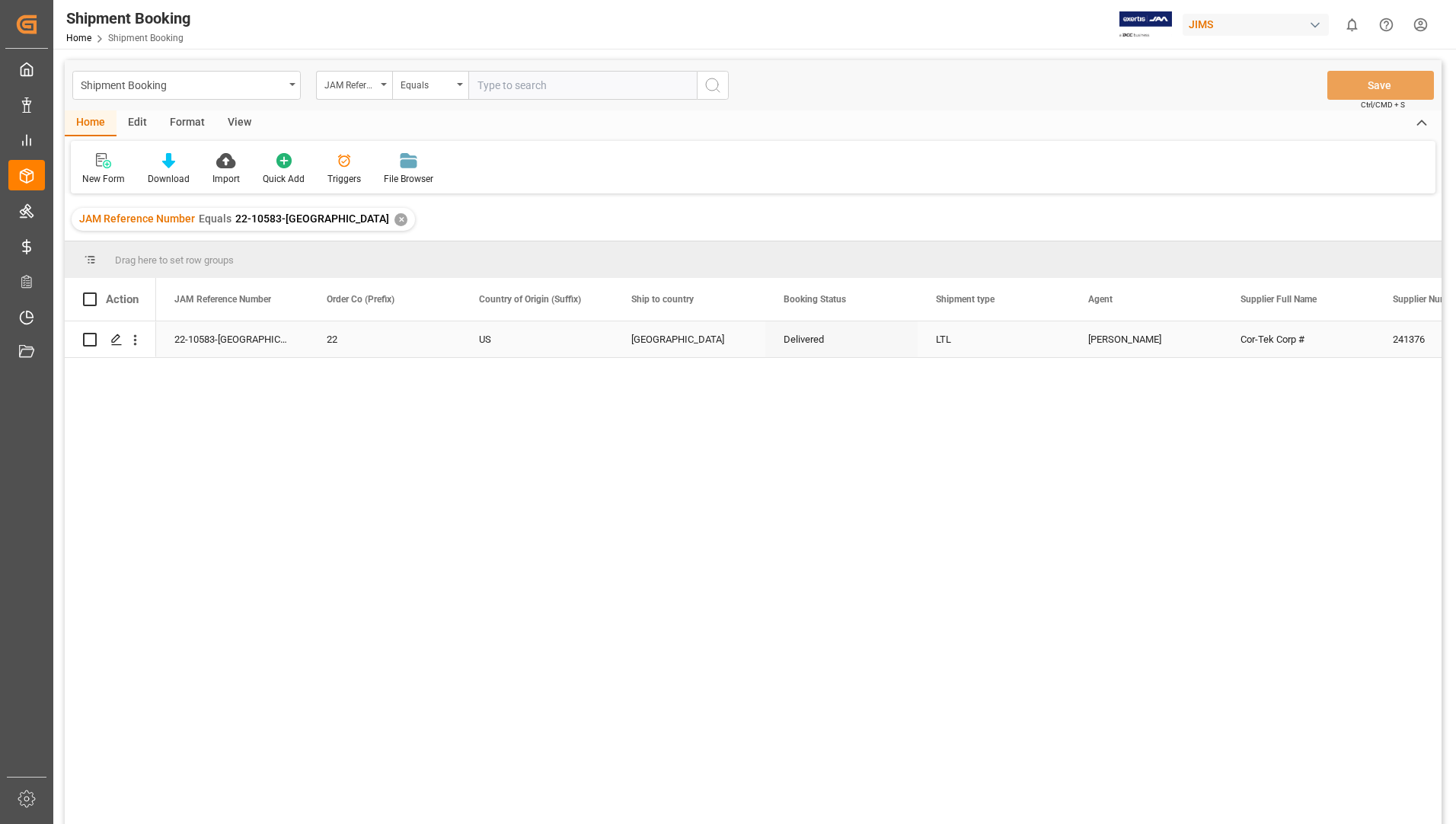
click at [88, 340] on input "Press Space to toggle row selection (unchecked)" at bounding box center [90, 340] width 14 height 14
checkbox input "true"
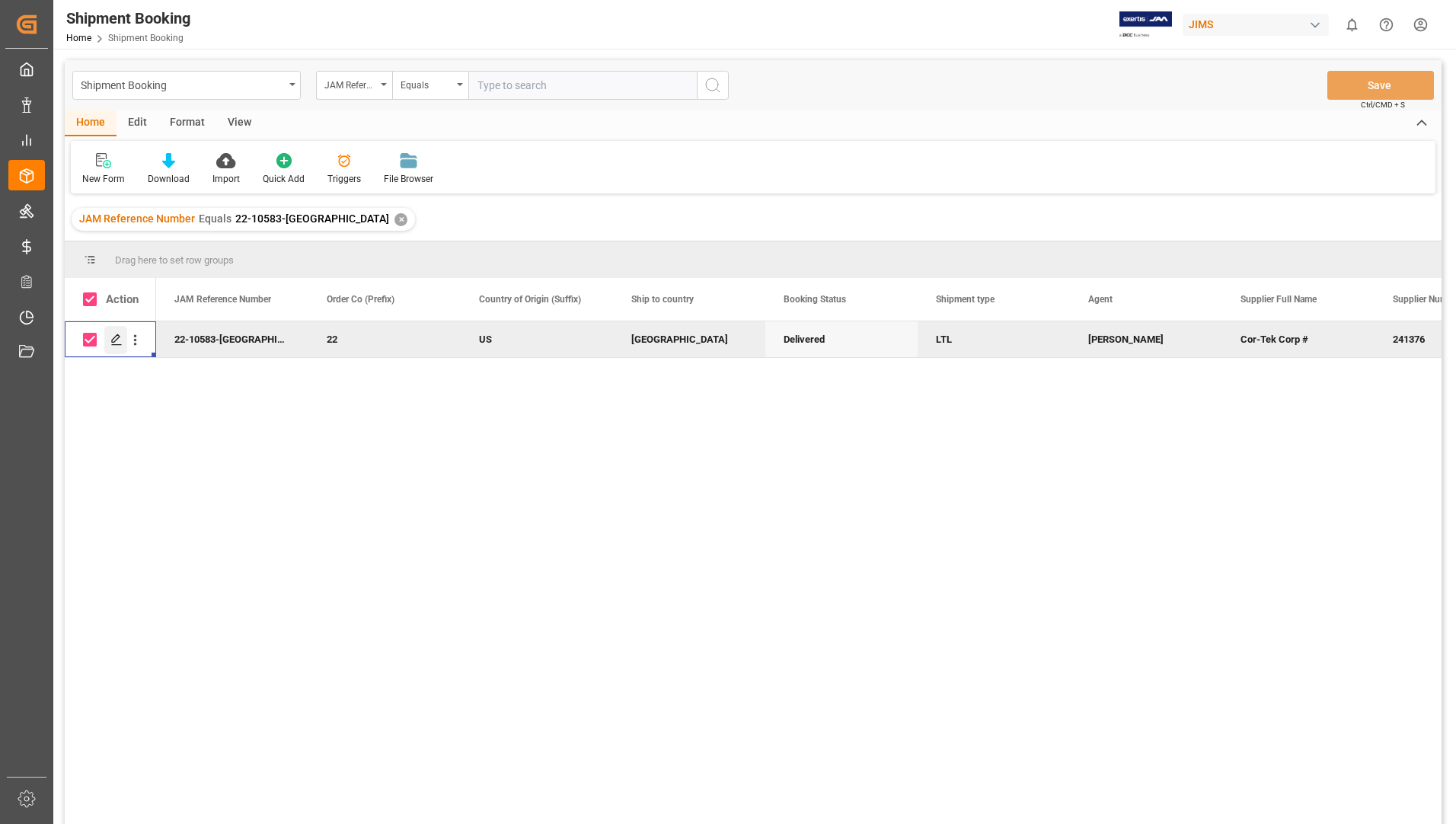
click at [115, 336] on icon "Press SPACE to deselect this row." at bounding box center [116, 340] width 12 height 12
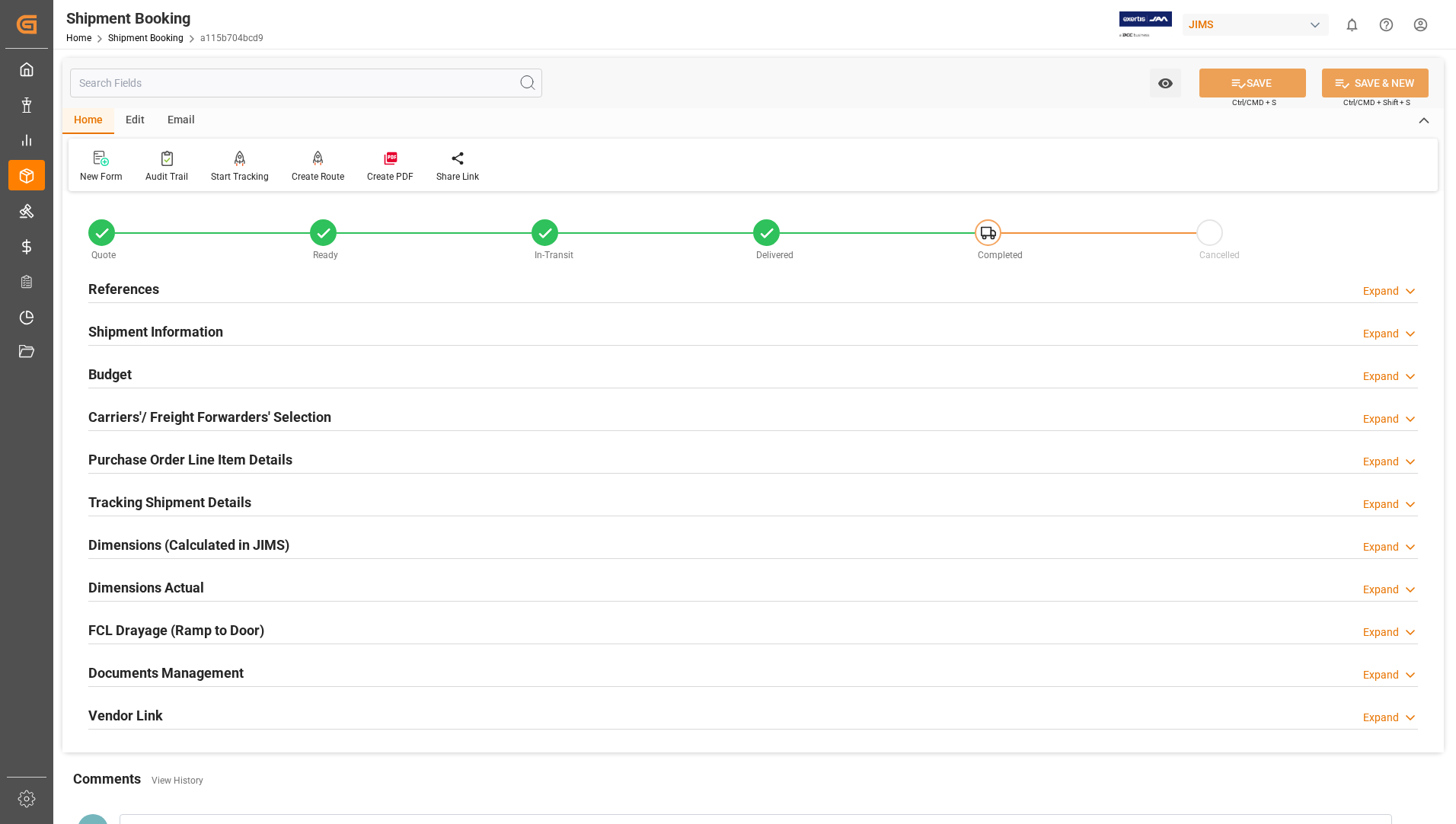
click at [151, 505] on h2 "Tracking Shipment Details" at bounding box center [170, 502] width 163 height 20
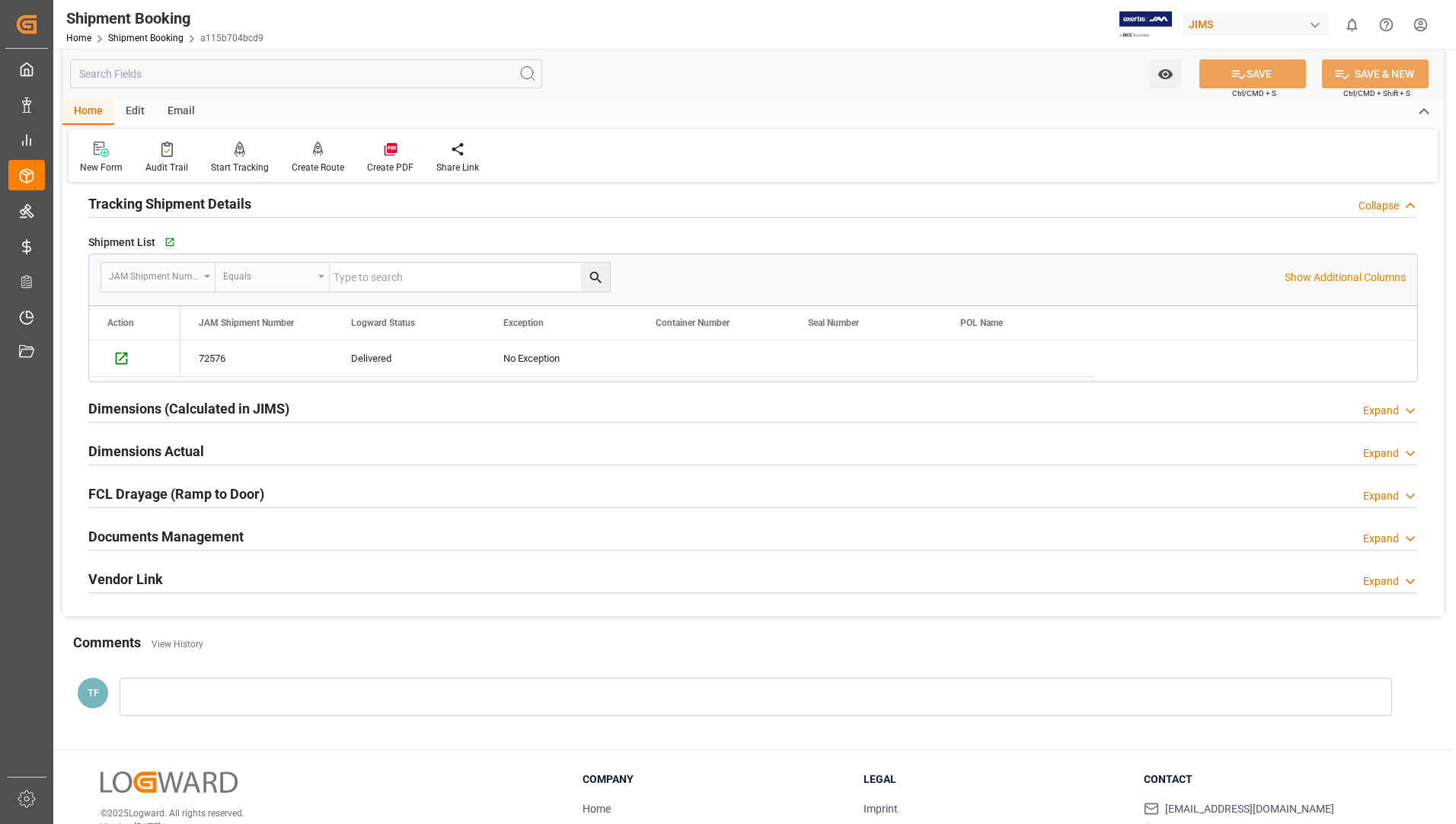
scroll to position [305, 0]
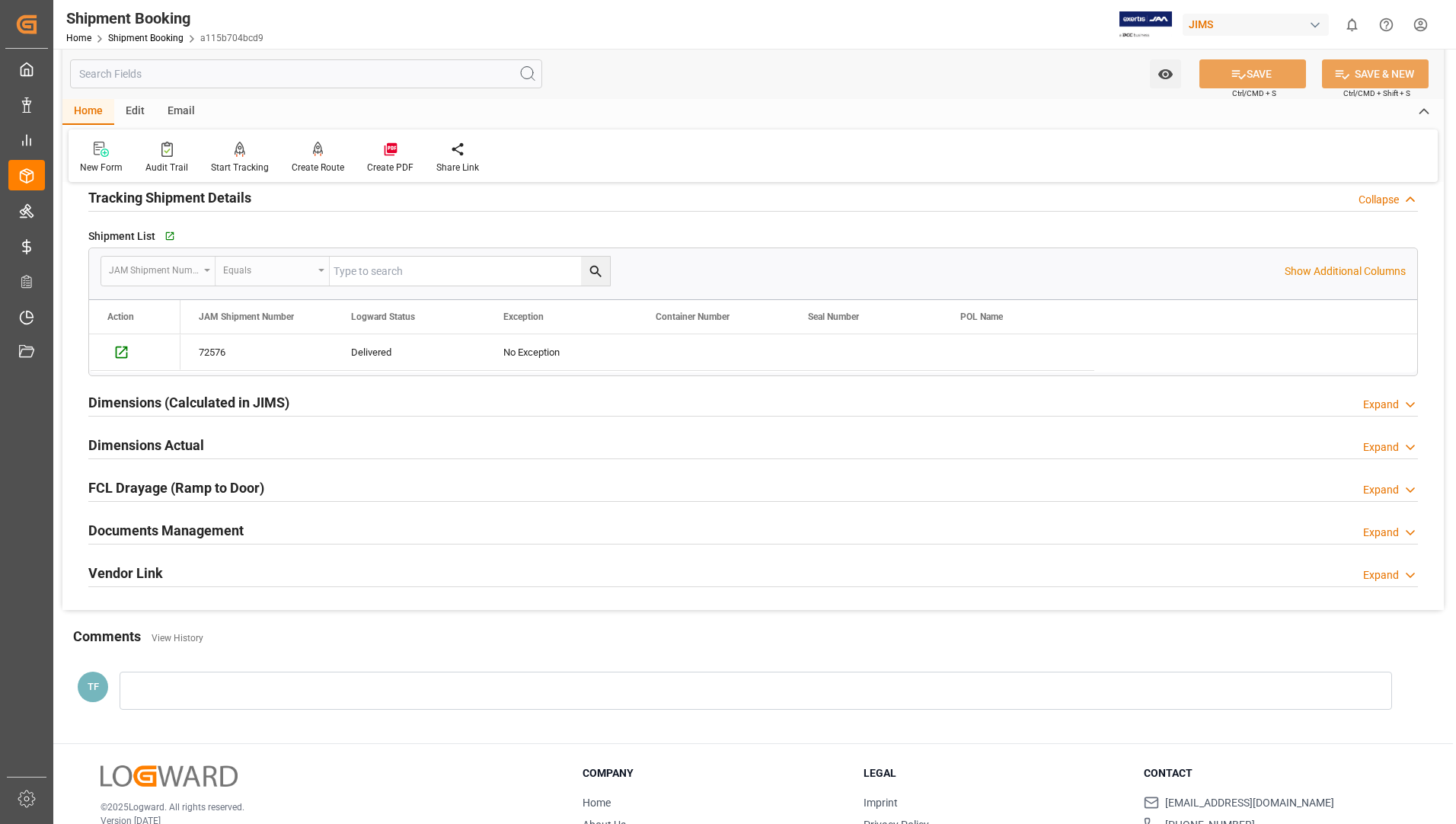
drag, startPoint x: 177, startPoint y: 527, endPoint x: 208, endPoint y: 537, distance: 32.6
click at [177, 528] on h2 "Documents Management" at bounding box center [166, 530] width 155 height 20
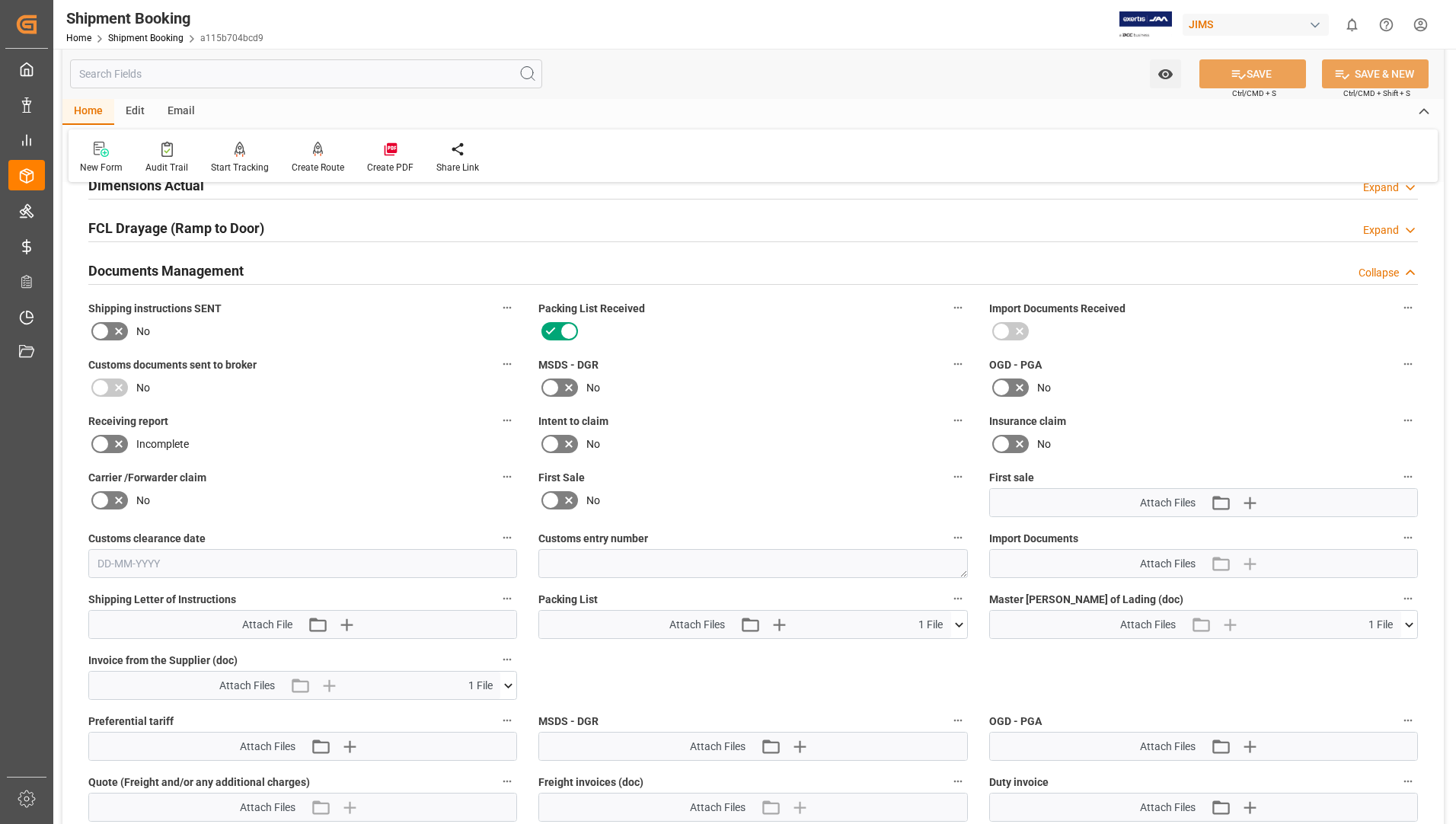
scroll to position [609, 0]
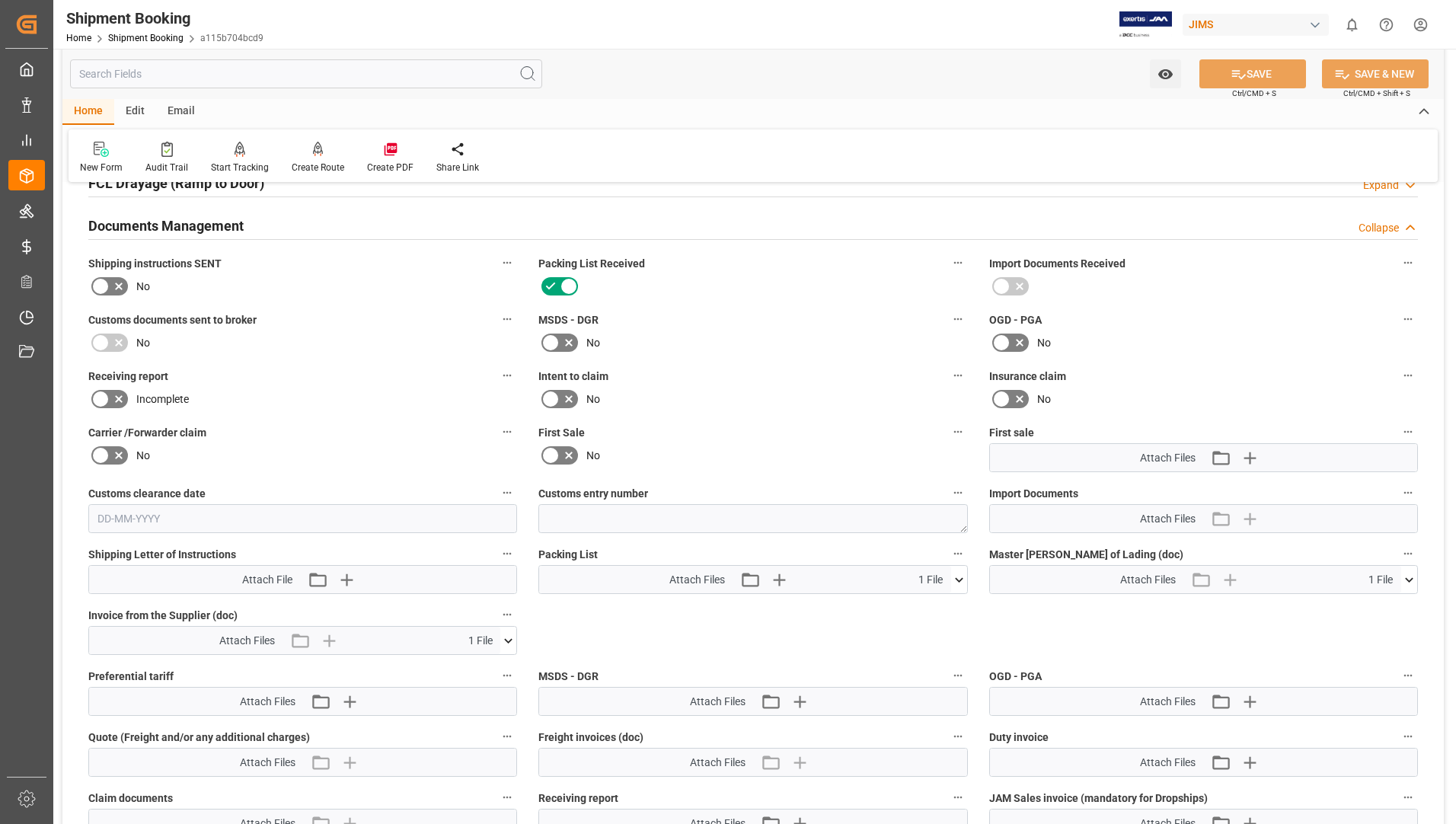
click at [956, 581] on icon at bounding box center [959, 581] width 16 height 16
click at [952, 604] on icon at bounding box center [951, 608] width 15 height 10
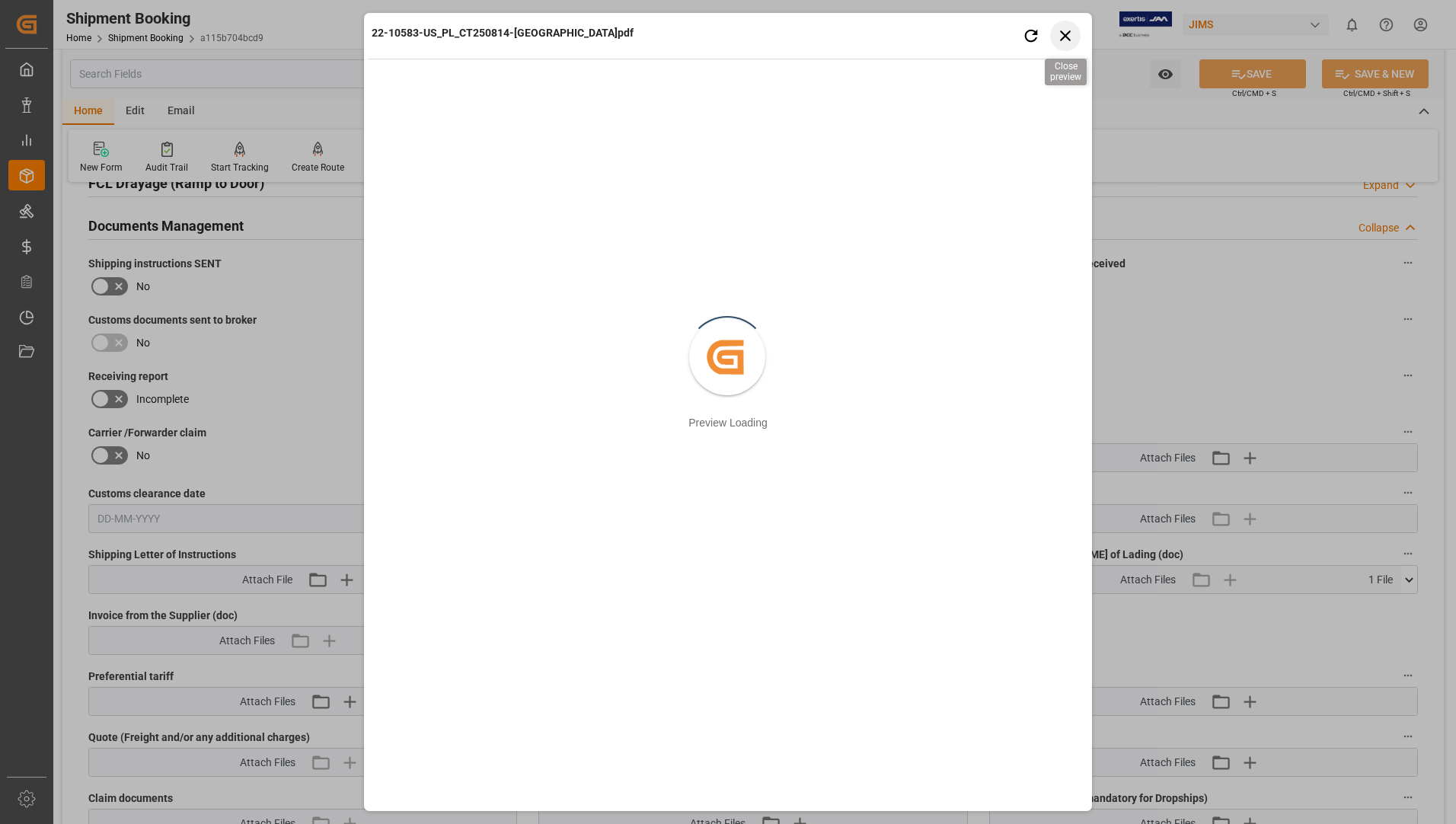
click at [1064, 41] on icon "button" at bounding box center [1065, 35] width 19 height 19
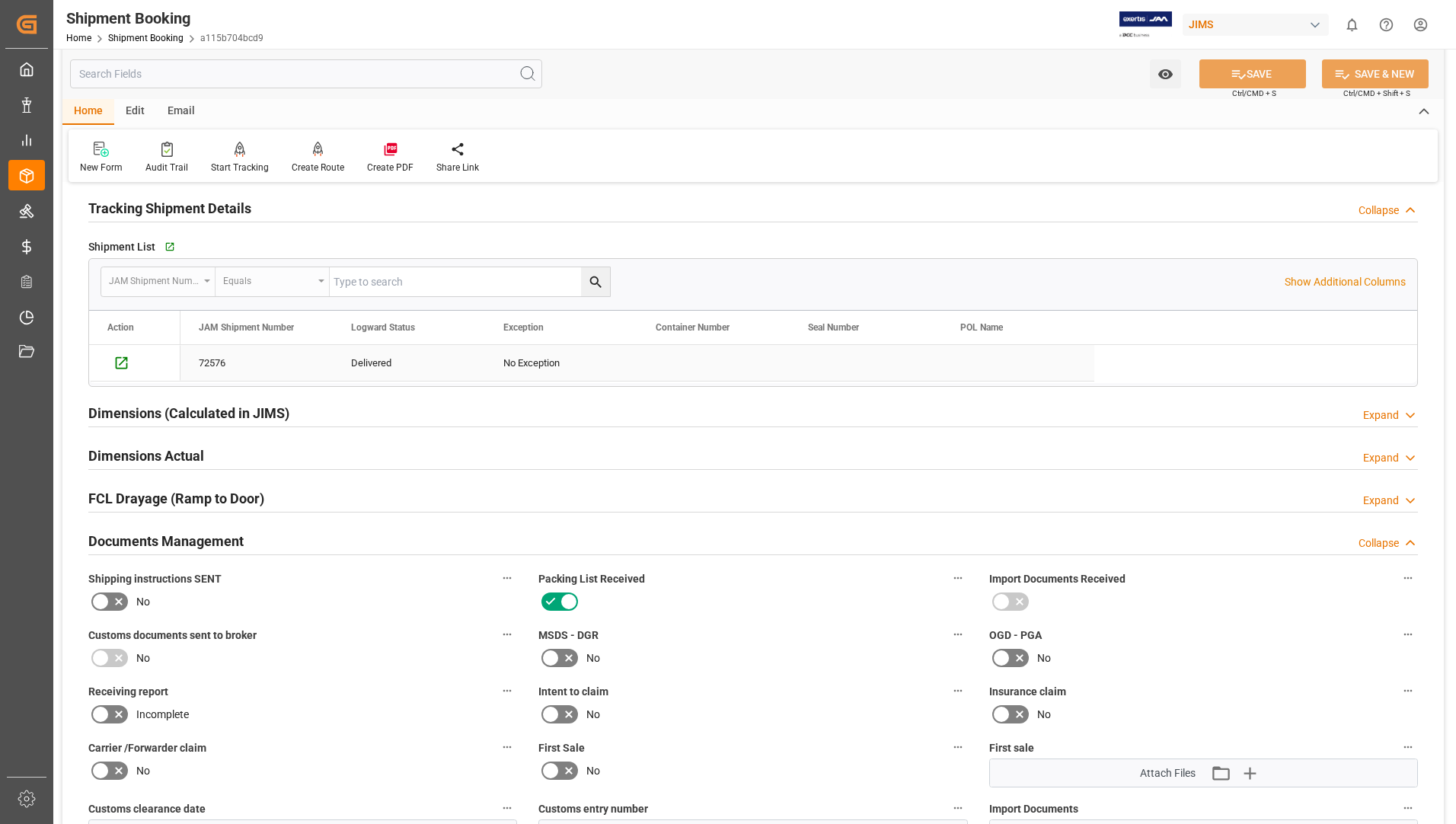
scroll to position [305, 0]
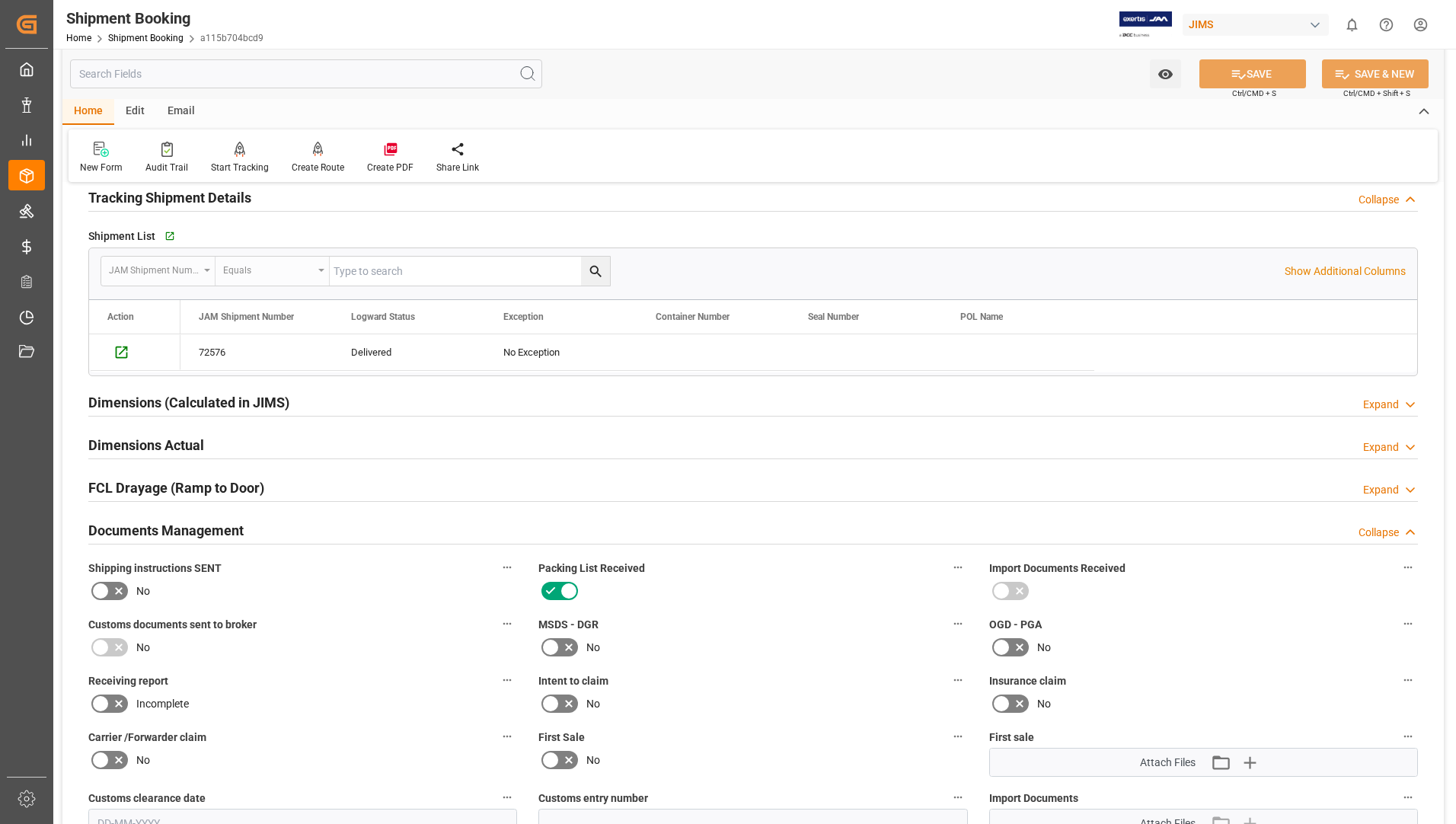
click at [181, 440] on h2 "Dimensions Actual" at bounding box center [146, 445] width 116 height 20
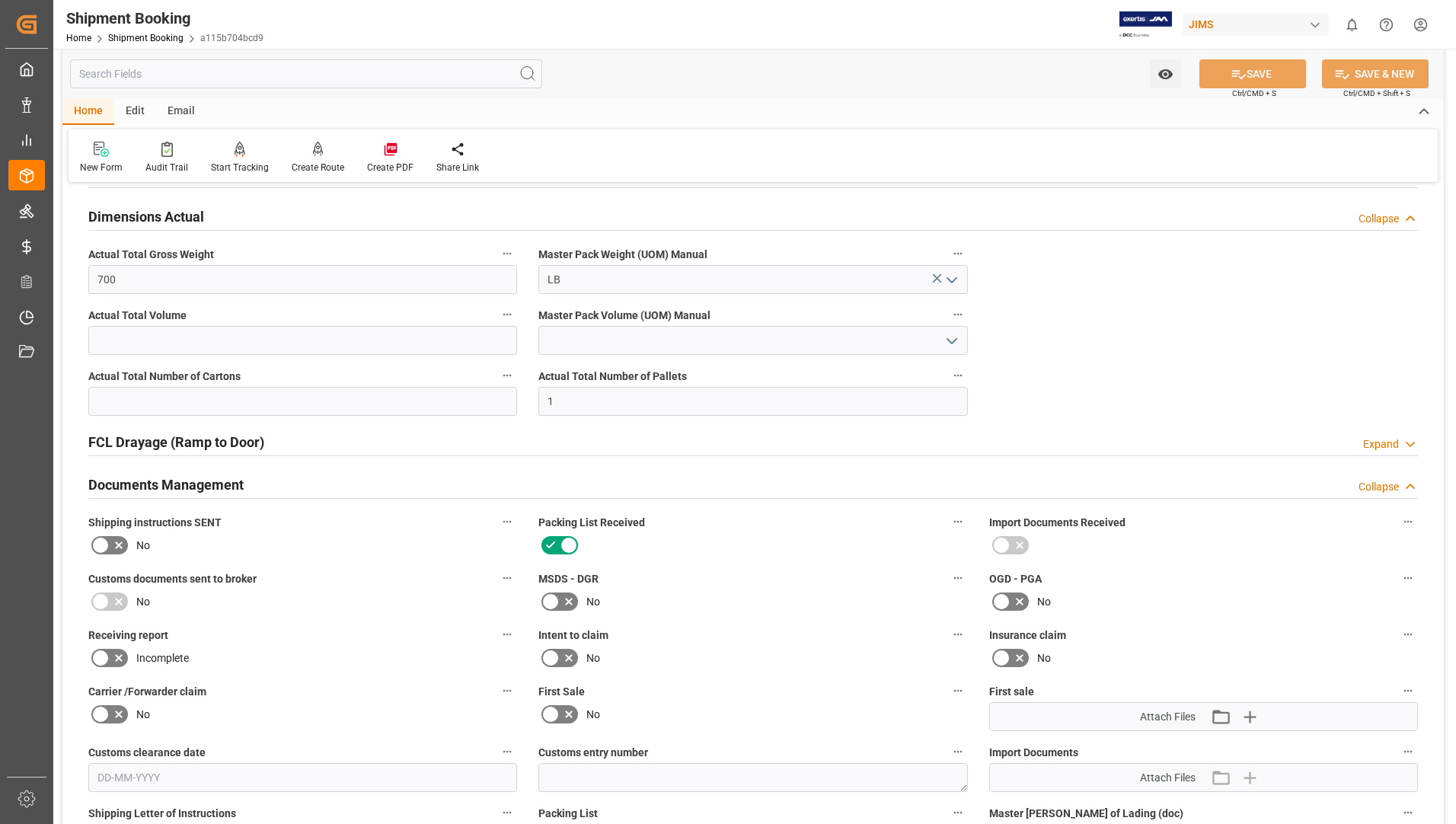
scroll to position [457, 0]
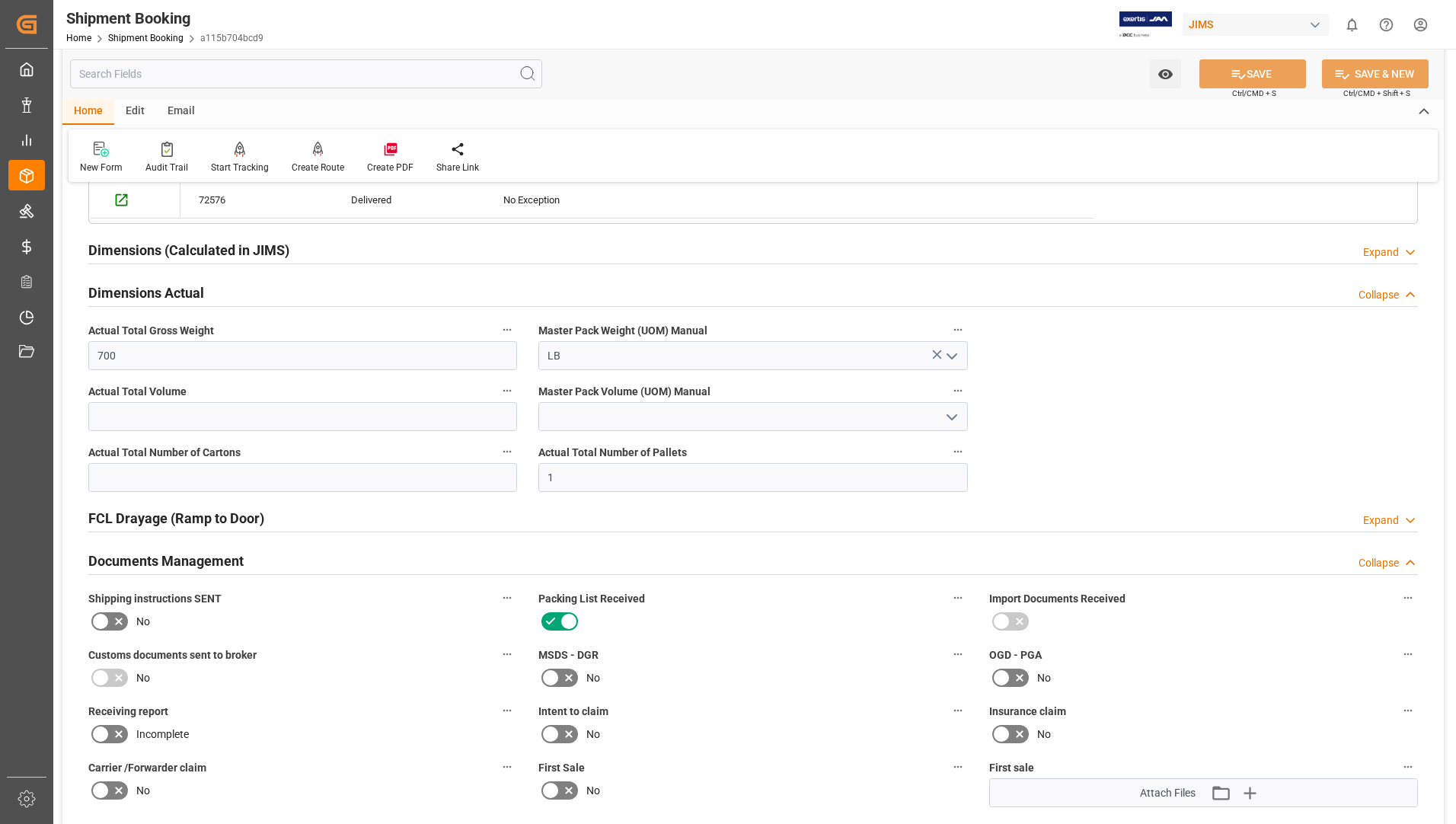
click at [173, 253] on h2 "Dimensions (Calculated in JIMS)" at bounding box center [189, 250] width 201 height 20
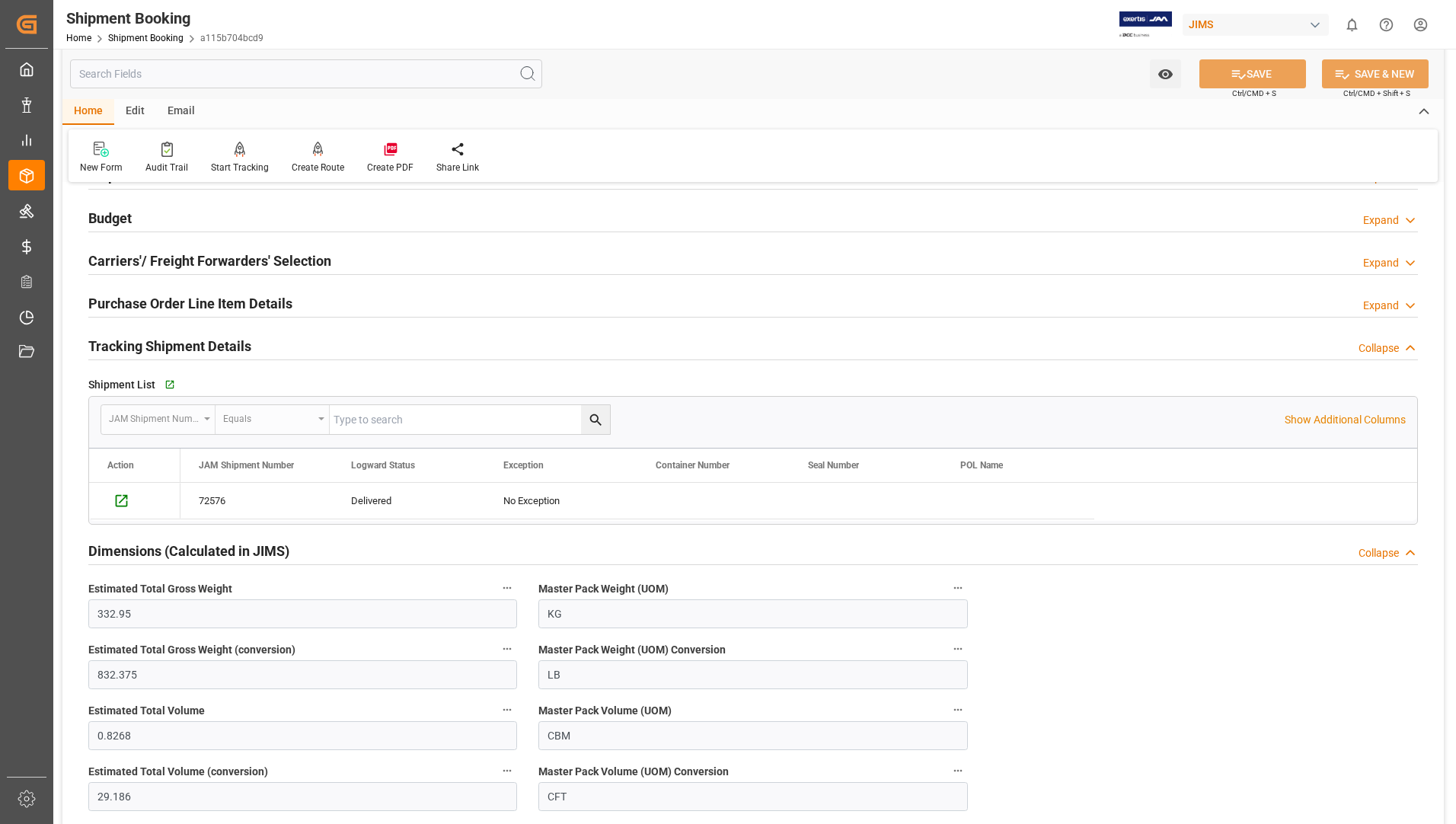
scroll to position [152, 0]
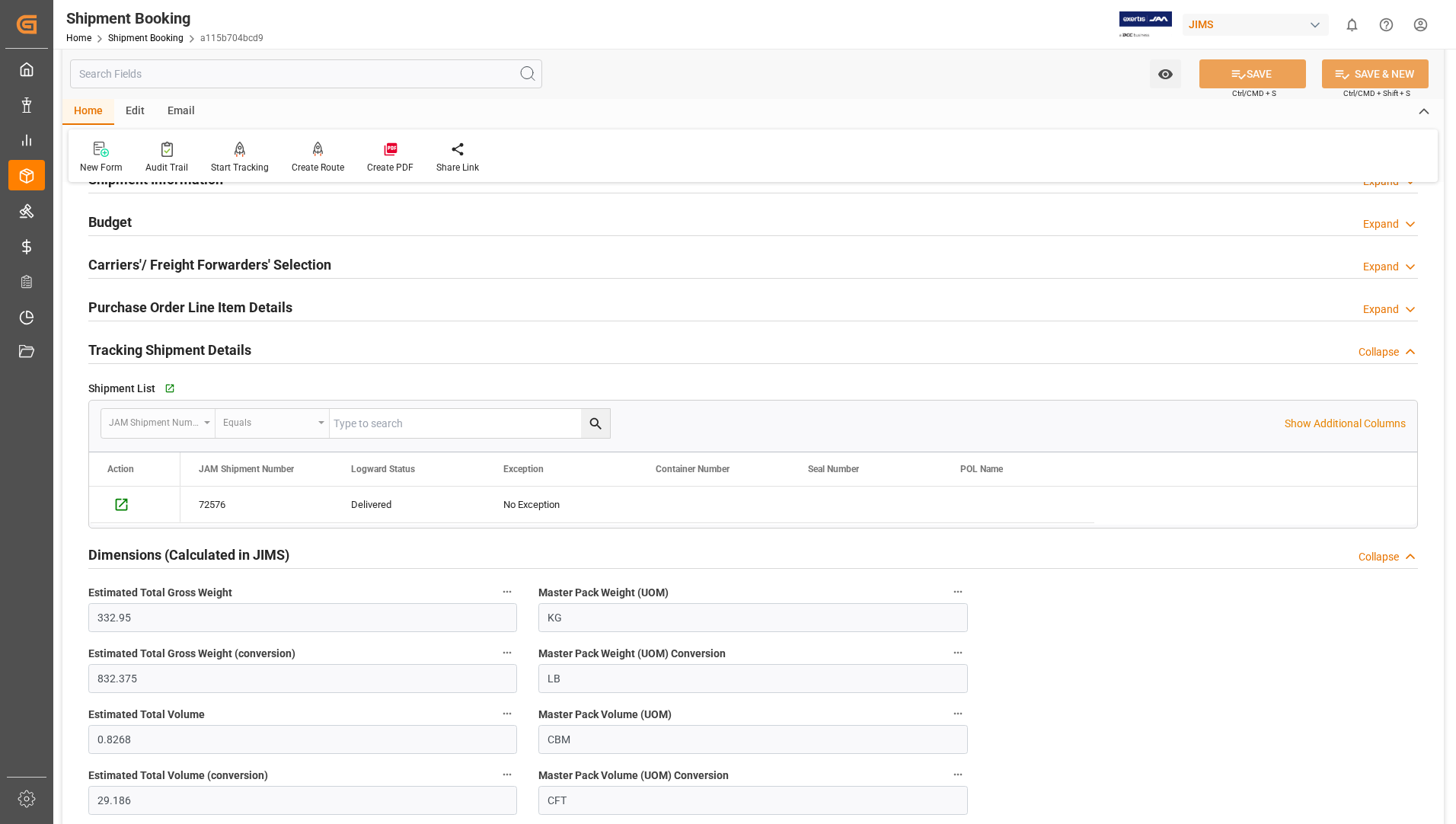
click at [180, 296] on div "Purchase Order Line Item Details" at bounding box center [190, 306] width 204 height 29
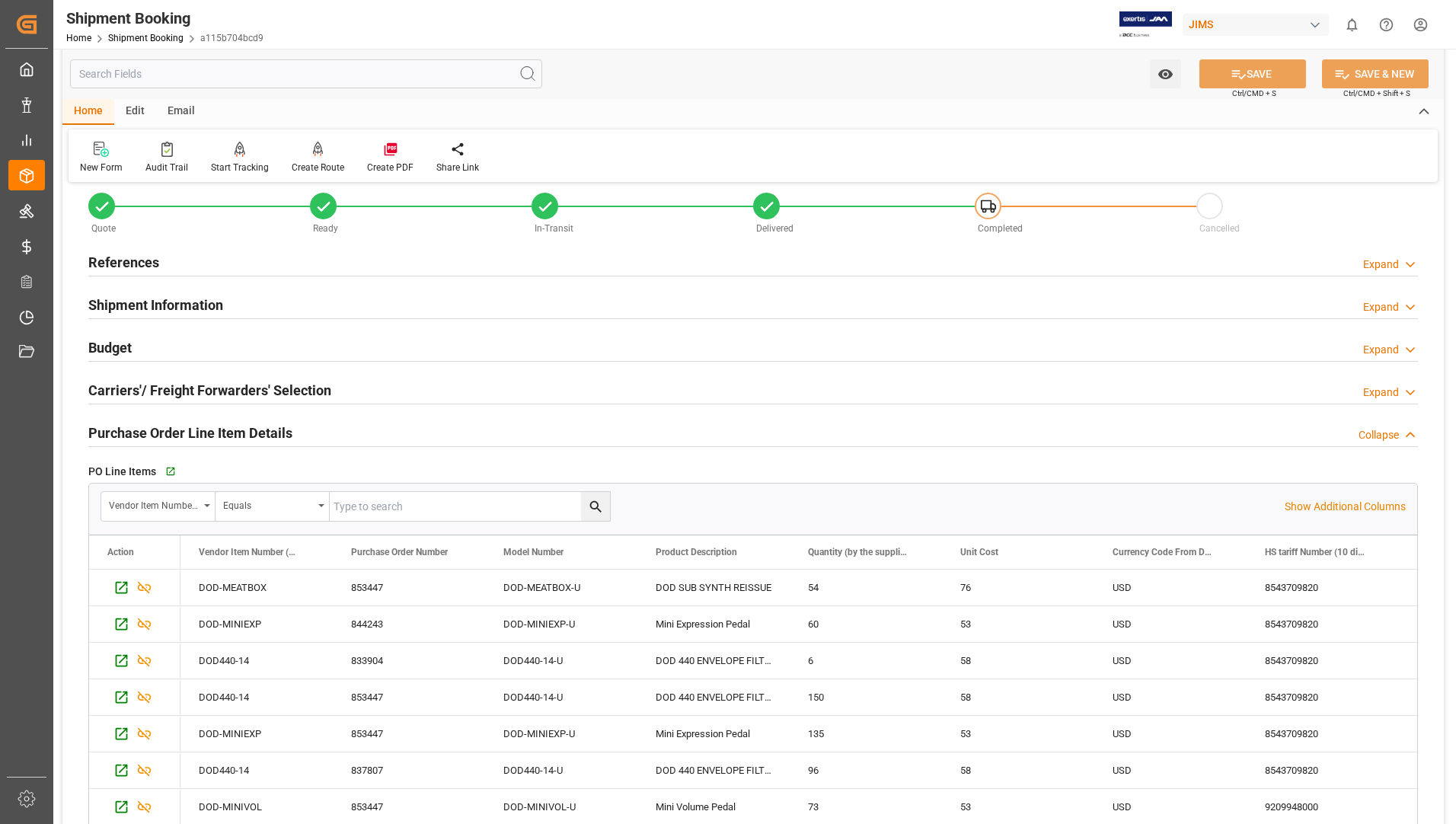
scroll to position [0, 0]
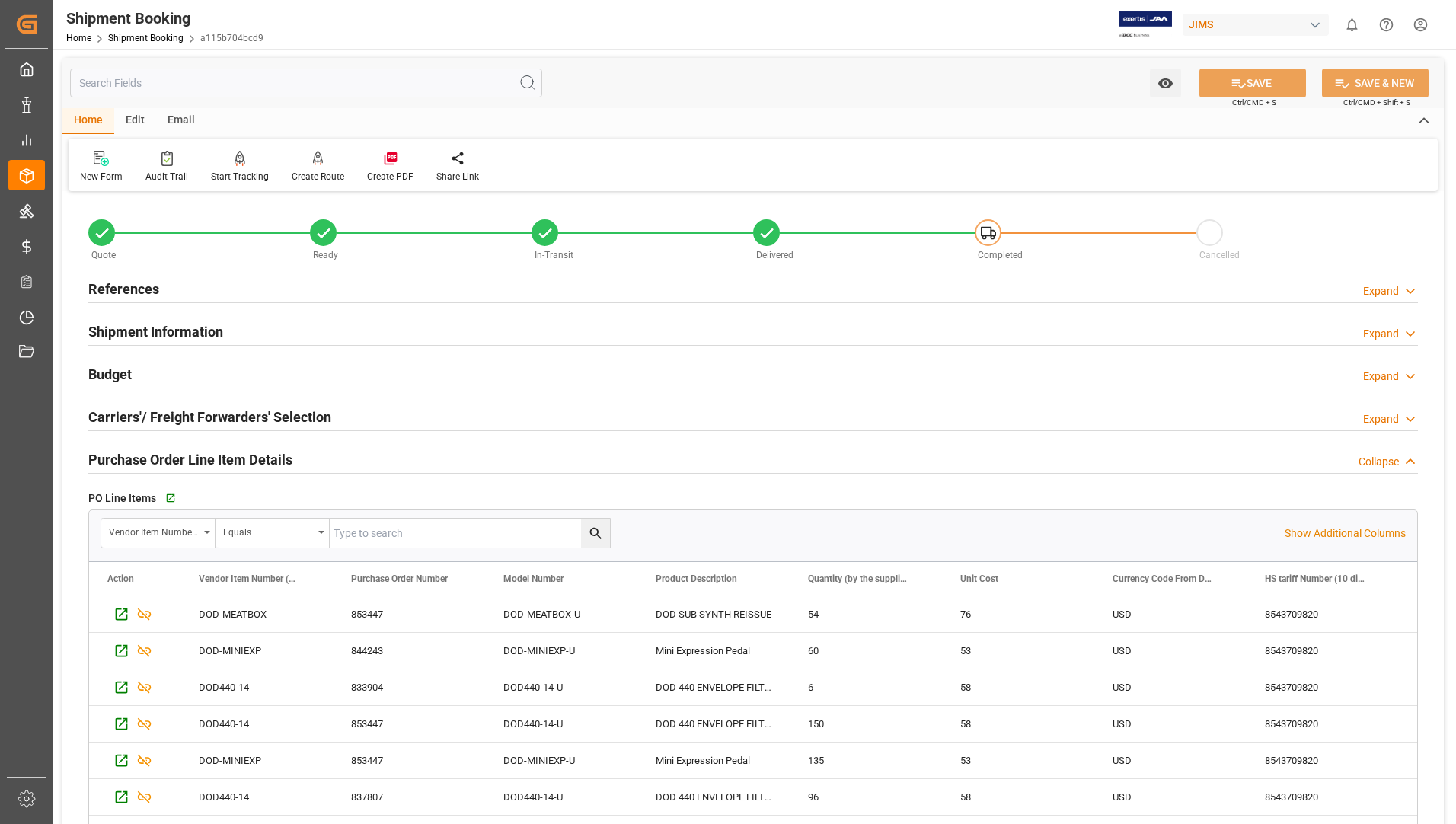
click at [128, 289] on h2 "References" at bounding box center [124, 288] width 71 height 20
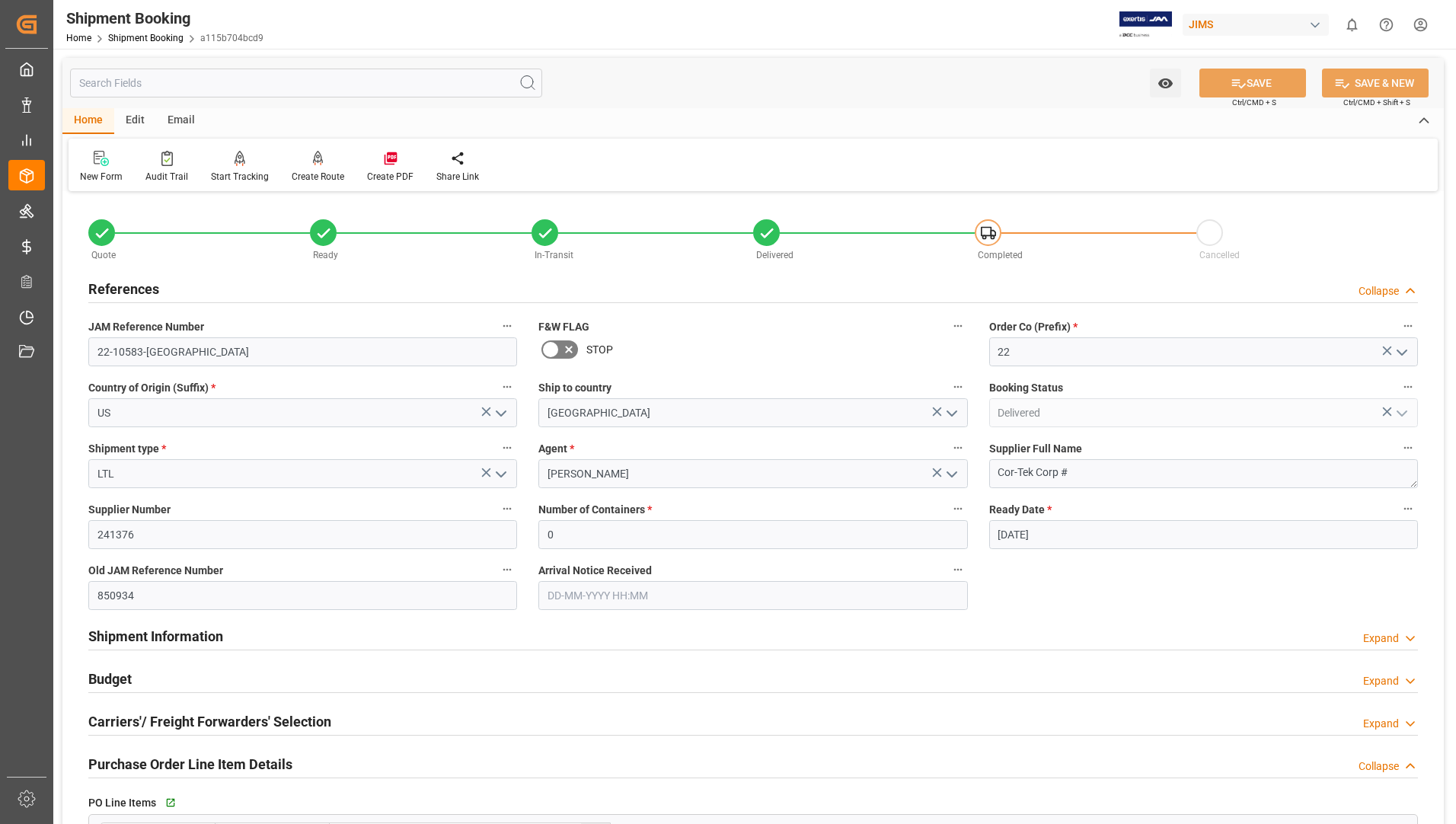
click at [167, 639] on h2 "Shipment Information" at bounding box center [156, 636] width 135 height 20
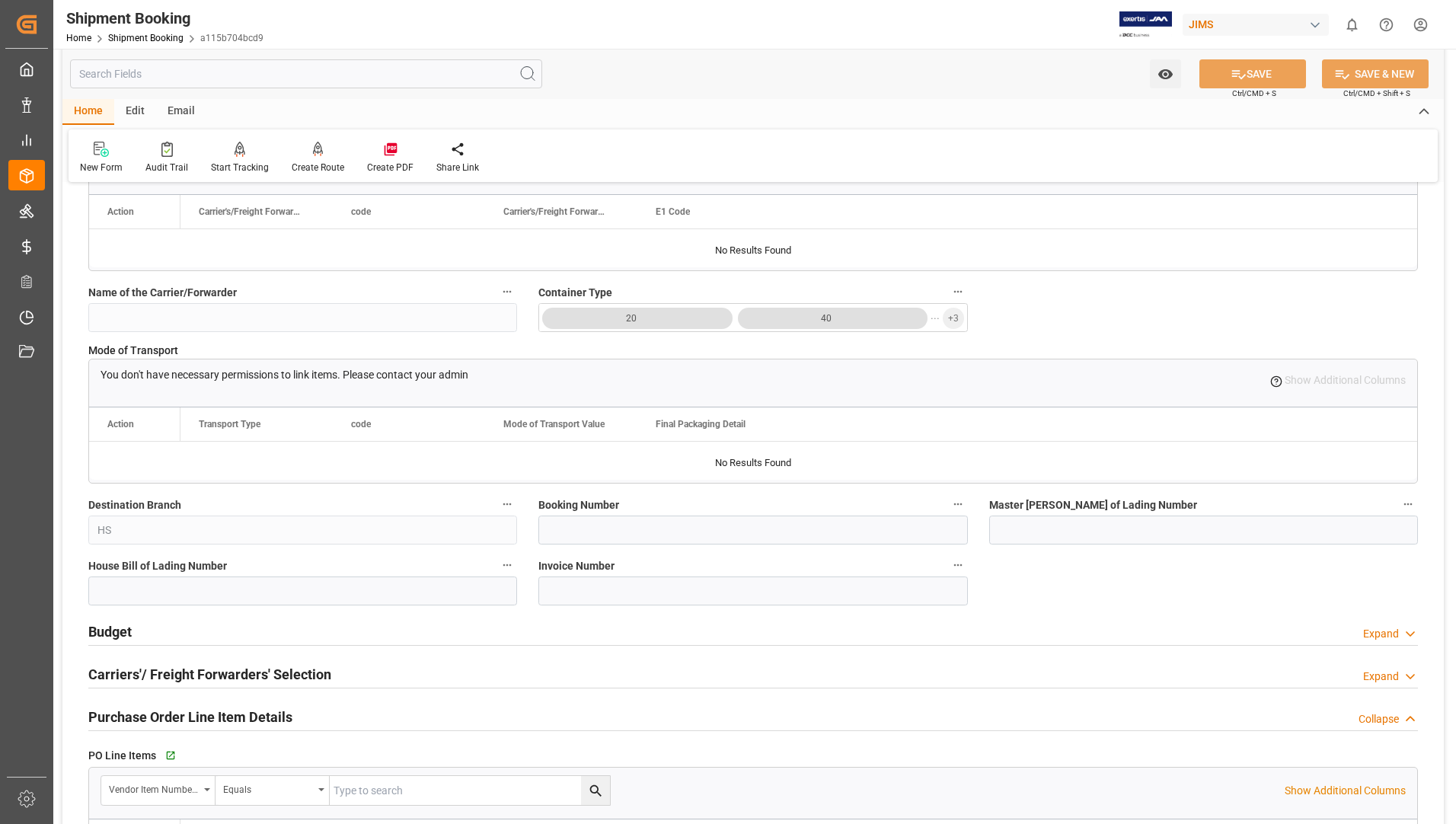
scroll to position [609, 0]
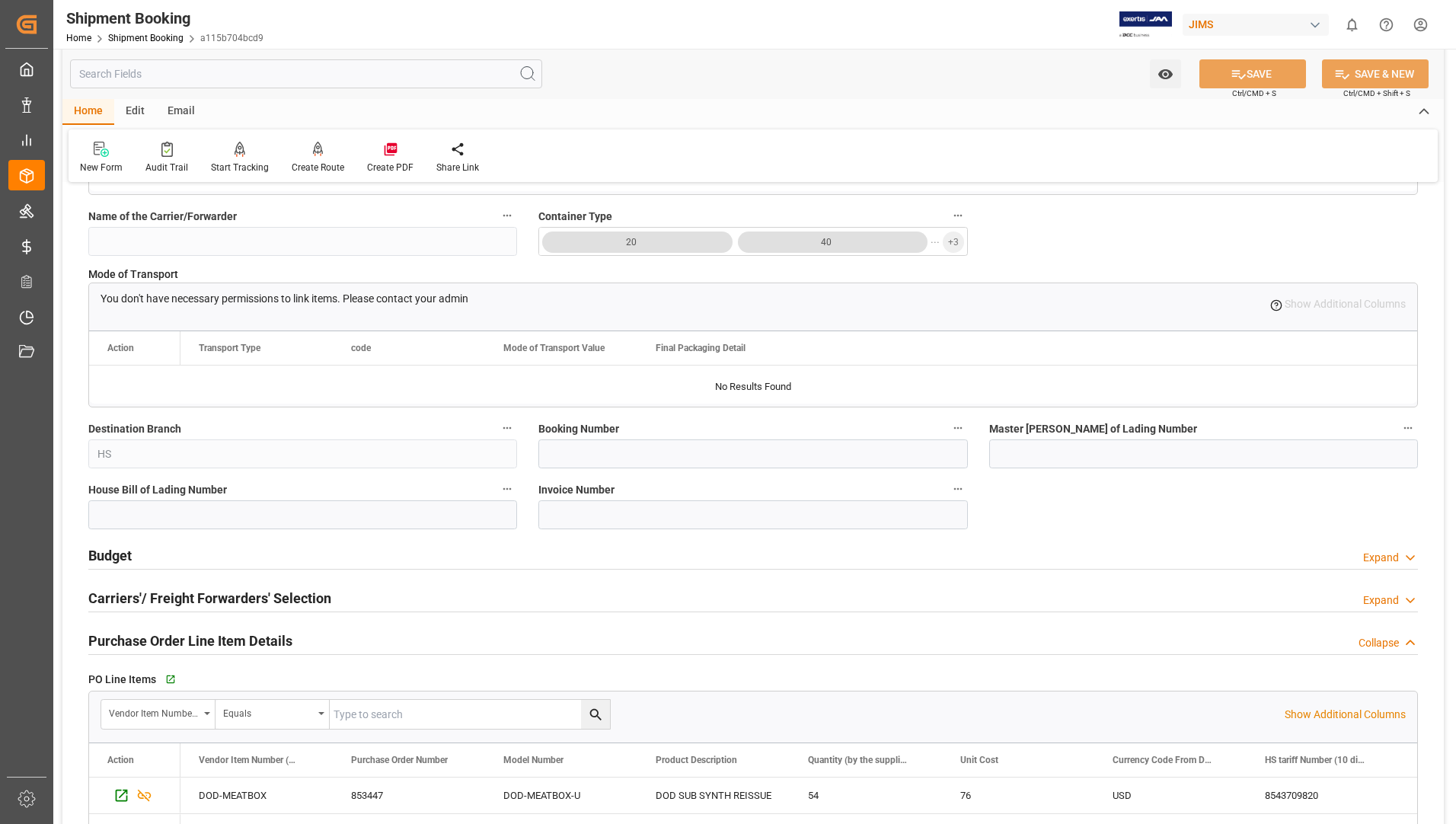
click at [115, 554] on h2 "Budget" at bounding box center [110, 555] width 43 height 20
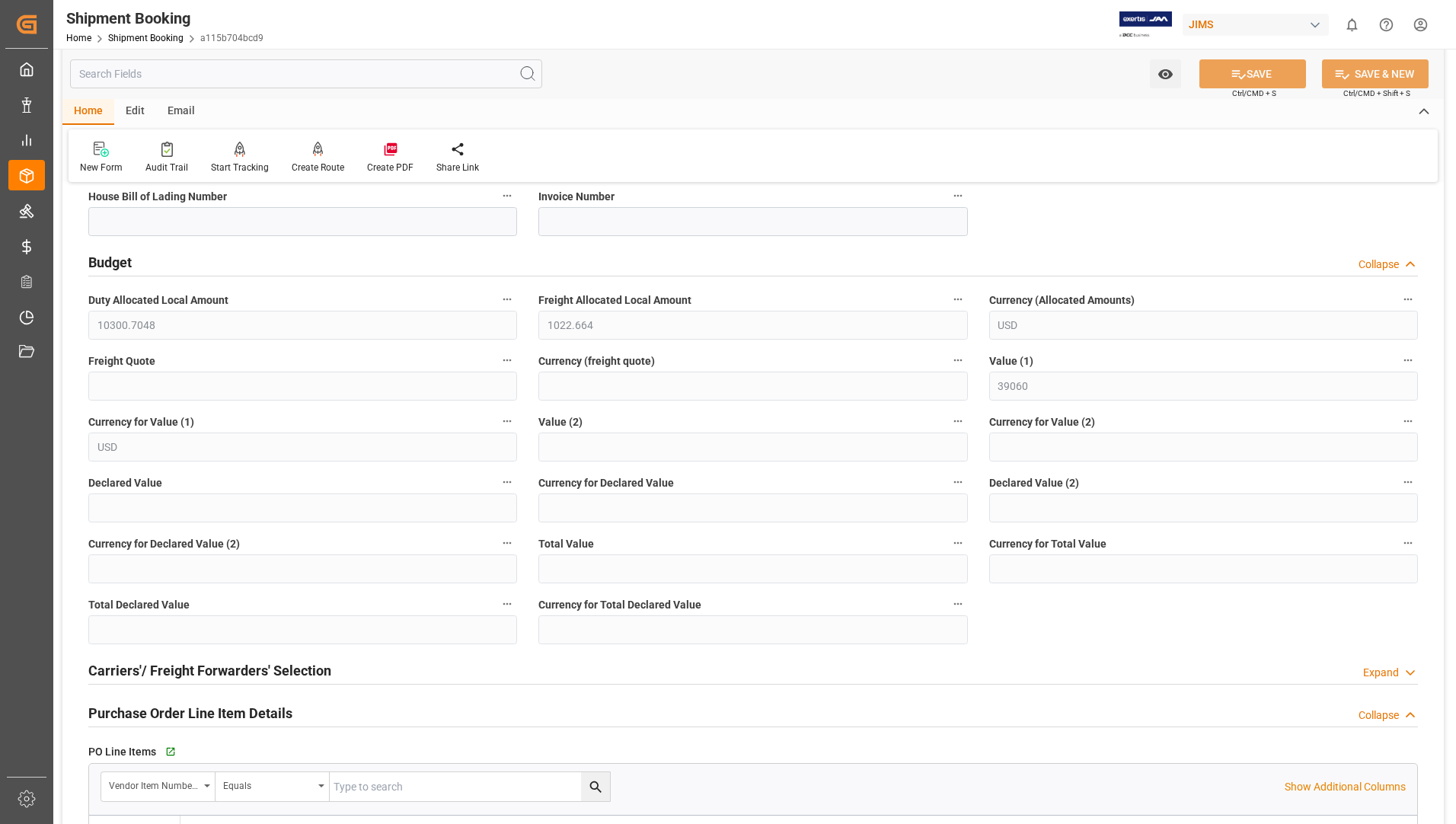
scroll to position [914, 0]
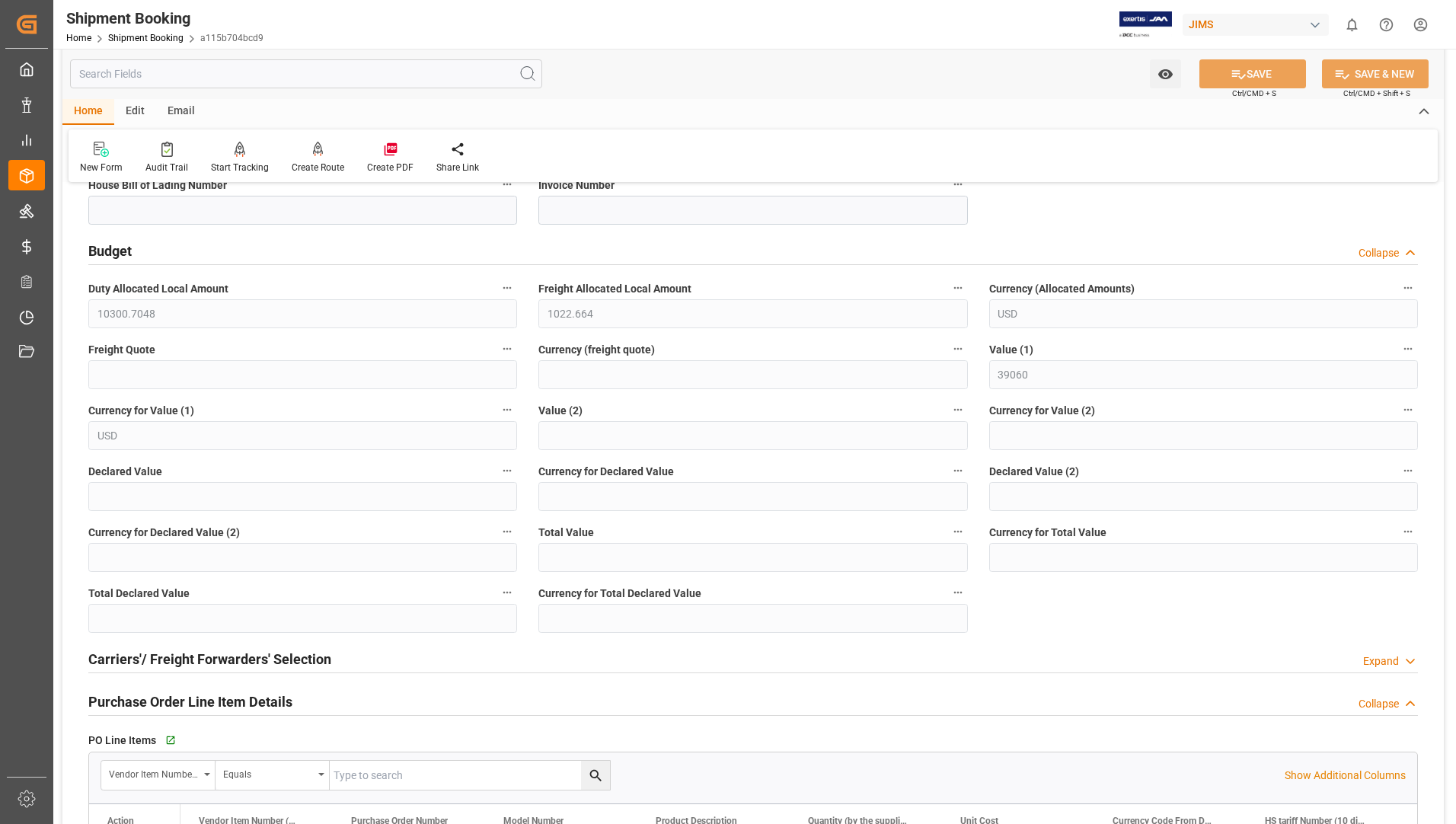
click at [192, 656] on h2 "Carriers'/ Freight Forwarders' Selection" at bounding box center [210, 659] width 243 height 20
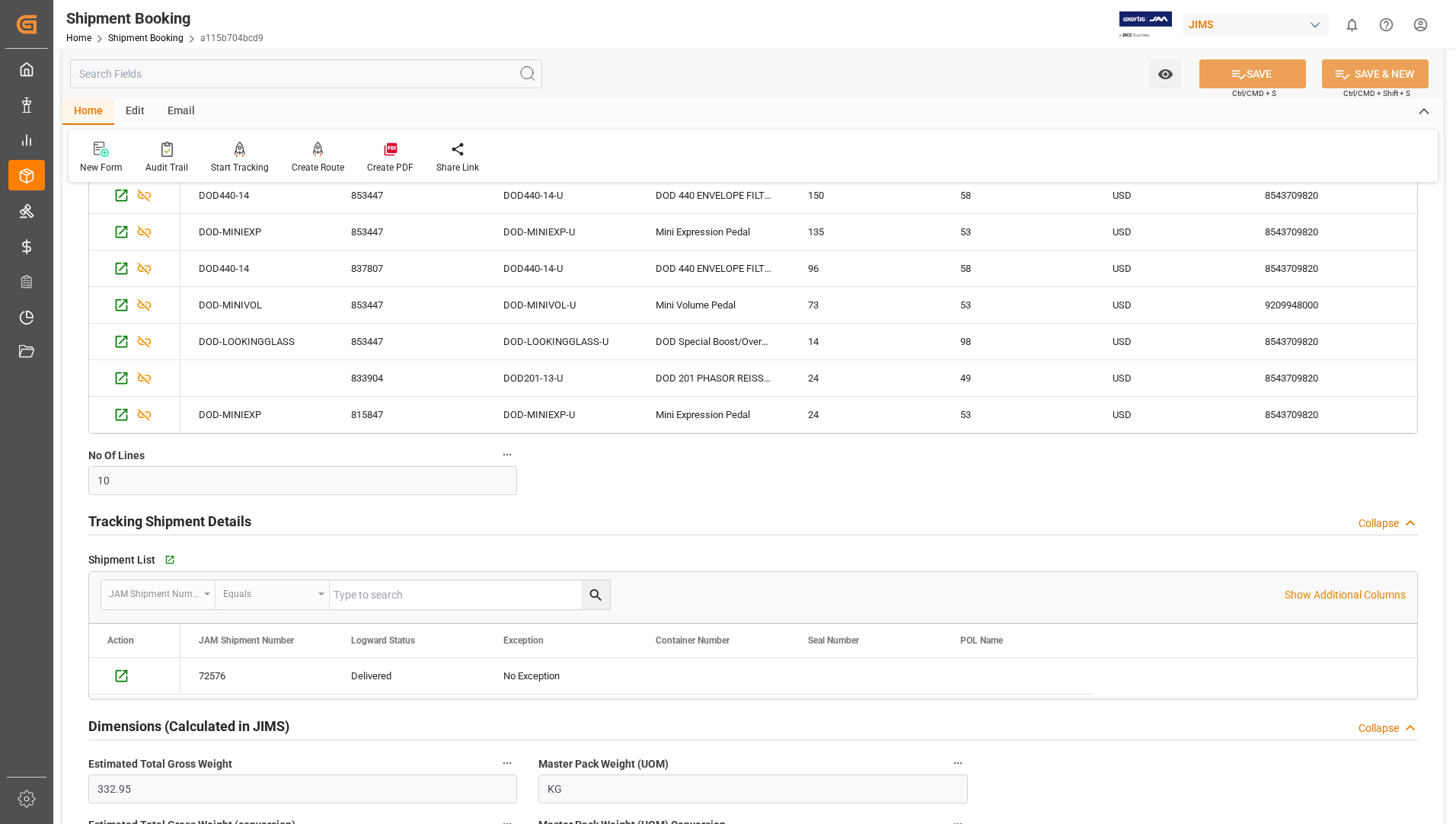
scroll to position [2209, 0]
